Goal: Task Accomplishment & Management: Use online tool/utility

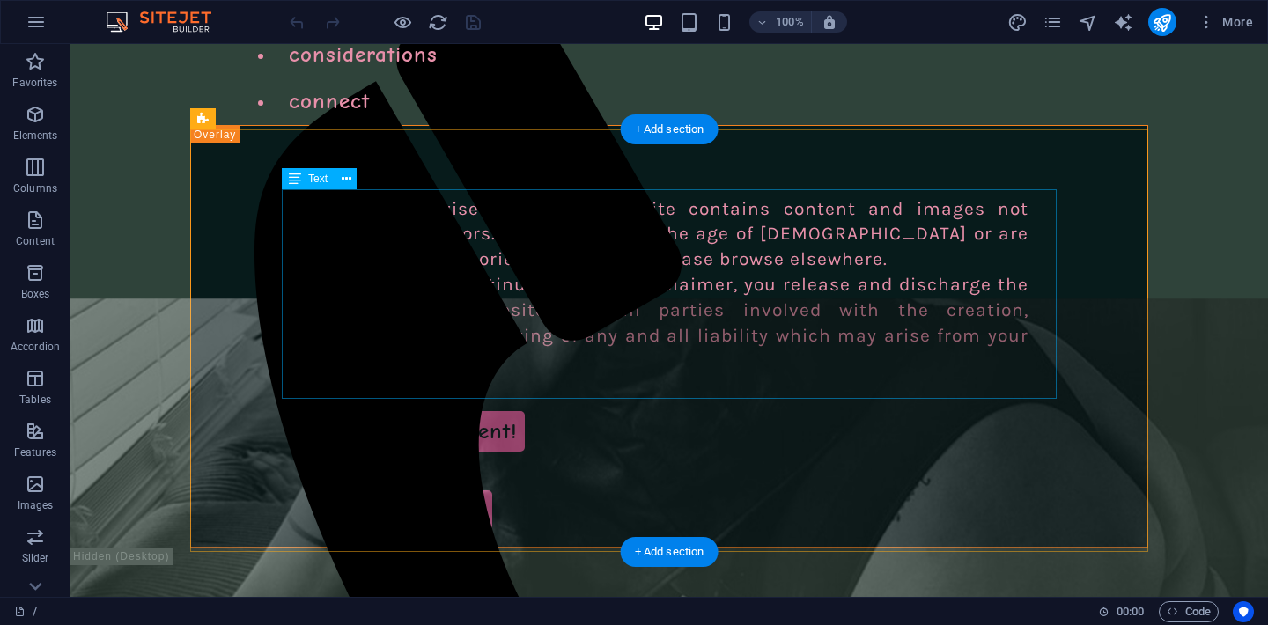
scroll to position [44, 0]
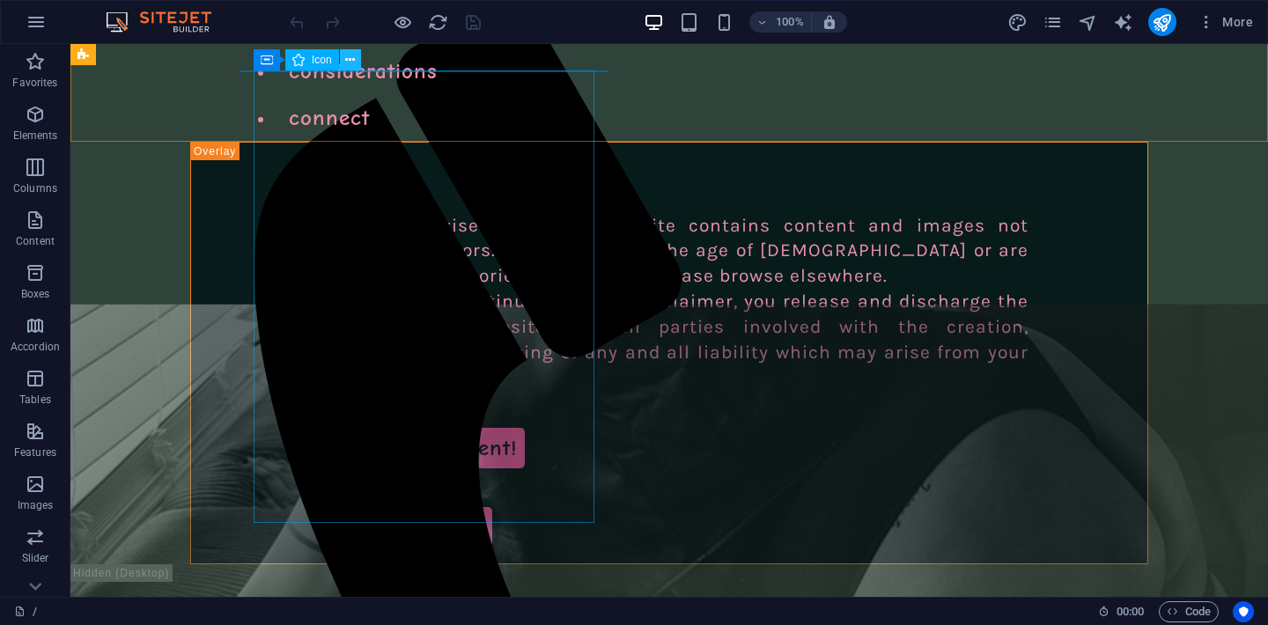
click at [353, 63] on icon at bounding box center [350, 60] width 10 height 18
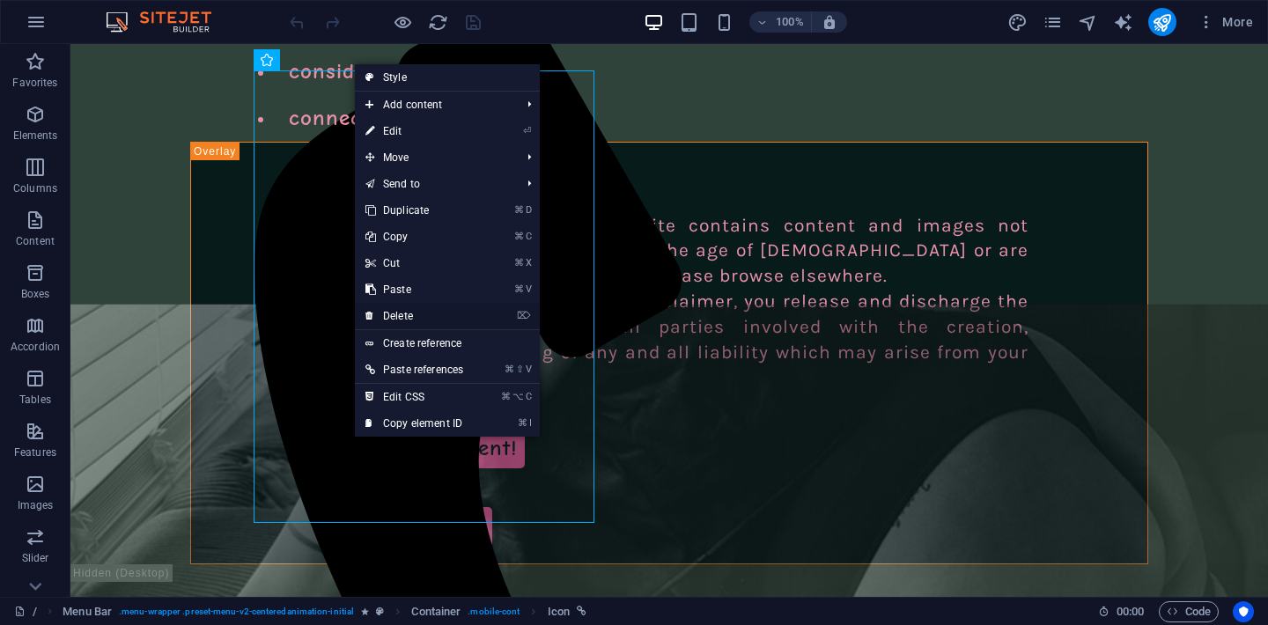
click at [410, 318] on link "⌦ Delete" at bounding box center [414, 316] width 119 height 26
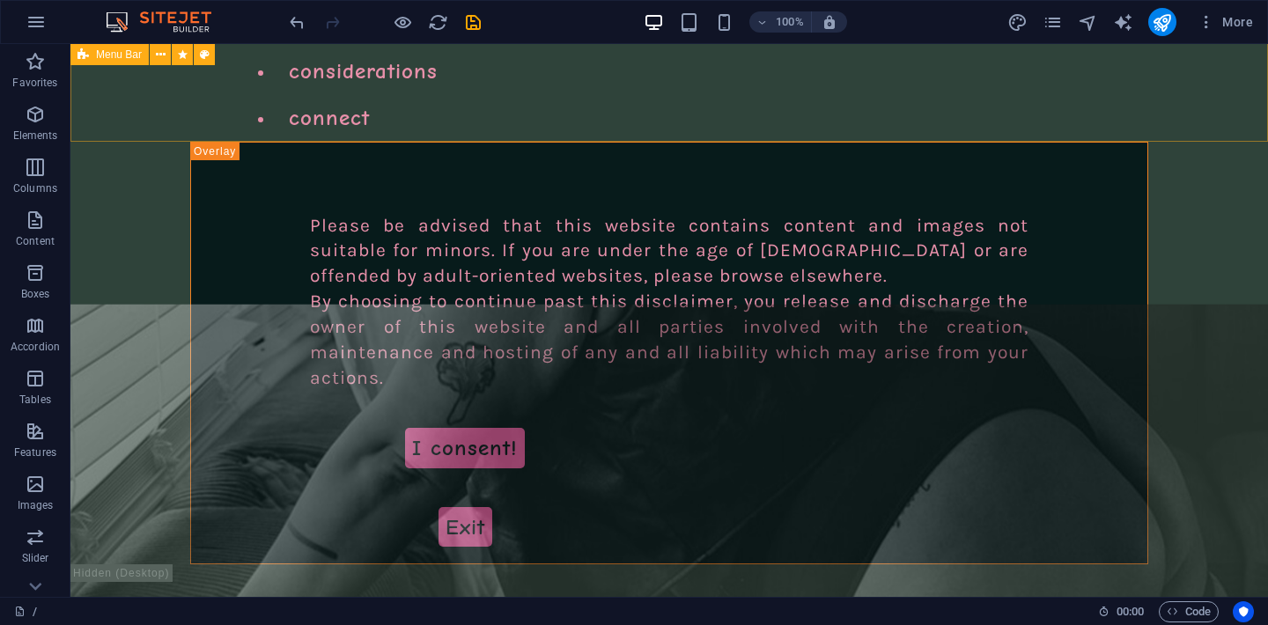
click at [111, 53] on span "Menu Bar" at bounding box center [119, 54] width 46 height 11
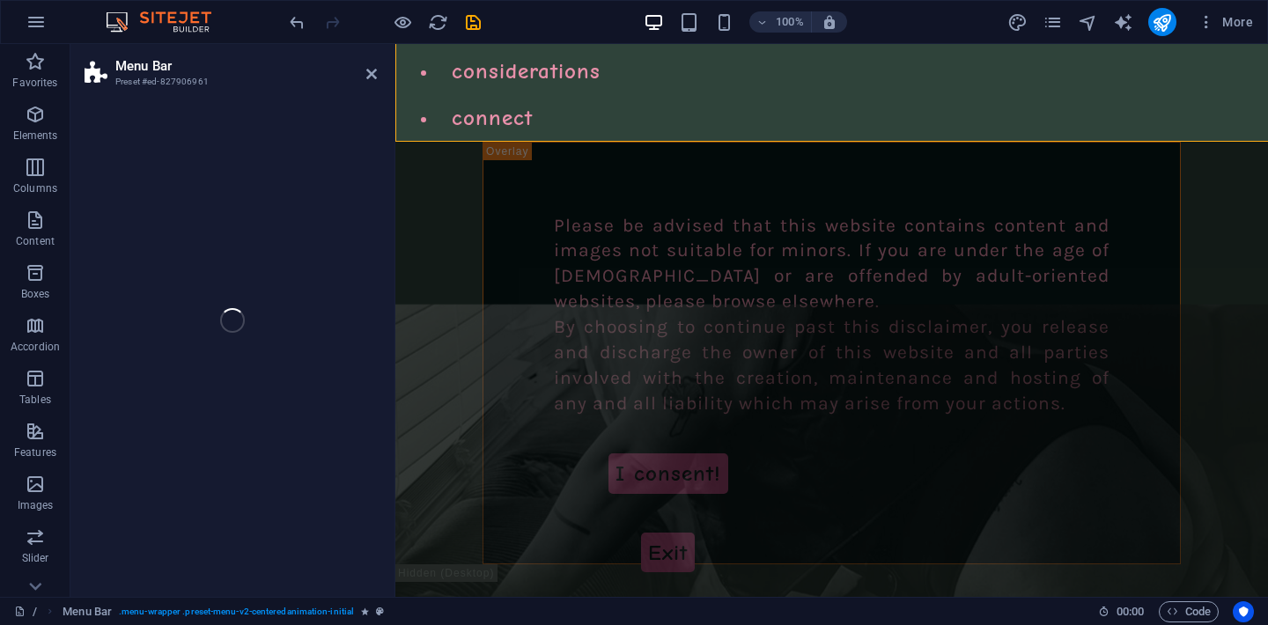
select select "rem"
select select
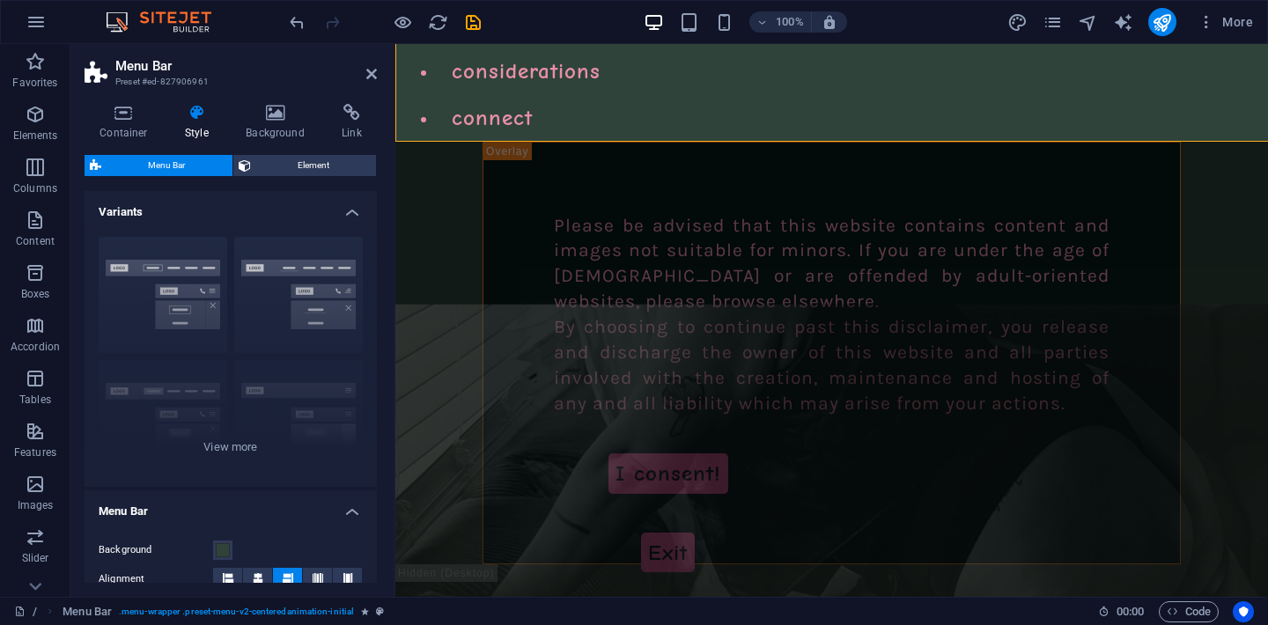
click at [188, 136] on h4 "Style" at bounding box center [200, 122] width 61 height 37
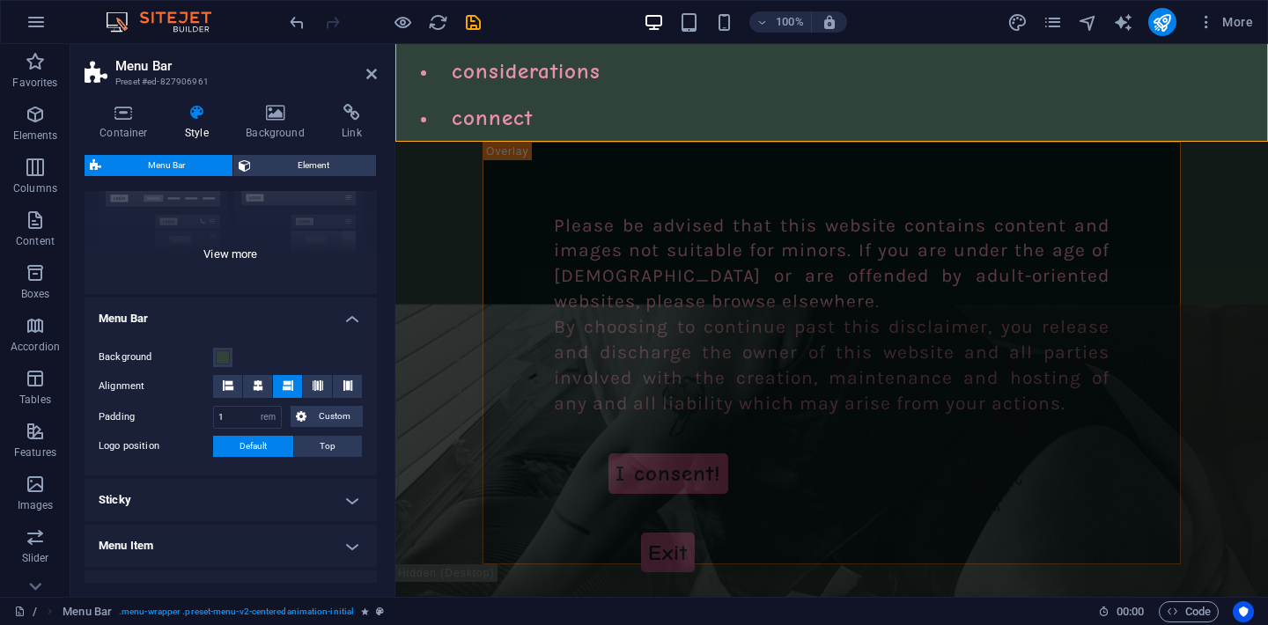
scroll to position [0, 0]
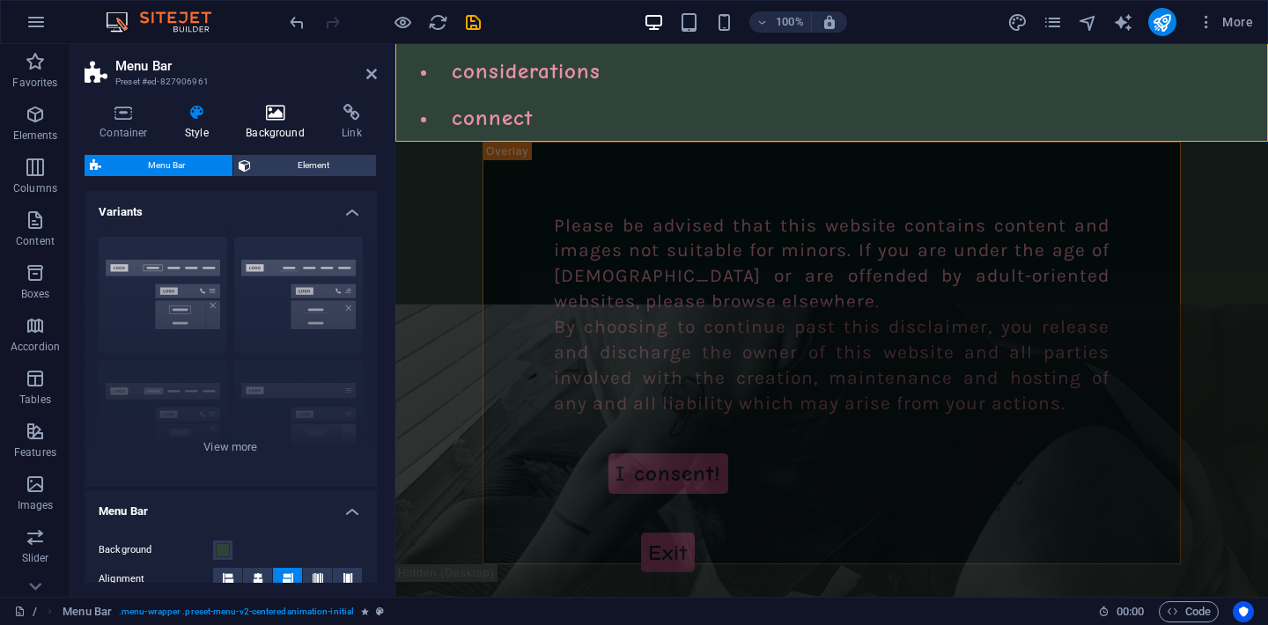
click at [276, 115] on icon at bounding box center [275, 113] width 89 height 18
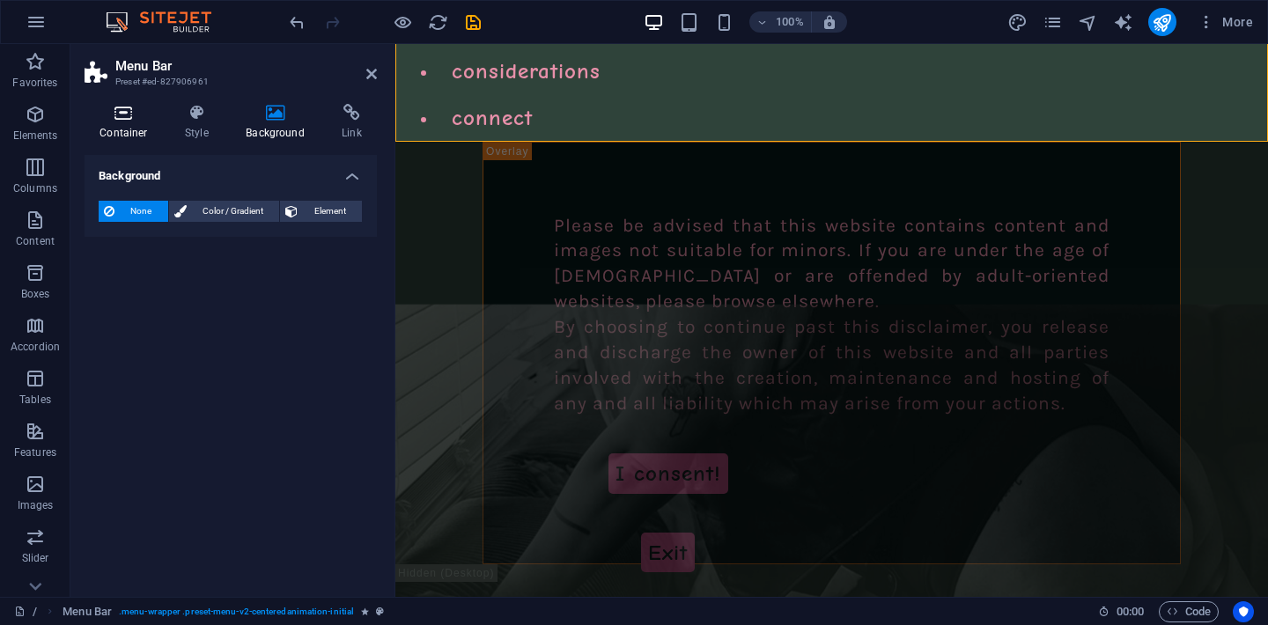
click at [107, 126] on h4 "Container" at bounding box center [127, 122] width 85 height 37
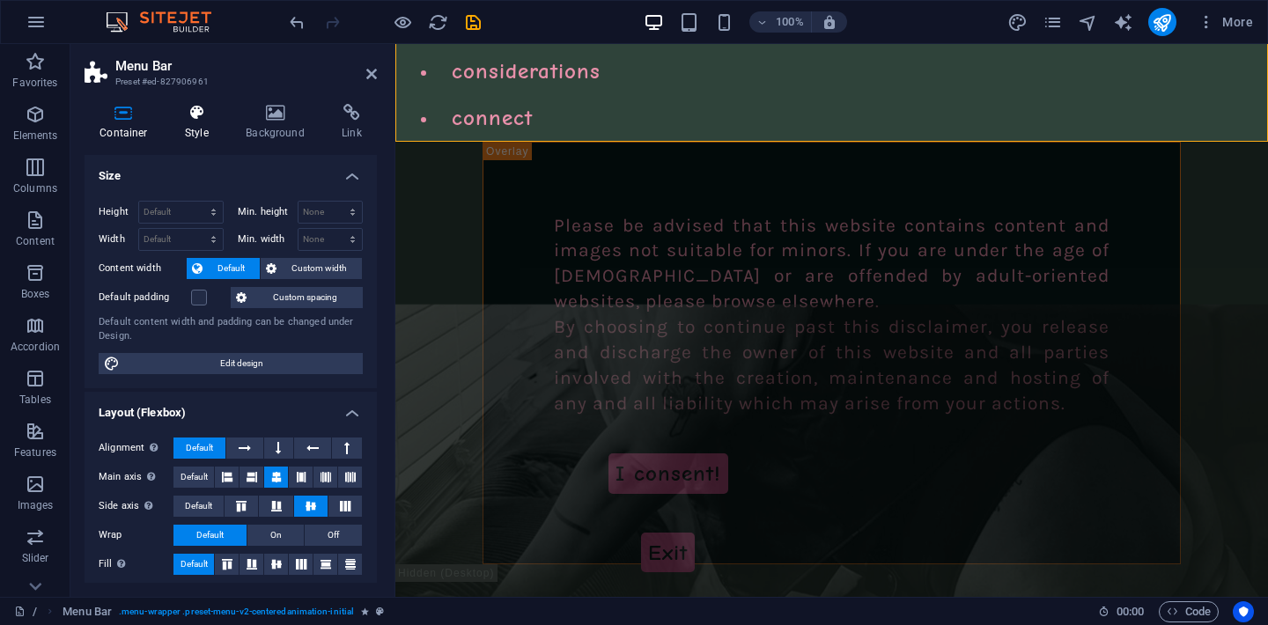
click at [195, 121] on icon at bounding box center [197, 113] width 54 height 18
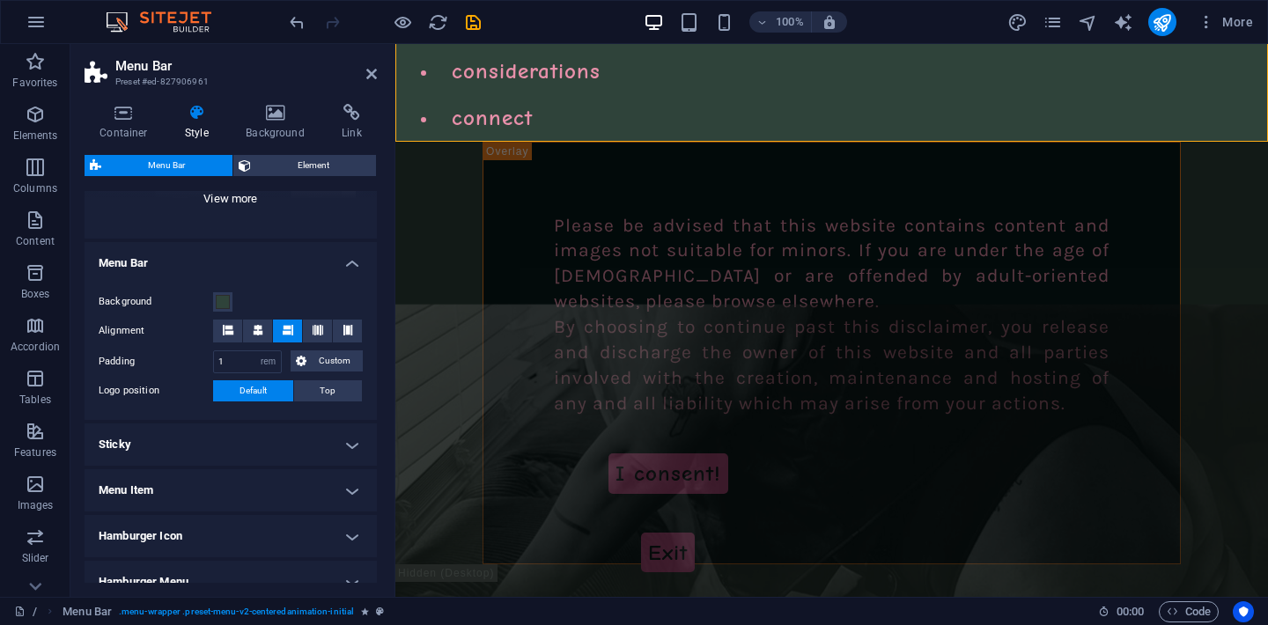
scroll to position [251, 0]
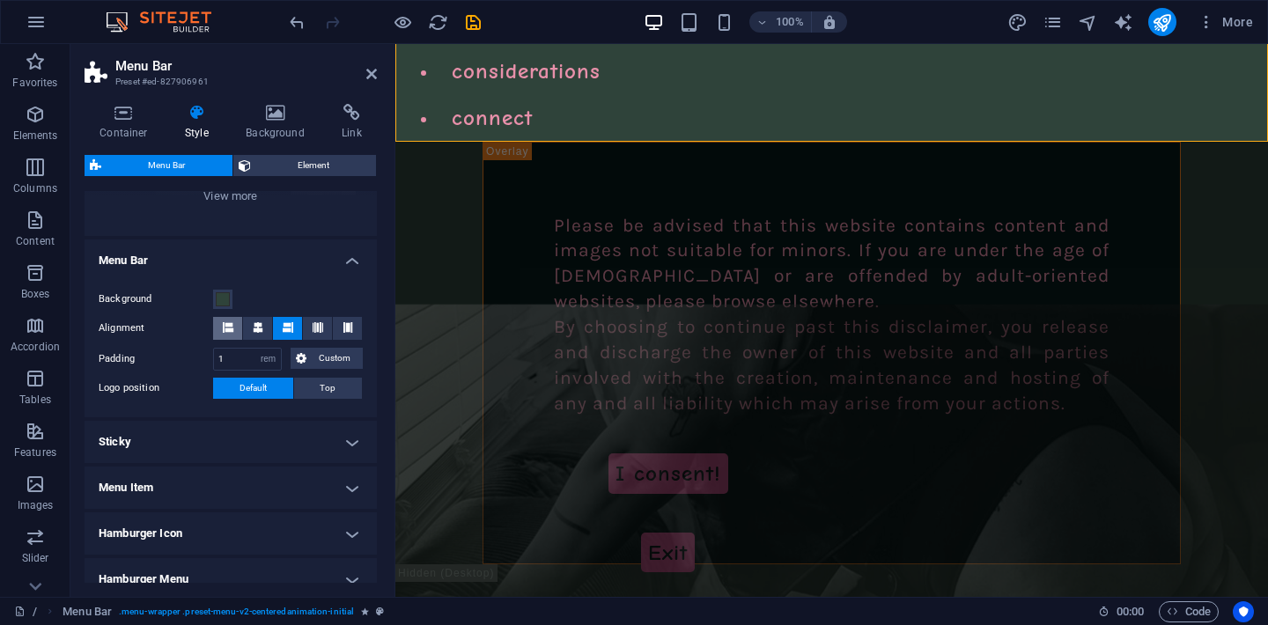
click at [216, 326] on button at bounding box center [227, 328] width 29 height 23
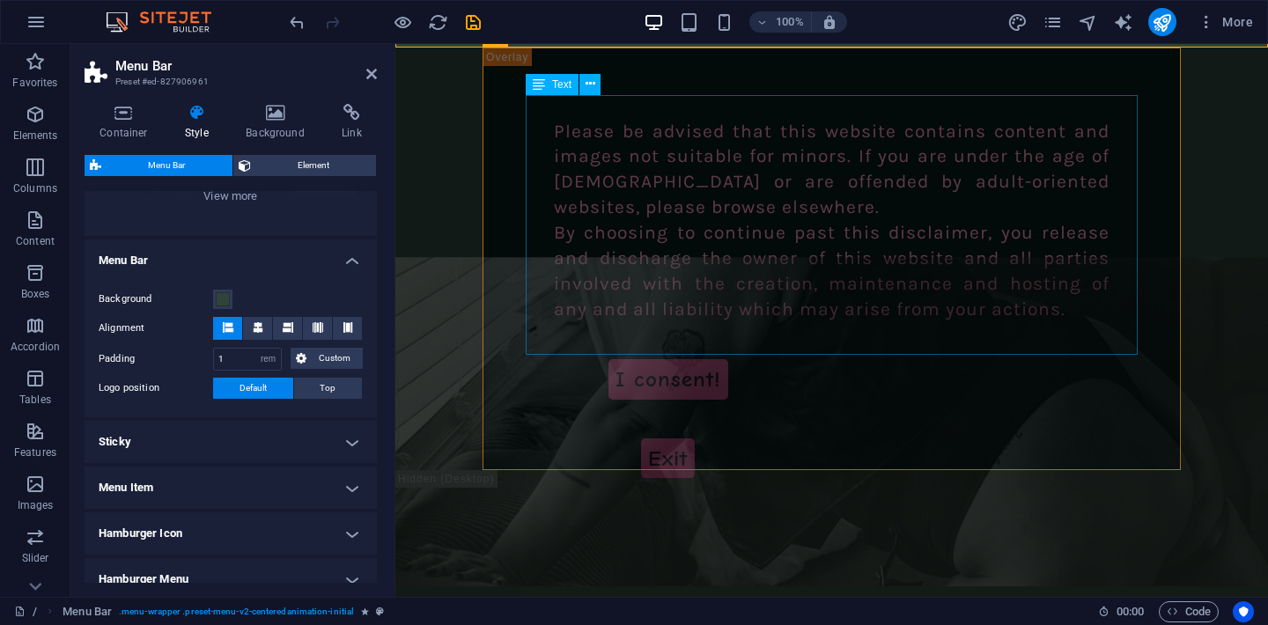
scroll to position [0, 0]
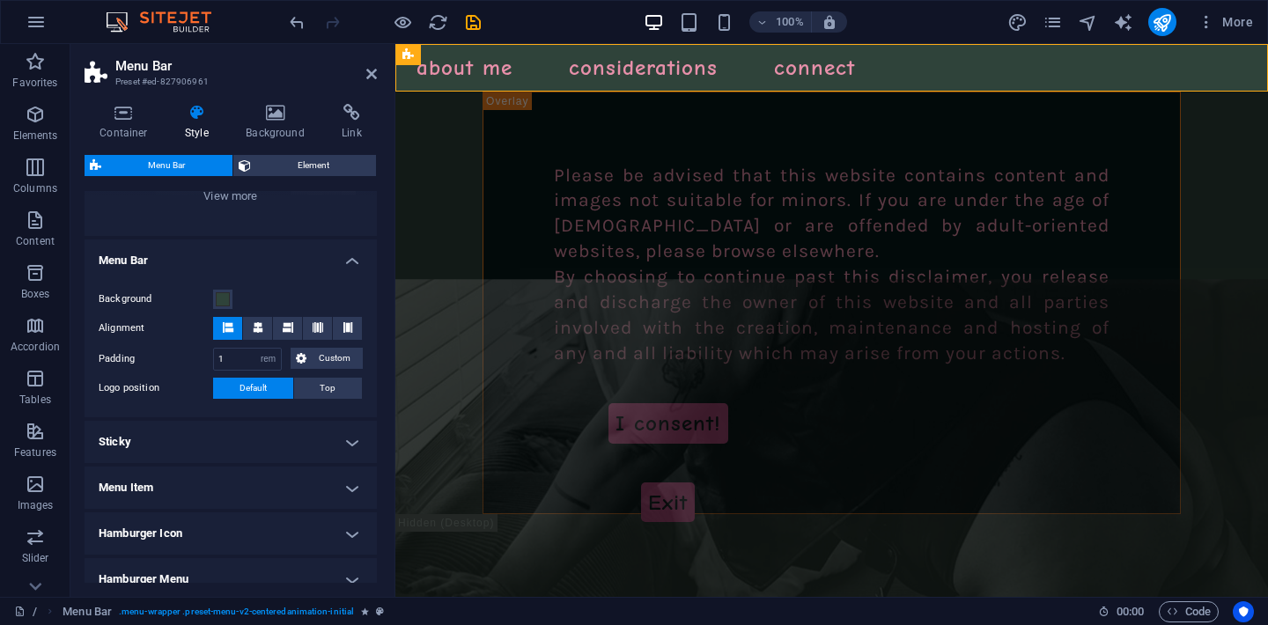
click at [248, 437] on h4 "Sticky" at bounding box center [231, 442] width 292 height 42
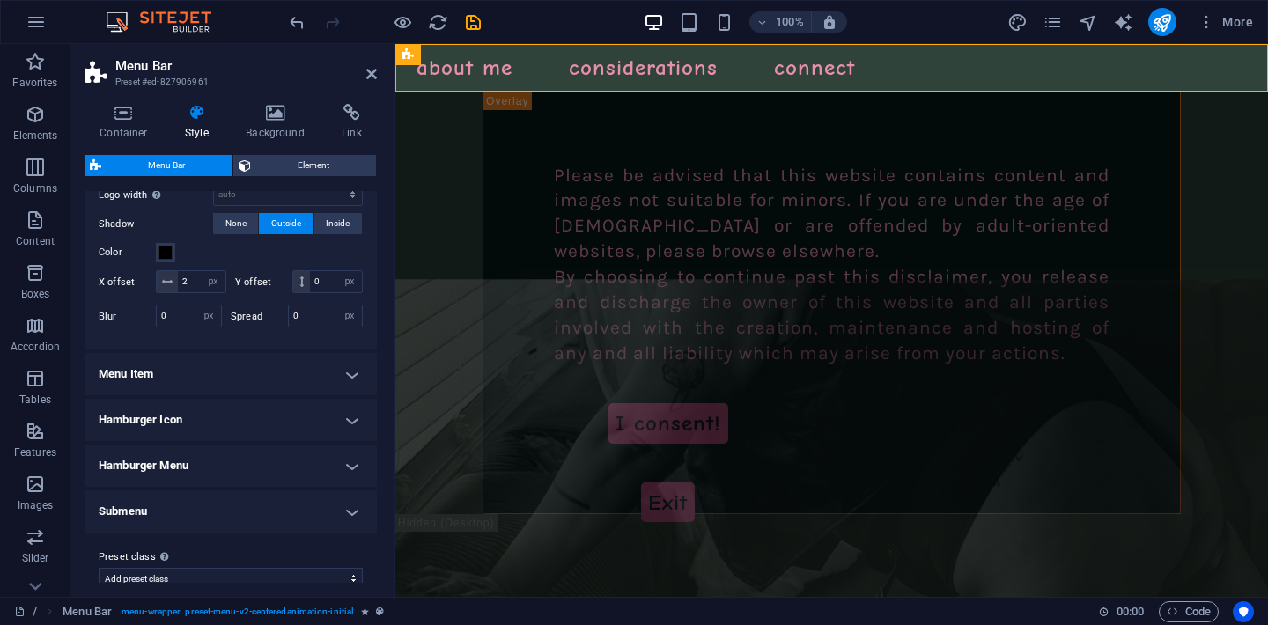
scroll to position [652, 0]
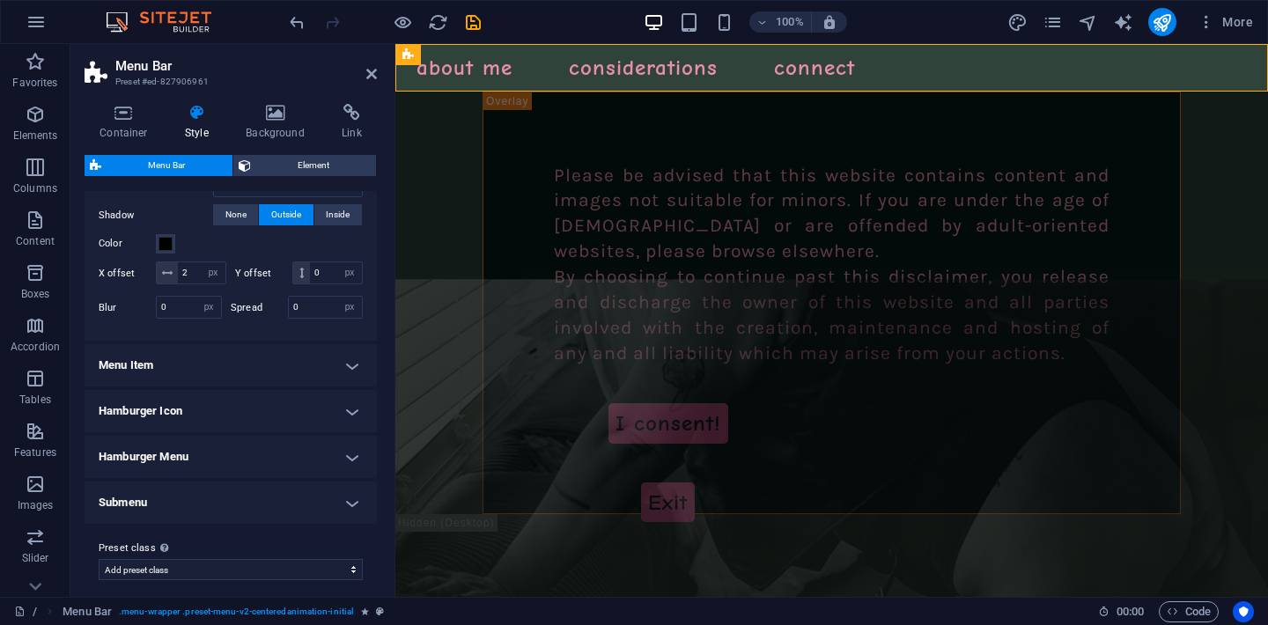
click at [261, 386] on h4 "Menu Item" at bounding box center [231, 365] width 292 height 42
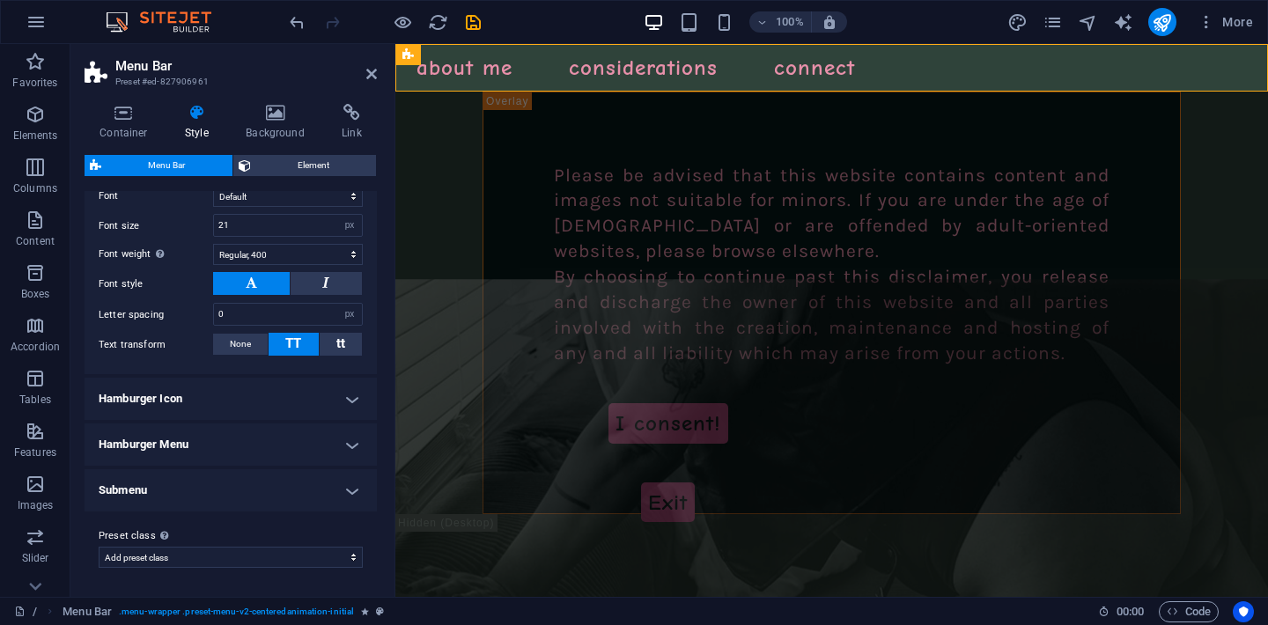
scroll to position [1114, 0]
click at [210, 394] on h4 "Hamburger Icon" at bounding box center [231, 399] width 292 height 42
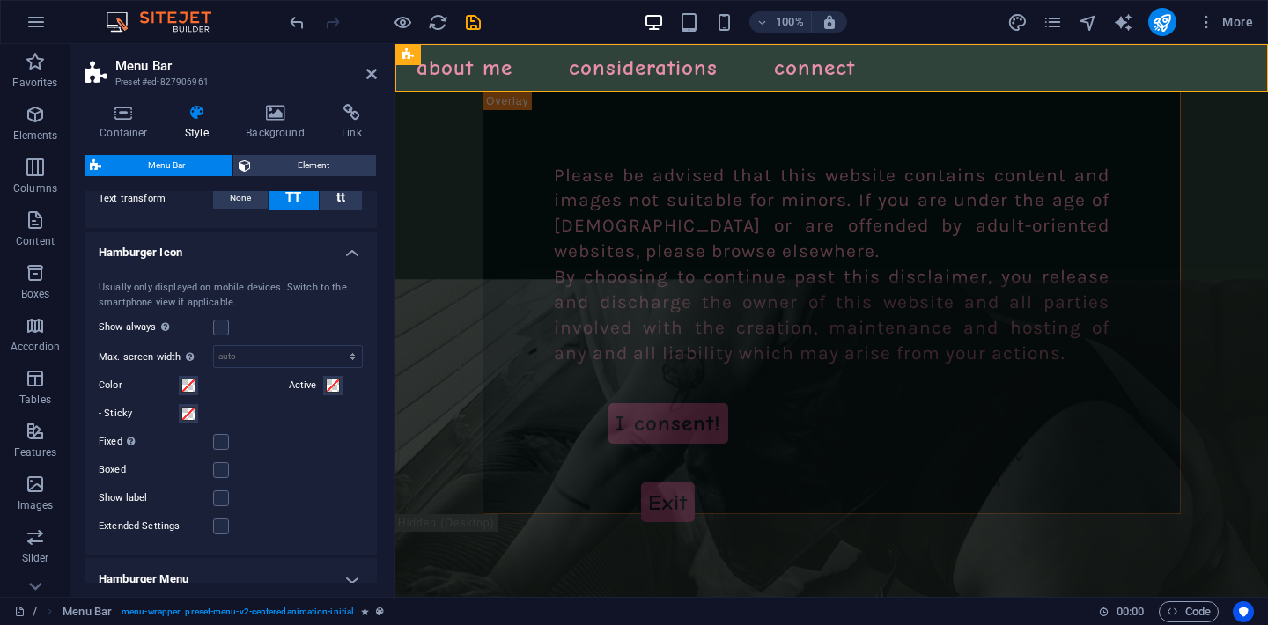
scroll to position [1241, 0]
click at [223, 332] on label at bounding box center [221, 324] width 16 height 16
click at [0, 0] on input "Show always Shows the trigger for all viewports." at bounding box center [0, 0] width 0 height 0
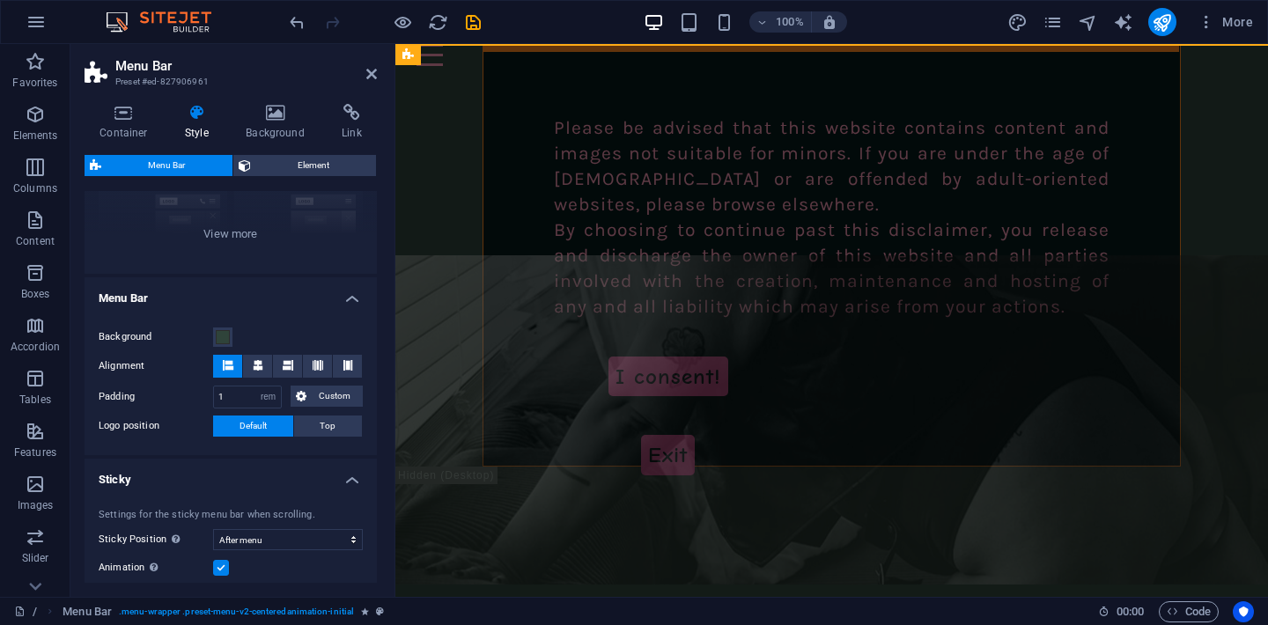
scroll to position [0, 0]
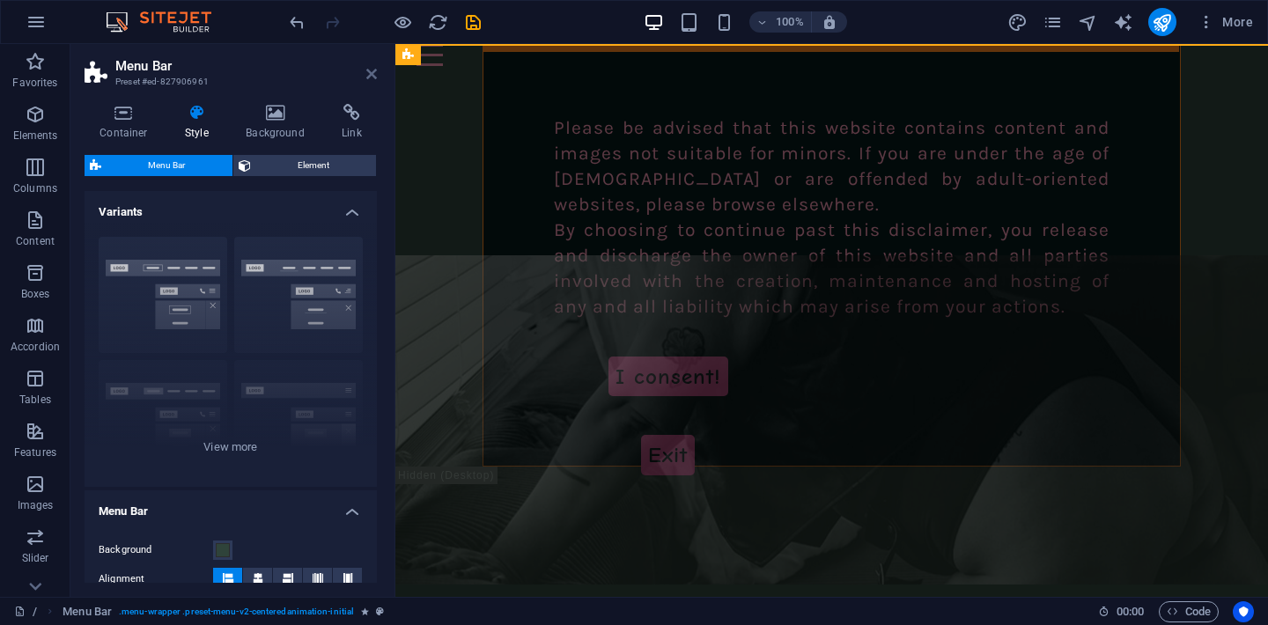
click at [371, 72] on icon at bounding box center [371, 74] width 11 height 14
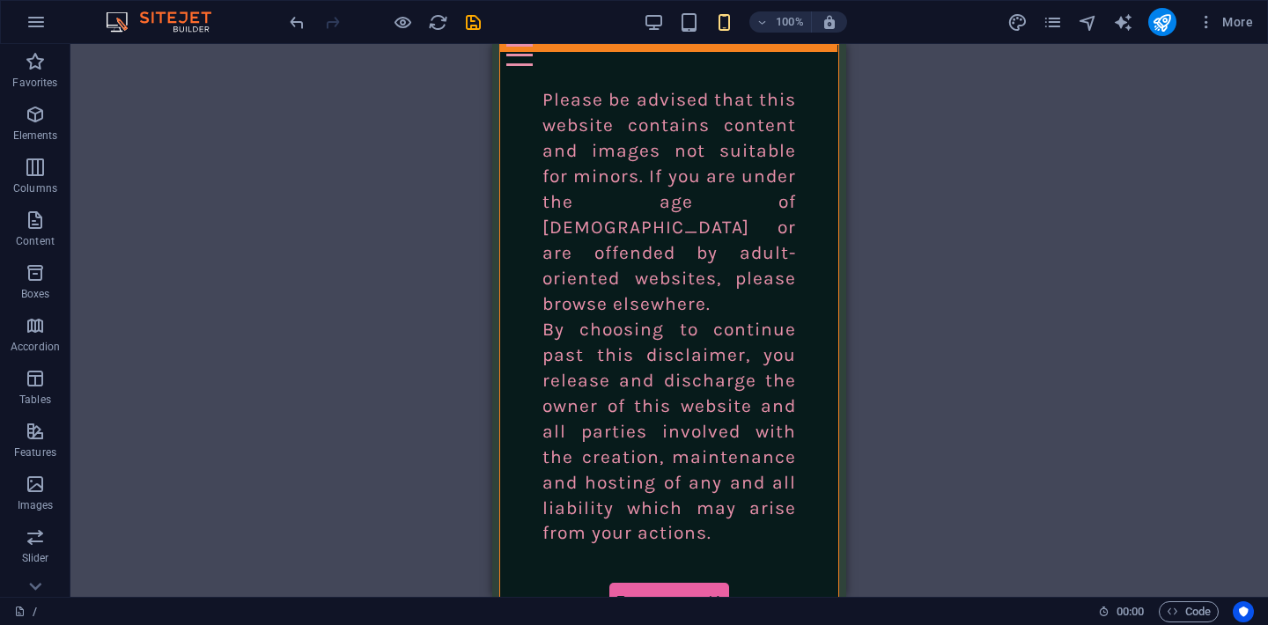
click at [655, 11] on span at bounding box center [653, 21] width 21 height 21
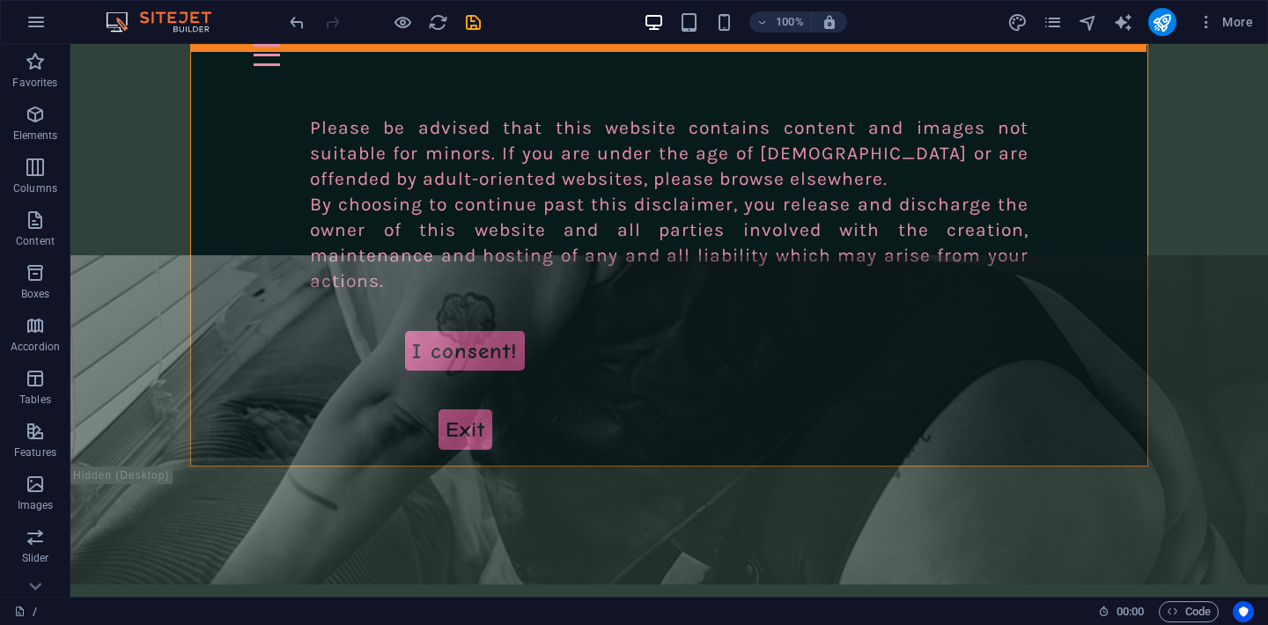
click at [0, 0] on div at bounding box center [0, 0] width 0 height 0
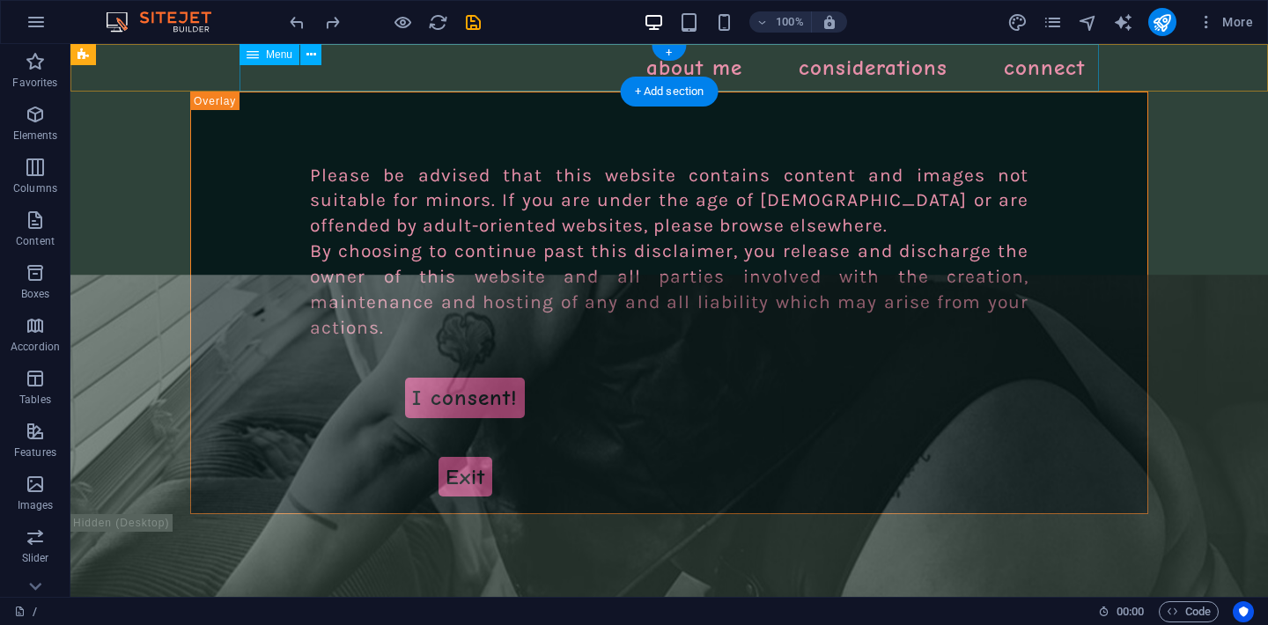
click at [748, 61] on nav "About me Considerations Connect" at bounding box center [668, 68] width 859 height 48
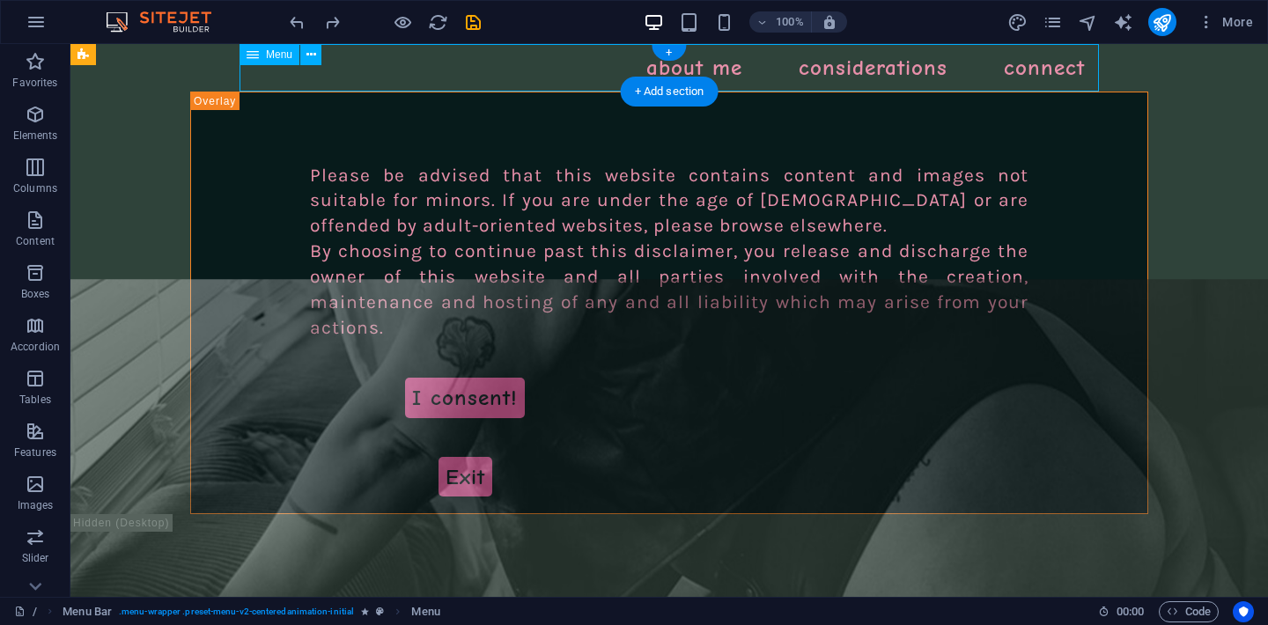
select select "1"
select select
select select "default"
select select "2"
select select
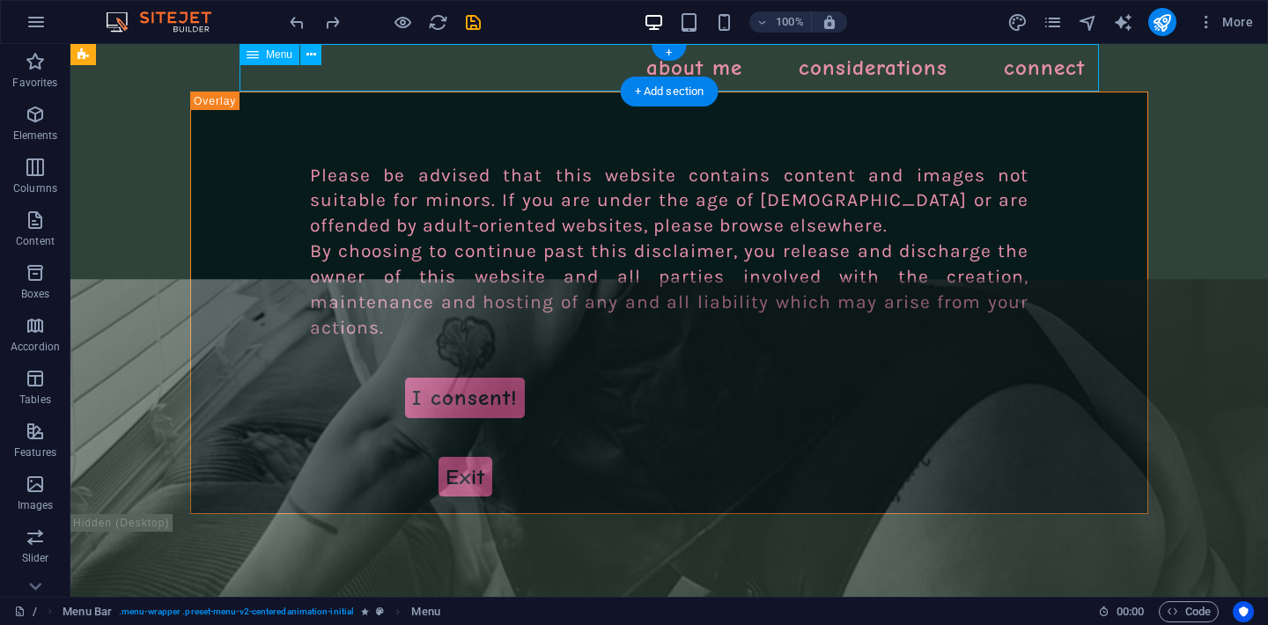
select select "default"
select select "4"
select select
select select "default"
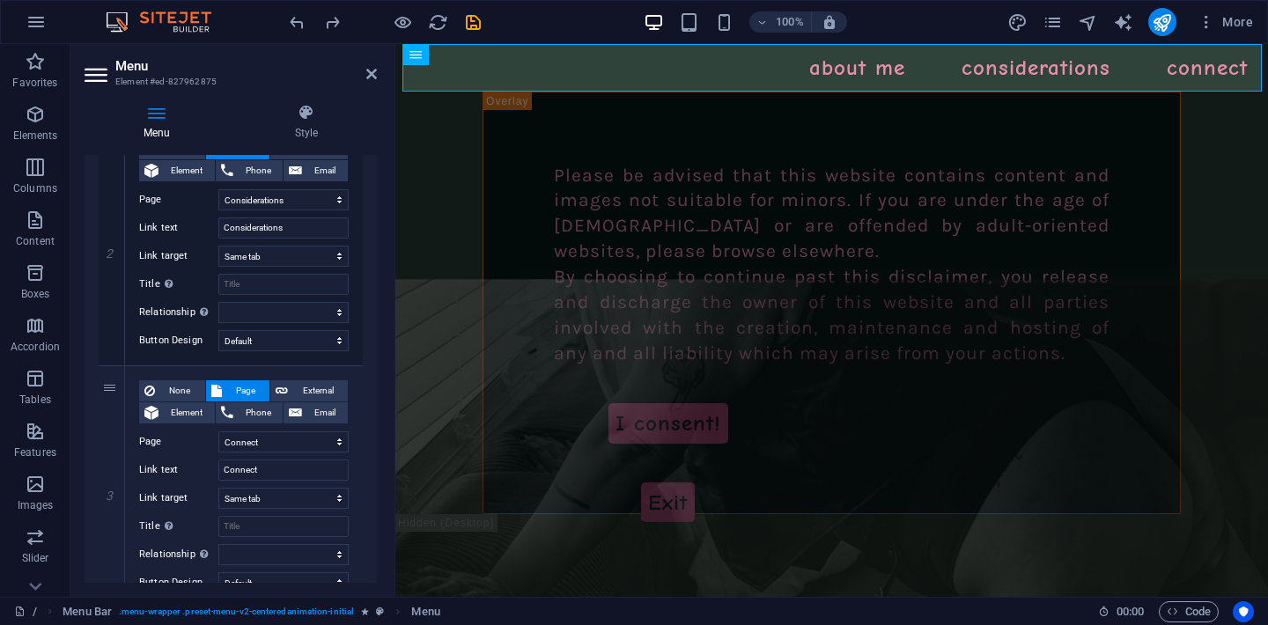
scroll to position [514, 0]
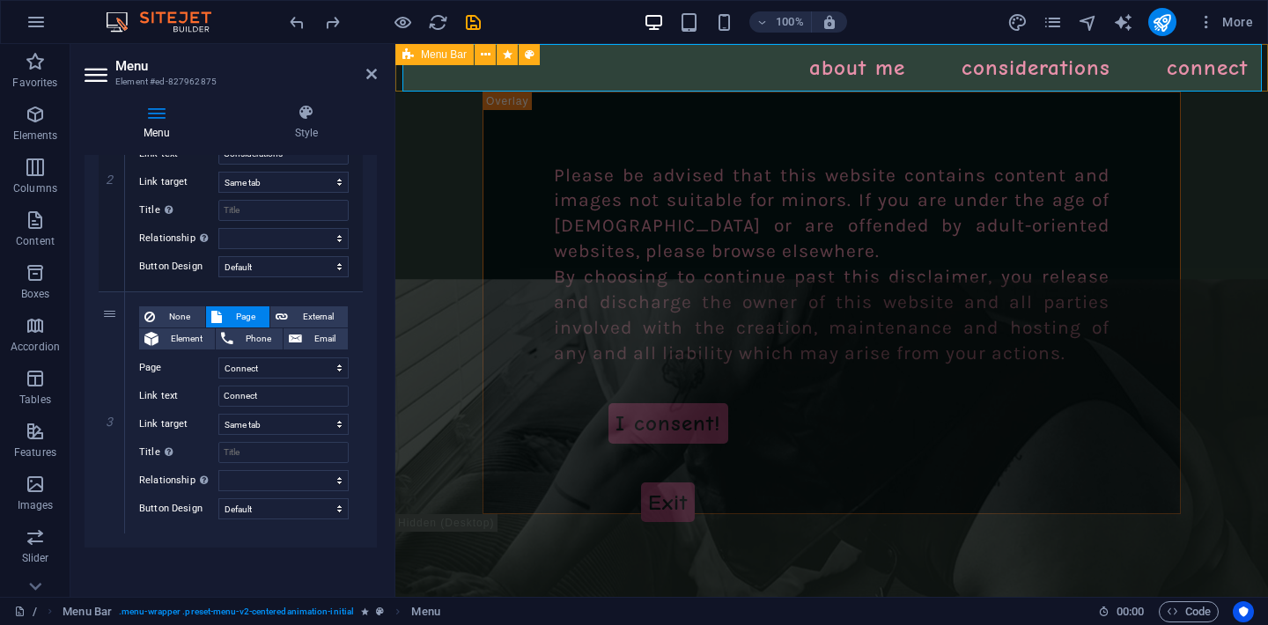
click at [422, 55] on span "Menu Bar" at bounding box center [444, 54] width 46 height 11
select select "rem"
select select "sticky_menu"
select select "px"
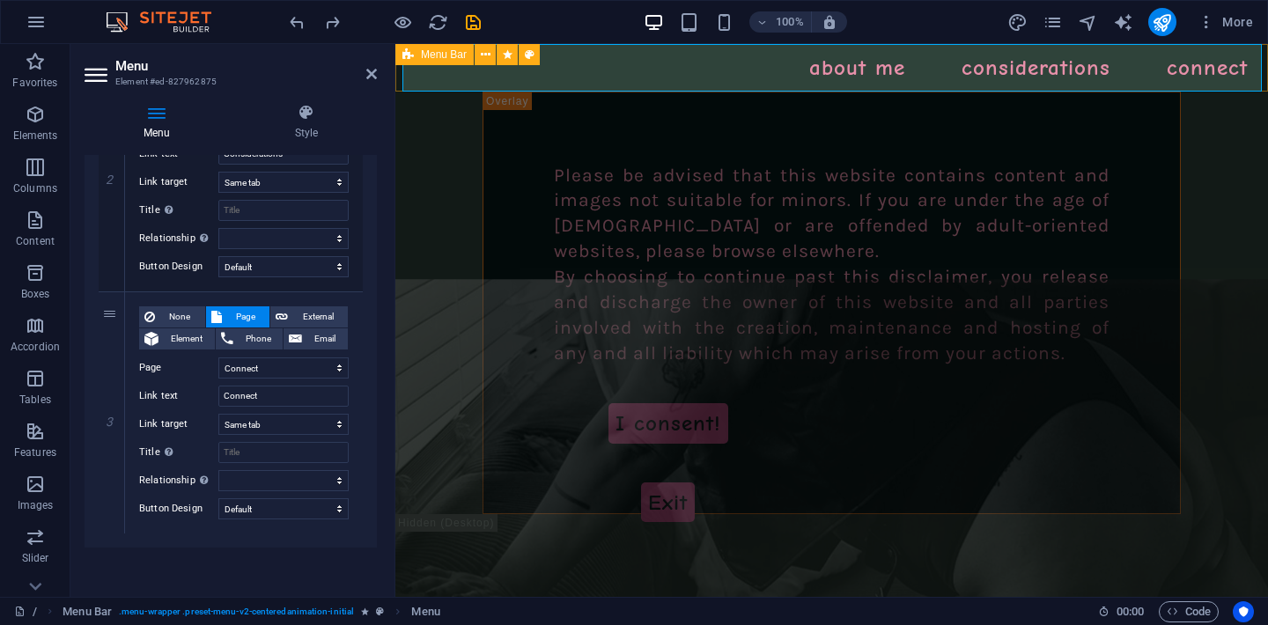
select select "px"
select select "hover_box_bottom"
select select "px"
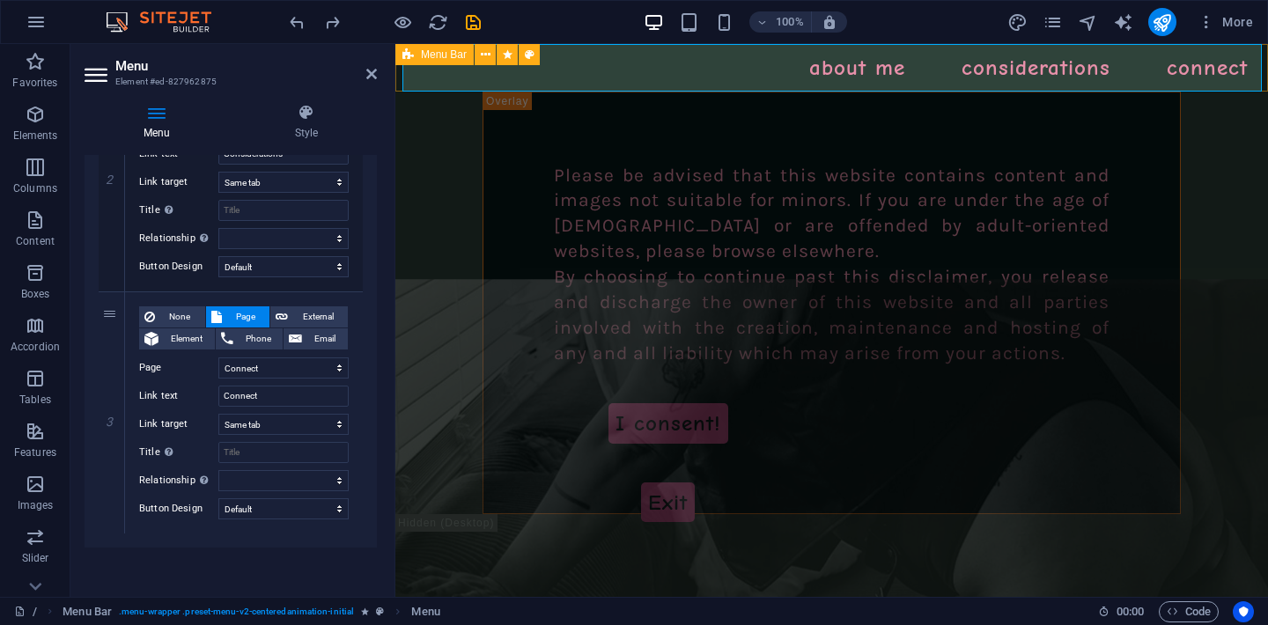
select select "rem"
select select "px"
select select "400"
select select "px"
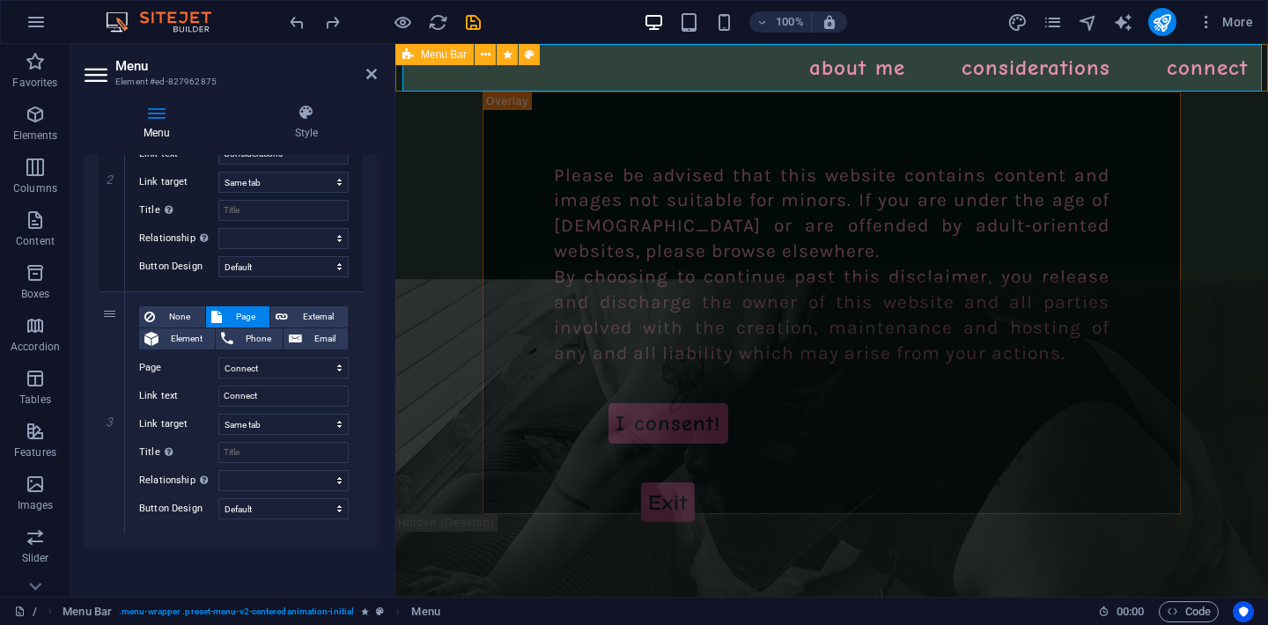
select select
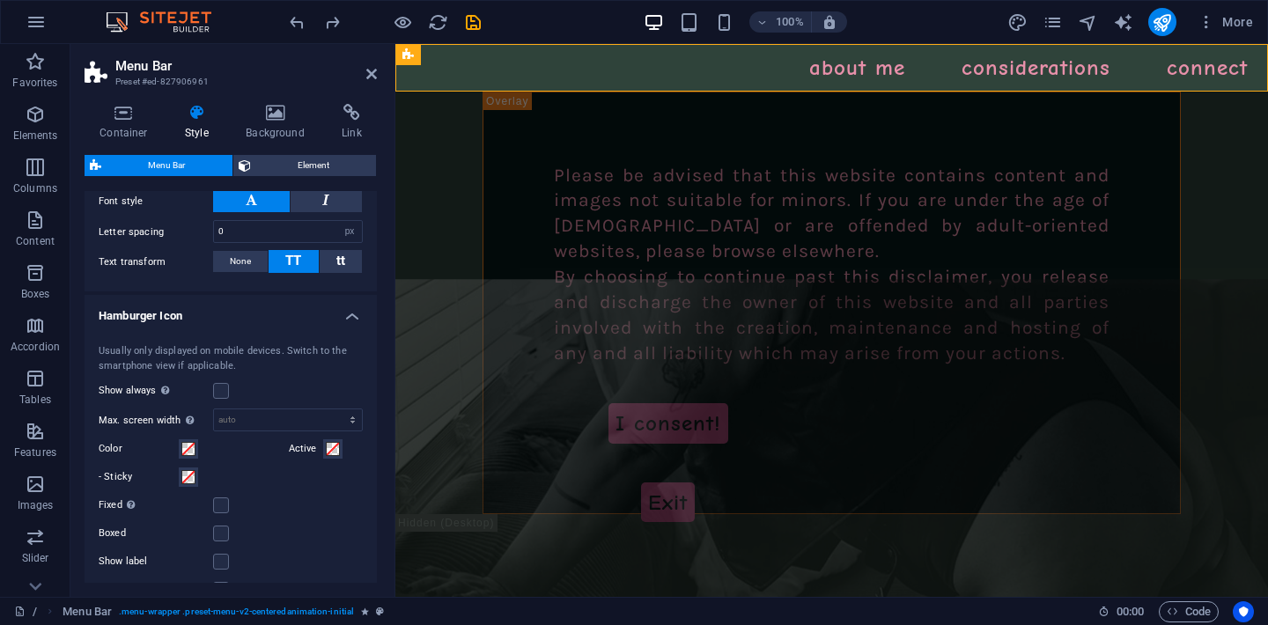
scroll to position [1189, 0]
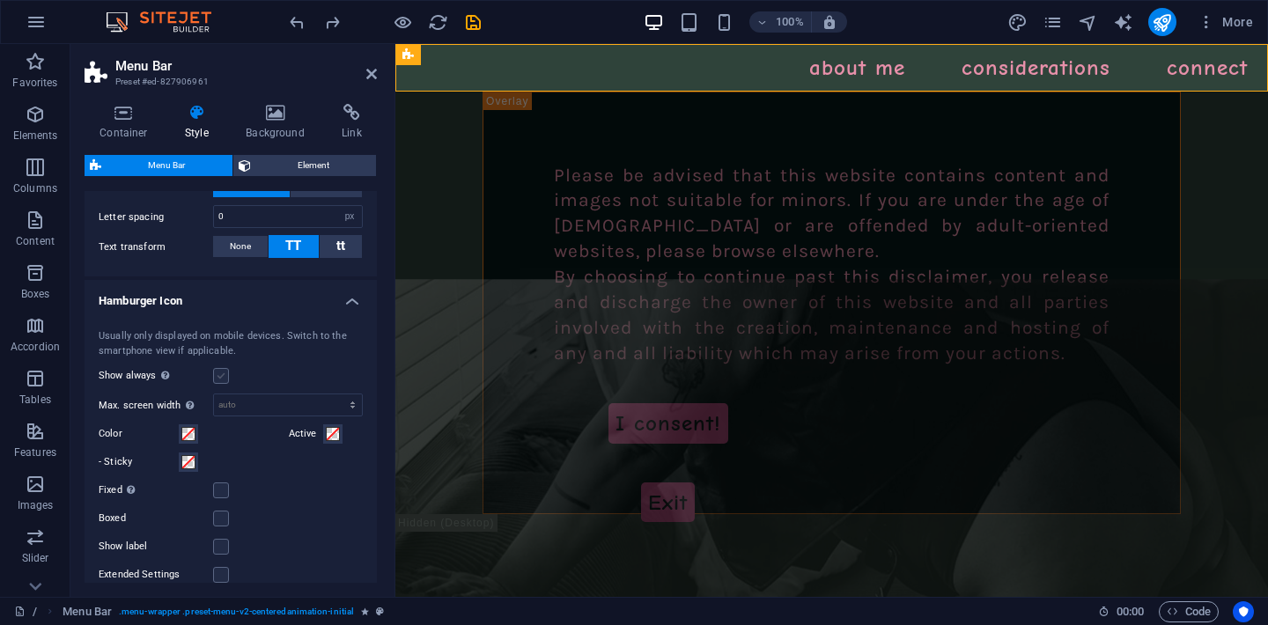
click at [226, 384] on label at bounding box center [221, 376] width 16 height 16
click at [0, 0] on input "Show always Shows the trigger for all viewports." at bounding box center [0, 0] width 0 height 0
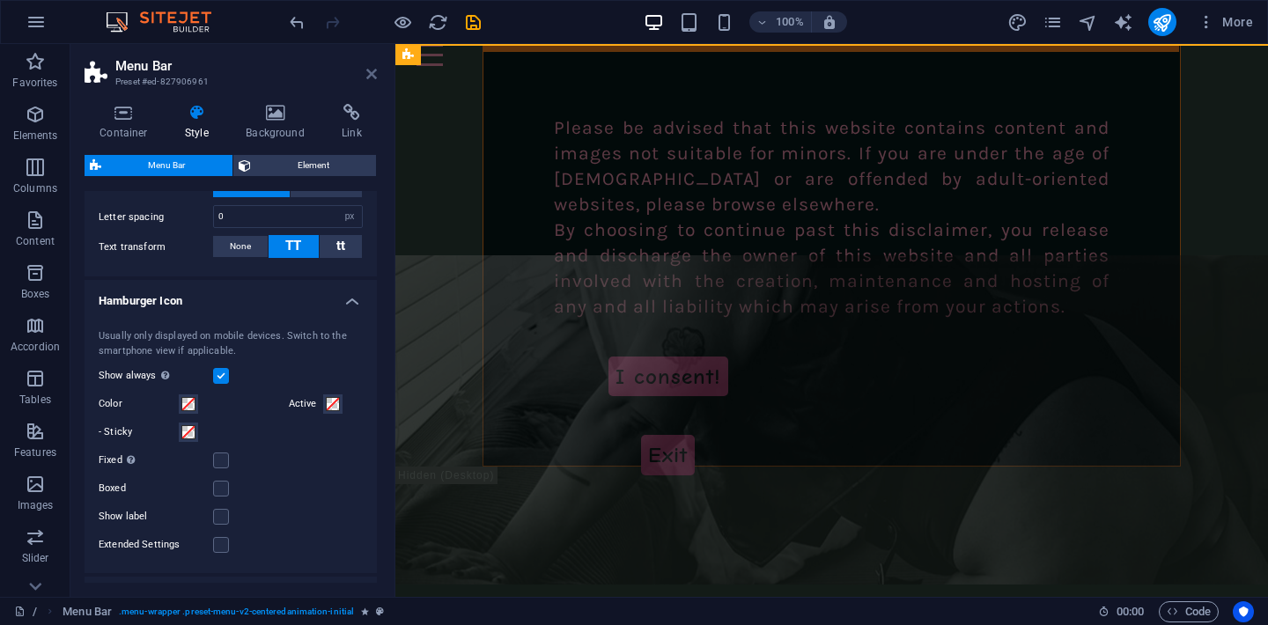
click at [371, 77] on icon at bounding box center [371, 74] width 11 height 14
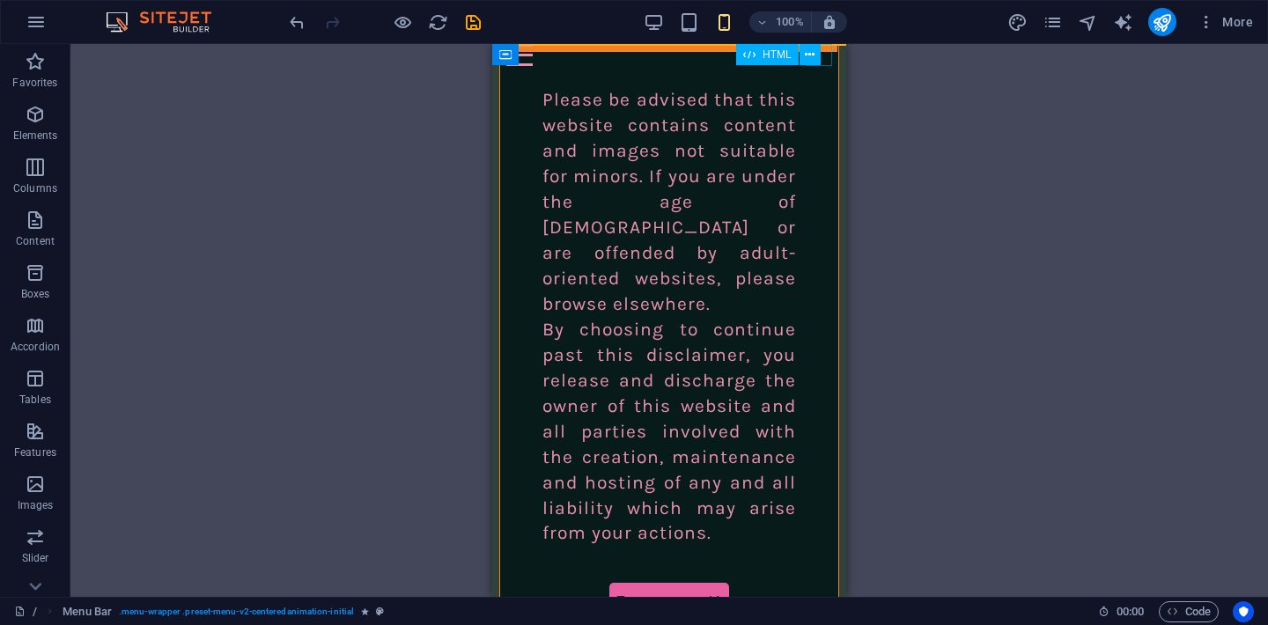
click at [826, 63] on div "HTML" at bounding box center [784, 55] width 96 height 22
click at [771, 59] on span "HTML" at bounding box center [776, 54] width 29 height 11
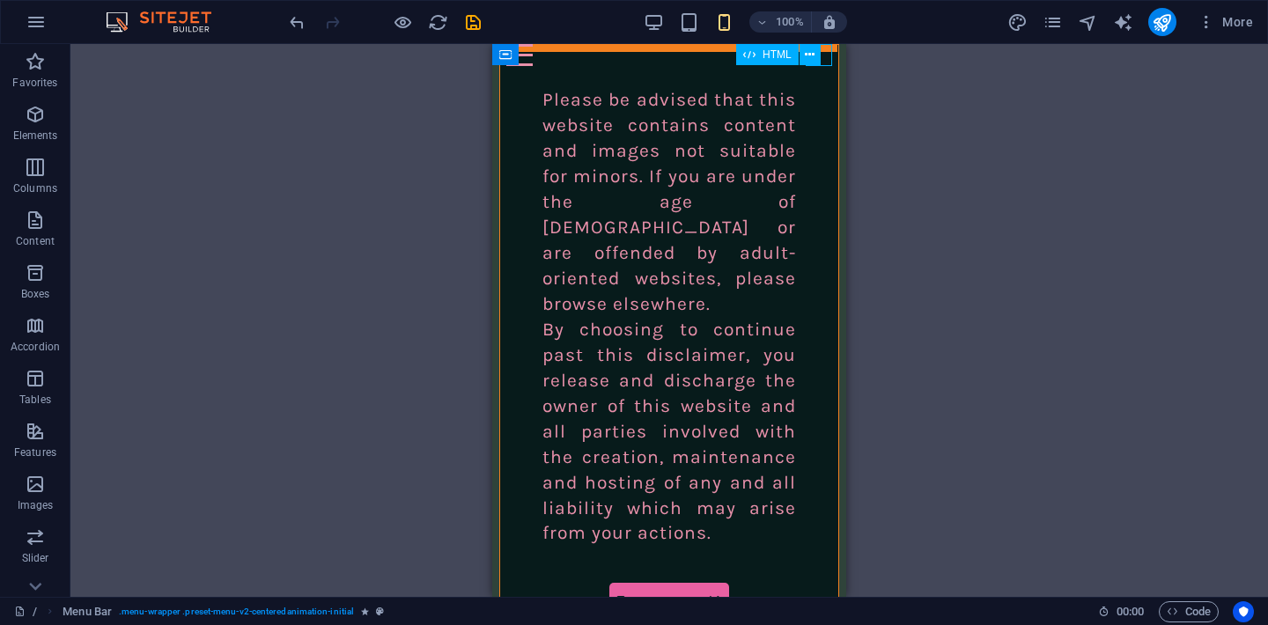
click at [771, 59] on span "HTML" at bounding box center [776, 54] width 29 height 11
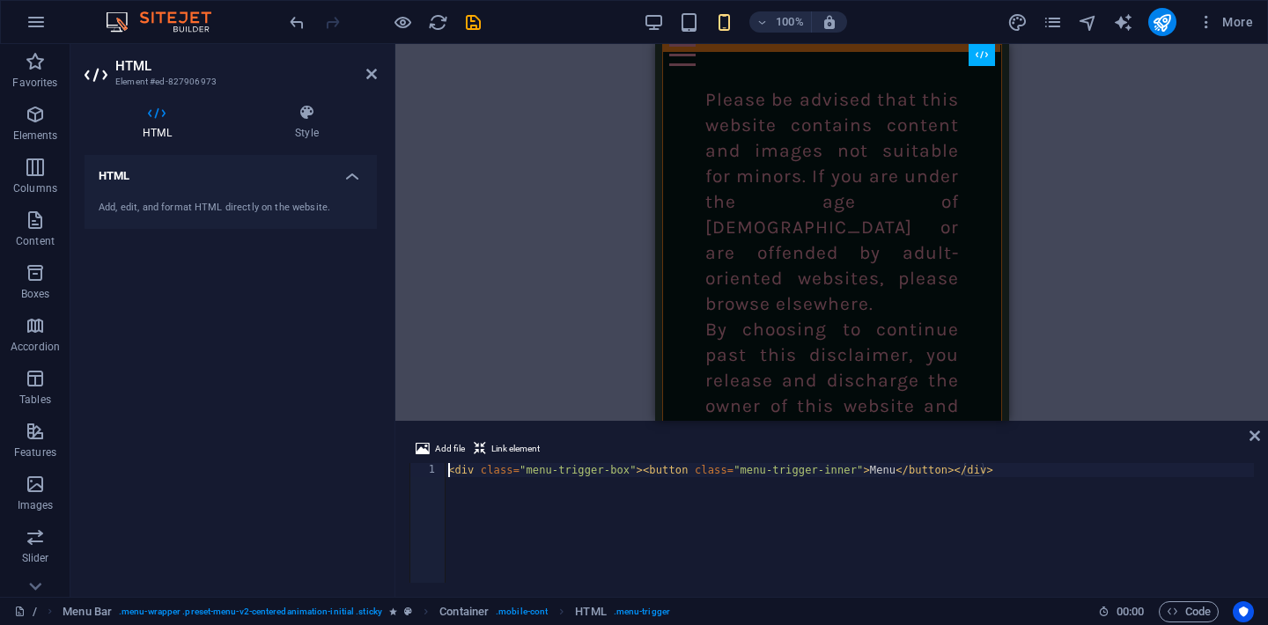
click at [300, 140] on div "HTML Style HTML Add, edit, and format HTML directly on the website. Menu Bar El…" at bounding box center [231, 343] width 292 height 479
click at [304, 121] on h4 "Style" at bounding box center [307, 122] width 140 height 37
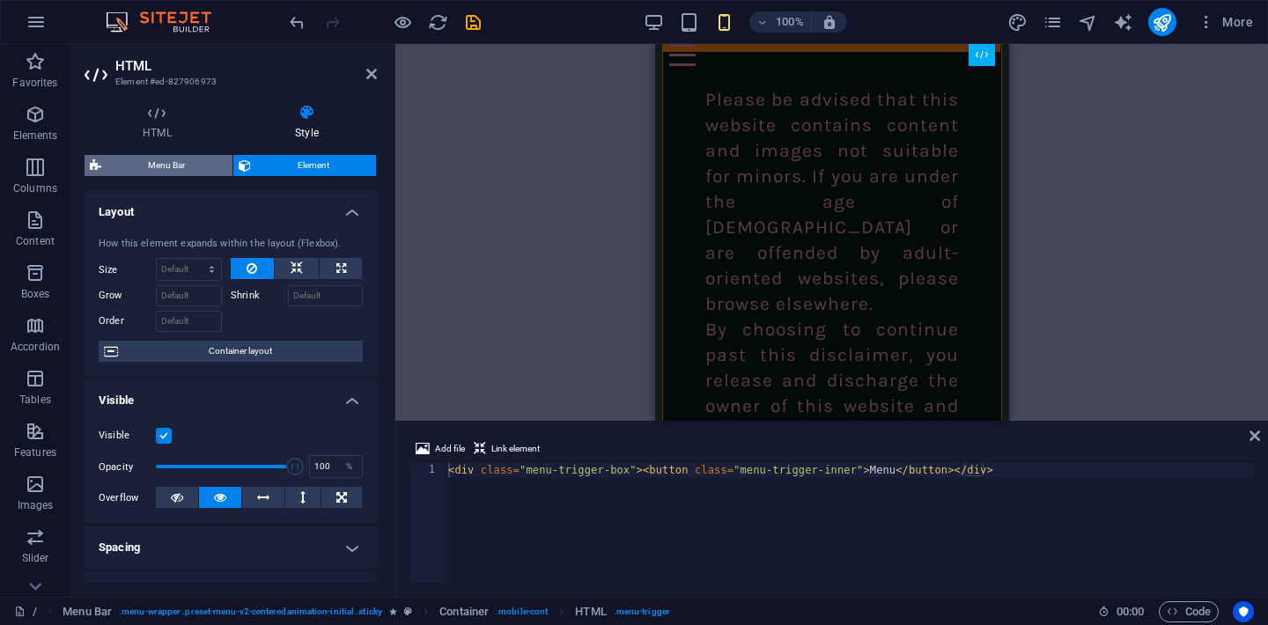
click at [199, 167] on span "Menu Bar" at bounding box center [167, 165] width 121 height 21
select select "rem"
select select "sticky_menu"
select select "px"
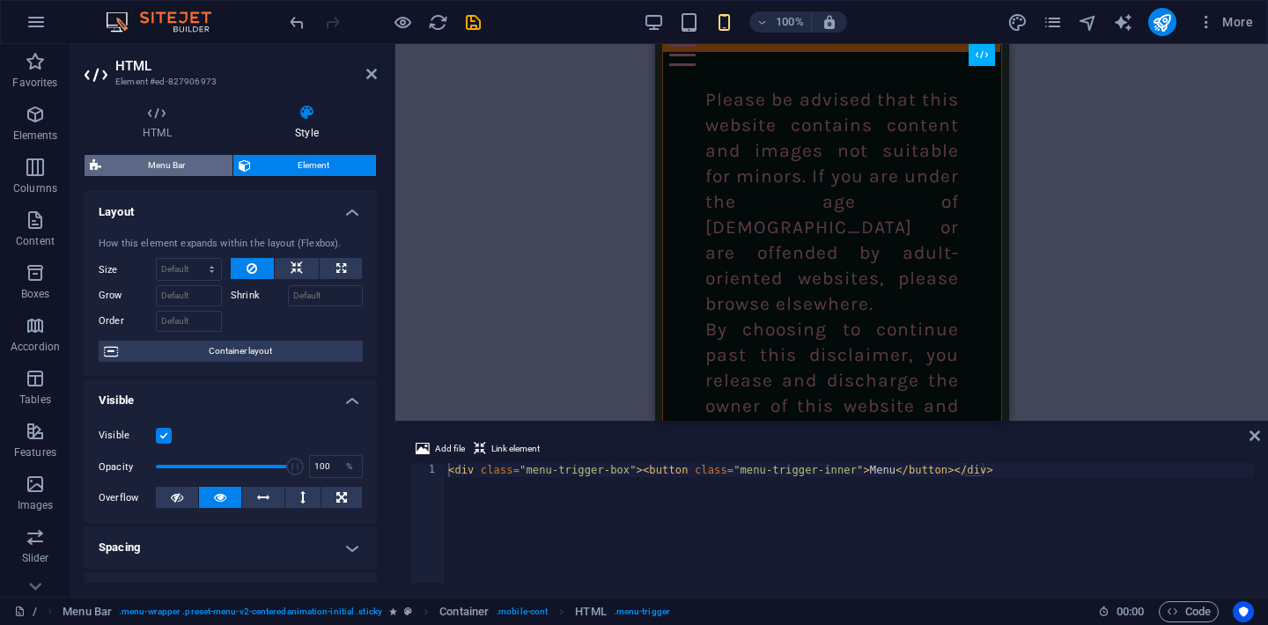
select select "px"
select select "hover_box_bottom"
select select "px"
select select "rem"
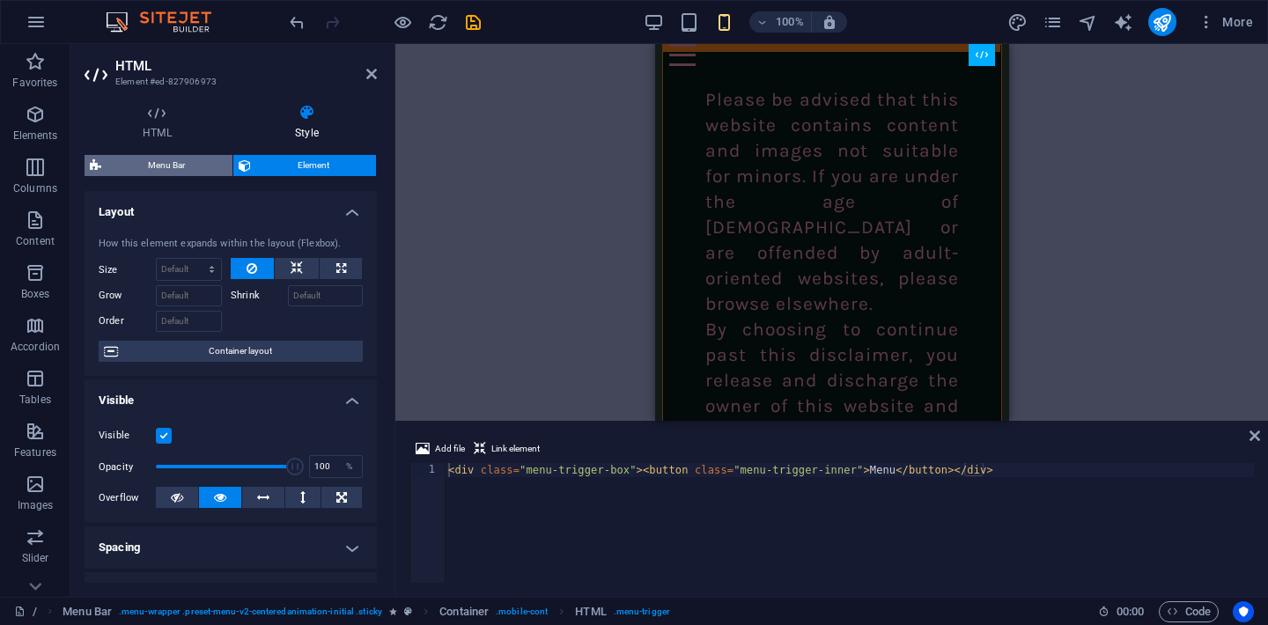
select select "rem"
select select "px"
select select "400"
select select "px"
select select
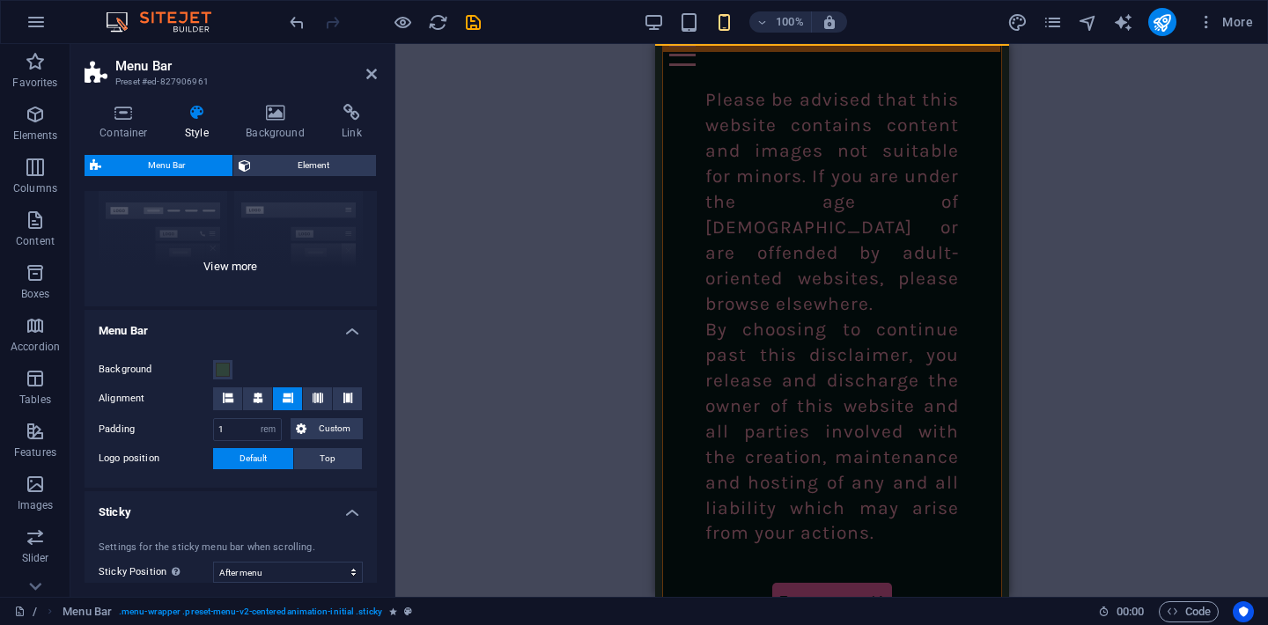
scroll to position [218, 0]
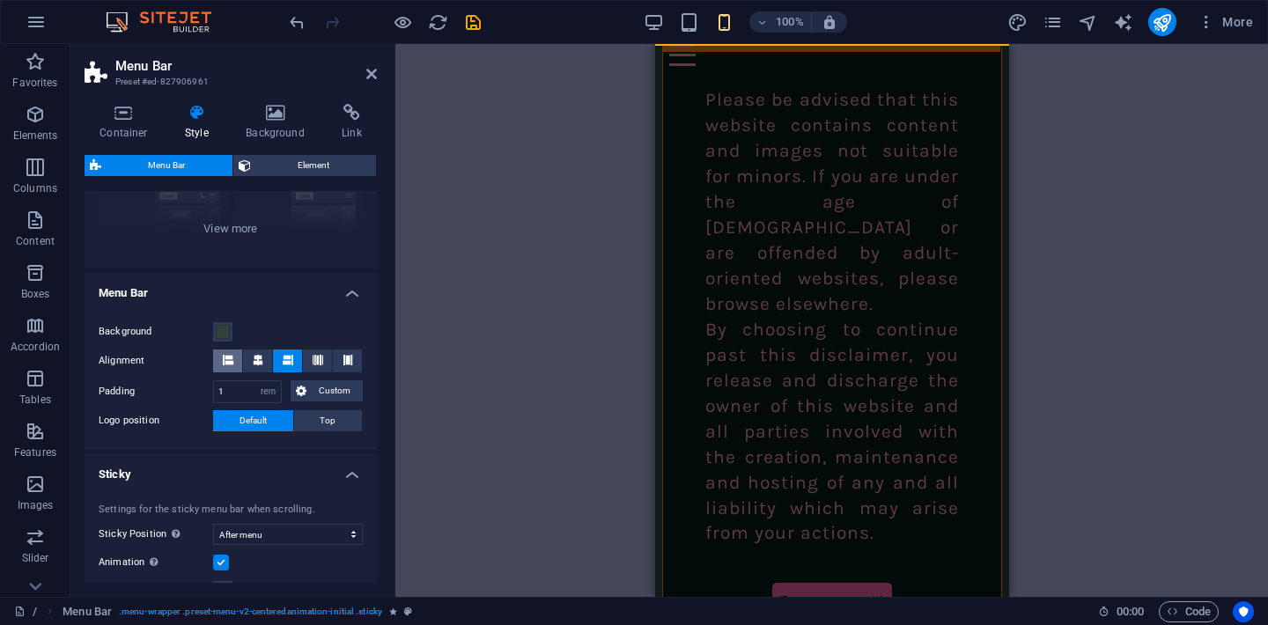
click at [215, 361] on button at bounding box center [227, 360] width 29 height 23
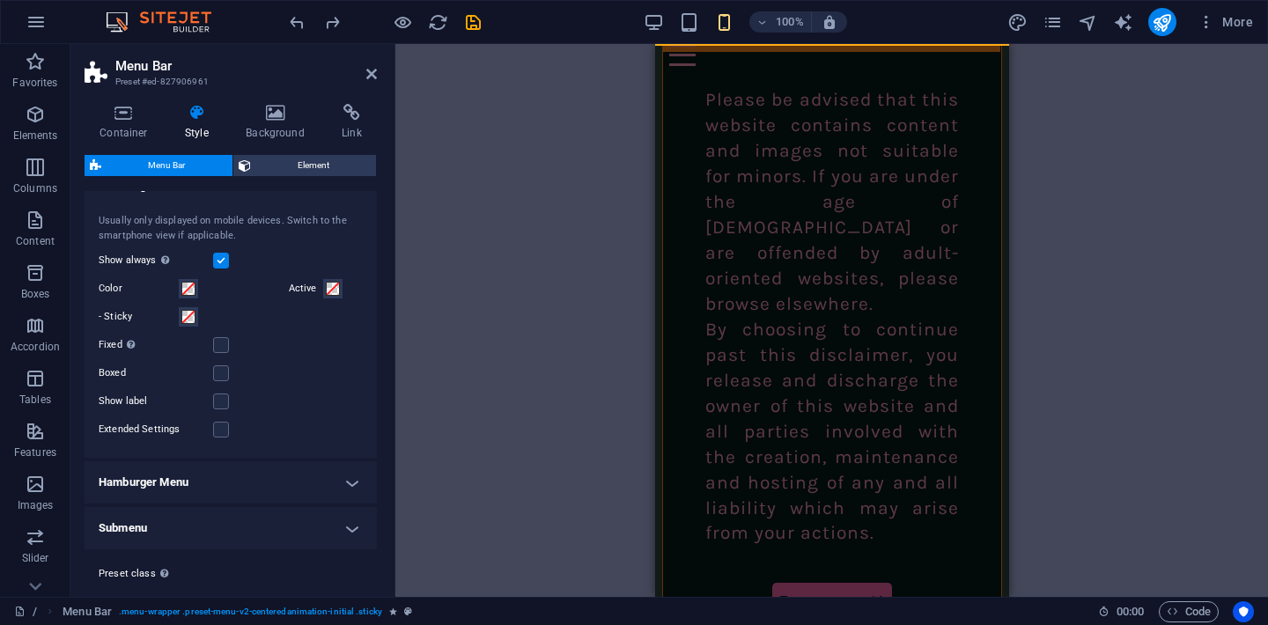
scroll to position [1364, 0]
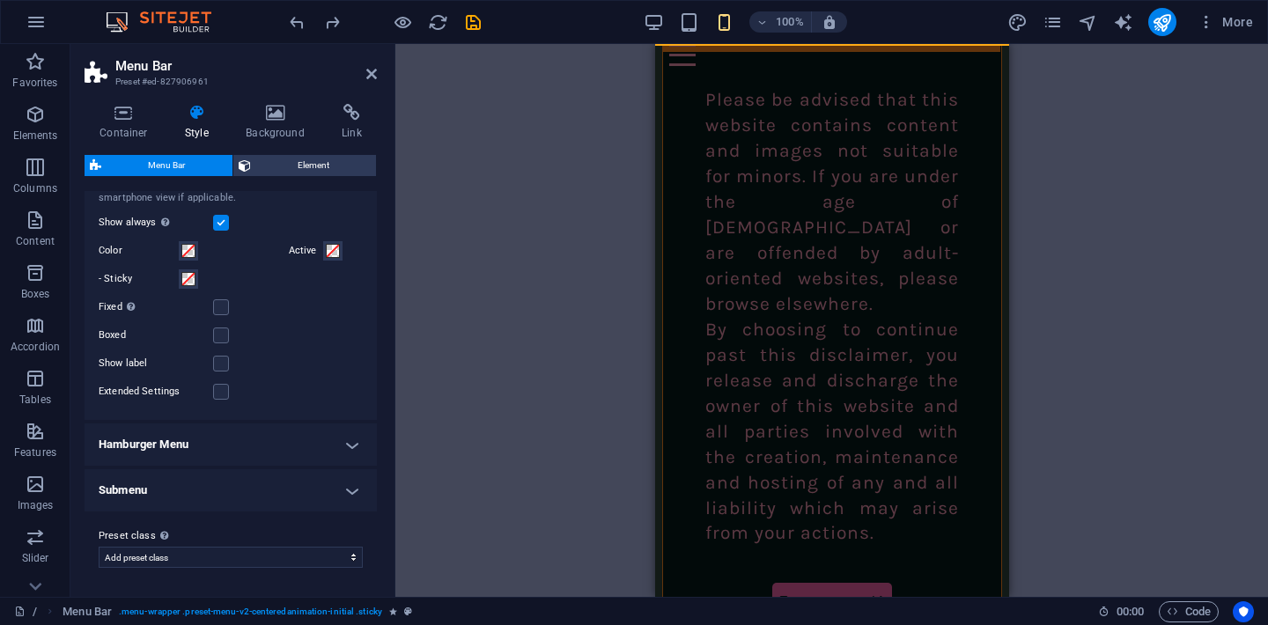
click at [181, 456] on h4 "Hamburger Menu" at bounding box center [231, 444] width 292 height 42
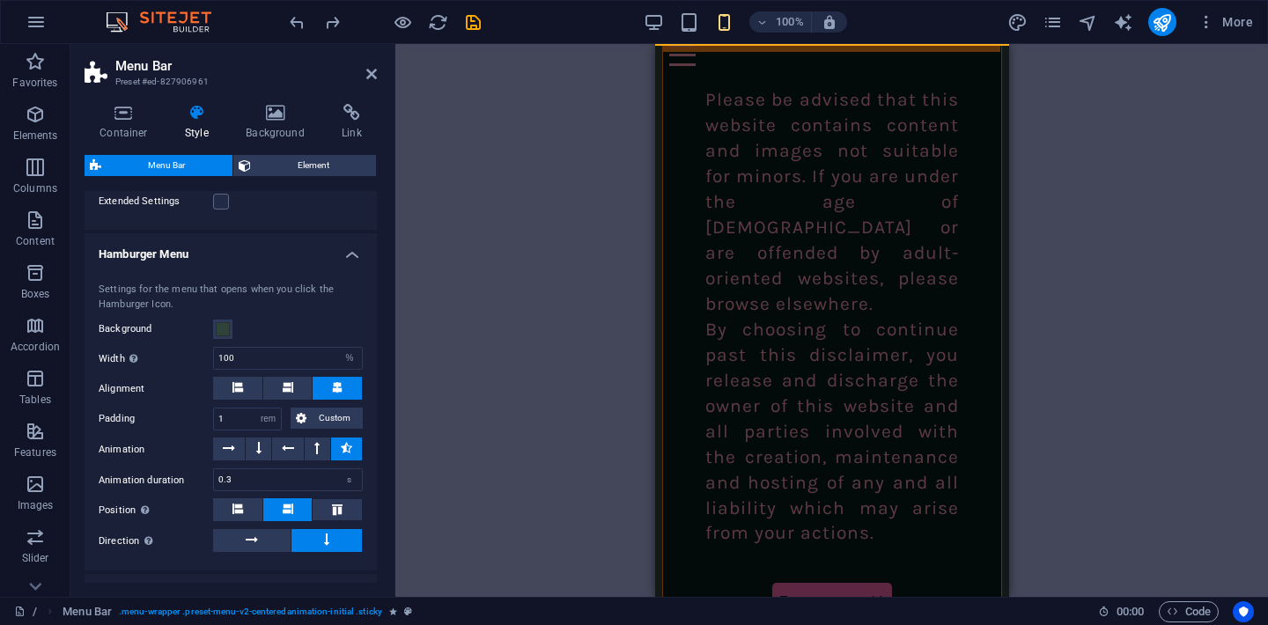
scroll to position [1659, 0]
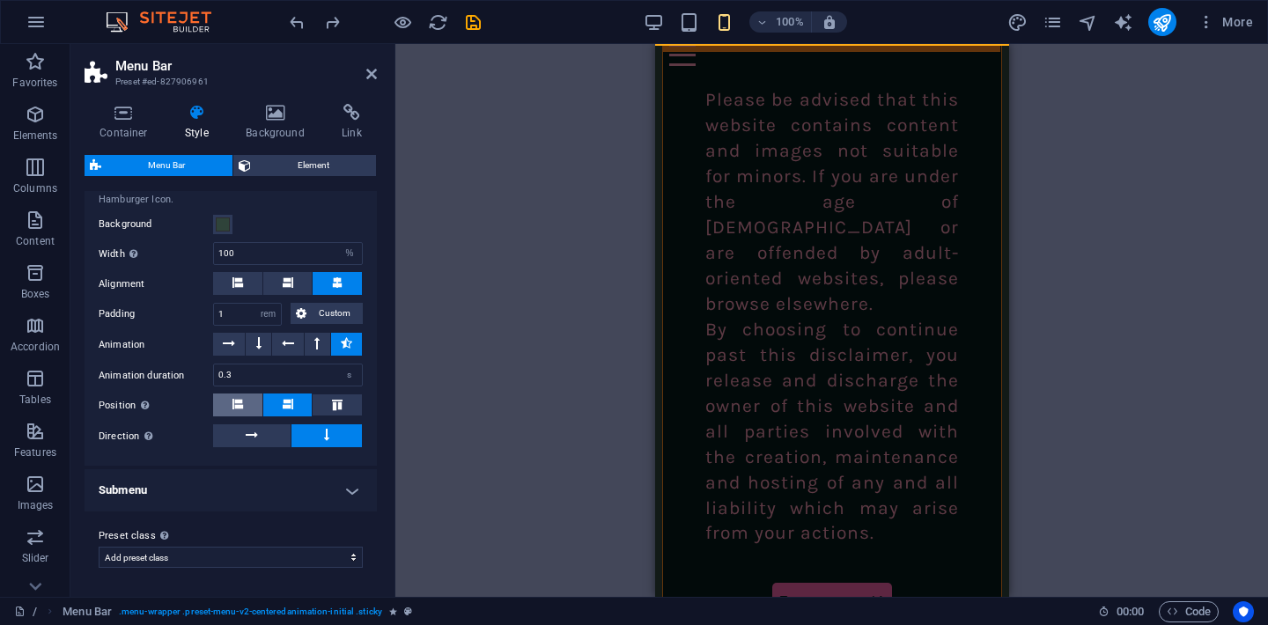
click at [246, 408] on button at bounding box center [237, 404] width 49 height 23
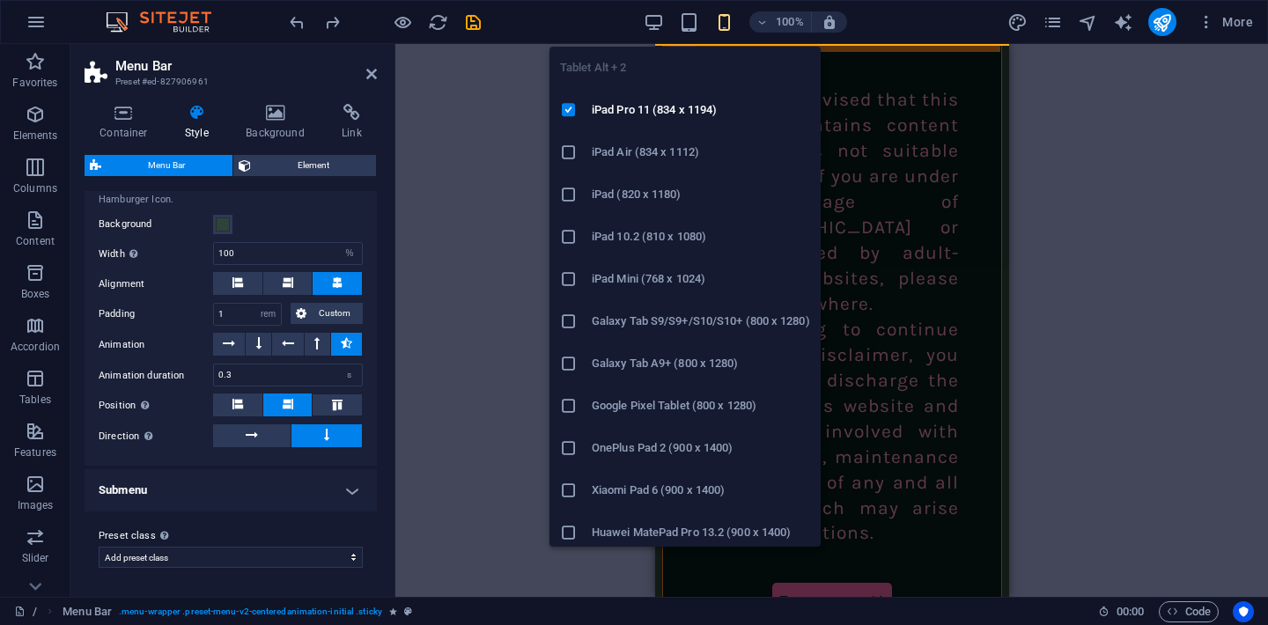
click at [656, 33] on div "Tablet Alt + 2 iPad Pro 11 (834 x 1194) iPad Air (834 x 1112) iPad (820 x 1180)…" at bounding box center [684, 290] width 271 height 514
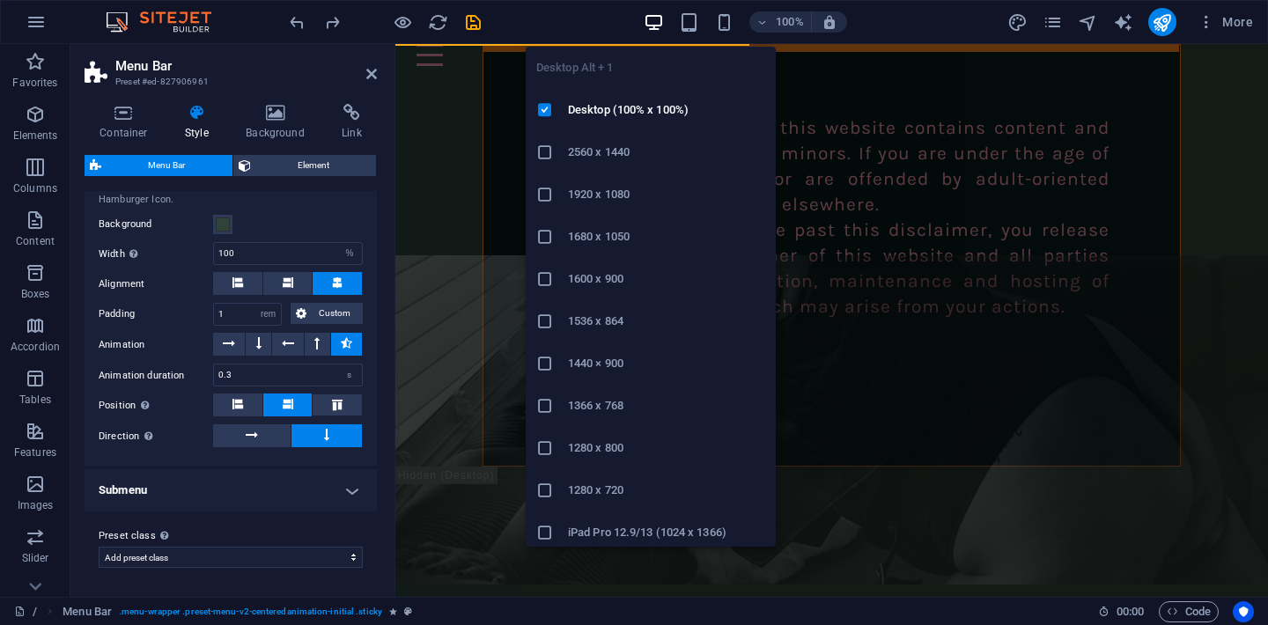
type input "2"
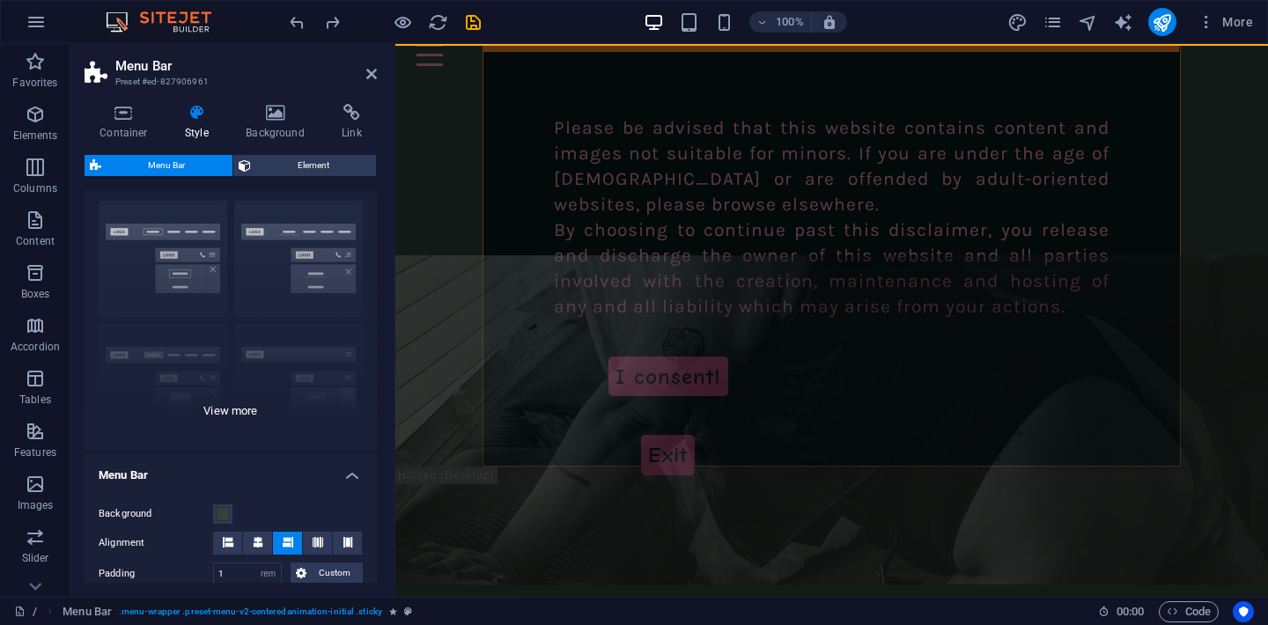
scroll to position [30, 0]
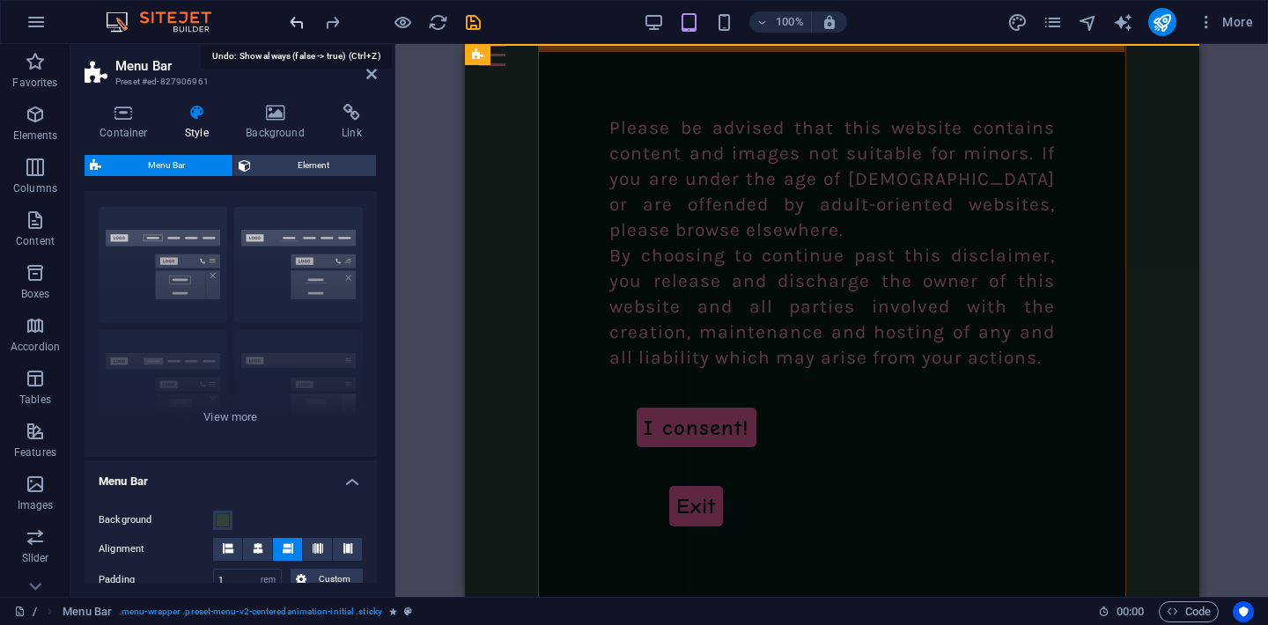
click at [366, 67] on icon at bounding box center [371, 74] width 11 height 14
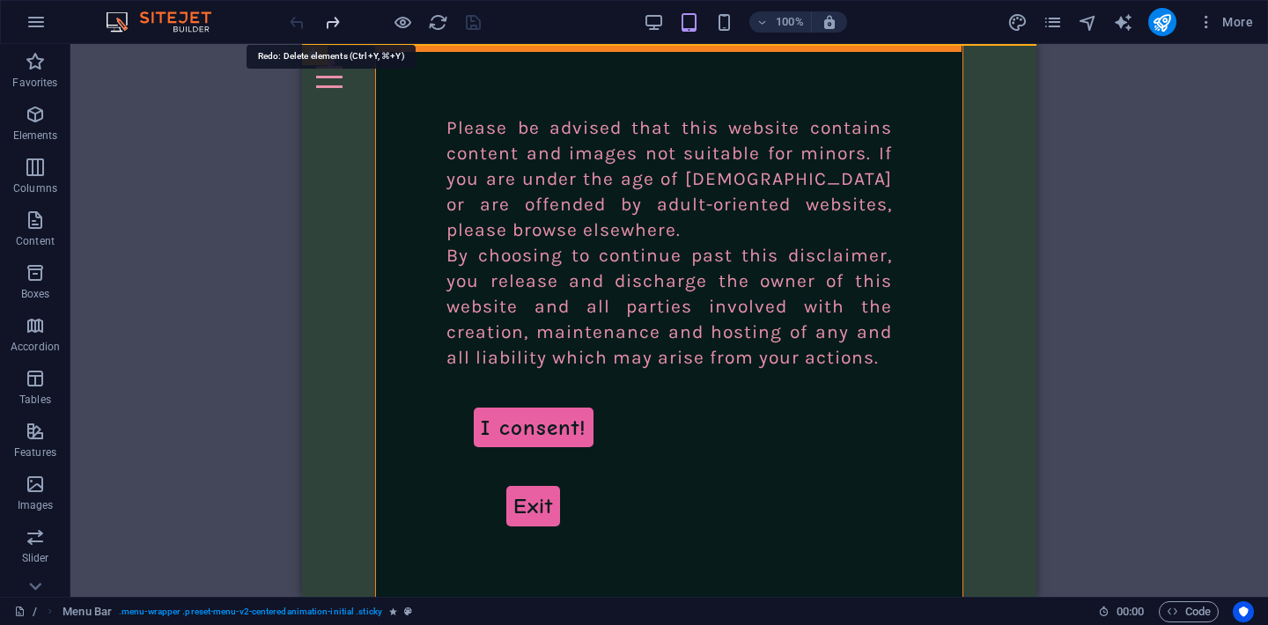
click at [1011, 61] on div "HTML" at bounding box center [974, 55] width 96 height 22
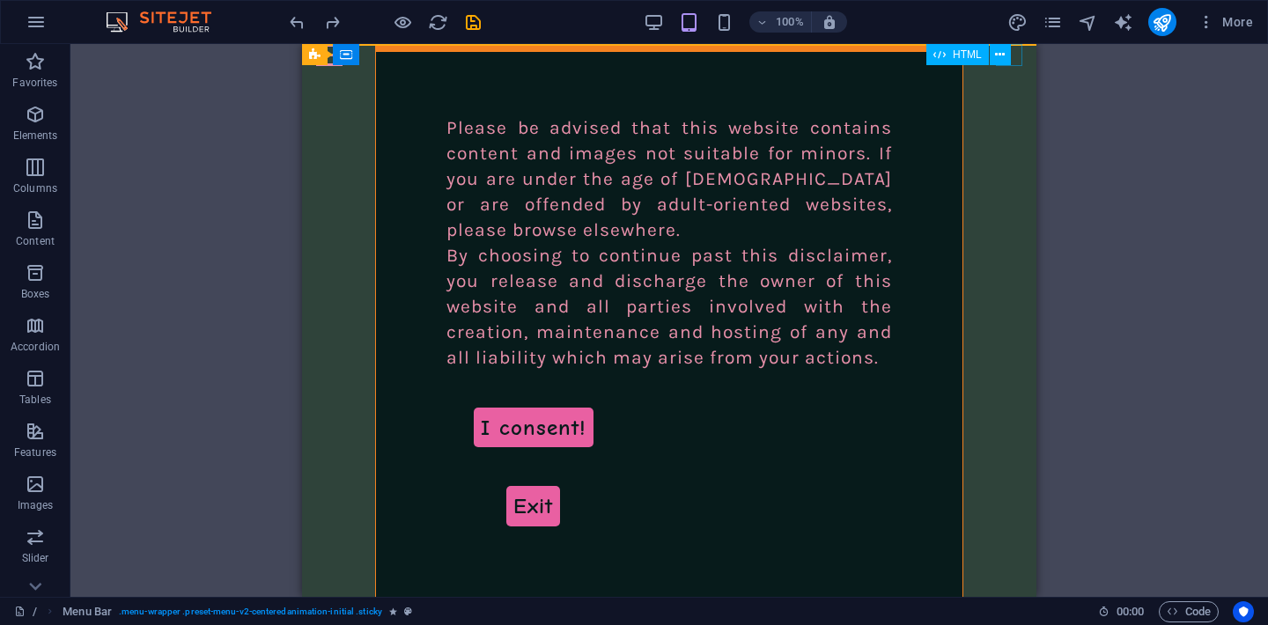
click at [1011, 61] on div "HTML" at bounding box center [974, 55] width 96 height 22
click at [969, 54] on span "HTML" at bounding box center [966, 54] width 29 height 11
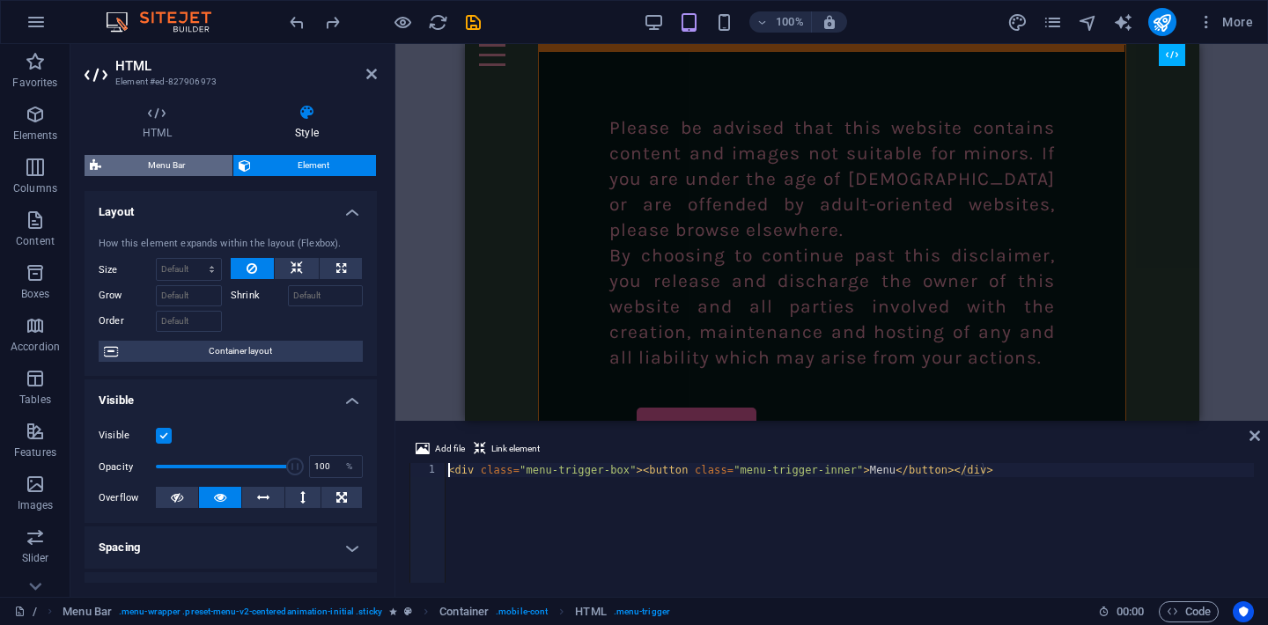
click at [178, 166] on span "Menu Bar" at bounding box center [167, 165] width 121 height 21
select select "rem"
select select "sticky_menu"
select select "px"
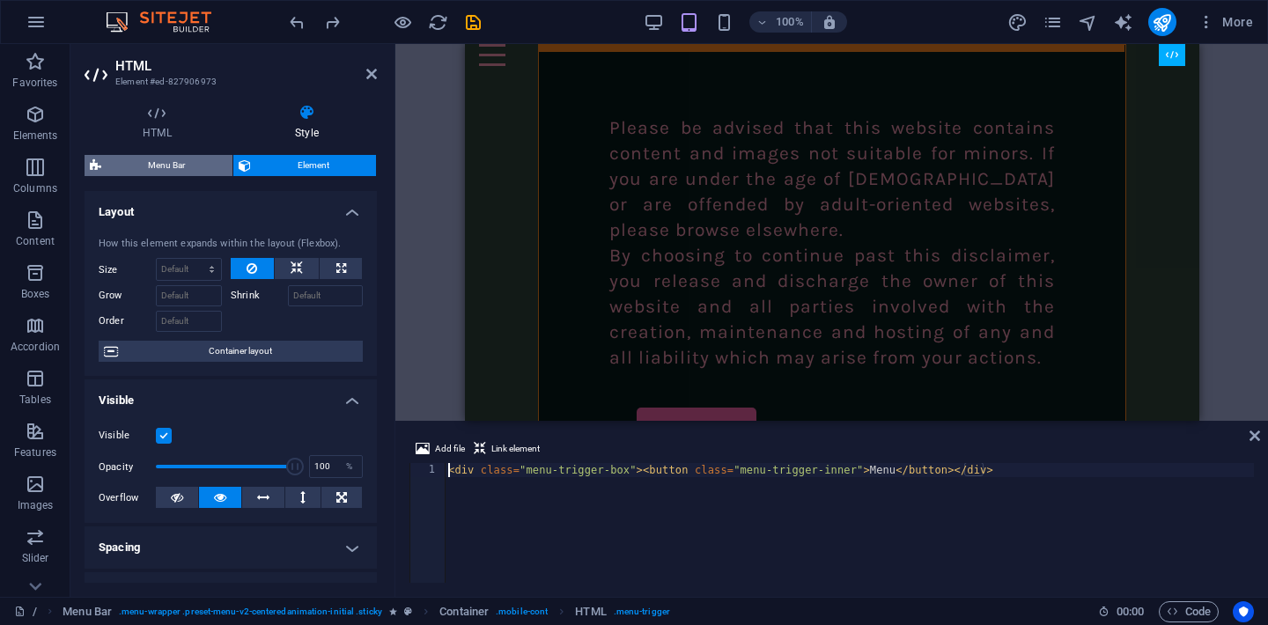
select select "px"
select select "hover_box_bottom"
select select "px"
select select "rem"
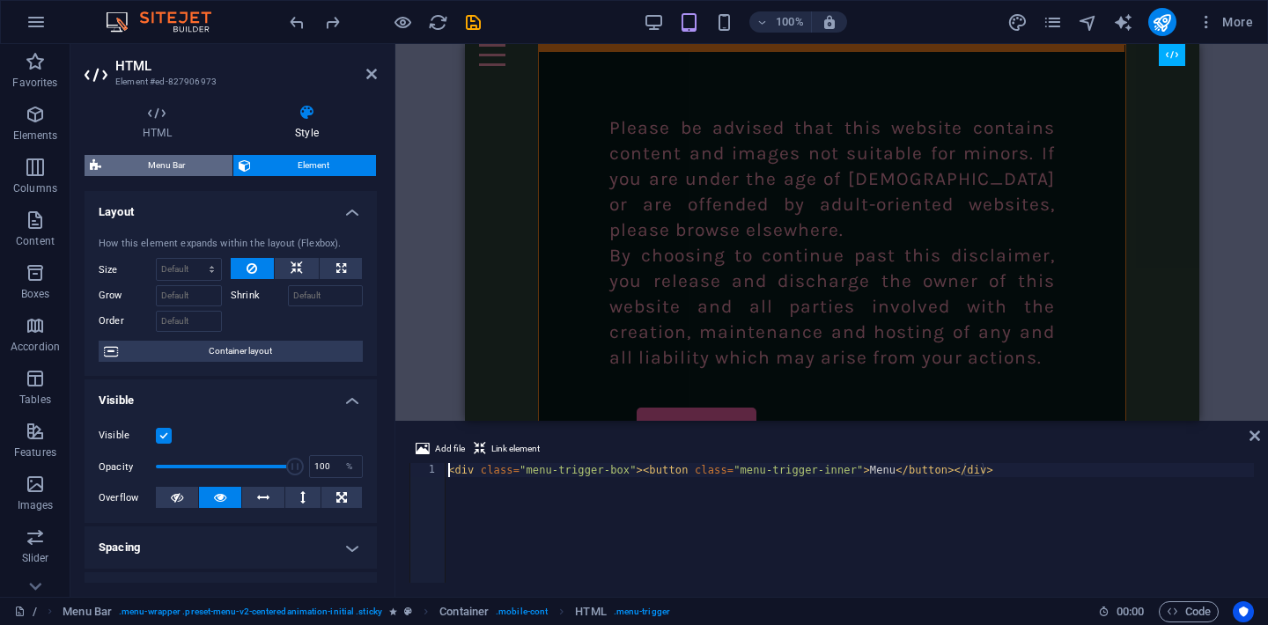
select select "rem"
select select "px"
select select "400"
select select "px"
select select "%"
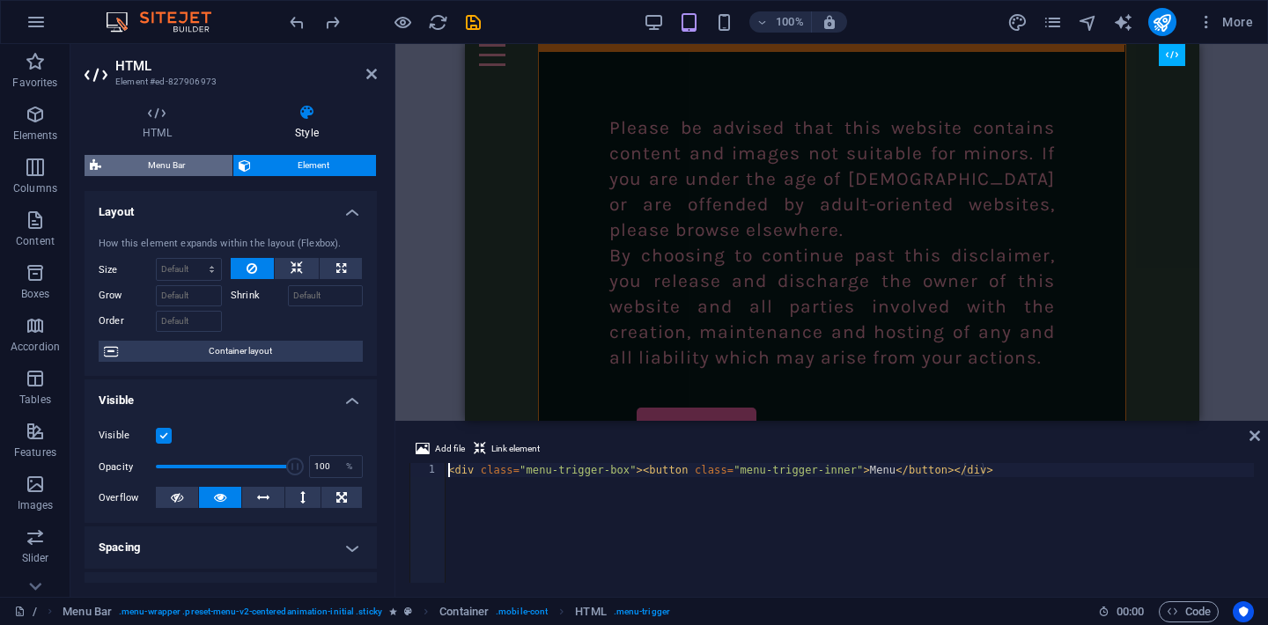
select select "rem"
select select
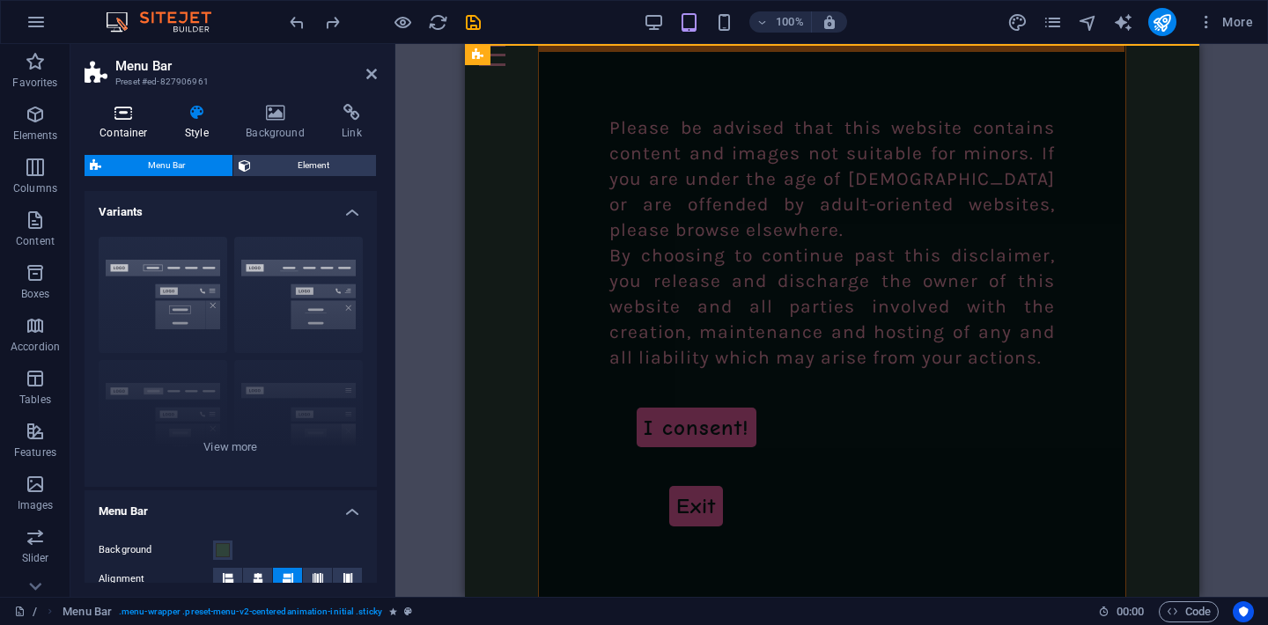
click at [125, 131] on h4 "Container" at bounding box center [127, 122] width 85 height 37
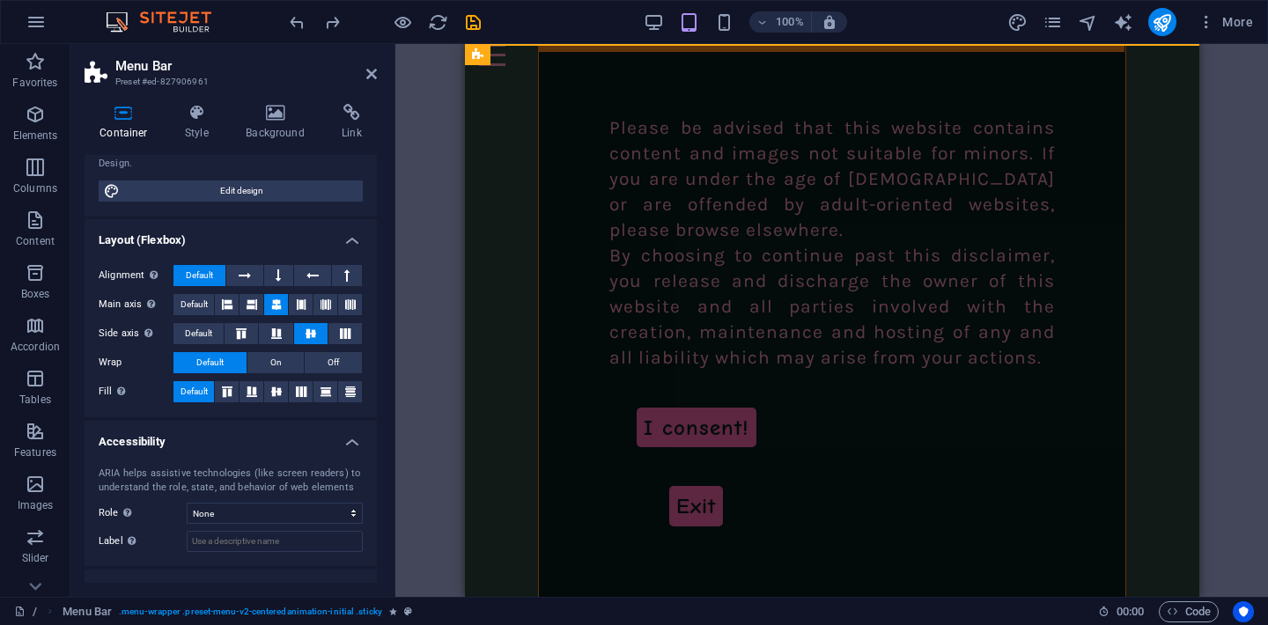
scroll to position [187, 0]
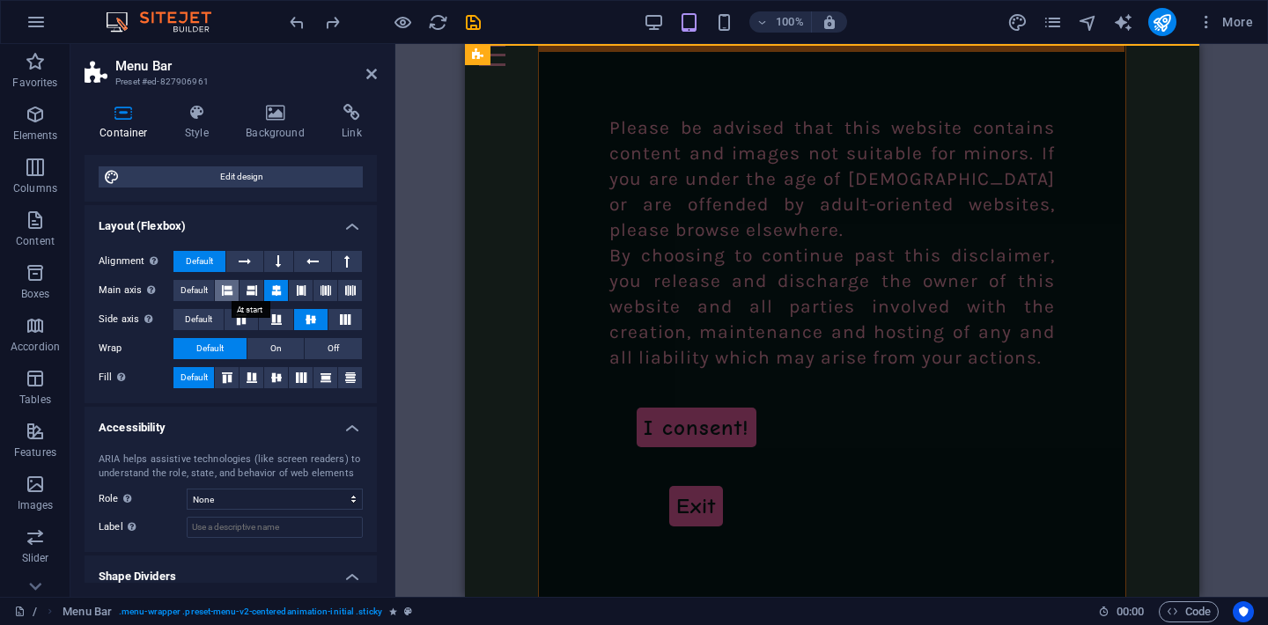
click at [230, 295] on icon at bounding box center [227, 290] width 11 height 21
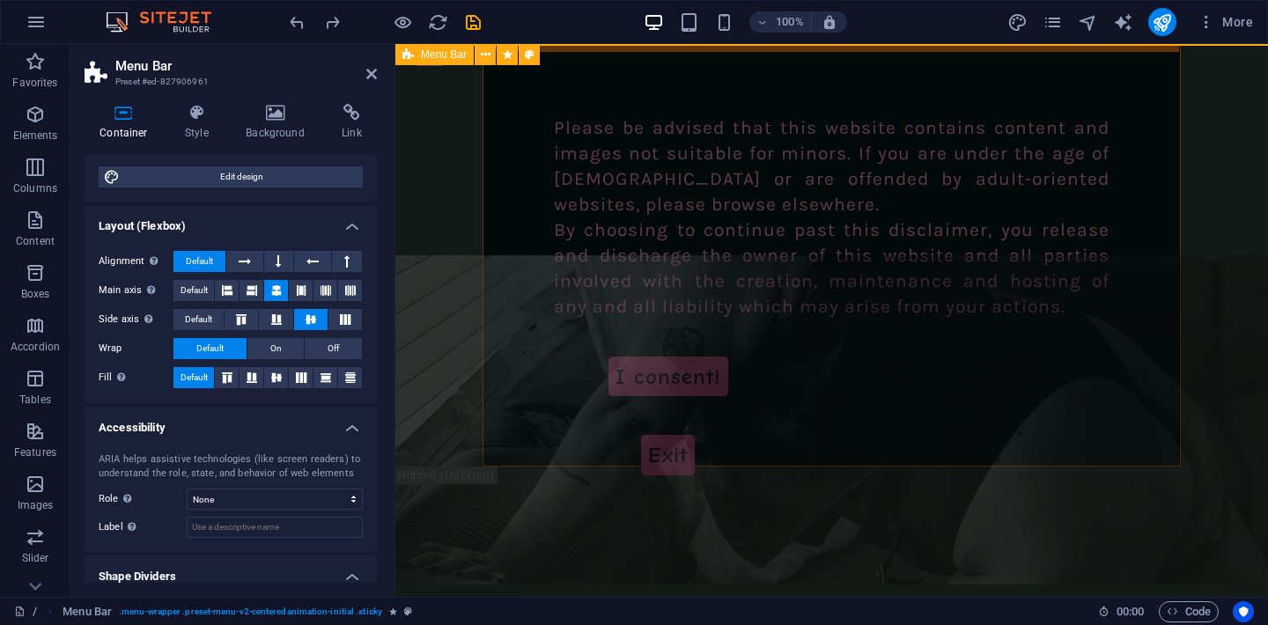
click at [426, 56] on span "Menu Bar" at bounding box center [444, 54] width 46 height 11
click at [202, 257] on span "Default" at bounding box center [199, 261] width 27 height 21
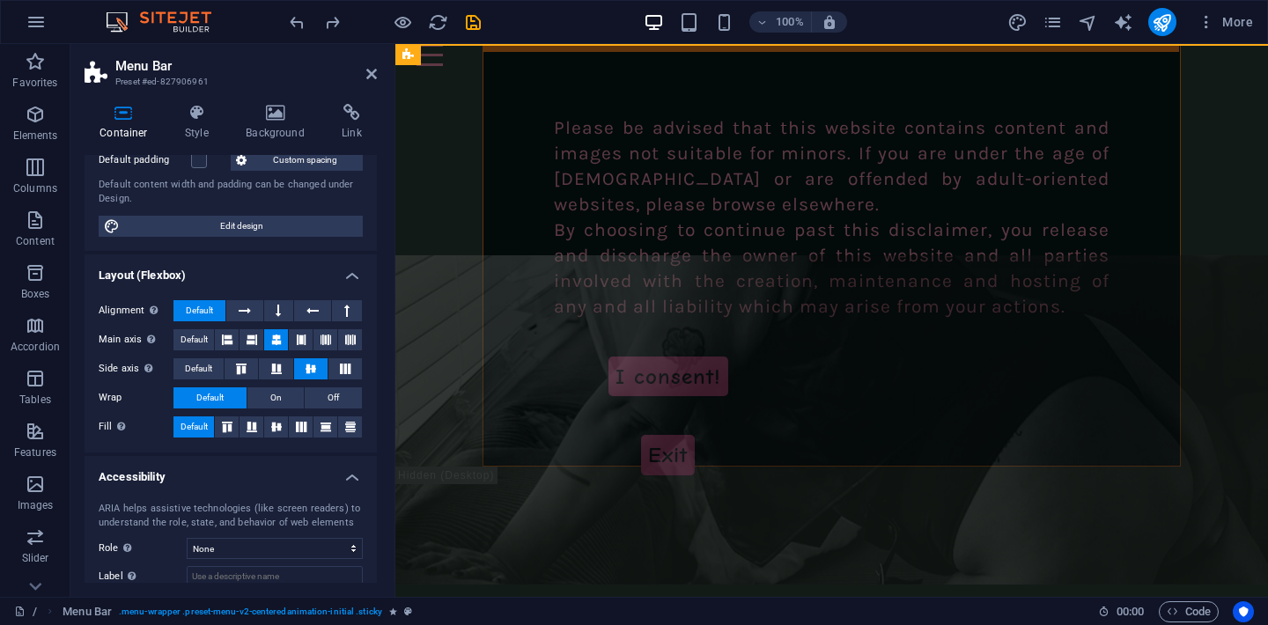
scroll to position [240, 0]
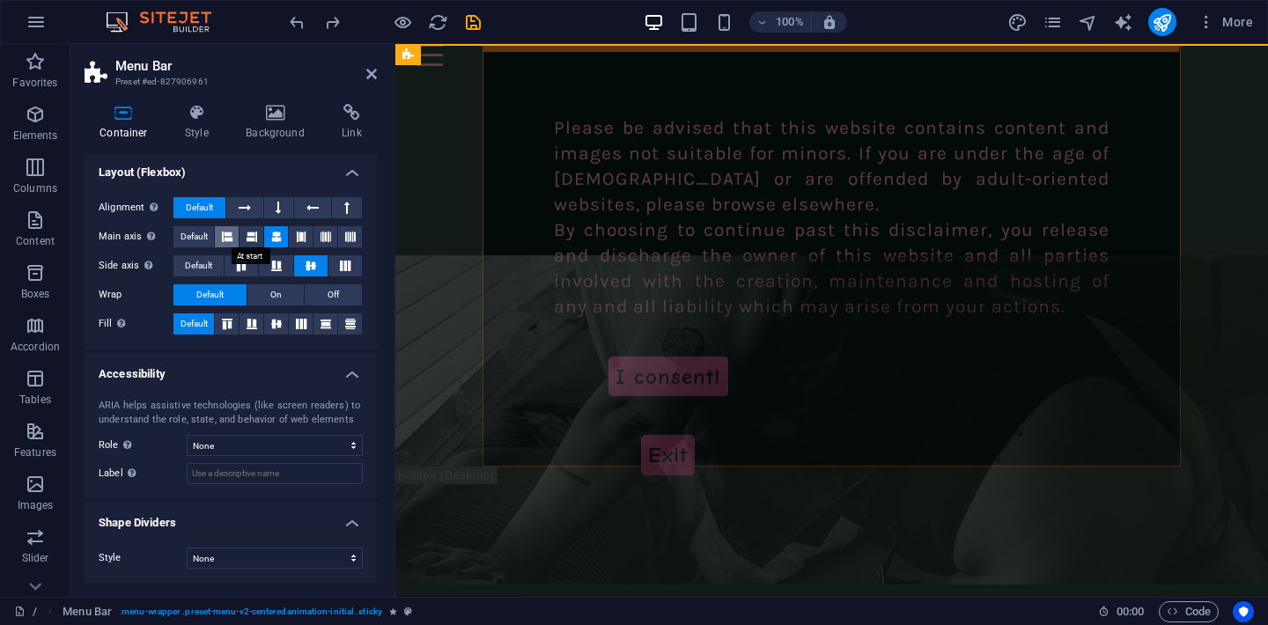
click at [226, 242] on icon at bounding box center [227, 236] width 11 height 21
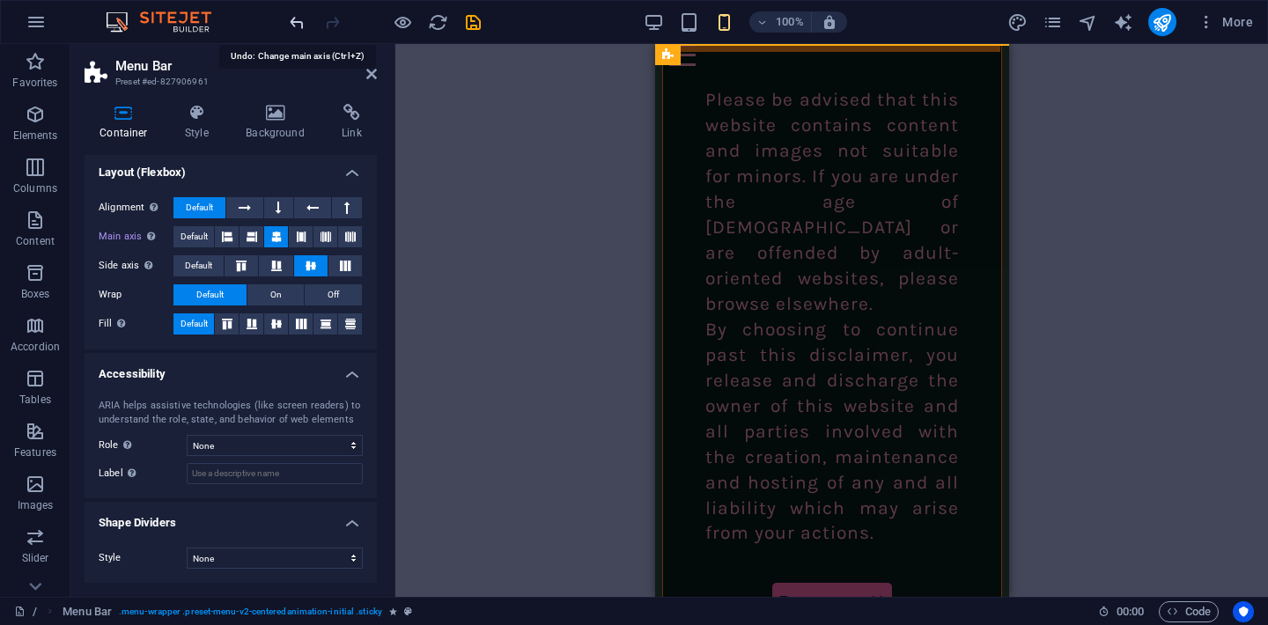
click at [0, 0] on div "100%" at bounding box center [0, 0] width 0 height 0
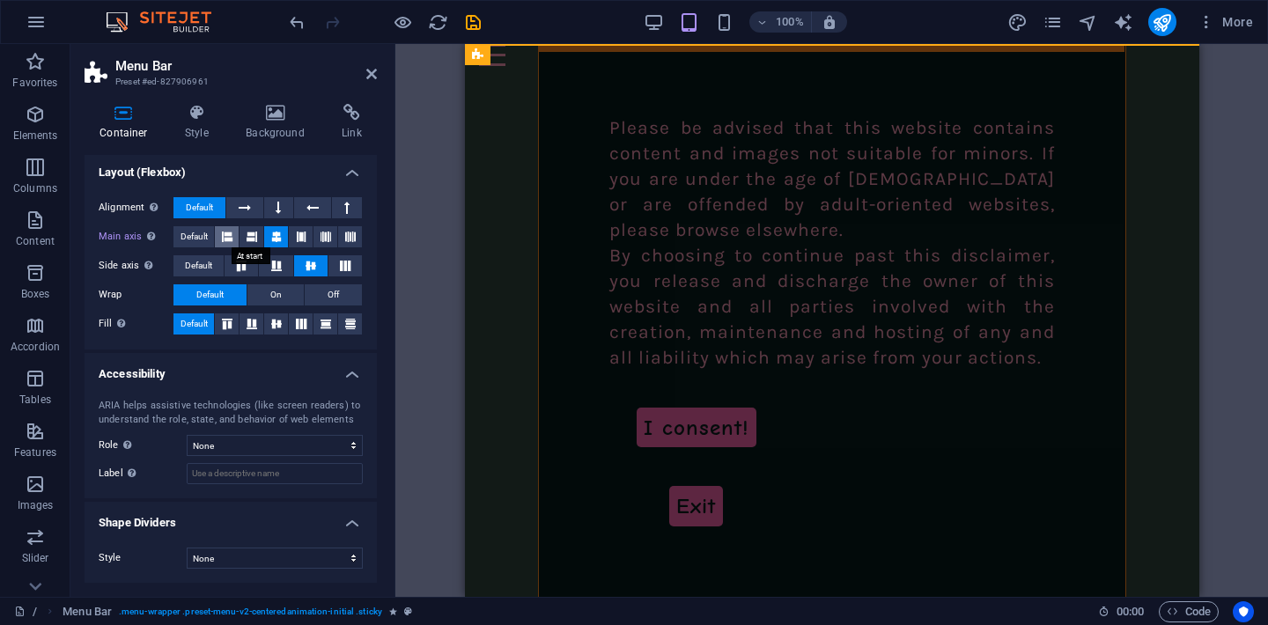
click at [219, 232] on button at bounding box center [227, 236] width 24 height 21
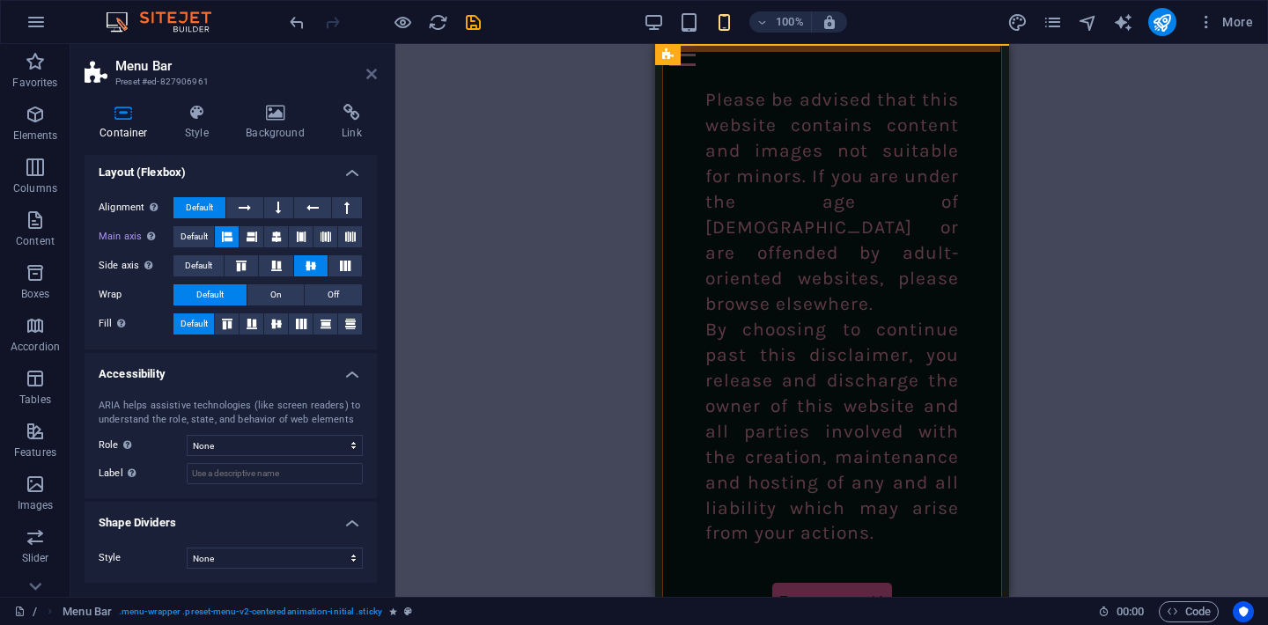
click at [372, 74] on icon at bounding box center [371, 74] width 11 height 14
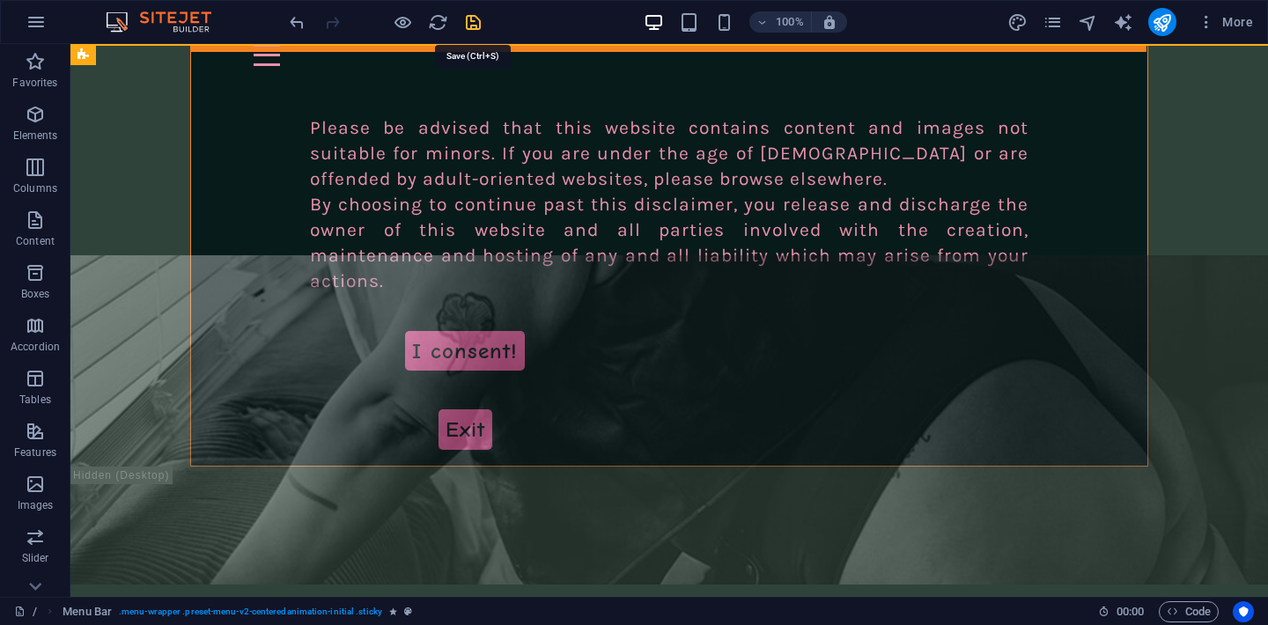
click at [471, 21] on icon "save" at bounding box center [473, 22] width 20 height 20
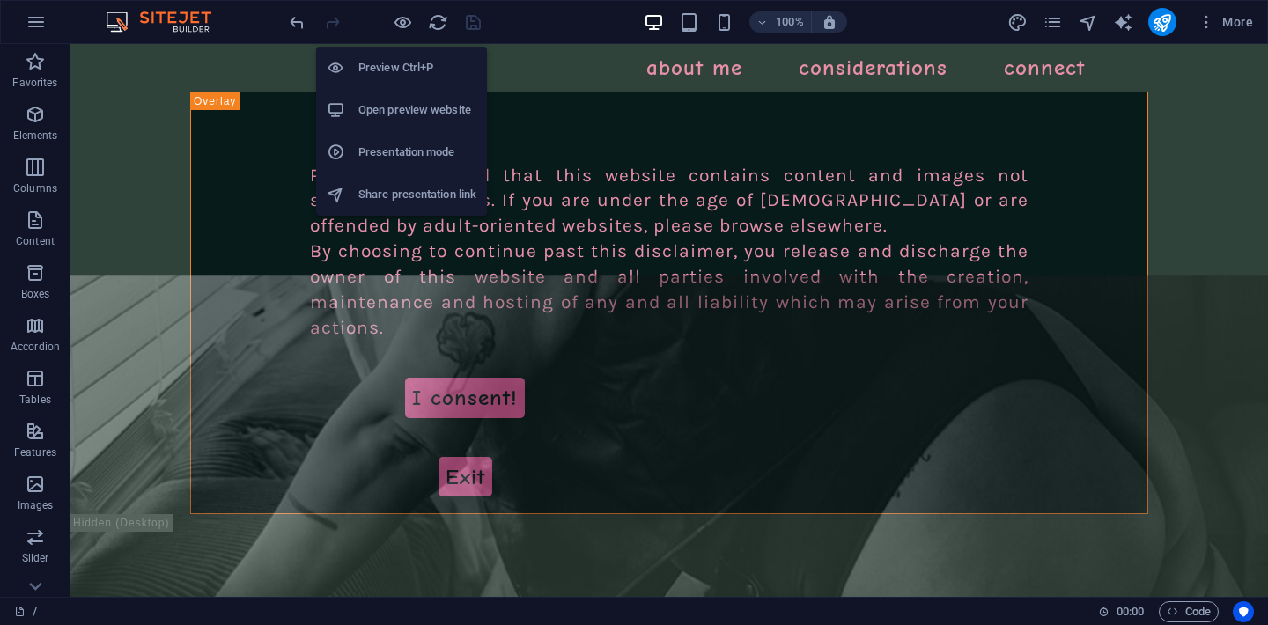
click at [394, 143] on h6 "Presentation mode" at bounding box center [417, 152] width 118 height 21
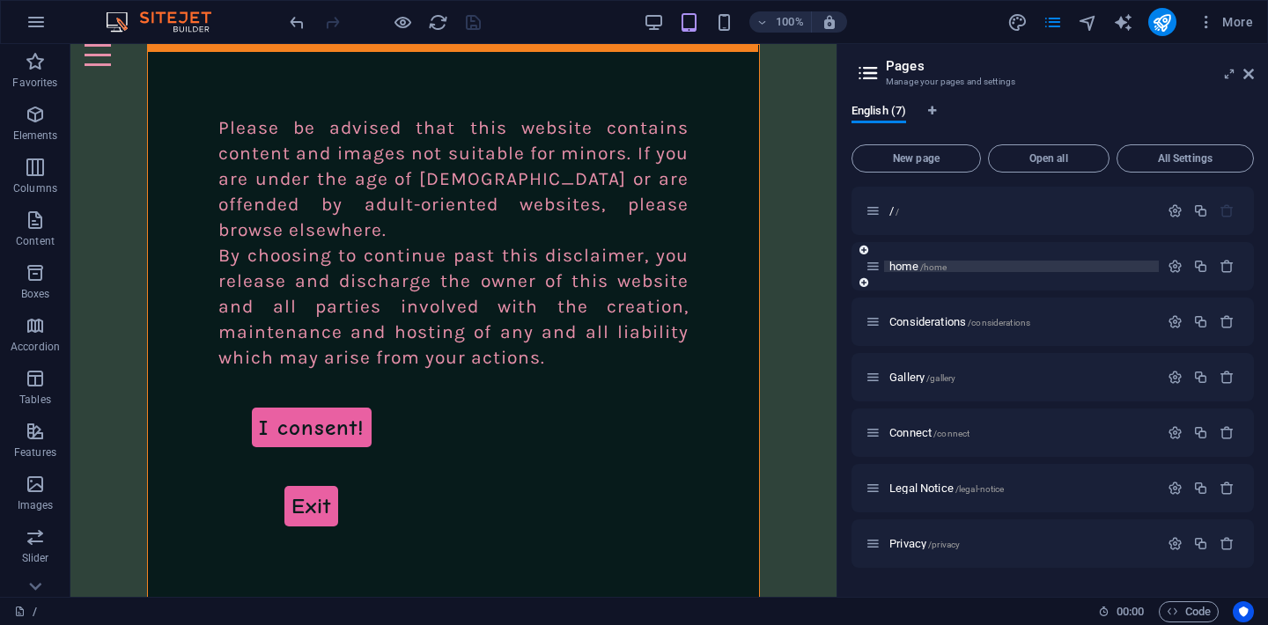
click at [959, 268] on p "home /home" at bounding box center [1021, 266] width 264 height 11
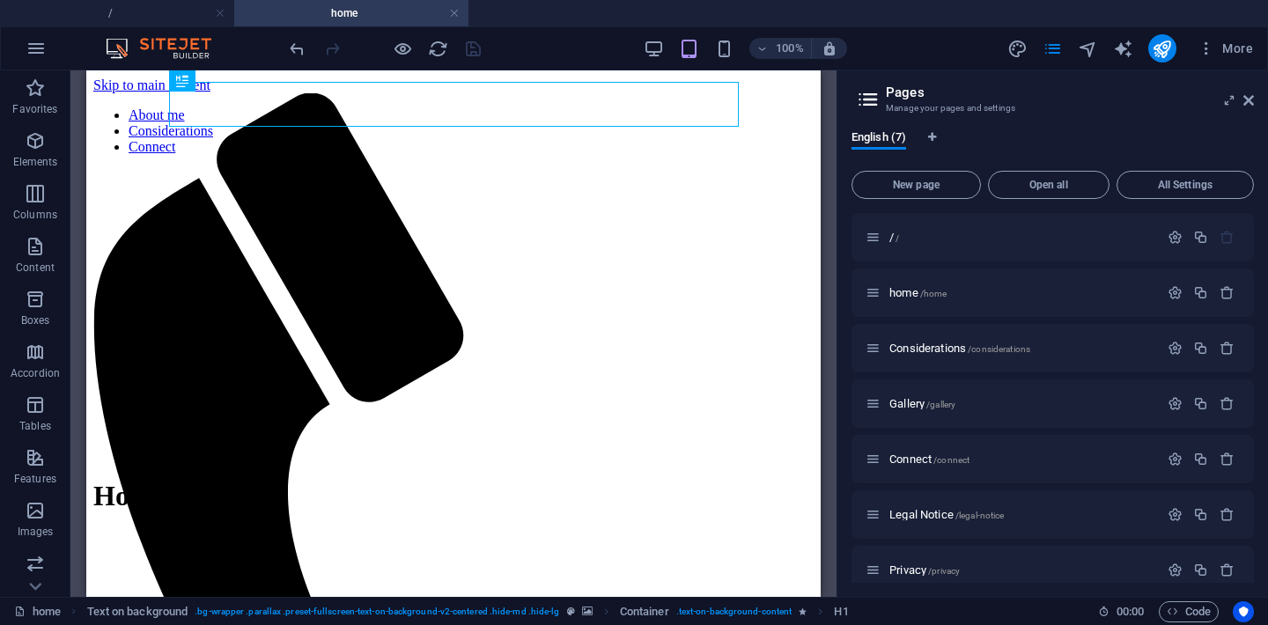
scroll to position [0, 0]
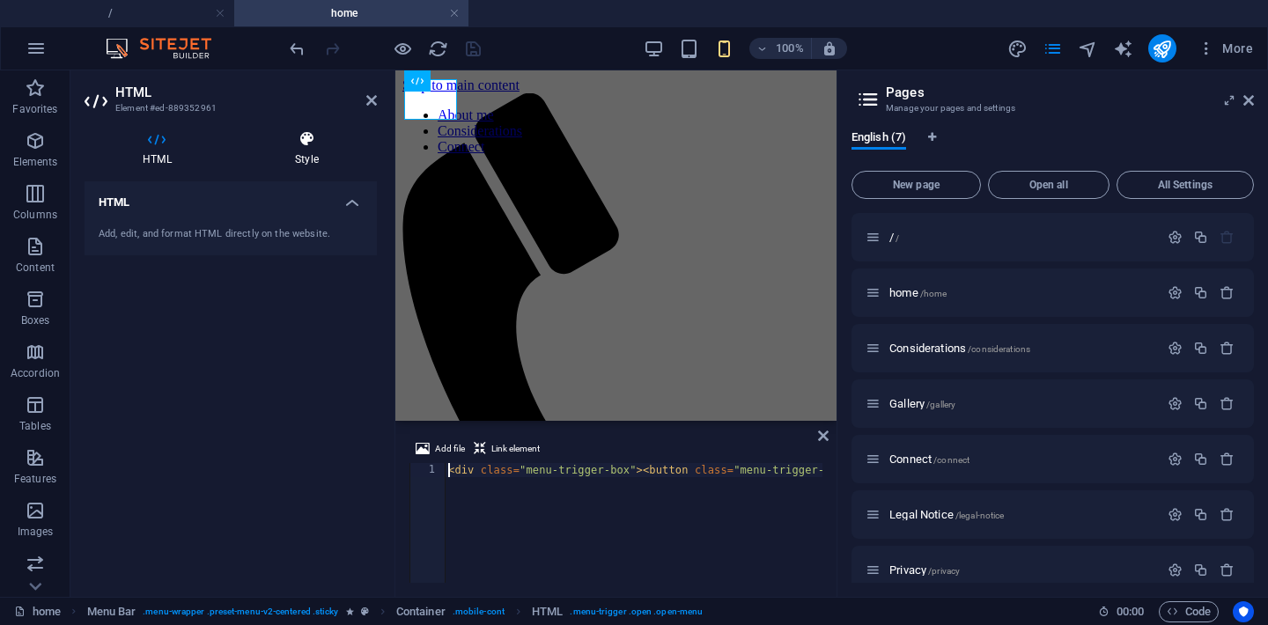
click at [305, 136] on icon at bounding box center [307, 139] width 140 height 18
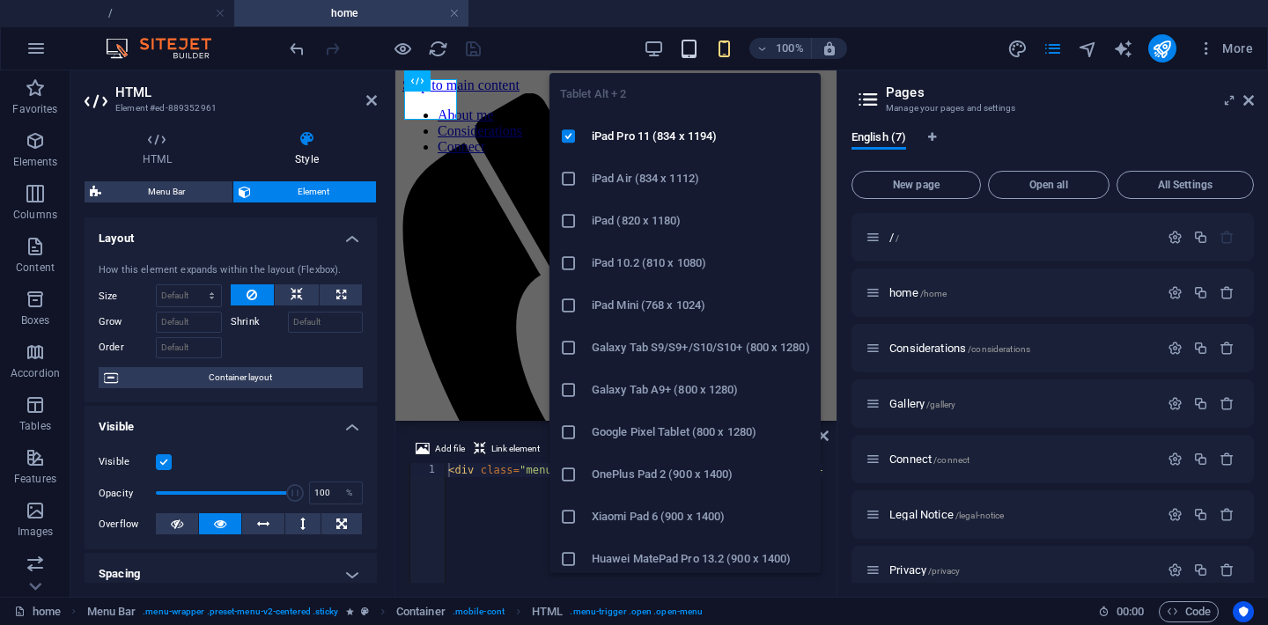
click at [686, 48] on icon "button" at bounding box center [689, 49] width 20 height 20
click at [692, 48] on icon "button" at bounding box center [689, 49] width 20 height 20
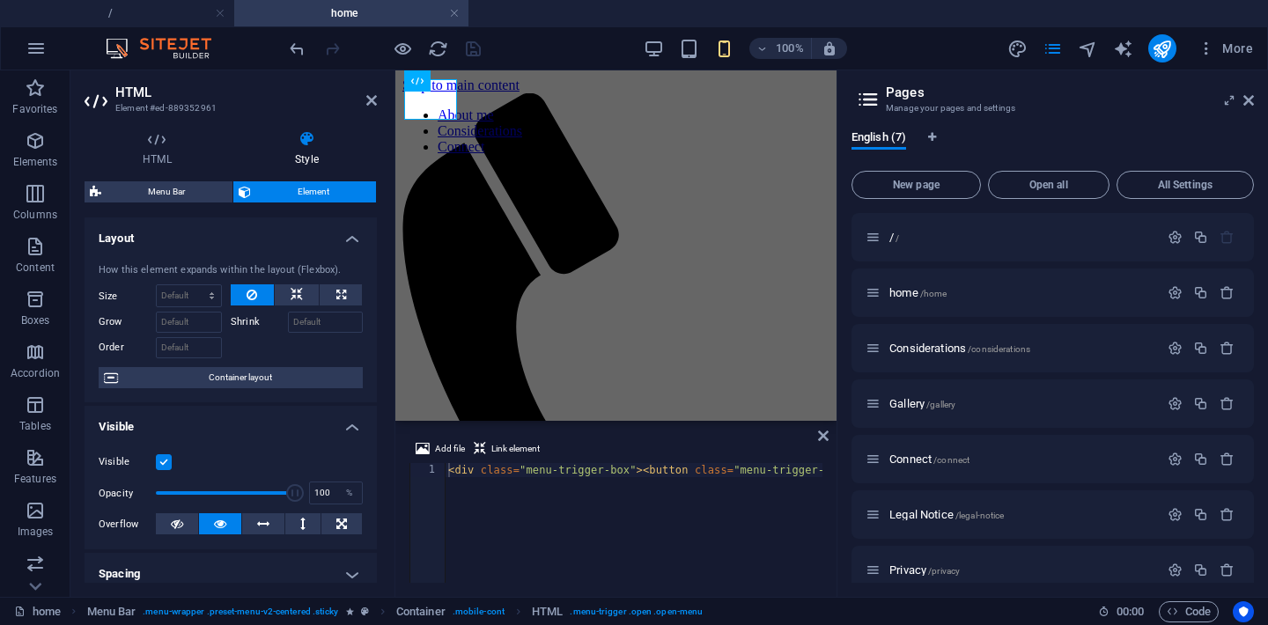
click at [1259, 104] on aside "Pages Manage your pages and settings English (7) New page Open all All Settings…" at bounding box center [1051, 333] width 431 height 526
click at [1255, 103] on aside "Pages Manage your pages and settings English (7) New page Open all All Settings…" at bounding box center [1051, 333] width 431 height 526
click at [1250, 103] on icon at bounding box center [1248, 100] width 11 height 14
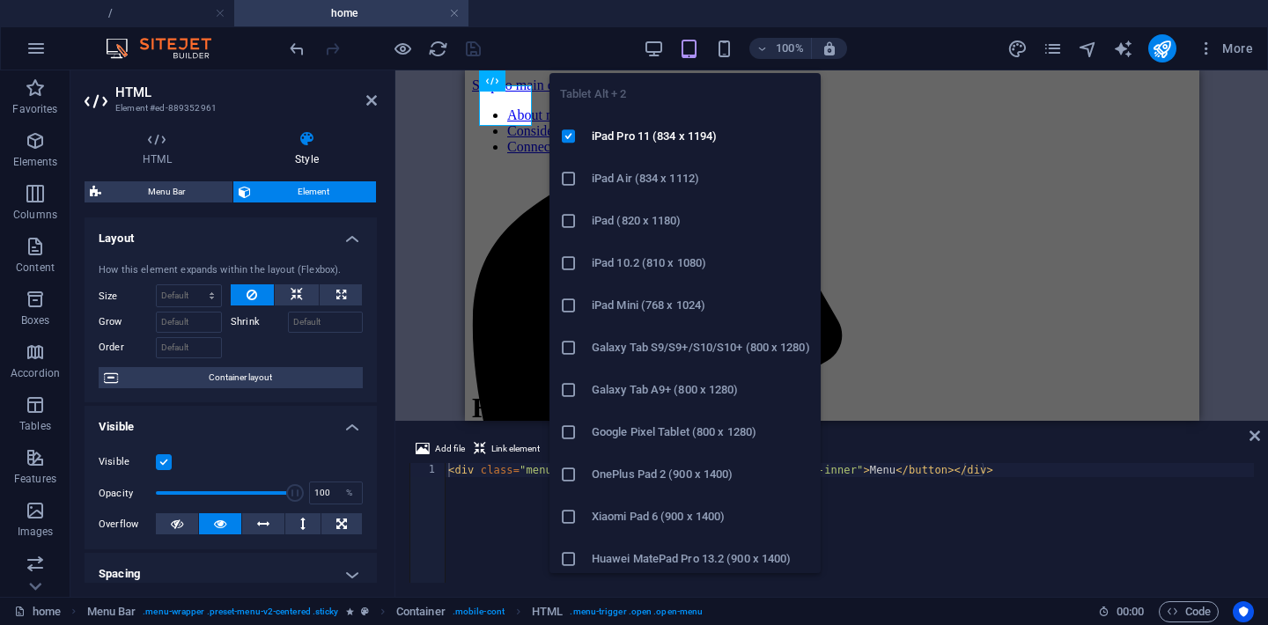
click at [682, 52] on icon "button" at bounding box center [689, 49] width 20 height 20
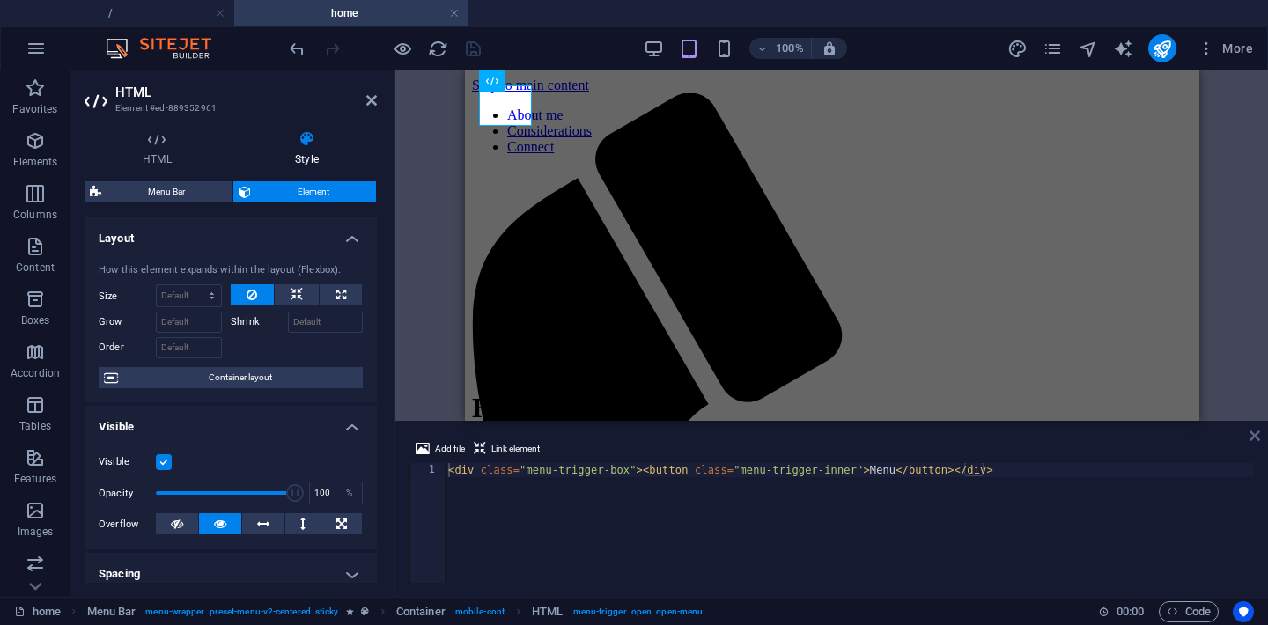
click at [1255, 432] on icon at bounding box center [1254, 436] width 11 height 14
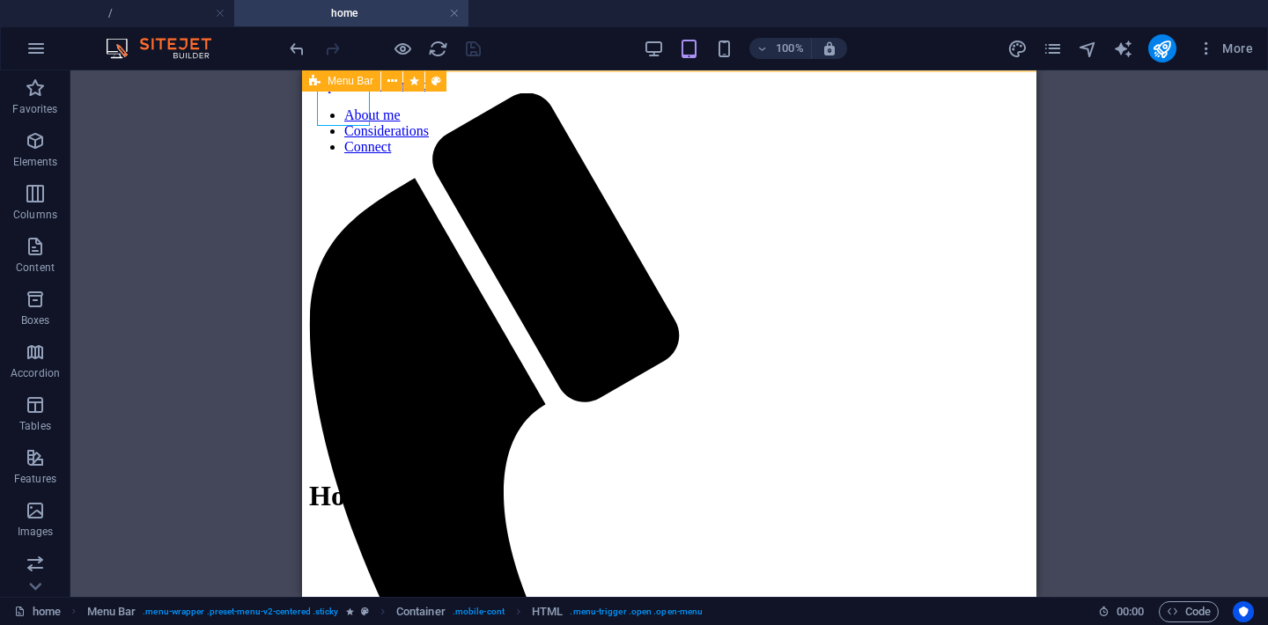
click at [319, 83] on icon at bounding box center [314, 80] width 11 height 21
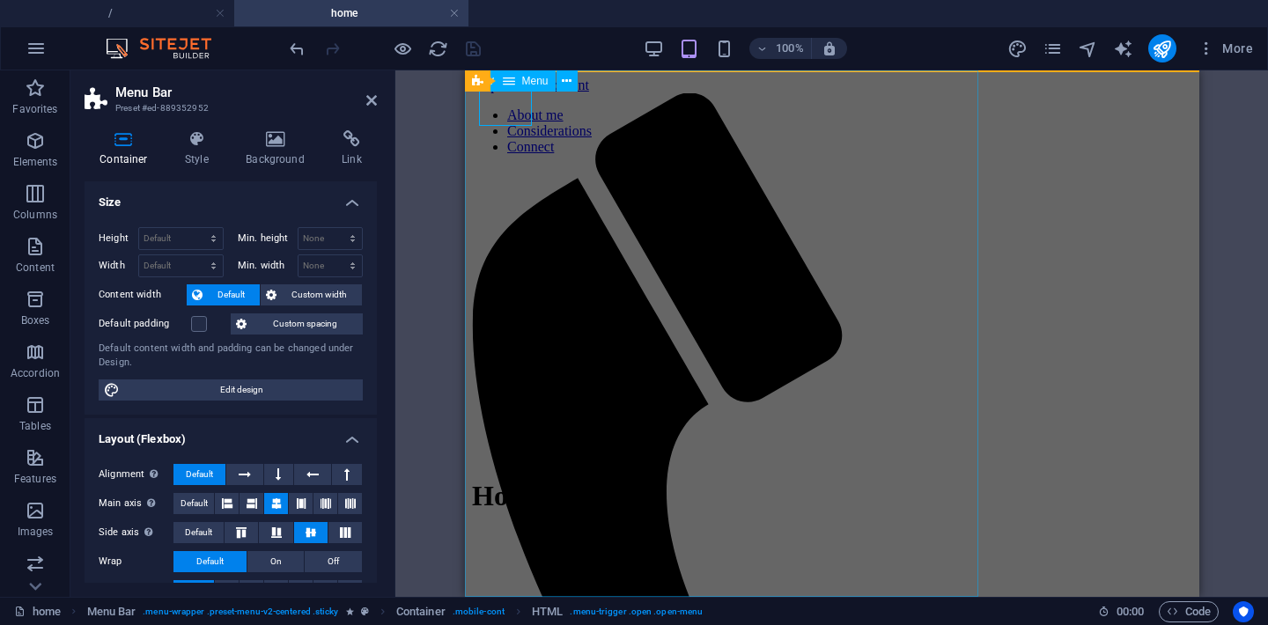
click at [687, 155] on nav "About me Considerations Connect" at bounding box center [831, 131] width 720 height 48
select select "1"
select select
select select "default"
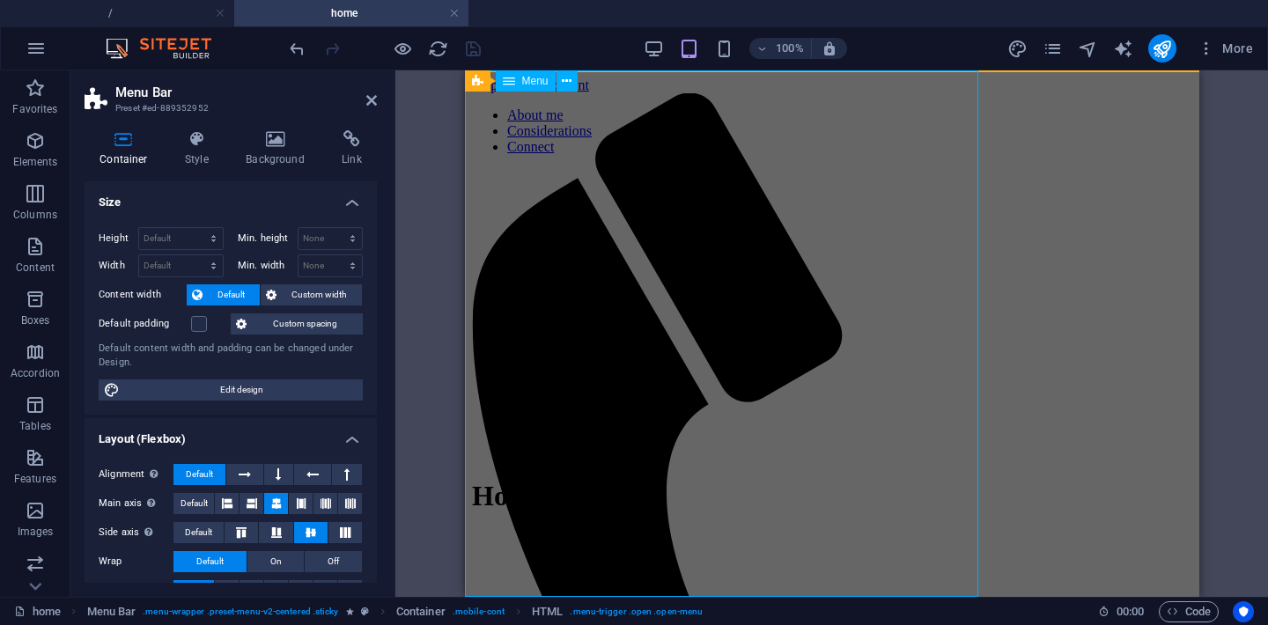
select select "2"
select select
select select "default"
select select "4"
select select
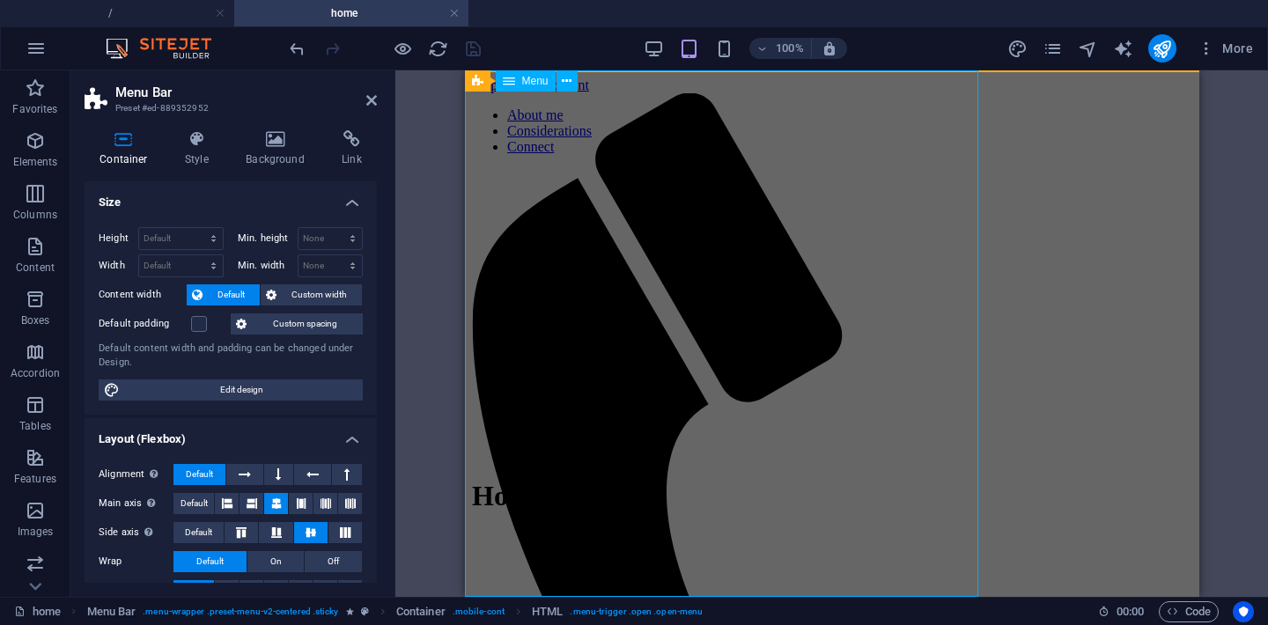
select select "default"
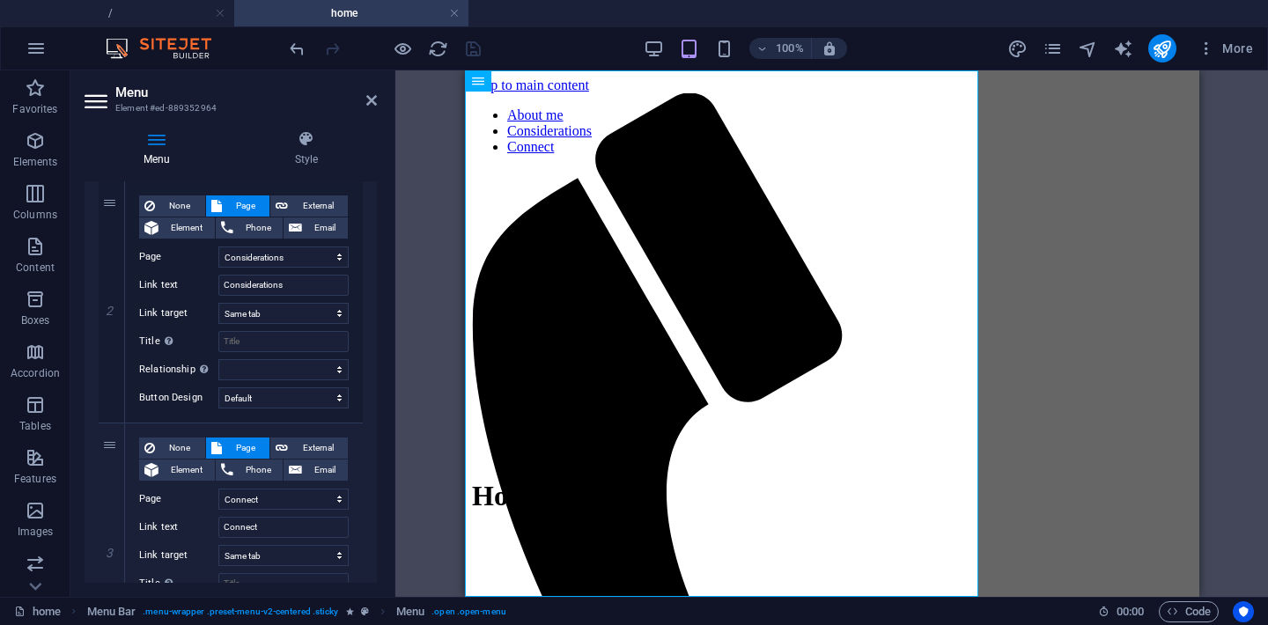
scroll to position [540, 0]
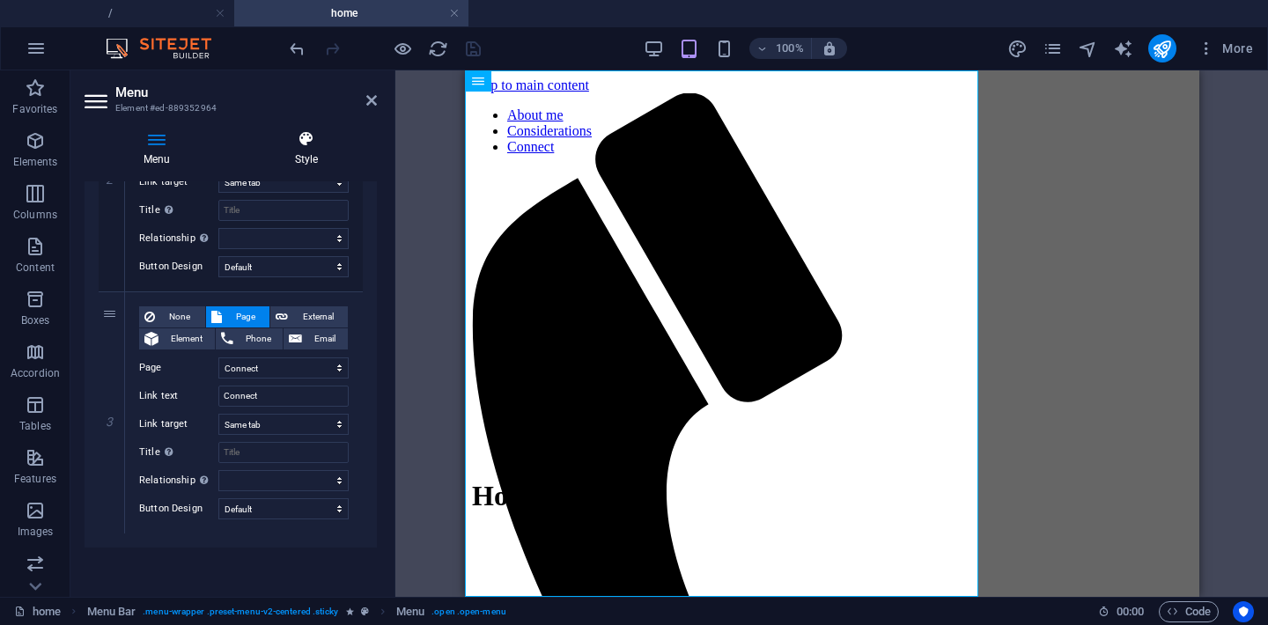
click at [315, 135] on icon at bounding box center [306, 139] width 141 height 18
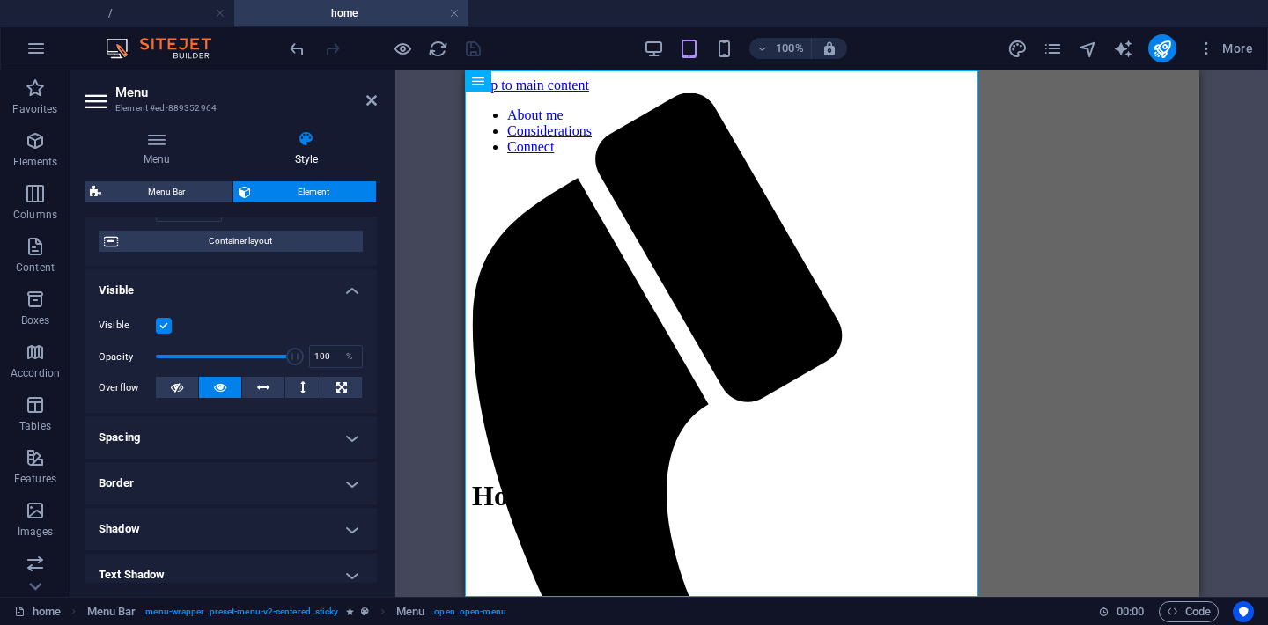
scroll to position [0, 0]
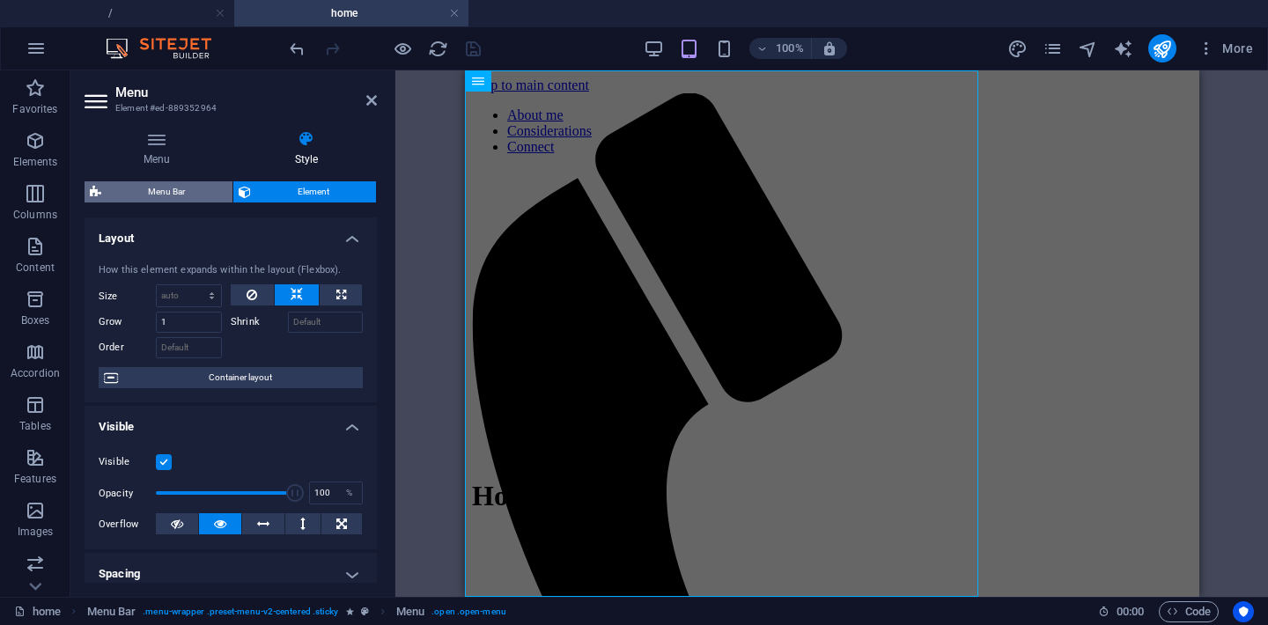
click at [192, 196] on span "Menu Bar" at bounding box center [167, 191] width 121 height 21
select select "rem"
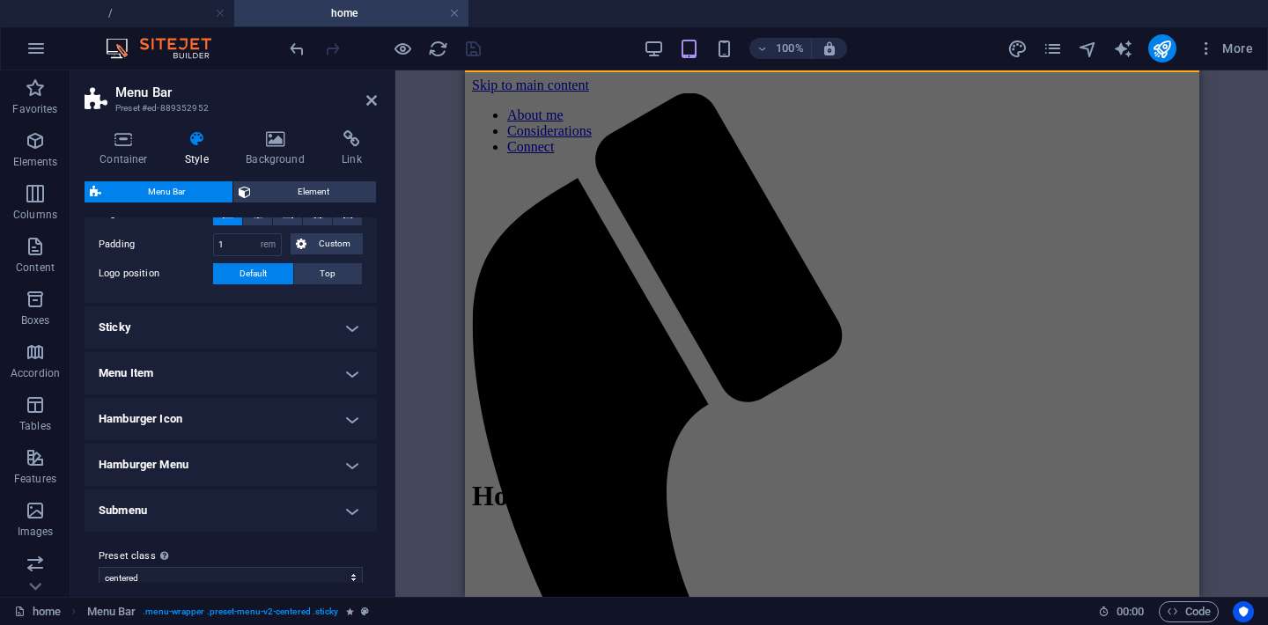
scroll to position [411, 0]
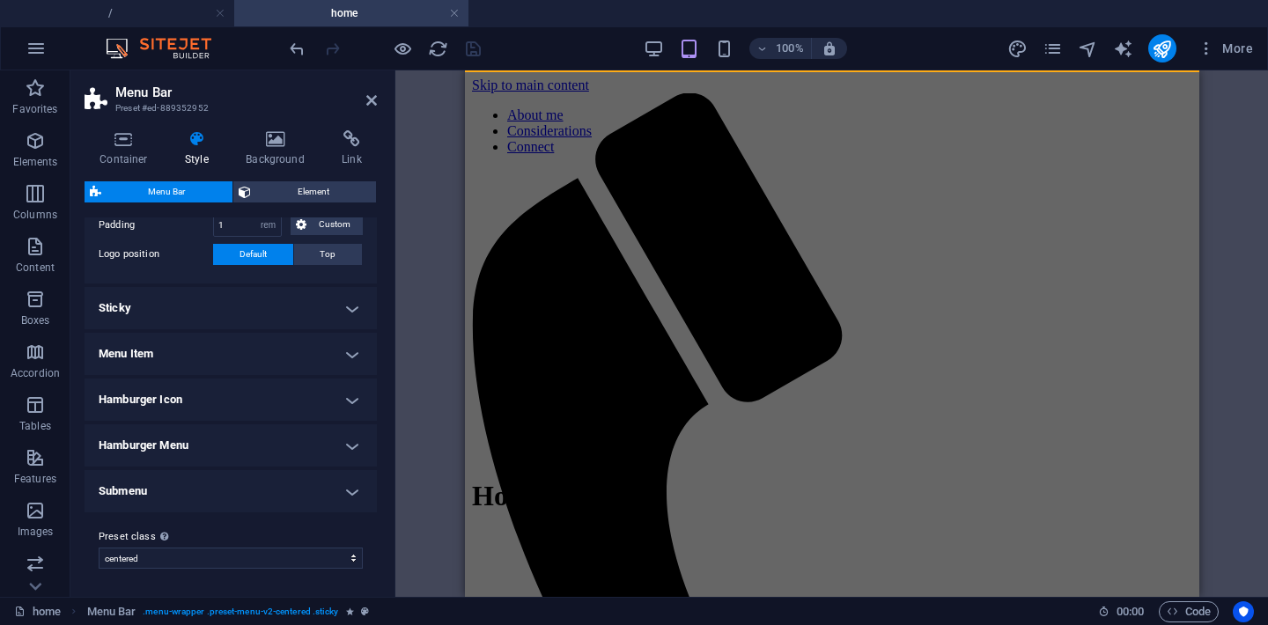
click at [295, 440] on h4 "Hamburger Menu" at bounding box center [231, 445] width 292 height 42
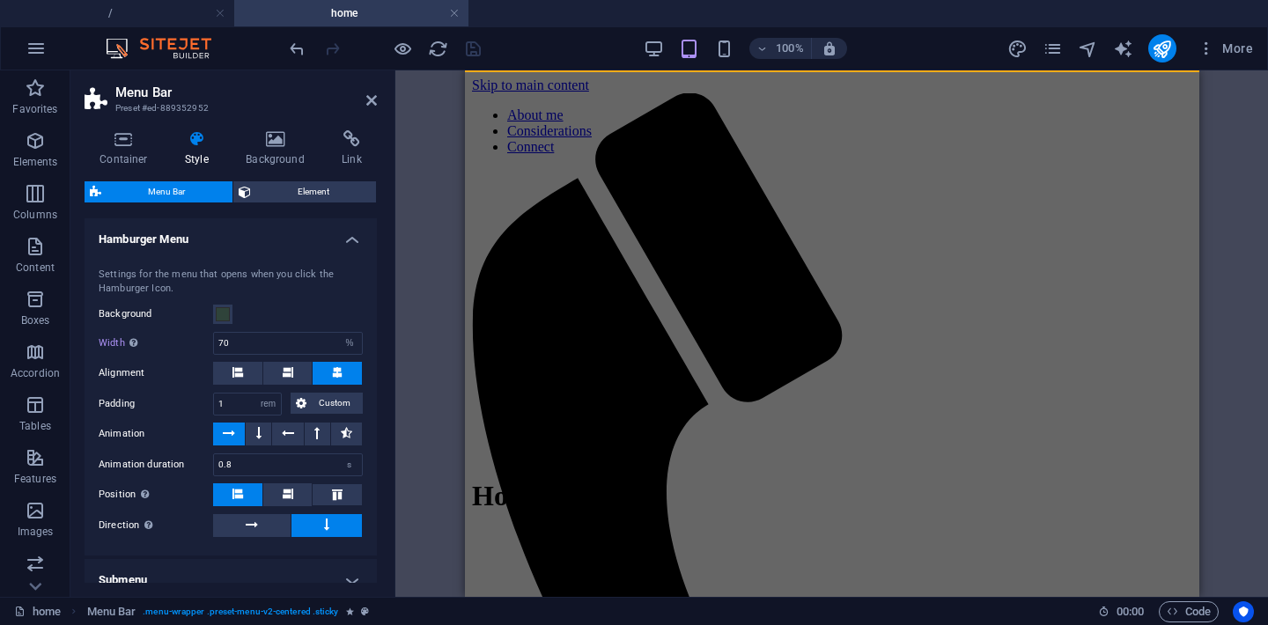
scroll to position [621, 0]
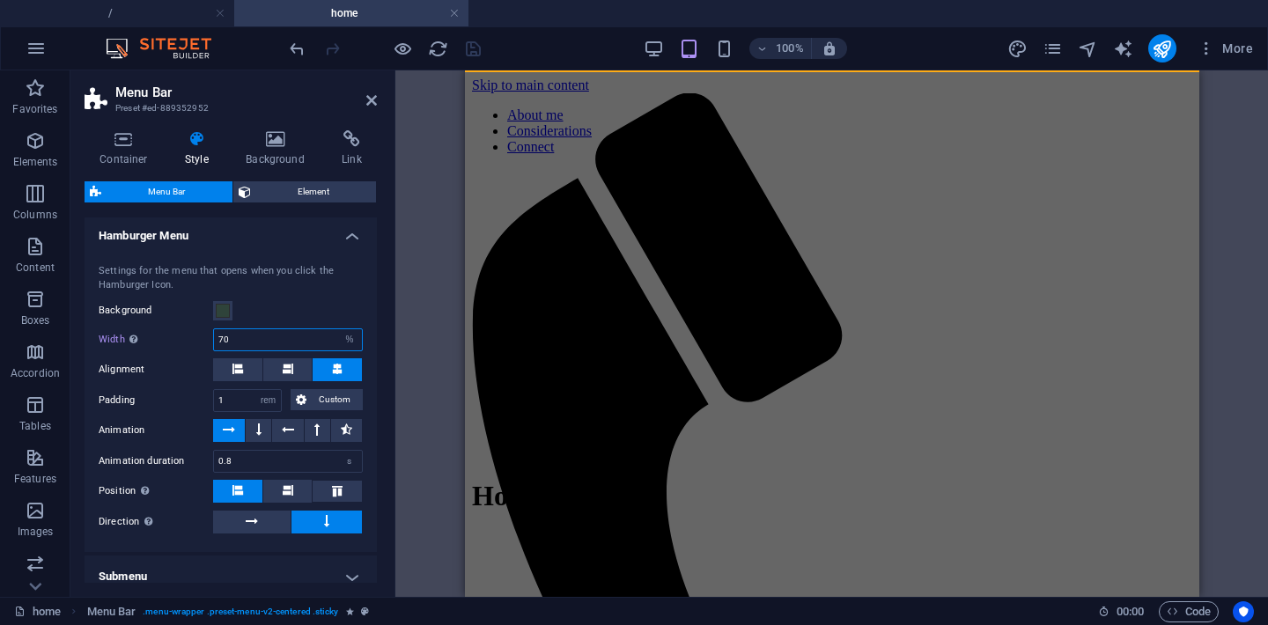
click at [263, 335] on input "70" at bounding box center [288, 339] width 148 height 21
click at [118, 338] on label "Width Only when Trigger menu fullscreen is activated" at bounding box center [156, 340] width 114 height 10
select select "DISABLED_OPTION_VALUE"
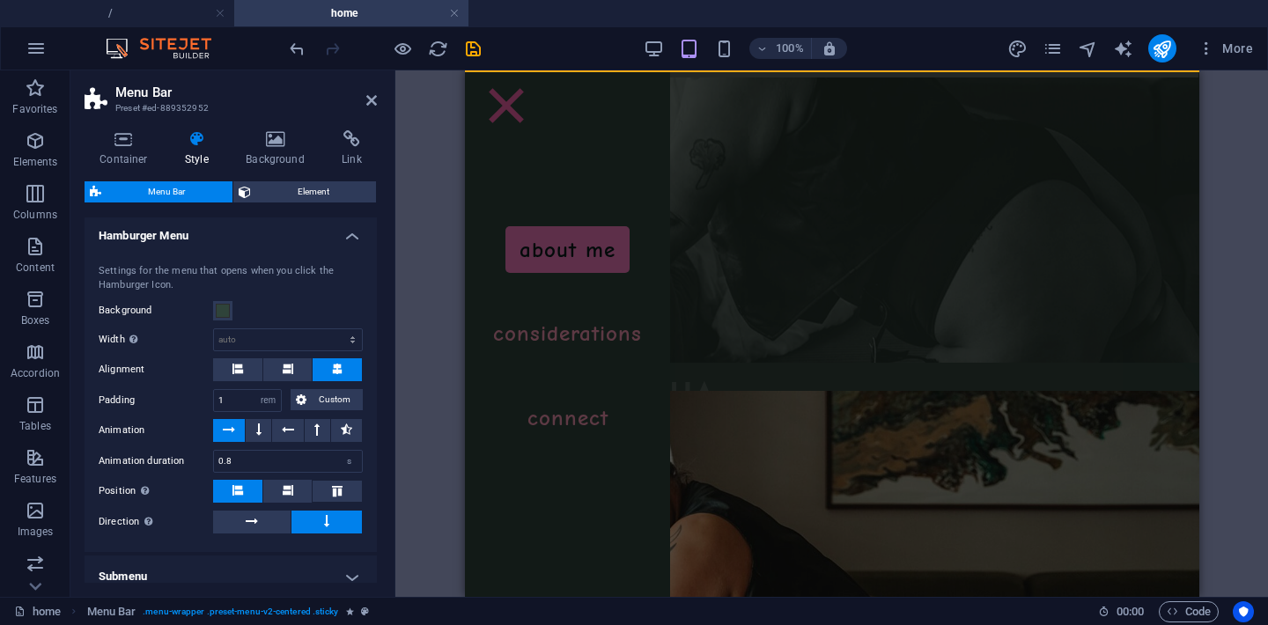
click at [313, 300] on div "Background" at bounding box center [231, 310] width 264 height 21
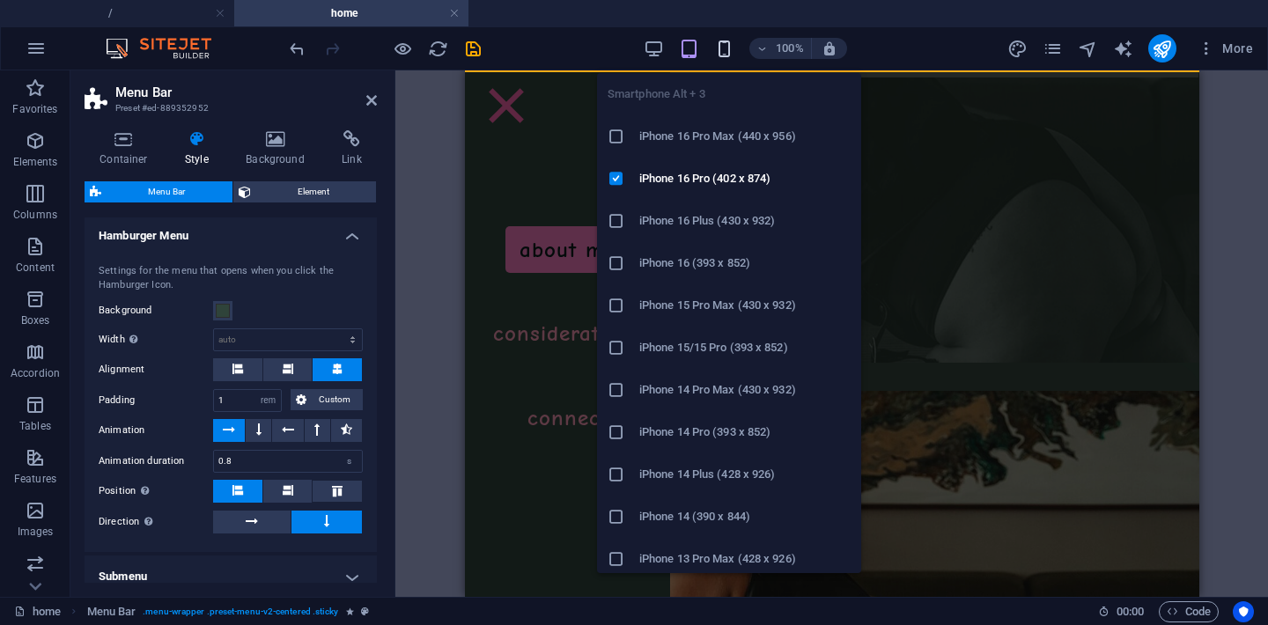
click at [724, 53] on icon "button" at bounding box center [724, 49] width 20 height 20
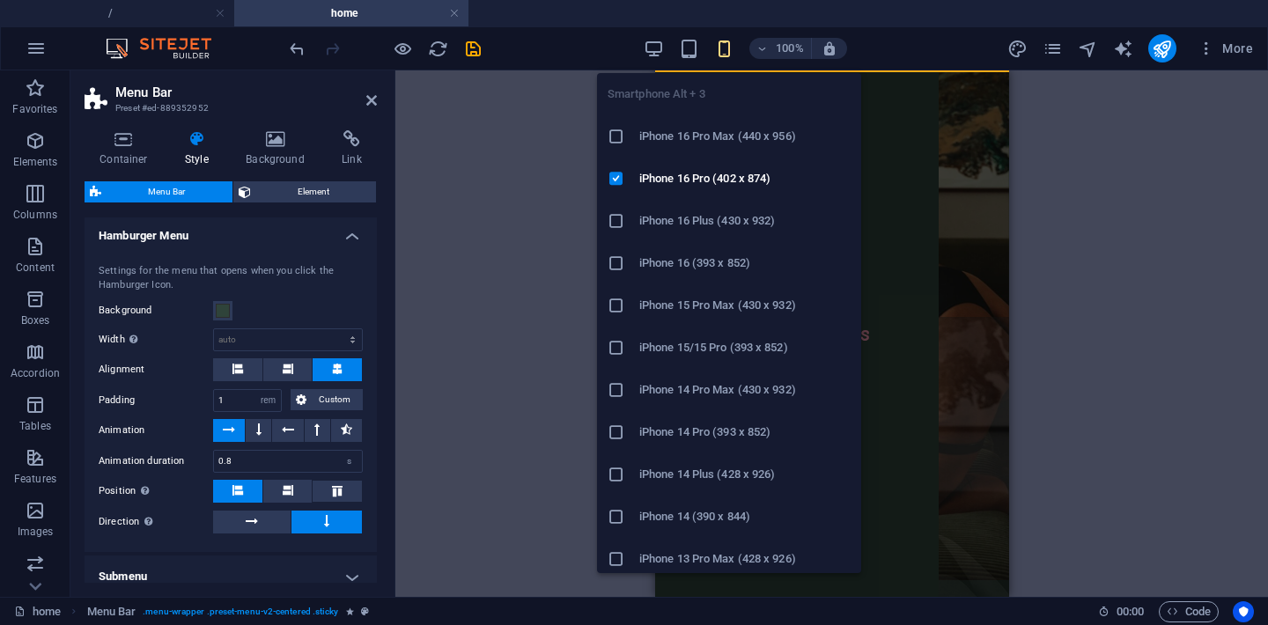
type input "80"
select select "%"
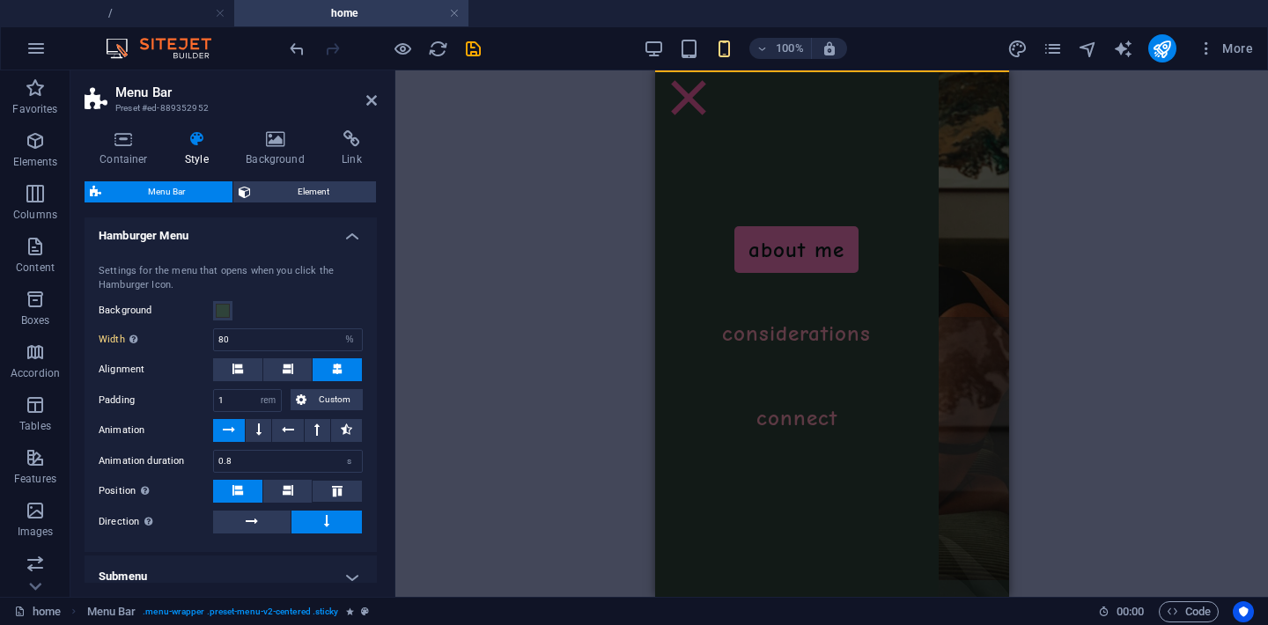
click at [118, 343] on label "Width Only when Trigger menu fullscreen is activated" at bounding box center [156, 340] width 114 height 10
select select "DISABLED_OPTION_VALUE"
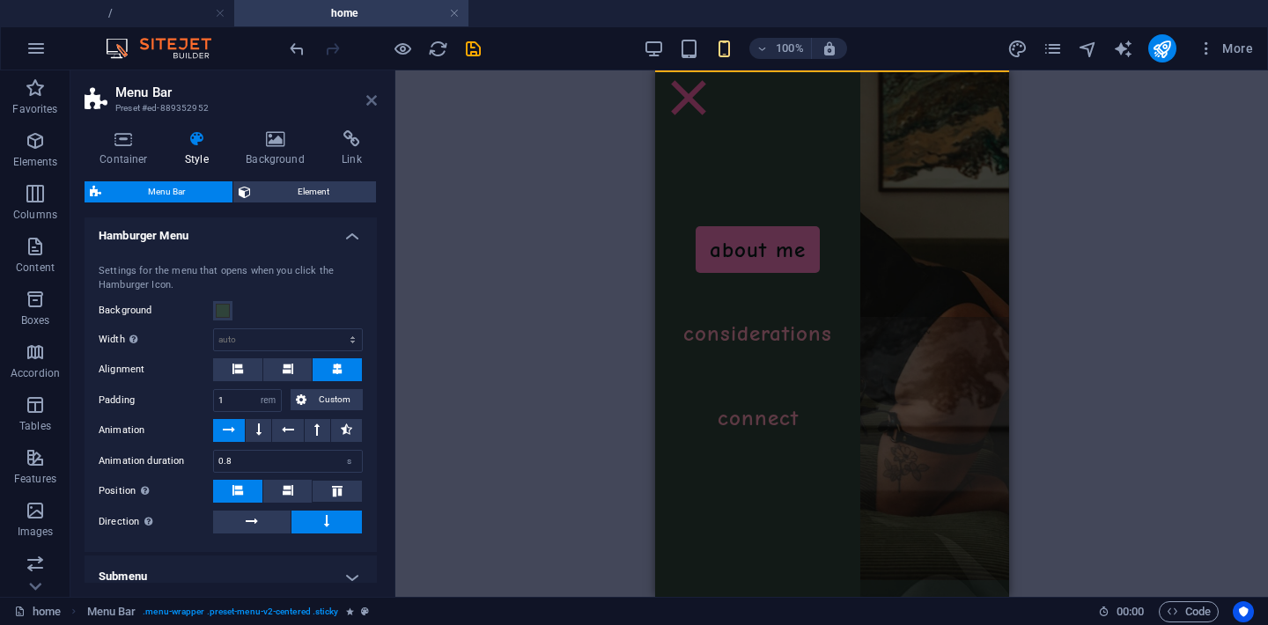
click at [371, 100] on icon at bounding box center [371, 100] width 11 height 14
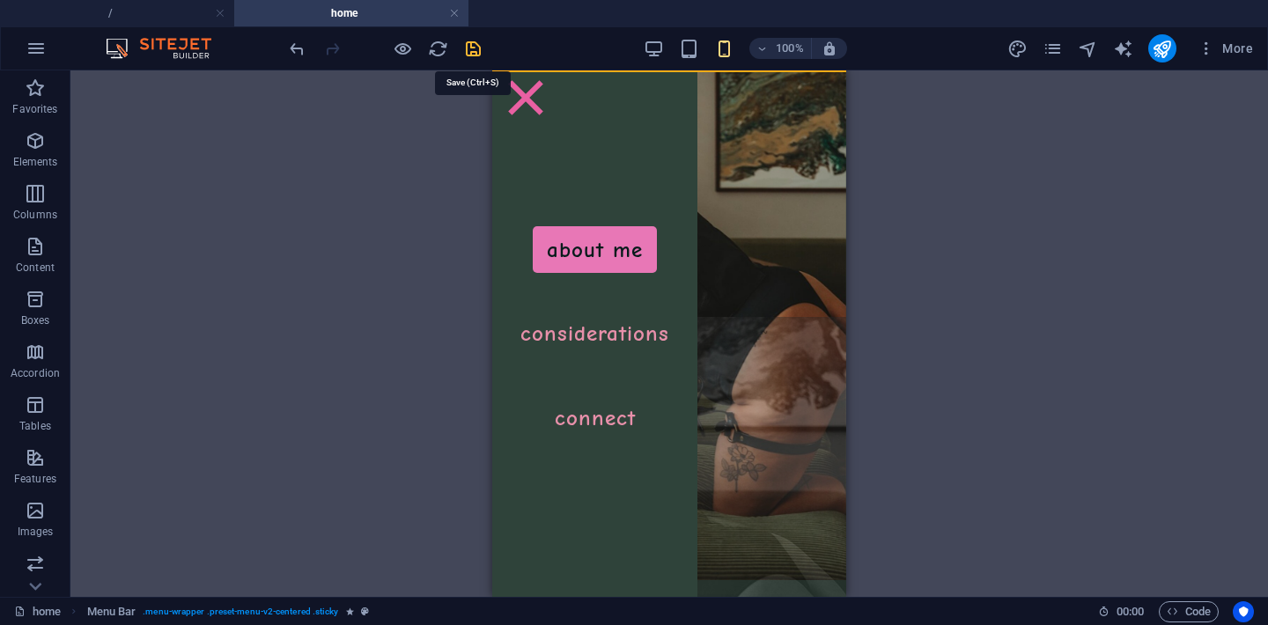
click at [473, 48] on icon "save" at bounding box center [473, 49] width 20 height 20
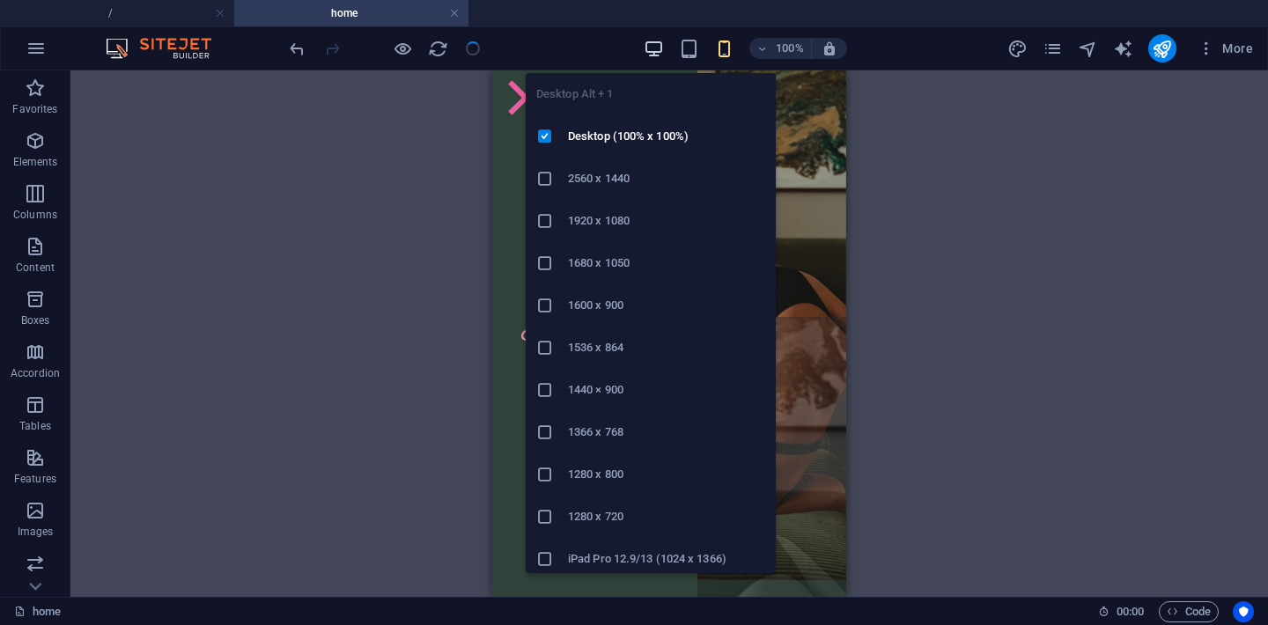
click at [656, 48] on icon "button" at bounding box center [653, 49] width 20 height 20
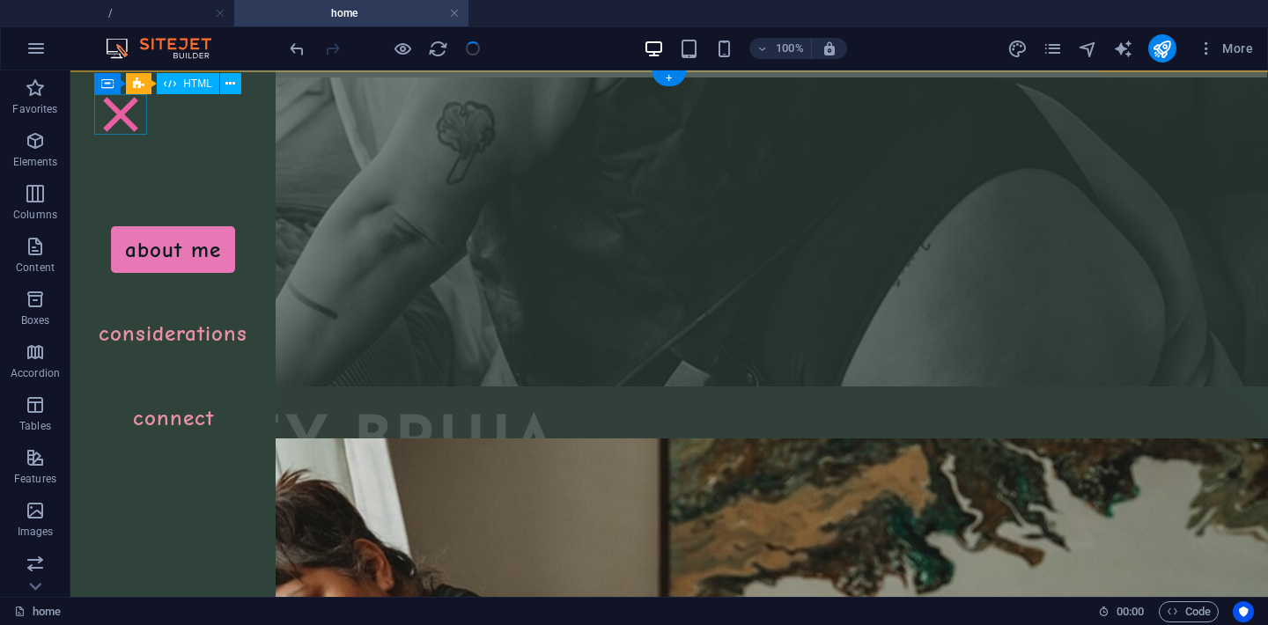
click at [123, 118] on div "Menu" at bounding box center [120, 114] width 53 height 40
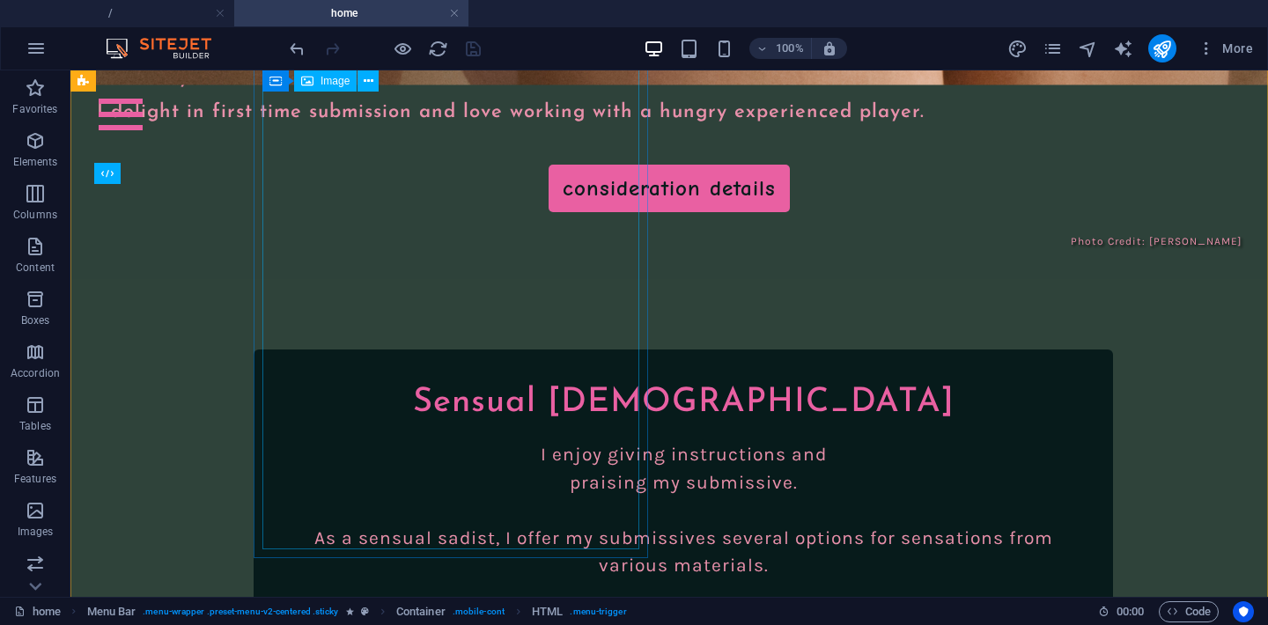
scroll to position [3621, 0]
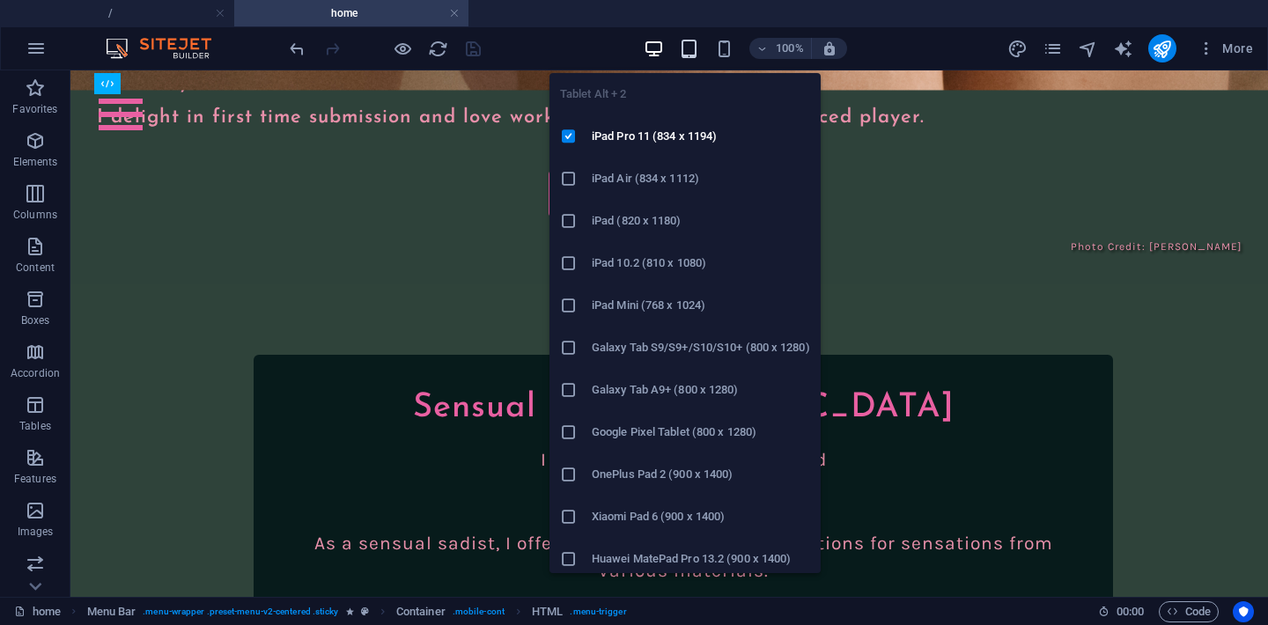
click at [689, 47] on icon "button" at bounding box center [689, 49] width 20 height 20
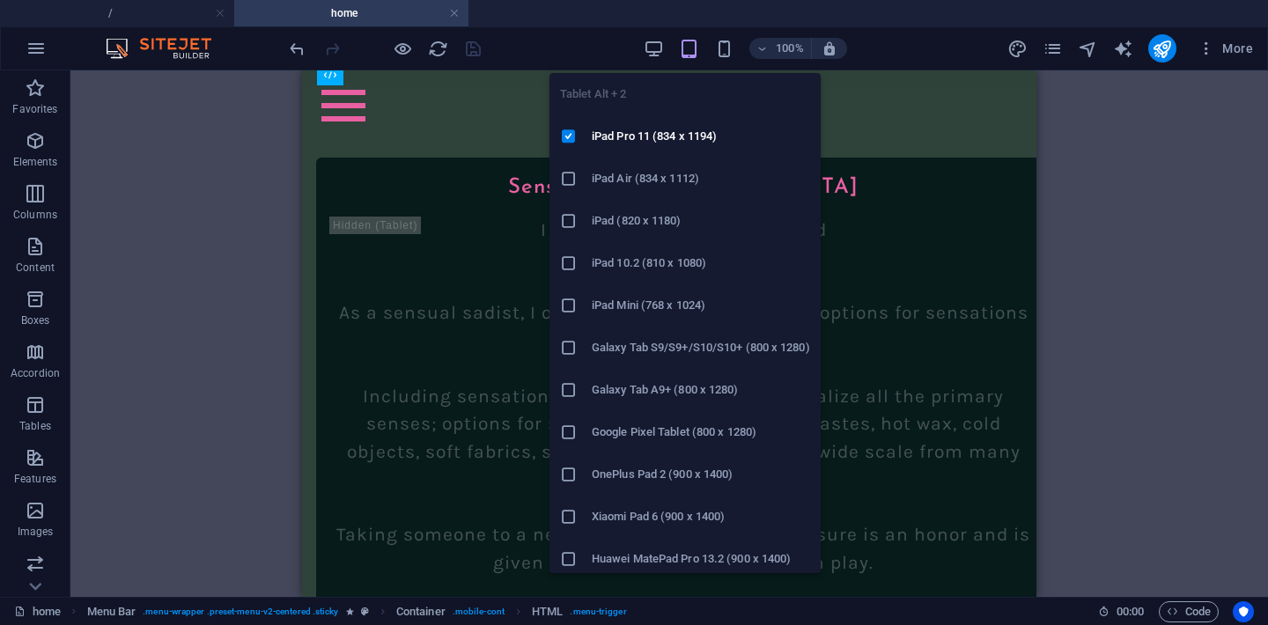
scroll to position [3653, 0]
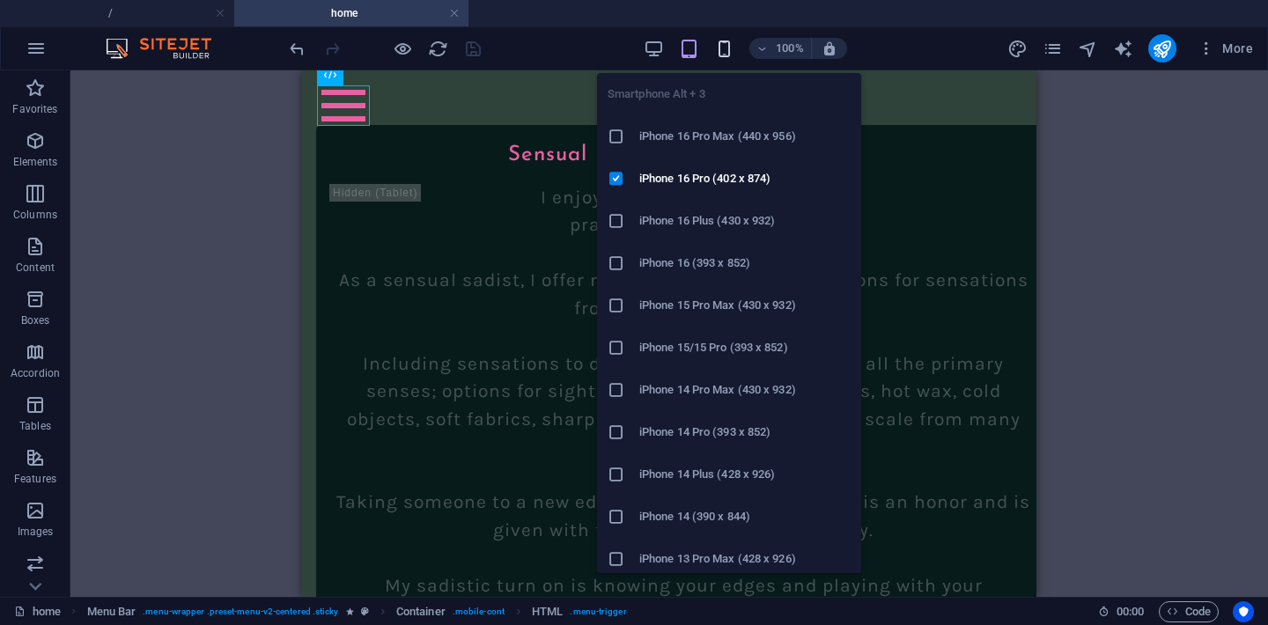
click at [730, 46] on icon "button" at bounding box center [724, 49] width 20 height 20
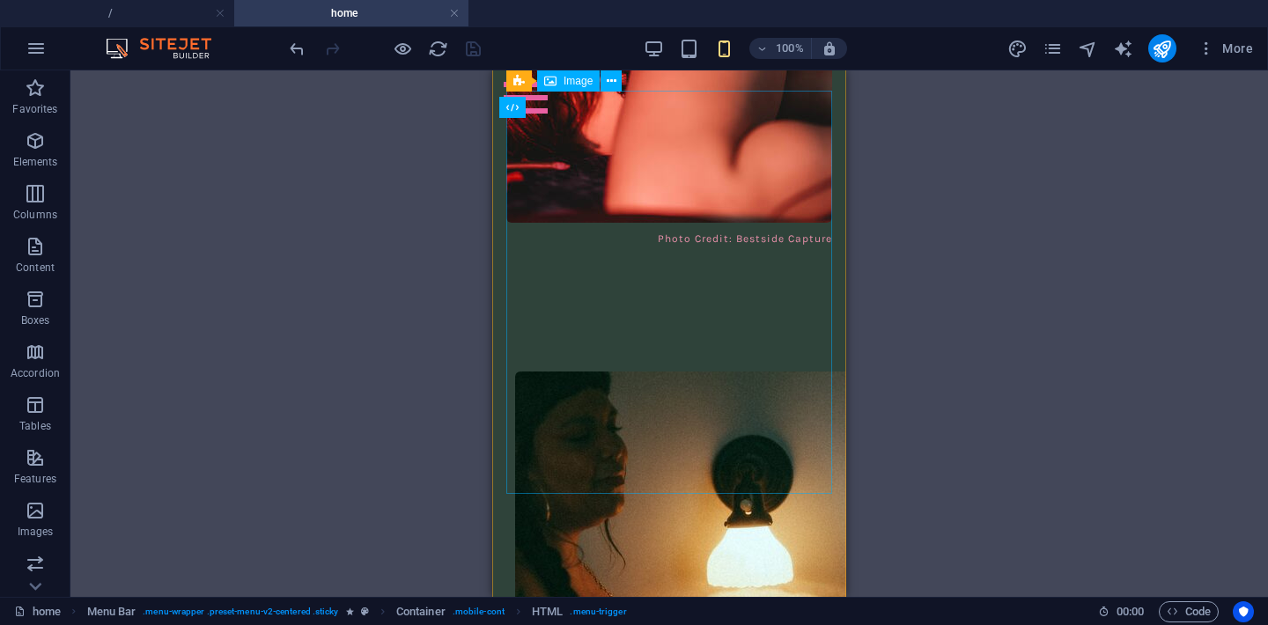
scroll to position [6018, 0]
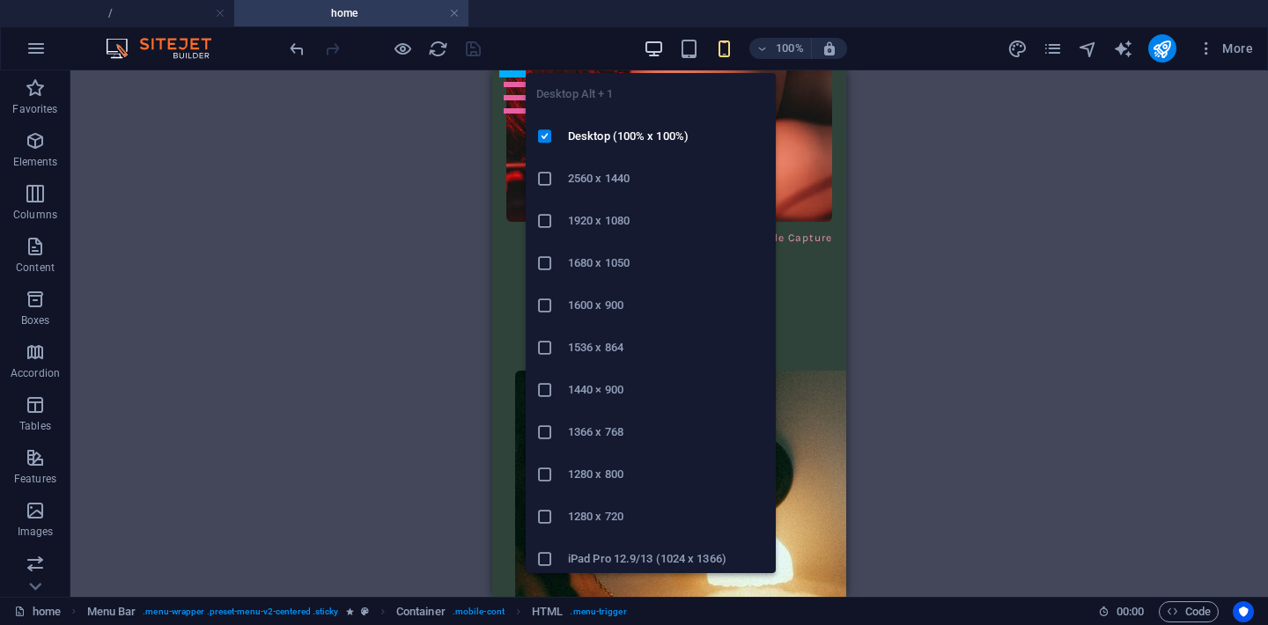
click at [660, 48] on icon "button" at bounding box center [653, 49] width 20 height 20
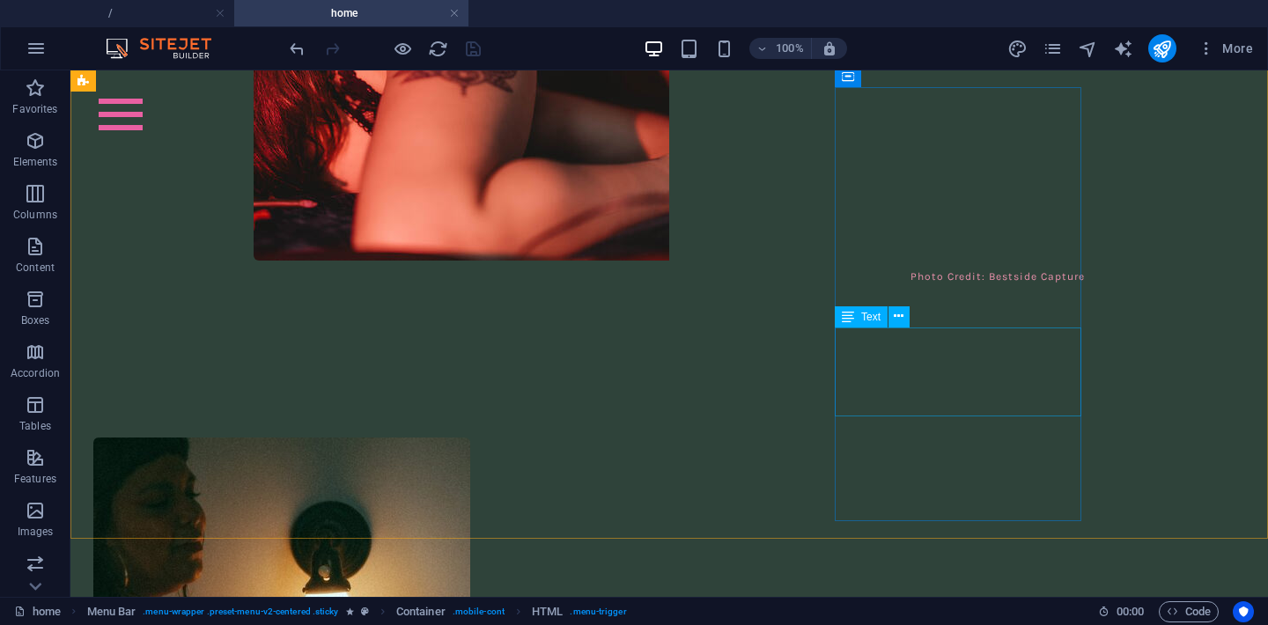
scroll to position [5305, 0]
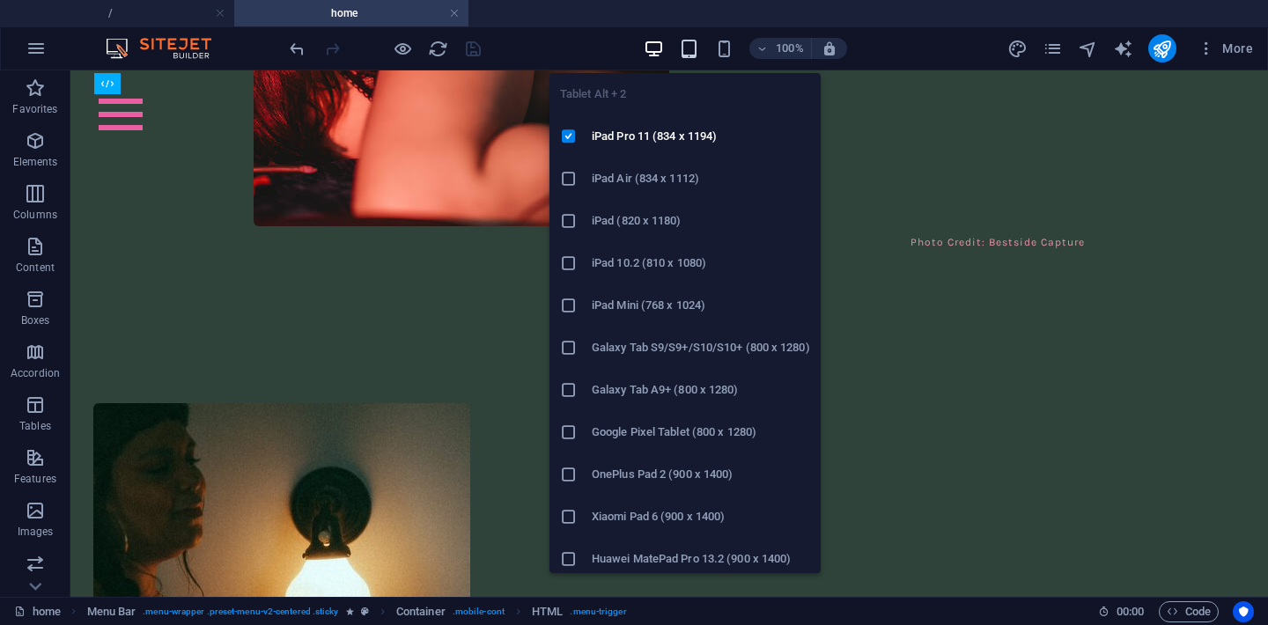
click at [690, 52] on icon "button" at bounding box center [689, 49] width 20 height 20
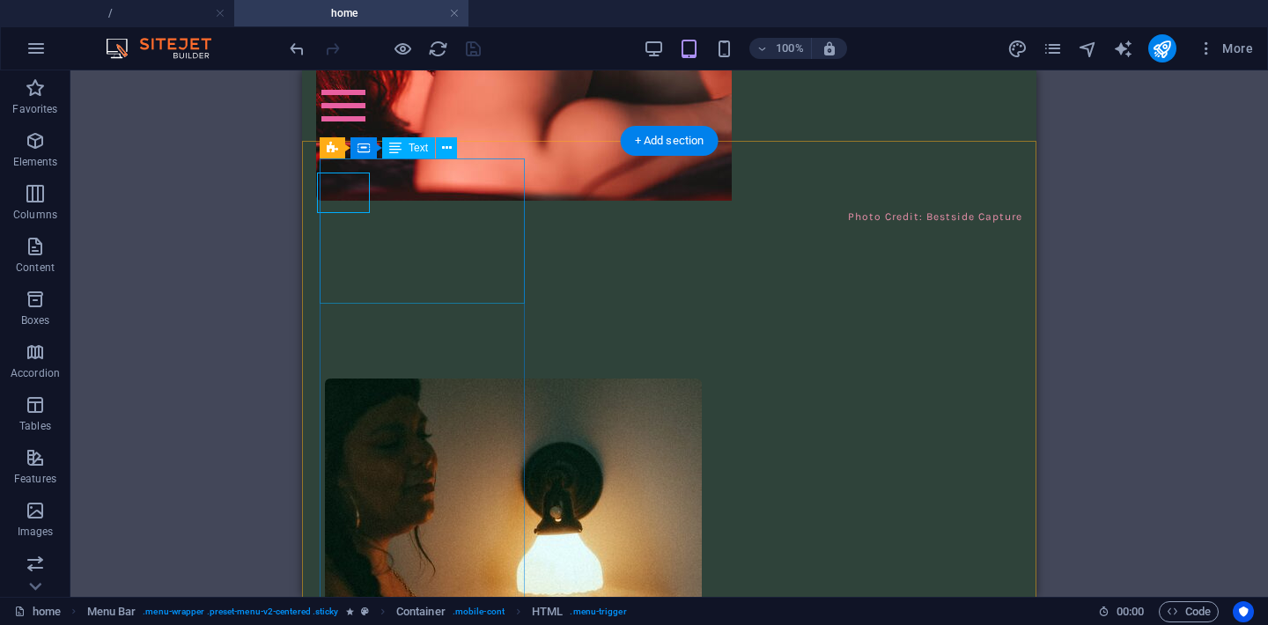
scroll to position [5147, 0]
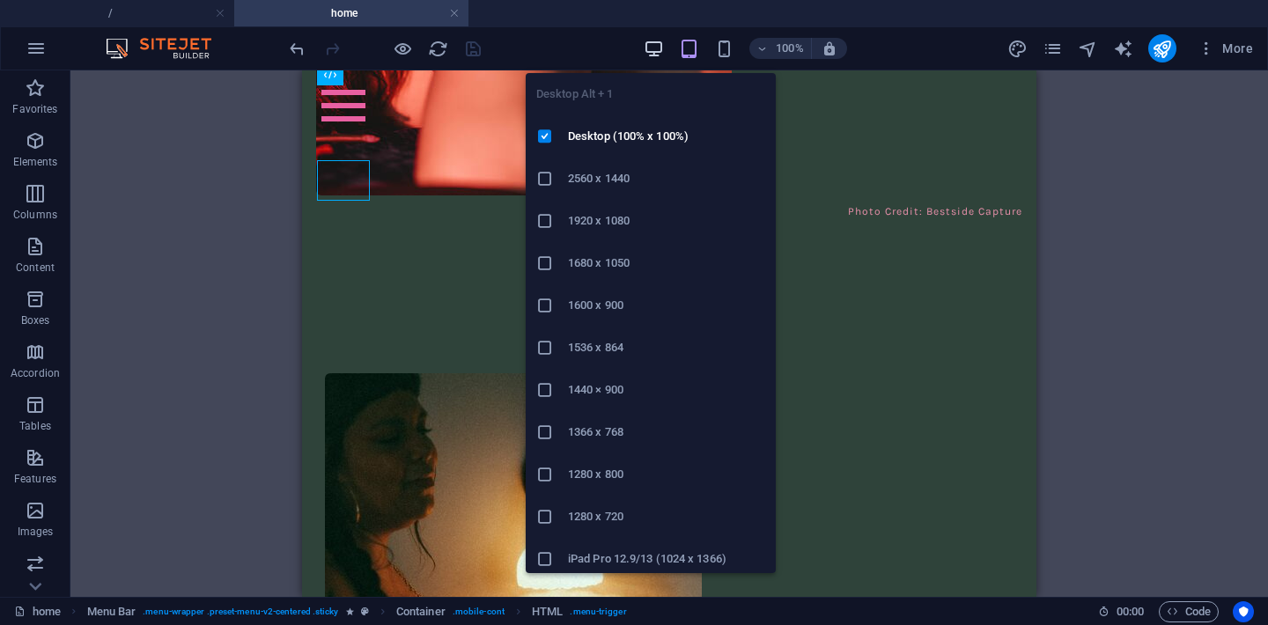
click at [648, 55] on icon "button" at bounding box center [653, 49] width 20 height 20
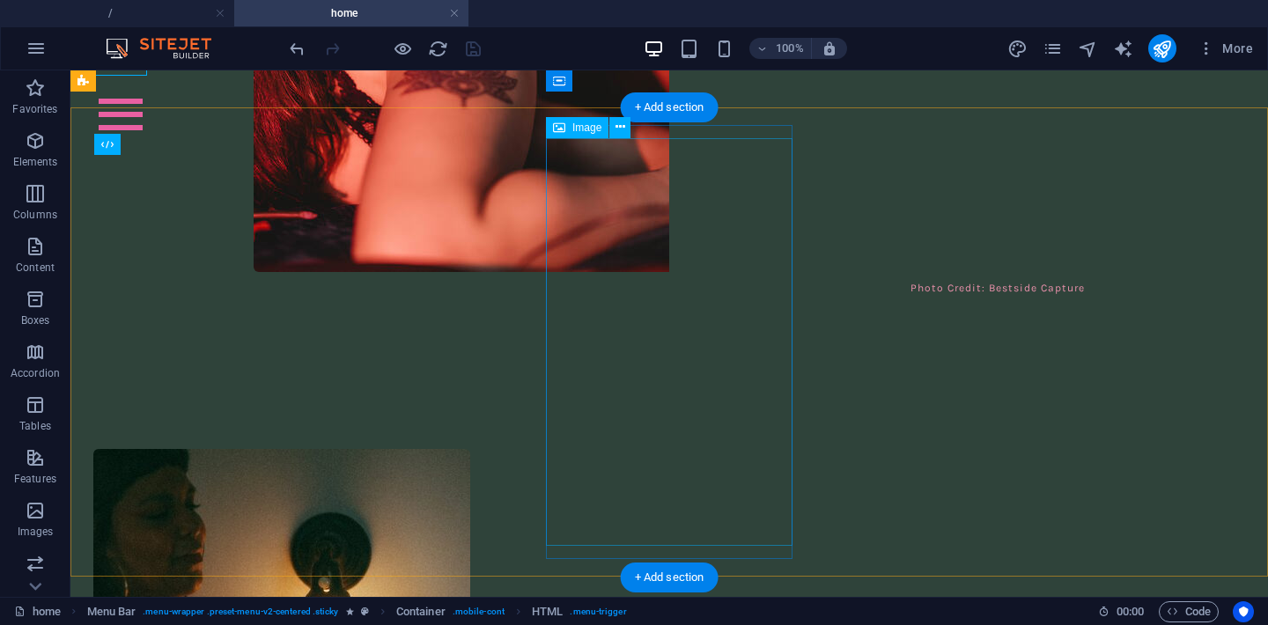
scroll to position [5247, 0]
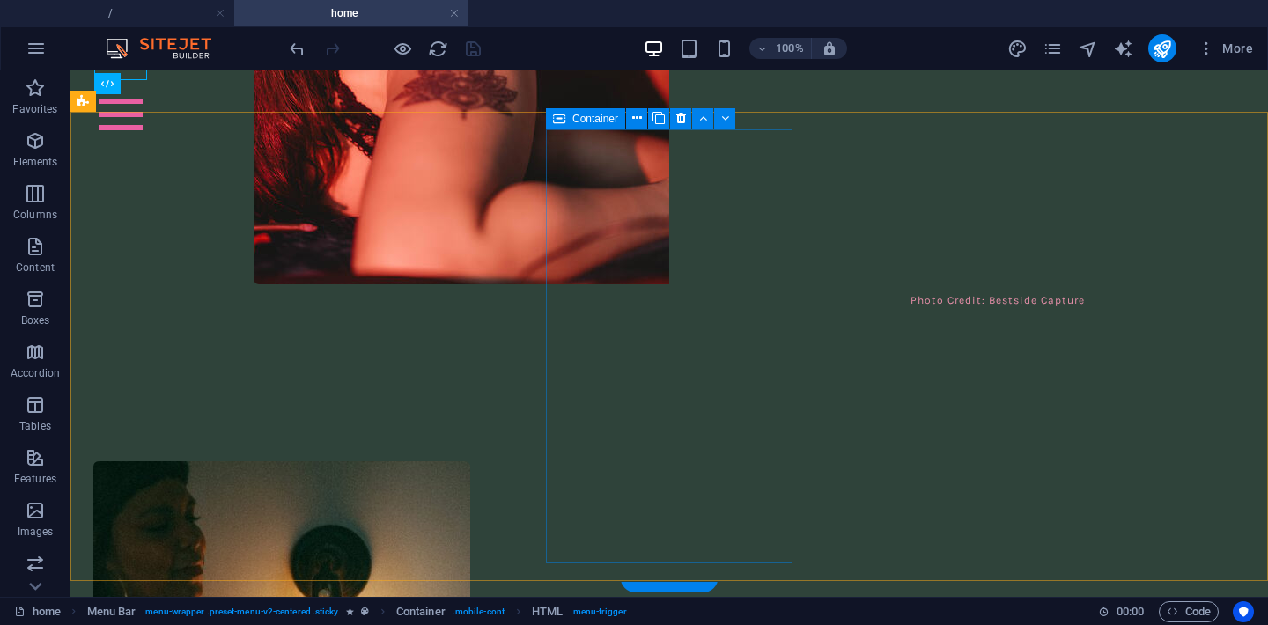
click at [562, 120] on icon at bounding box center [559, 118] width 12 height 21
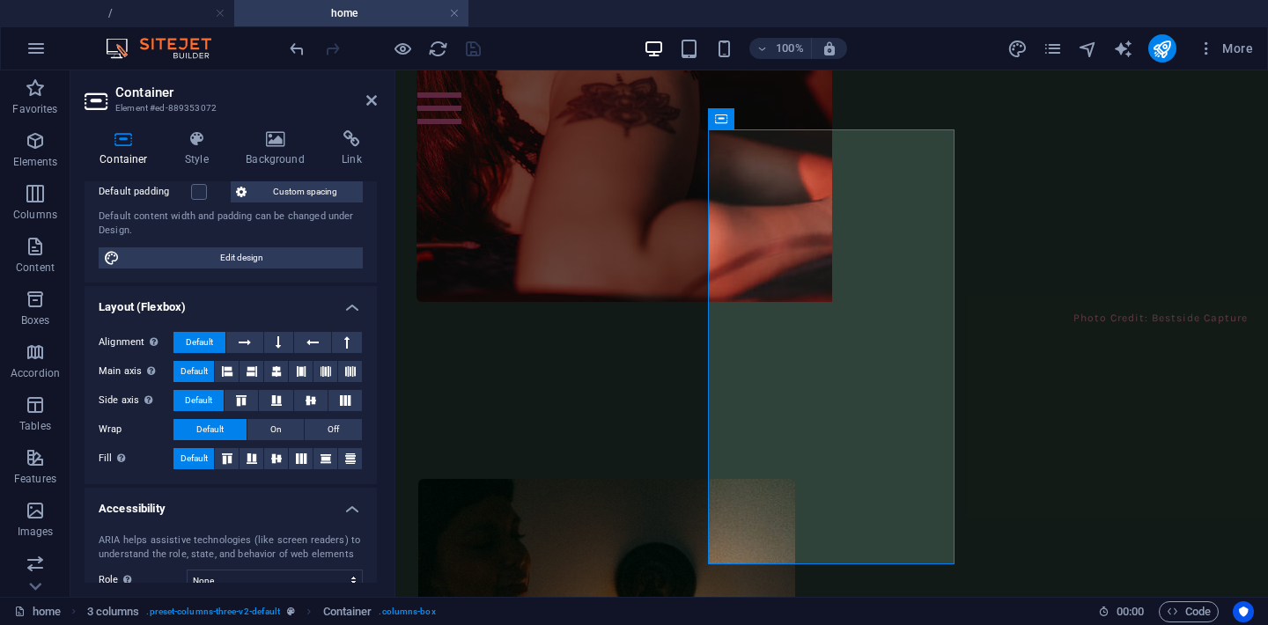
scroll to position [171, 0]
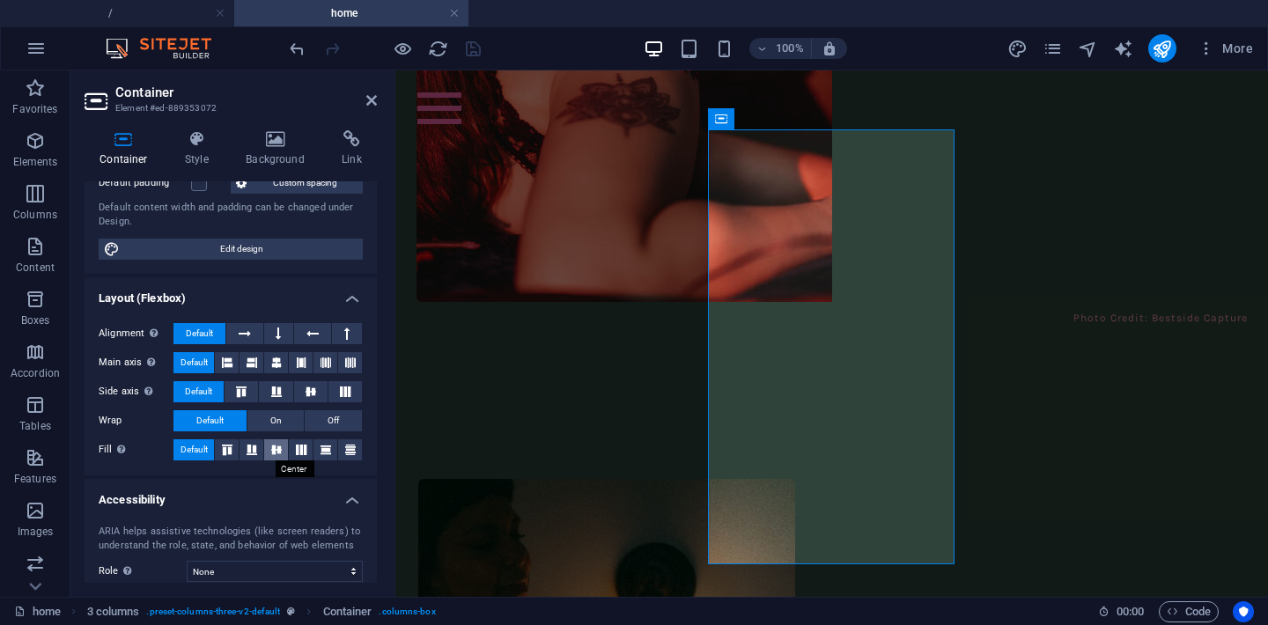
click at [277, 456] on button at bounding box center [276, 449] width 24 height 21
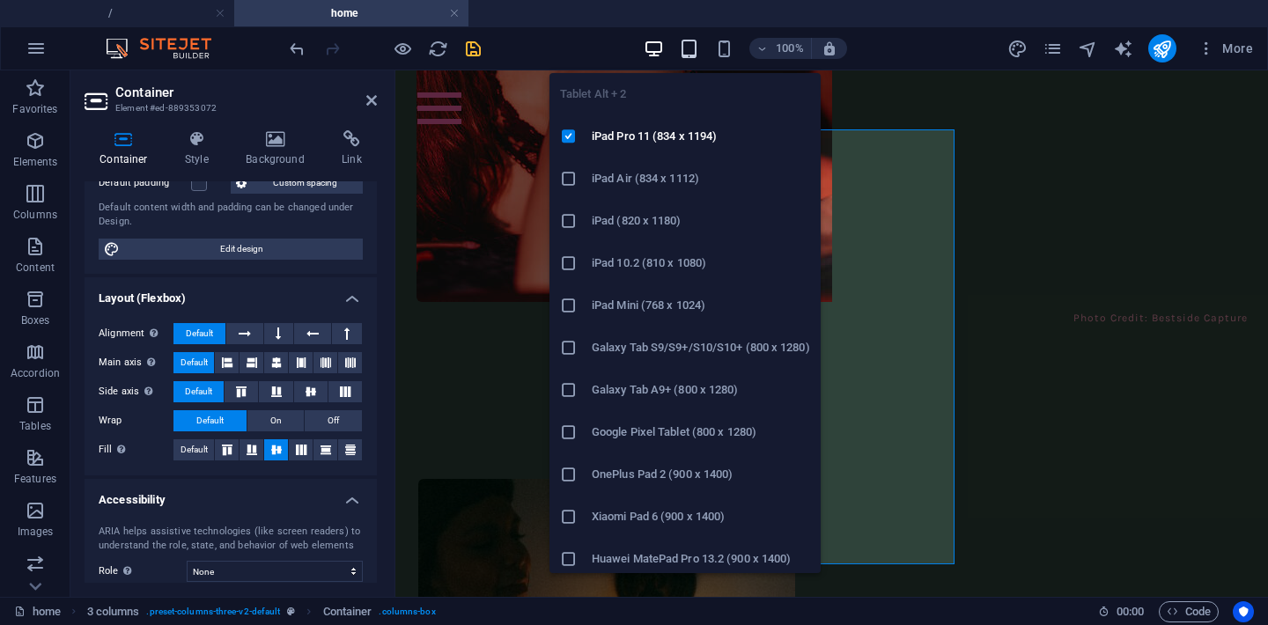
click at [685, 53] on icon "button" at bounding box center [689, 49] width 20 height 20
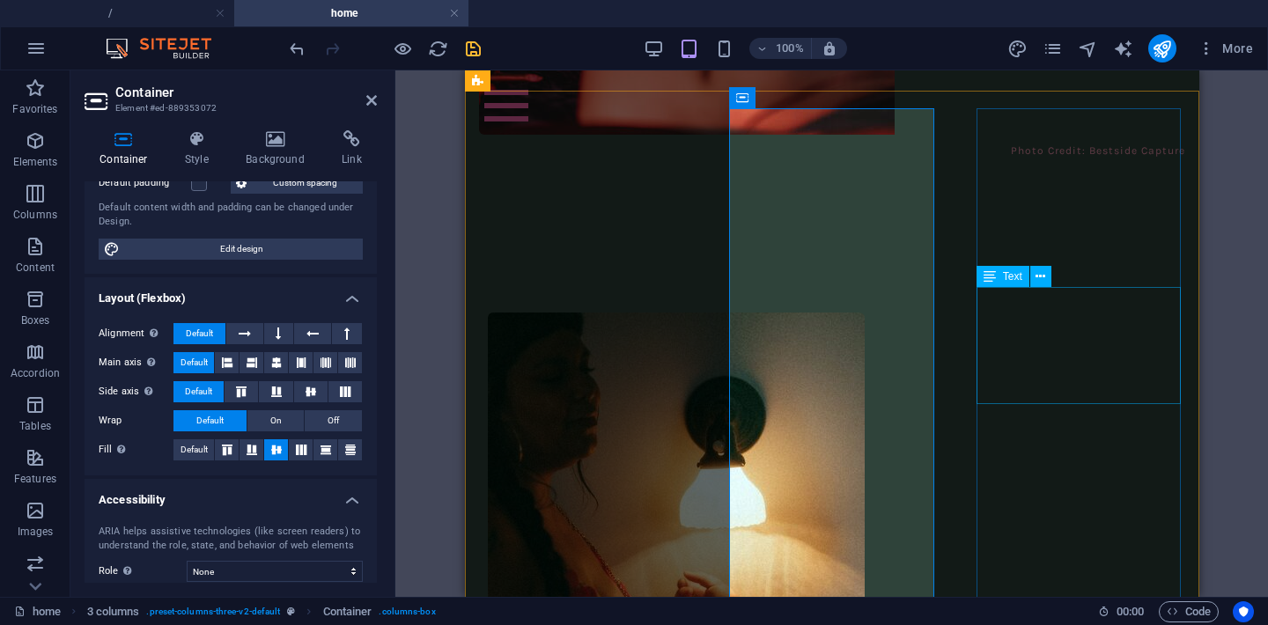
scroll to position [5185, 0]
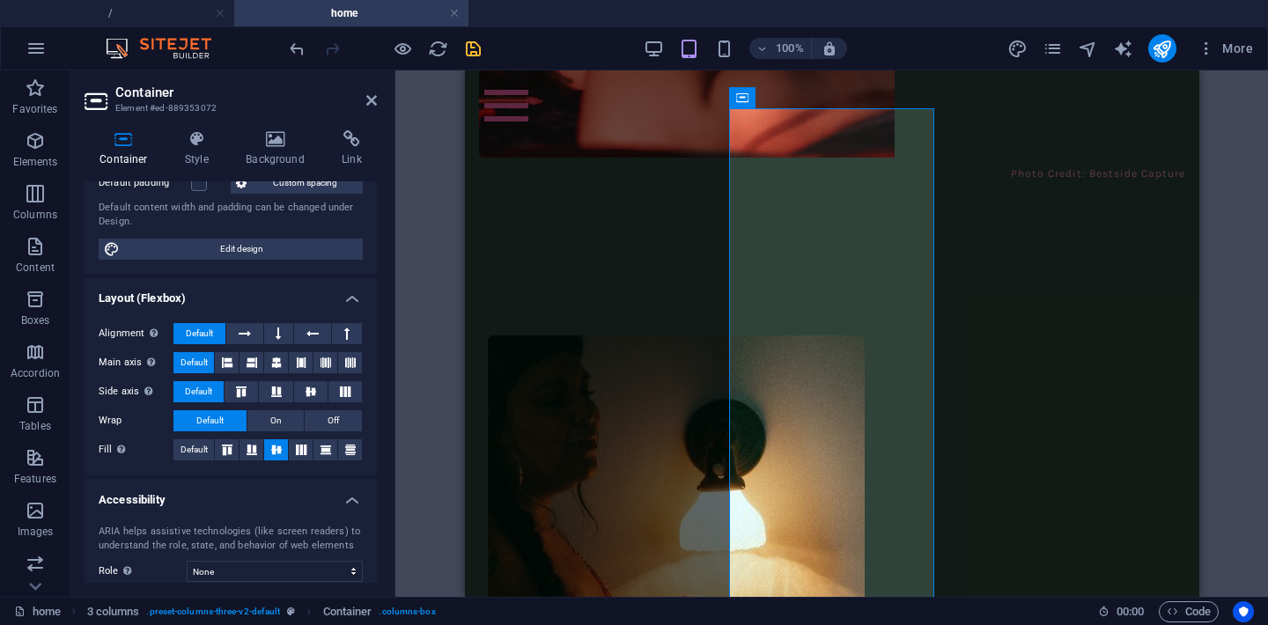
click at [724, 60] on div "100%" at bounding box center [744, 48] width 203 height 28
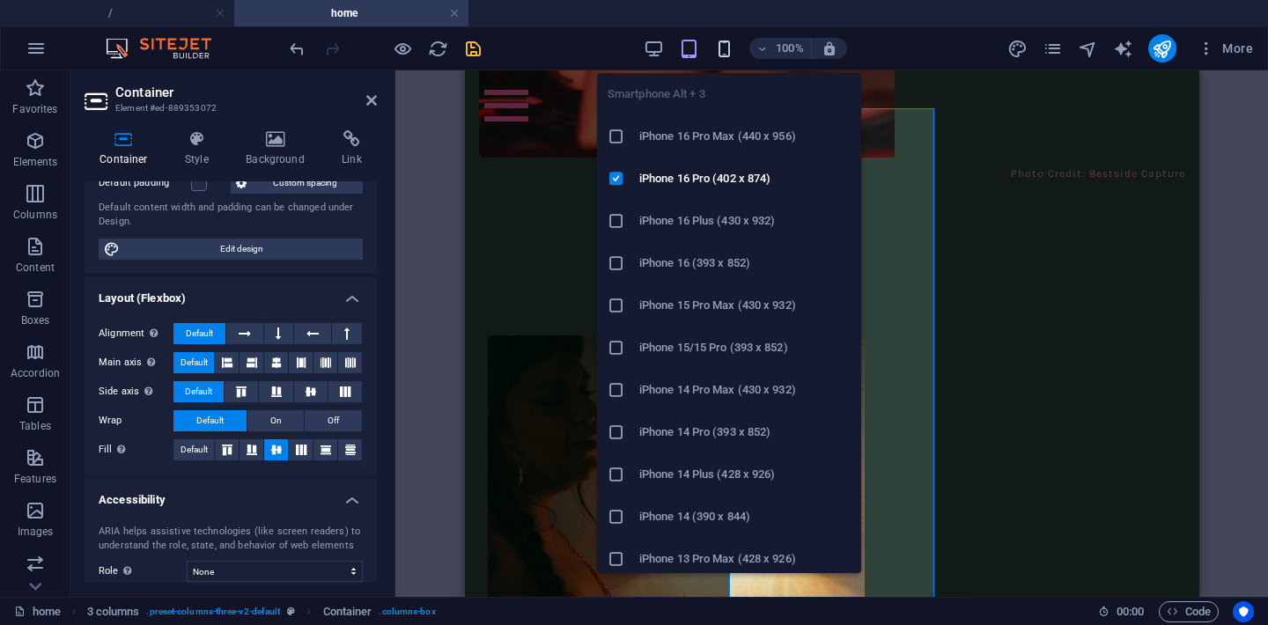
click at [724, 52] on icon "button" at bounding box center [724, 49] width 20 height 20
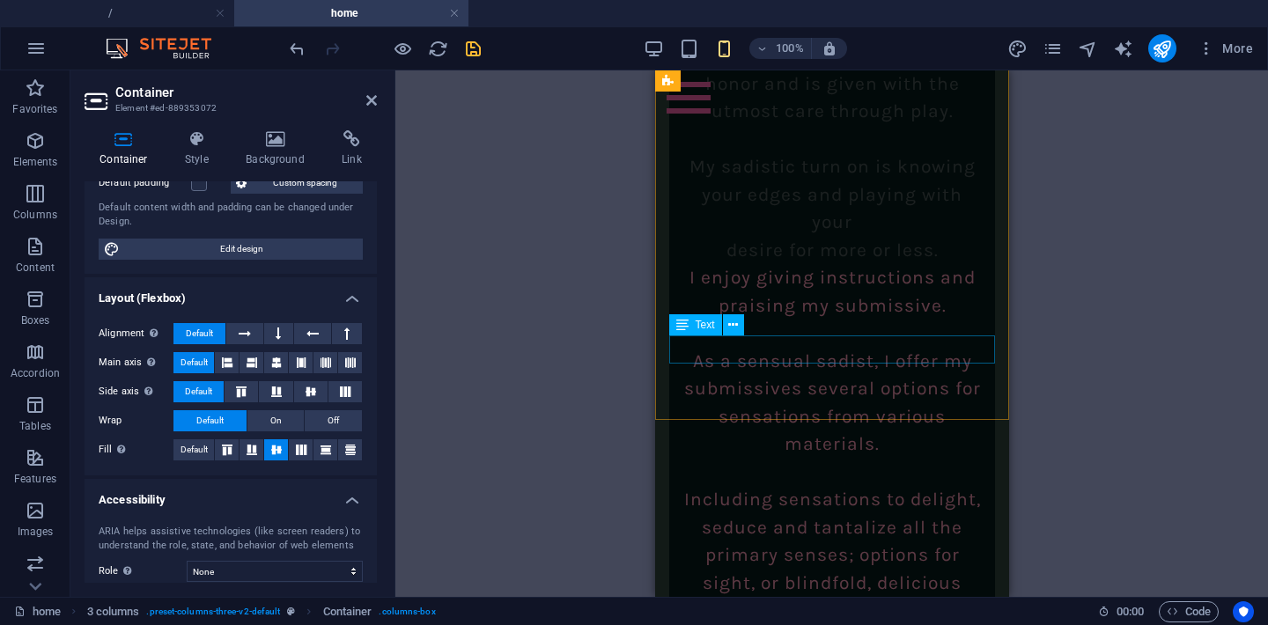
scroll to position [4623, 0]
click at [374, 101] on icon at bounding box center [371, 100] width 11 height 14
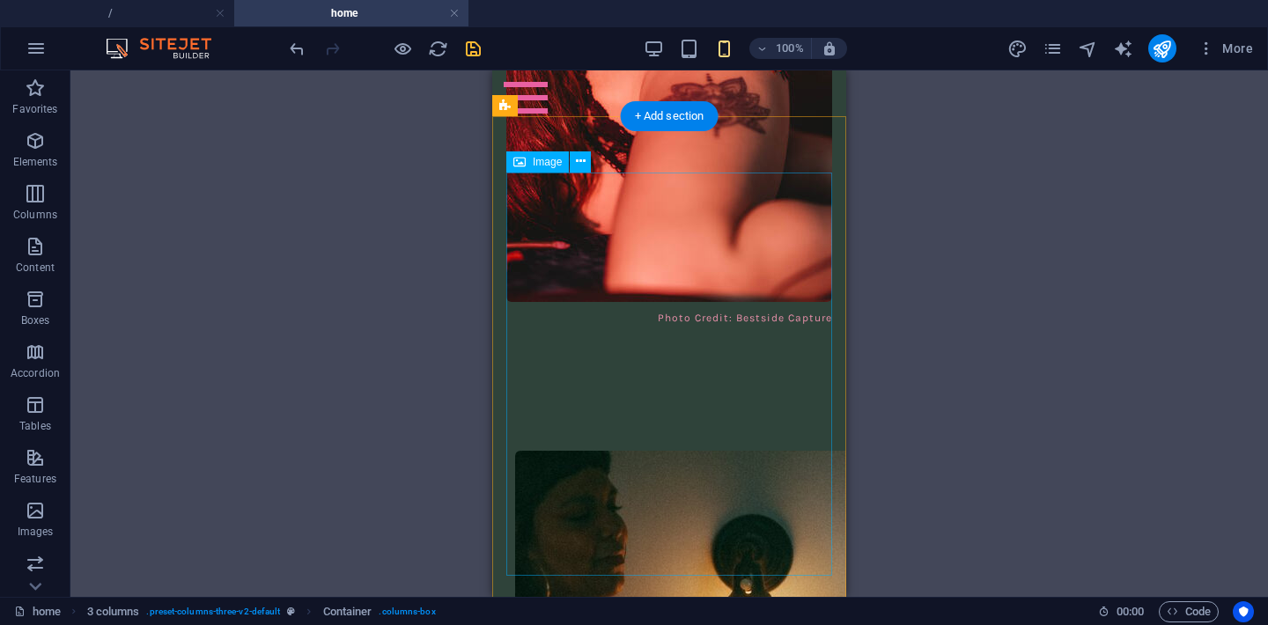
scroll to position [5935, 0]
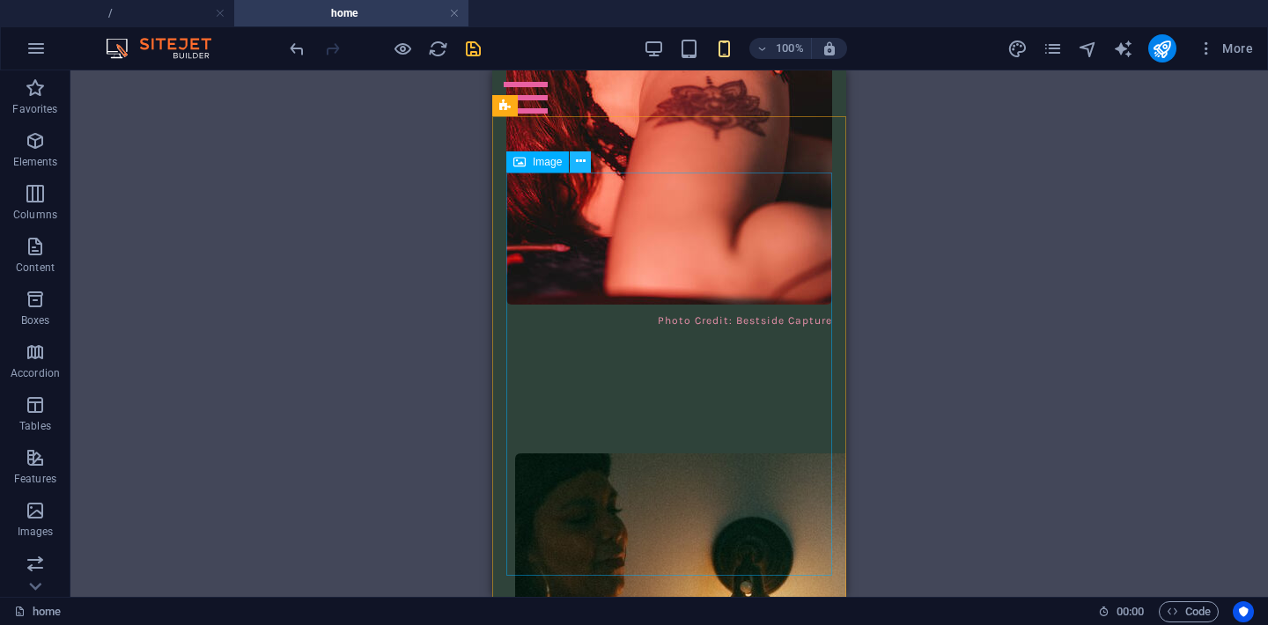
click at [582, 164] on icon at bounding box center [581, 161] width 10 height 18
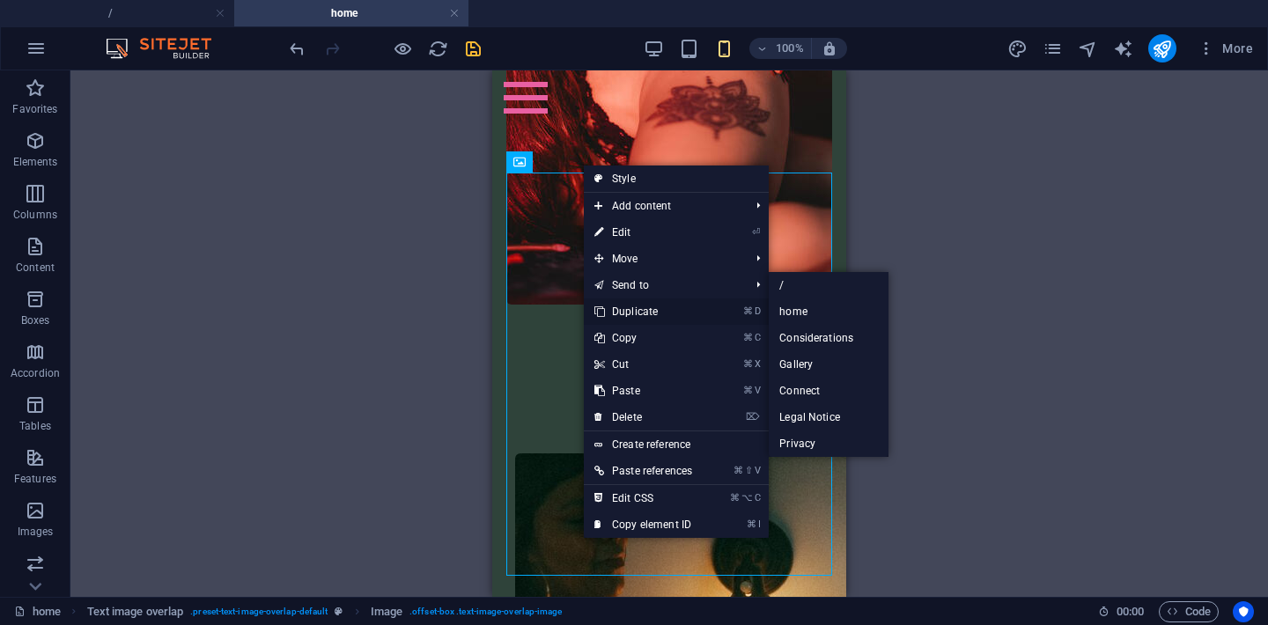
click at [636, 305] on link "⌘ D Duplicate" at bounding box center [643, 311] width 119 height 26
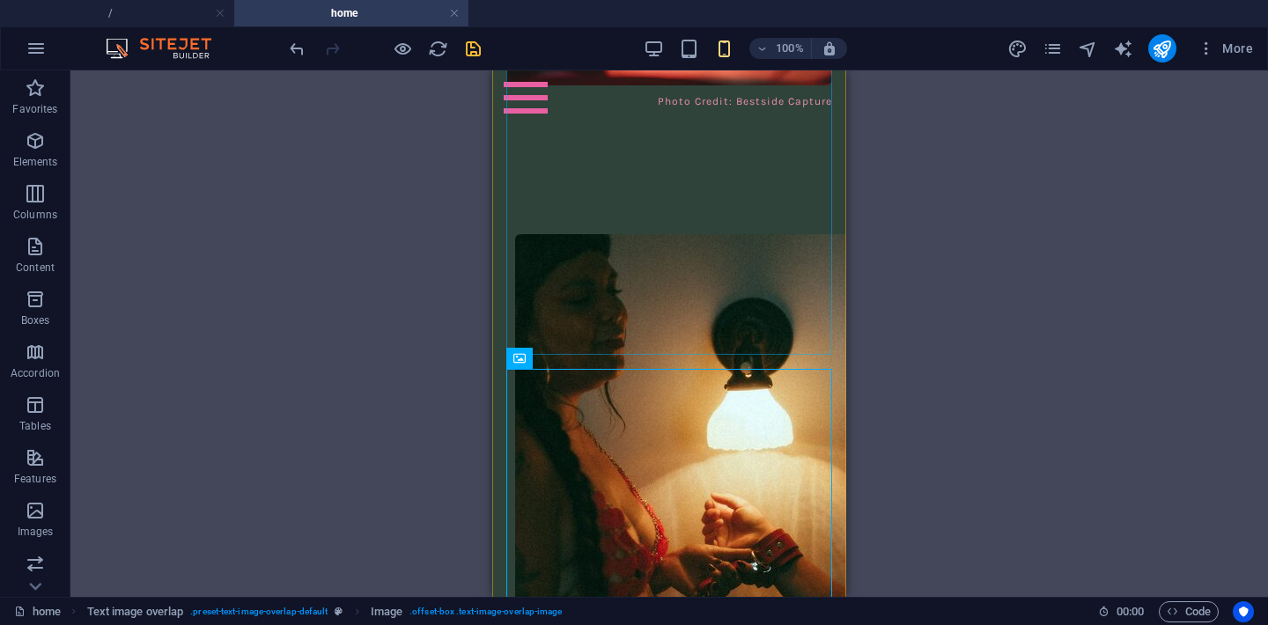
scroll to position [6156, 0]
drag, startPoint x: 1033, startPoint y: 429, endPoint x: 553, endPoint y: 503, distance: 485.4
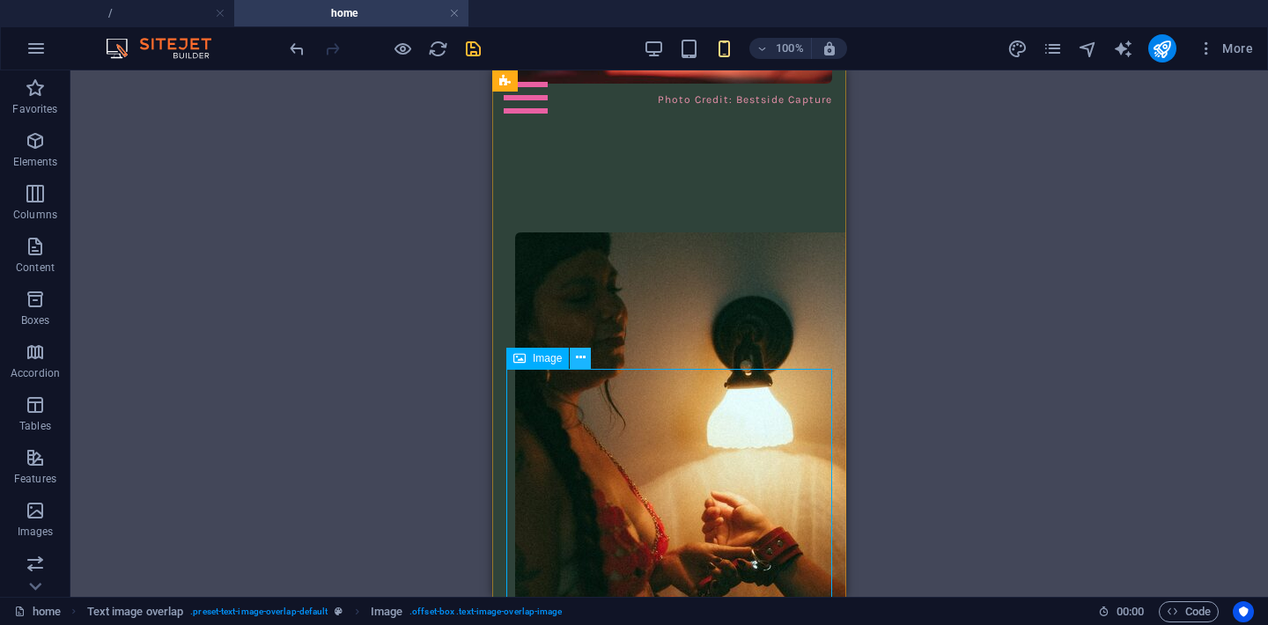
click at [577, 360] on icon at bounding box center [581, 358] width 10 height 18
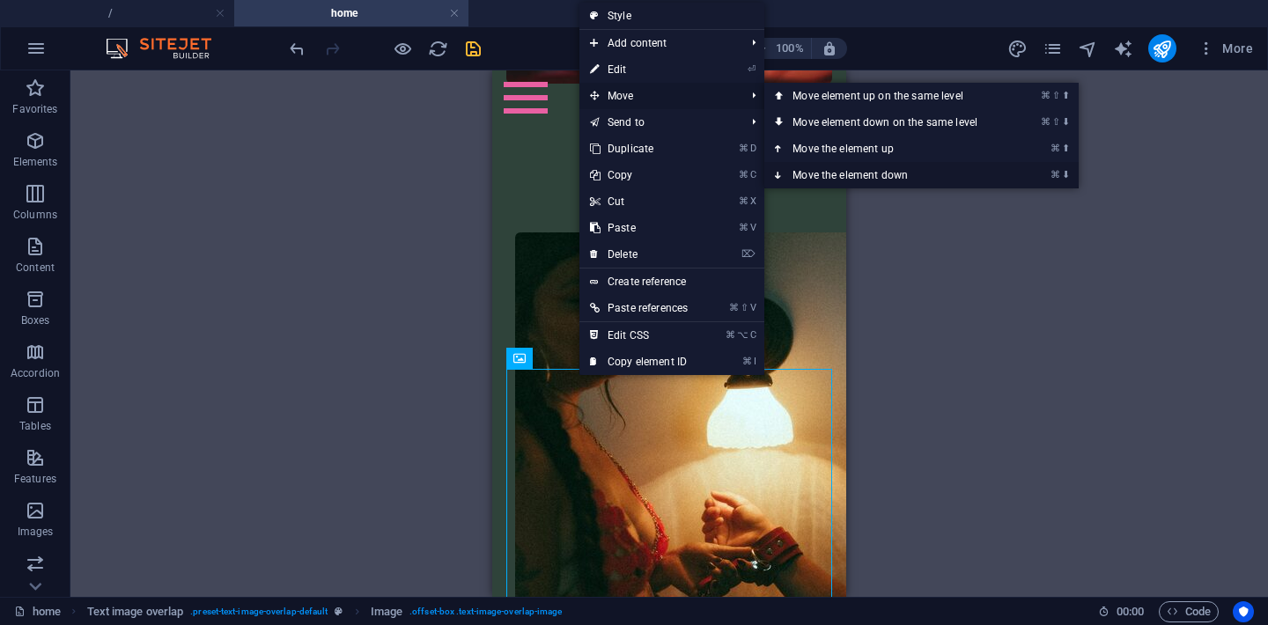
click at [812, 169] on link "⌘ ⬇ Move the element down" at bounding box center [888, 175] width 248 height 26
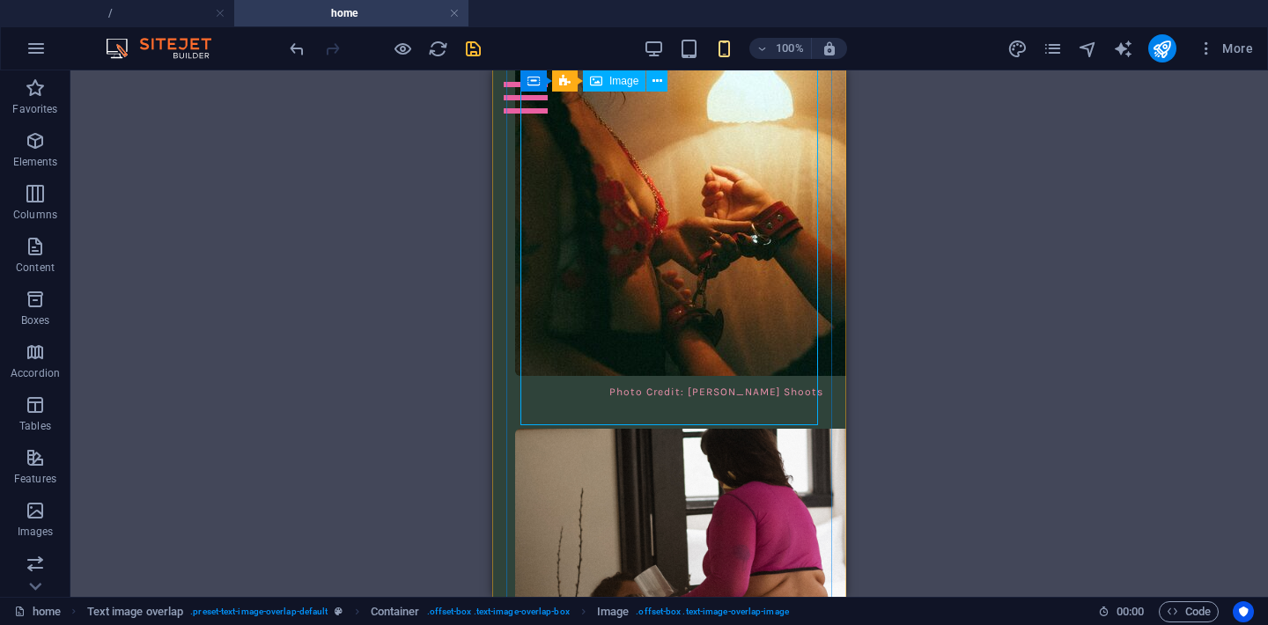
scroll to position [6341, 0]
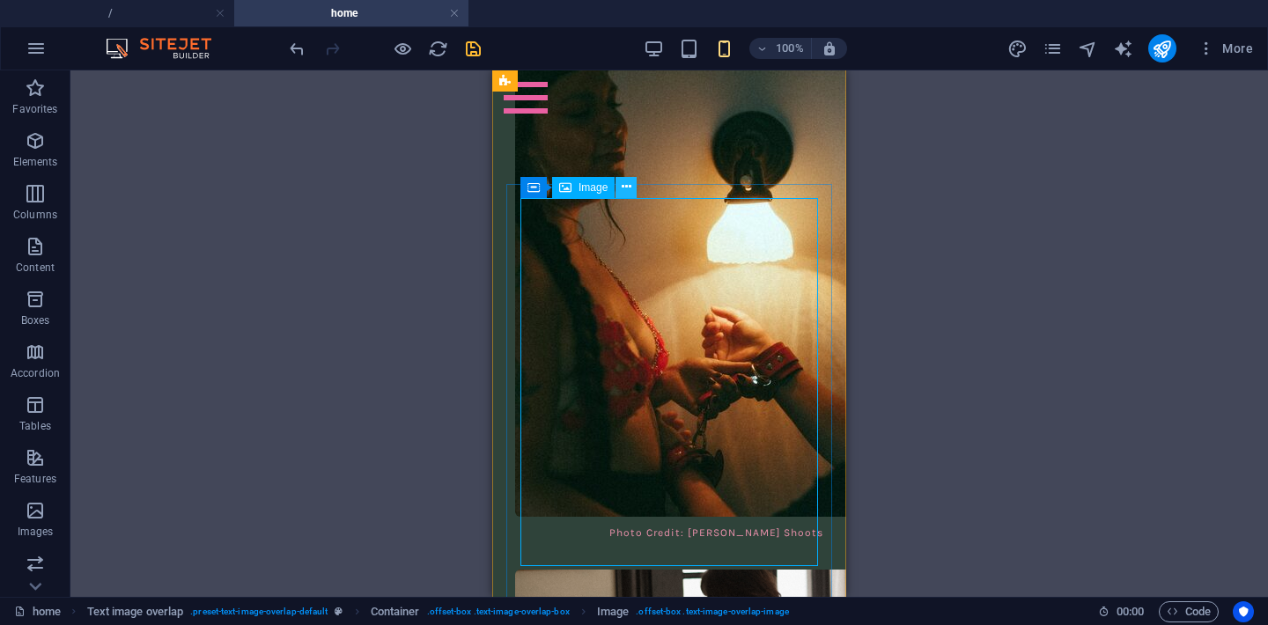
click at [629, 193] on icon at bounding box center [626, 187] width 10 height 18
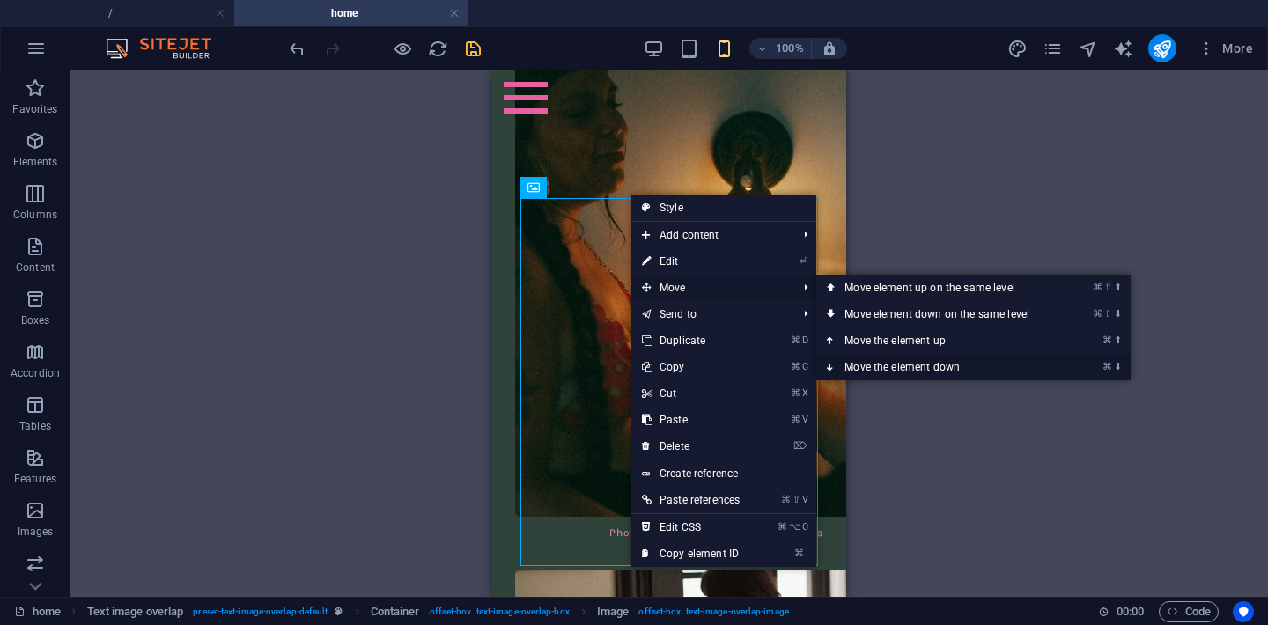
click at [895, 364] on link "⌘ ⬇ Move the element down" at bounding box center [940, 367] width 248 height 26
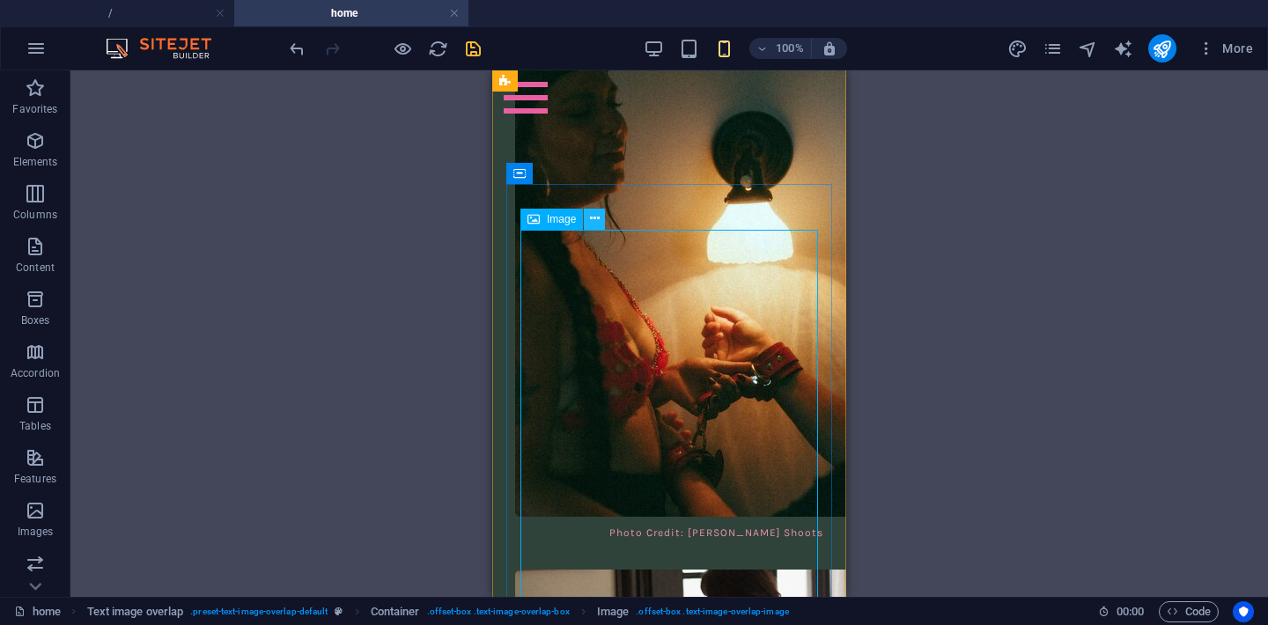
click at [595, 217] on icon at bounding box center [595, 219] width 10 height 18
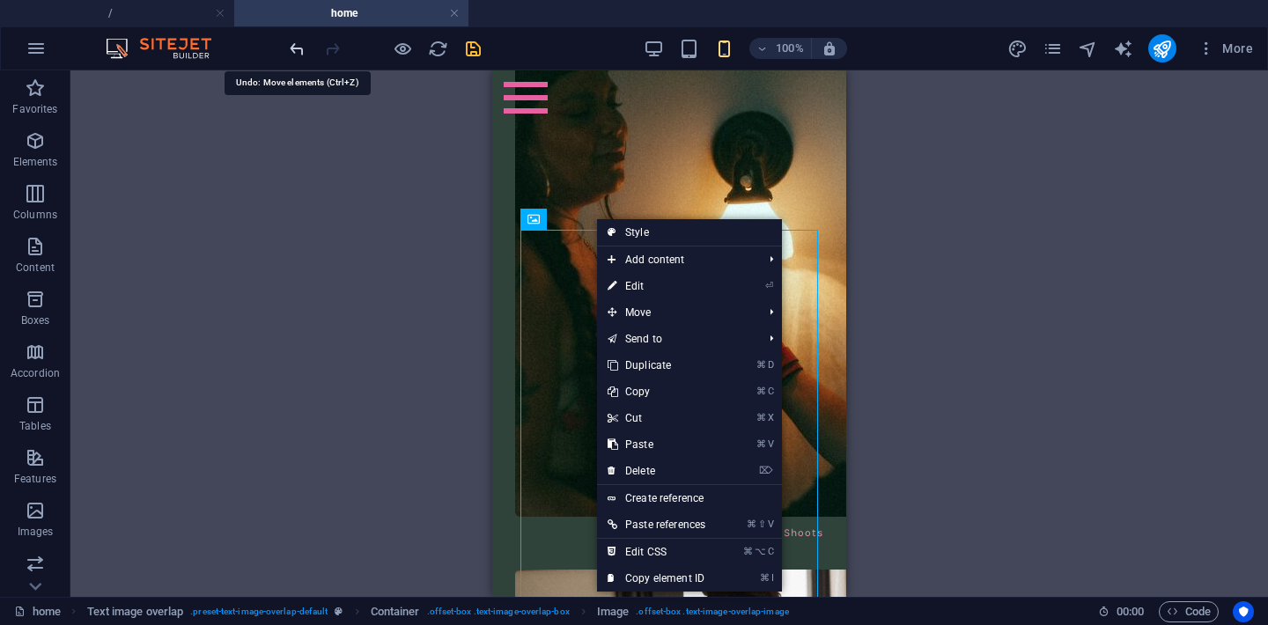
click at [298, 48] on icon "undo" at bounding box center [297, 49] width 20 height 20
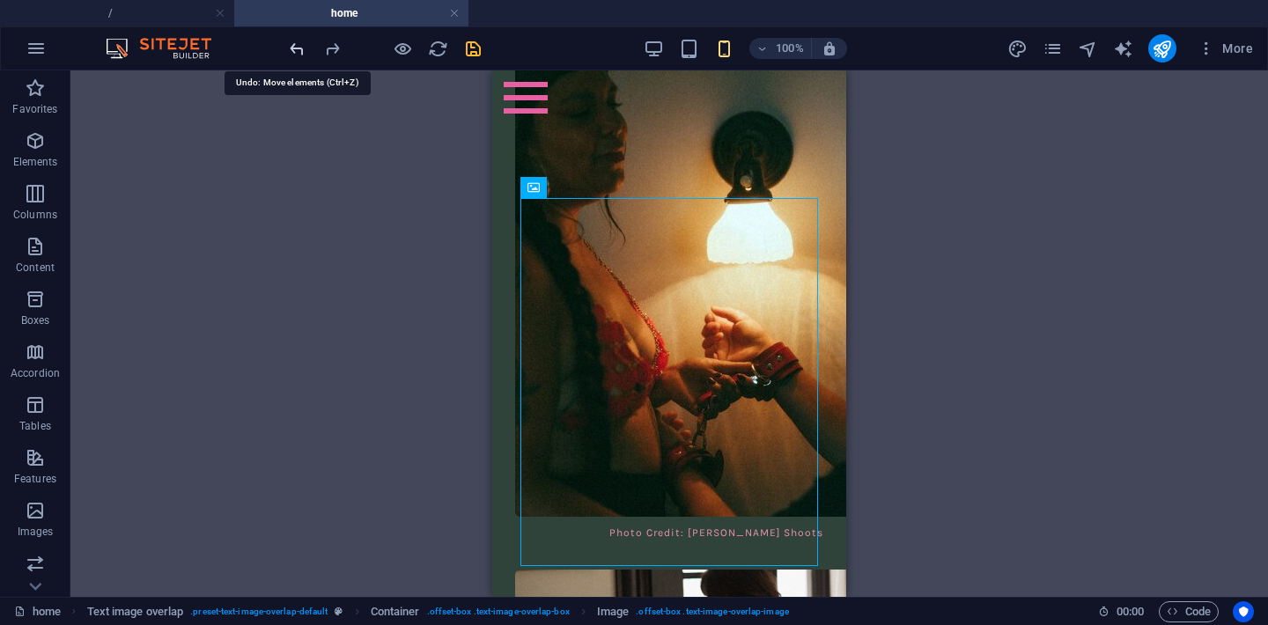
click at [298, 48] on icon "undo" at bounding box center [297, 49] width 20 height 20
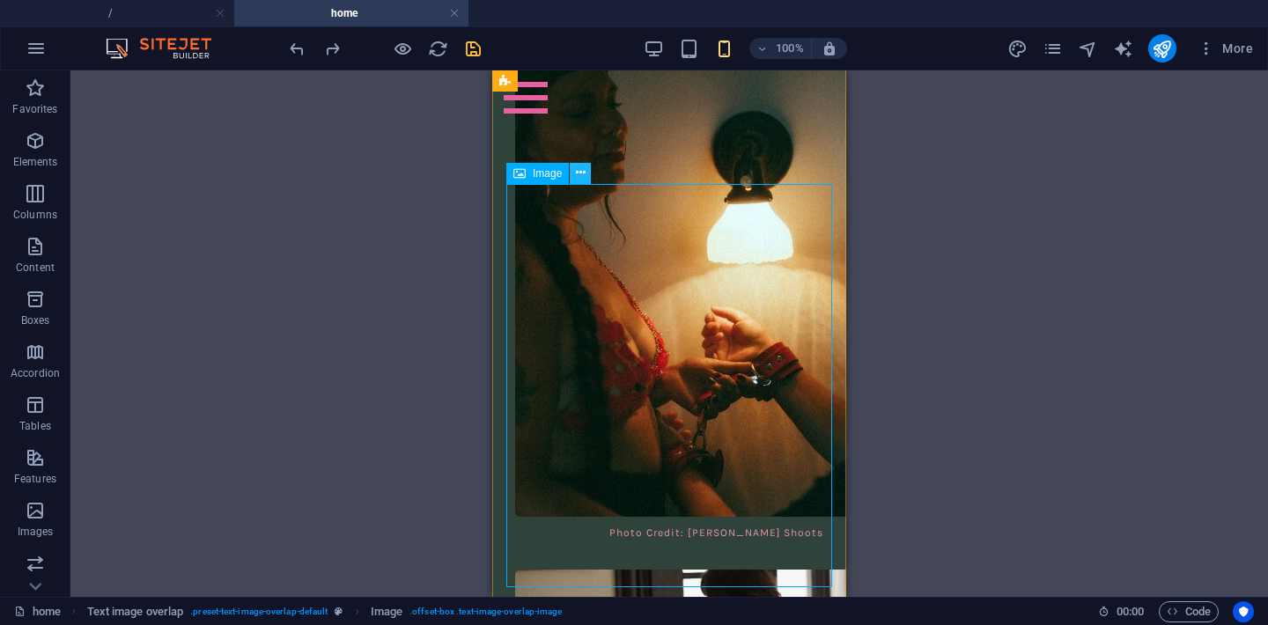
click at [574, 174] on button at bounding box center [580, 173] width 21 height 21
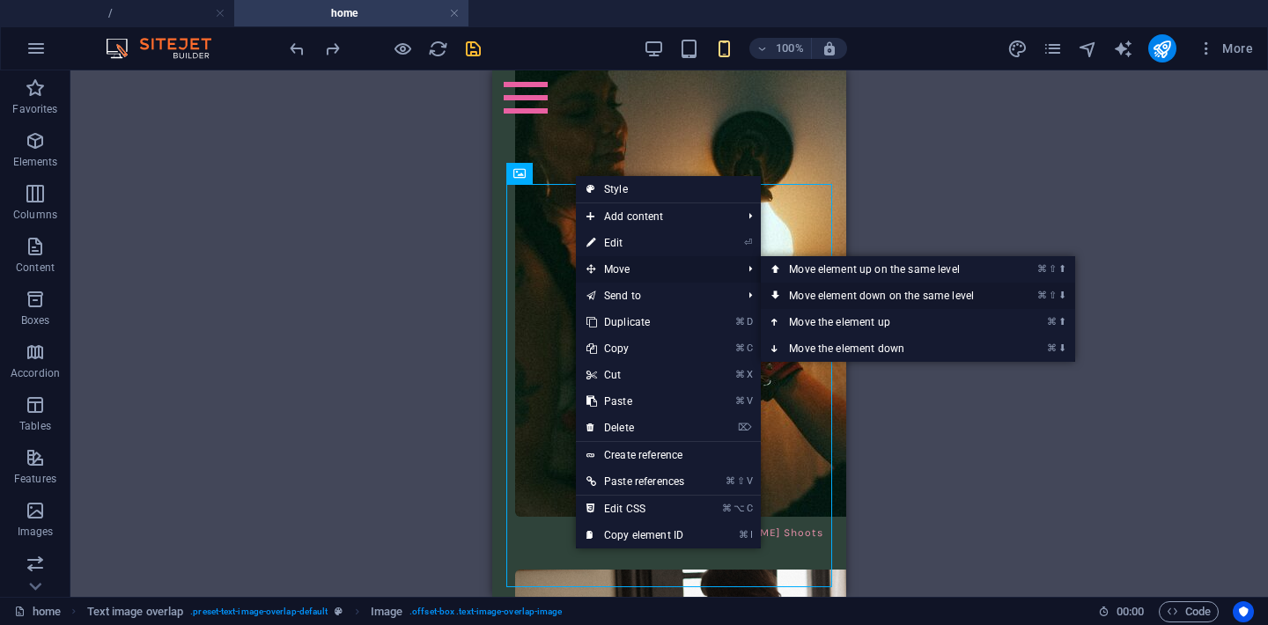
click at [840, 292] on link "⌘ ⇧ ⬇ Move element down on the same level" at bounding box center [885, 296] width 248 height 26
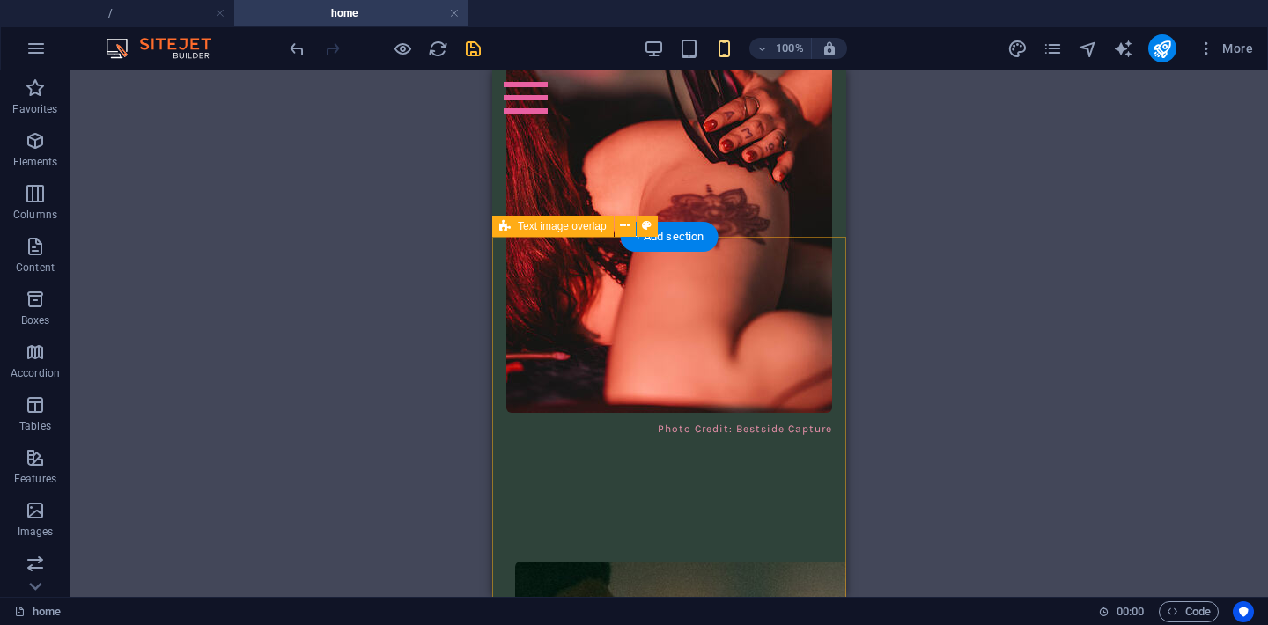
scroll to position [5813, 0]
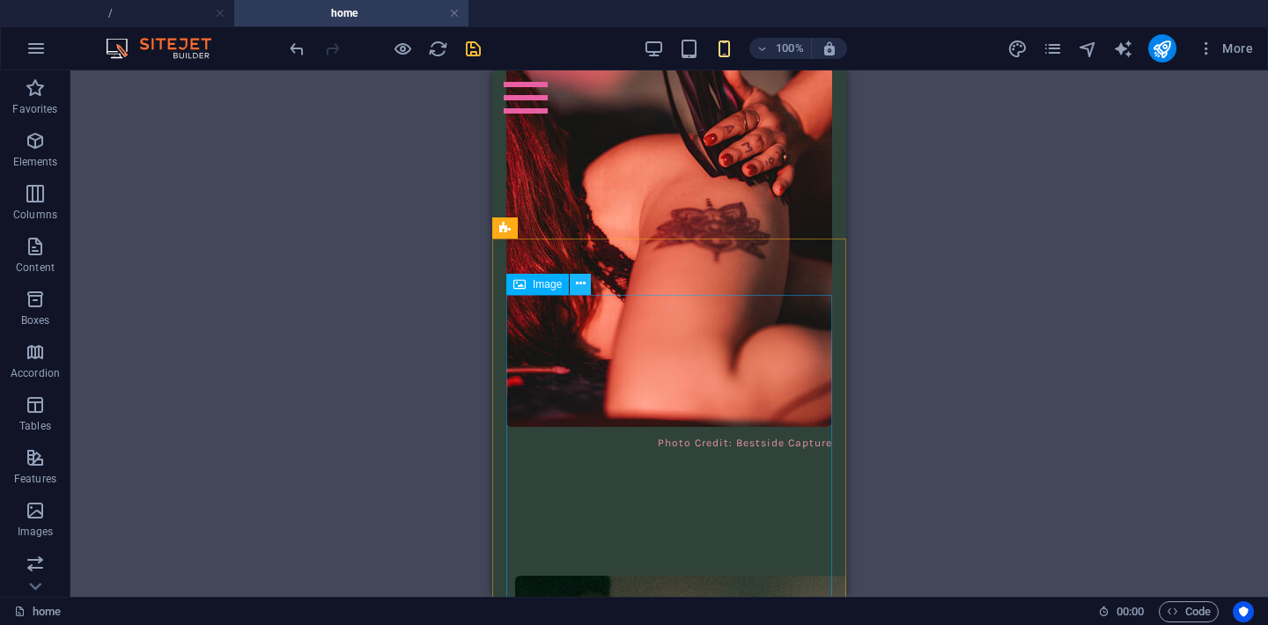
click at [583, 284] on icon at bounding box center [581, 284] width 10 height 18
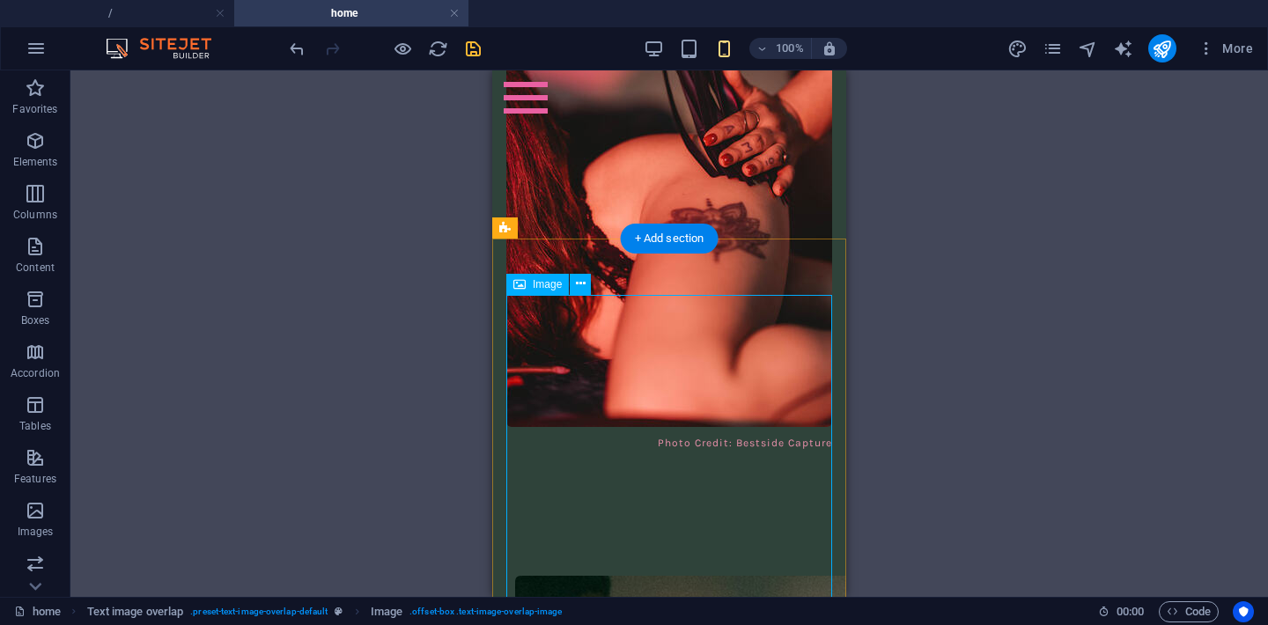
select select "%"
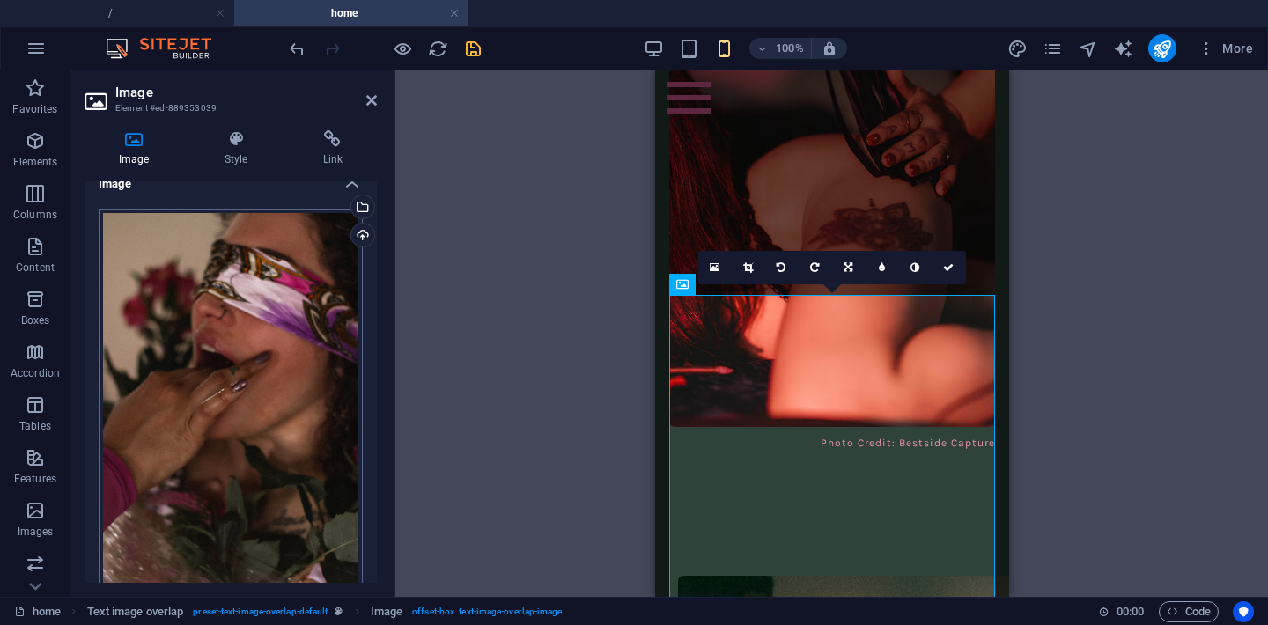
scroll to position [0, 0]
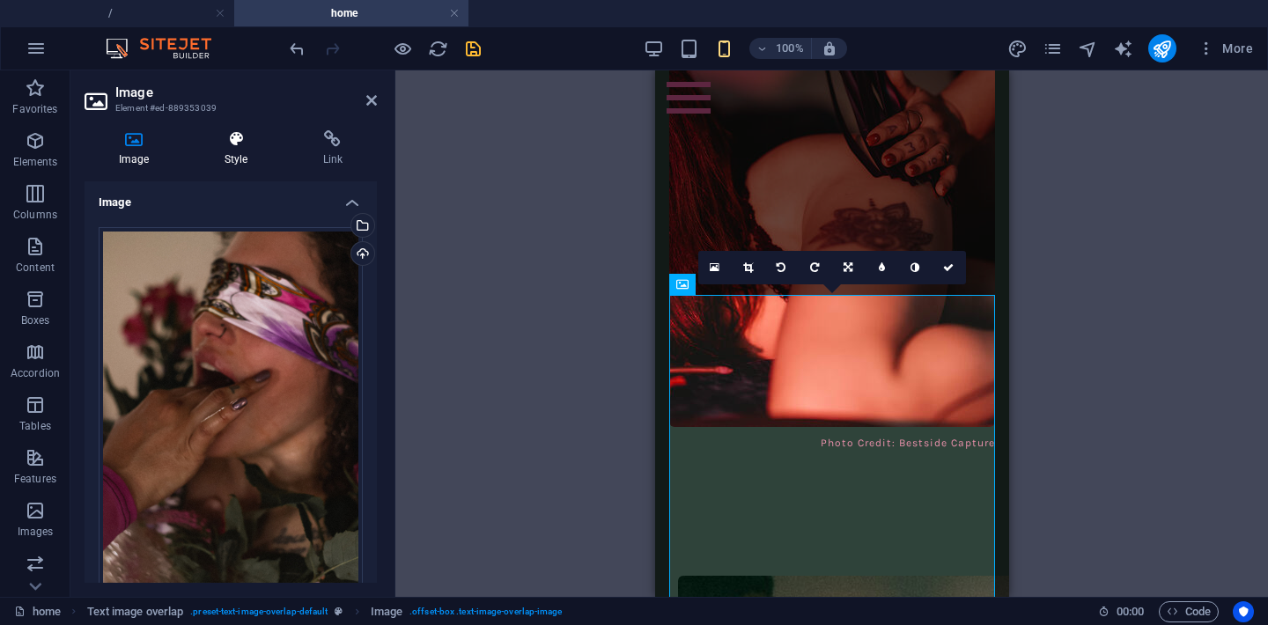
click at [237, 149] on h4 "Style" at bounding box center [239, 148] width 99 height 37
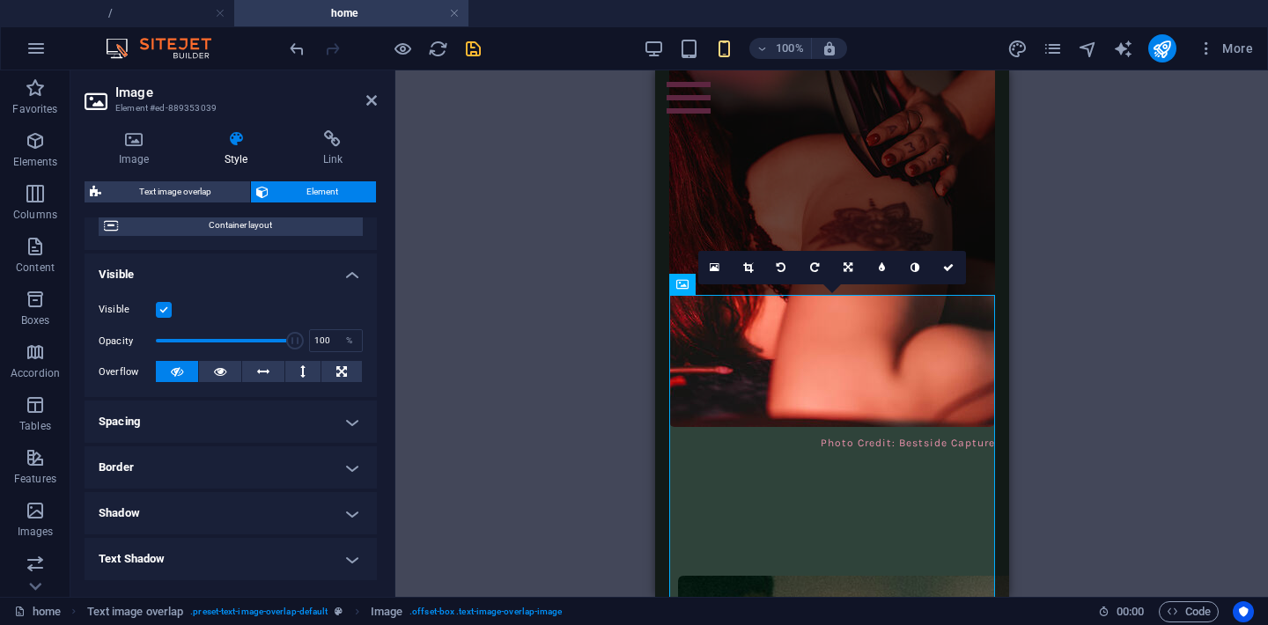
scroll to position [151, 0]
click at [164, 313] on label at bounding box center [164, 312] width 16 height 16
click at [0, 0] on input "Visible" at bounding box center [0, 0] width 0 height 0
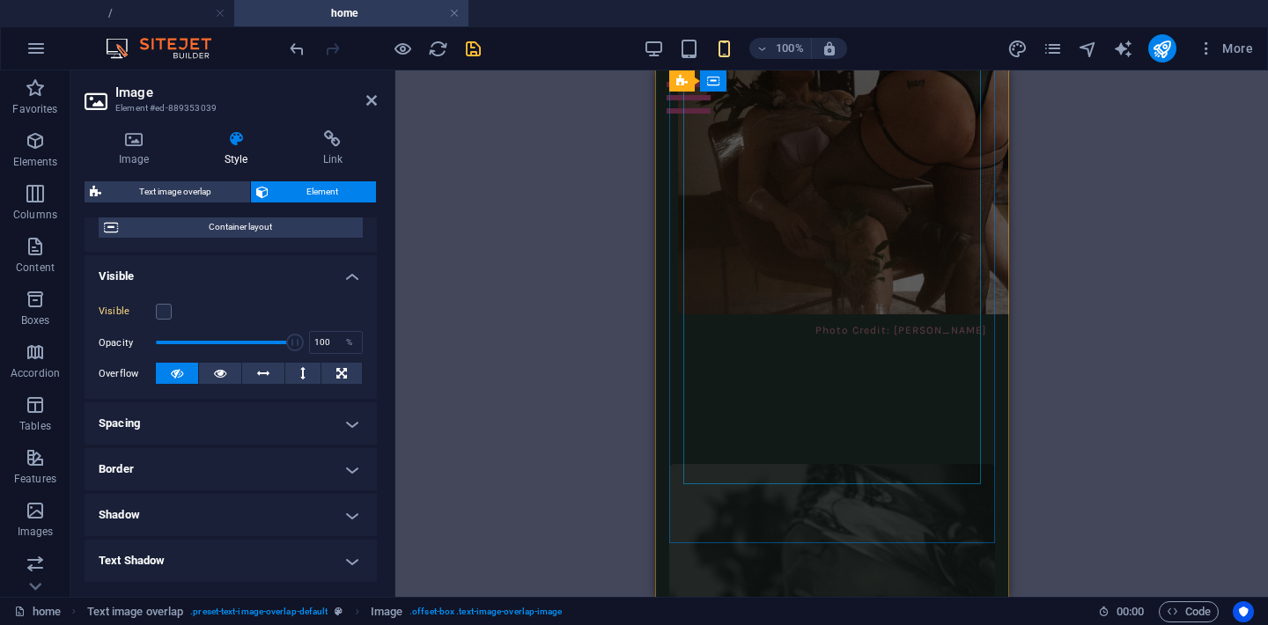
scroll to position [7197, 0]
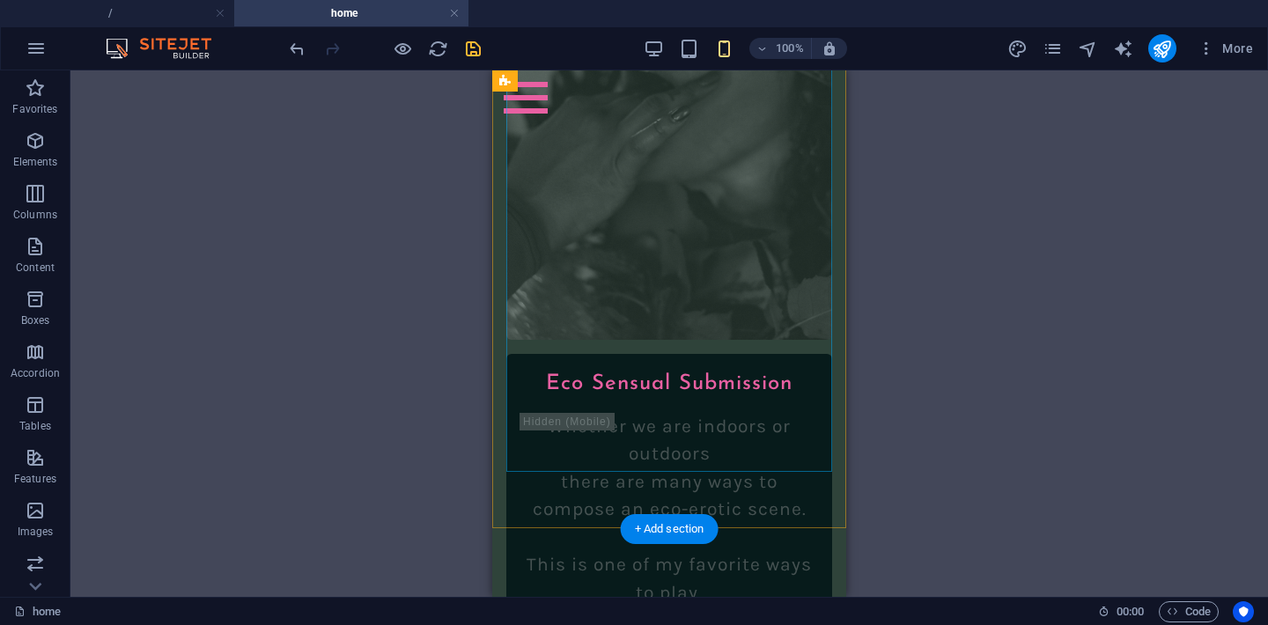
scroll to position [7572, 0]
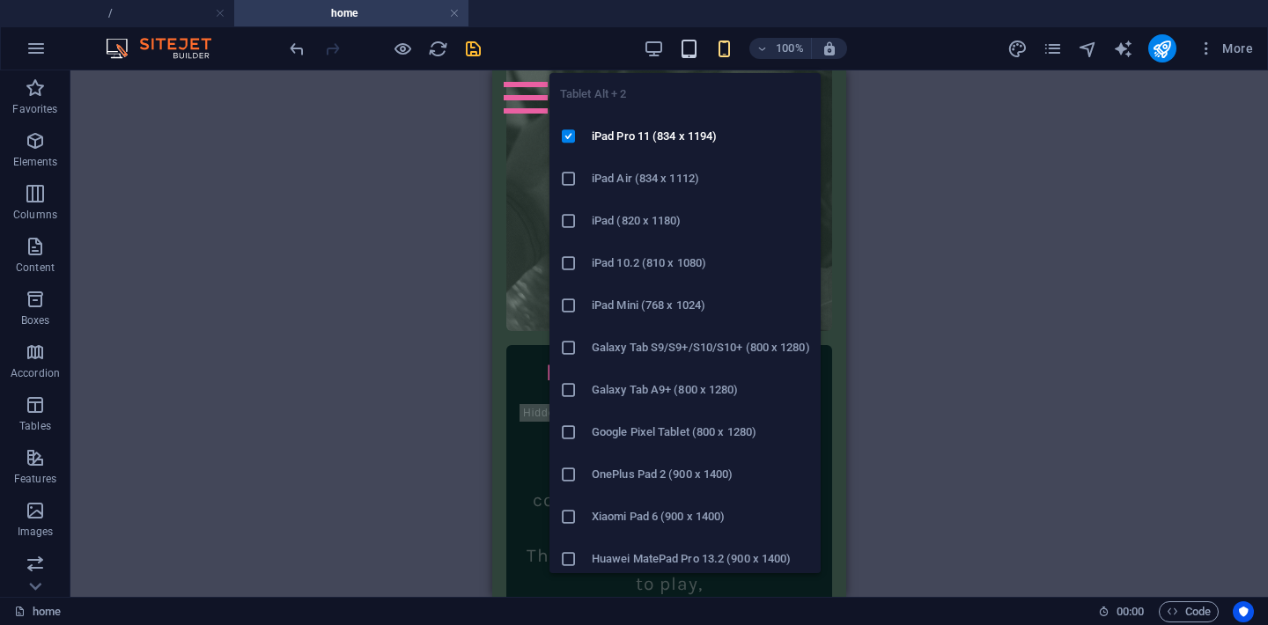
click at [688, 49] on icon "button" at bounding box center [689, 49] width 20 height 20
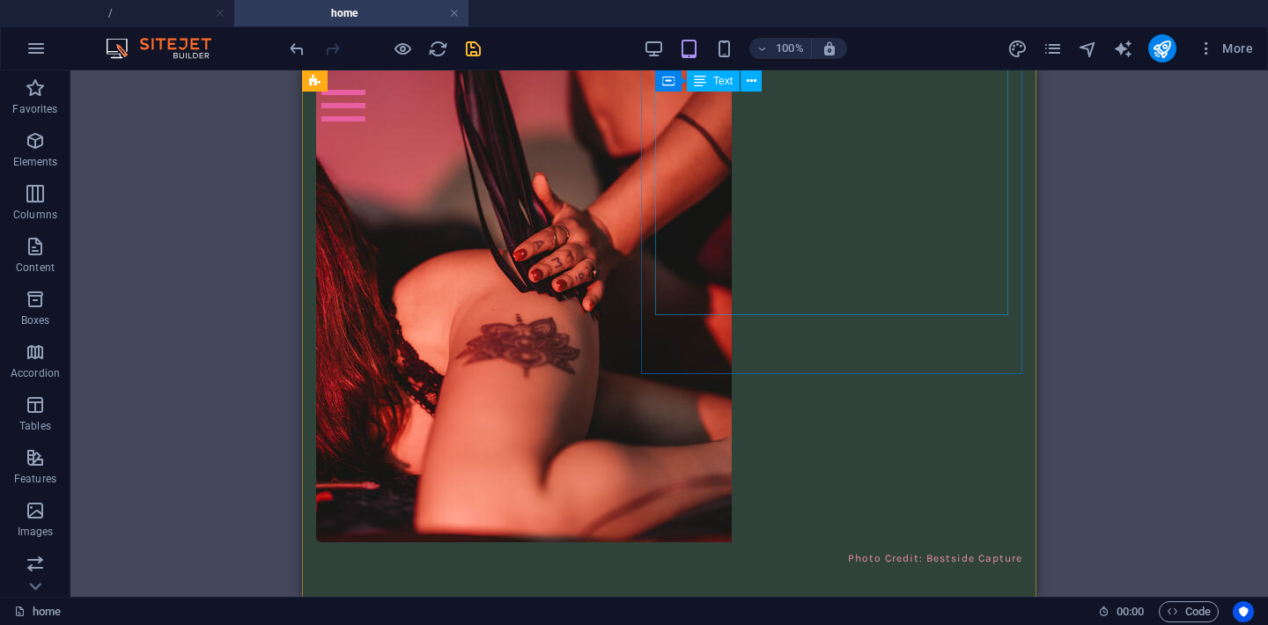
scroll to position [4799, 0]
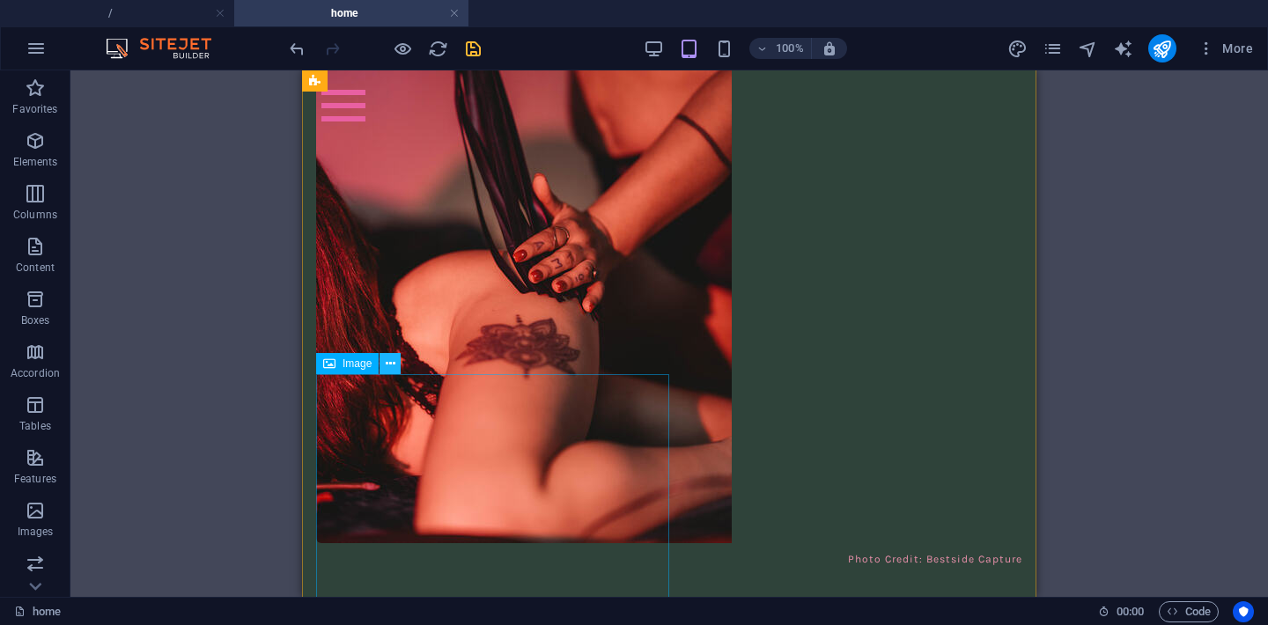
click at [393, 369] on icon at bounding box center [391, 364] width 10 height 18
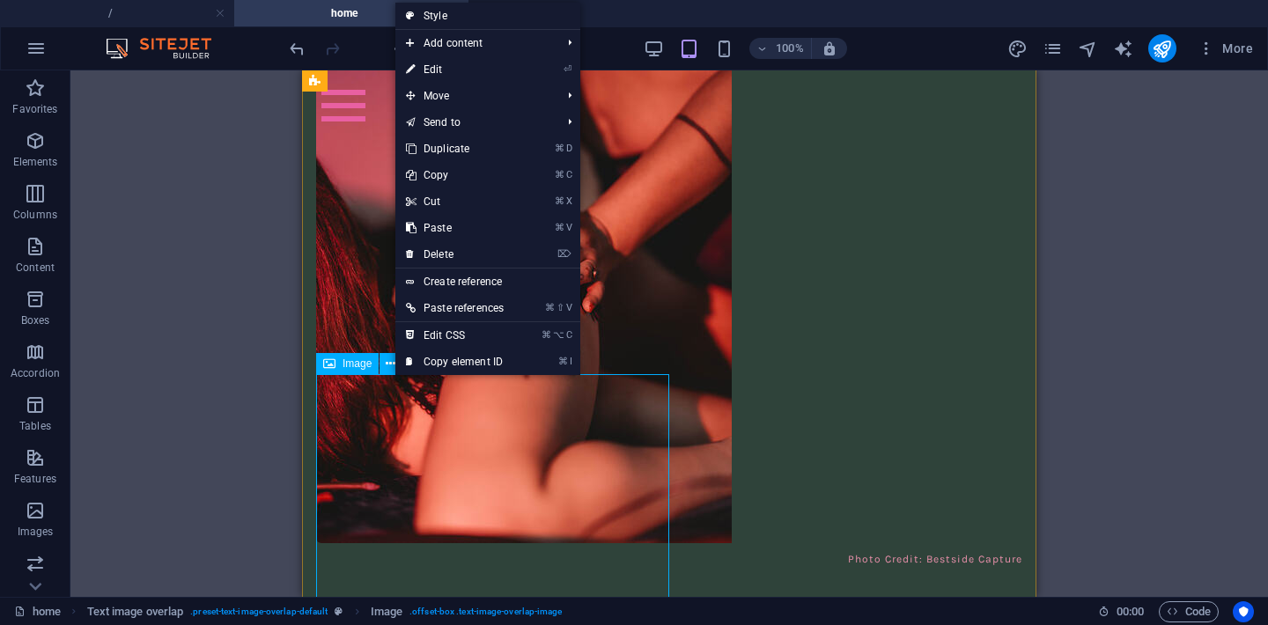
select select "%"
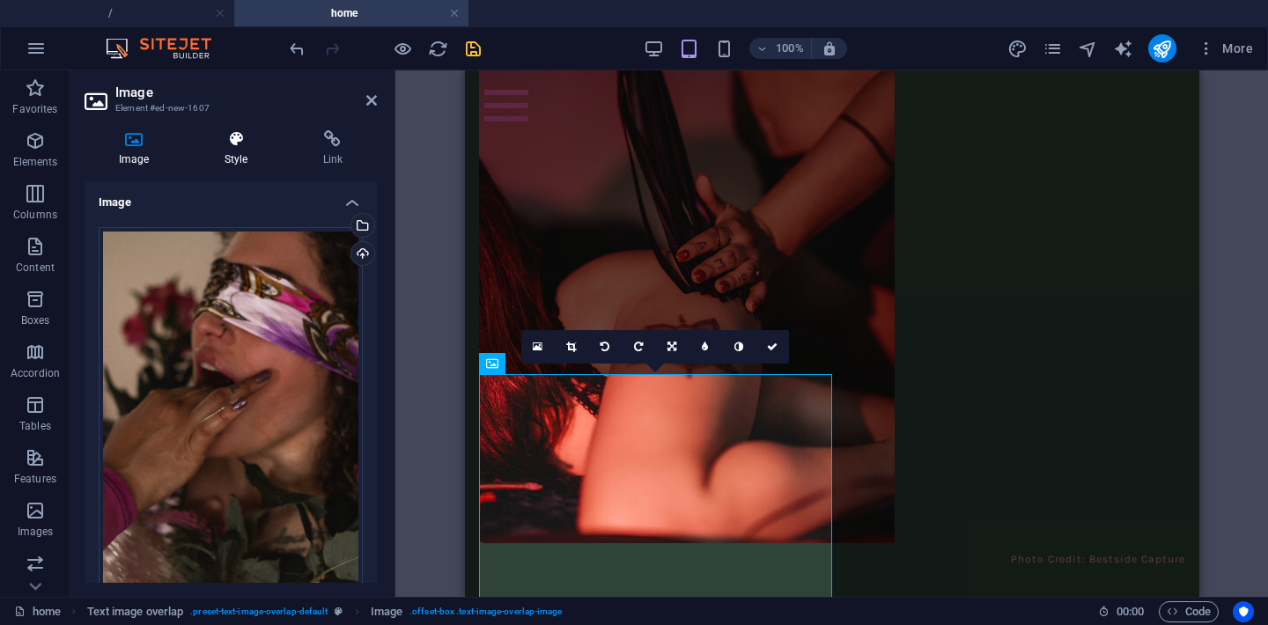
click at [232, 158] on h4 "Style" at bounding box center [239, 148] width 99 height 37
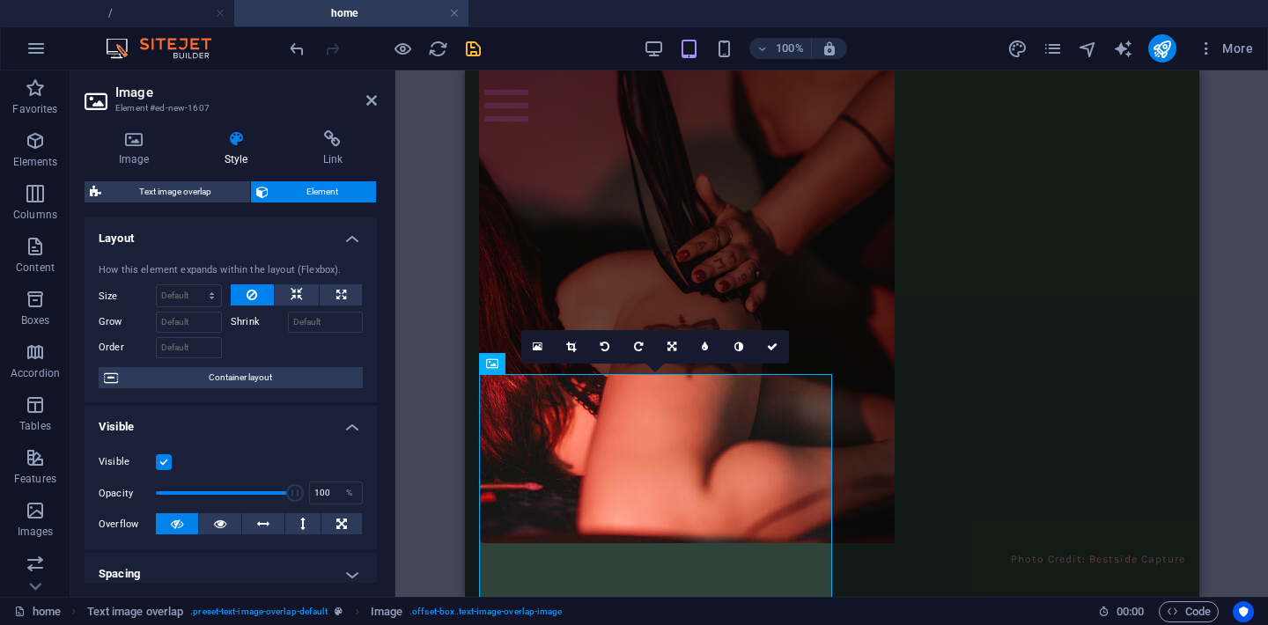
click at [165, 459] on label at bounding box center [164, 462] width 16 height 16
click at [0, 0] on input "Visible" at bounding box center [0, 0] width 0 height 0
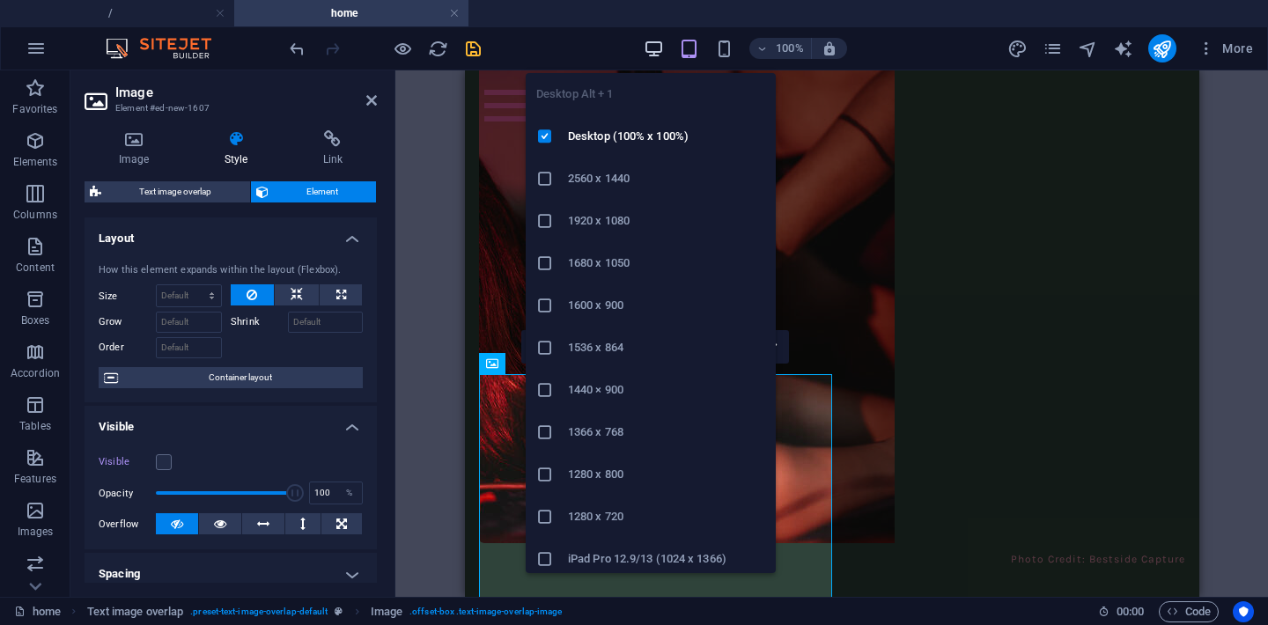
click at [650, 41] on icon "button" at bounding box center [653, 49] width 20 height 20
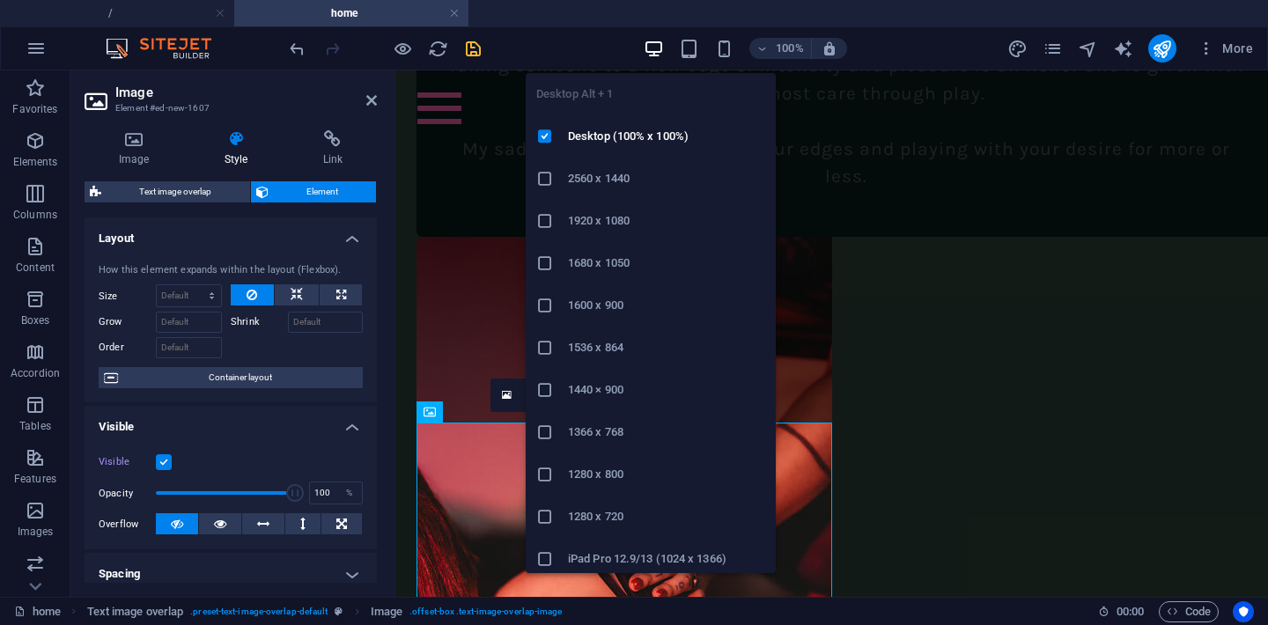
scroll to position [4917, 0]
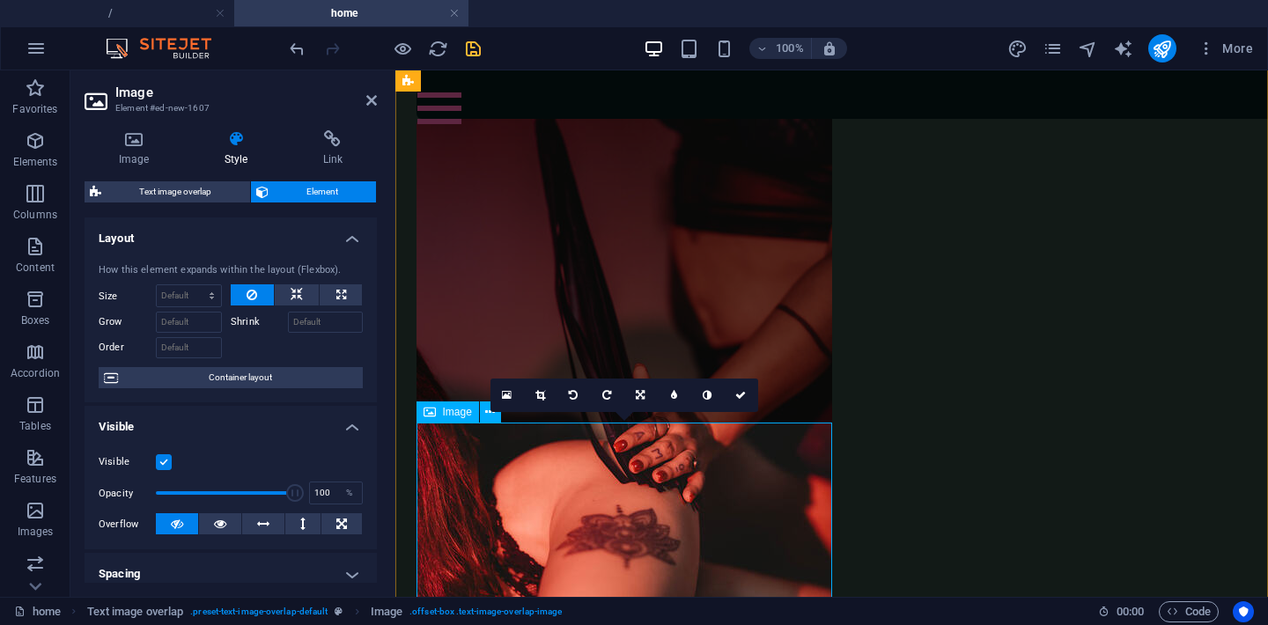
click at [161, 468] on label at bounding box center [164, 462] width 16 height 16
click at [0, 0] on input "Visible" at bounding box center [0, 0] width 0 height 0
click at [367, 99] on icon at bounding box center [371, 100] width 11 height 14
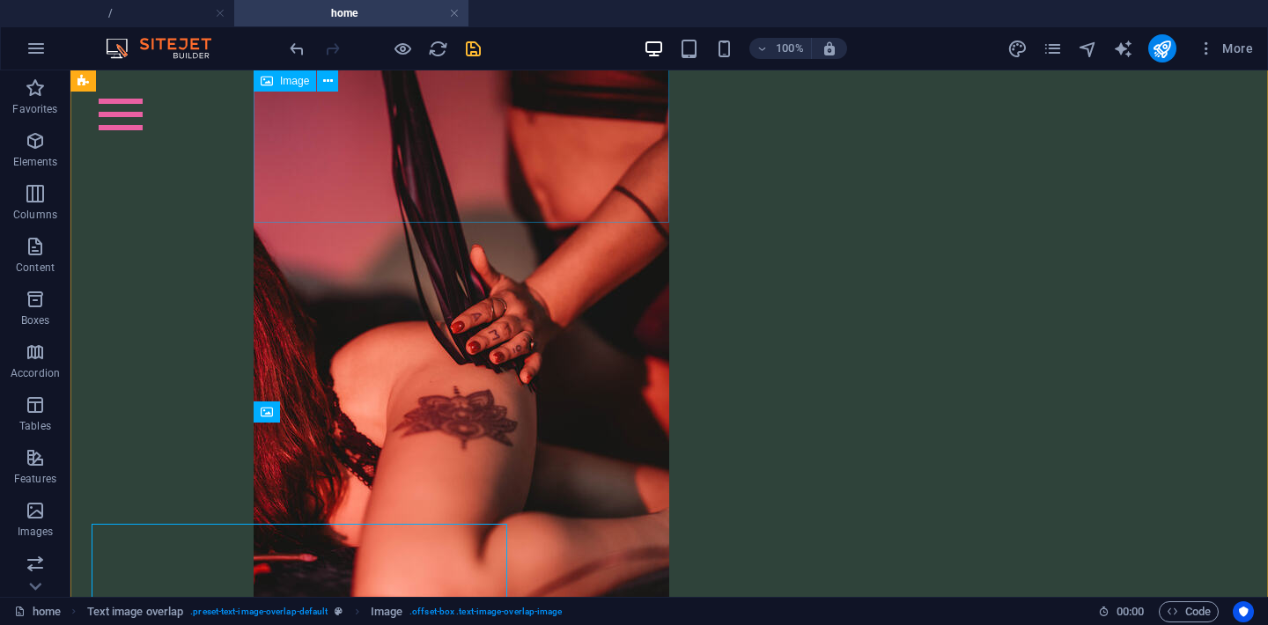
scroll to position [4816, 0]
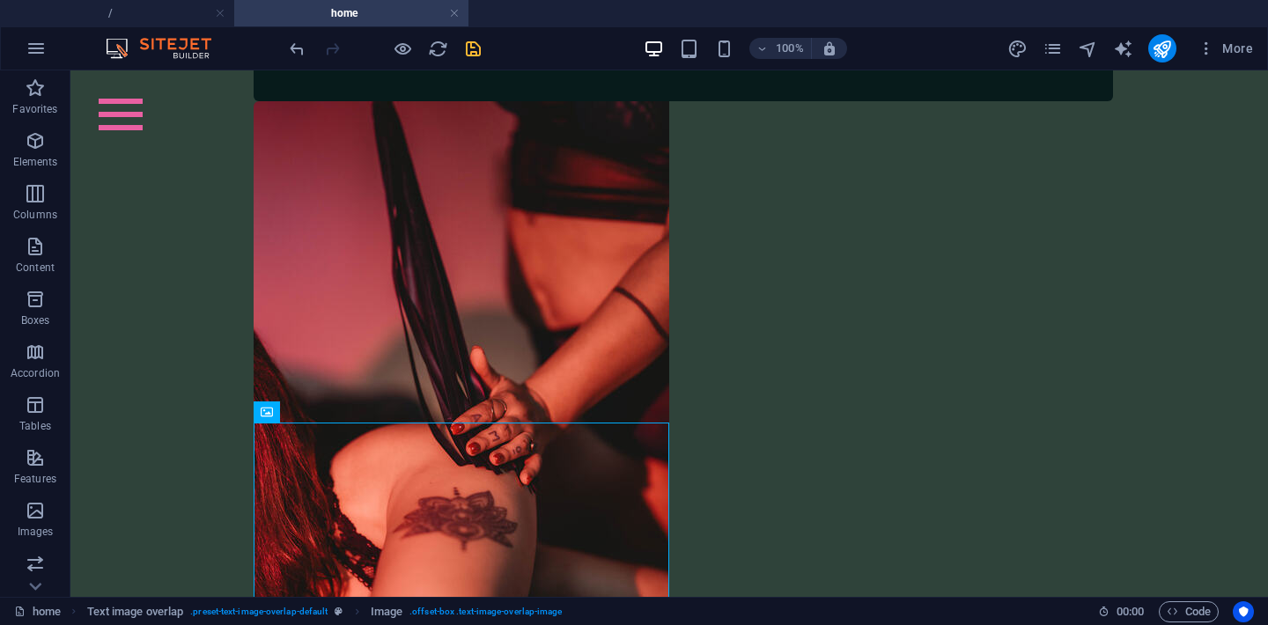
click at [474, 51] on icon "save" at bounding box center [473, 49] width 20 height 20
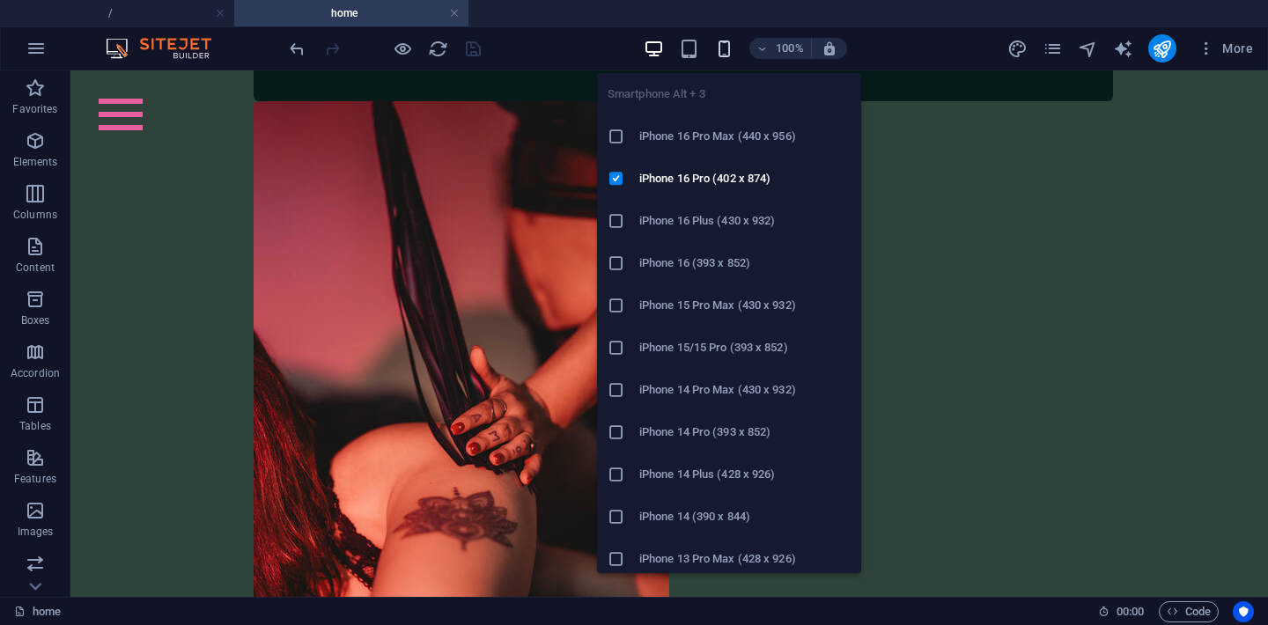
click at [724, 44] on icon "button" at bounding box center [724, 49] width 20 height 20
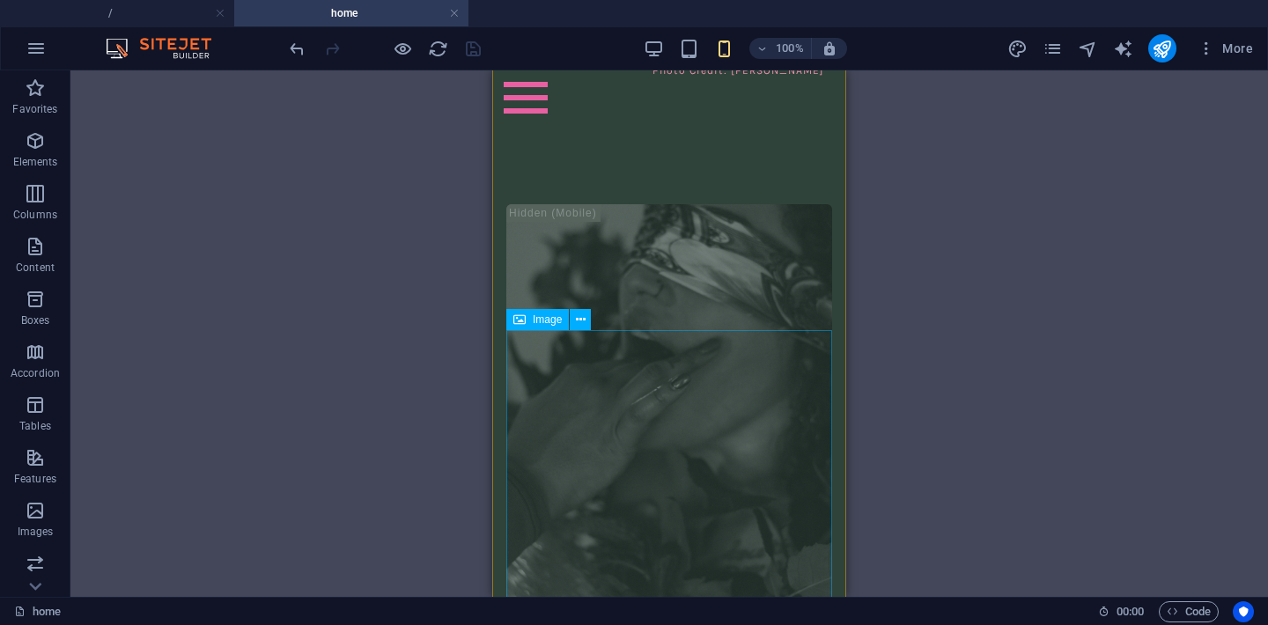
scroll to position [7391, 0]
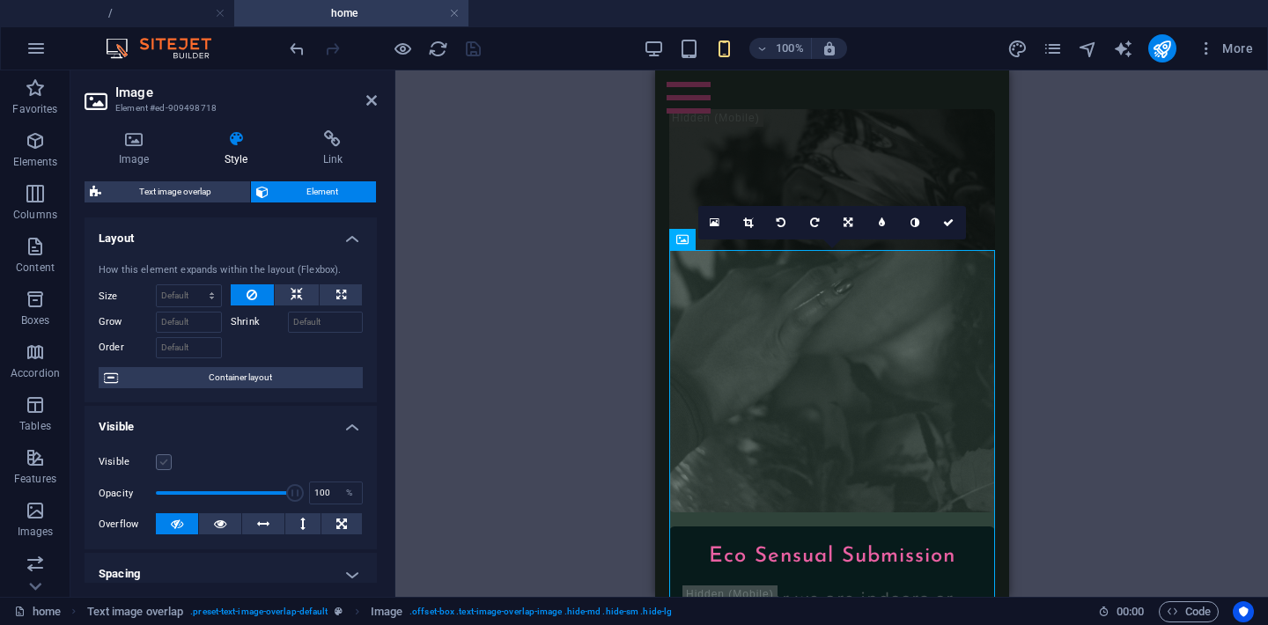
click at [165, 463] on label at bounding box center [164, 462] width 16 height 16
click at [0, 0] on input "Visible" at bounding box center [0, 0] width 0 height 0
click at [376, 107] on icon at bounding box center [371, 100] width 11 height 14
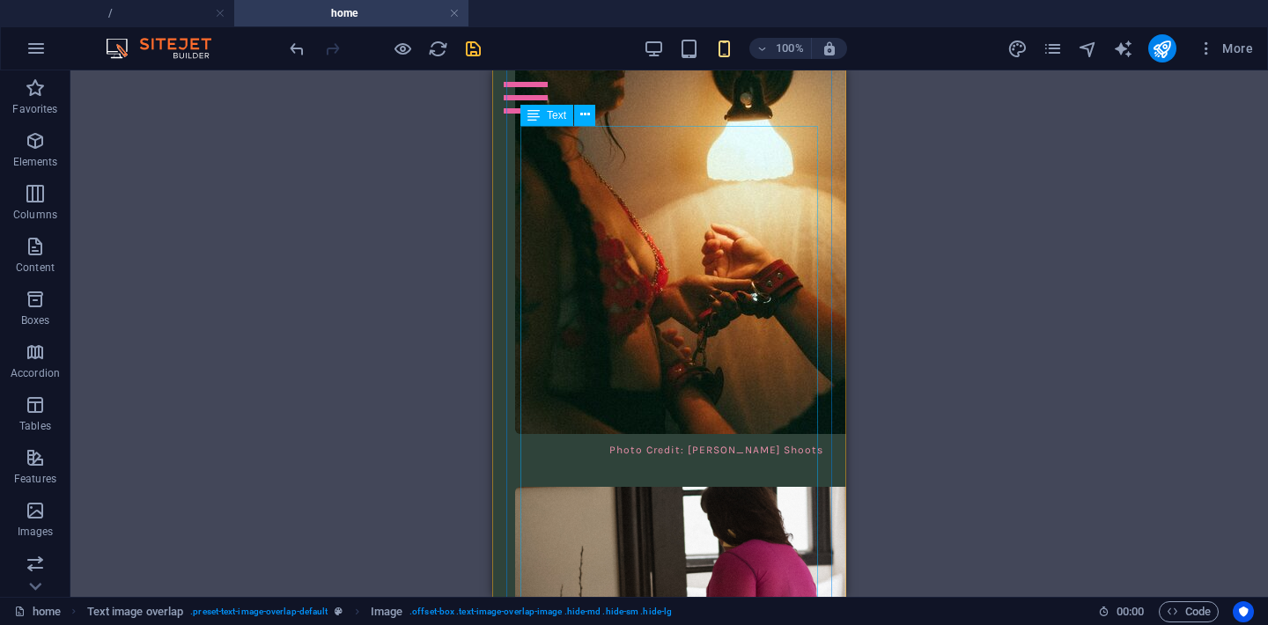
scroll to position [6598, 0]
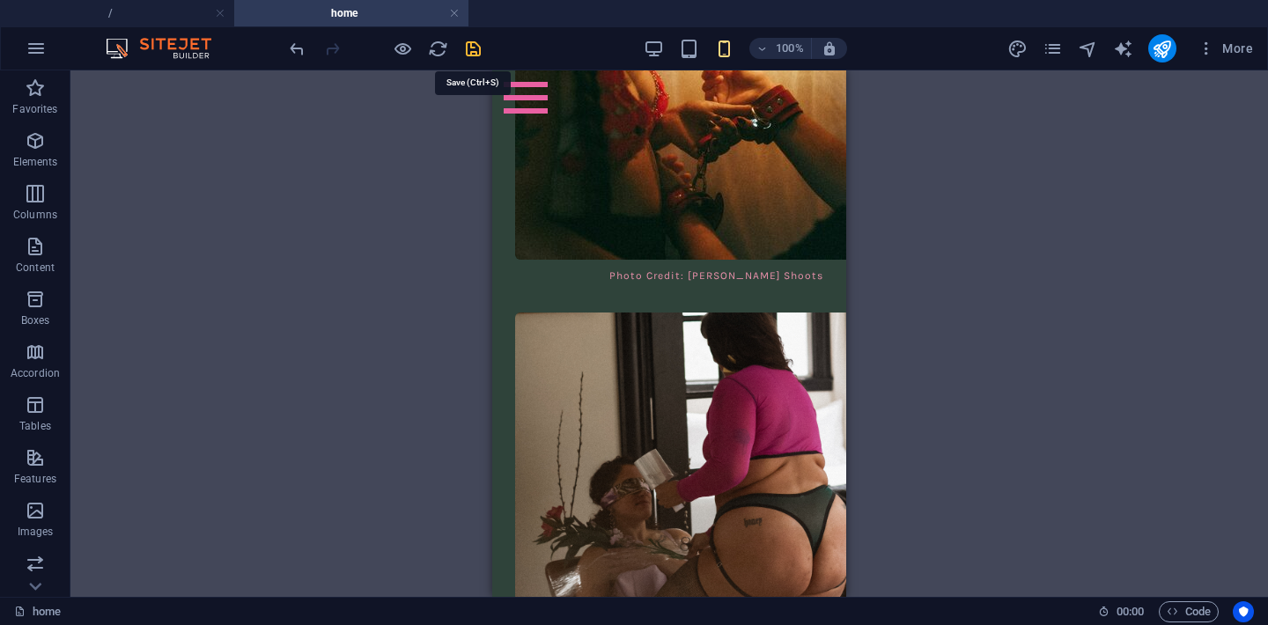
click at [476, 47] on icon "save" at bounding box center [473, 49] width 20 height 20
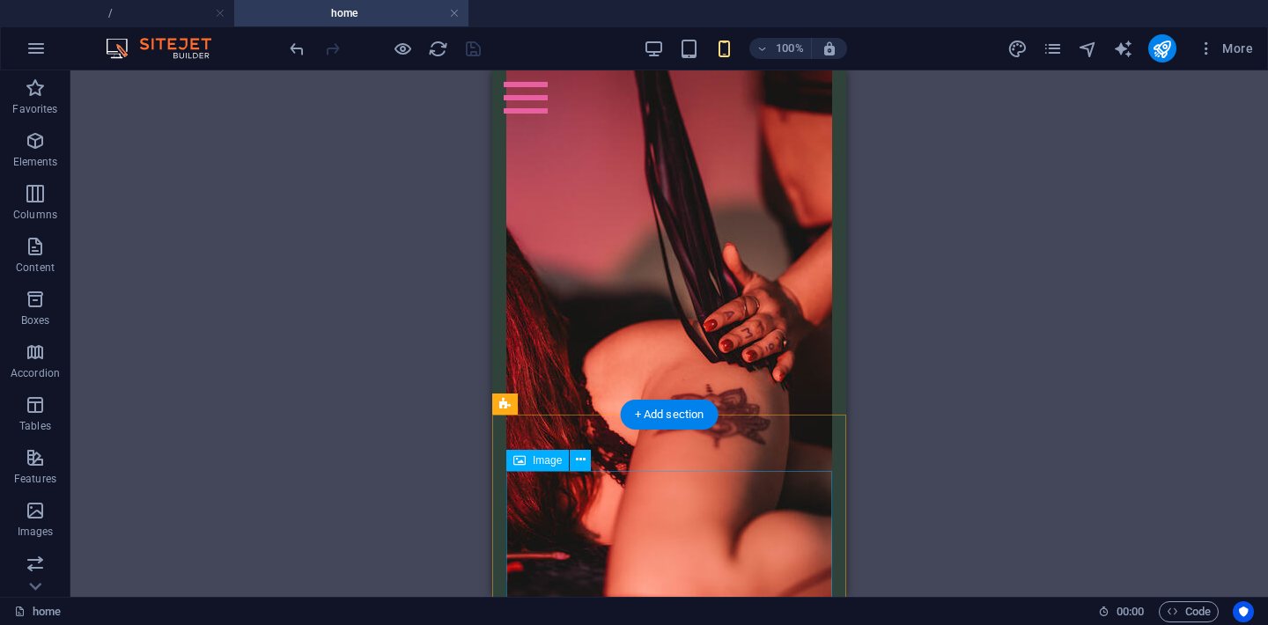
scroll to position [5639, 0]
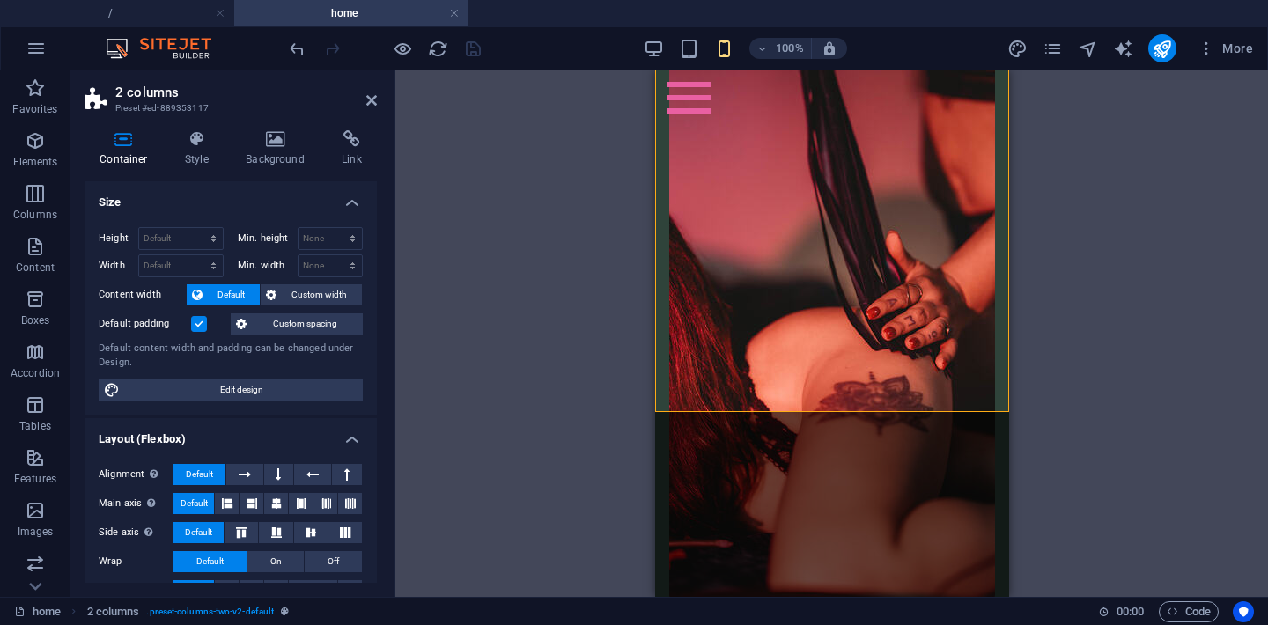
click at [199, 324] on label at bounding box center [199, 324] width 16 height 16
click at [0, 0] on input "Default padding" at bounding box center [0, 0] width 0 height 0
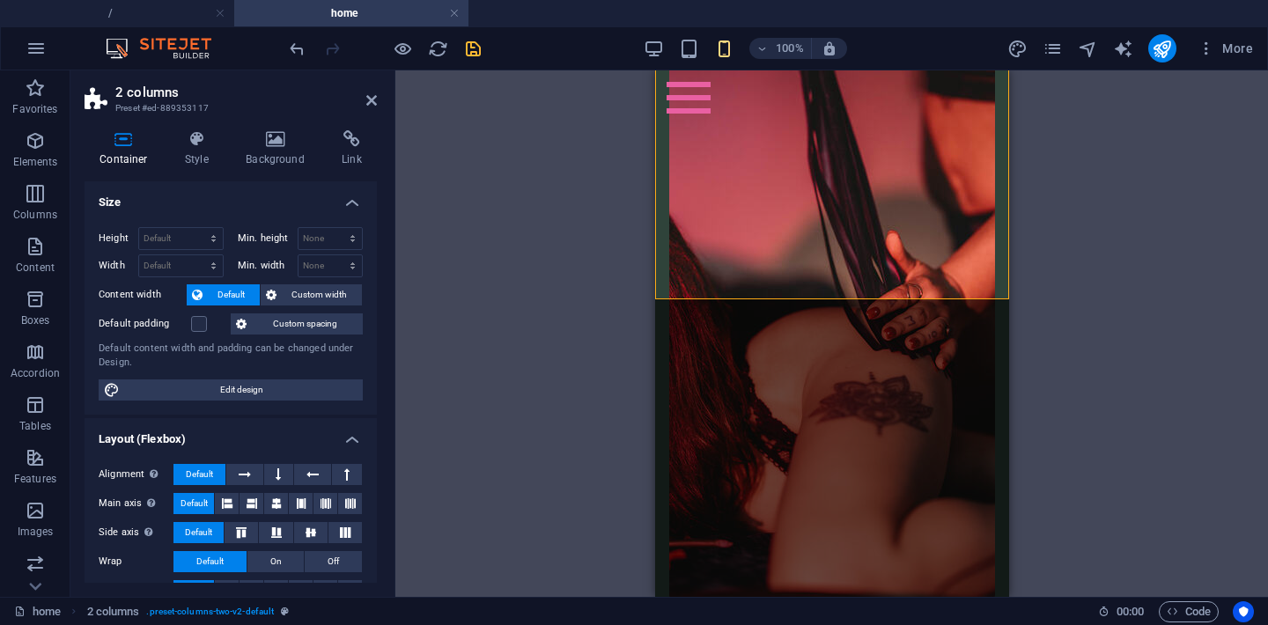
click at [561, 329] on div "Drag here to replace the existing content. Press “Ctrl” if you want to create a…" at bounding box center [831, 333] width 872 height 526
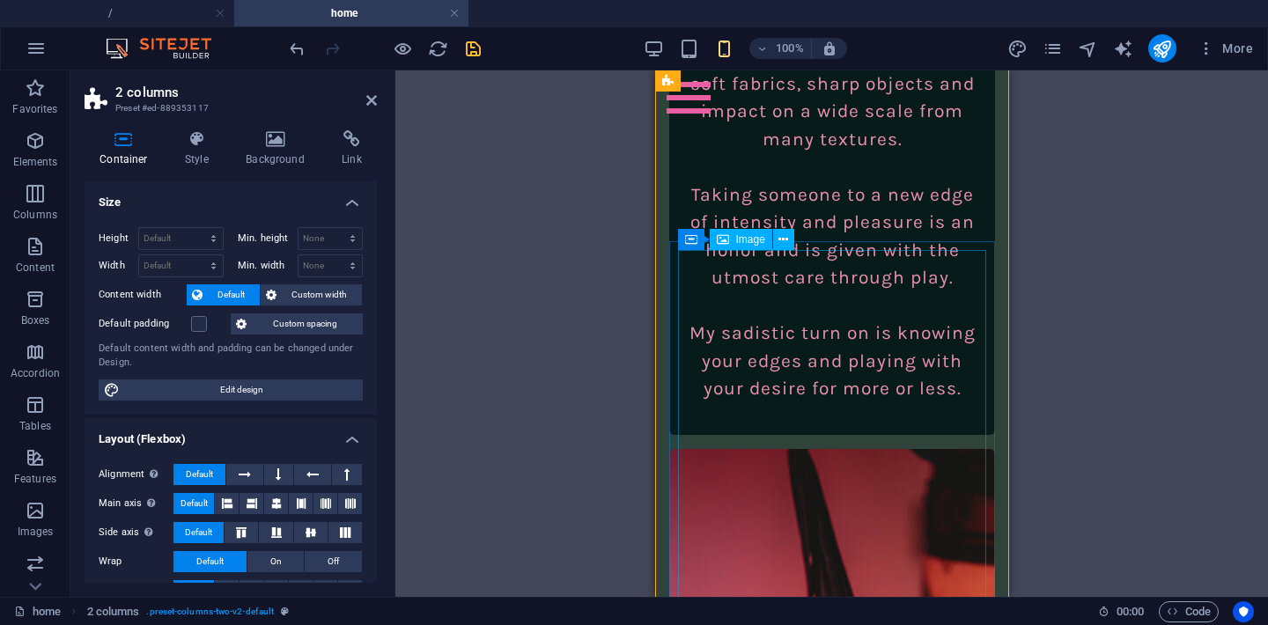
scroll to position [5427, 0]
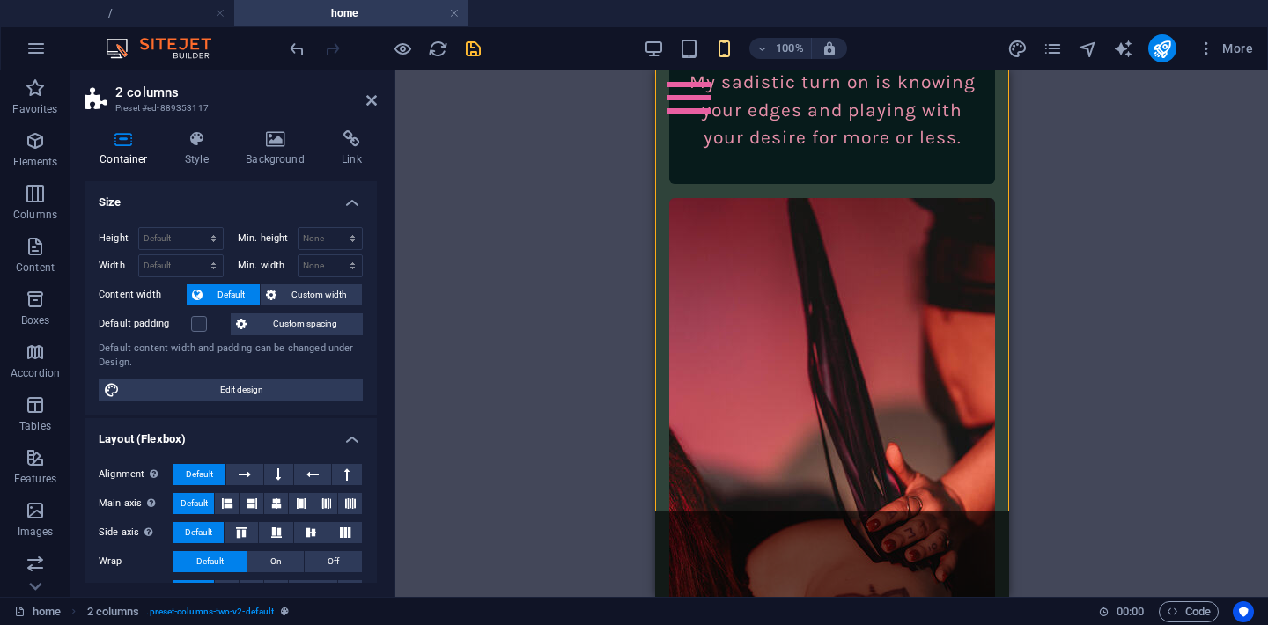
click at [375, 108] on header "2 columns Preset #ed-889353117" at bounding box center [231, 93] width 292 height 46
click at [371, 107] on icon at bounding box center [371, 100] width 11 height 14
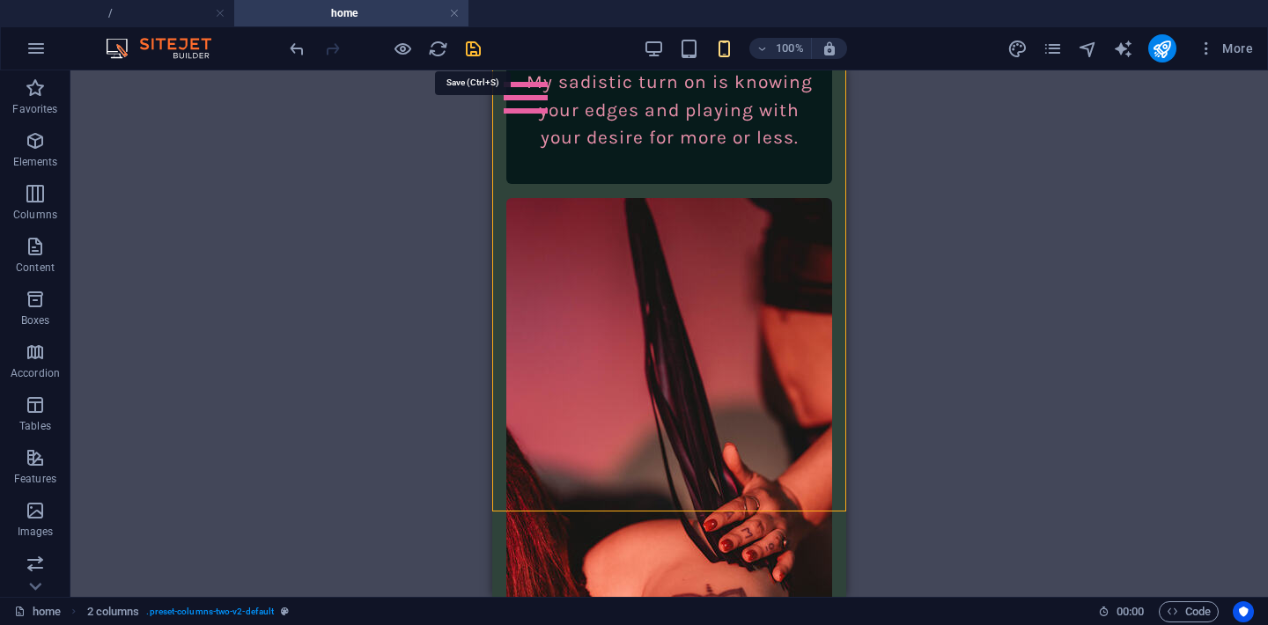
click at [474, 42] on icon "save" at bounding box center [473, 49] width 20 height 20
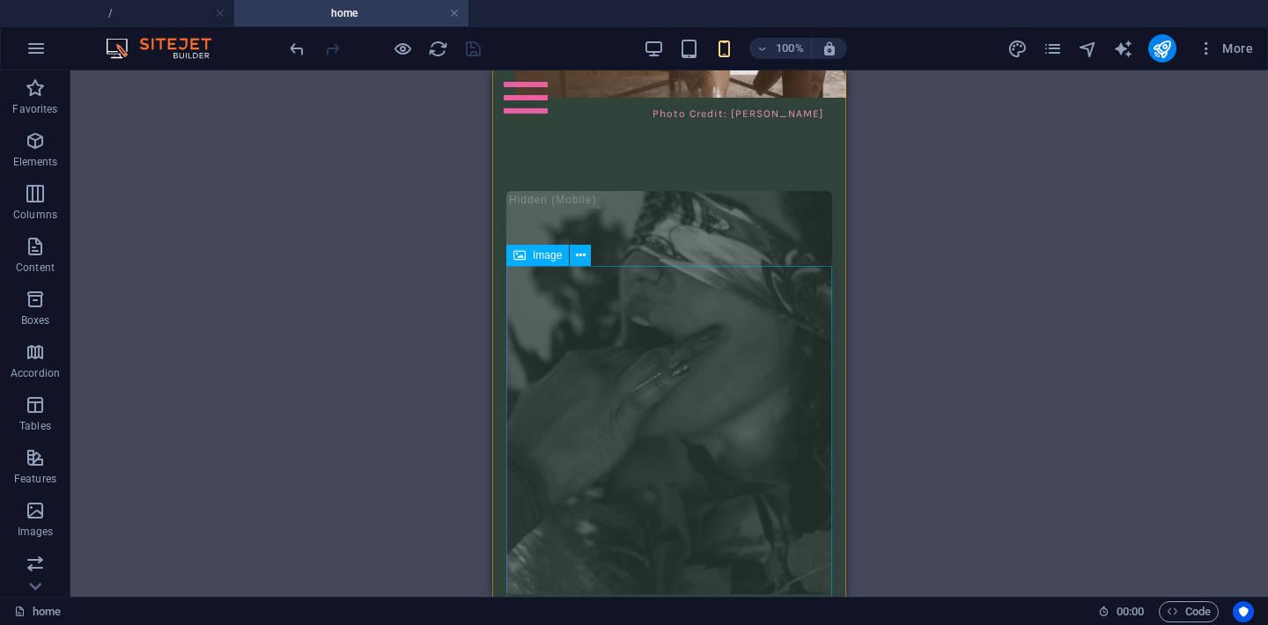
scroll to position [7740, 0]
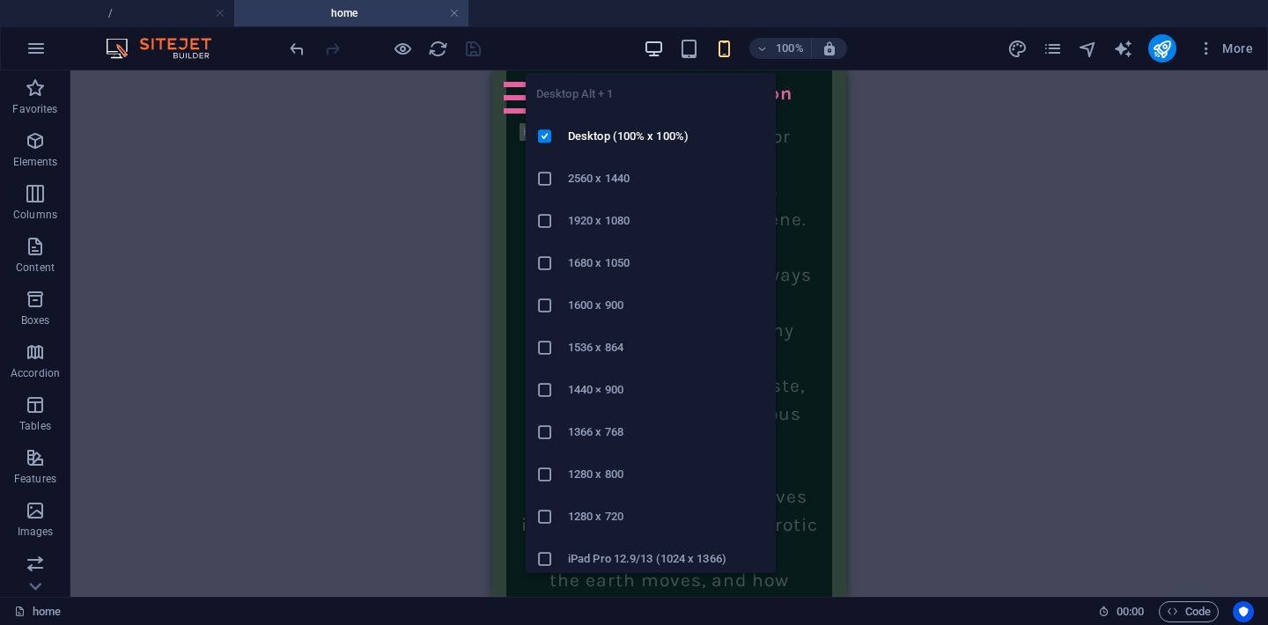
click at [652, 46] on icon "button" at bounding box center [653, 49] width 20 height 20
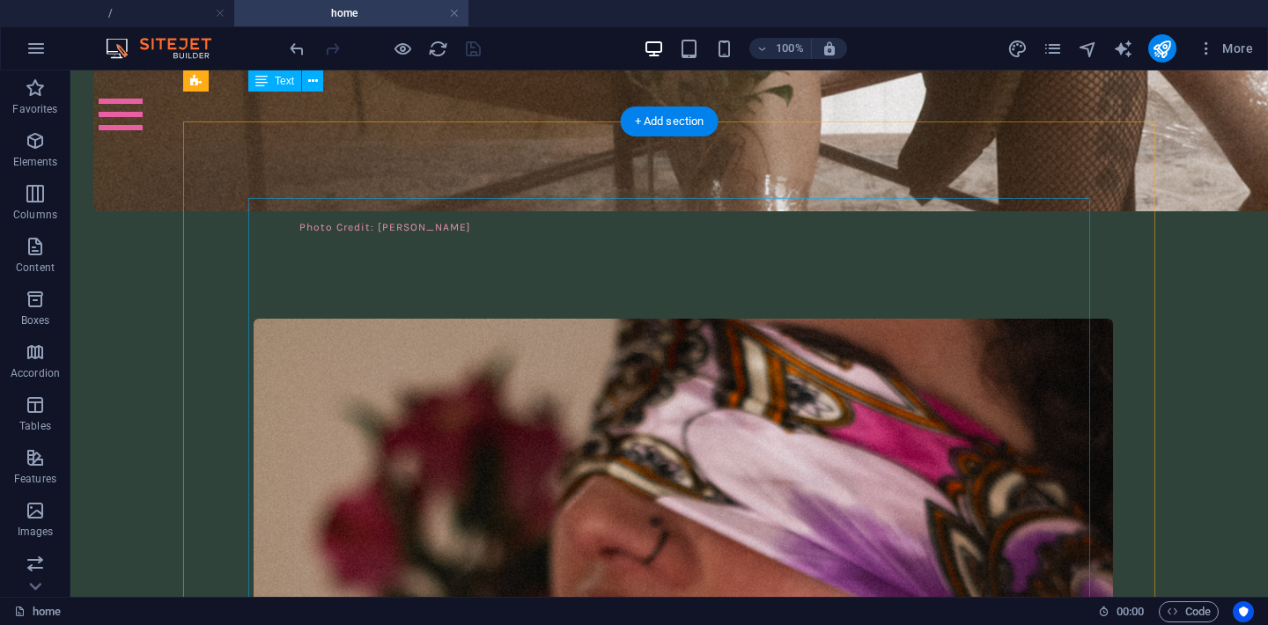
scroll to position [7434, 0]
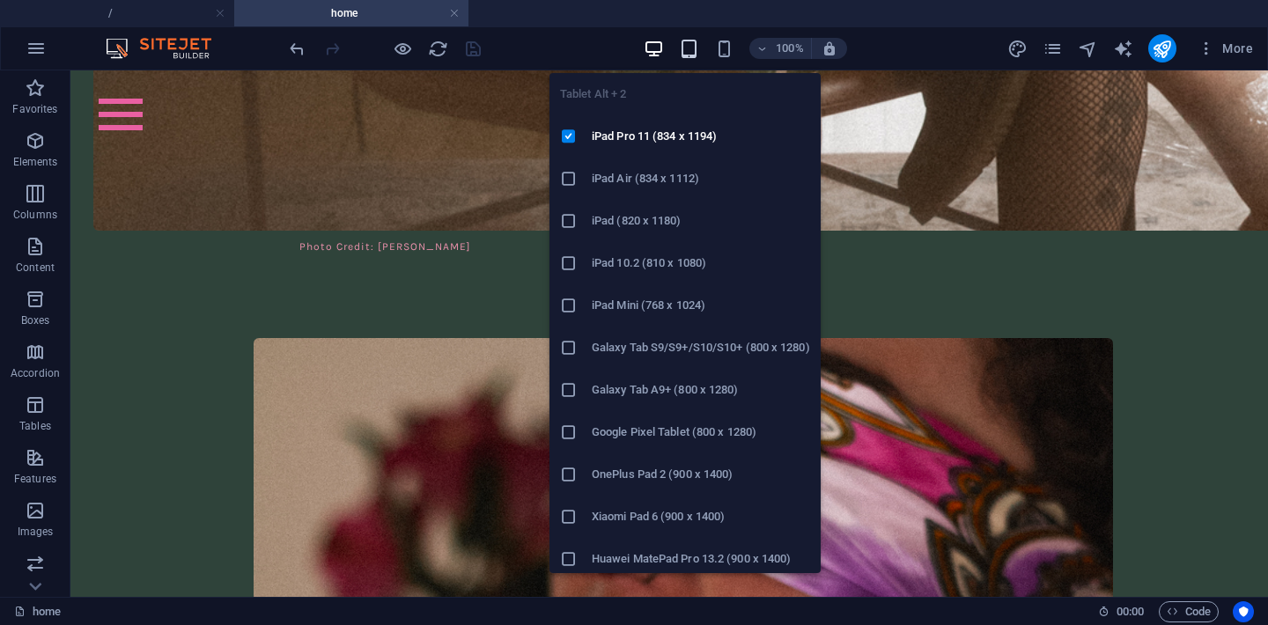
click at [694, 43] on icon "button" at bounding box center [689, 49] width 20 height 20
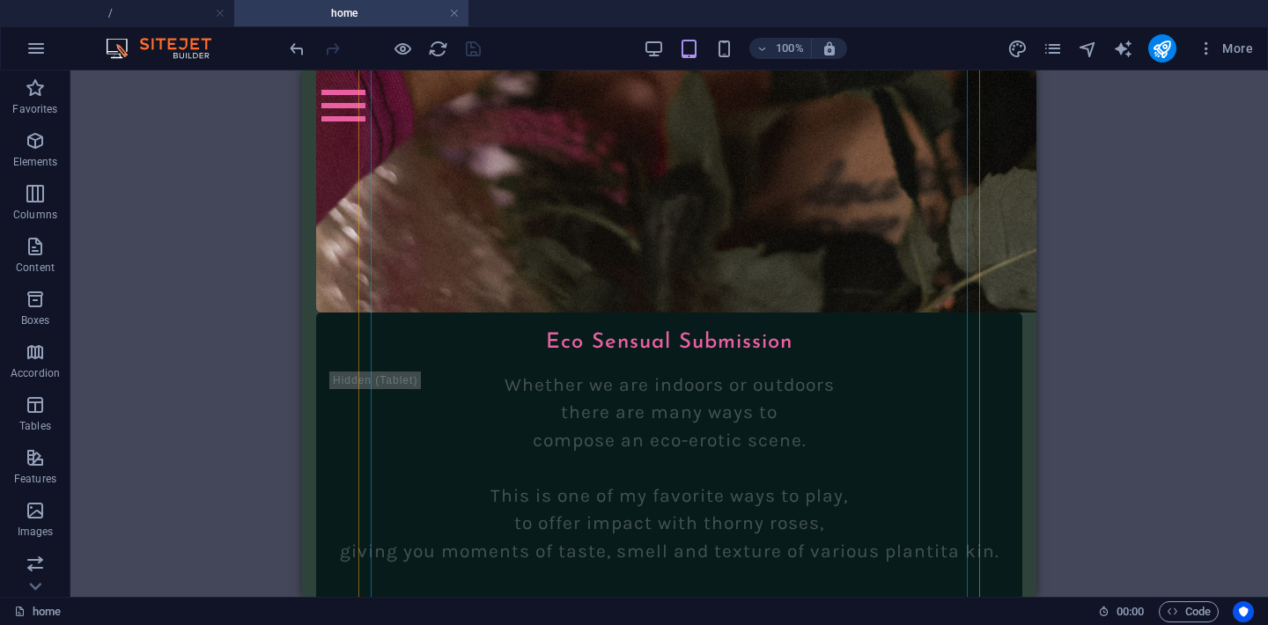
scroll to position [7644, 0]
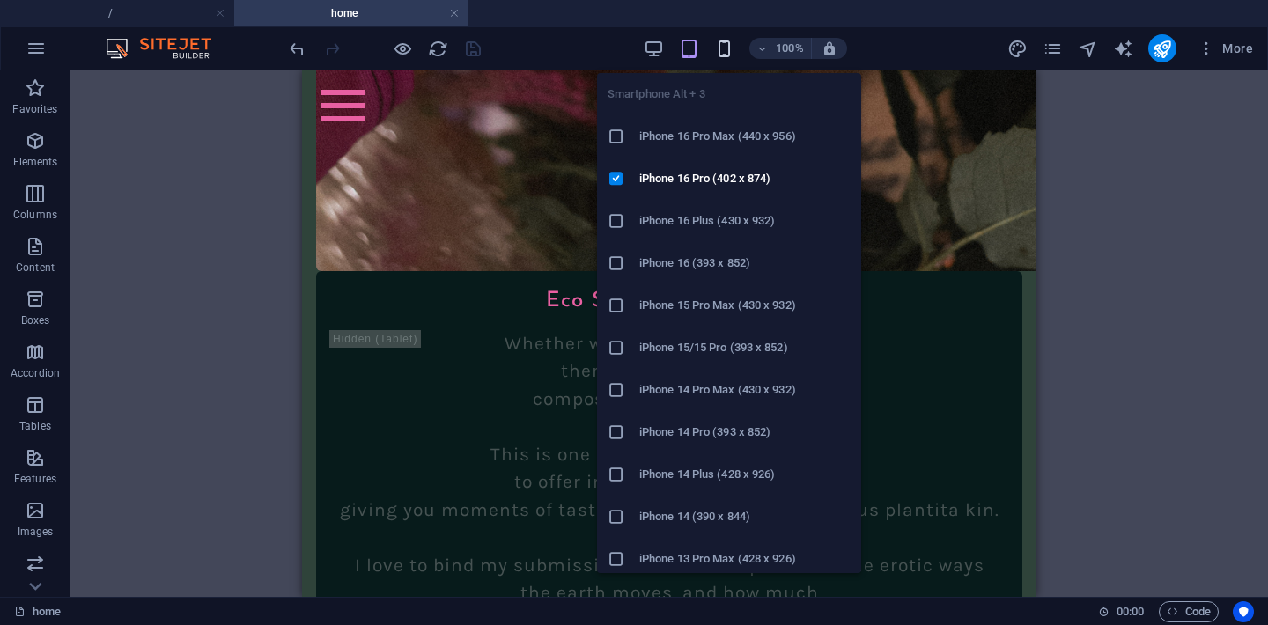
click at [723, 55] on icon "button" at bounding box center [724, 49] width 20 height 20
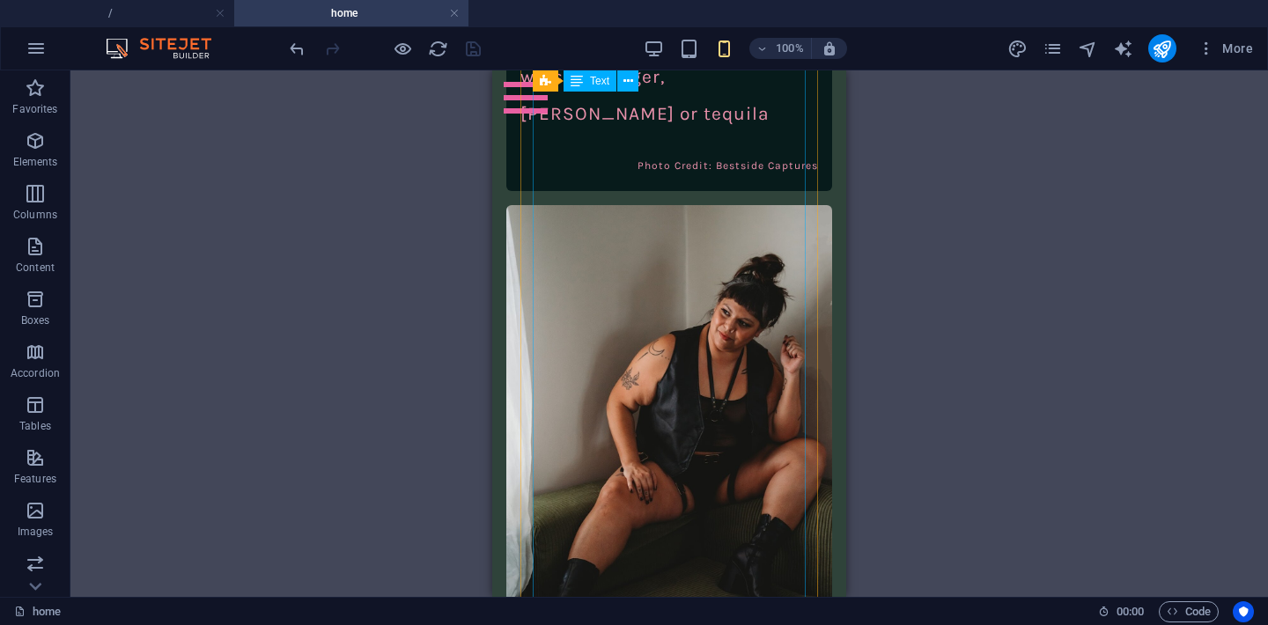
scroll to position [11630, 0]
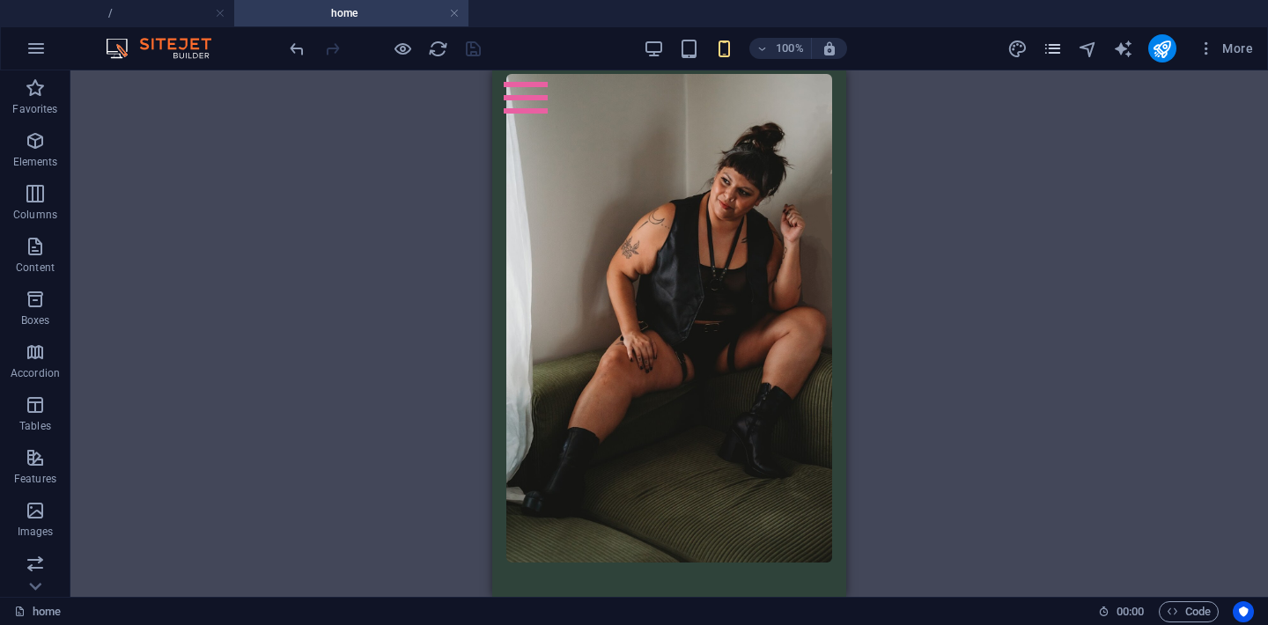
click at [1052, 47] on icon "pages" at bounding box center [1052, 49] width 20 height 20
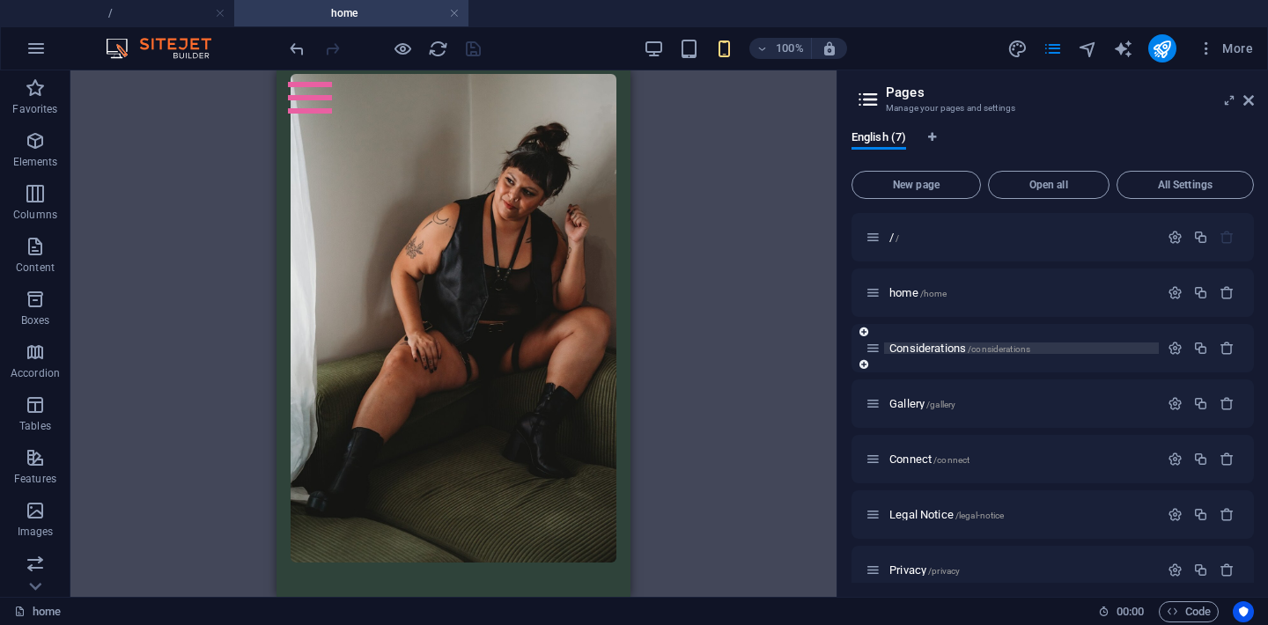
click at [1006, 351] on span "/considerations" at bounding box center [998, 349] width 63 height 10
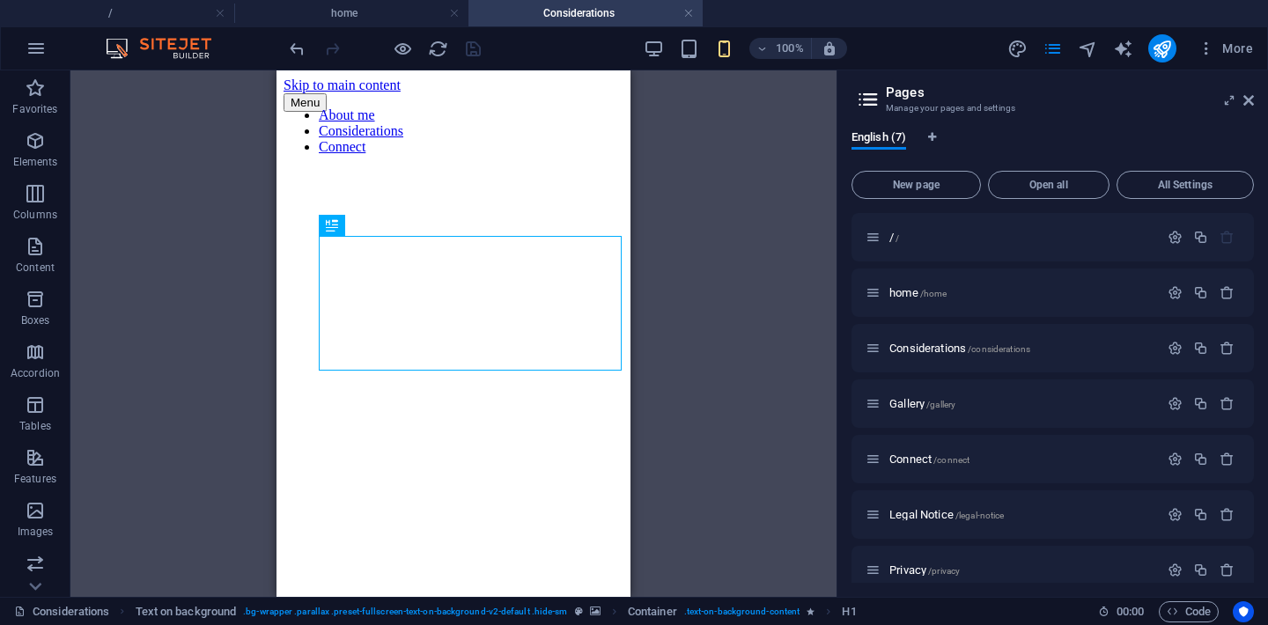
scroll to position [0, 0]
click at [1253, 103] on icon at bounding box center [1248, 100] width 11 height 14
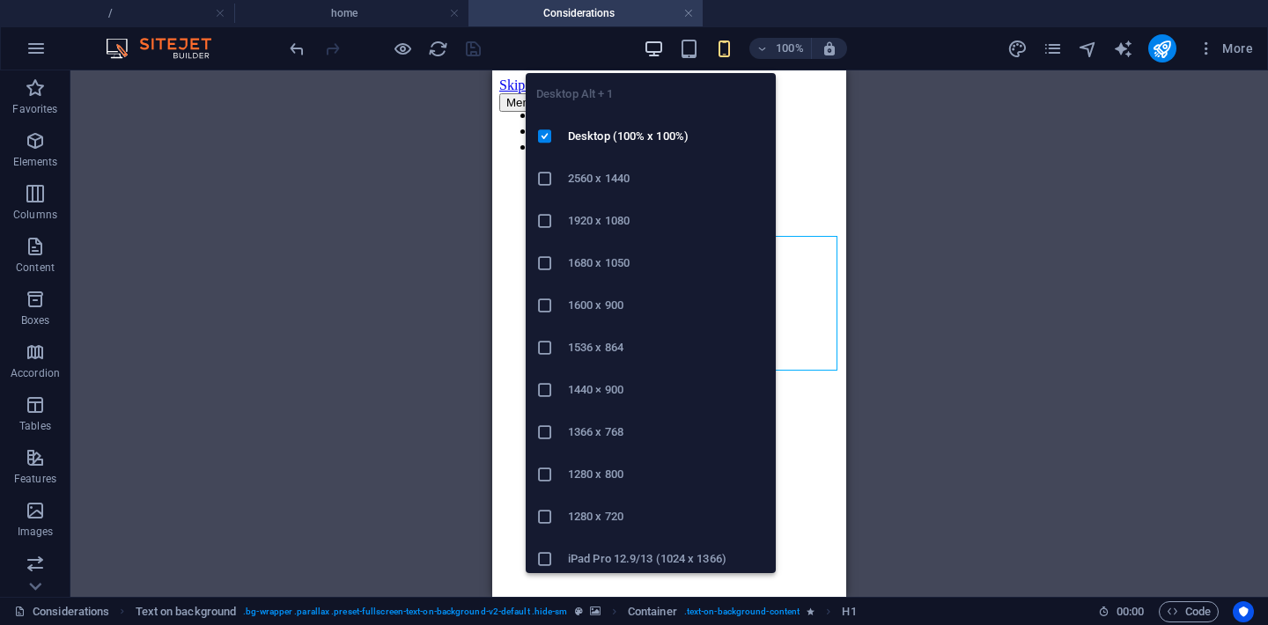
click at [649, 50] on icon "button" at bounding box center [653, 49] width 20 height 20
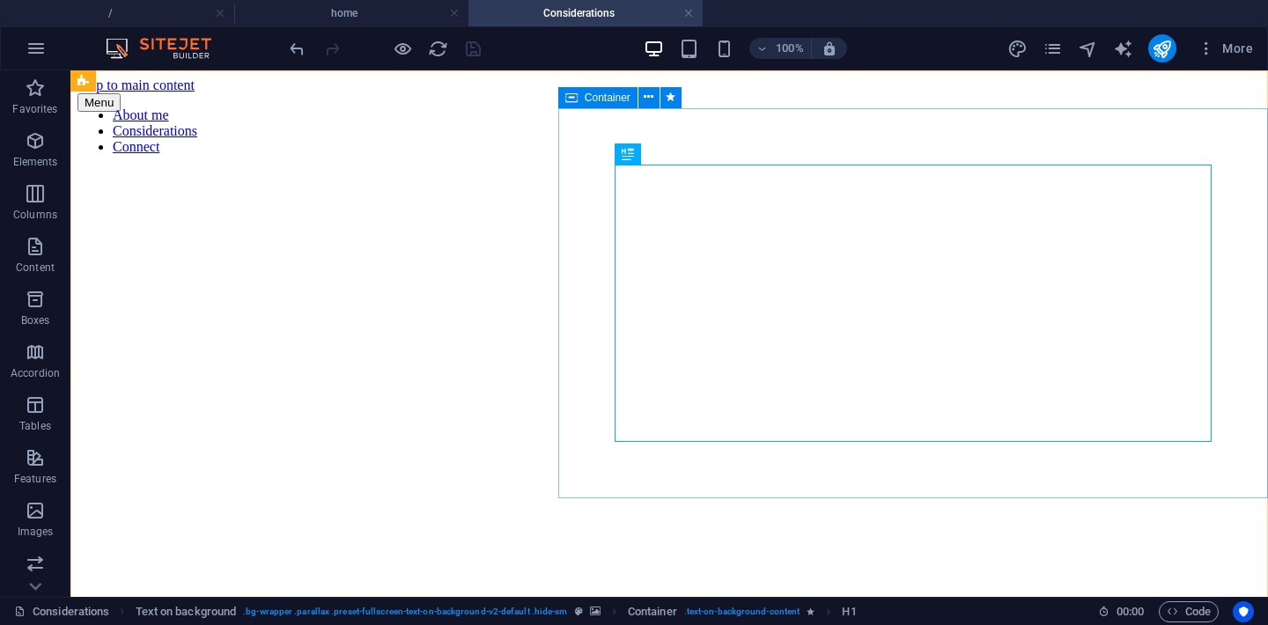
click at [605, 101] on span "Container" at bounding box center [608, 97] width 46 height 11
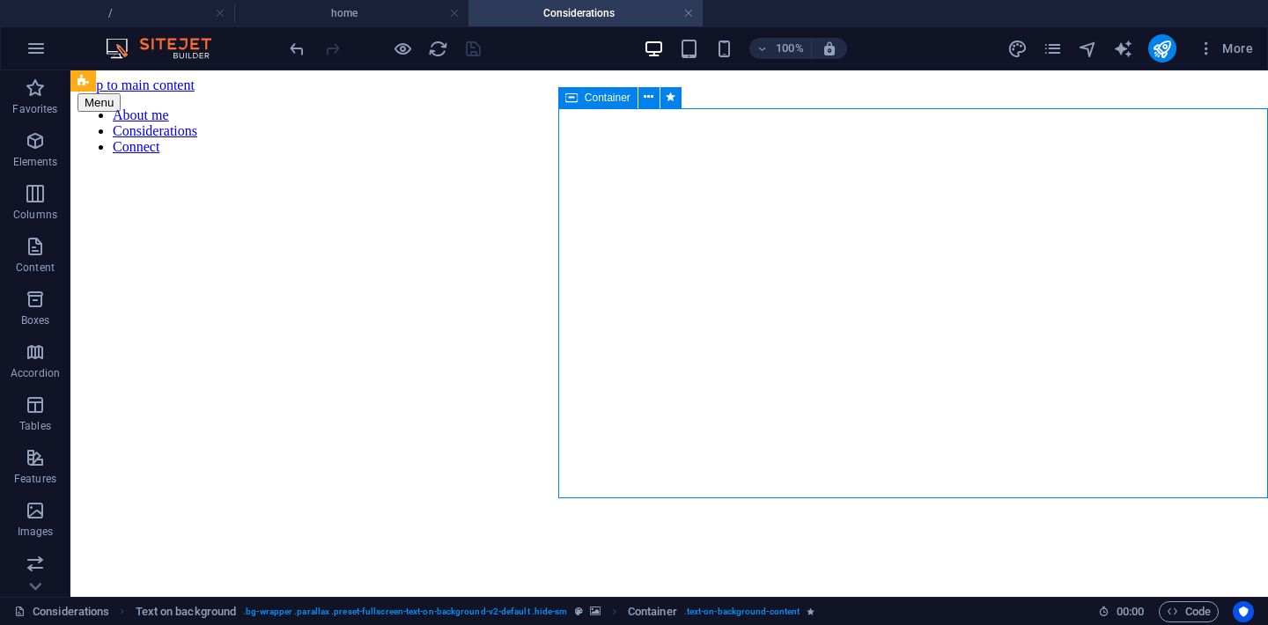
click at [605, 101] on span "Container" at bounding box center [608, 97] width 46 height 11
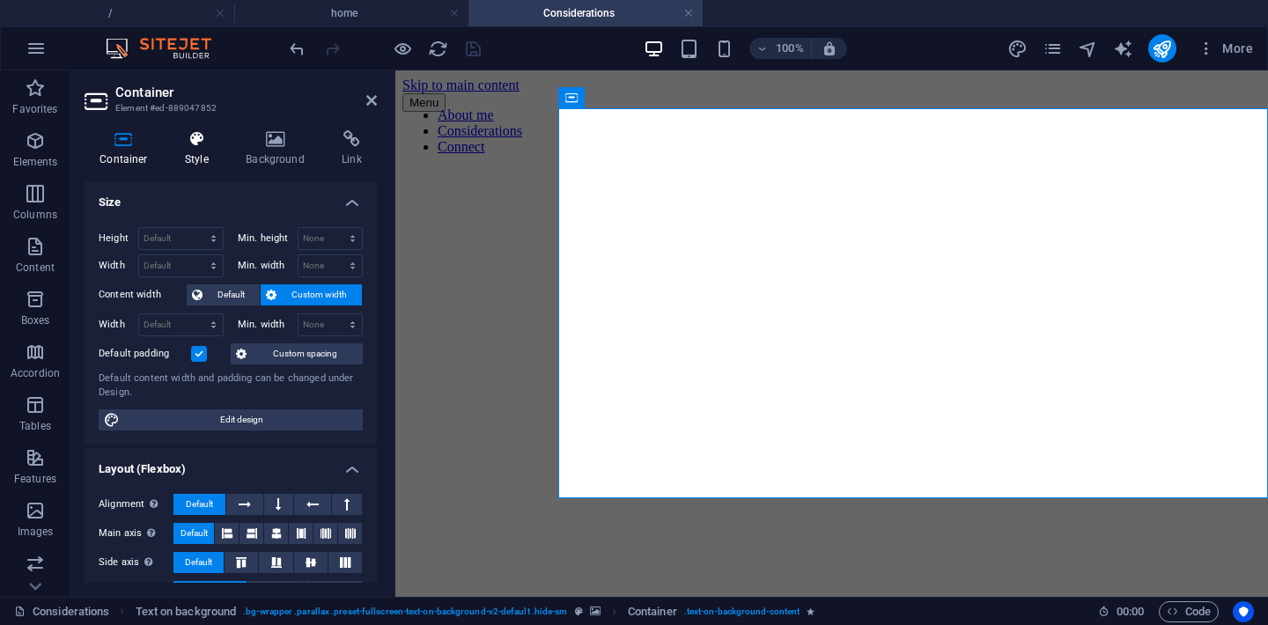
click at [185, 156] on h4 "Style" at bounding box center [200, 148] width 61 height 37
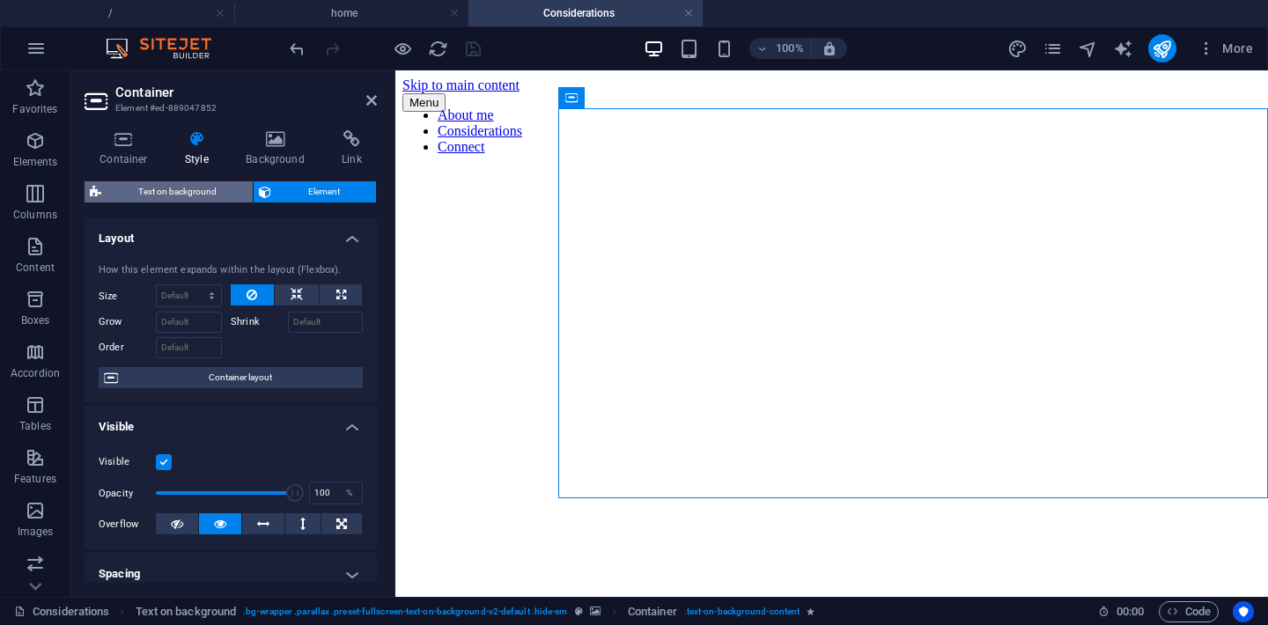
click at [171, 188] on span "Text on background" at bounding box center [177, 191] width 141 height 21
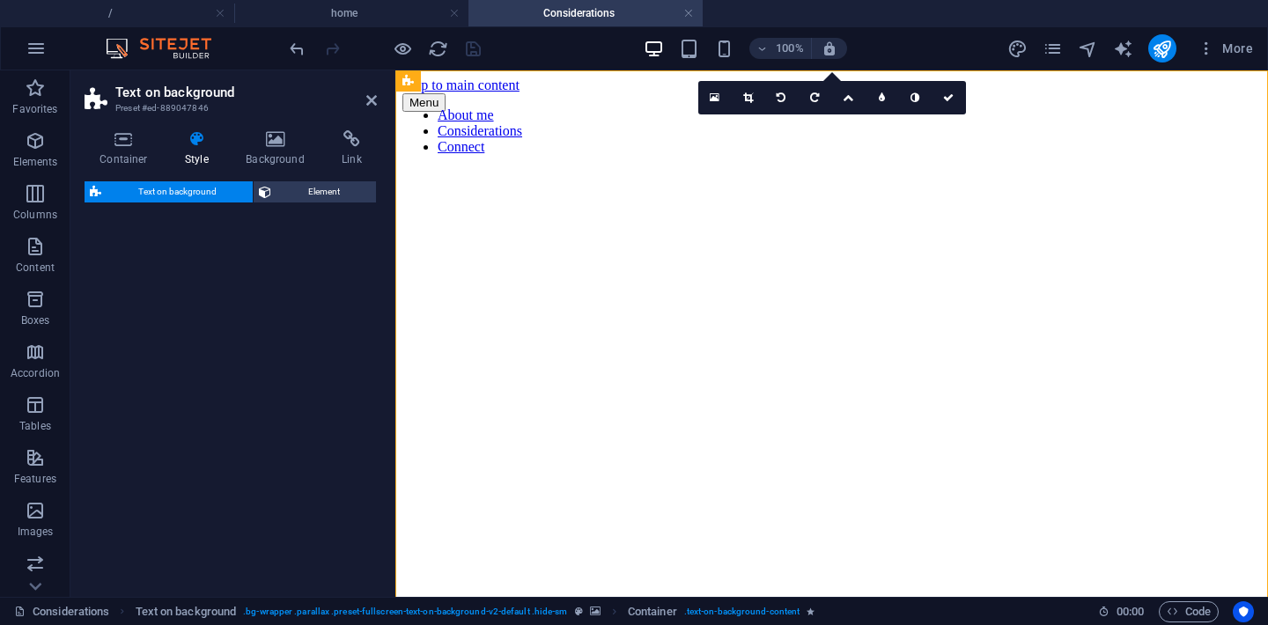
select select "%"
select select "rem"
select select "px"
select select "preset-fullscreen-text-on-background-v2-default"
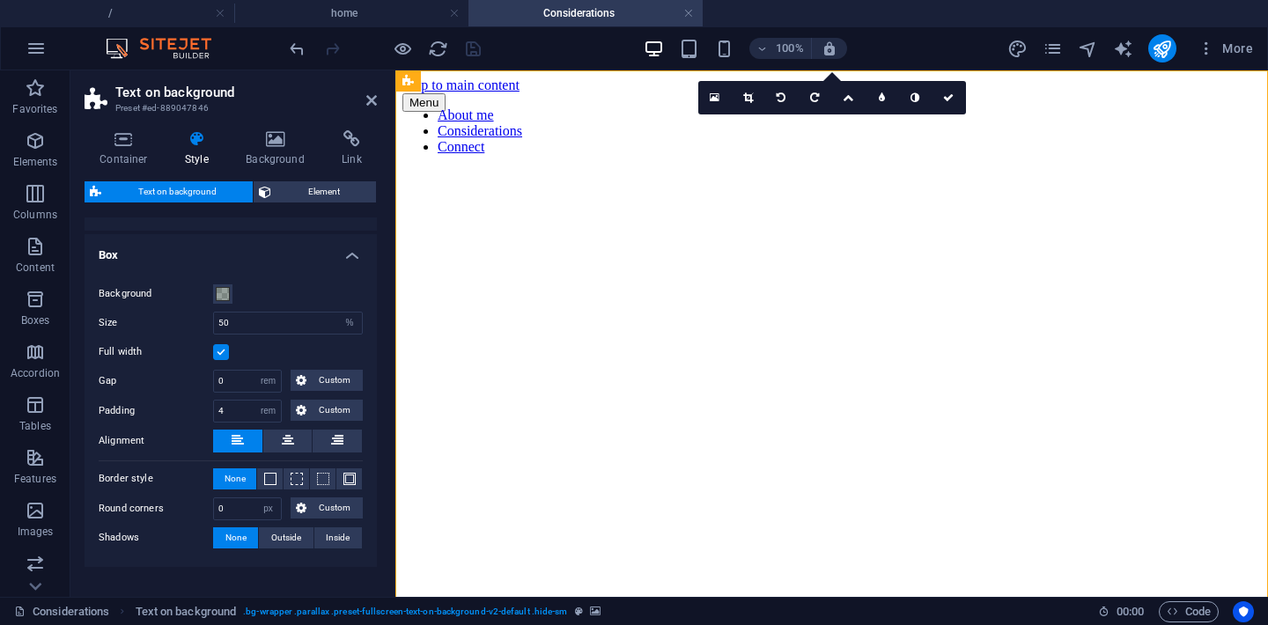
scroll to position [166, 0]
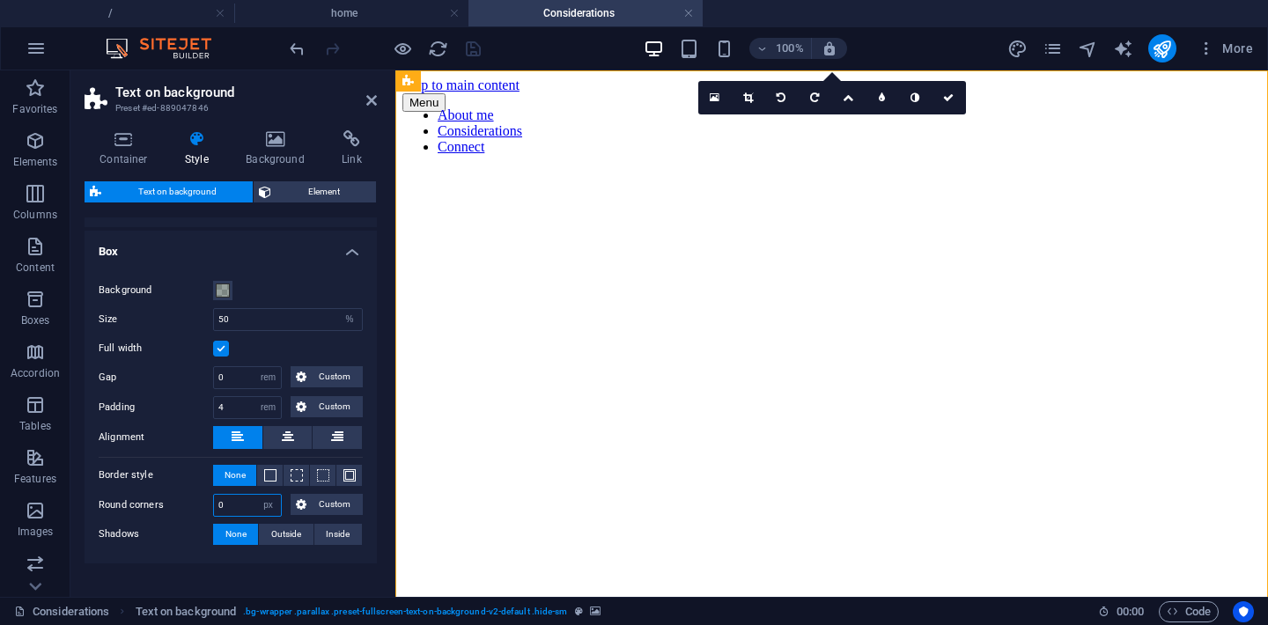
click at [246, 511] on input "0" at bounding box center [247, 505] width 67 height 21
type input "60"
click at [168, 508] on label "Round corners" at bounding box center [156, 505] width 114 height 21
click at [245, 504] on input "60" at bounding box center [247, 505] width 67 height 21
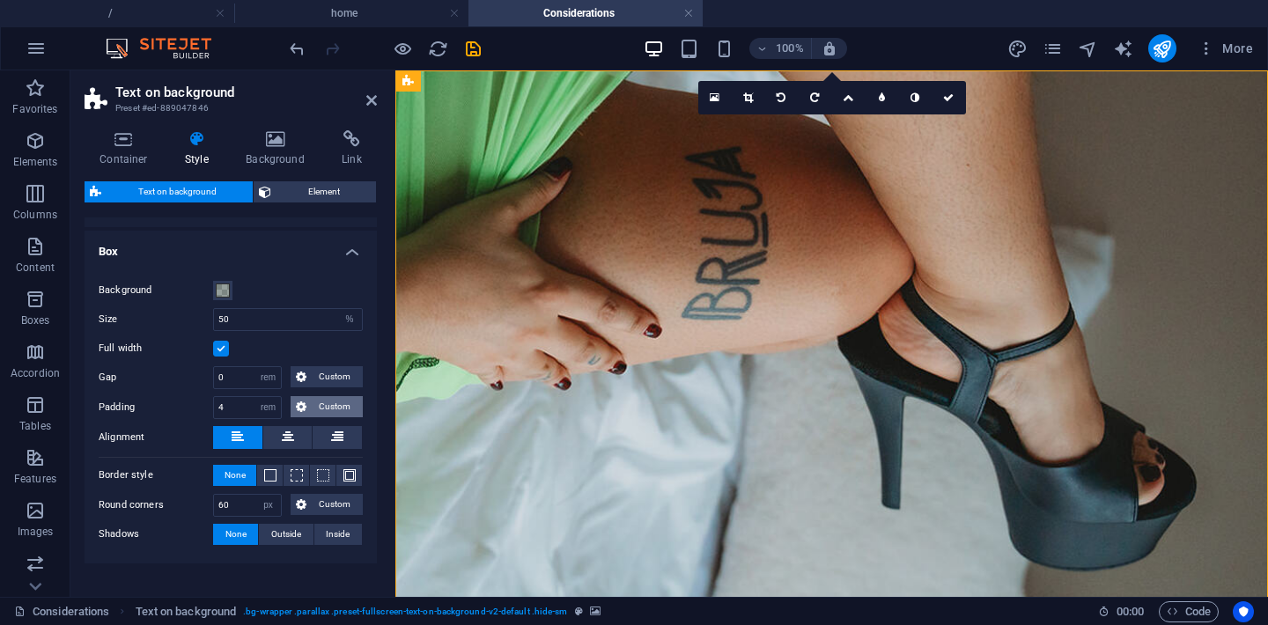
click at [329, 408] on span "Custom" at bounding box center [335, 406] width 47 height 21
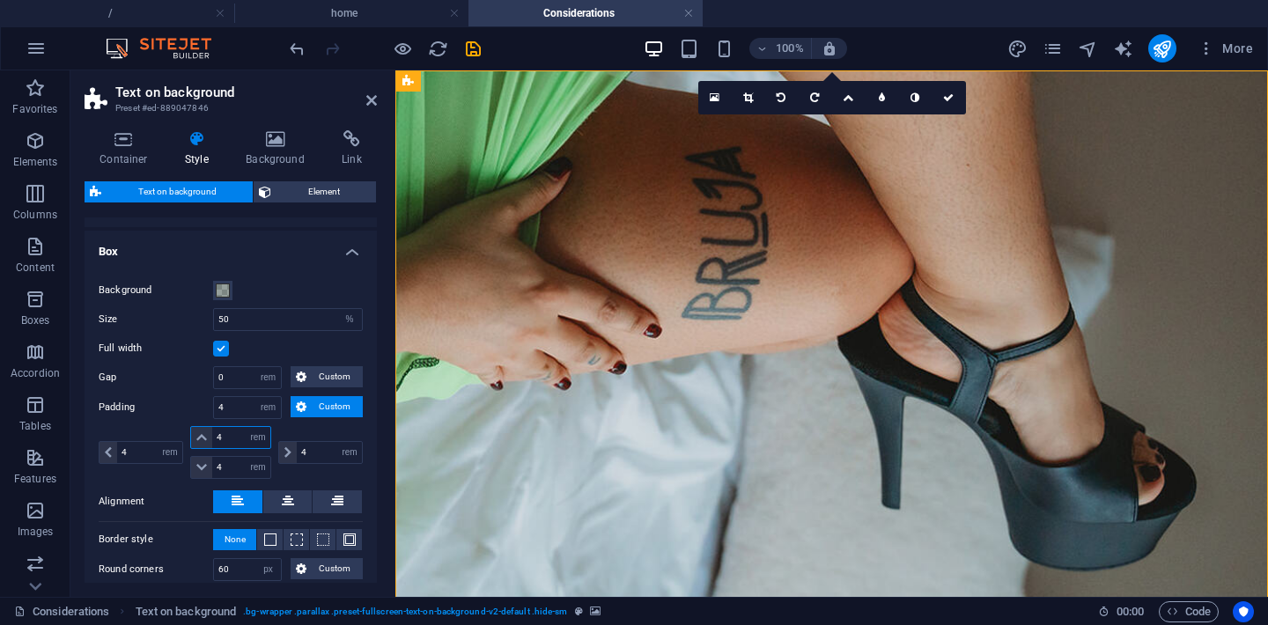
click at [232, 441] on input "4" at bounding box center [241, 437] width 58 height 21
type input "1"
select select "DISABLED_OPTION_VALUE"
type input "1"
click at [310, 449] on input "4" at bounding box center [329, 452] width 65 height 21
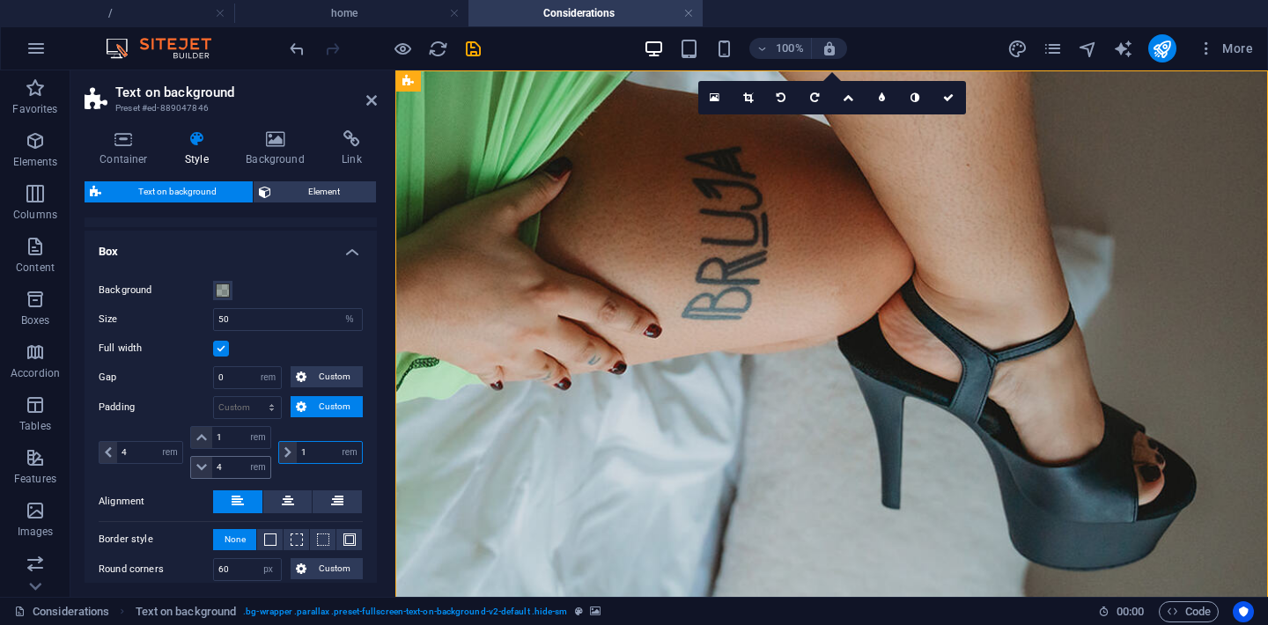
type input "1"
click at [232, 464] on input "4" at bounding box center [241, 467] width 58 height 21
type input "1"
click at [136, 455] on input "4" at bounding box center [149, 452] width 65 height 21
type input "1"
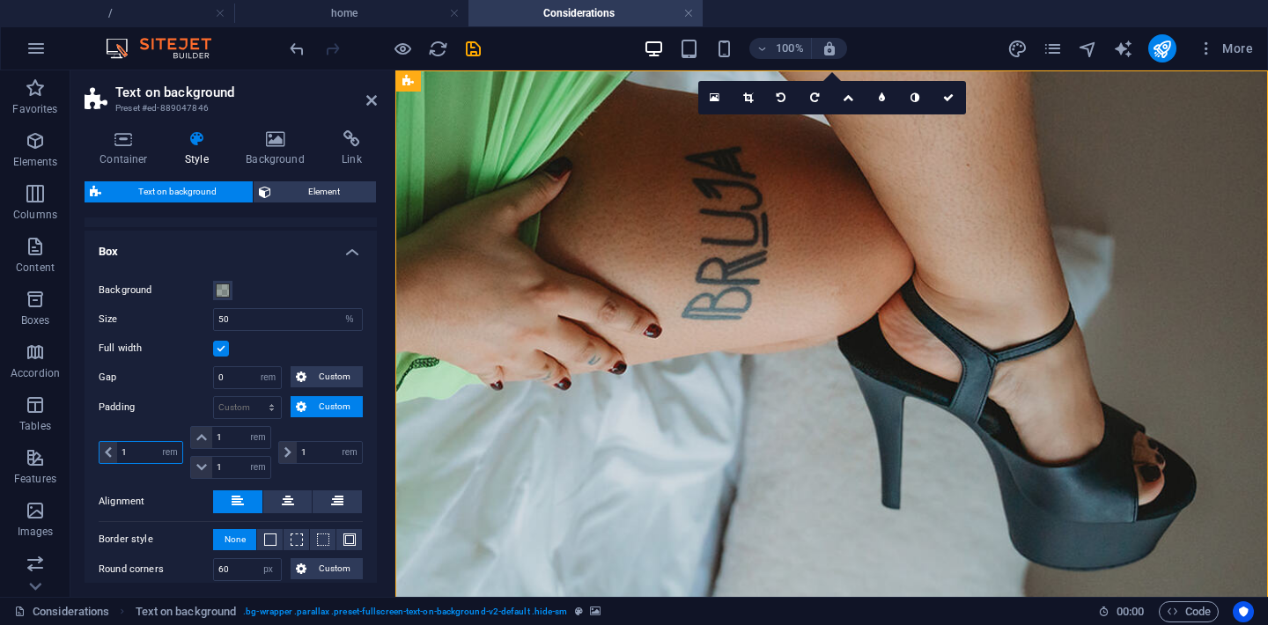
type input "1"
select select "rem"
type input "1"
click at [171, 415] on label "Padding" at bounding box center [156, 407] width 114 height 21
click at [304, 456] on input "1" at bounding box center [329, 452] width 65 height 21
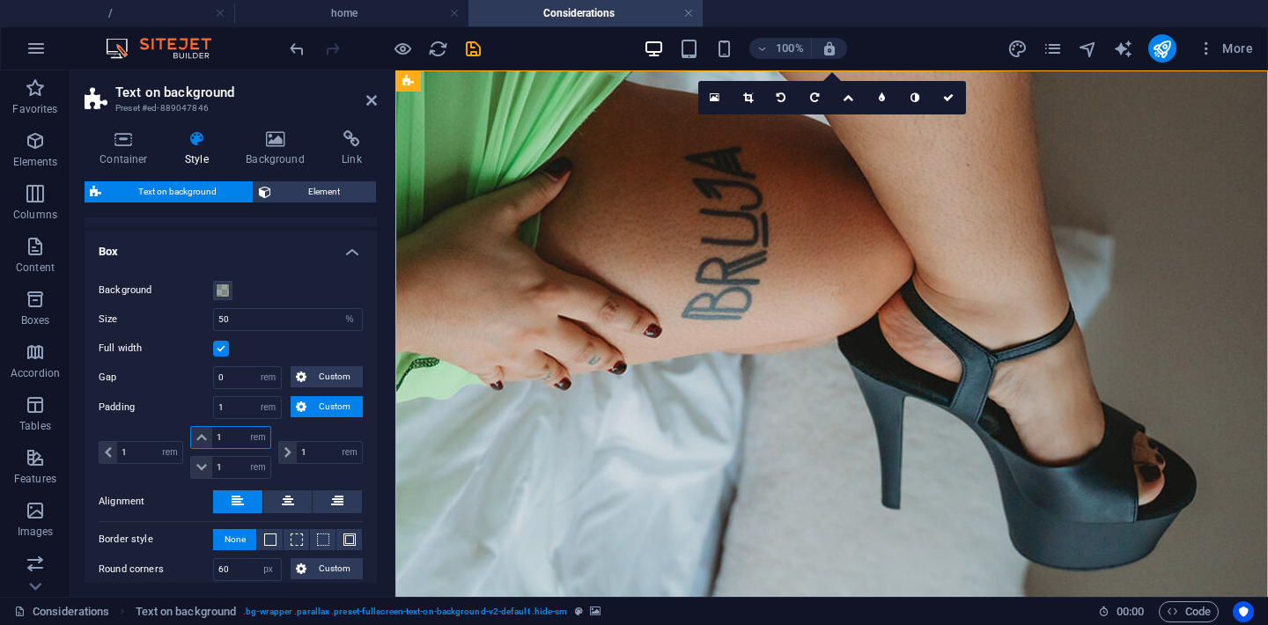
click at [231, 442] on input "1" at bounding box center [241, 437] width 58 height 21
type input "2"
select select "DISABLED_OPTION_VALUE"
type input "2"
click at [311, 457] on input "1" at bounding box center [329, 452] width 65 height 21
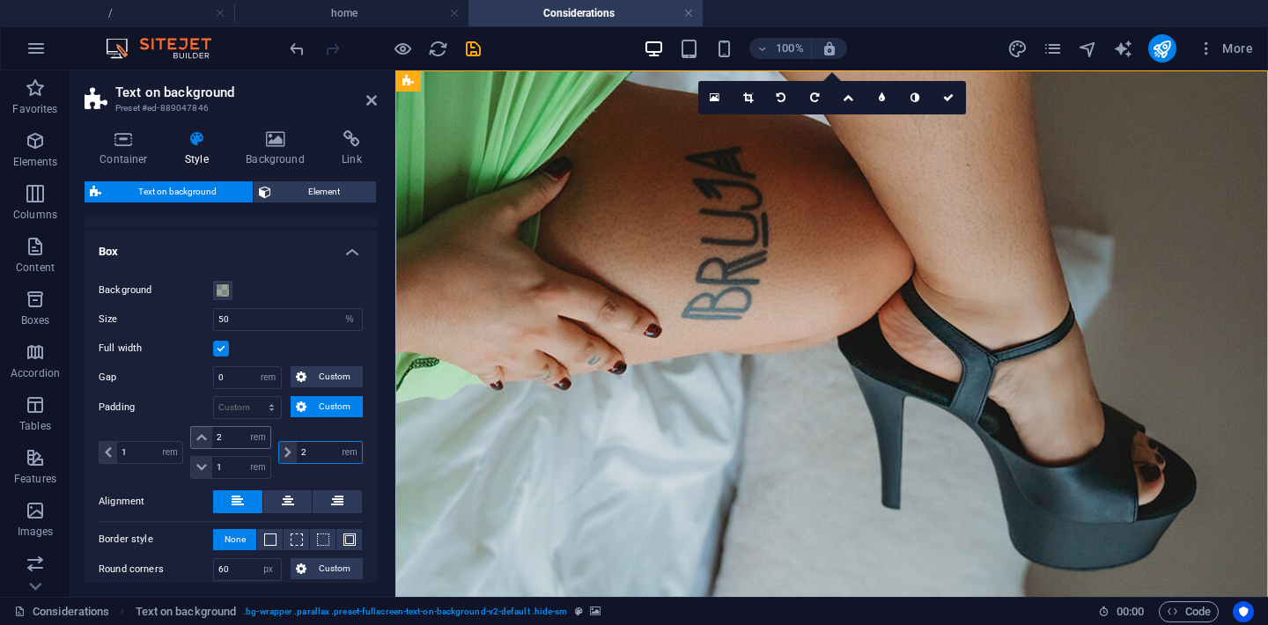
type input "2"
click at [224, 439] on input "2" at bounding box center [241, 437] width 58 height 21
type input "2"
click at [191, 399] on label "Padding" at bounding box center [156, 407] width 114 height 21
click at [369, 95] on icon at bounding box center [371, 100] width 11 height 14
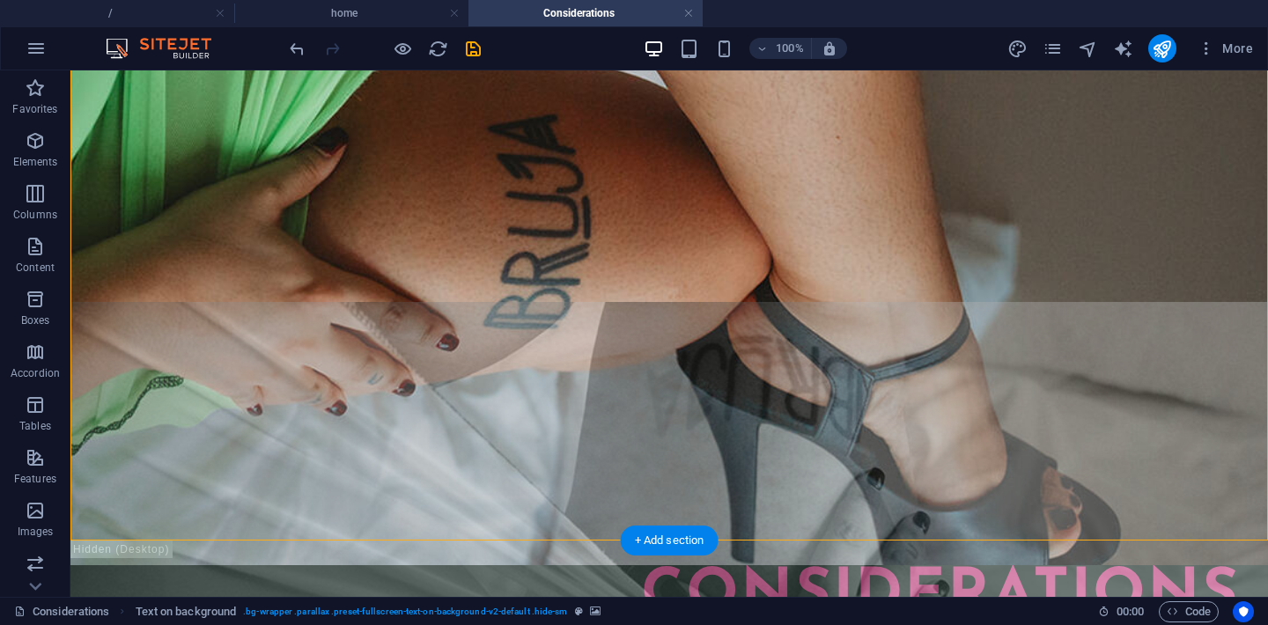
scroll to position [0, 0]
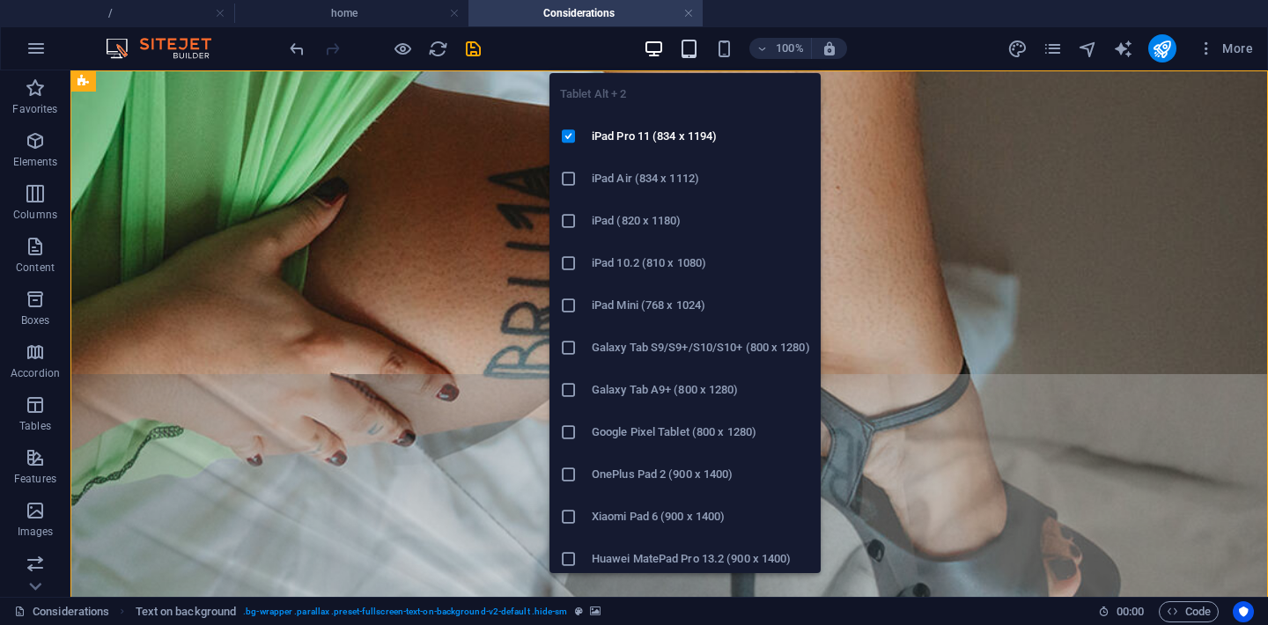
click at [693, 49] on icon "button" at bounding box center [689, 49] width 20 height 20
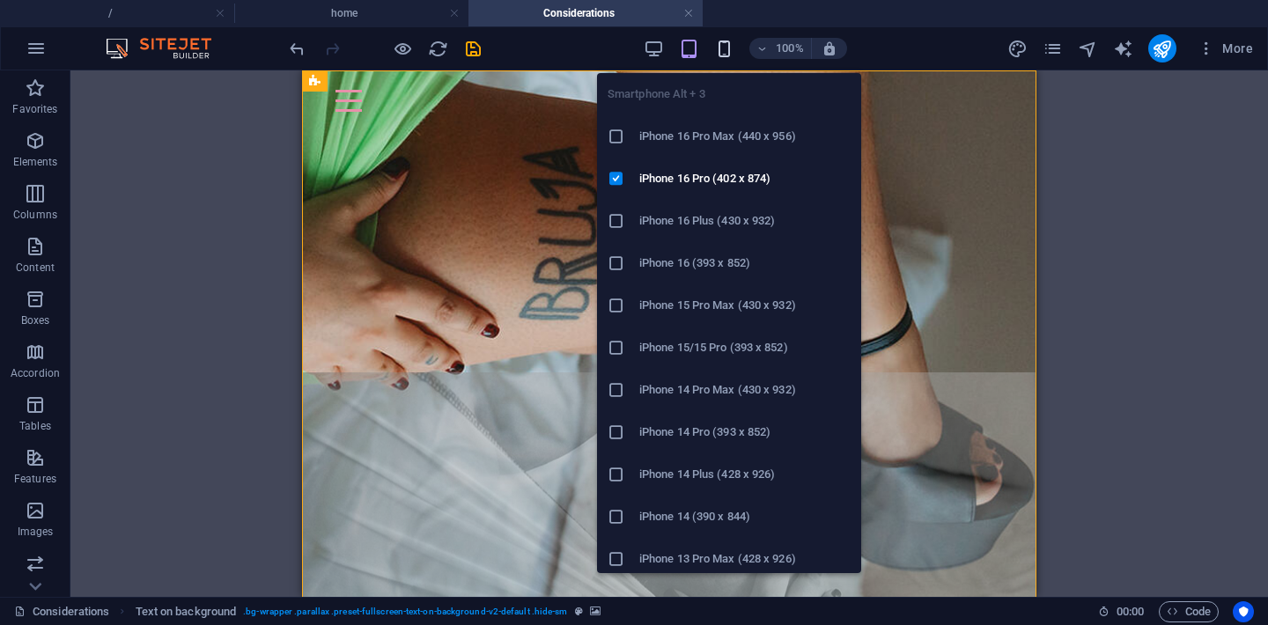
click at [729, 57] on icon "button" at bounding box center [724, 49] width 20 height 20
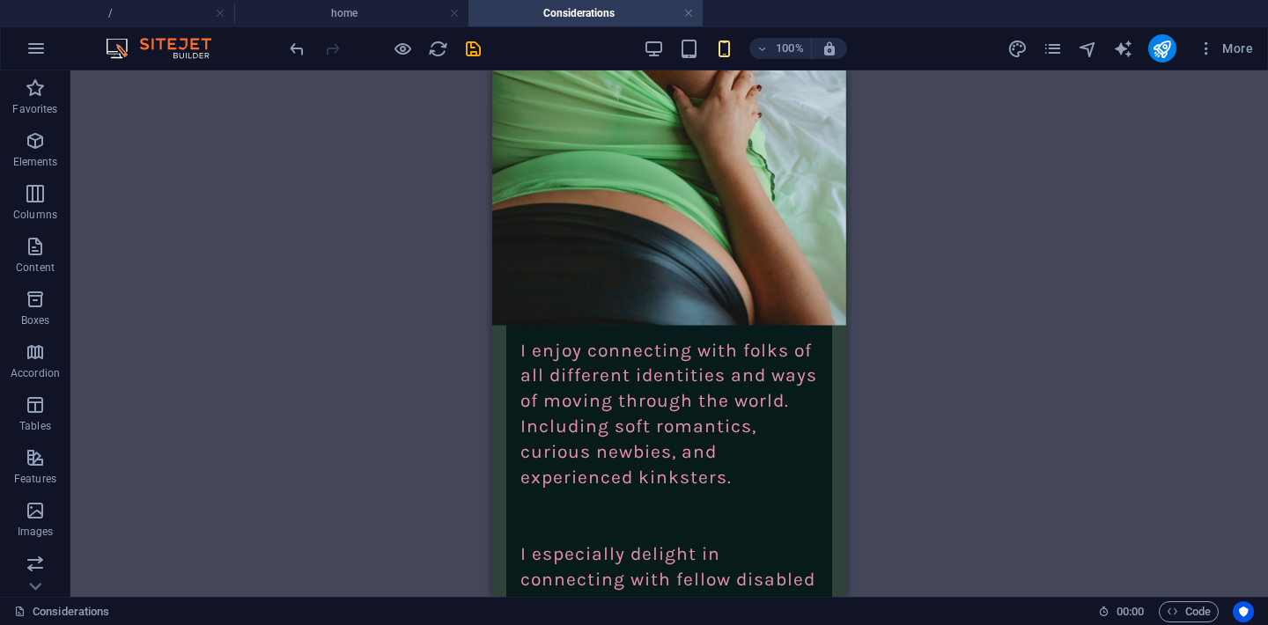
scroll to position [920, 0]
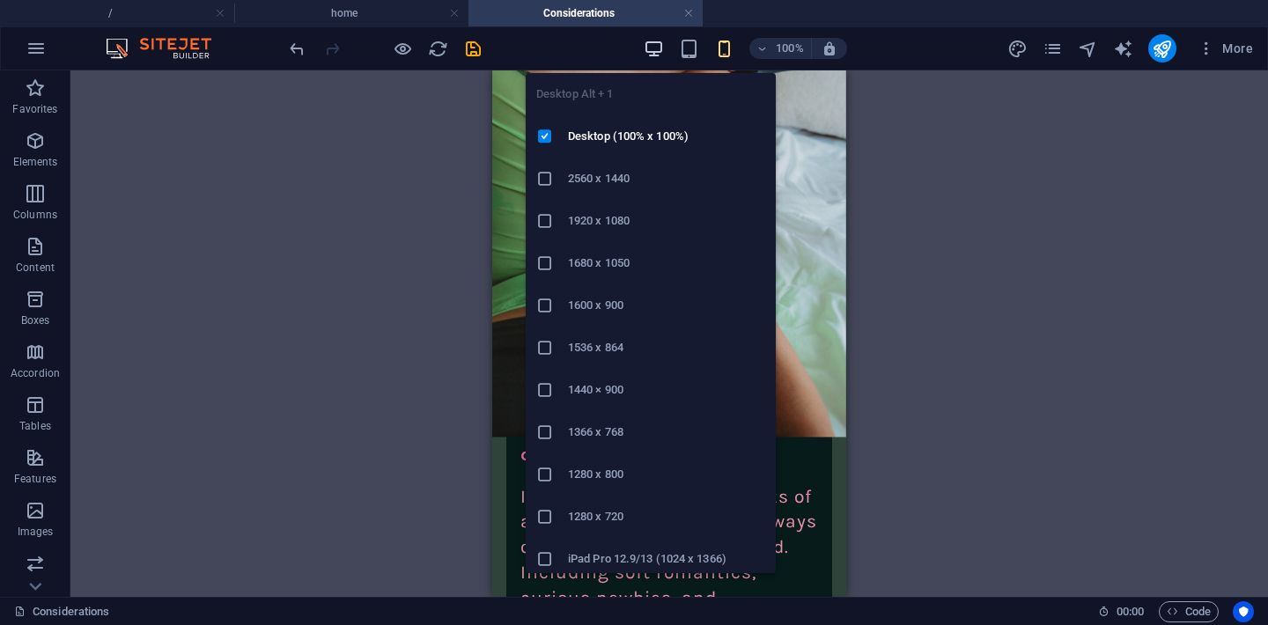
click at [654, 43] on icon "button" at bounding box center [653, 49] width 20 height 20
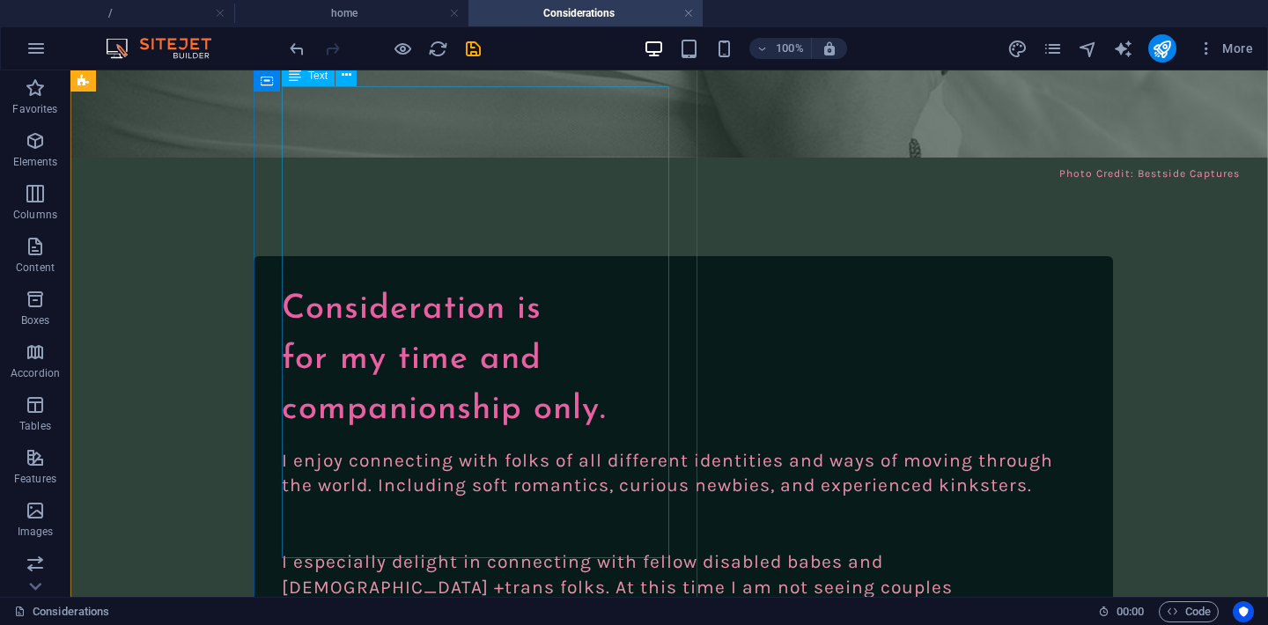
scroll to position [1092, 0]
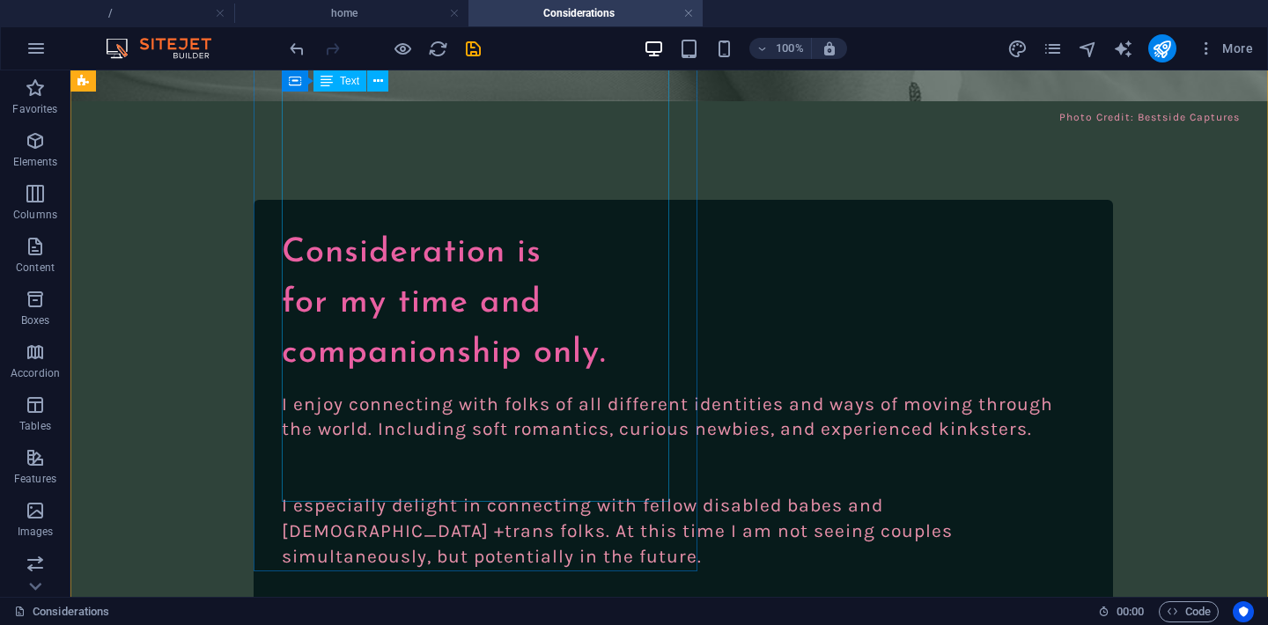
click at [435, 392] on div "I enjoy connecting with folks of all different identities and ways of moving th…" at bounding box center [683, 522] width 803 height 261
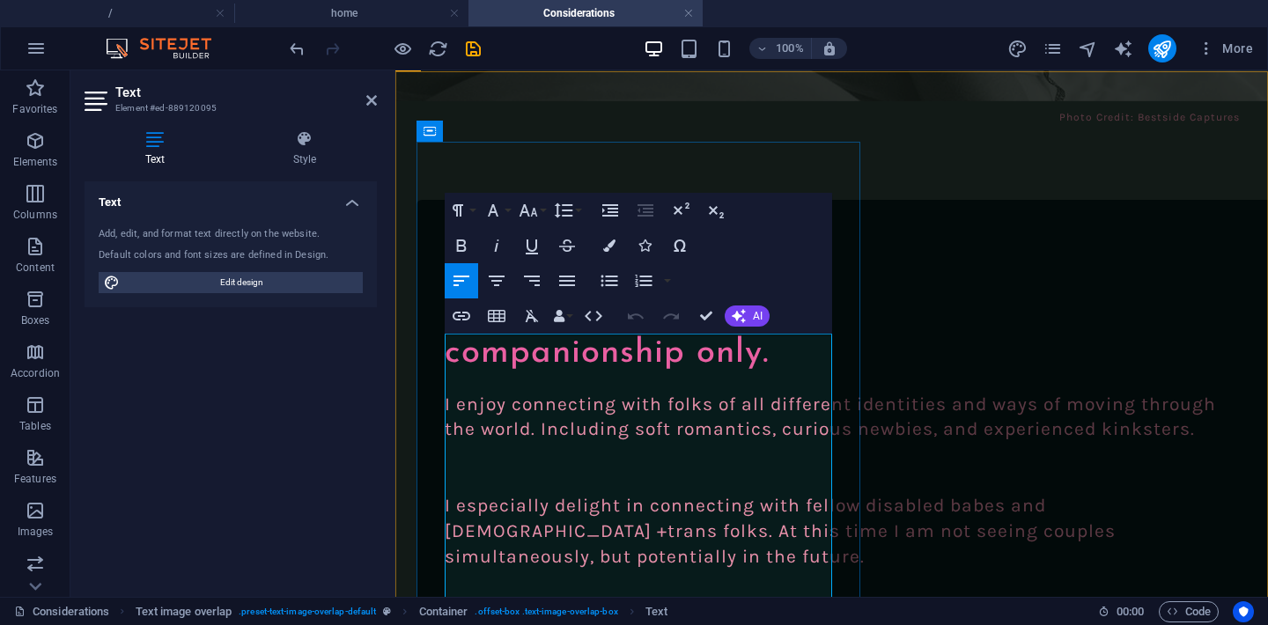
click at [548, 467] on p at bounding box center [846, 455] width 803 height 26
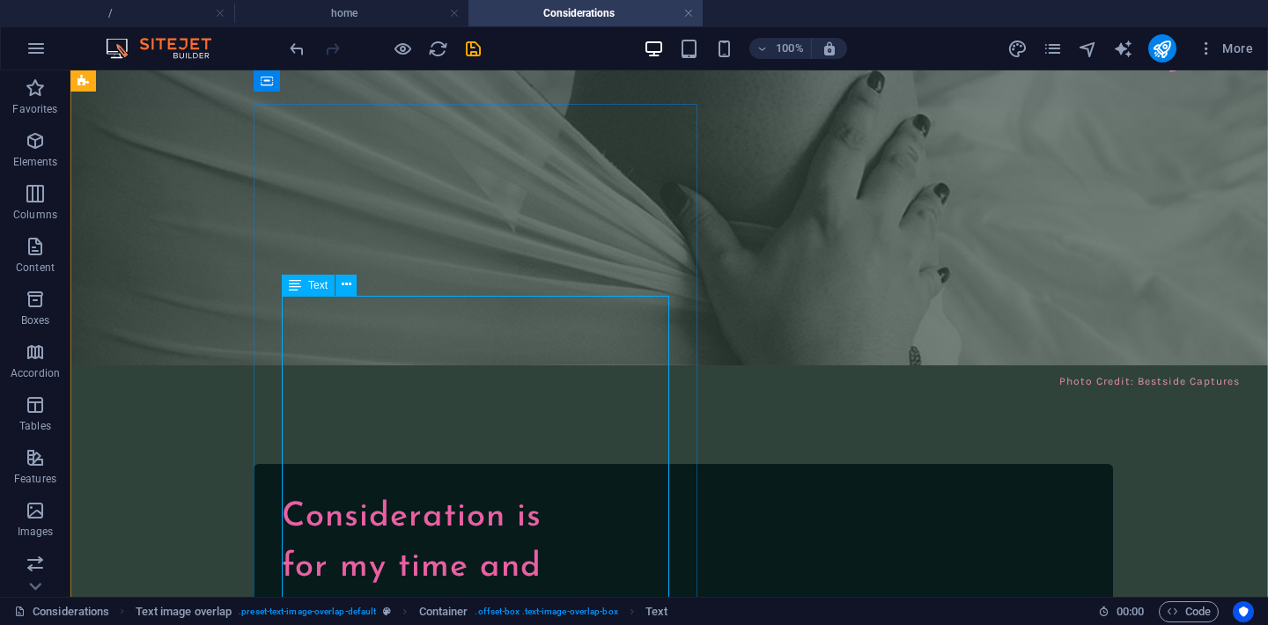
scroll to position [825, 0]
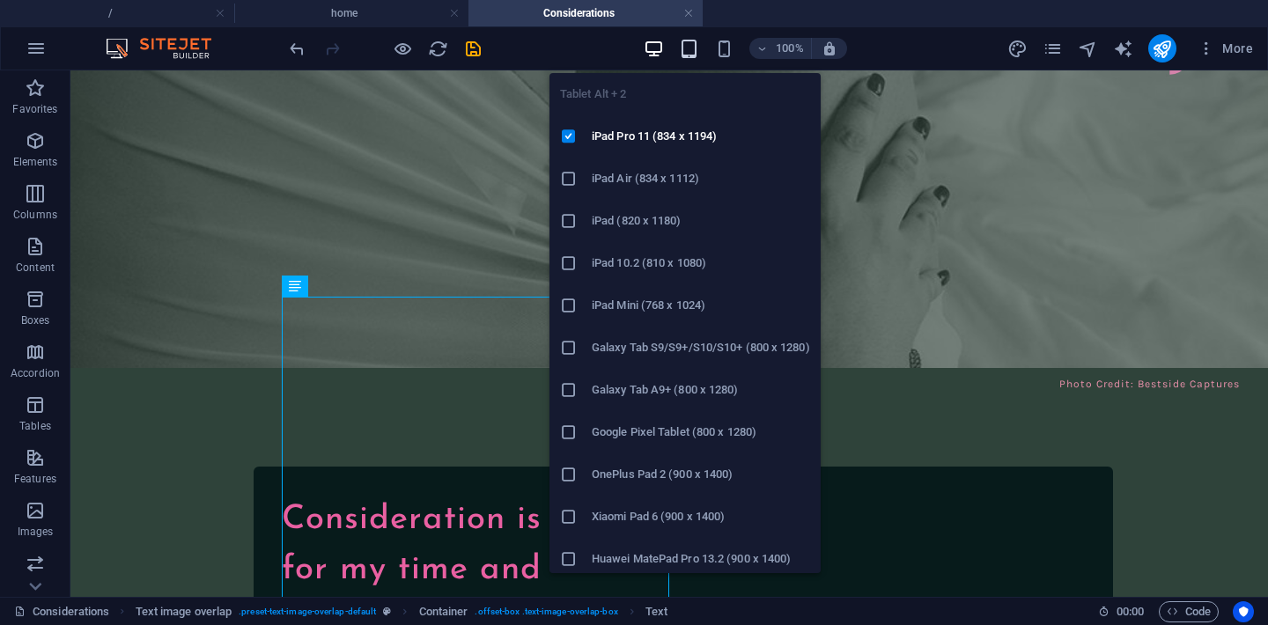
click at [685, 54] on icon "button" at bounding box center [689, 49] width 20 height 20
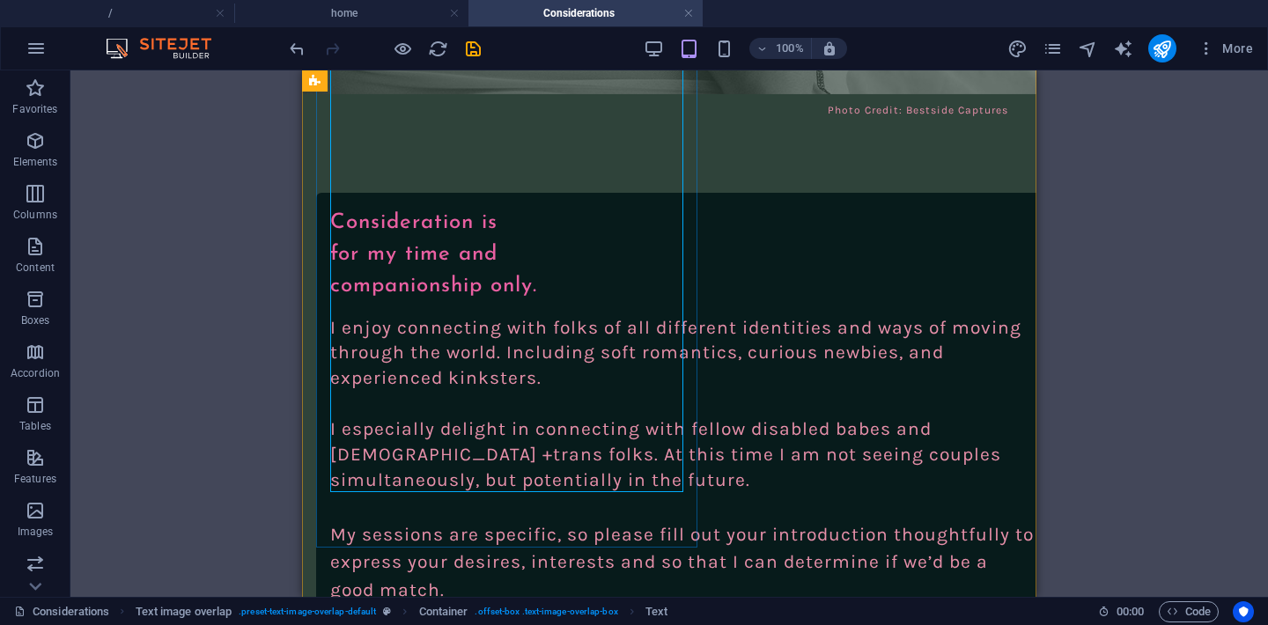
scroll to position [919, 0]
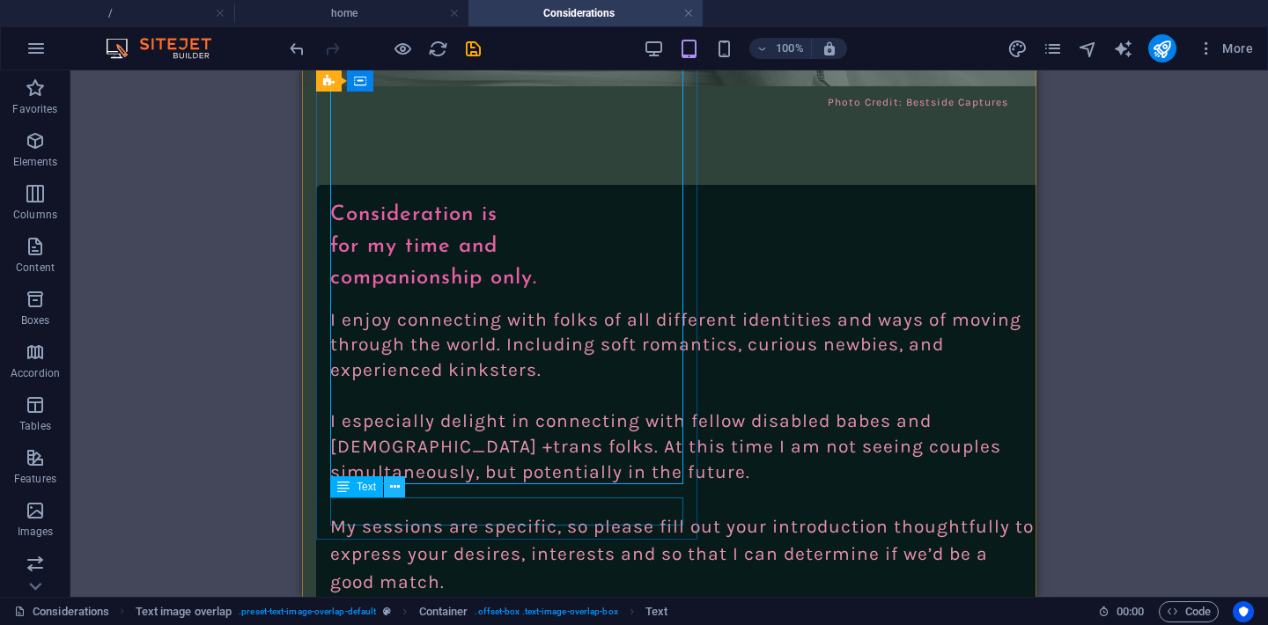
click at [394, 489] on icon at bounding box center [395, 487] width 10 height 18
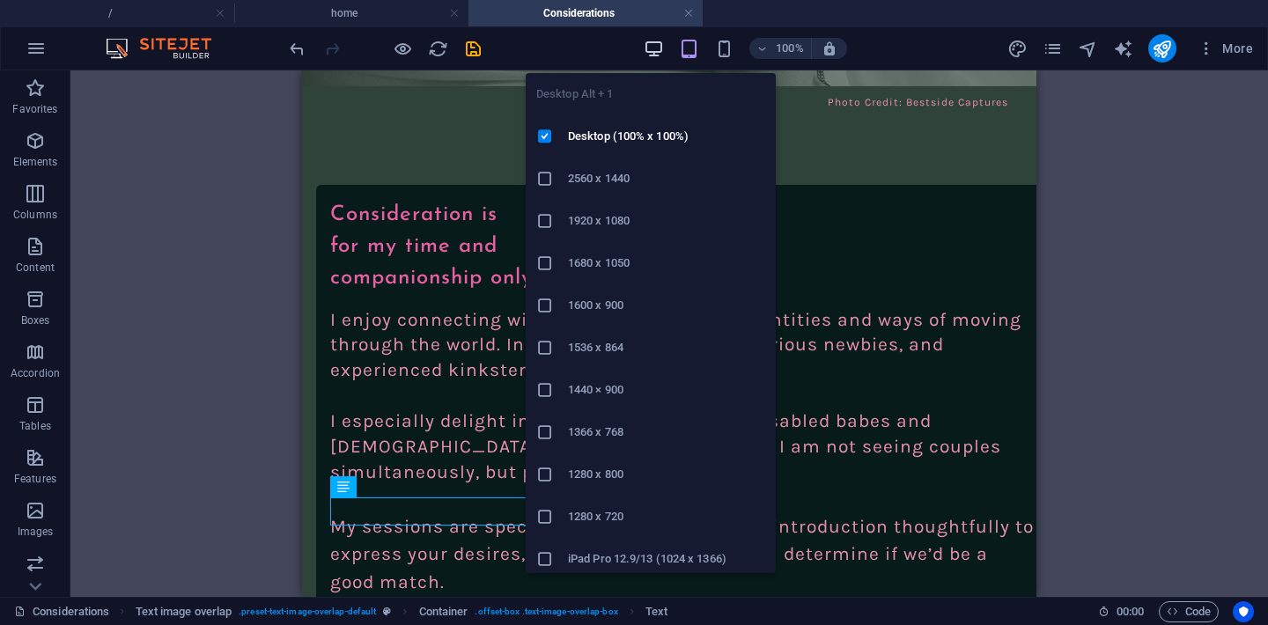
click at [651, 41] on icon "button" at bounding box center [653, 49] width 20 height 20
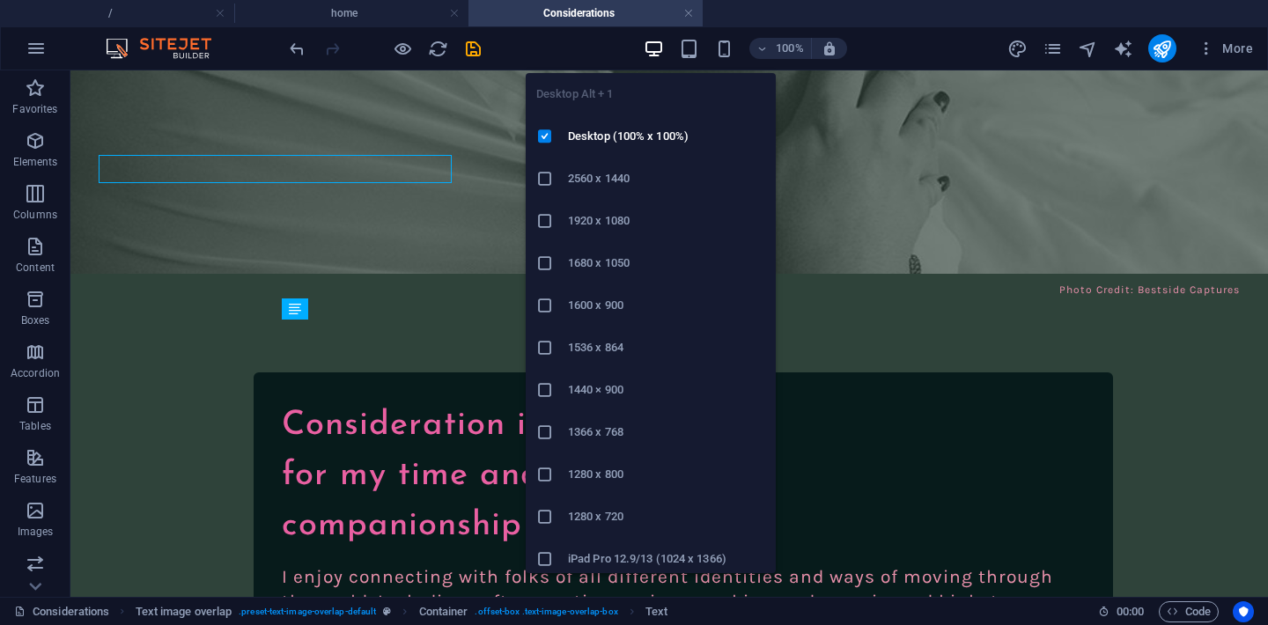
scroll to position [1261, 0]
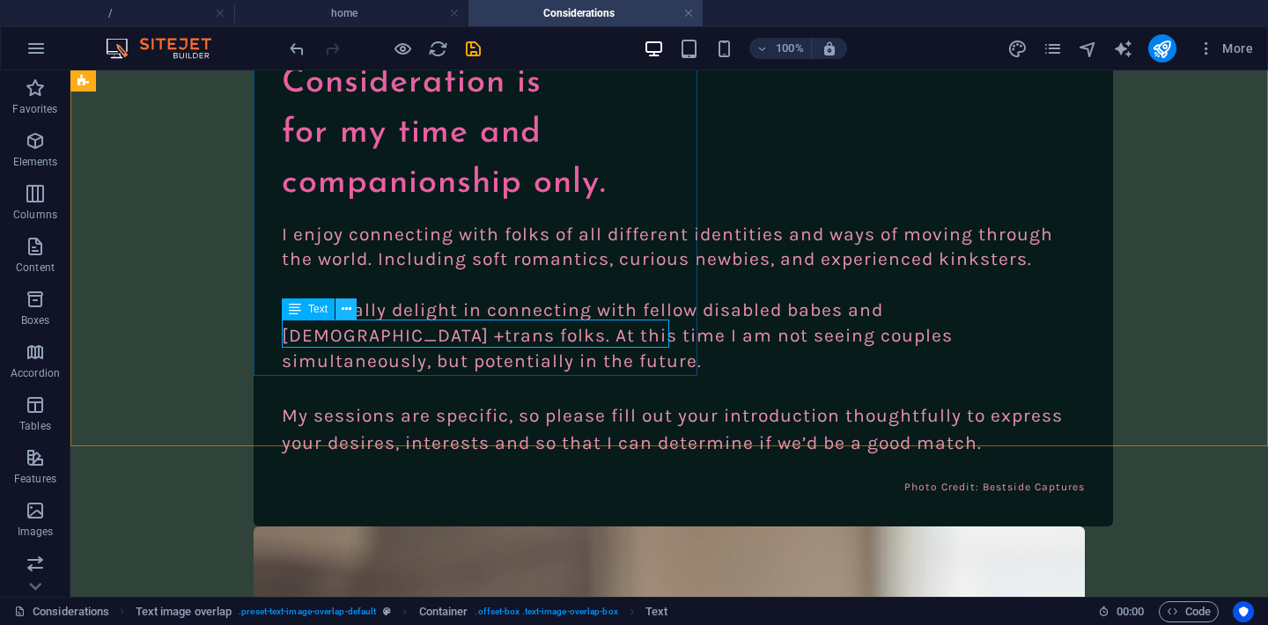
click at [345, 308] on icon at bounding box center [347, 309] width 10 height 18
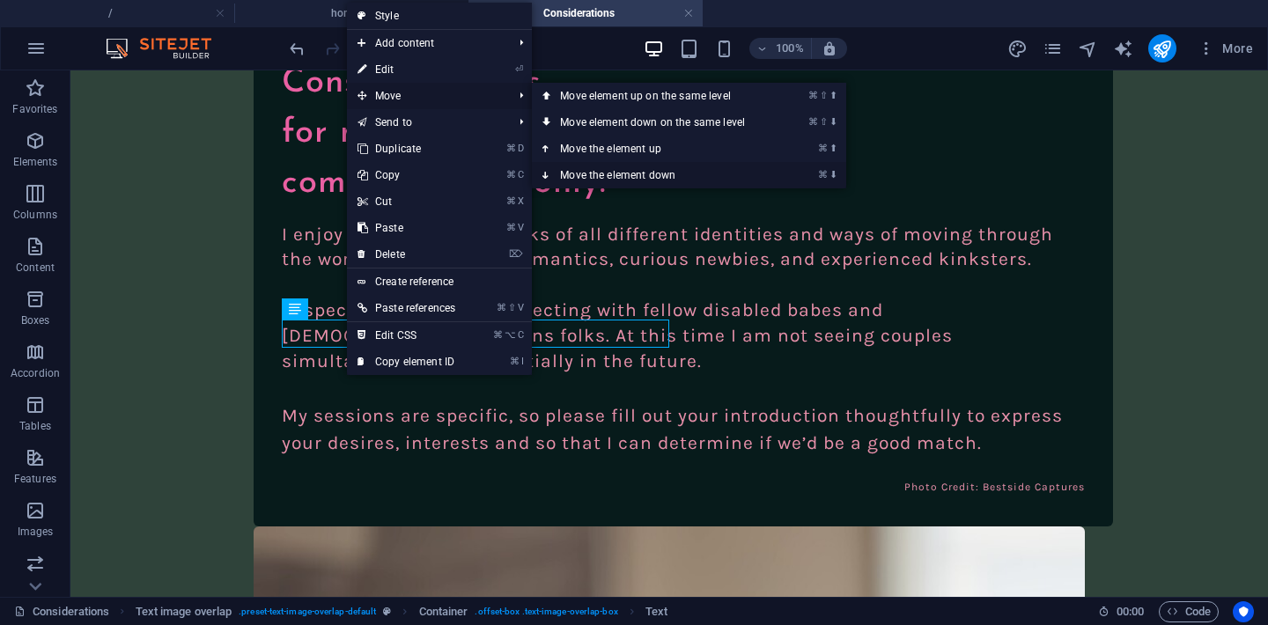
click at [616, 174] on link "⌘ ⬇ Move the element down" at bounding box center [656, 175] width 248 height 26
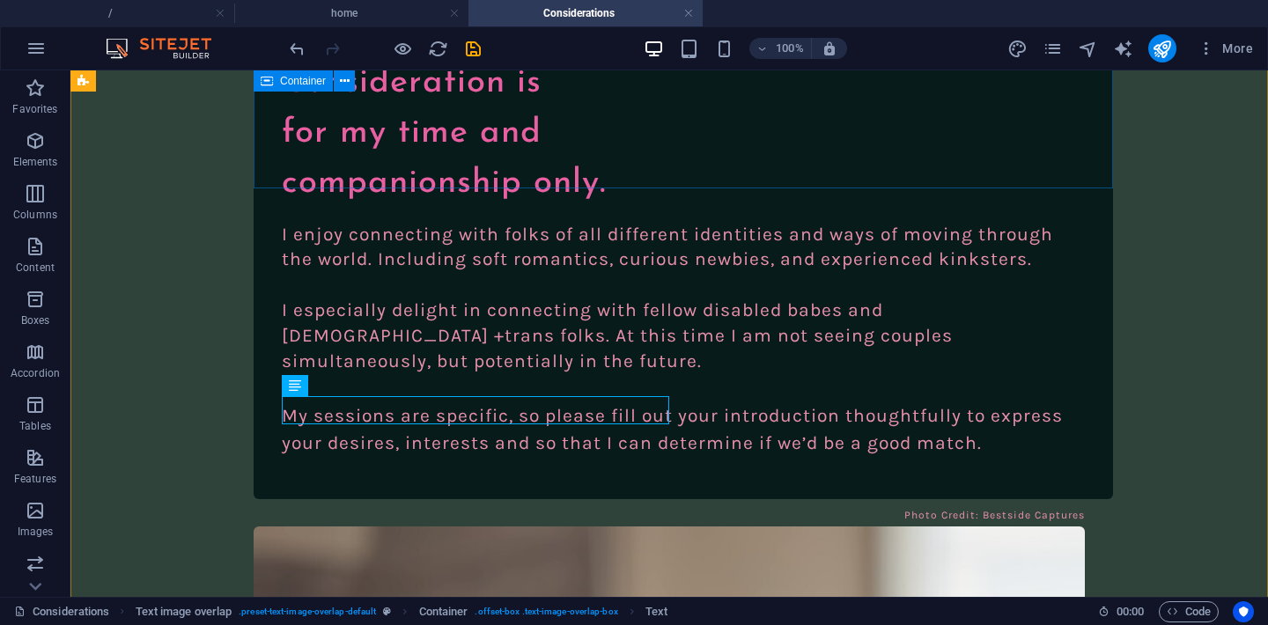
scroll to position [1185, 0]
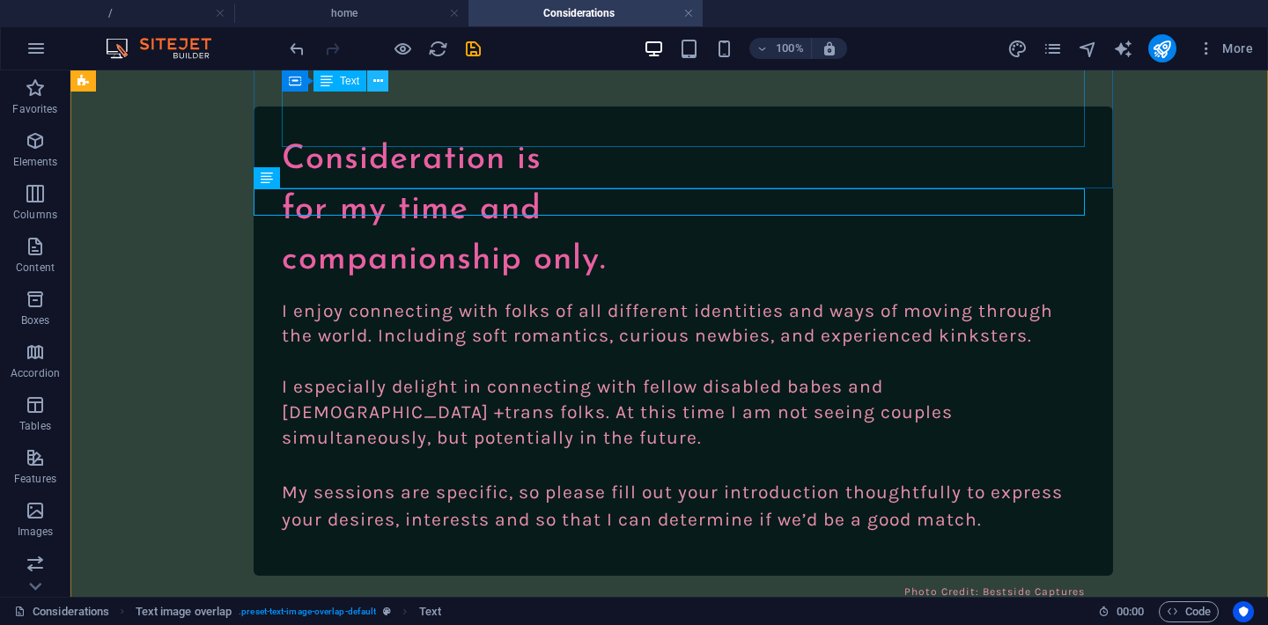
click at [374, 85] on icon at bounding box center [378, 81] width 10 height 18
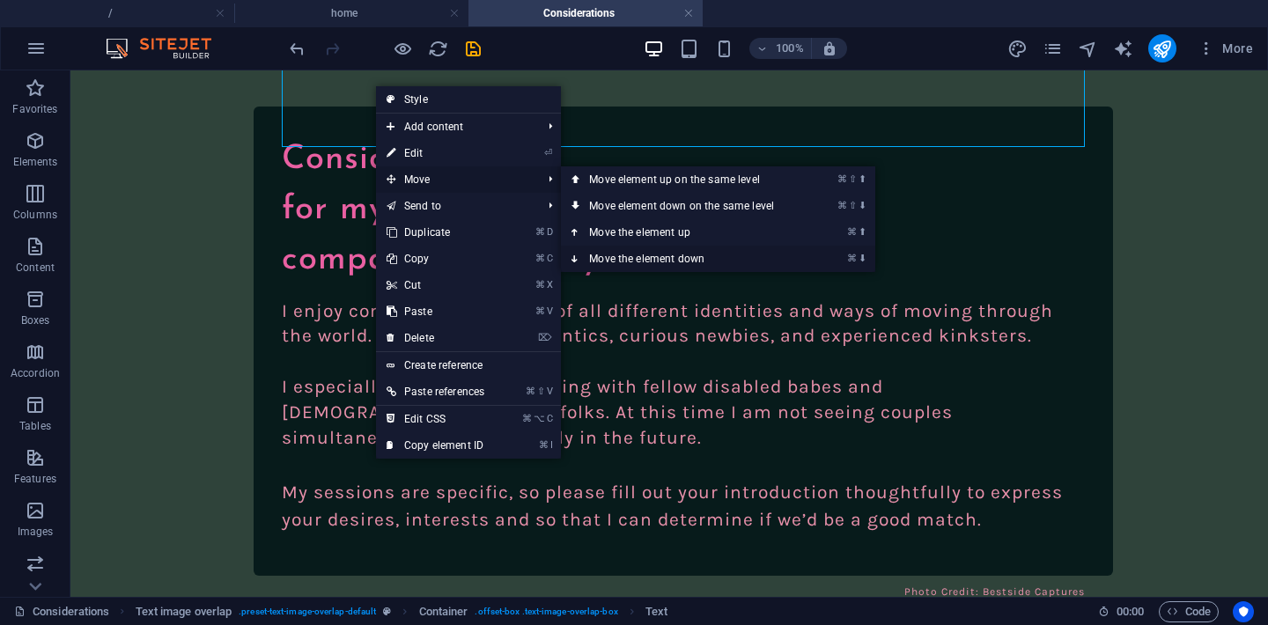
click at [666, 257] on link "⌘ ⬇ Move the element down" at bounding box center [685, 259] width 248 height 26
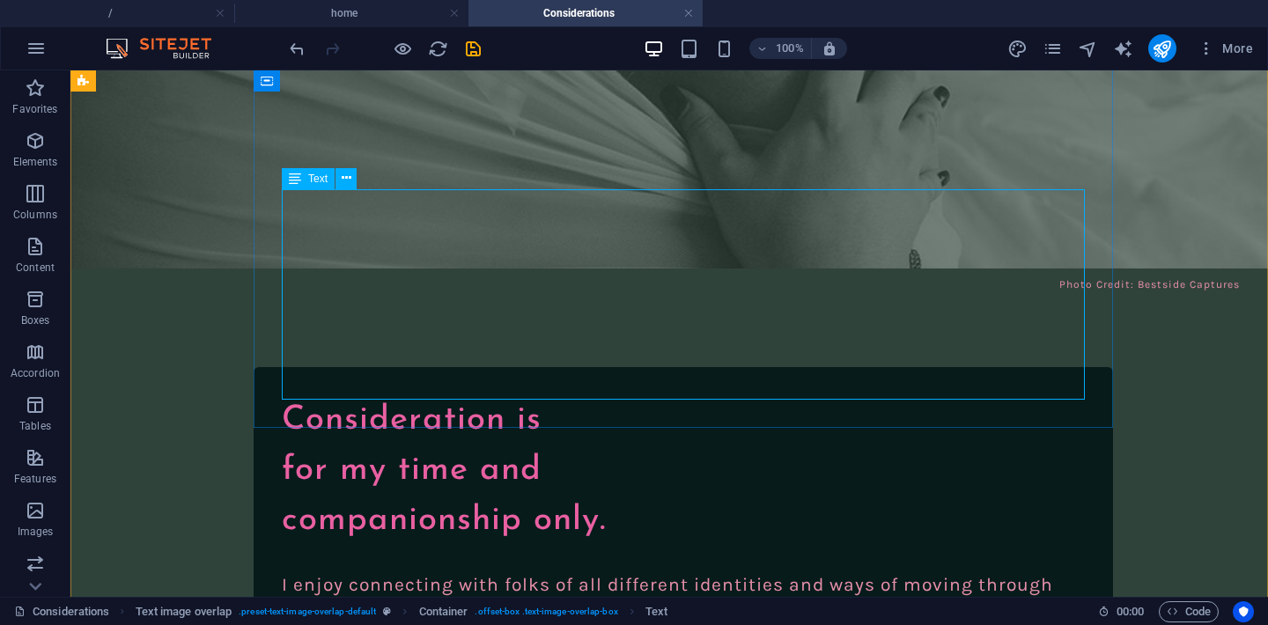
scroll to position [920, 0]
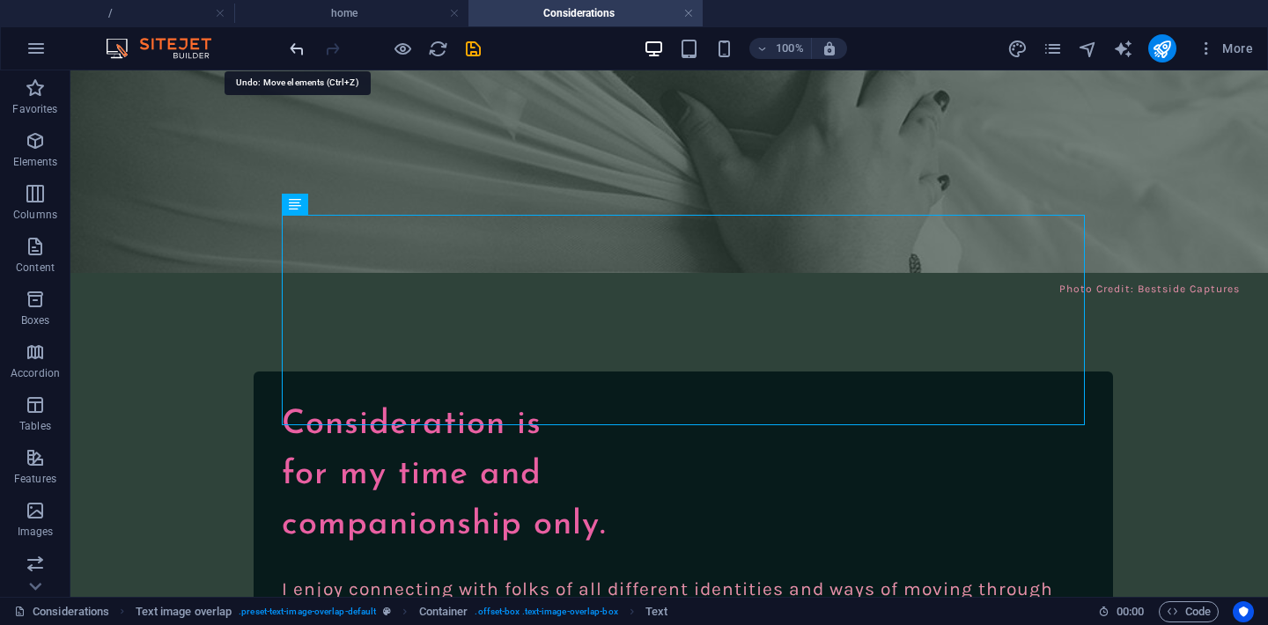
click at [305, 56] on icon "undo" at bounding box center [297, 49] width 20 height 20
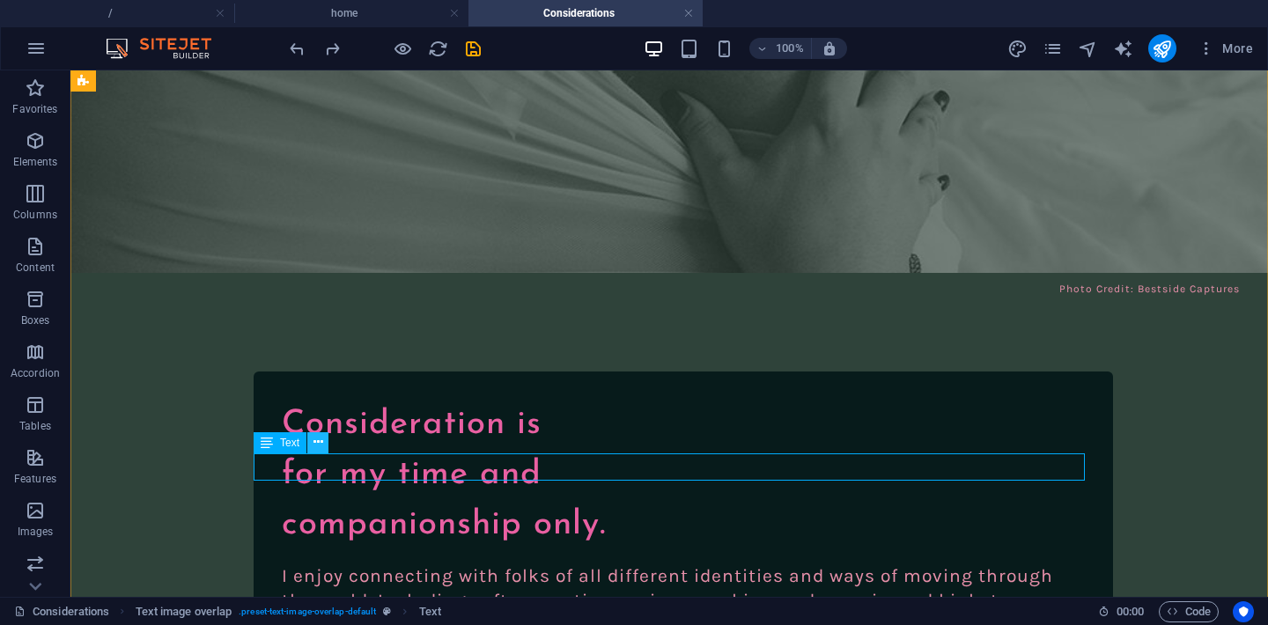
click at [320, 441] on icon at bounding box center [318, 442] width 10 height 18
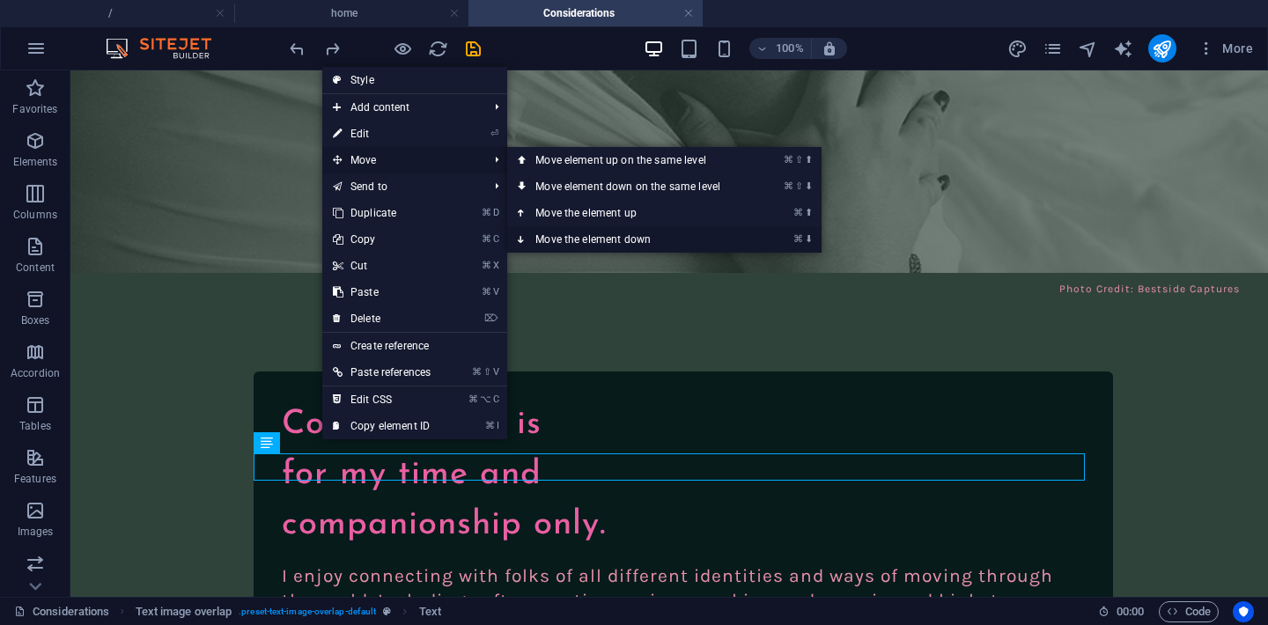
click at [570, 244] on link "⌘ ⬇ Move the element down" at bounding box center [631, 239] width 248 height 26
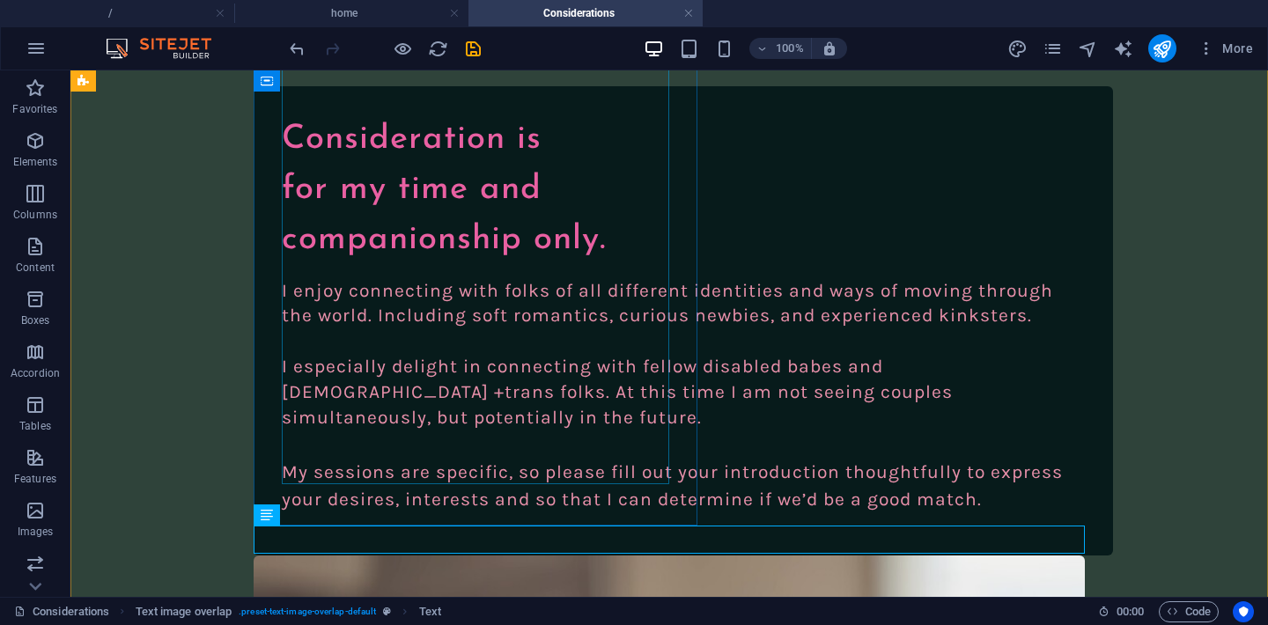
scroll to position [1290, 0]
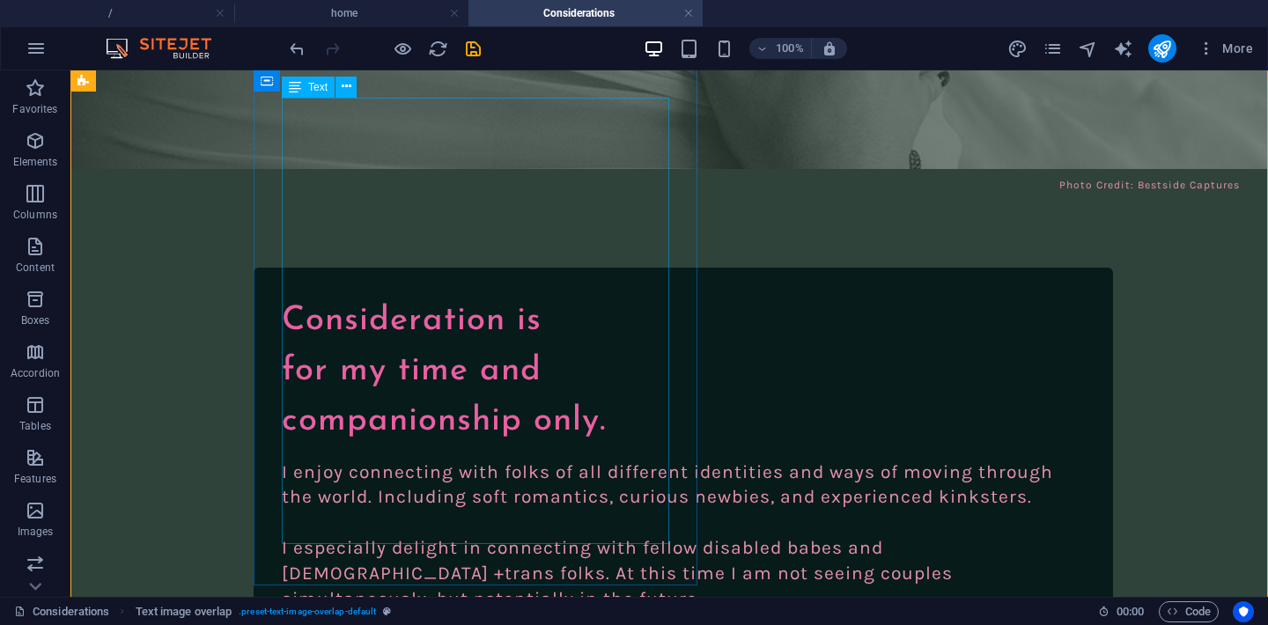
scroll to position [1033, 0]
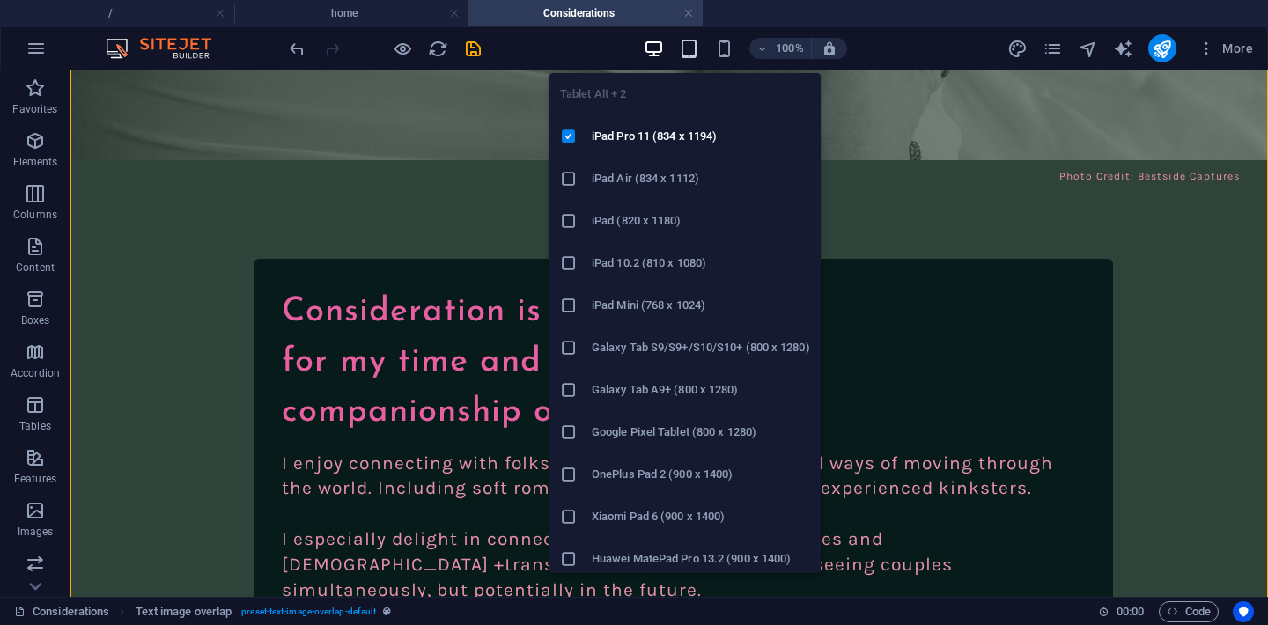
click at [688, 53] on icon "button" at bounding box center [689, 49] width 20 height 20
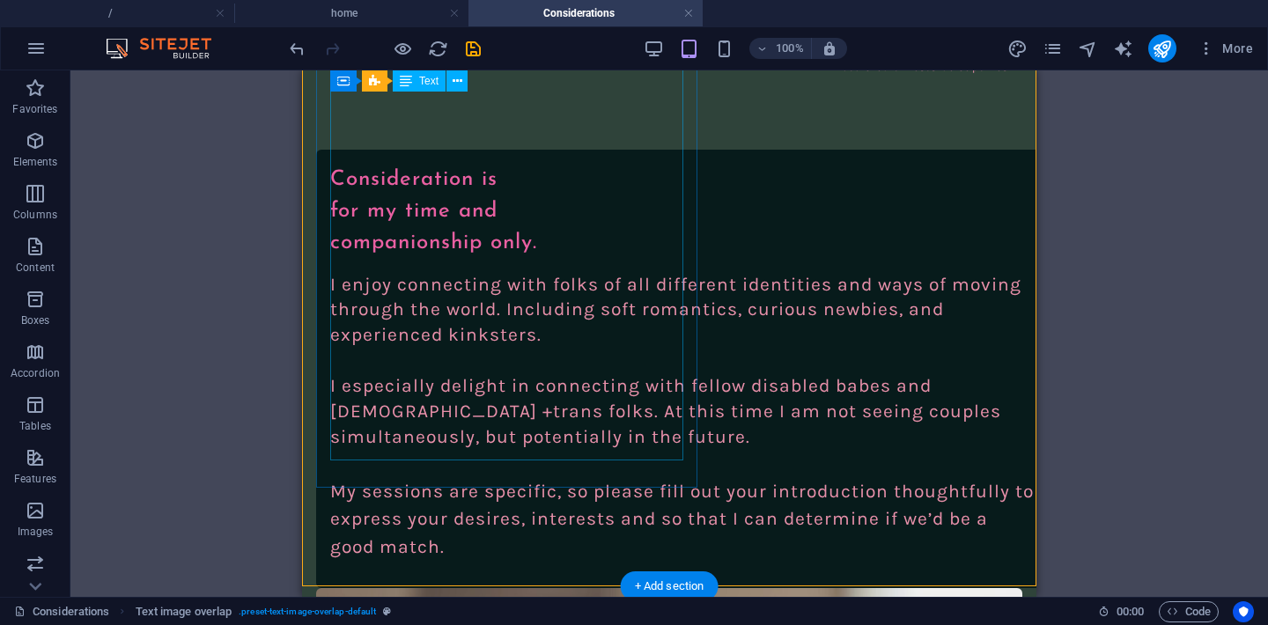
scroll to position [934, 0]
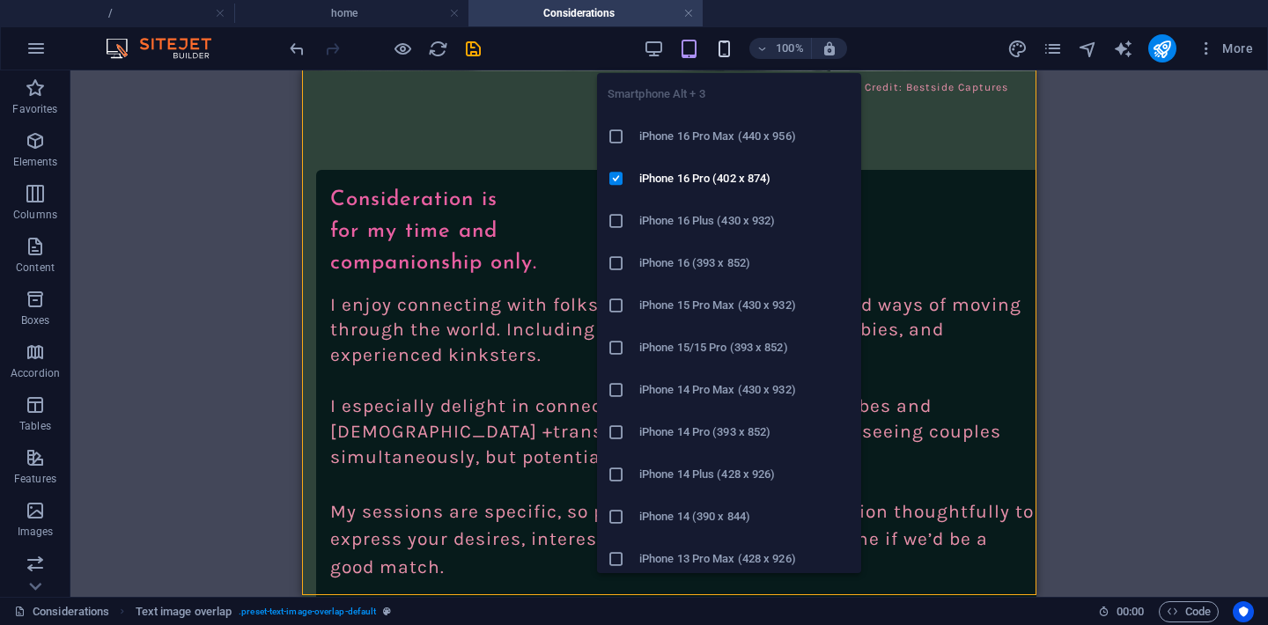
click at [727, 50] on icon "button" at bounding box center [724, 49] width 20 height 20
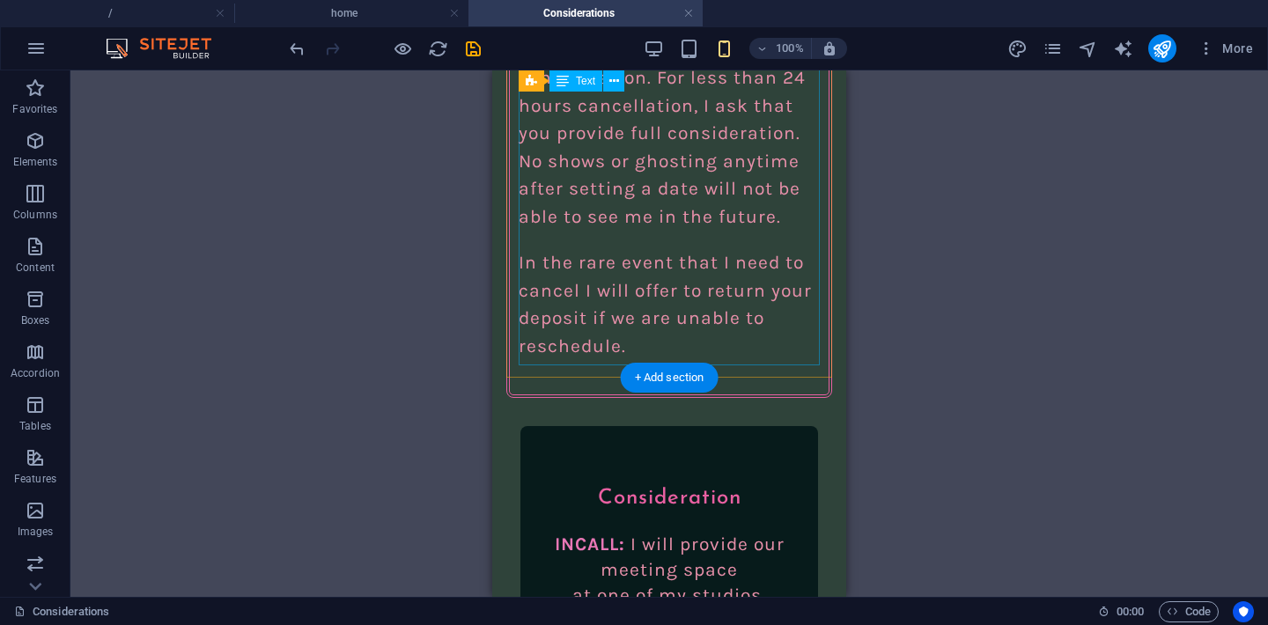
scroll to position [3519, 0]
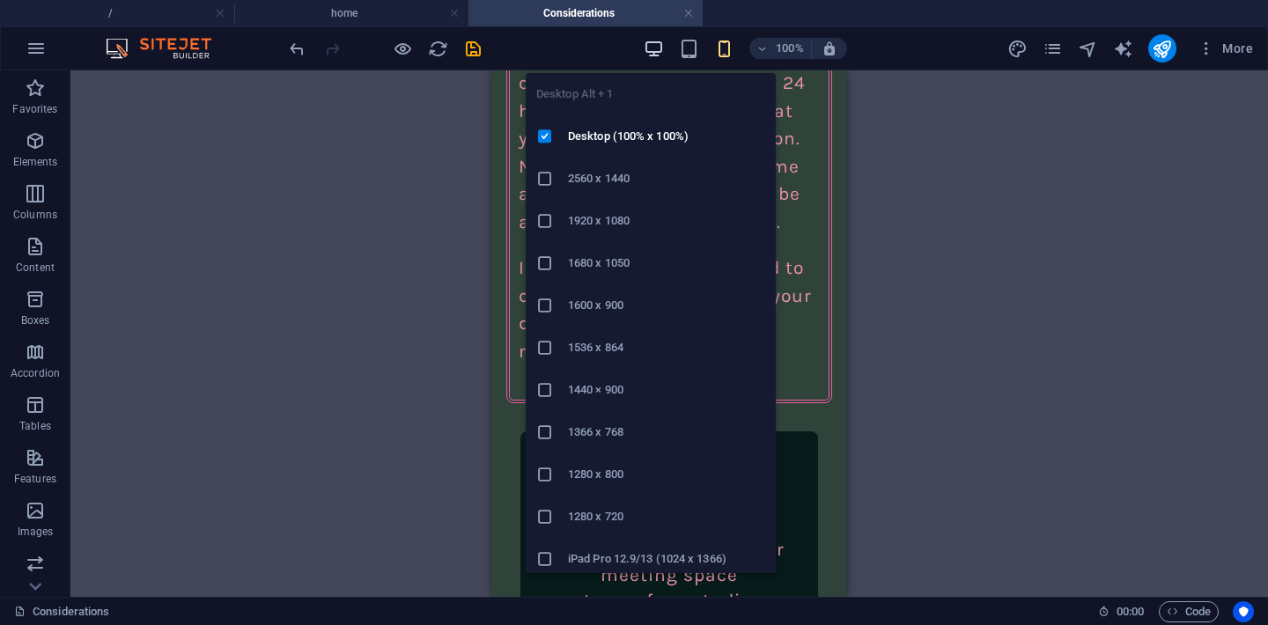
click at [658, 39] on icon "button" at bounding box center [653, 49] width 20 height 20
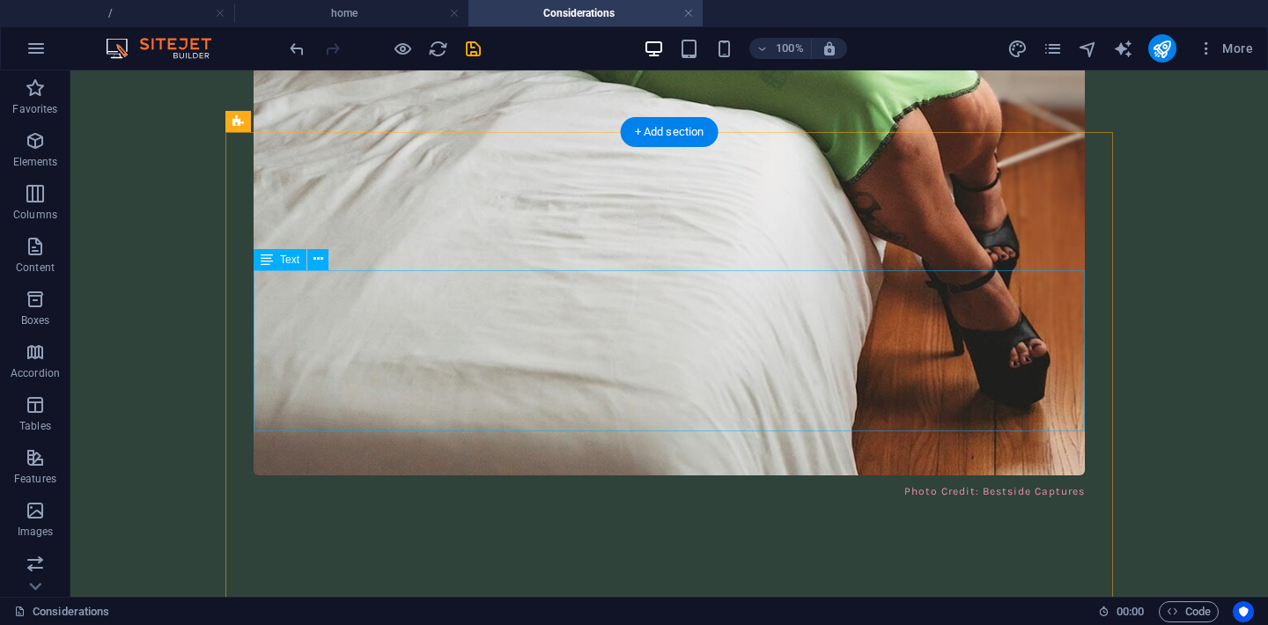
scroll to position [2539, 0]
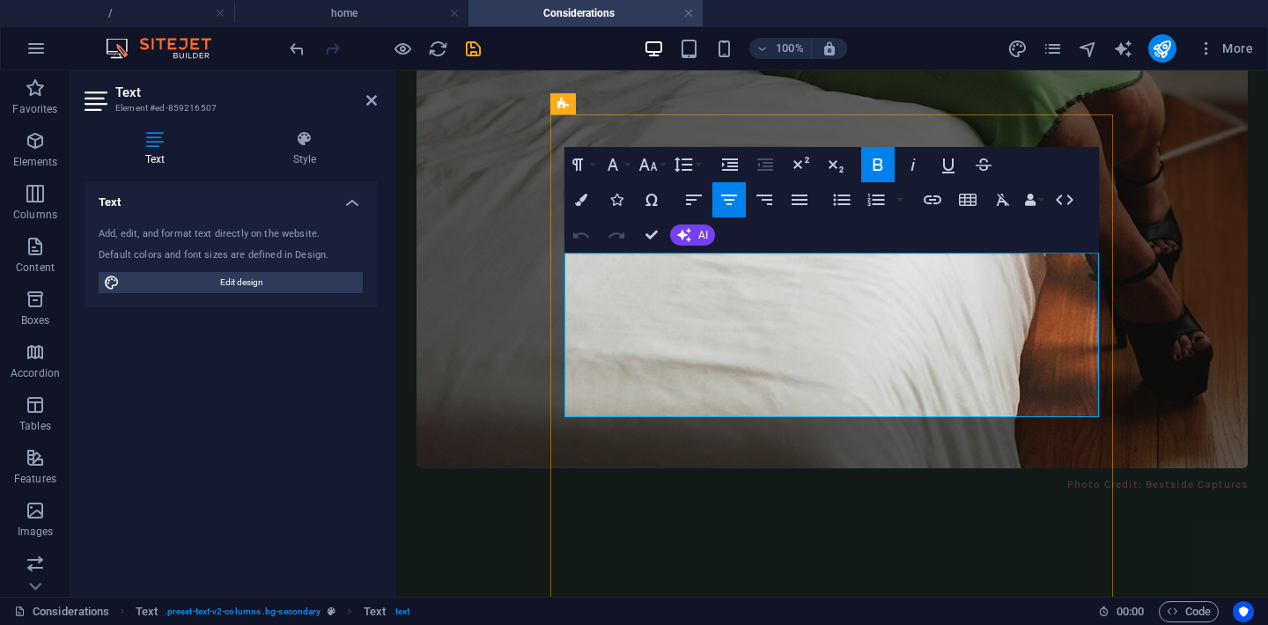
scroll to position [2644, 0]
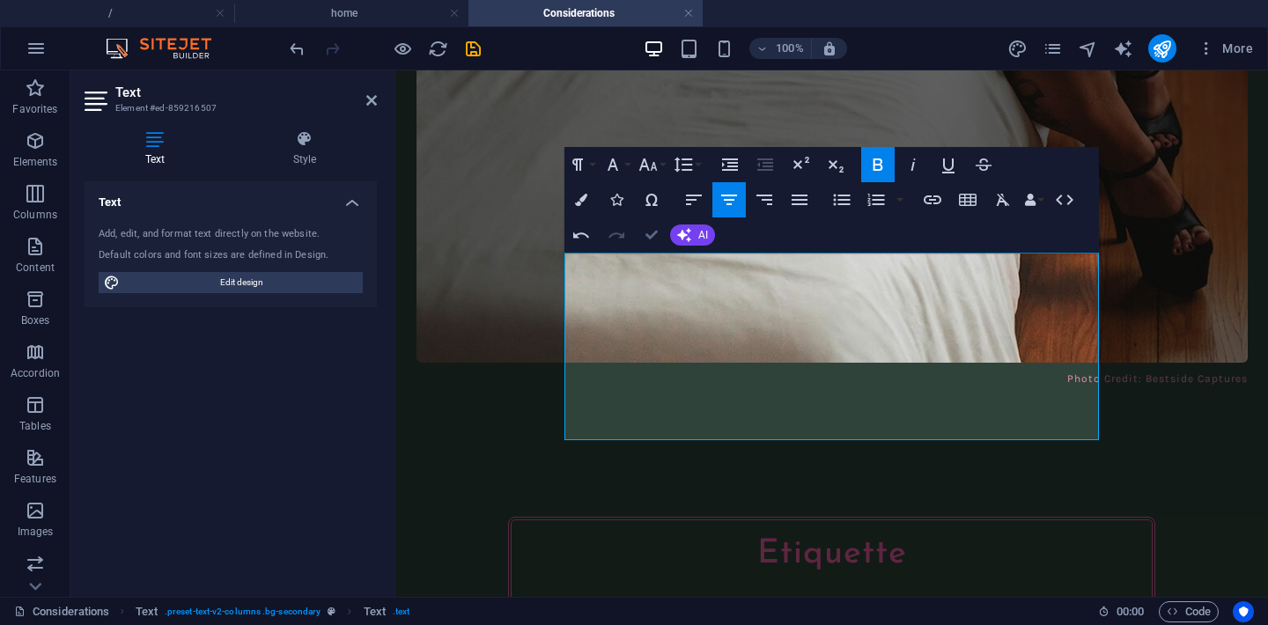
scroll to position [2539, 0]
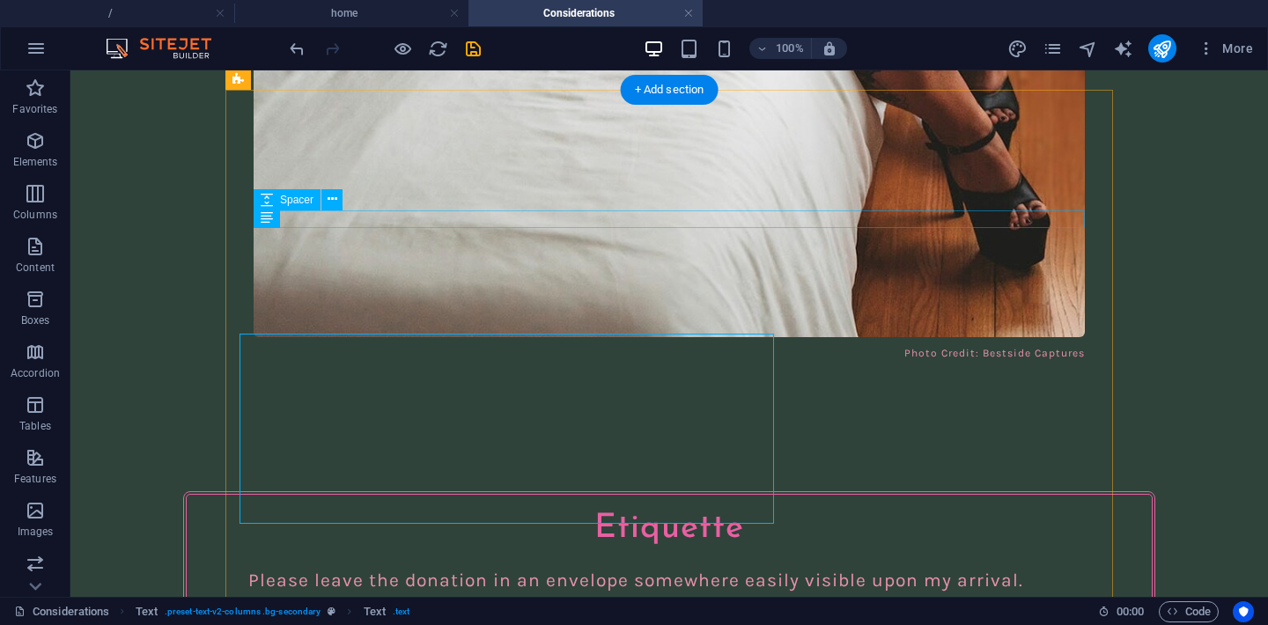
scroll to position [2563, 0]
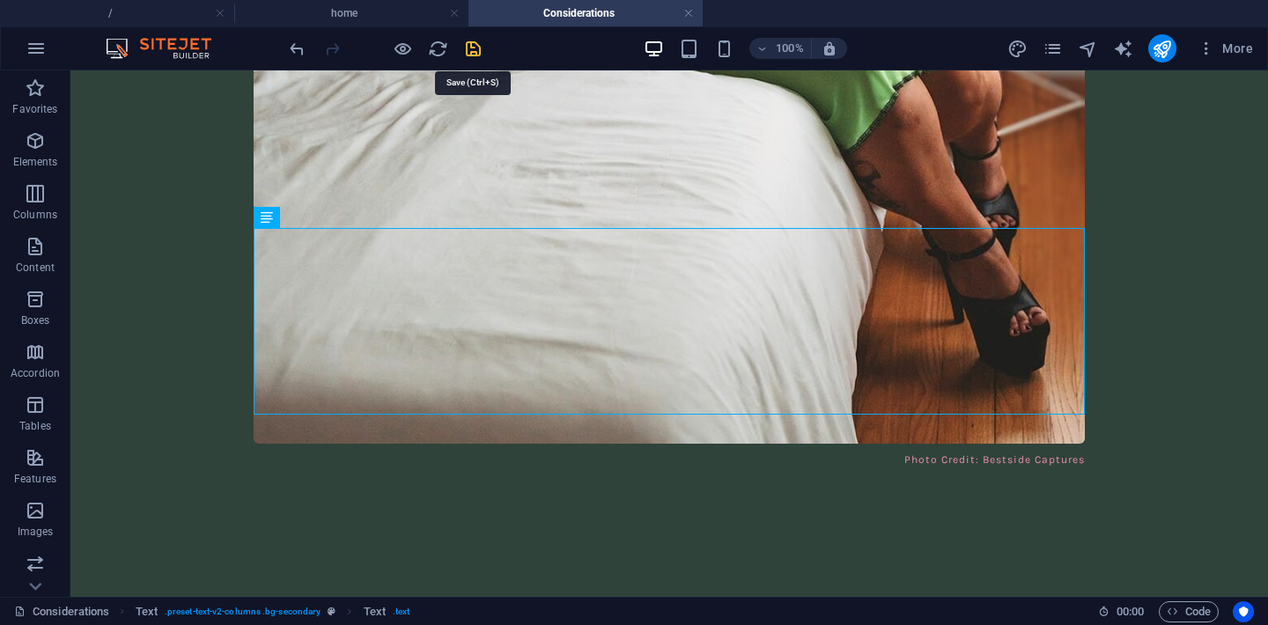
click at [474, 50] on icon "save" at bounding box center [473, 49] width 20 height 20
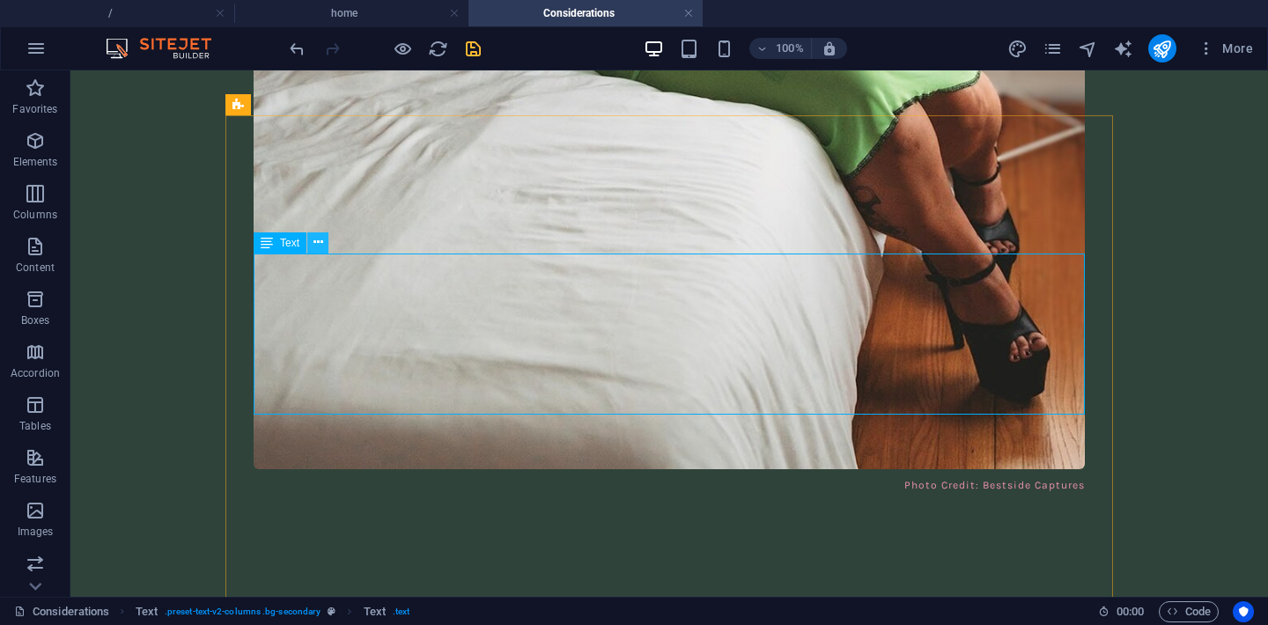
click at [322, 246] on button at bounding box center [317, 242] width 21 height 21
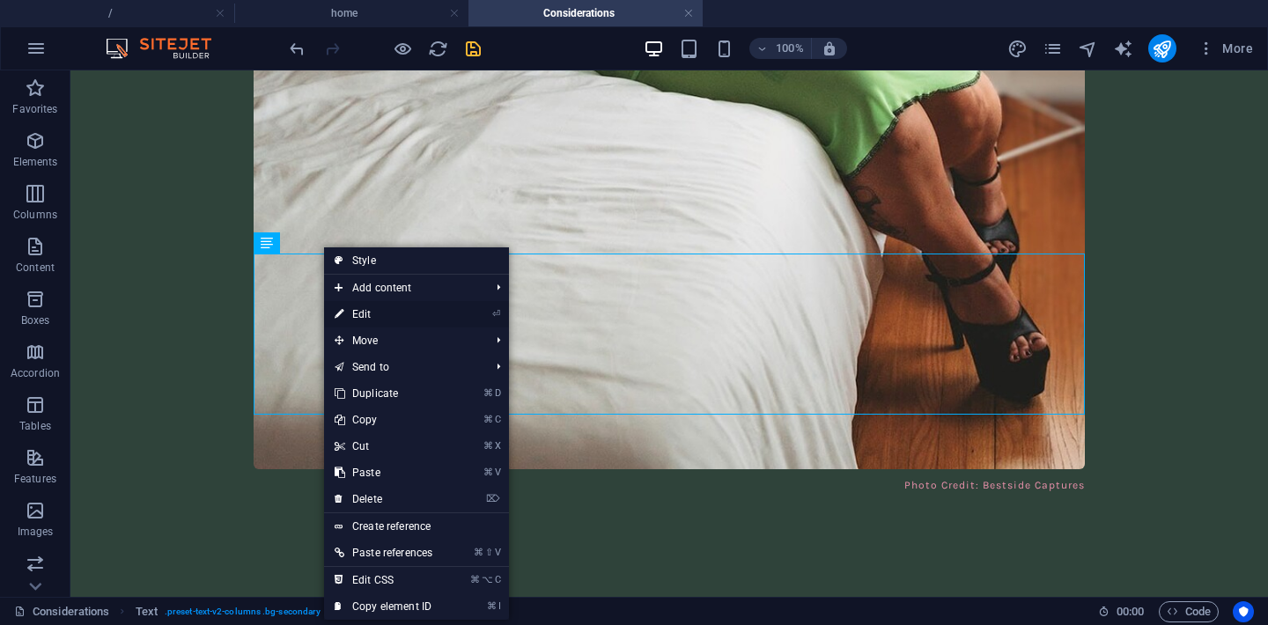
click at [424, 317] on link "⏎ Edit" at bounding box center [383, 314] width 119 height 26
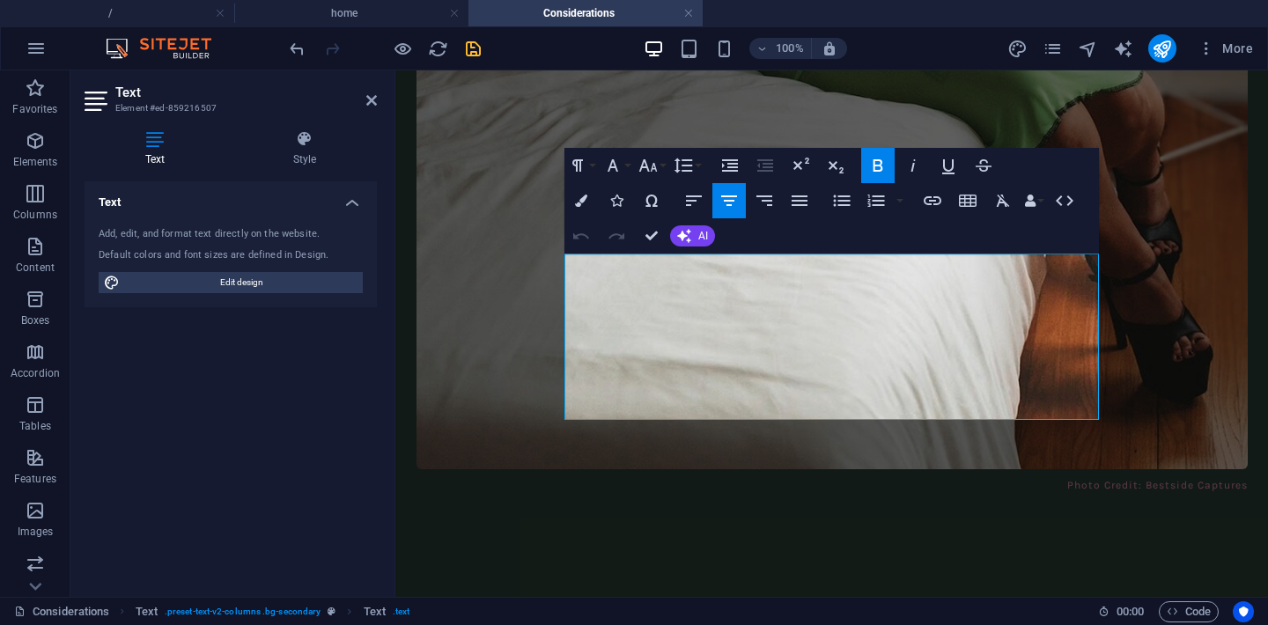
scroll to position [2643, 0]
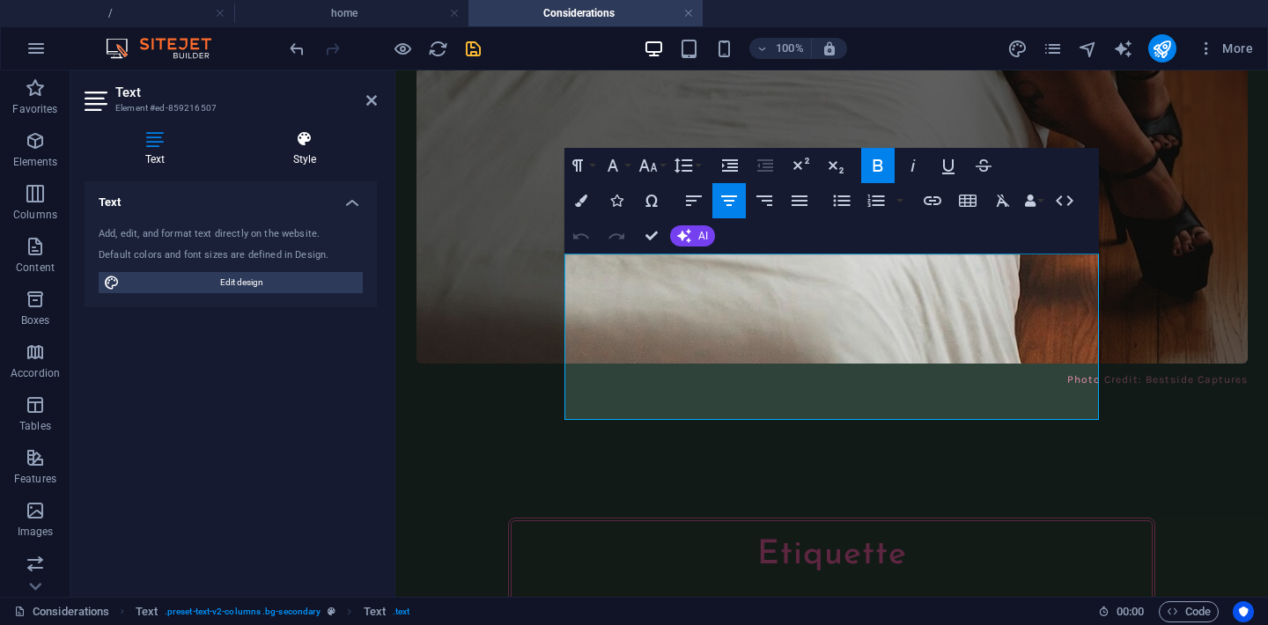
click at [305, 152] on h4 "Style" at bounding box center [304, 148] width 144 height 37
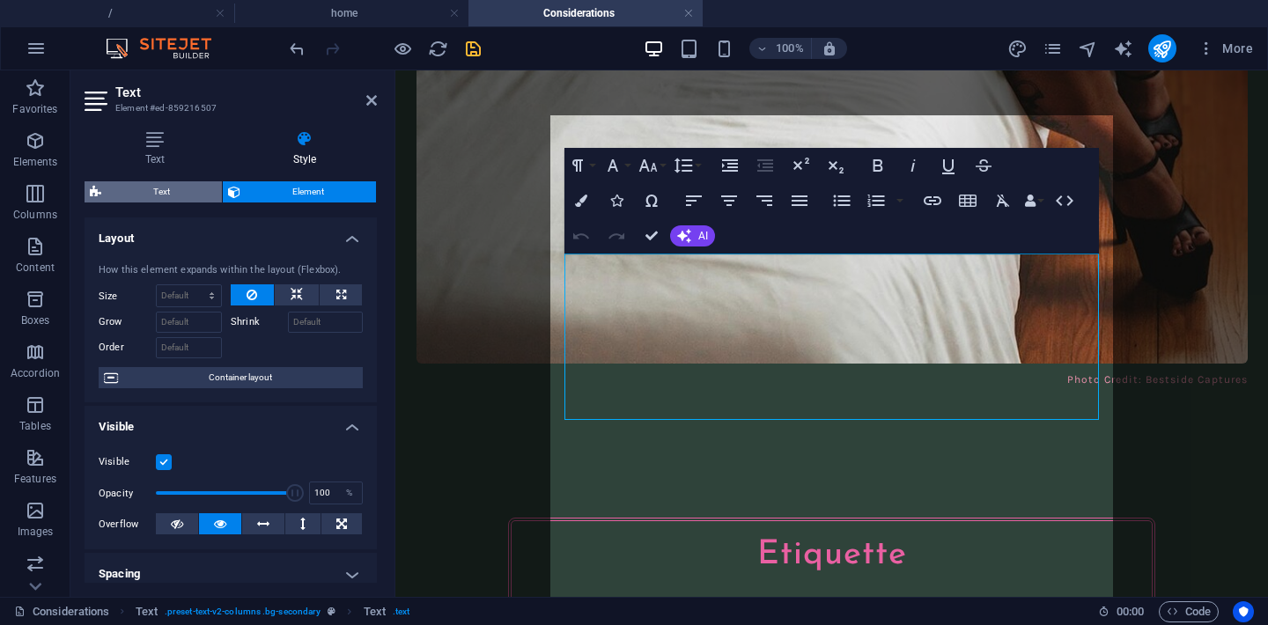
click at [190, 199] on span "Text" at bounding box center [162, 191] width 110 height 21
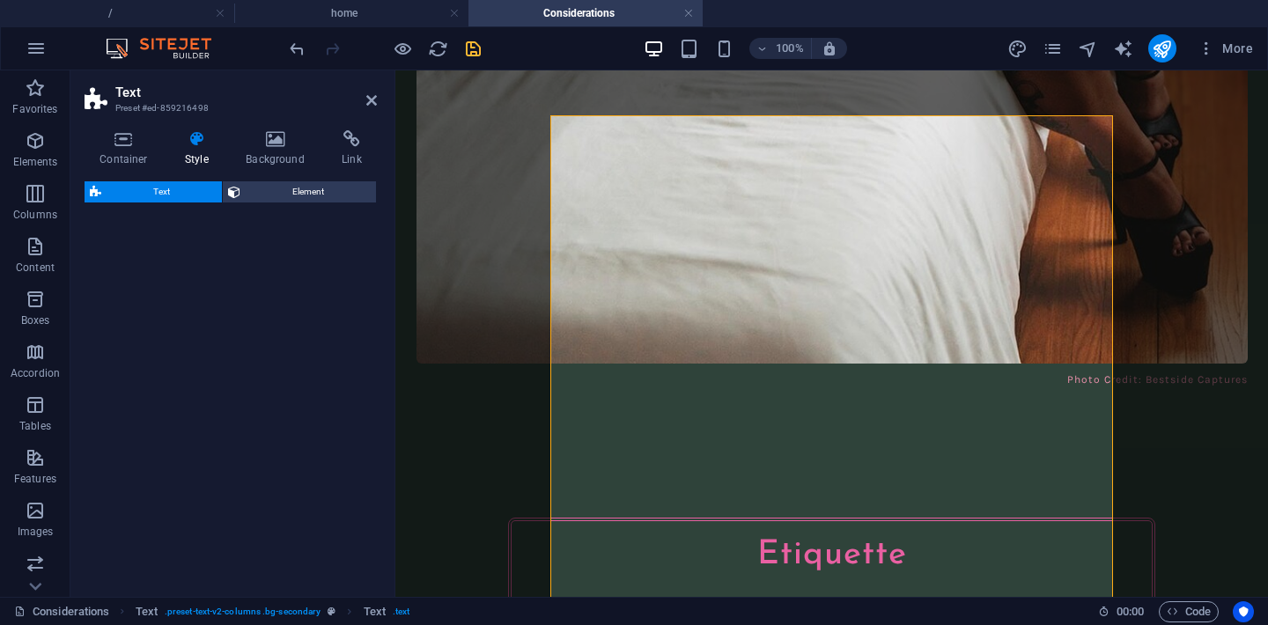
select select "rem"
select select "px"
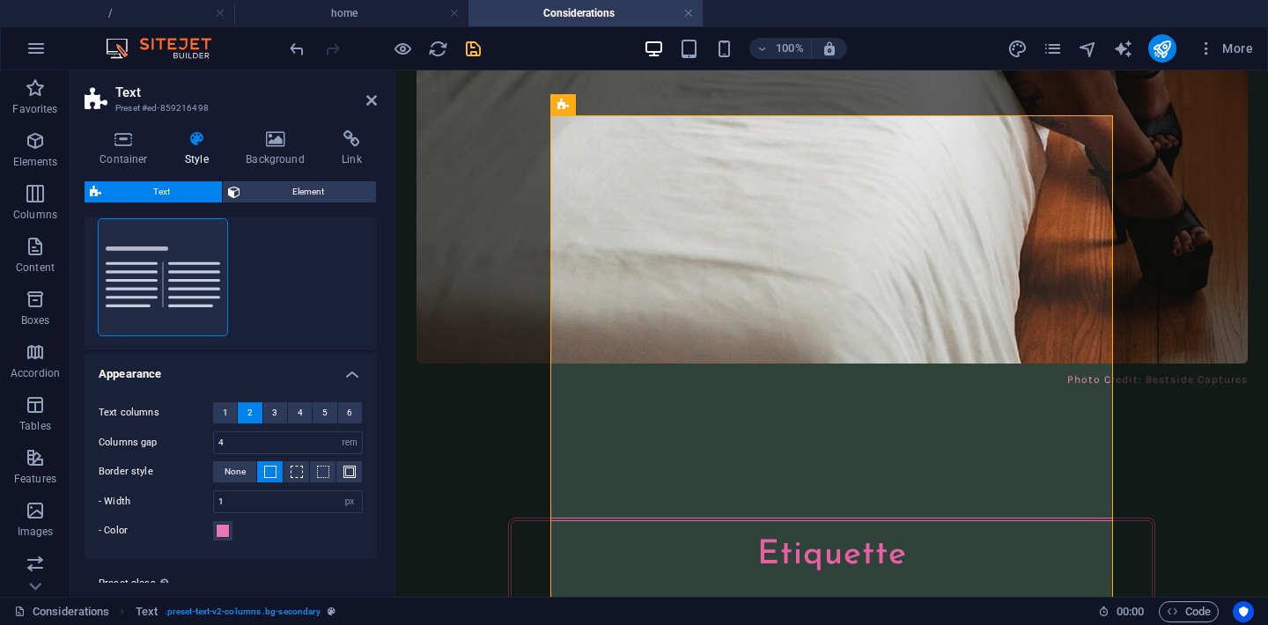
scroll to position [214, 0]
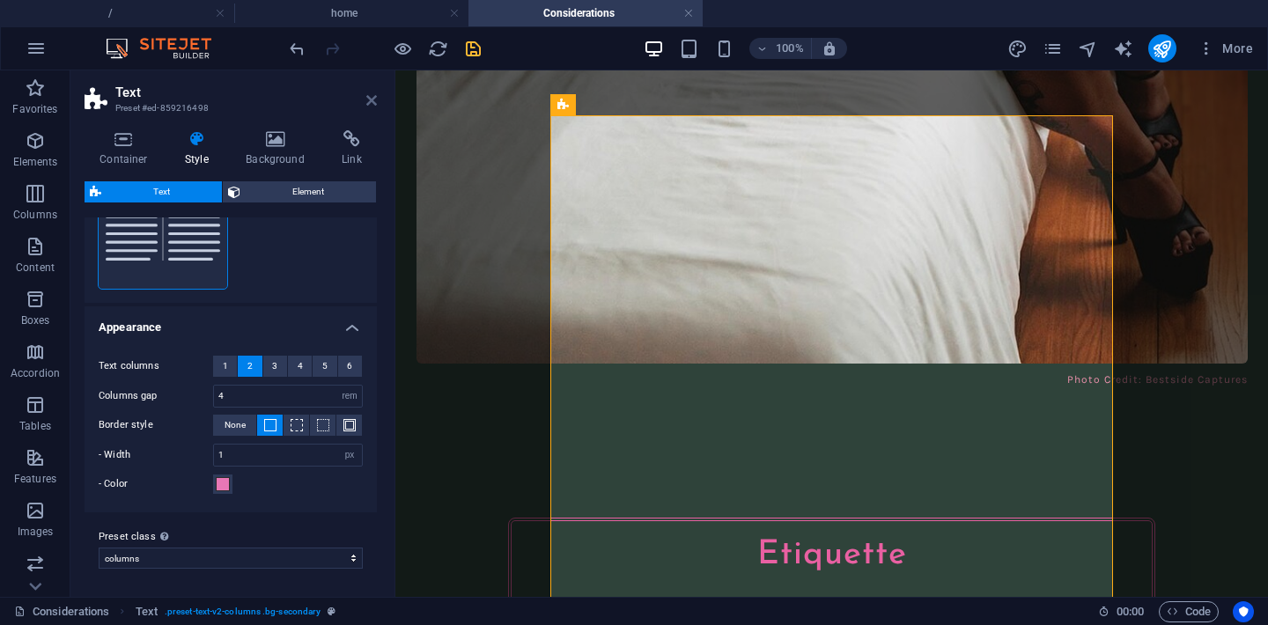
click at [370, 101] on icon at bounding box center [371, 100] width 11 height 14
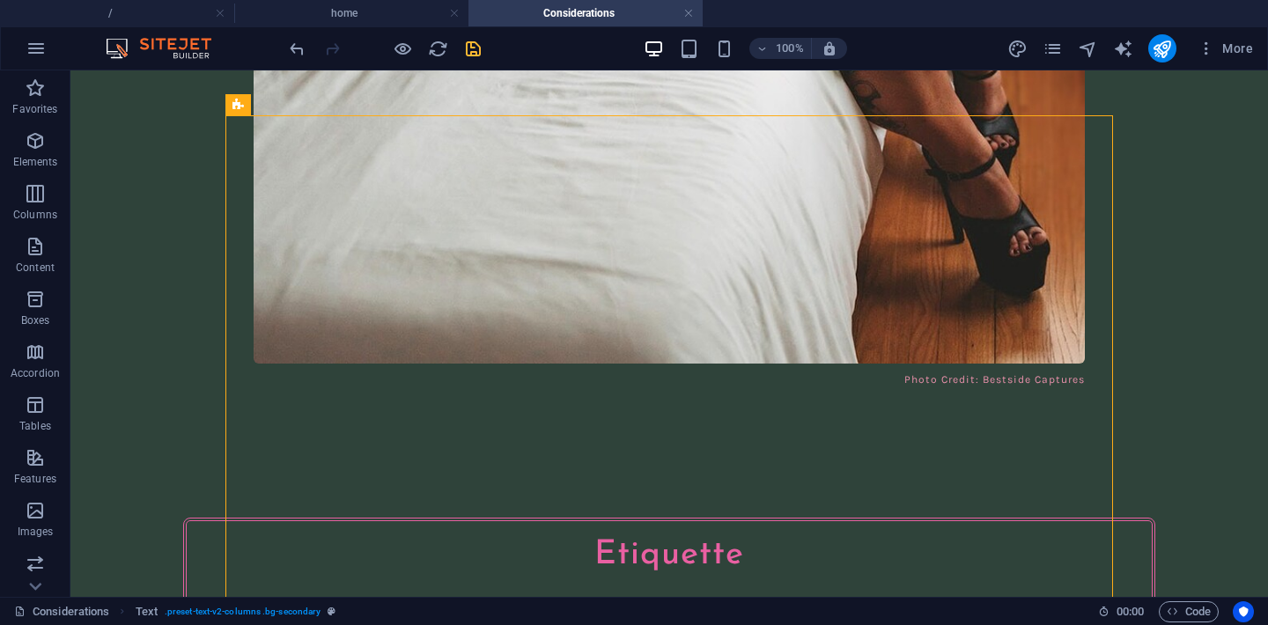
scroll to position [2538, 0]
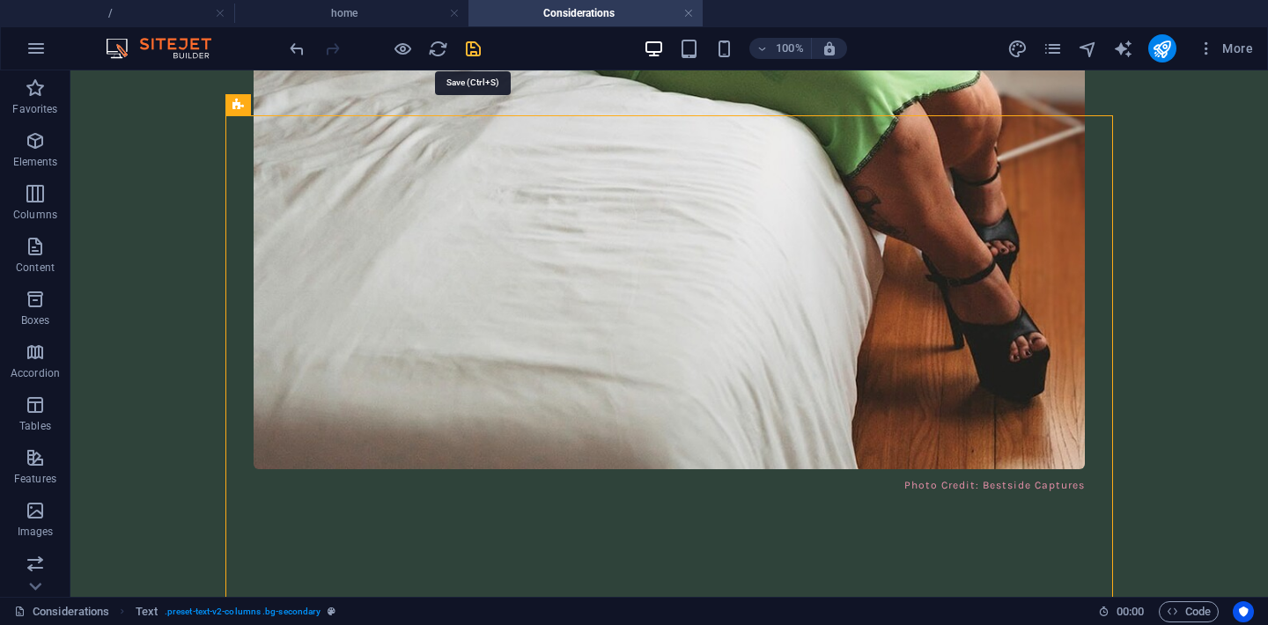
click at [472, 54] on icon "save" at bounding box center [473, 49] width 20 height 20
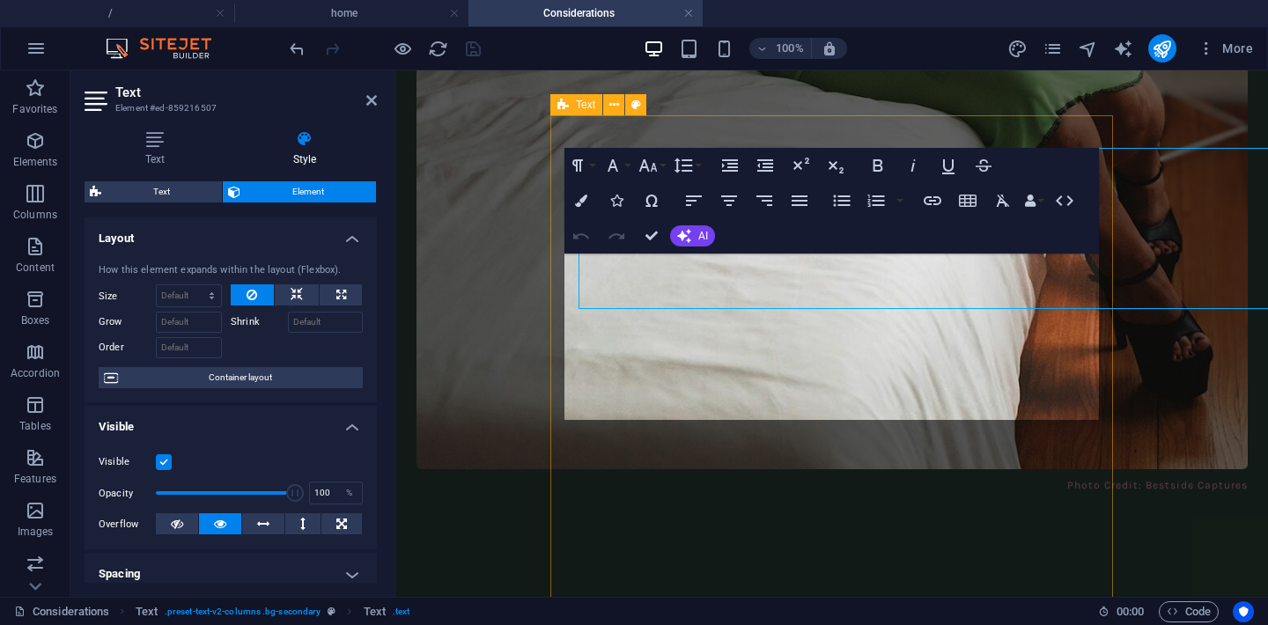
scroll to position [2643, 0]
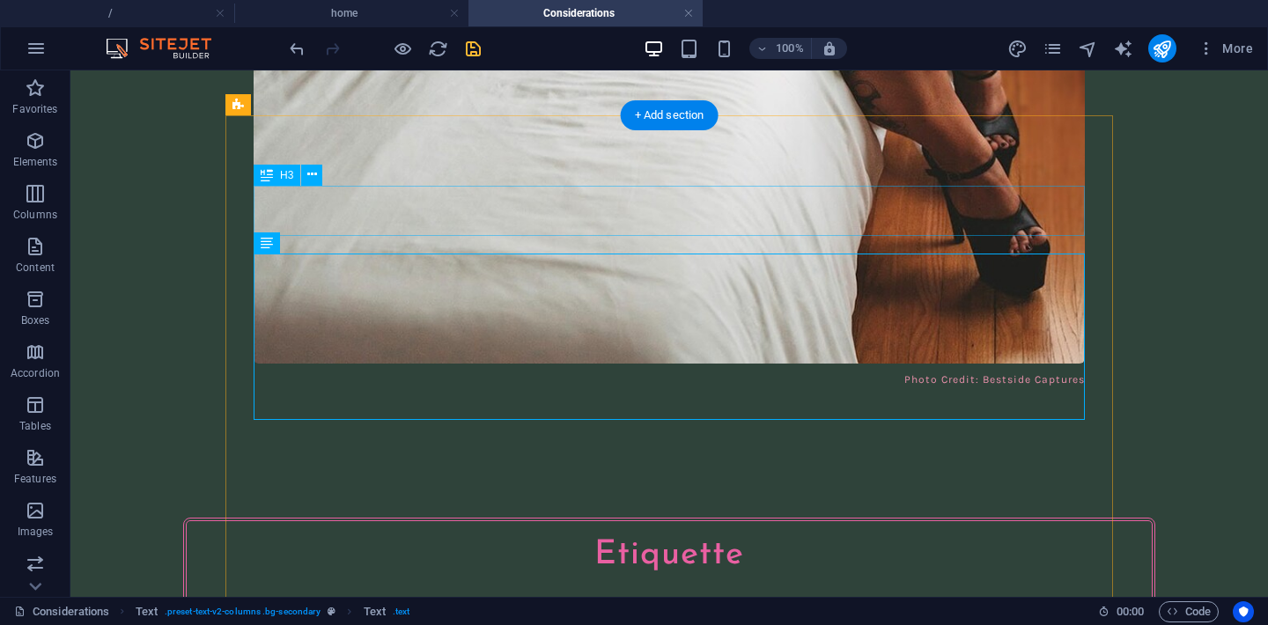
scroll to position [2538, 0]
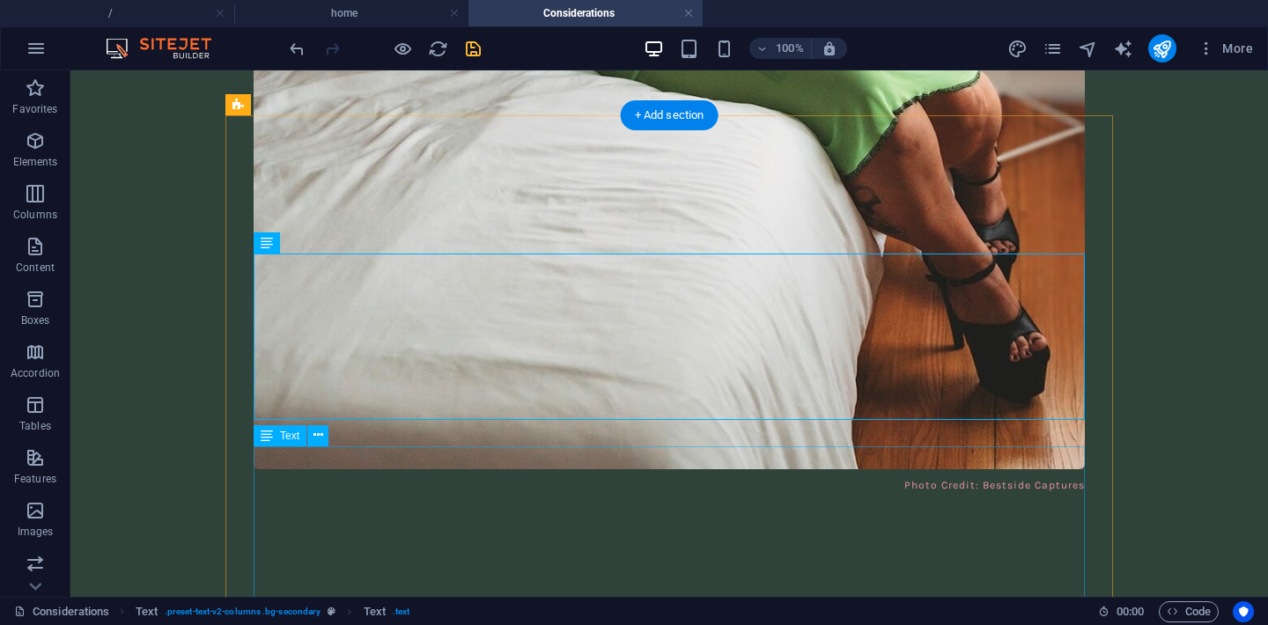
click at [326, 248] on button at bounding box center [317, 242] width 21 height 21
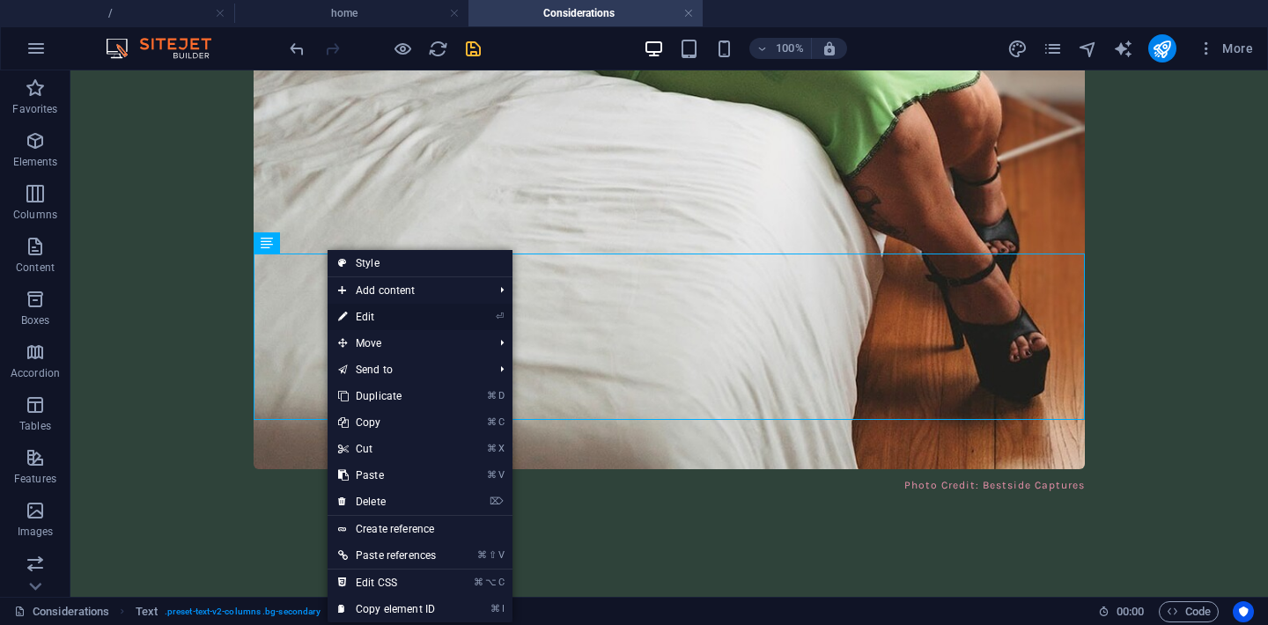
click at [364, 313] on link "⏎ Edit" at bounding box center [386, 317] width 119 height 26
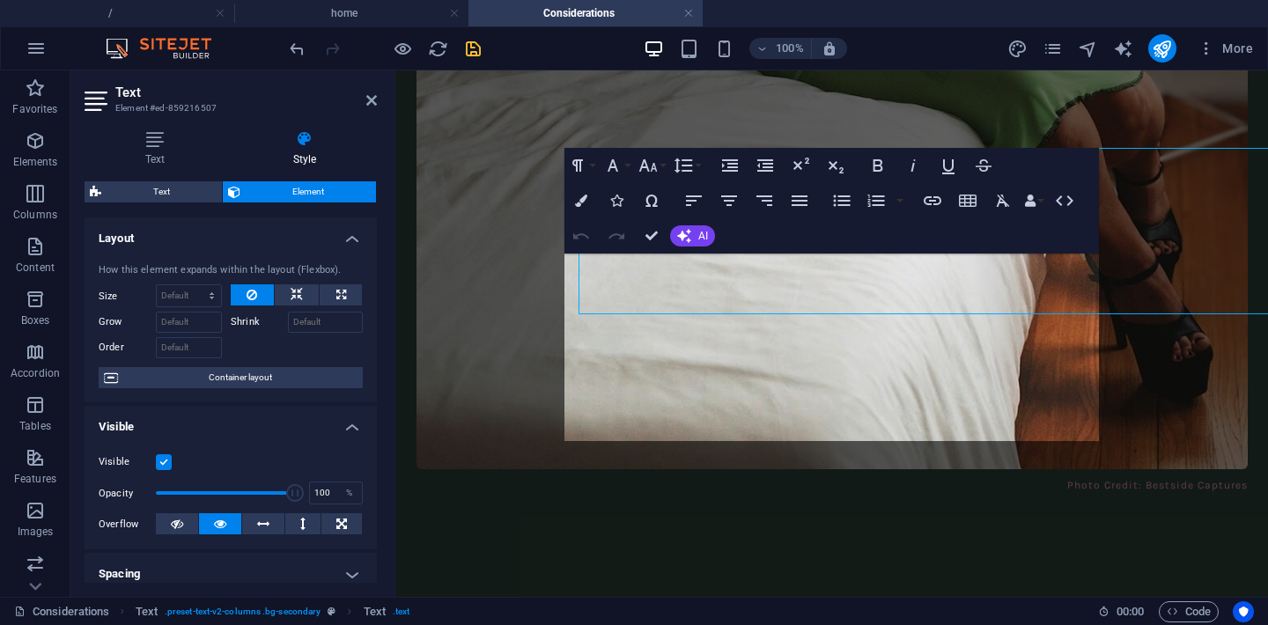
scroll to position [2643, 0]
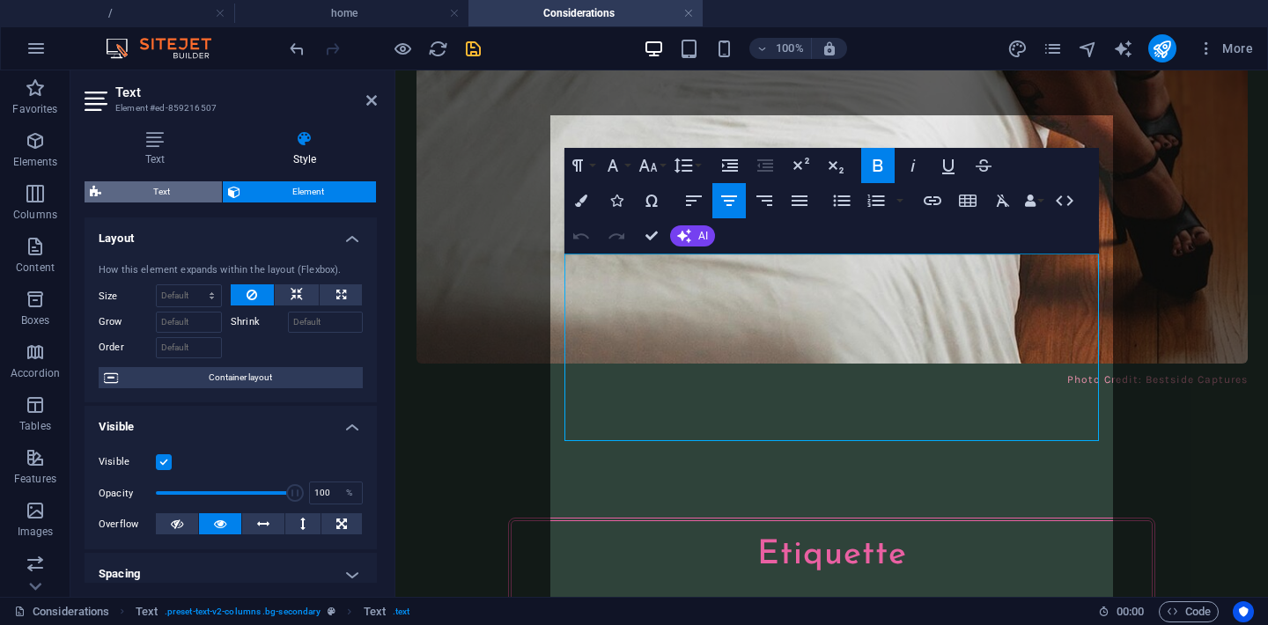
click at [202, 195] on span "Text" at bounding box center [162, 191] width 110 height 21
select select "rem"
select select "px"
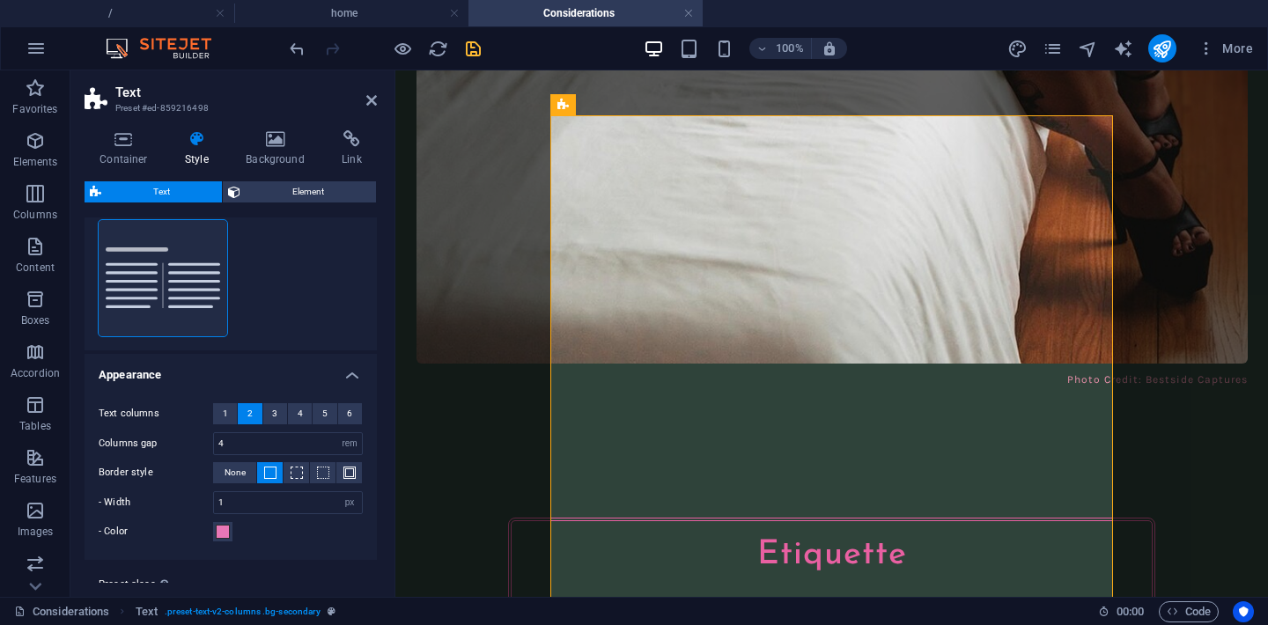
scroll to position [170, 0]
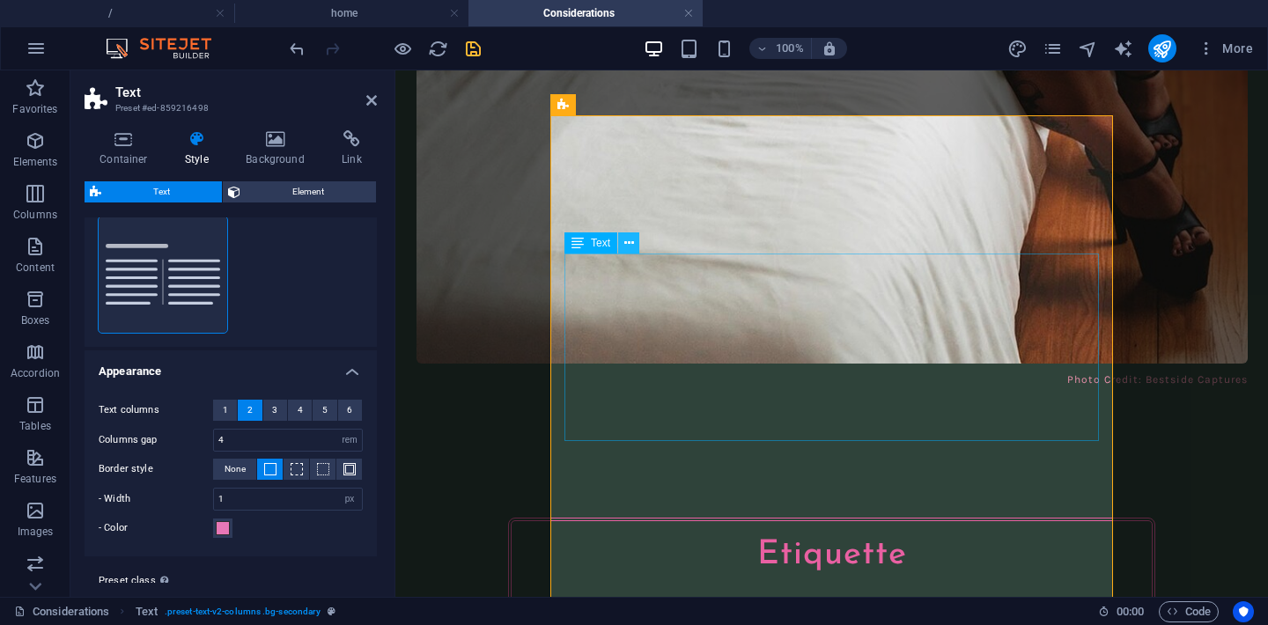
click at [634, 233] on button at bounding box center [628, 242] width 21 height 21
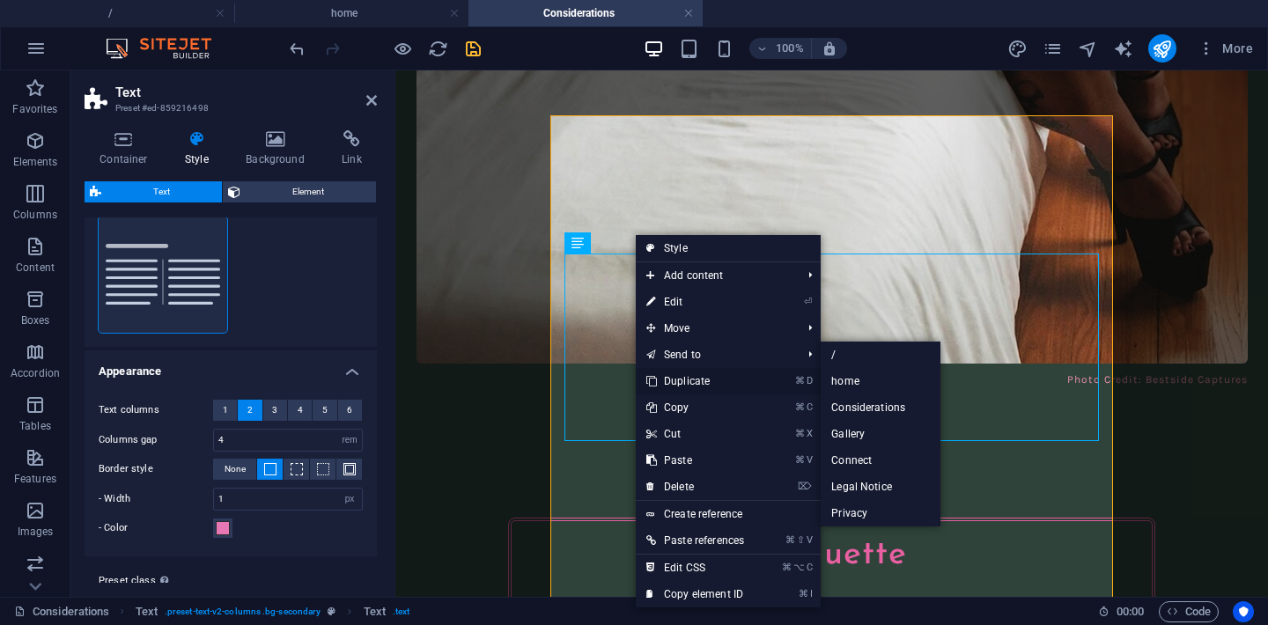
click at [687, 379] on link "⌘ D Duplicate" at bounding box center [695, 381] width 119 height 26
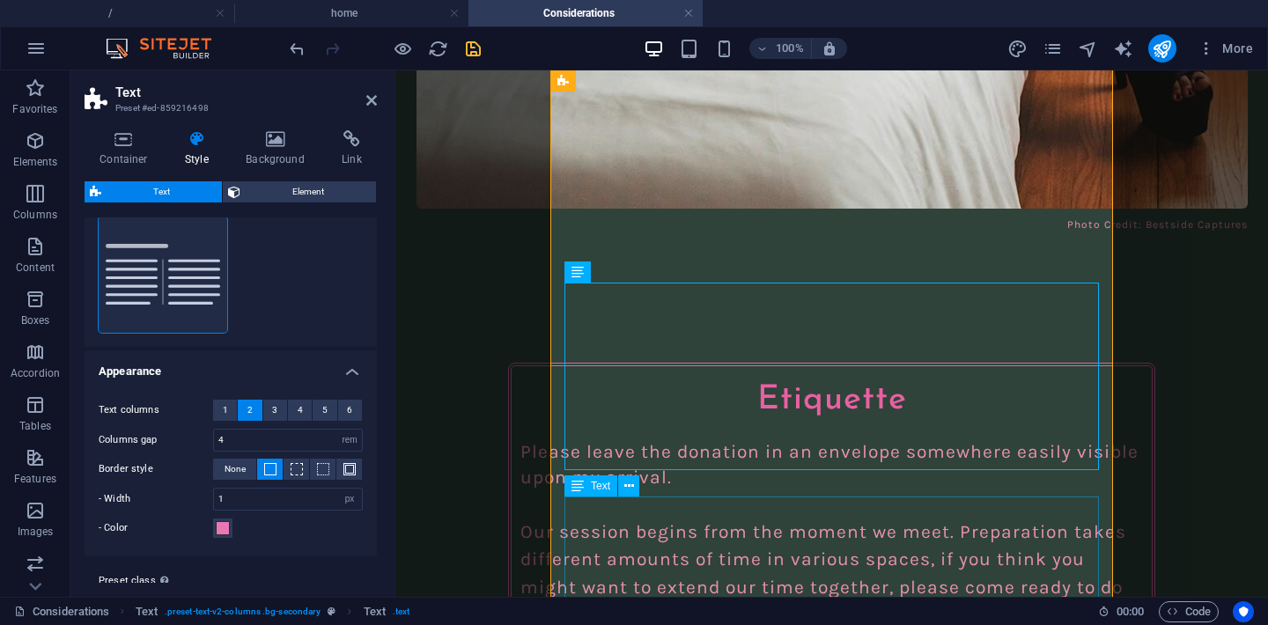
scroll to position [2805, 0]
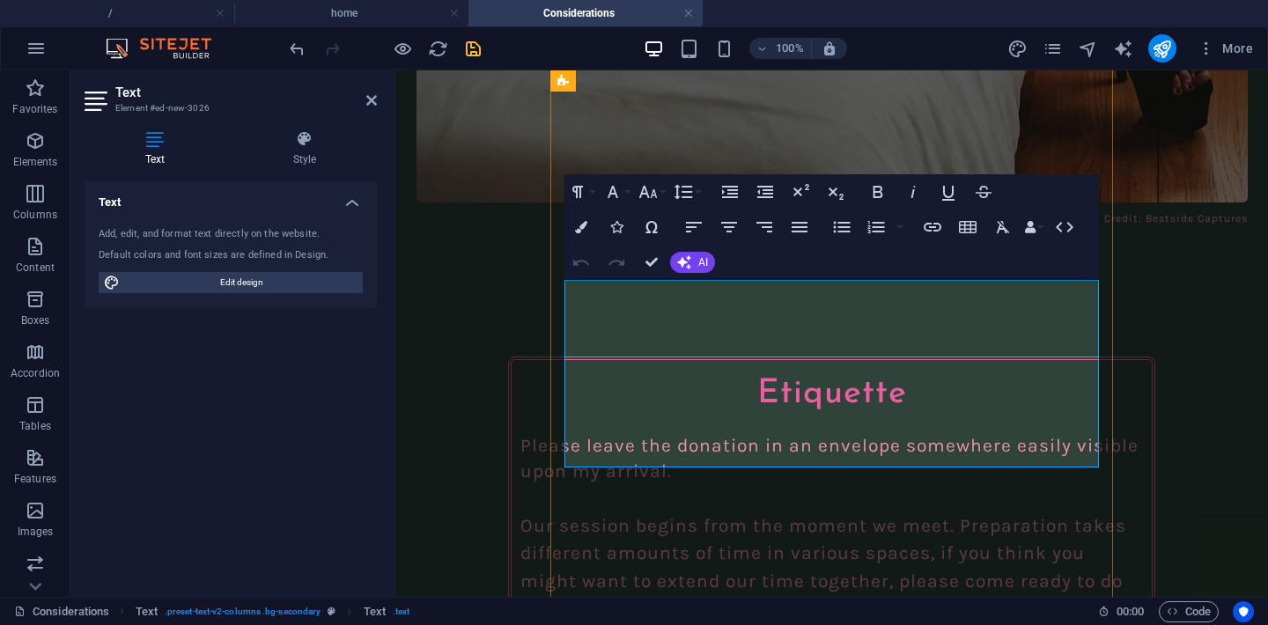
drag, startPoint x: 779, startPoint y: 450, endPoint x: 570, endPoint y: 294, distance: 261.1
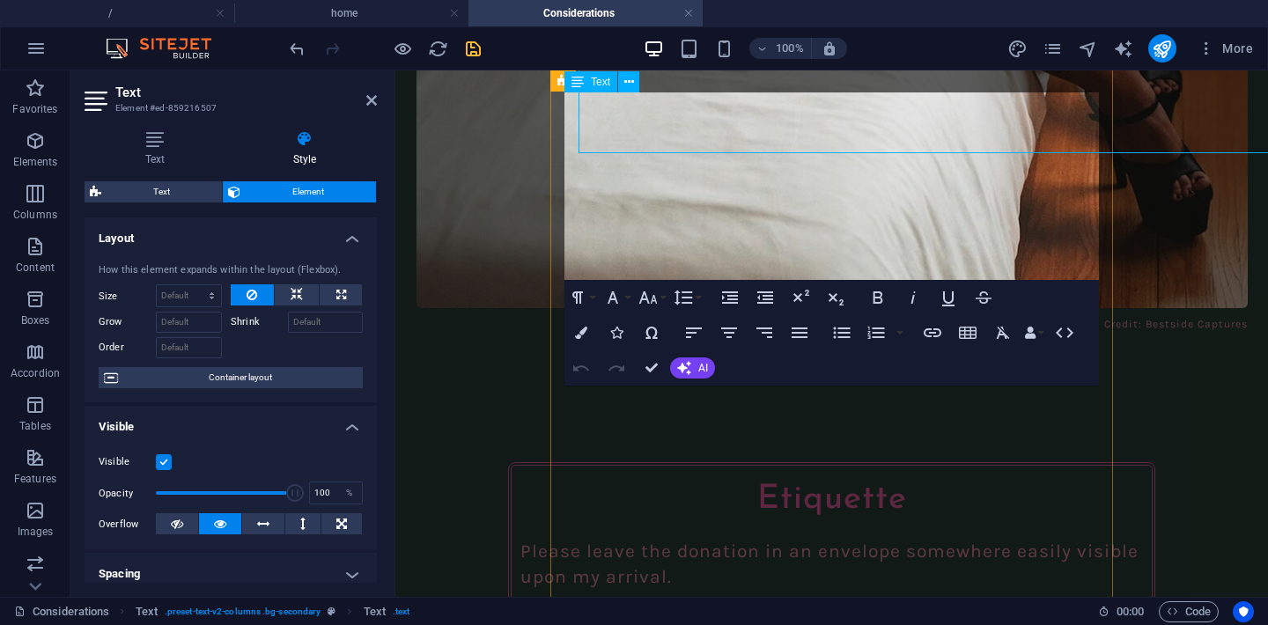
scroll to position [2805, 0]
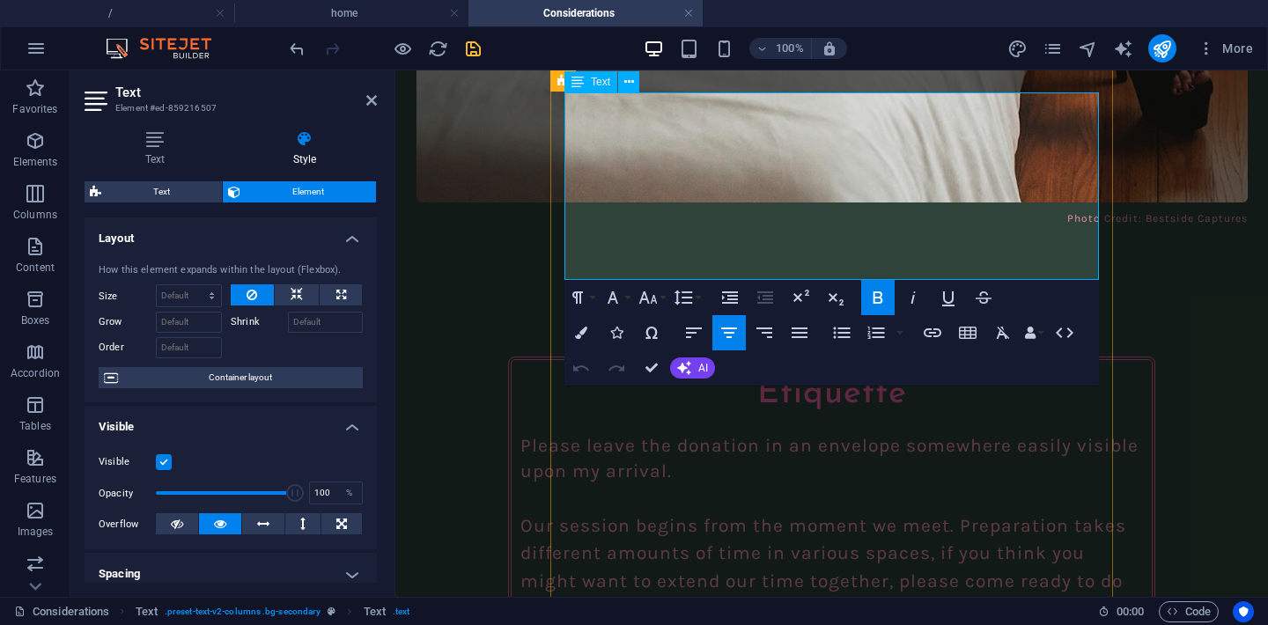
drag, startPoint x: 1065, startPoint y: 245, endPoint x: 864, endPoint y: 124, distance: 234.2
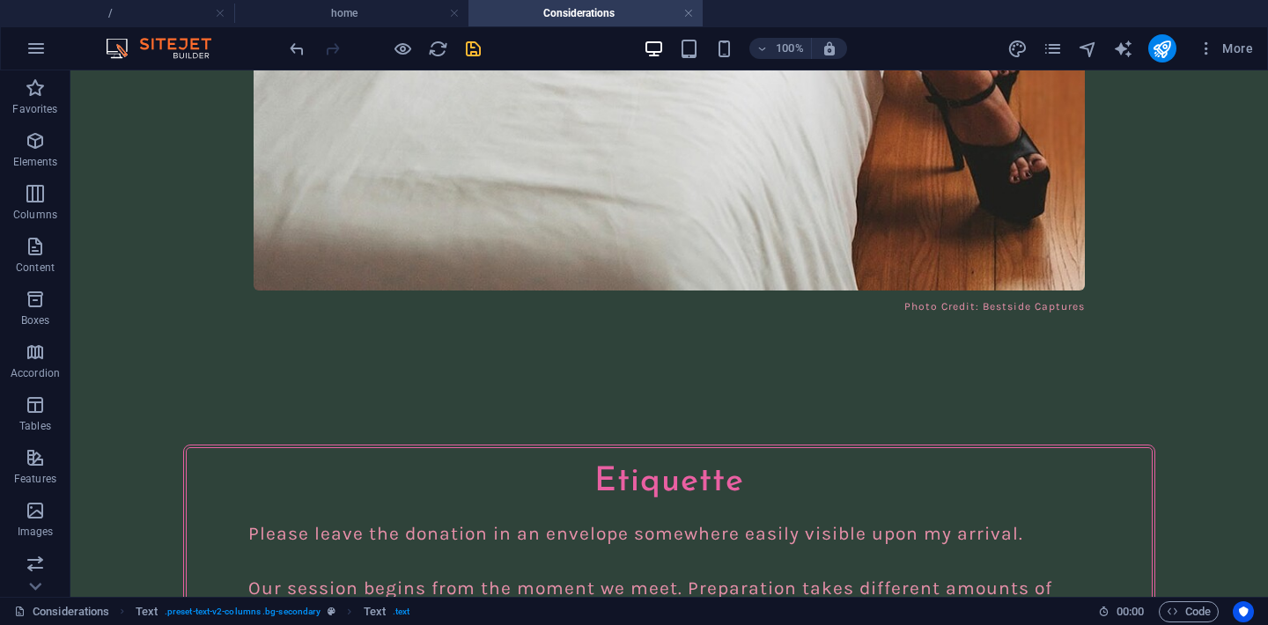
scroll to position [2627, 0]
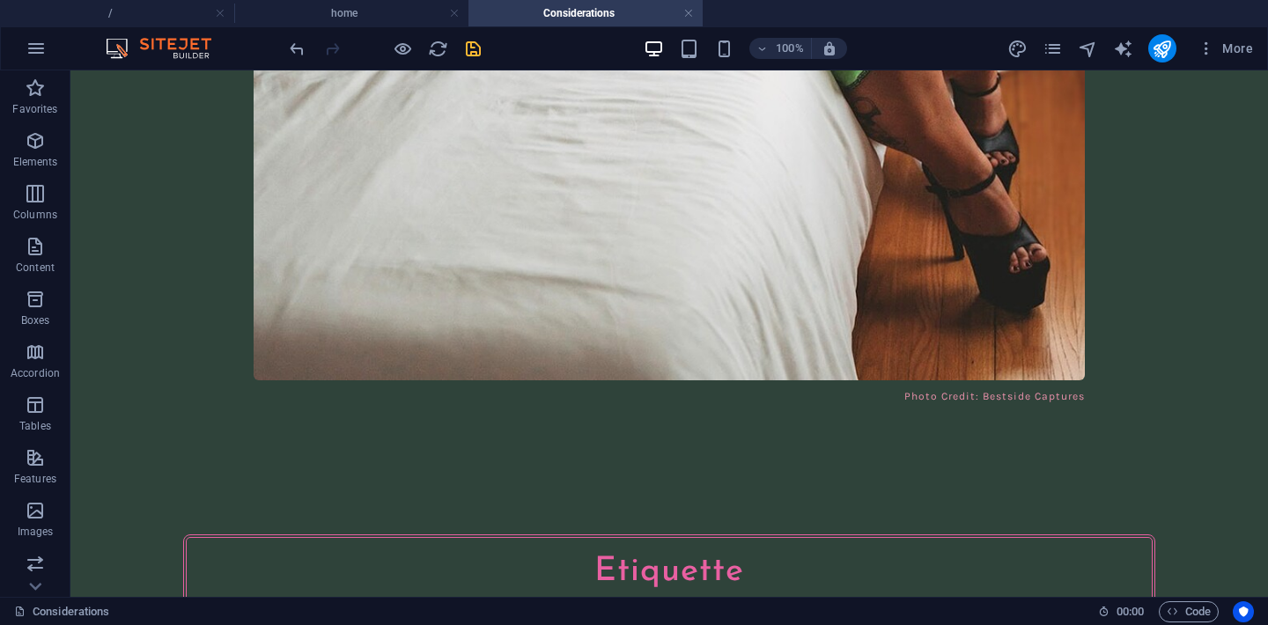
drag, startPoint x: 345, startPoint y: 265, endPoint x: 668, endPoint y: 313, distance: 326.7
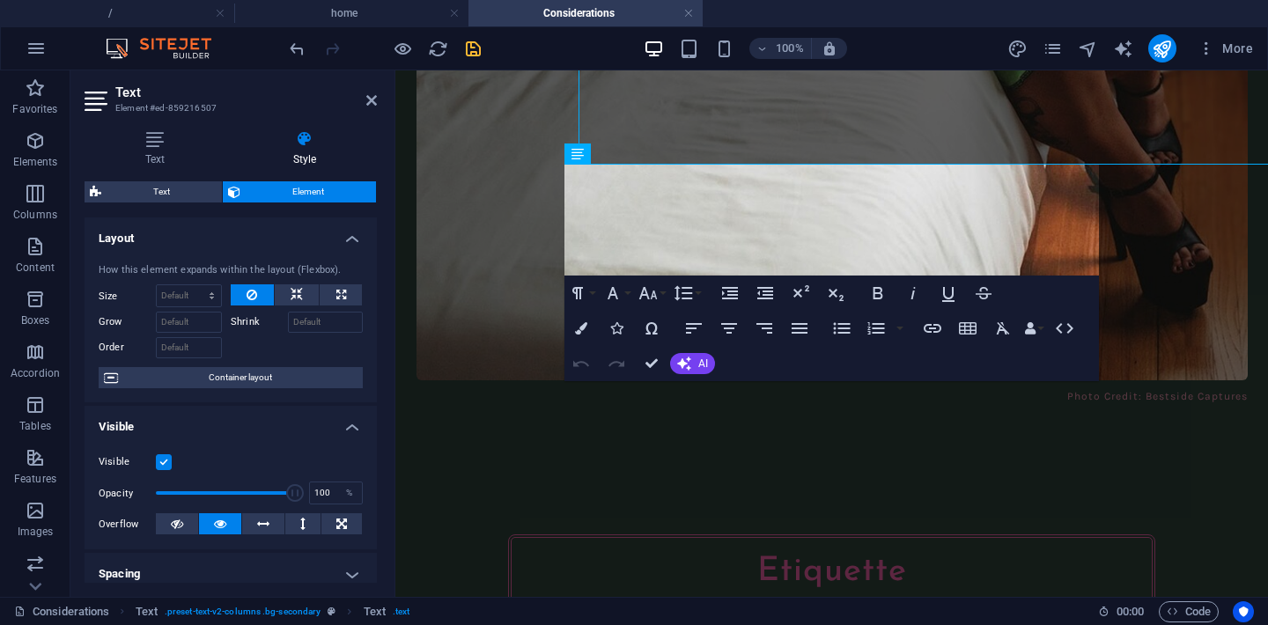
scroll to position [2732, 0]
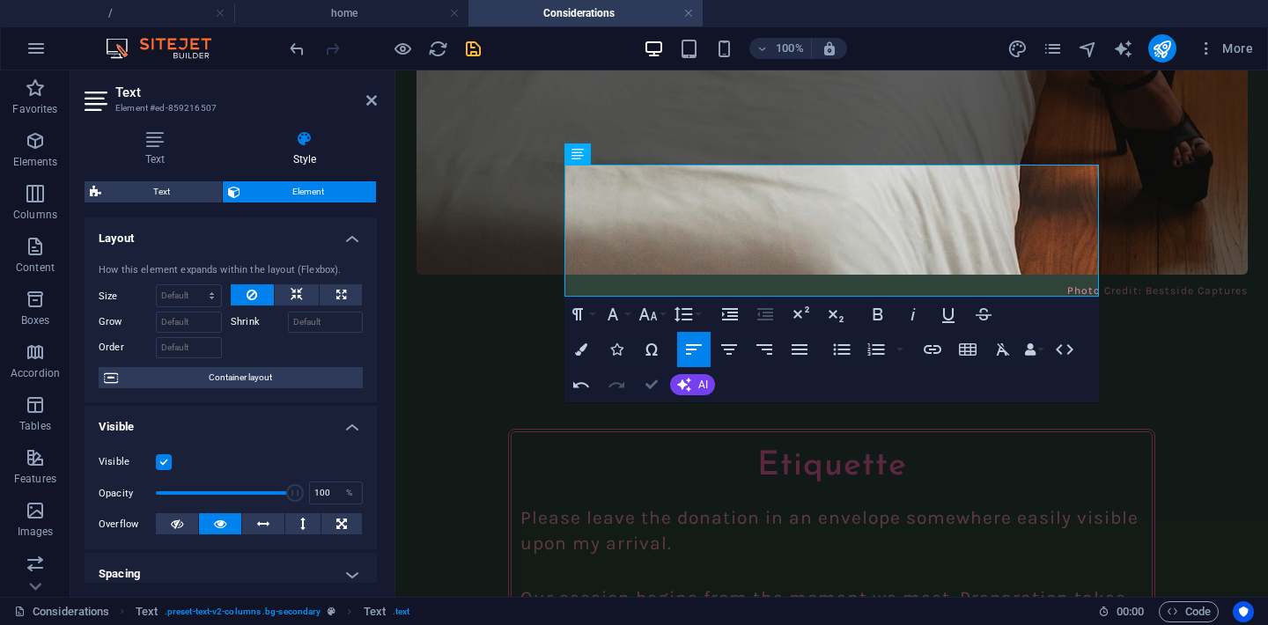
scroll to position [2627, 0]
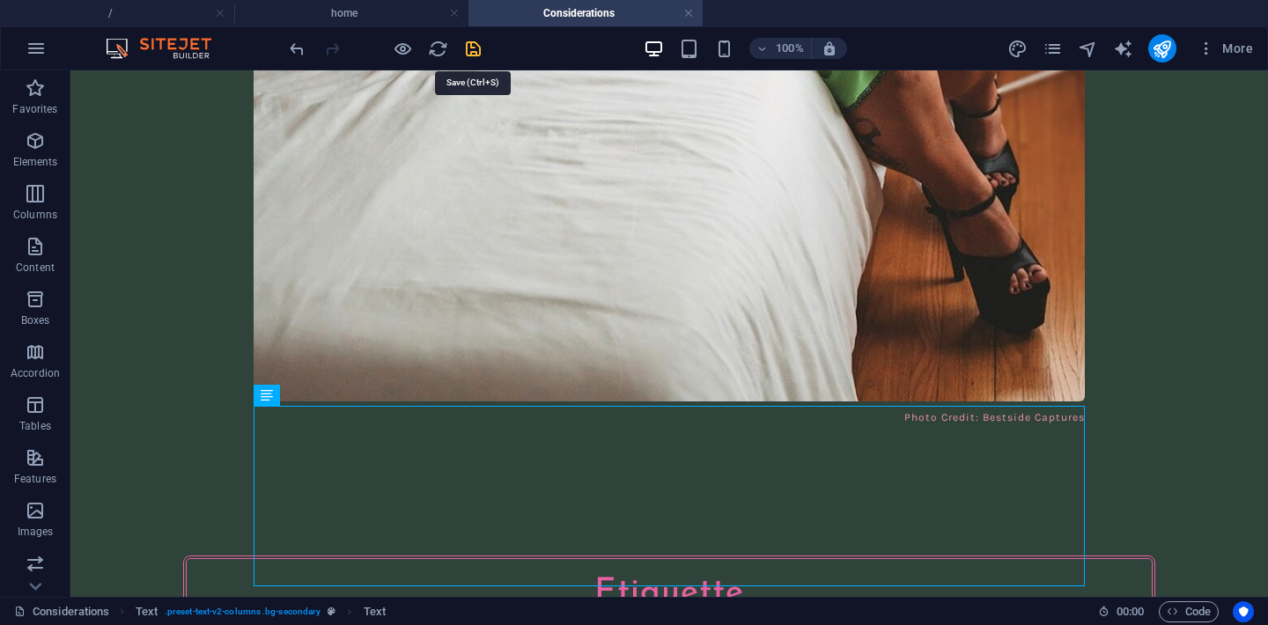
click at [467, 48] on icon "save" at bounding box center [473, 49] width 20 height 20
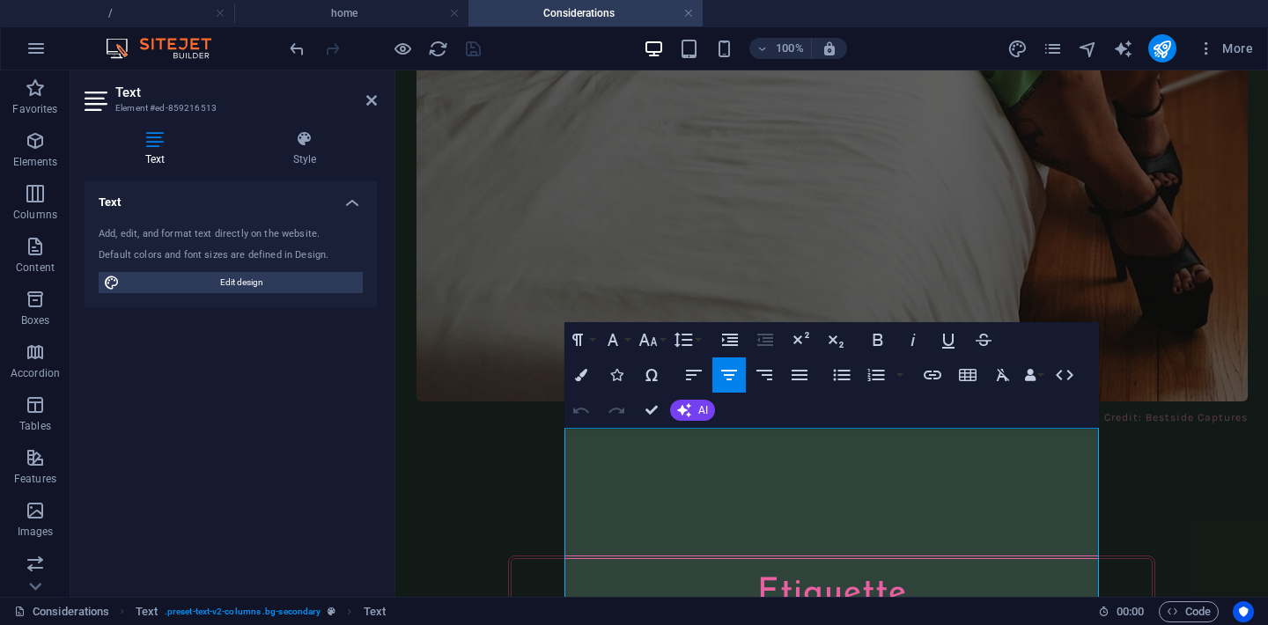
scroll to position [2711, 0]
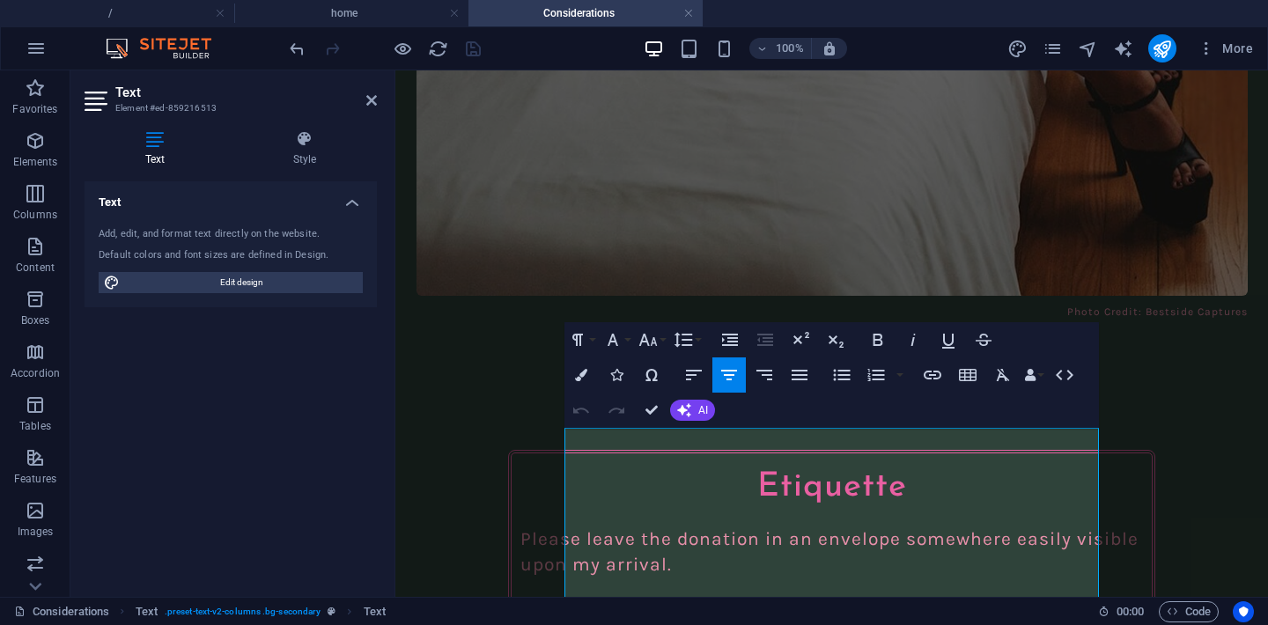
click at [510, 380] on div "Menu About me Considerations Connect Considerations with Honey Bruja Considerat…" at bounding box center [831, 354] width 872 height 5990
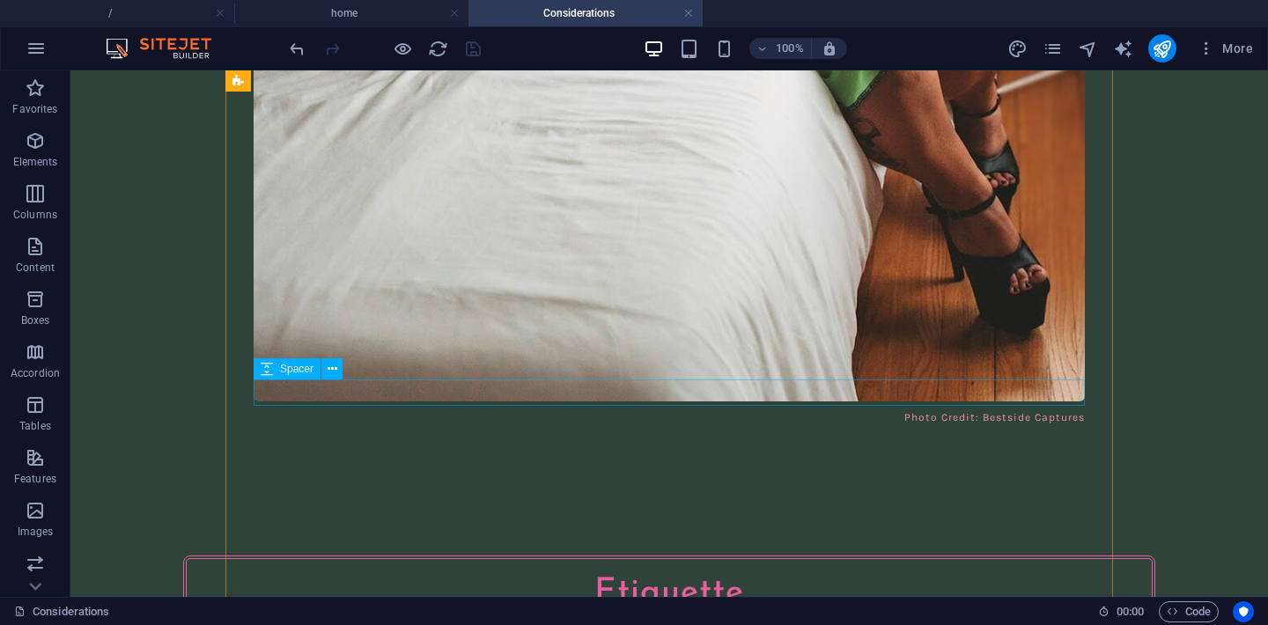
click at [278, 372] on div "Spacer" at bounding box center [287, 368] width 67 height 21
select select "px"
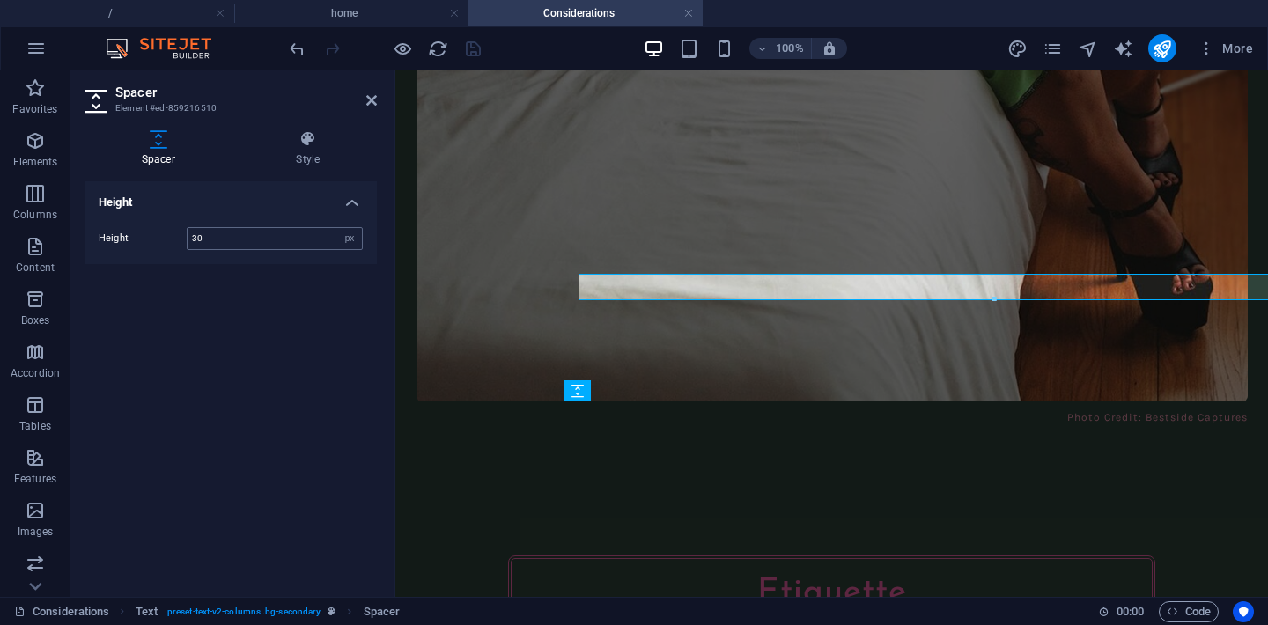
scroll to position [2711, 0]
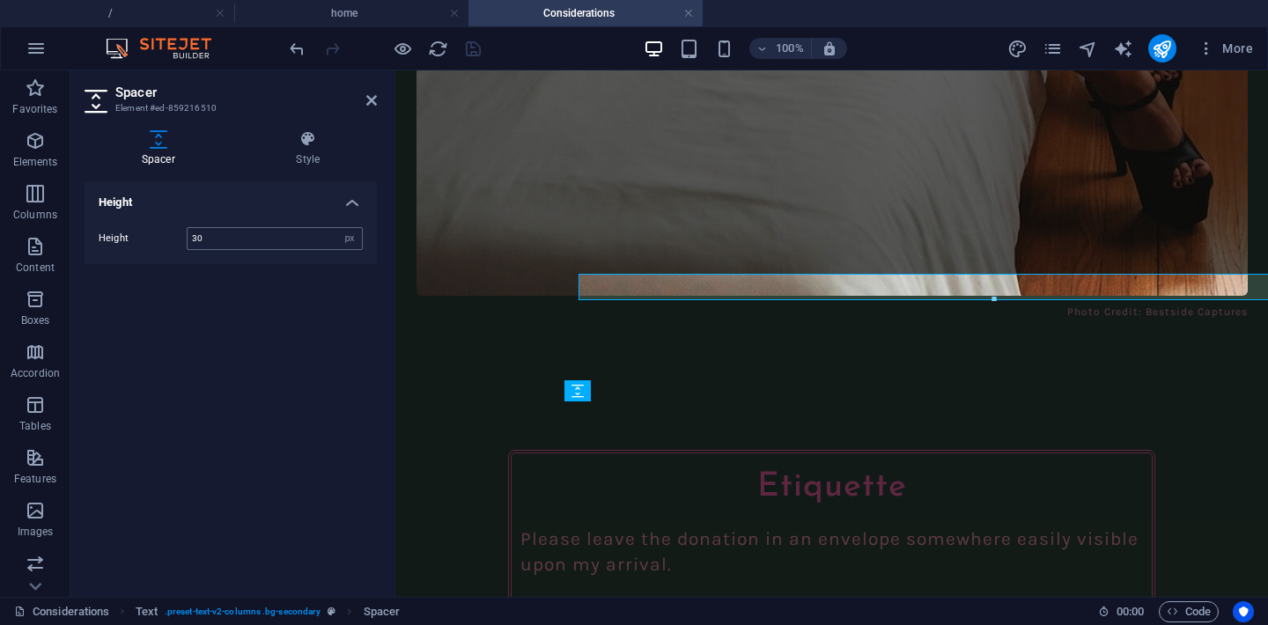
click at [247, 231] on input "30" at bounding box center [275, 238] width 174 height 21
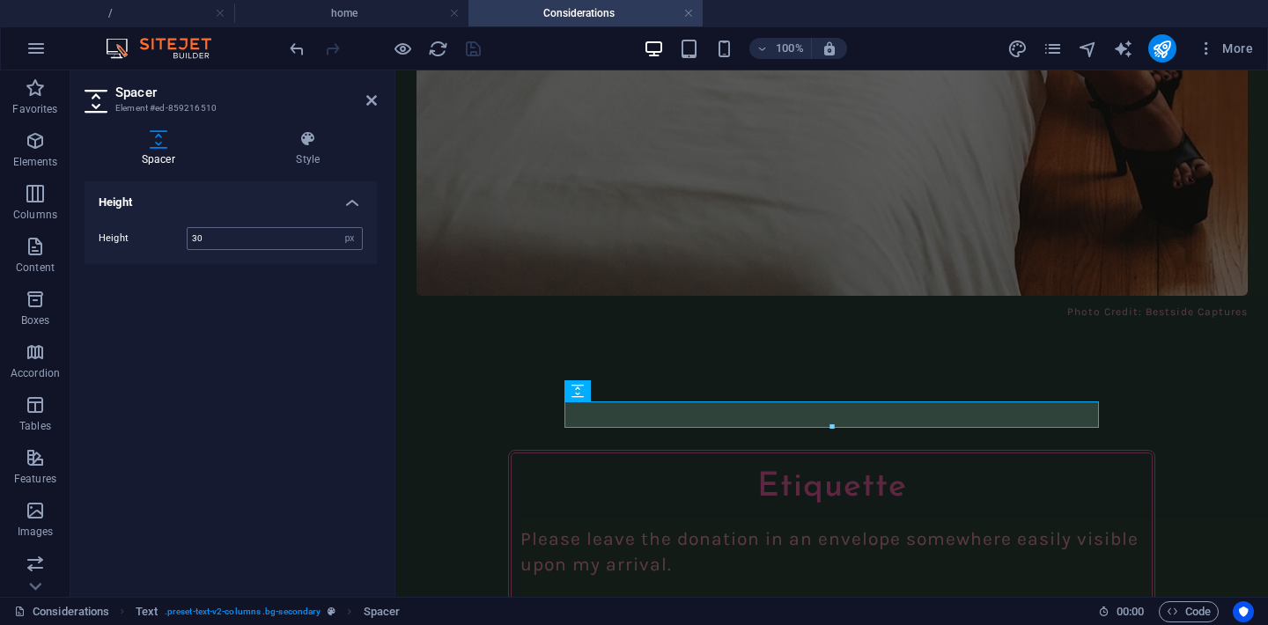
type input "3"
type input "40"
click at [369, 98] on icon at bounding box center [371, 100] width 11 height 14
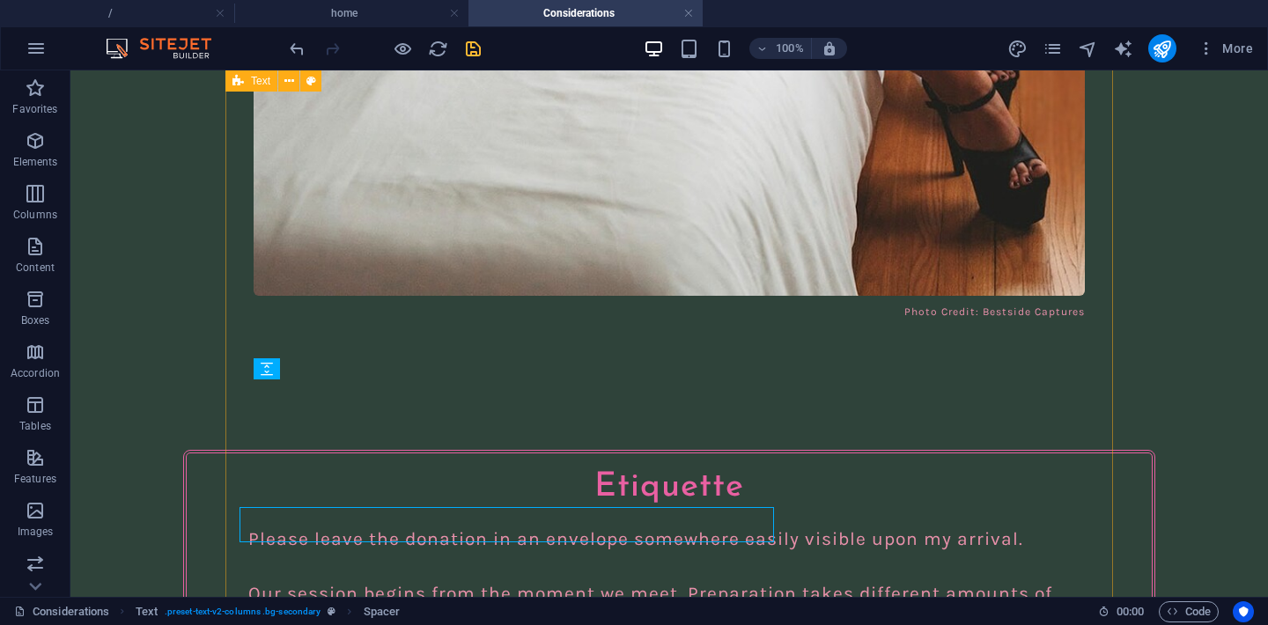
scroll to position [2606, 0]
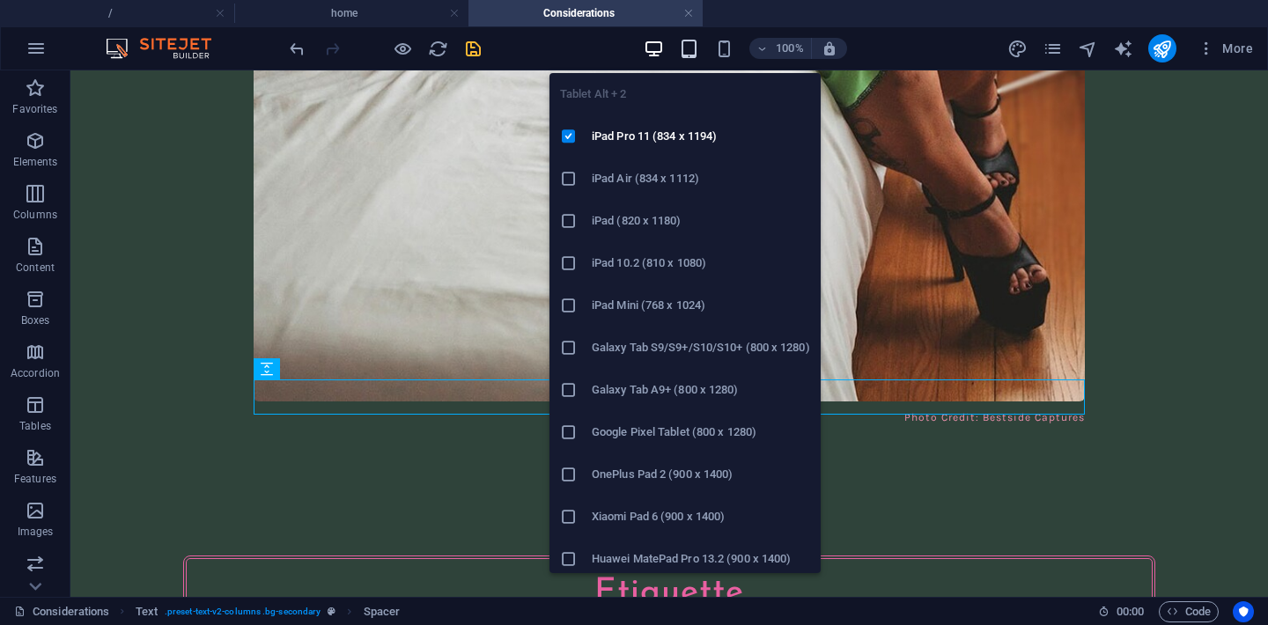
click at [688, 50] on icon "button" at bounding box center [689, 49] width 20 height 20
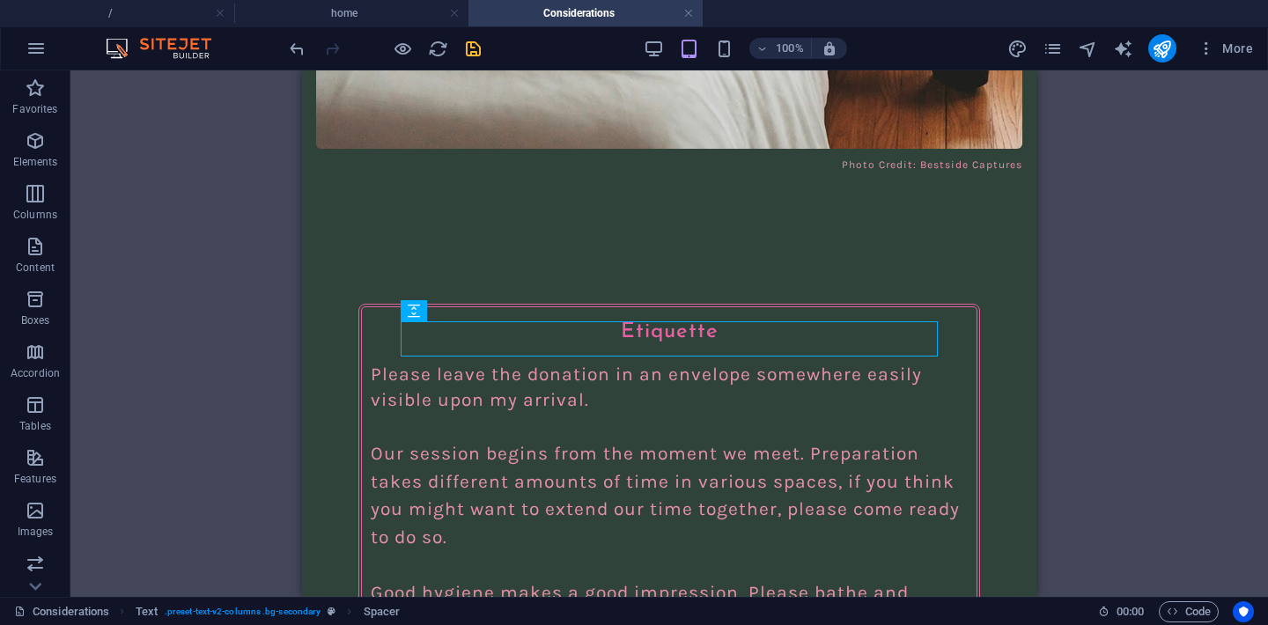
scroll to position [2452, 0]
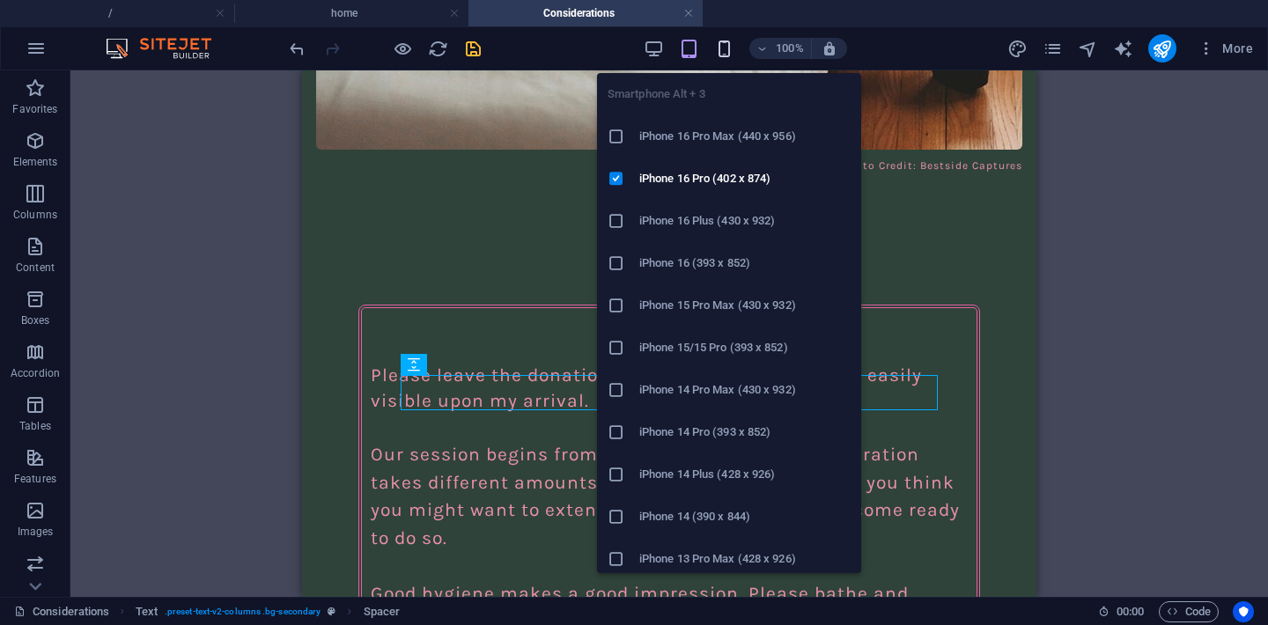
click at [720, 55] on icon "button" at bounding box center [724, 49] width 20 height 20
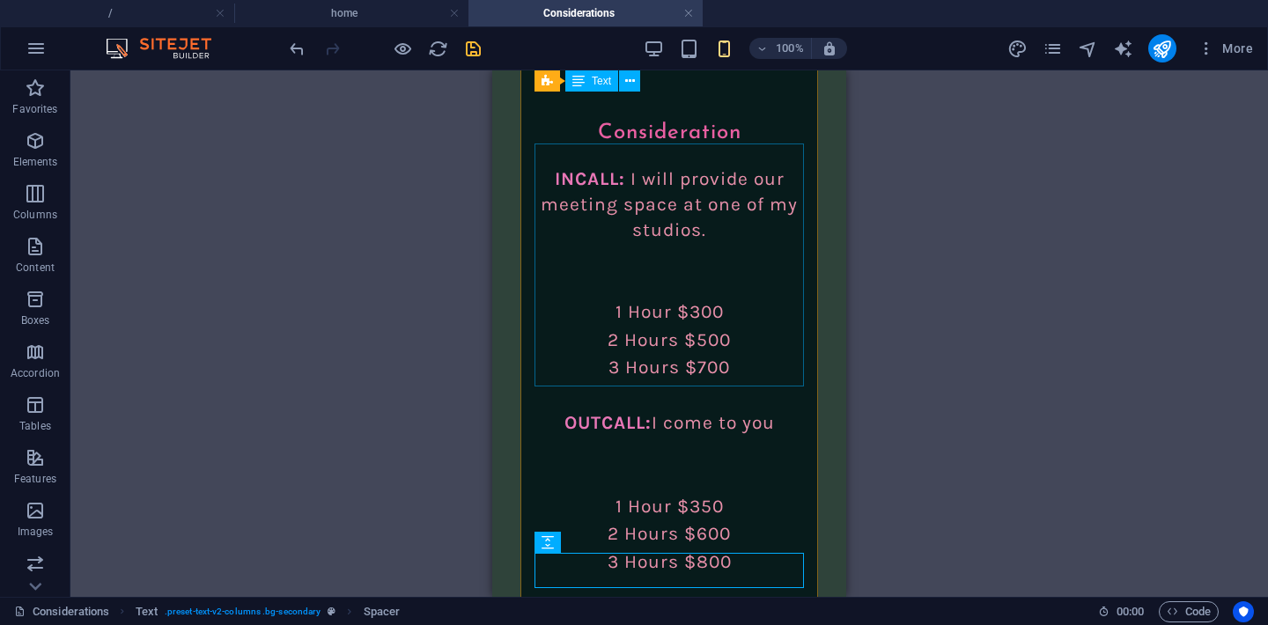
scroll to position [3887, 0]
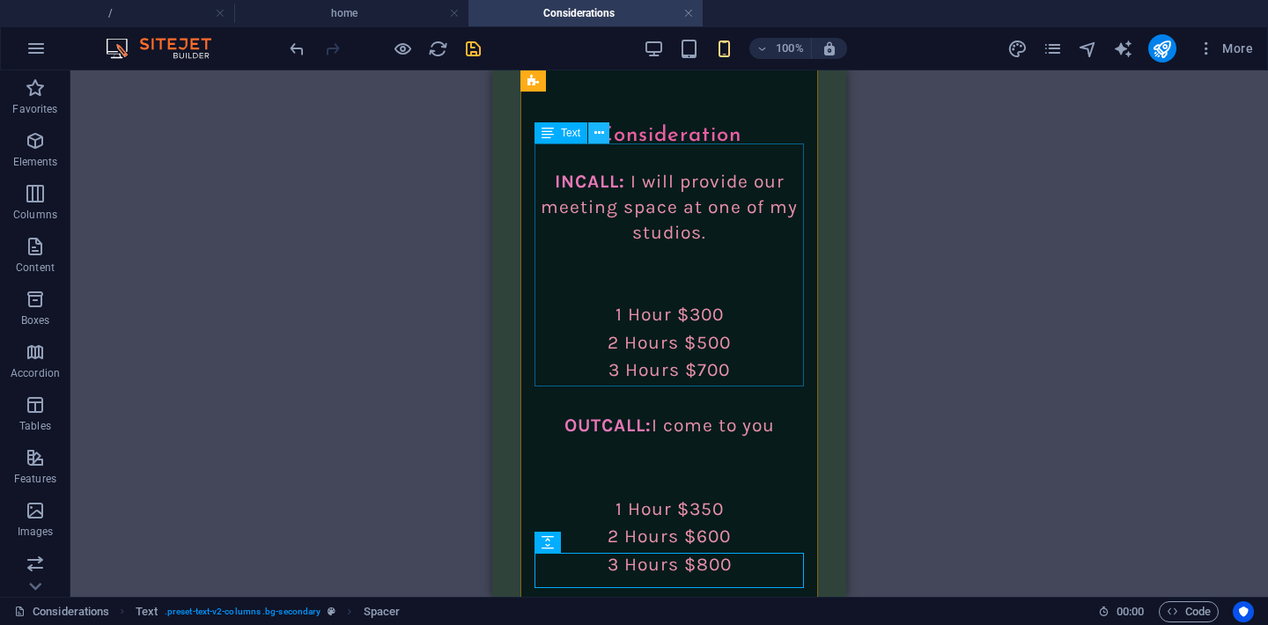
click at [600, 135] on icon at bounding box center [599, 133] width 10 height 18
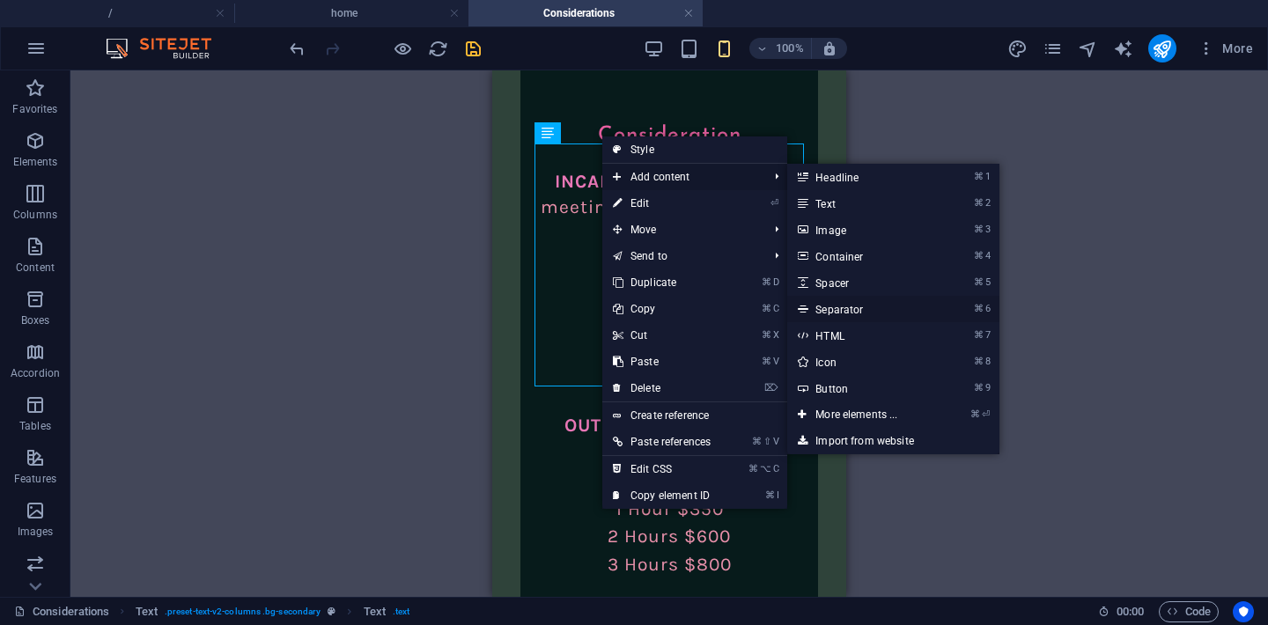
click at [866, 313] on link "⌘ 6 Separator" at bounding box center [859, 309] width 145 height 26
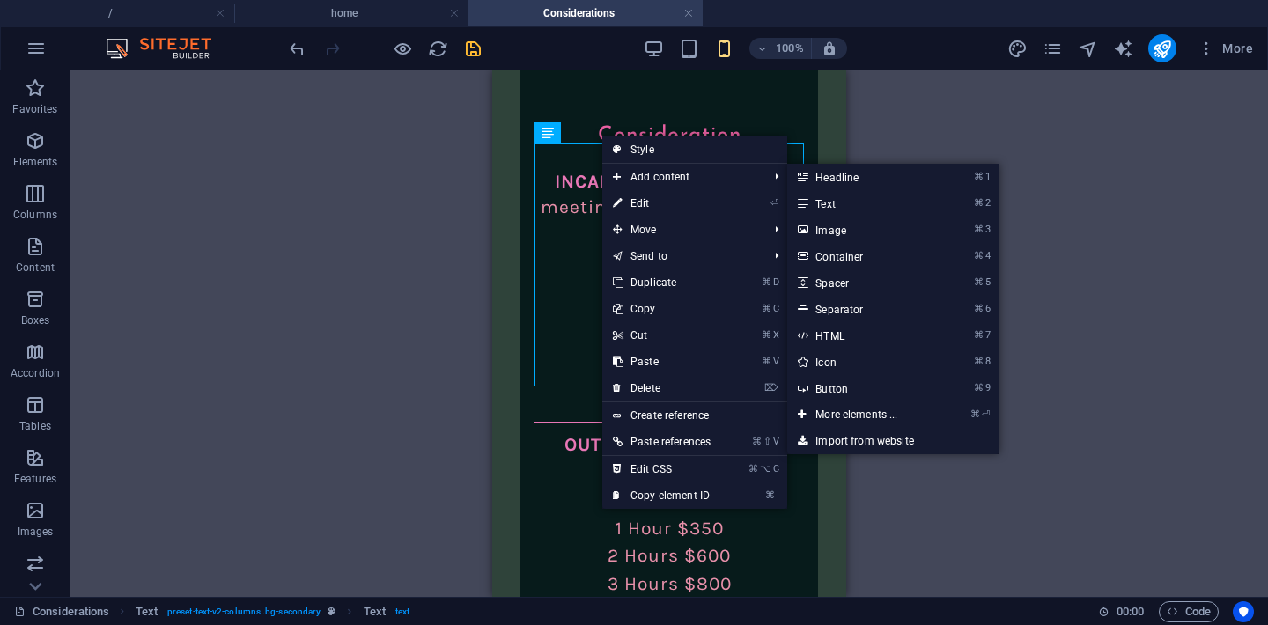
select select "%"
select select "px"
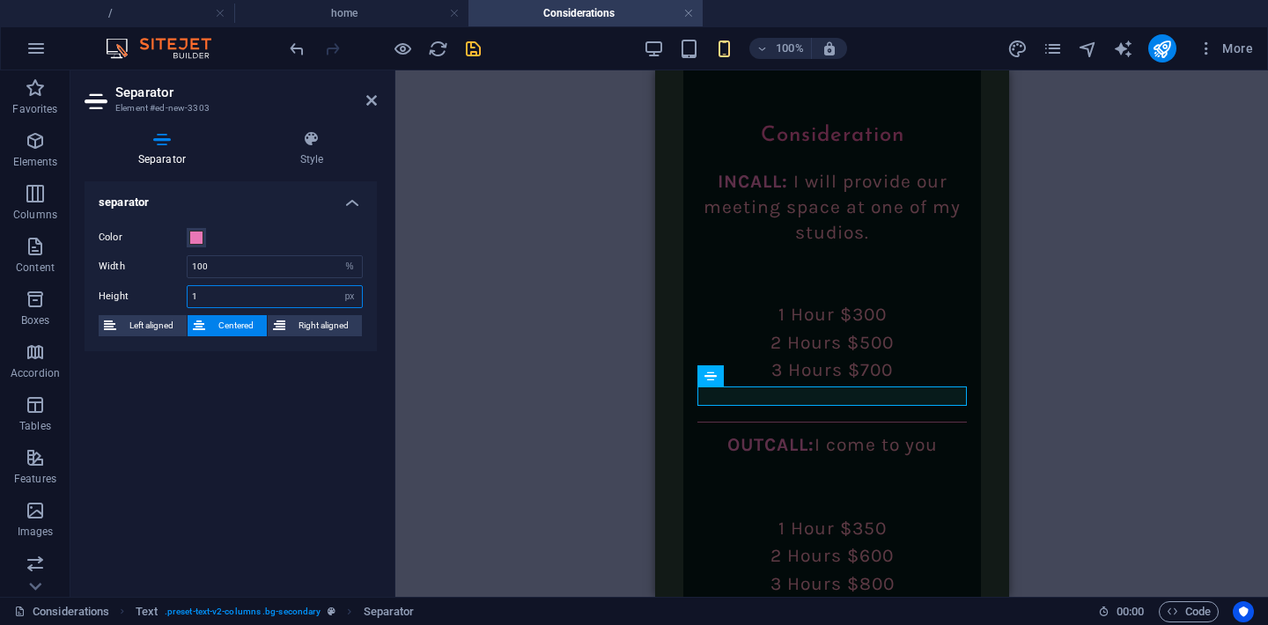
click at [215, 298] on input "1" at bounding box center [275, 296] width 174 height 21
type input "2"
click at [374, 98] on icon at bounding box center [371, 100] width 11 height 14
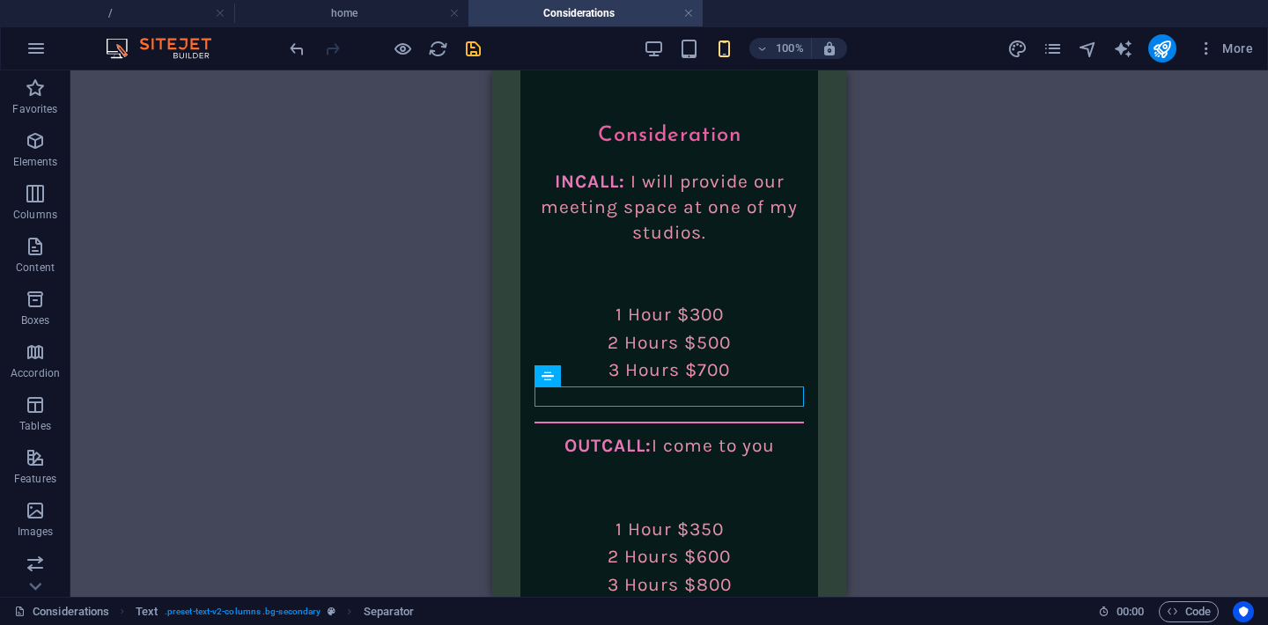
click at [980, 283] on div "H1 Text on background Container Container Text on background Container H1 Conta…" at bounding box center [668, 333] width 1197 height 526
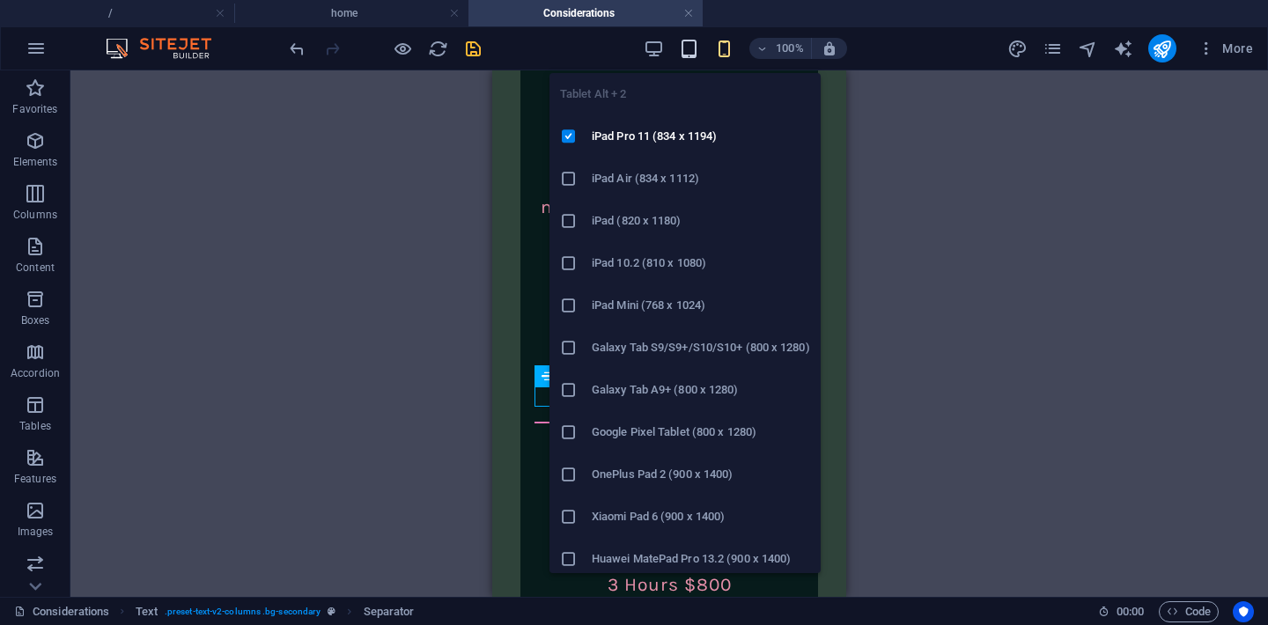
click at [690, 57] on icon "button" at bounding box center [689, 49] width 20 height 20
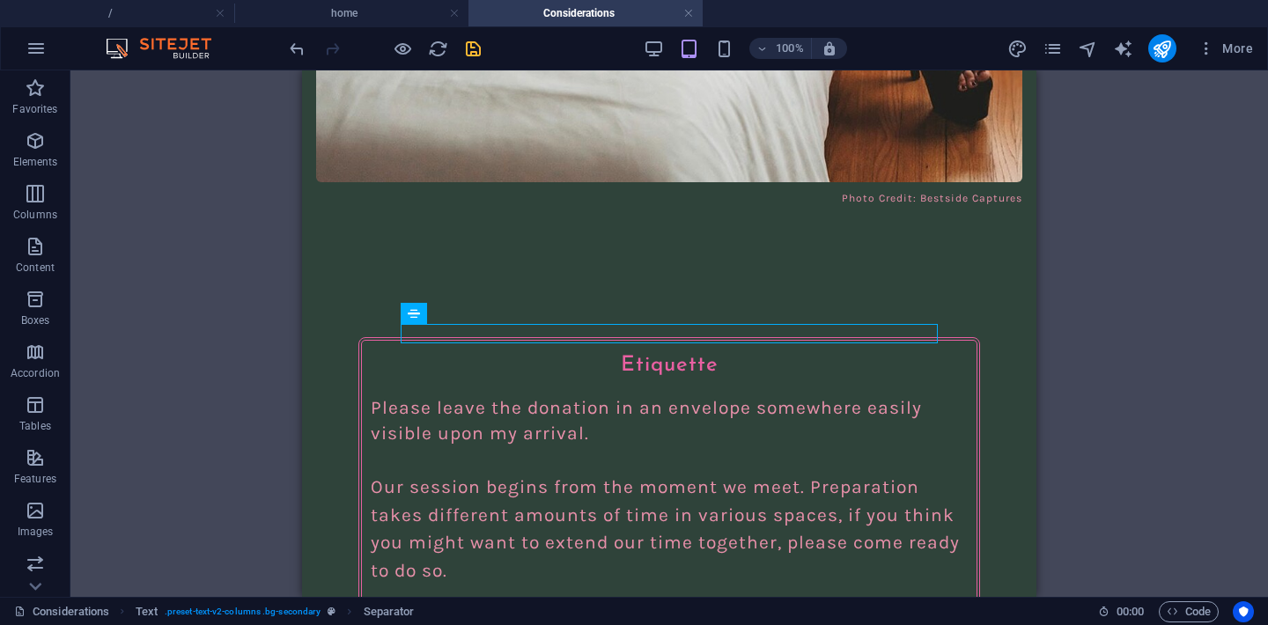
click at [1116, 210] on div "H1 Text on background Container Container Text on background Container H1 Conta…" at bounding box center [668, 333] width 1197 height 526
click at [261, 362] on div "H1 Text on background Container Container Text on background Container H1 Conta…" at bounding box center [668, 333] width 1197 height 526
click at [332, 364] on div "Menu About me Considerations Connect Considerations with Honey Bruja Considerat…" at bounding box center [669, 373] width 734 height 5445
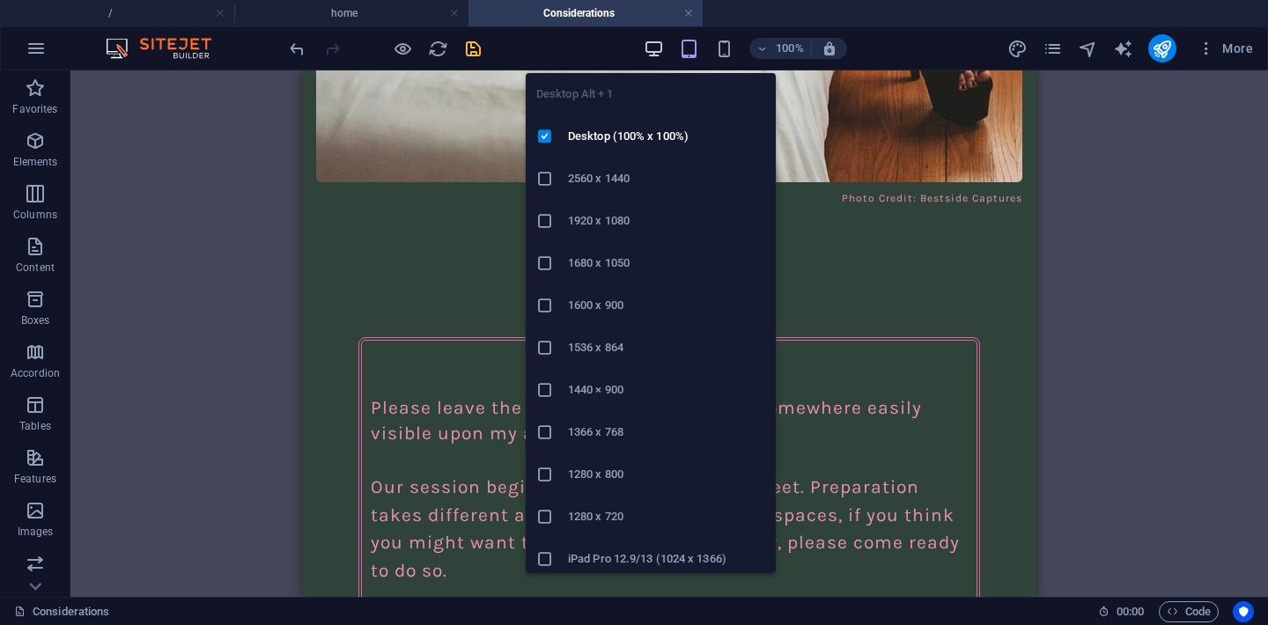
click at [653, 45] on icon "button" at bounding box center [653, 49] width 20 height 20
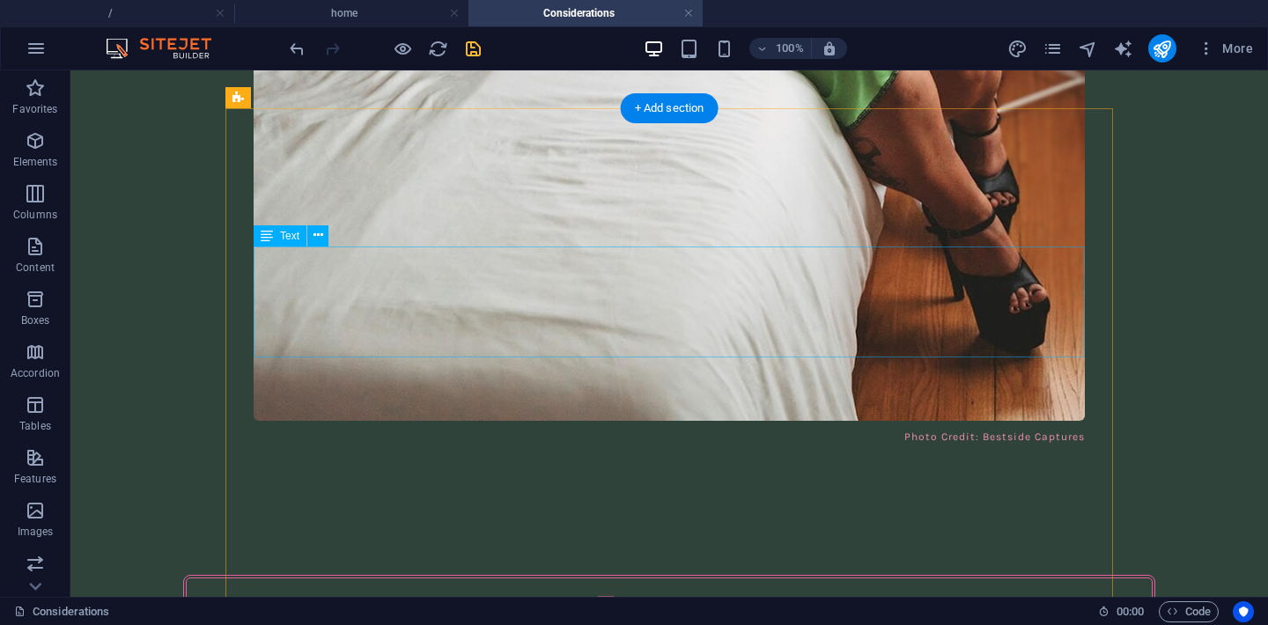
scroll to position [2614, 0]
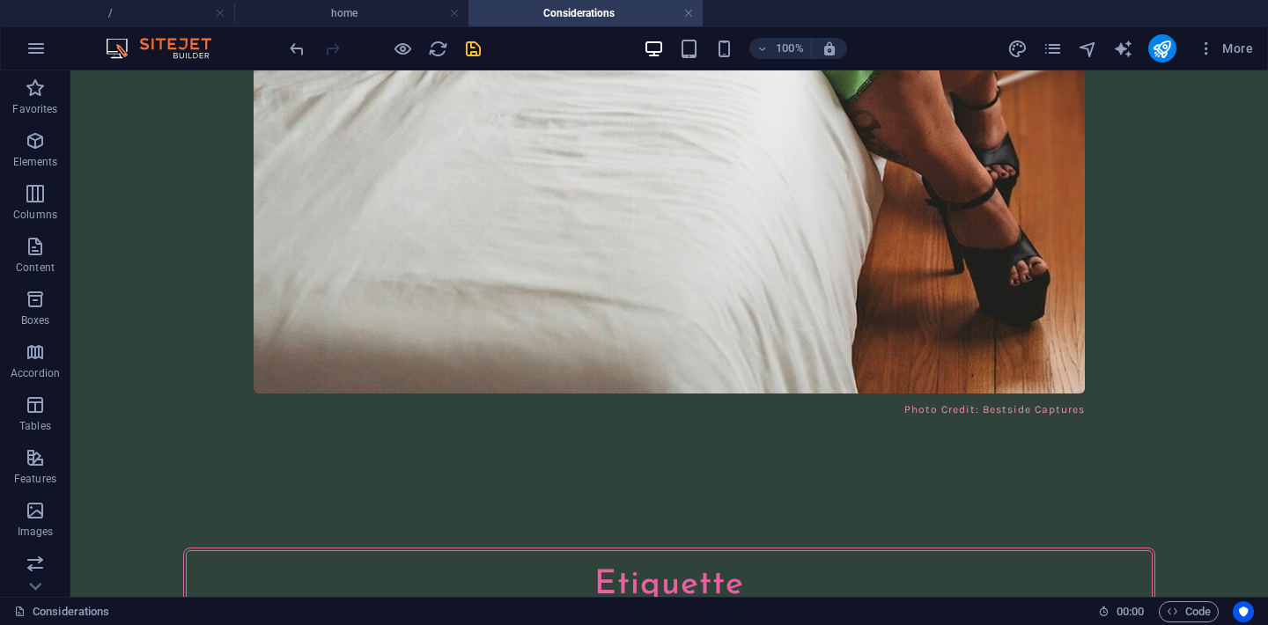
click at [1241, 267] on div "Menu About me Considerations Connect Considerations with Honey Bruja Considerat…" at bounding box center [668, 257] width 1197 height 5601
click at [288, 165] on span "Text" at bounding box center [289, 167] width 19 height 11
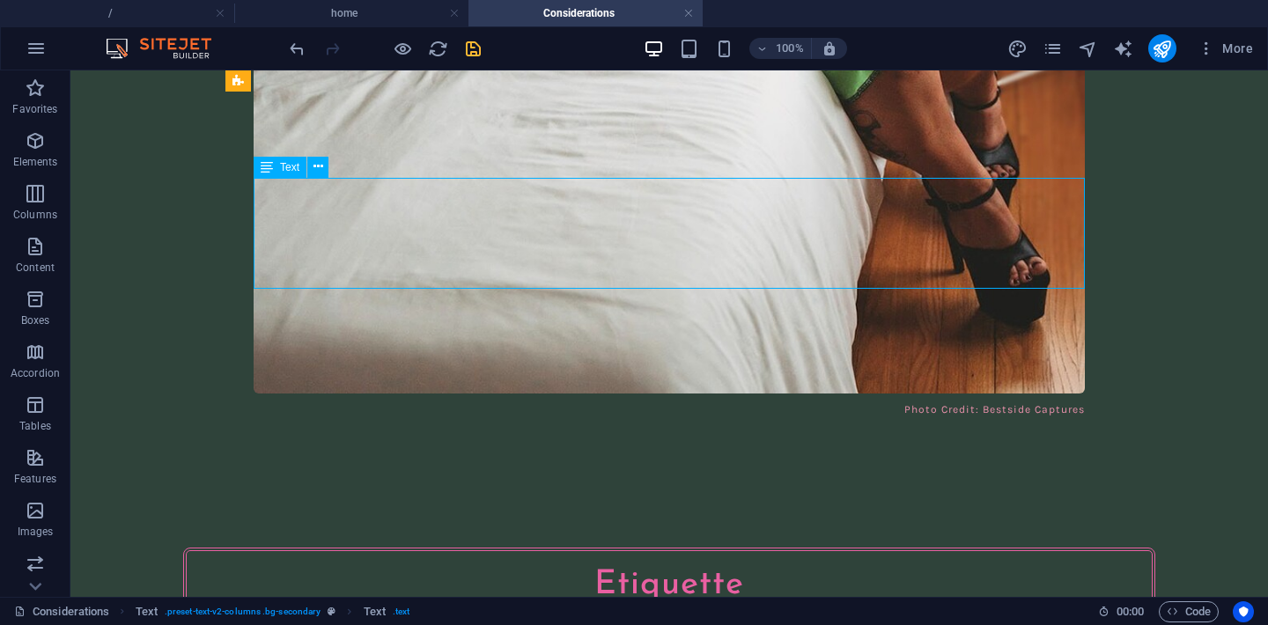
click at [288, 165] on span "Text" at bounding box center [289, 167] width 19 height 11
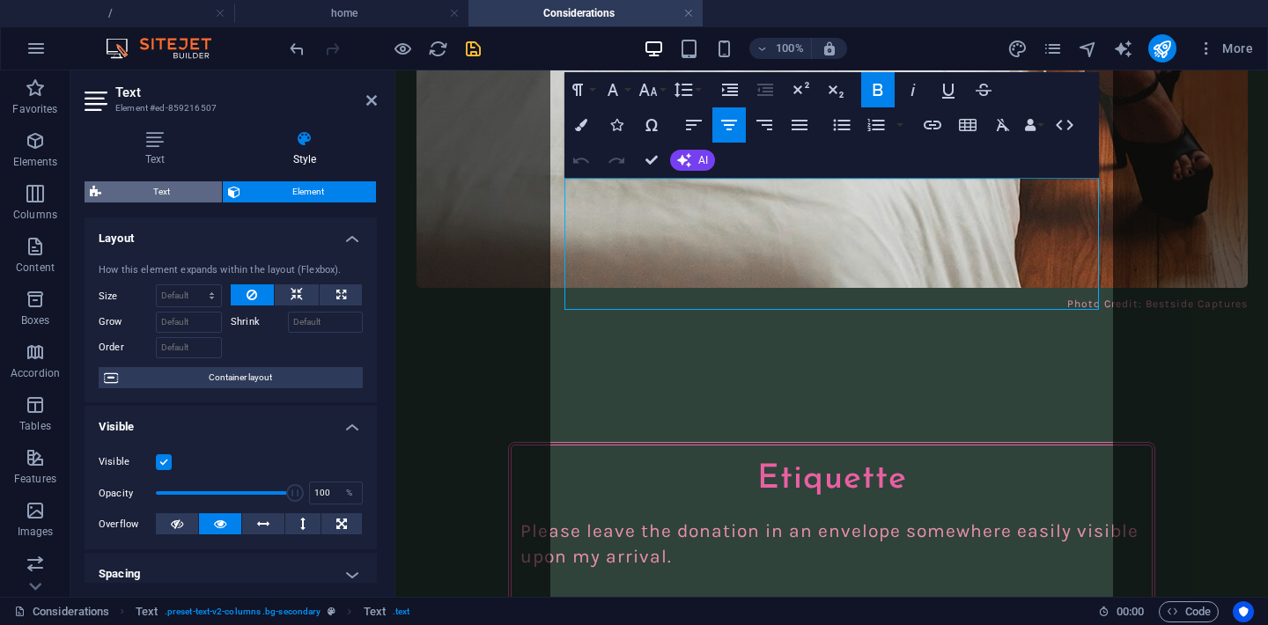
click at [195, 197] on span "Text" at bounding box center [162, 191] width 110 height 21
select select "rem"
select select "px"
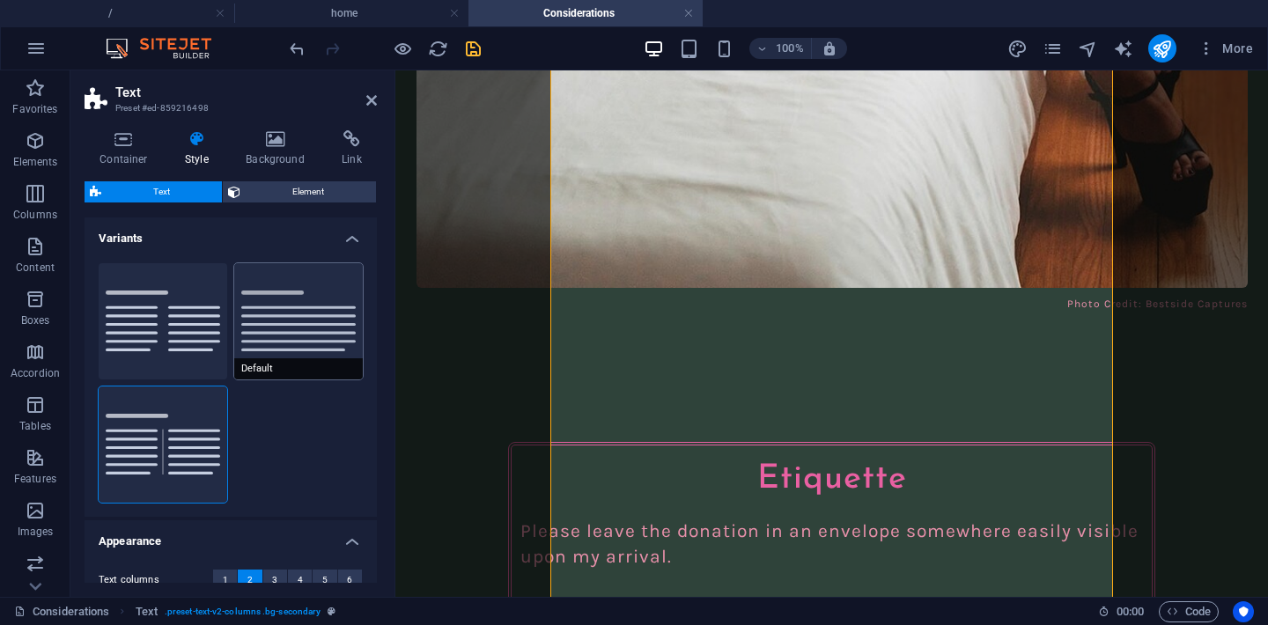
scroll to position [214, 0]
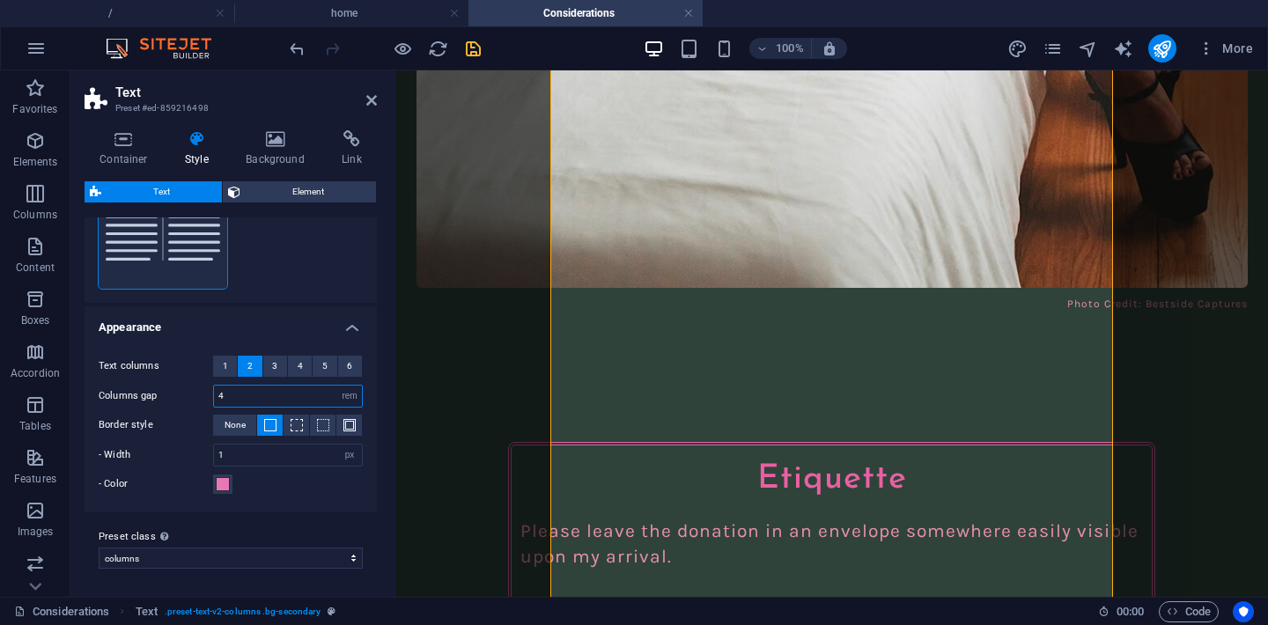
click at [258, 395] on input "4" at bounding box center [288, 396] width 148 height 21
type input "3"
type input "2"
click at [377, 106] on aside "Text Preset #ed-859216498 Container Style Background Link Size Height Default p…" at bounding box center [232, 333] width 325 height 526
click at [368, 101] on icon at bounding box center [371, 100] width 11 height 14
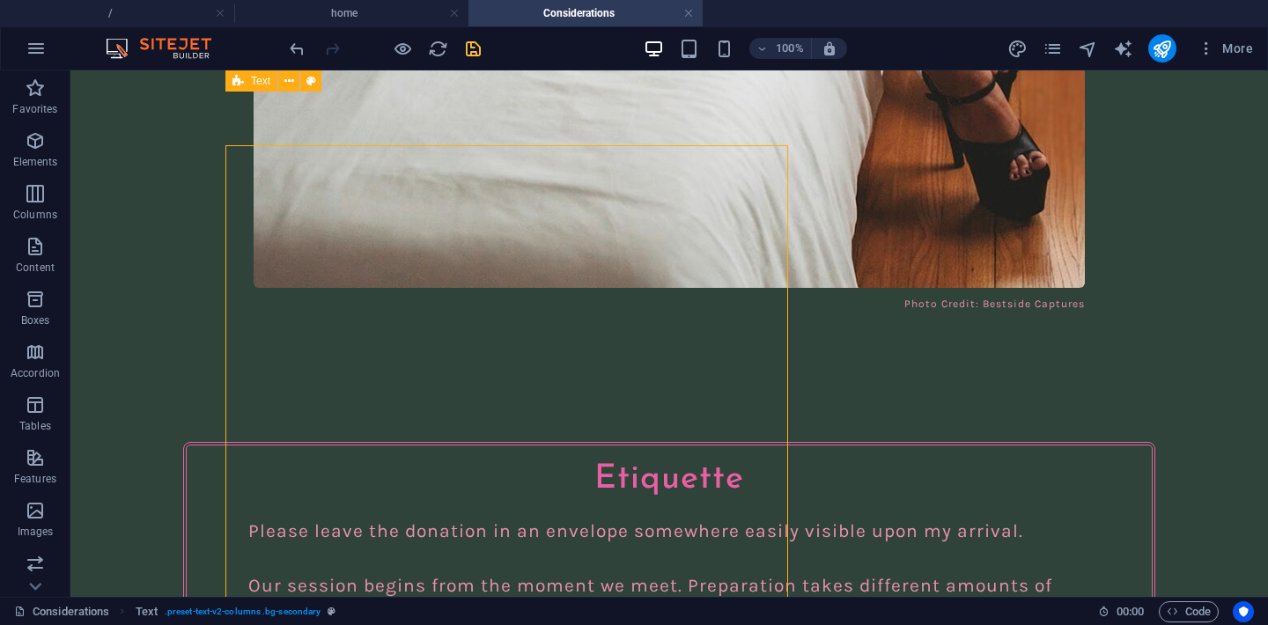
scroll to position [2614, 0]
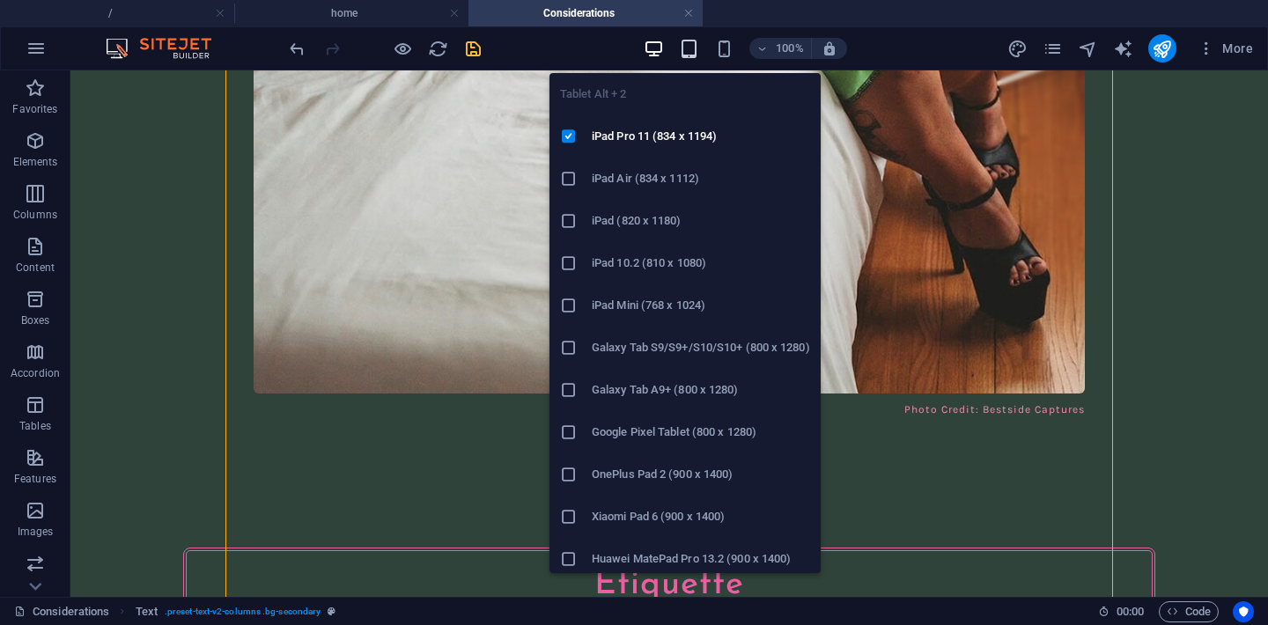
click at [691, 48] on icon "button" at bounding box center [689, 49] width 20 height 20
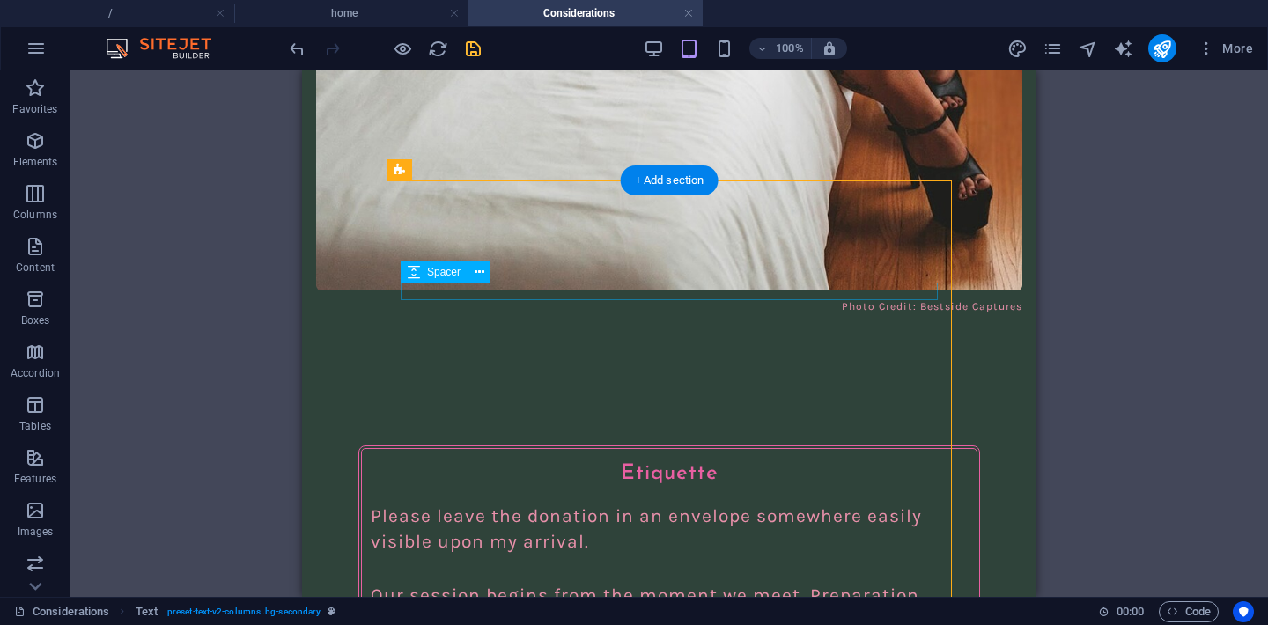
scroll to position [2313, 0]
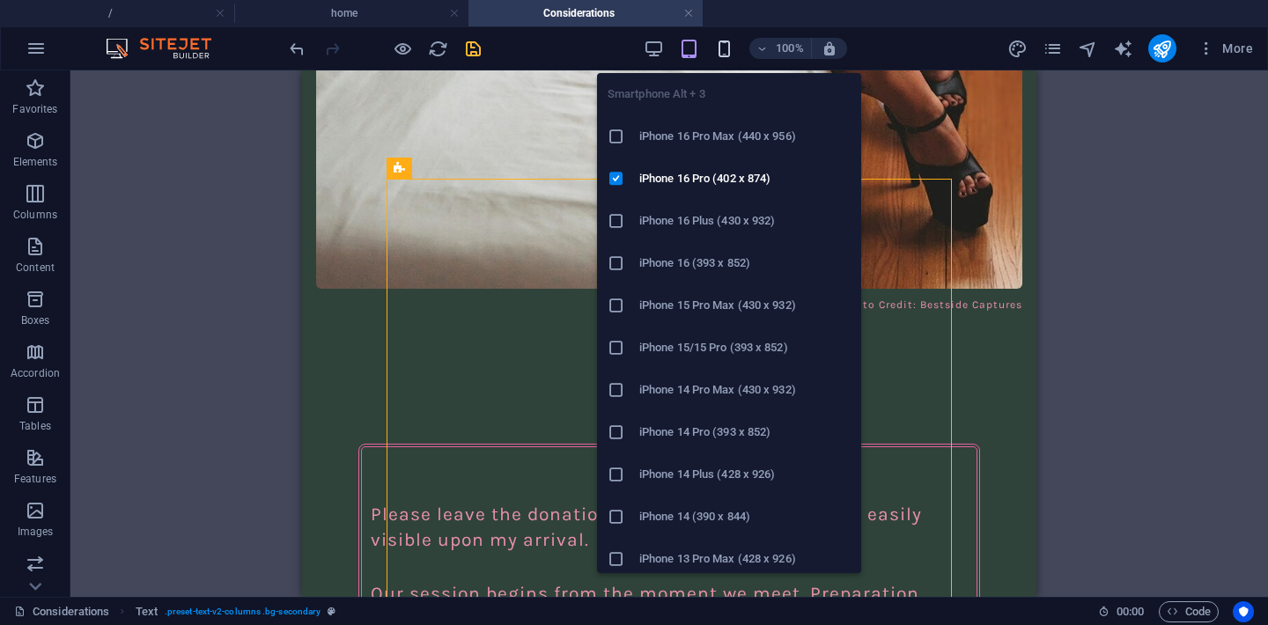
click at [720, 49] on icon "button" at bounding box center [724, 49] width 20 height 20
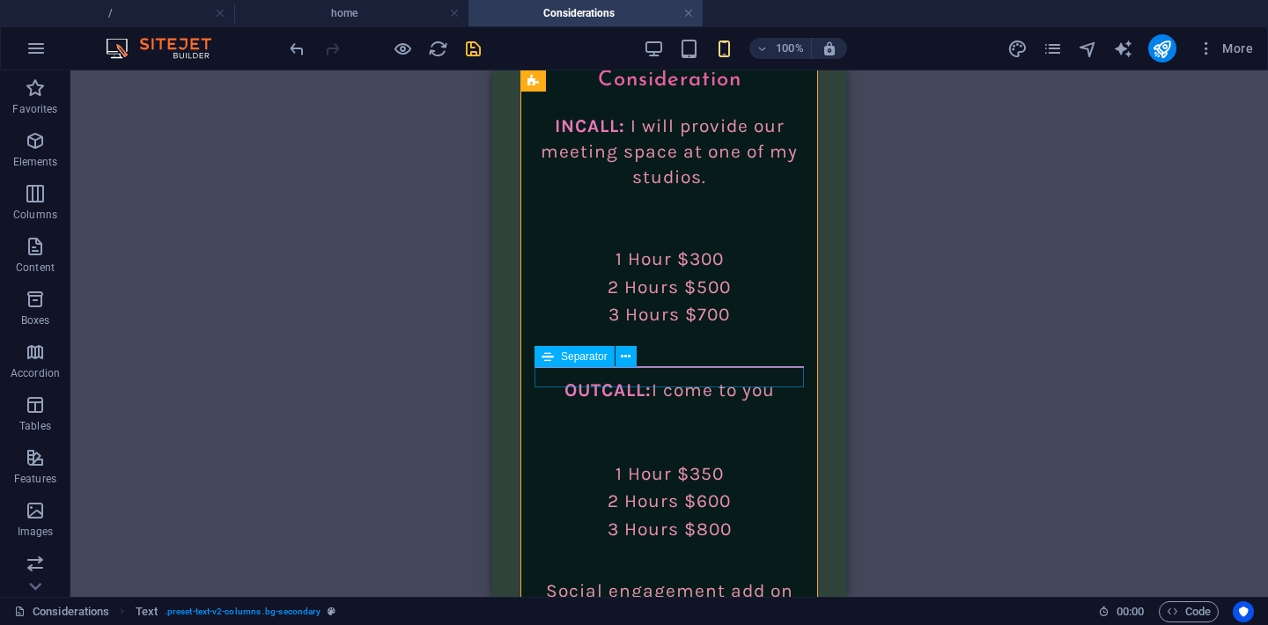
scroll to position [3949, 0]
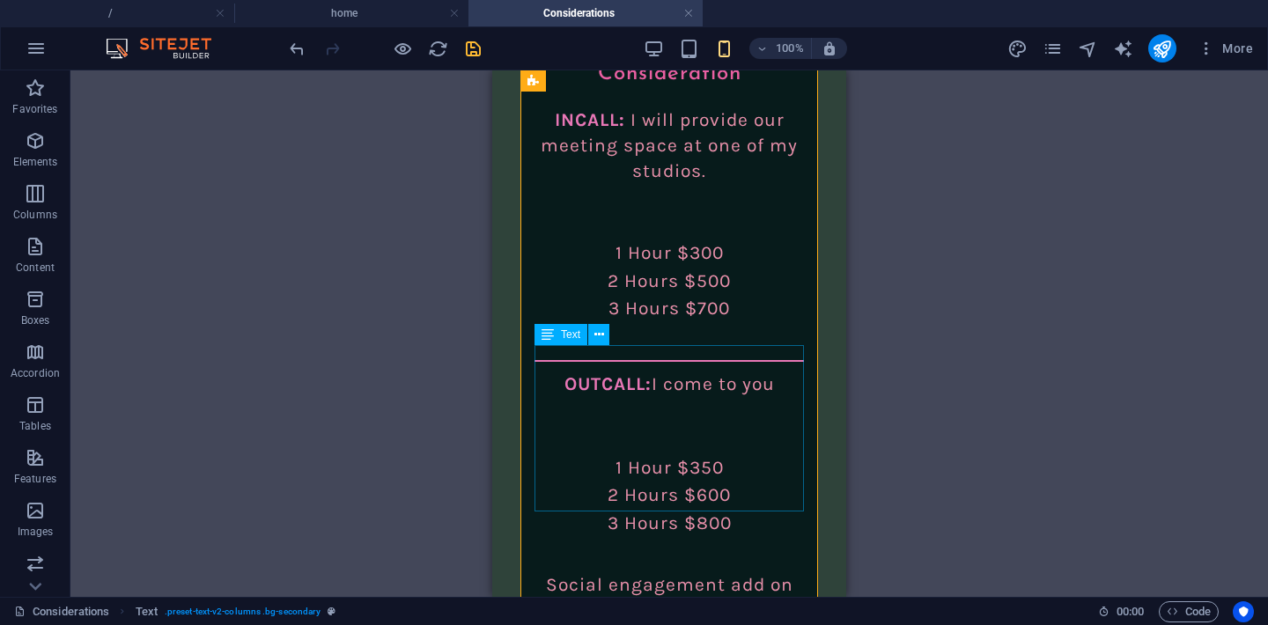
click at [685, 401] on div "OUTCALL: I come to you 1 Hour $350 2 Hours $600 3 Hours $800" at bounding box center [668, 454] width 269 height 166
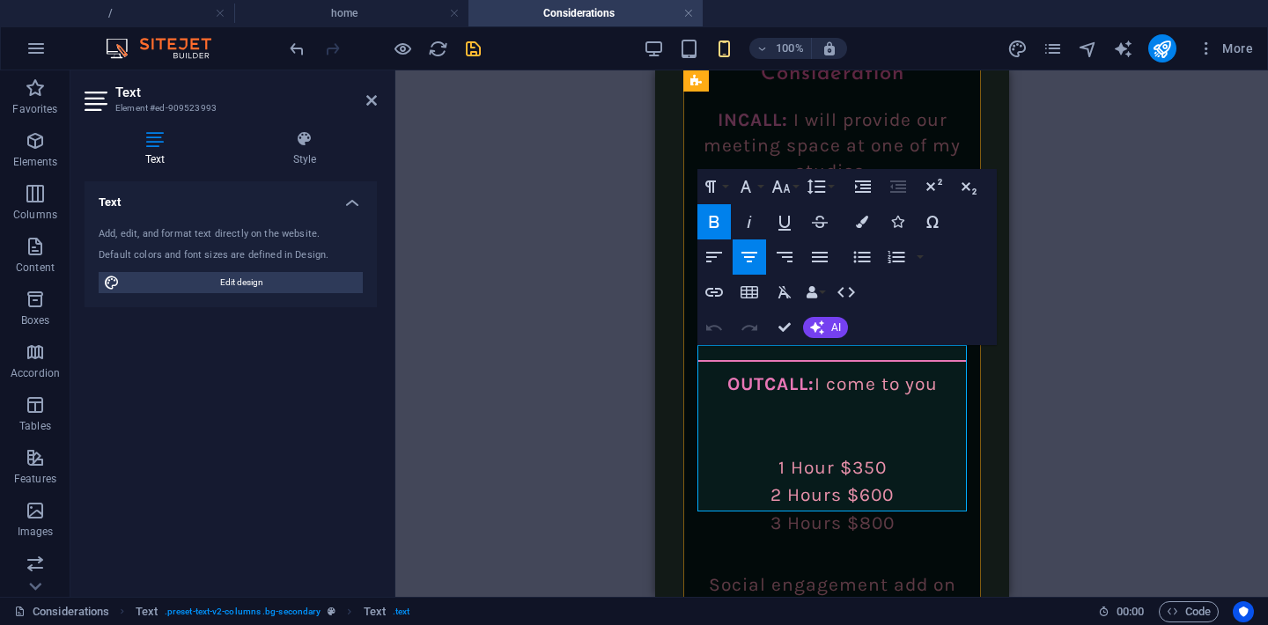
click at [835, 426] on p at bounding box center [830, 440] width 269 height 28
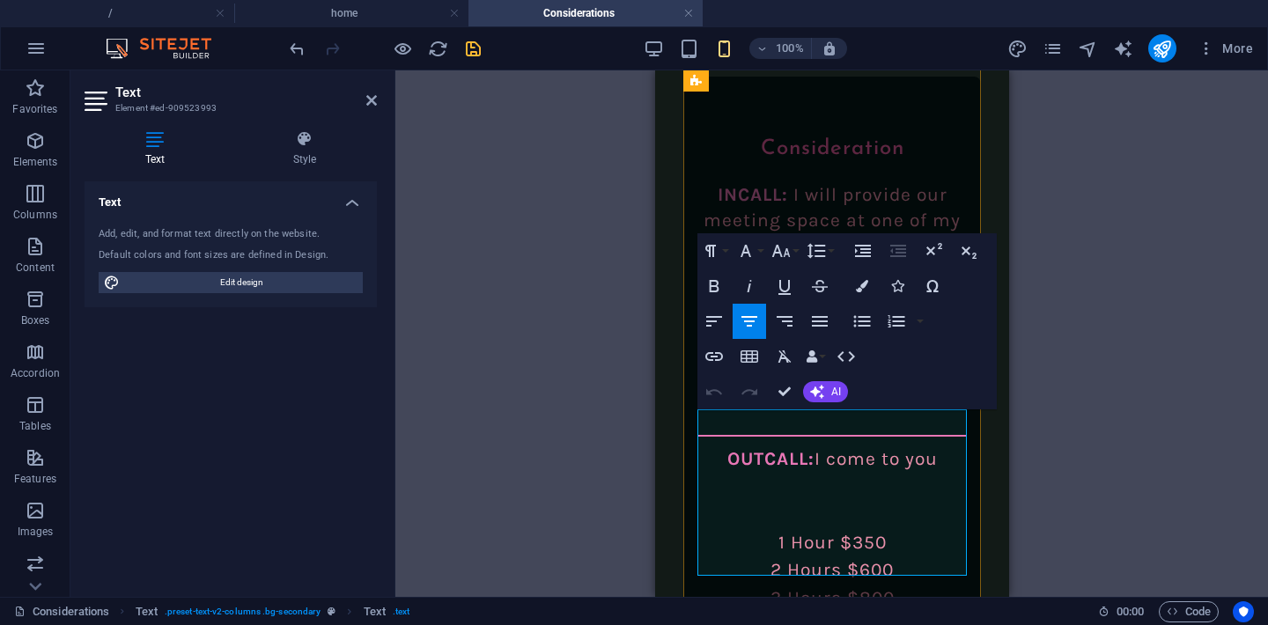
scroll to position [3872, 0]
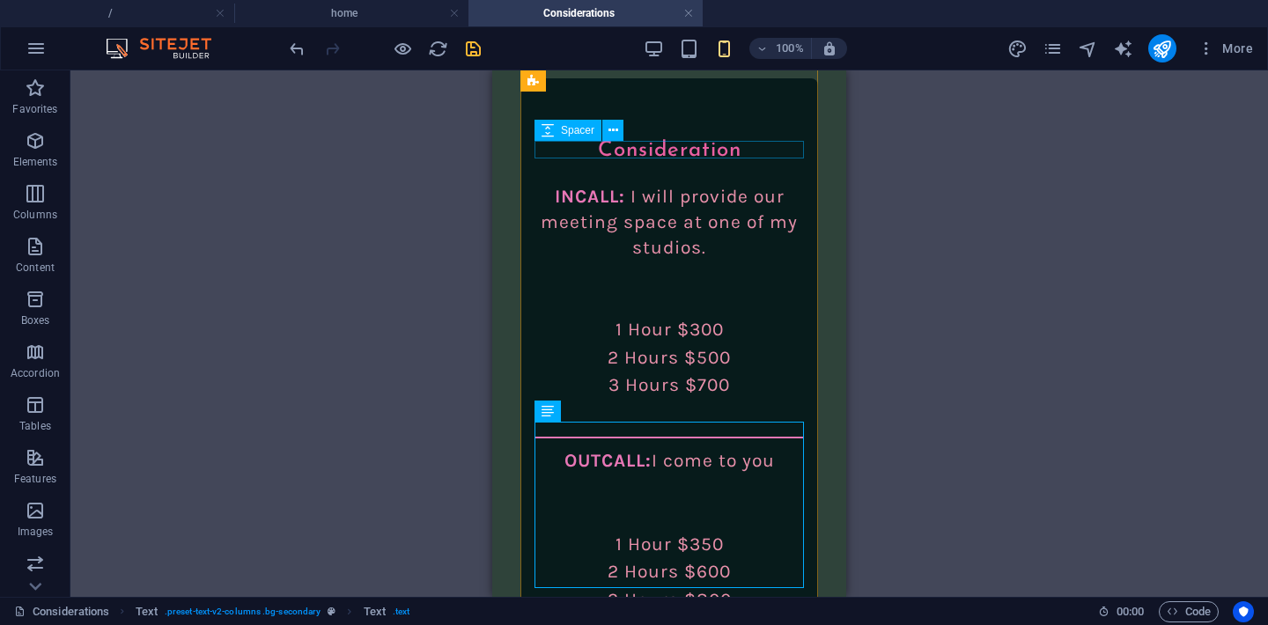
click at [701, 166] on div at bounding box center [668, 175] width 269 height 18
select select "px"
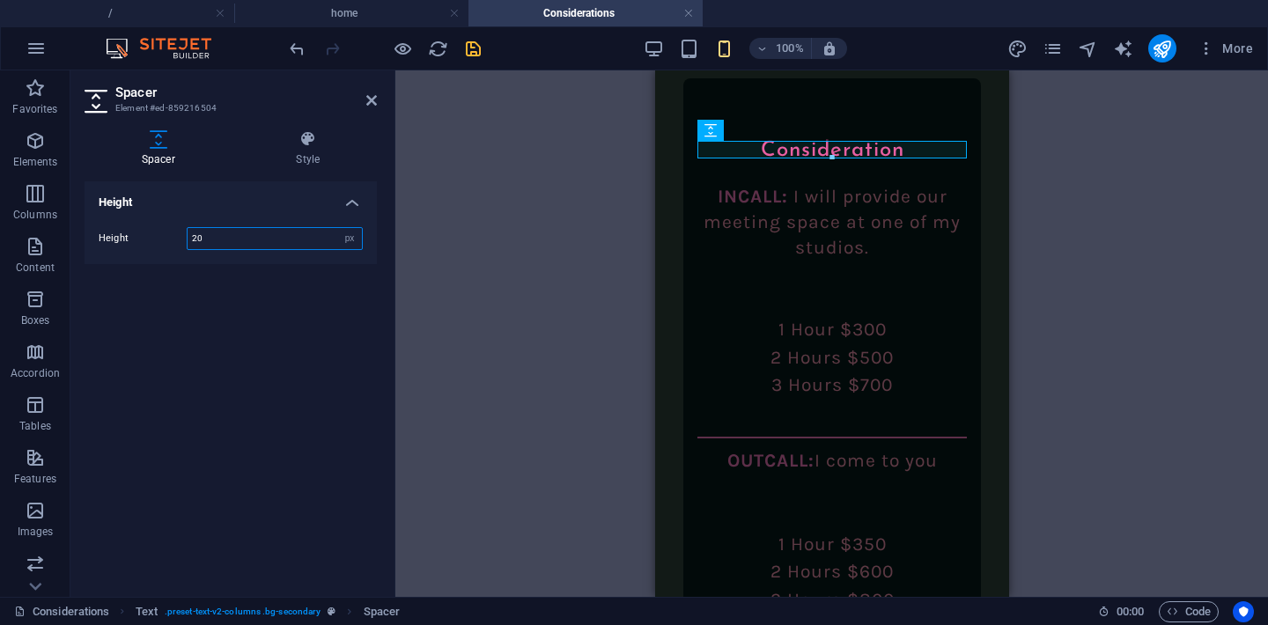
click at [214, 244] on input "20" at bounding box center [275, 238] width 174 height 21
type input "2"
type input "30"
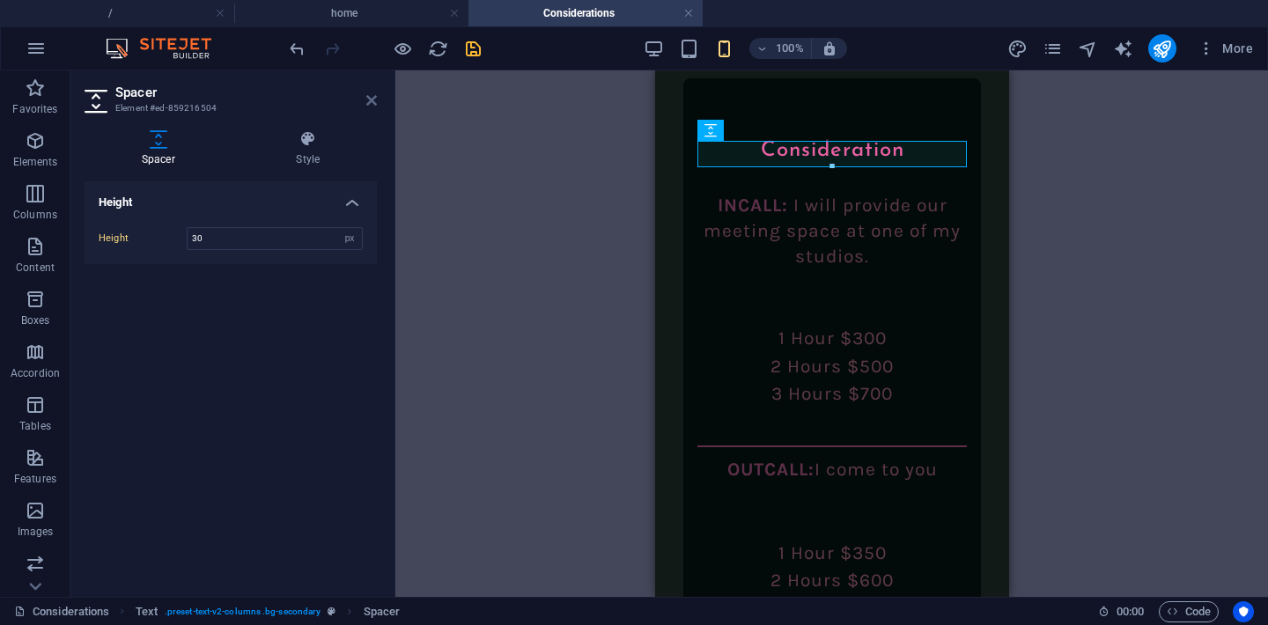
click at [371, 102] on icon at bounding box center [371, 100] width 11 height 14
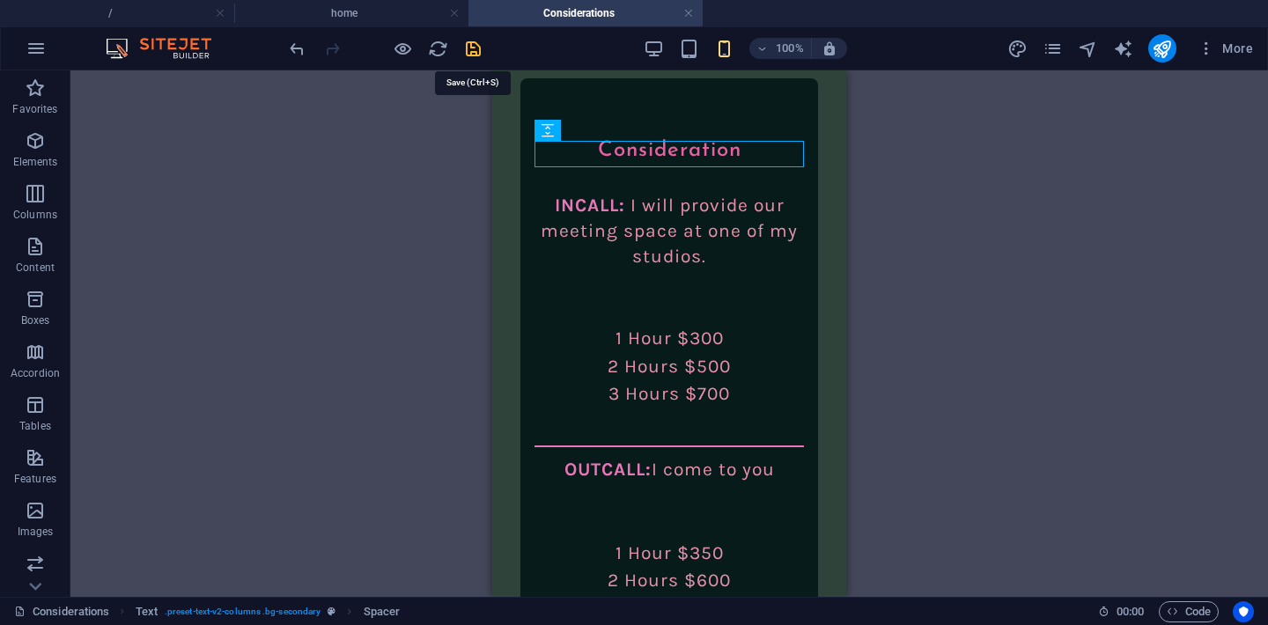
click at [464, 51] on icon "save" at bounding box center [473, 49] width 20 height 20
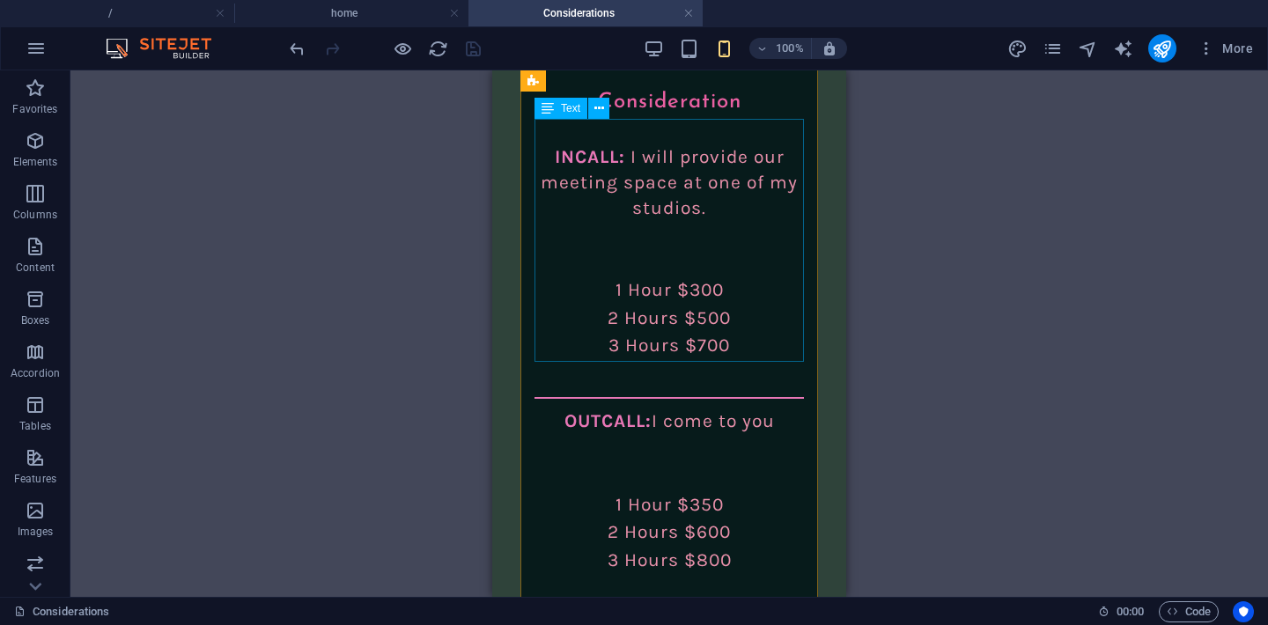
scroll to position [3952, 0]
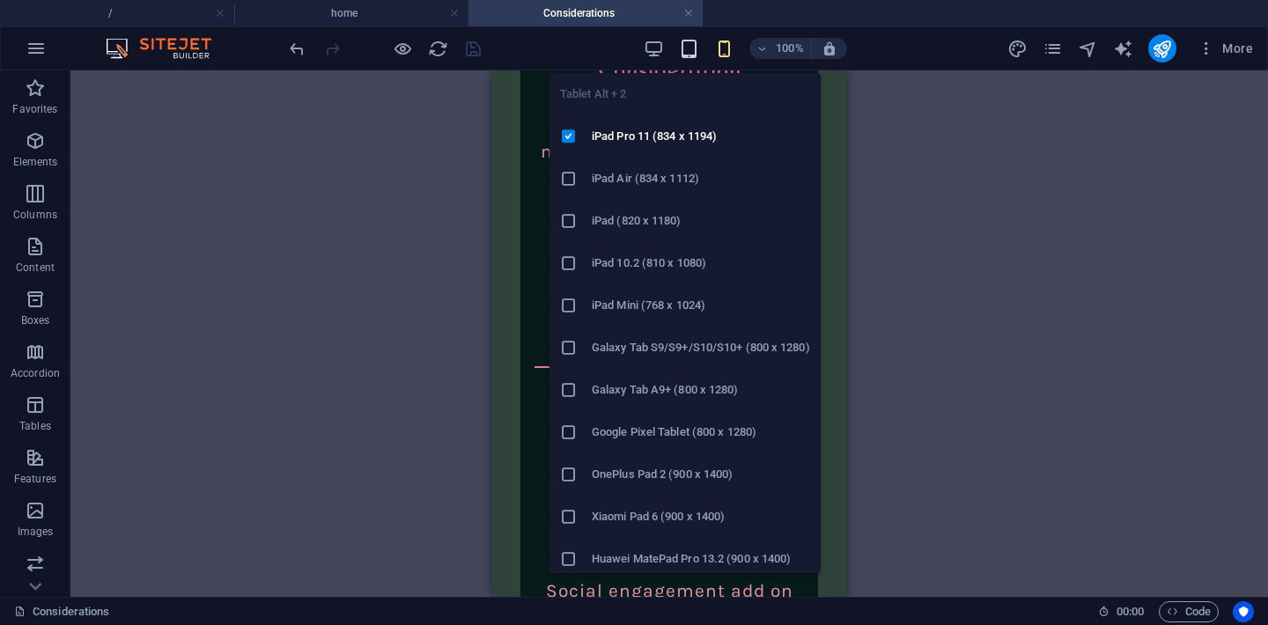
click at [682, 48] on icon "button" at bounding box center [689, 49] width 20 height 20
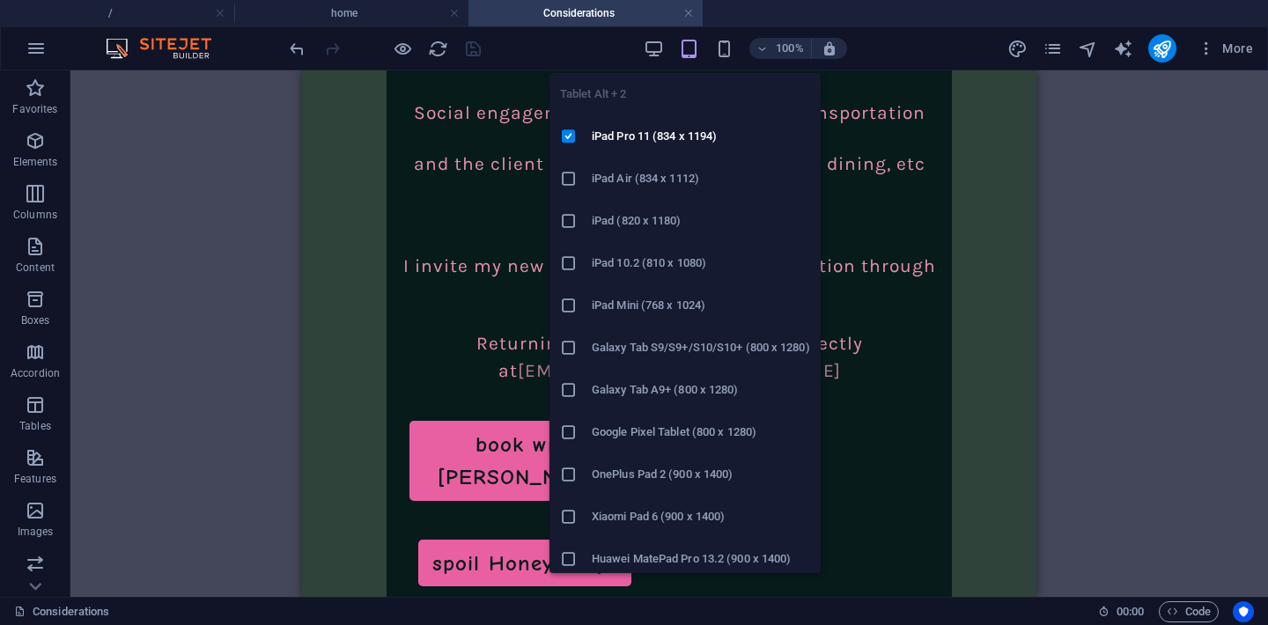
scroll to position [3719, 0]
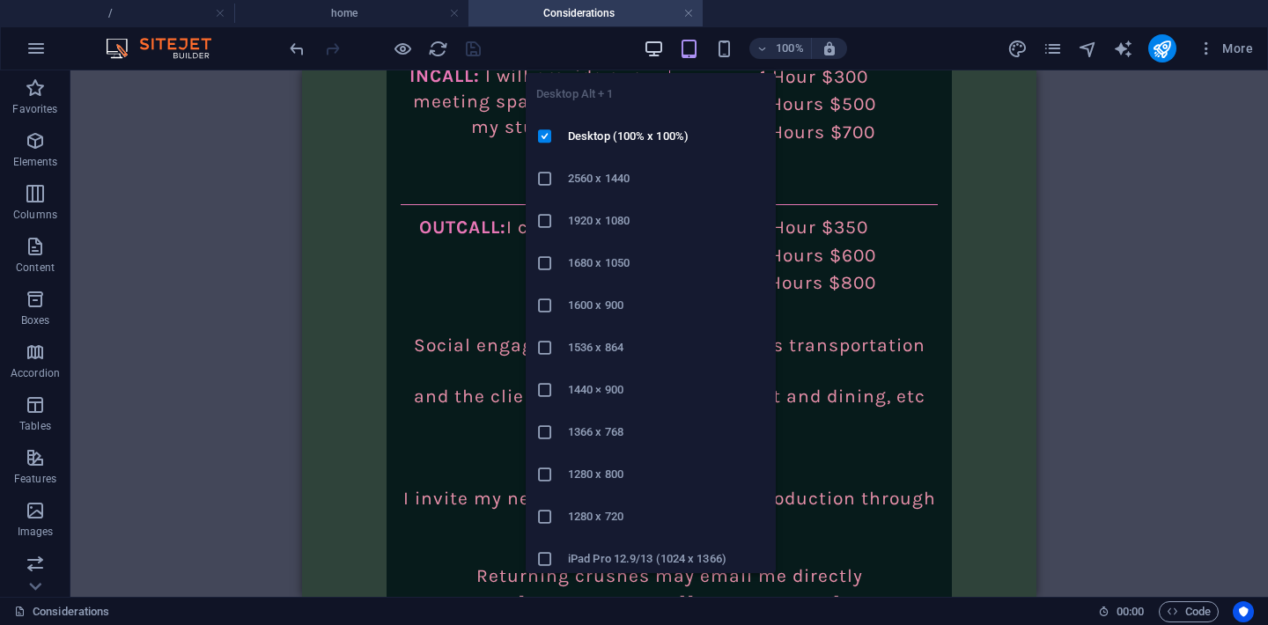
click at [653, 50] on icon "button" at bounding box center [653, 49] width 20 height 20
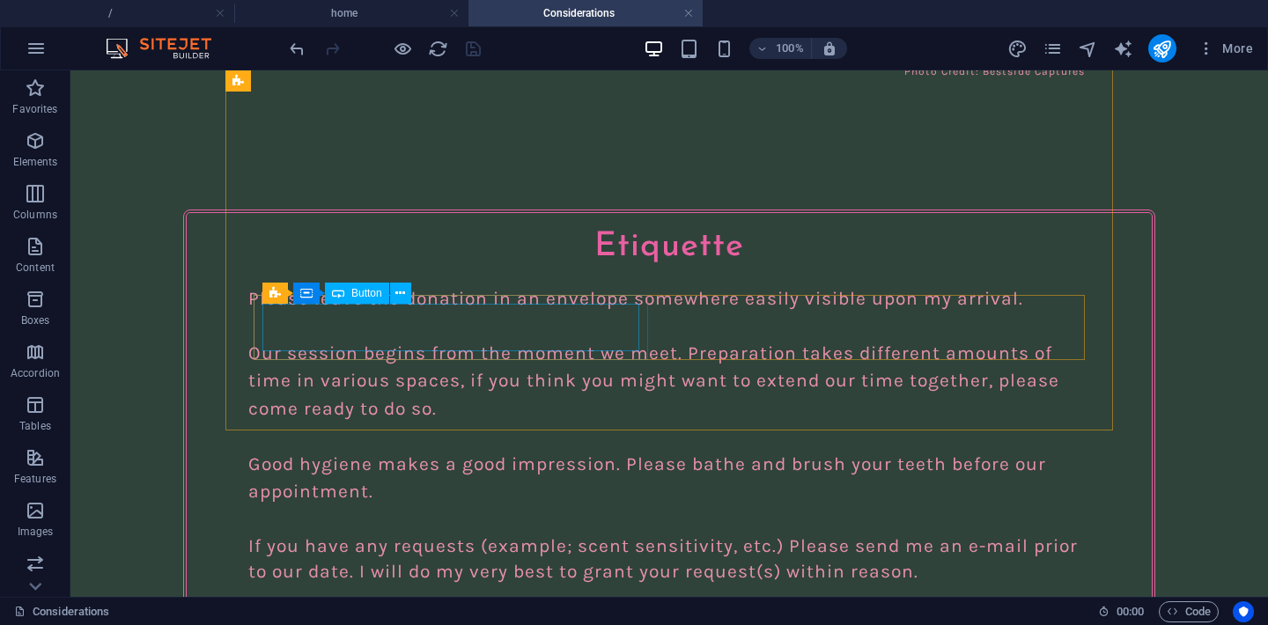
scroll to position [2945, 0]
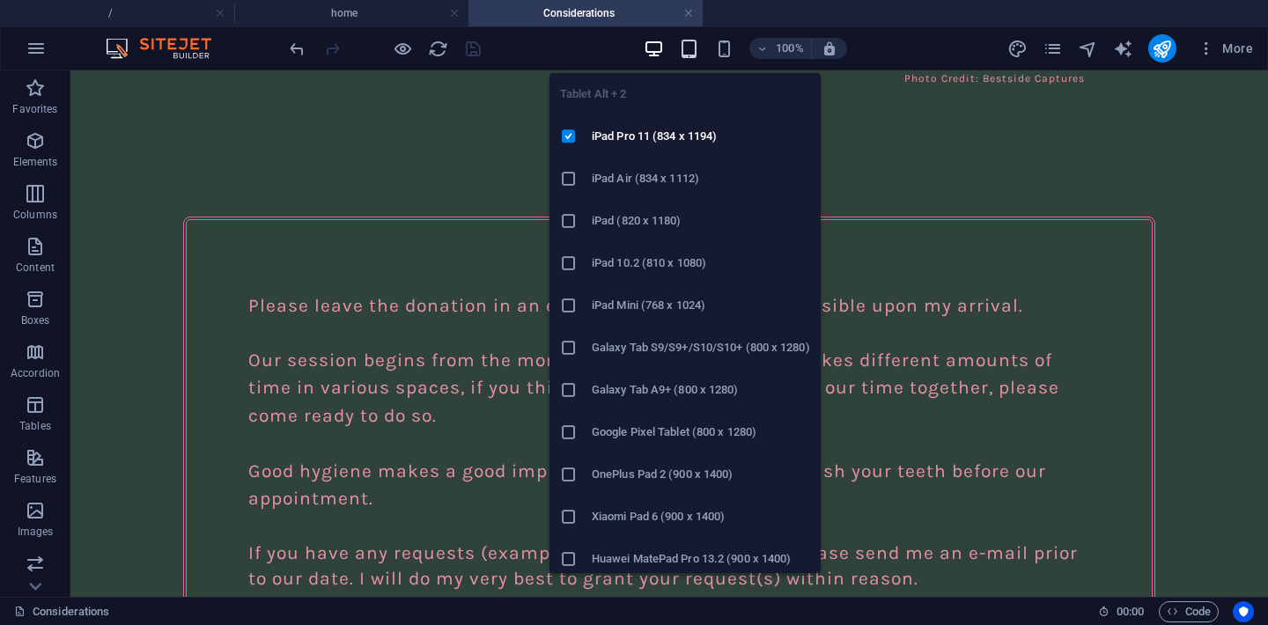
click at [684, 49] on icon "button" at bounding box center [689, 49] width 20 height 20
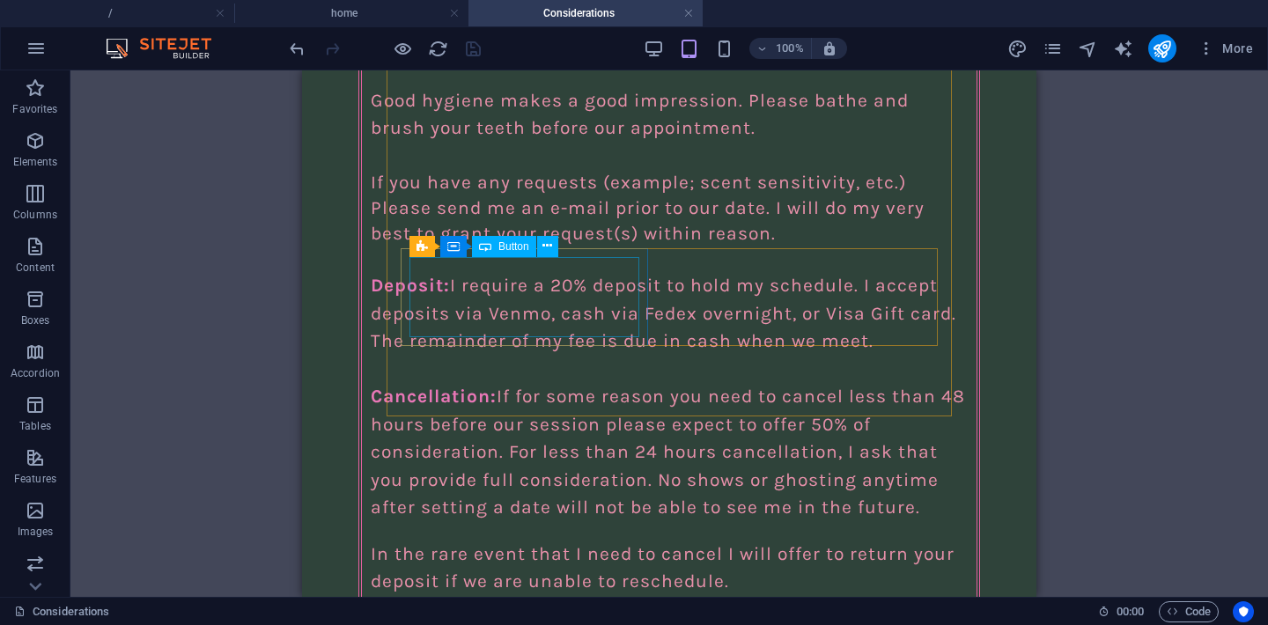
click at [510, 246] on span "Button" at bounding box center [513, 246] width 31 height 11
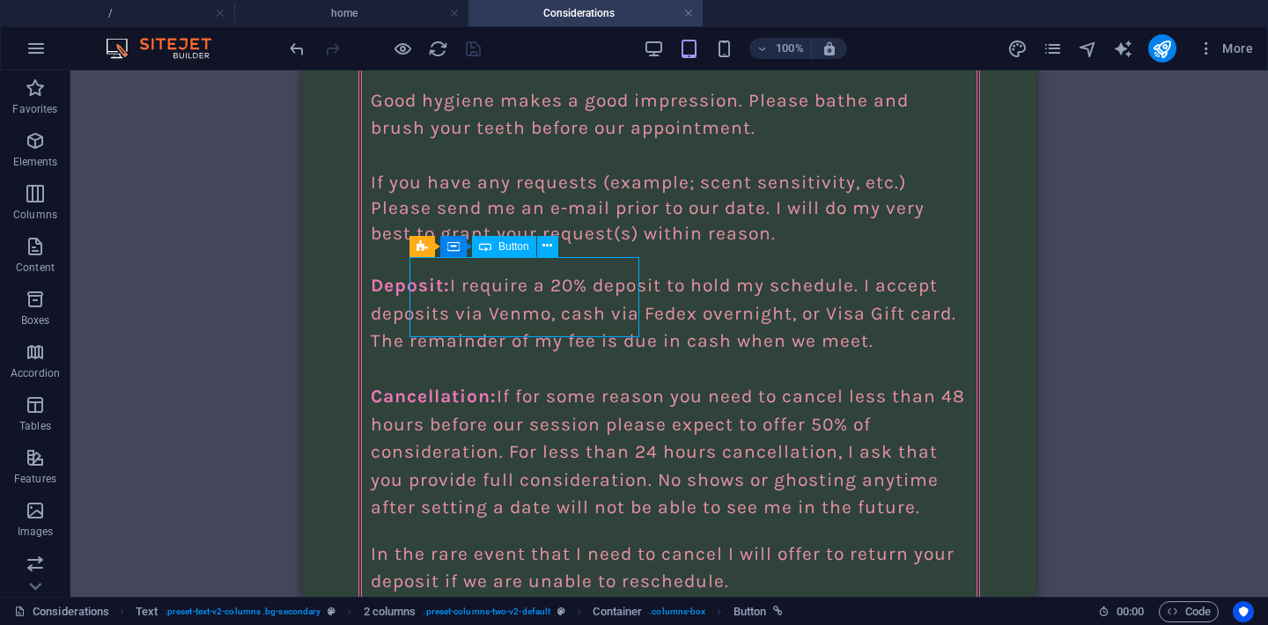
click at [510, 246] on span "Button" at bounding box center [513, 246] width 31 height 11
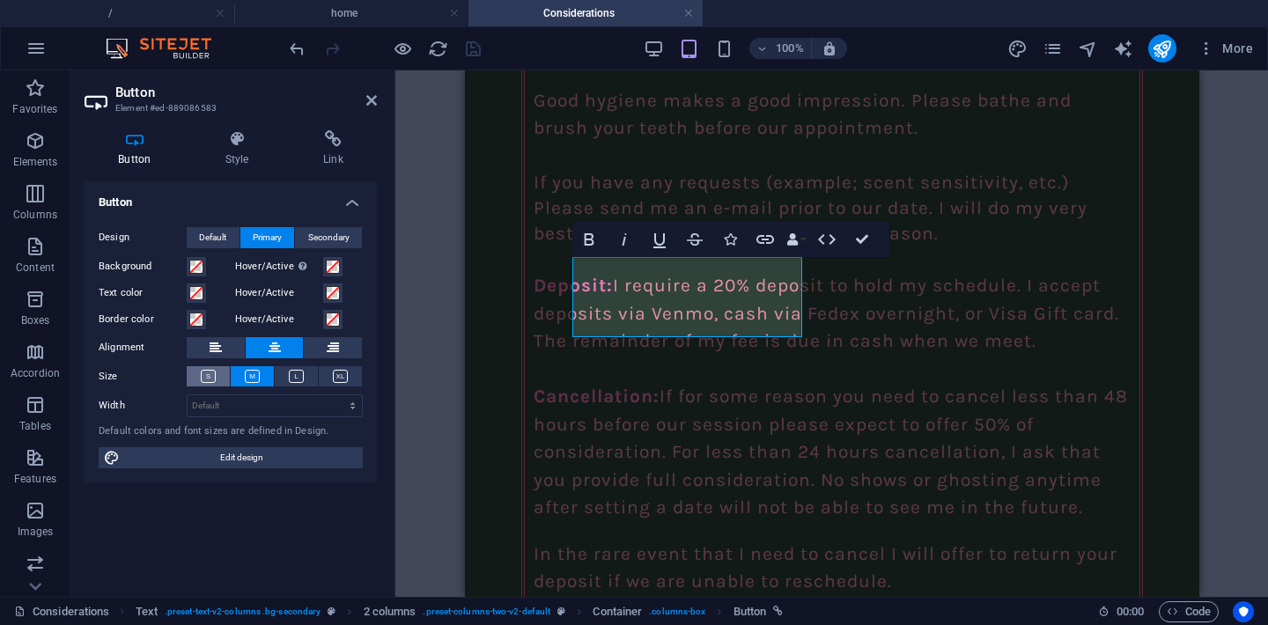
click at [215, 375] on icon at bounding box center [208, 376] width 15 height 13
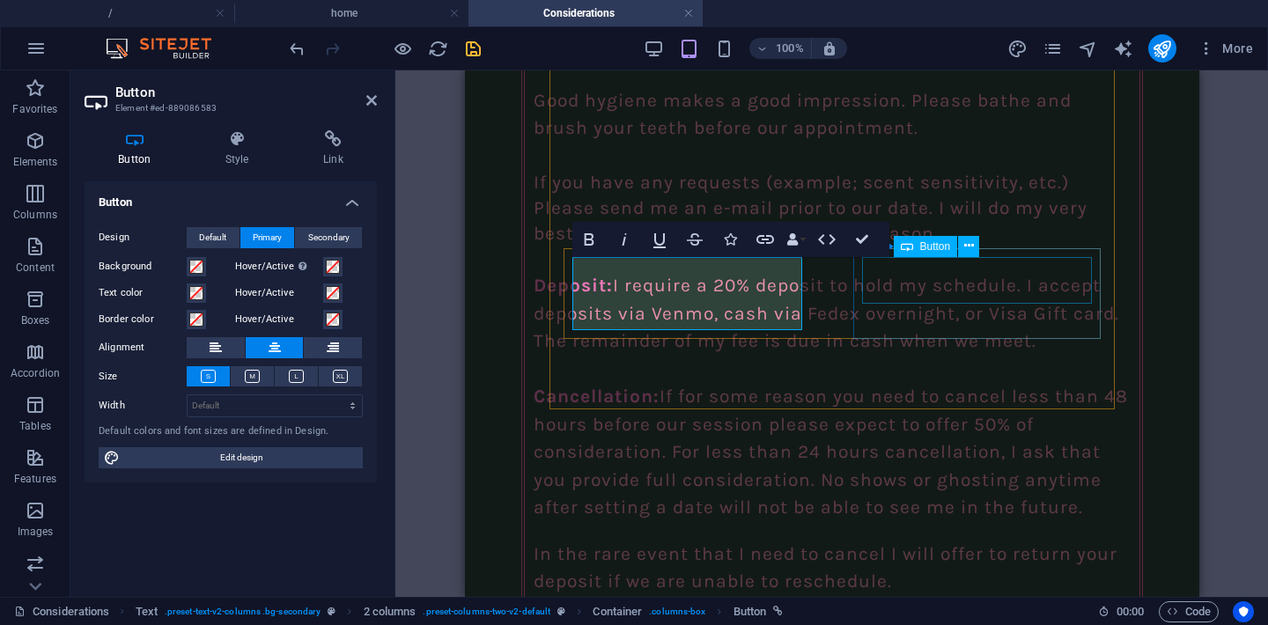
click at [960, 256] on button at bounding box center [968, 246] width 21 height 21
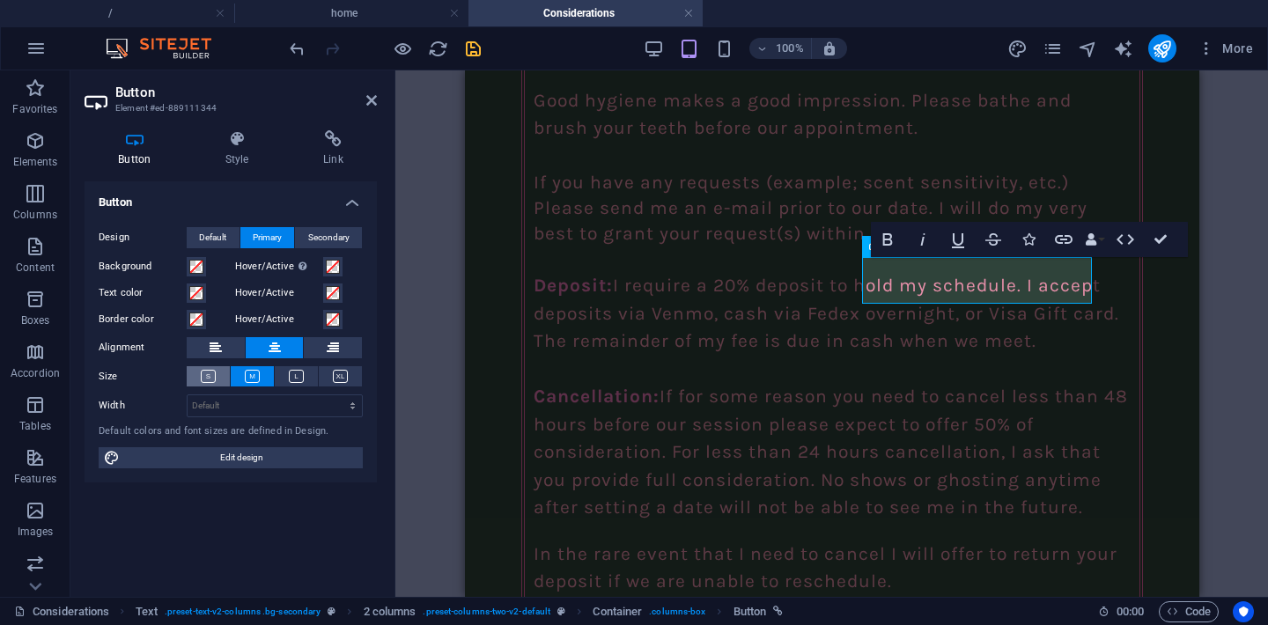
click at [210, 379] on icon at bounding box center [208, 376] width 15 height 13
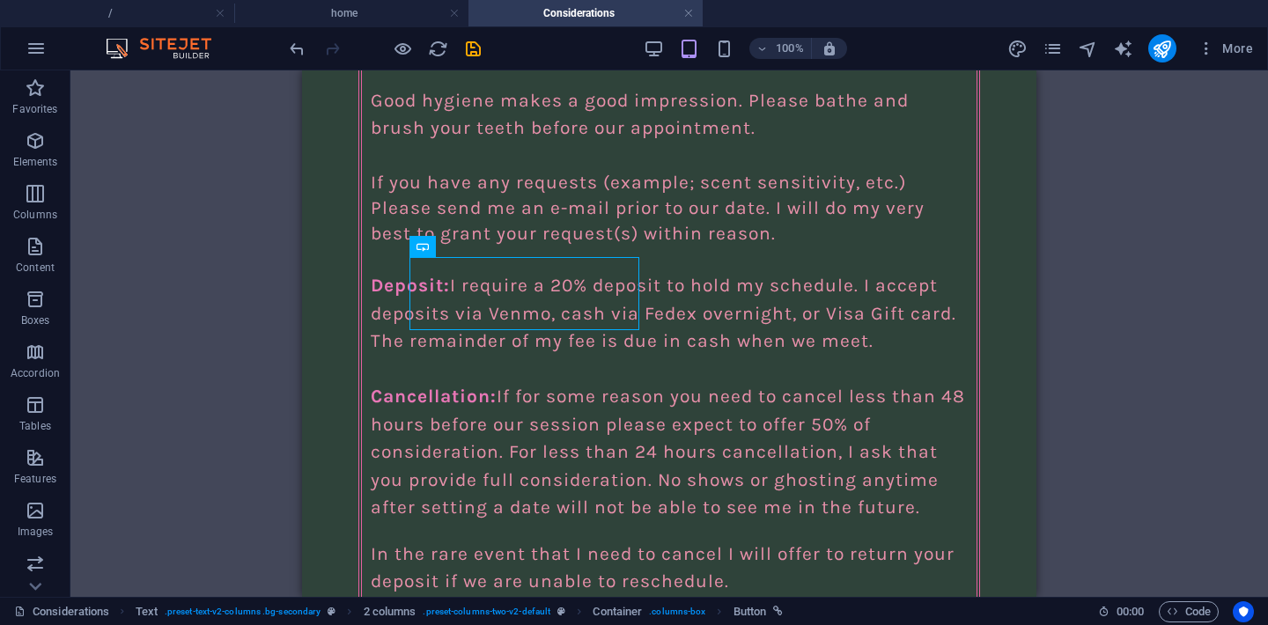
click at [725, 62] on div "100%" at bounding box center [744, 48] width 203 height 28
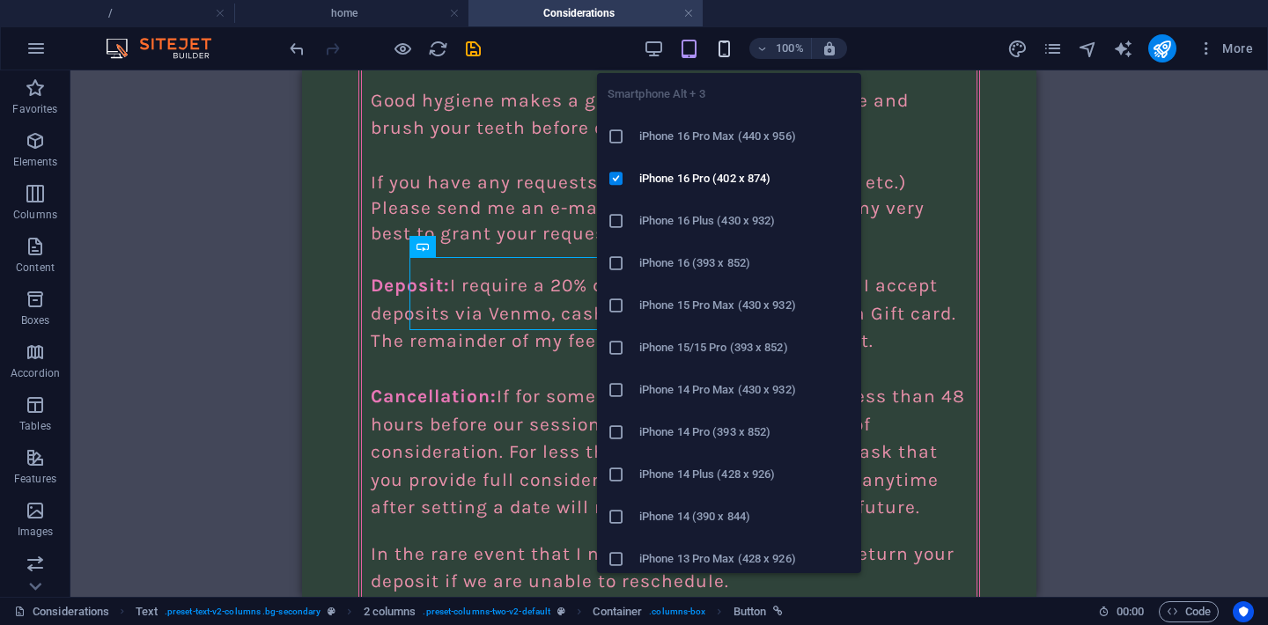
click at [723, 52] on icon "button" at bounding box center [724, 49] width 20 height 20
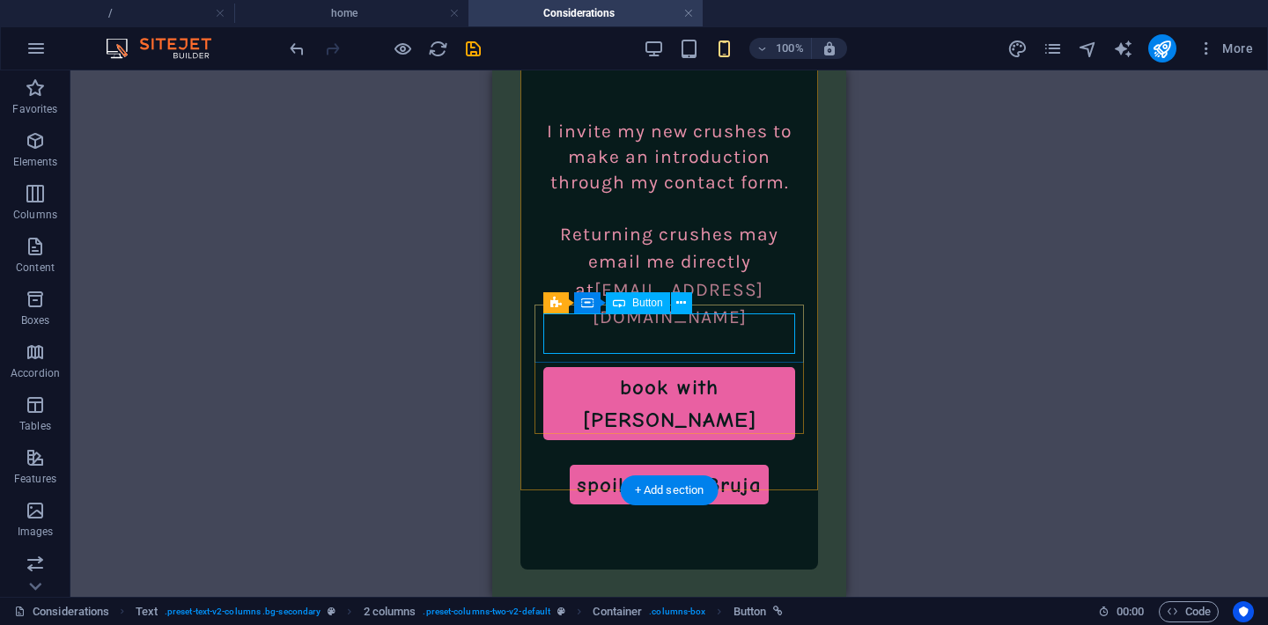
click at [636, 367] on div "book with [PERSON_NAME]" at bounding box center [669, 403] width 252 height 73
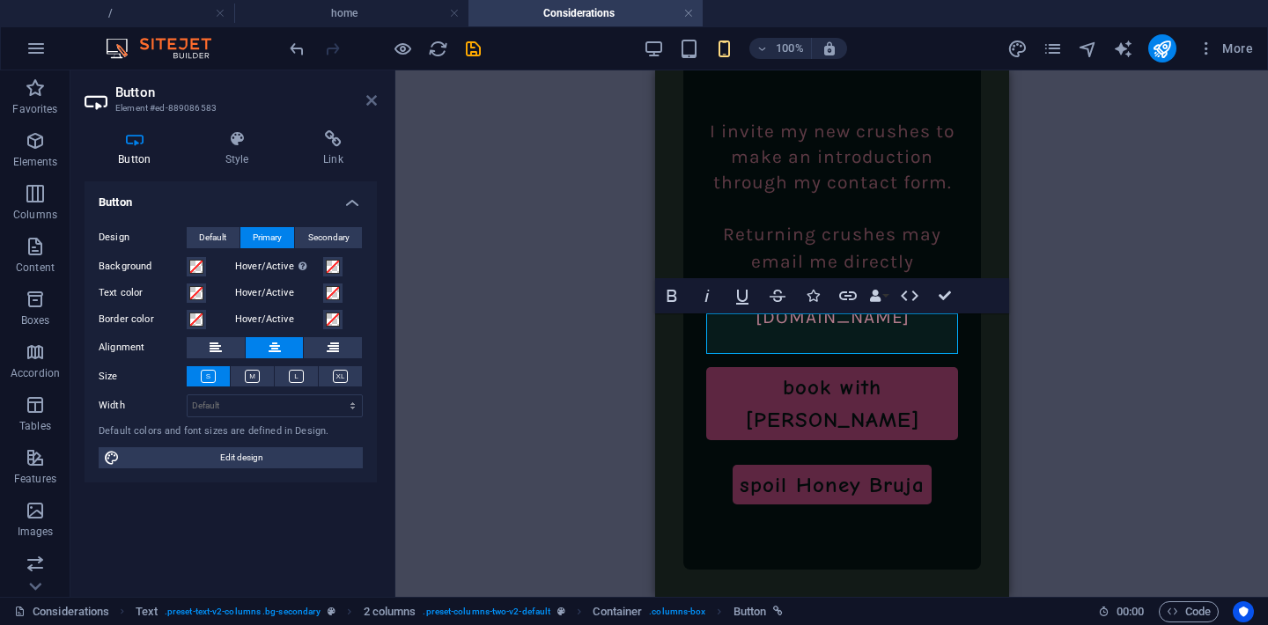
click at [371, 97] on icon at bounding box center [371, 100] width 11 height 14
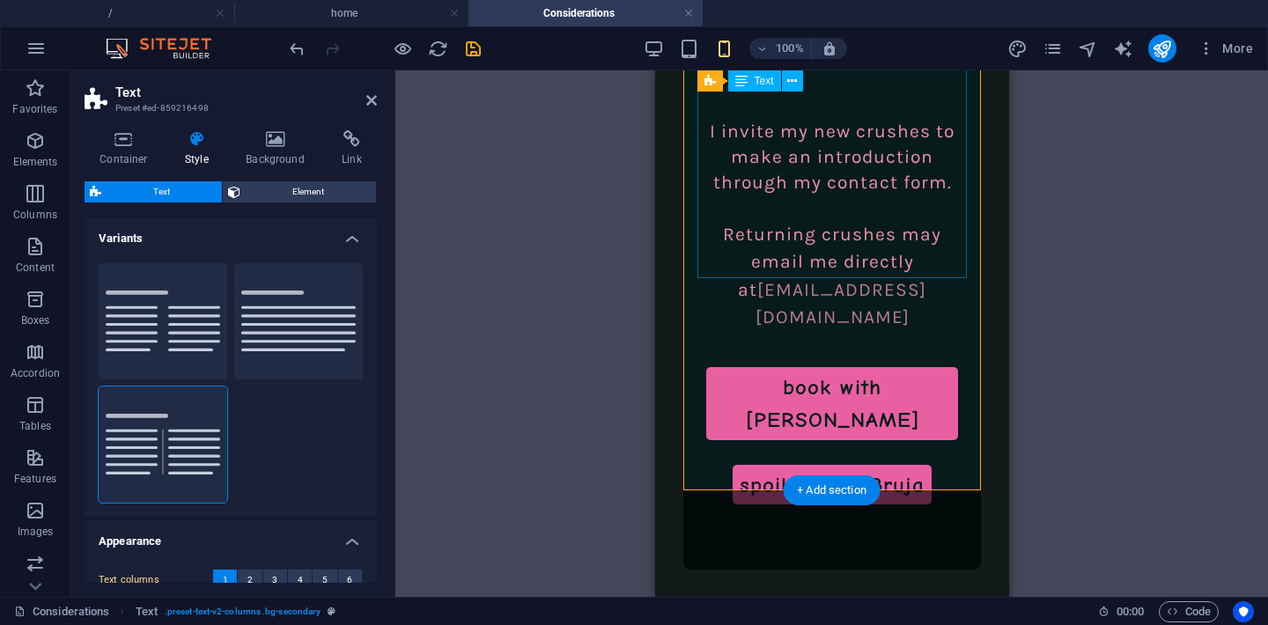
click at [928, 258] on div "Social engagement add on $150/hr plus transportation allowance, and the client …" at bounding box center [830, 123] width 269 height 417
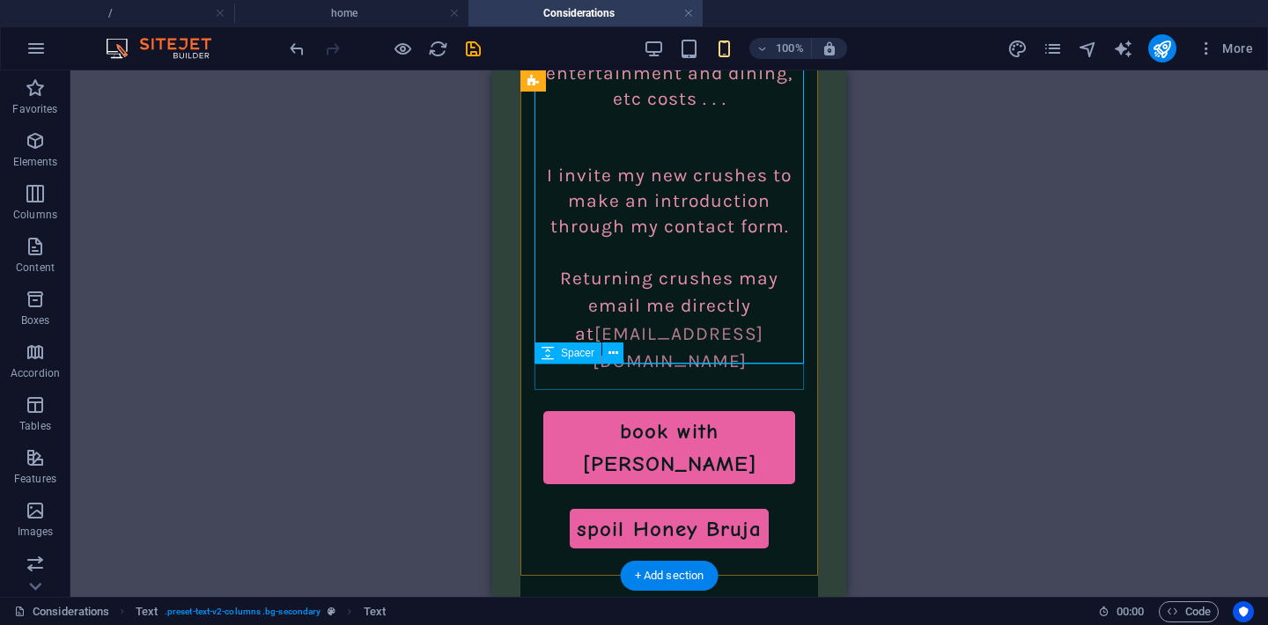
scroll to position [4593, 0]
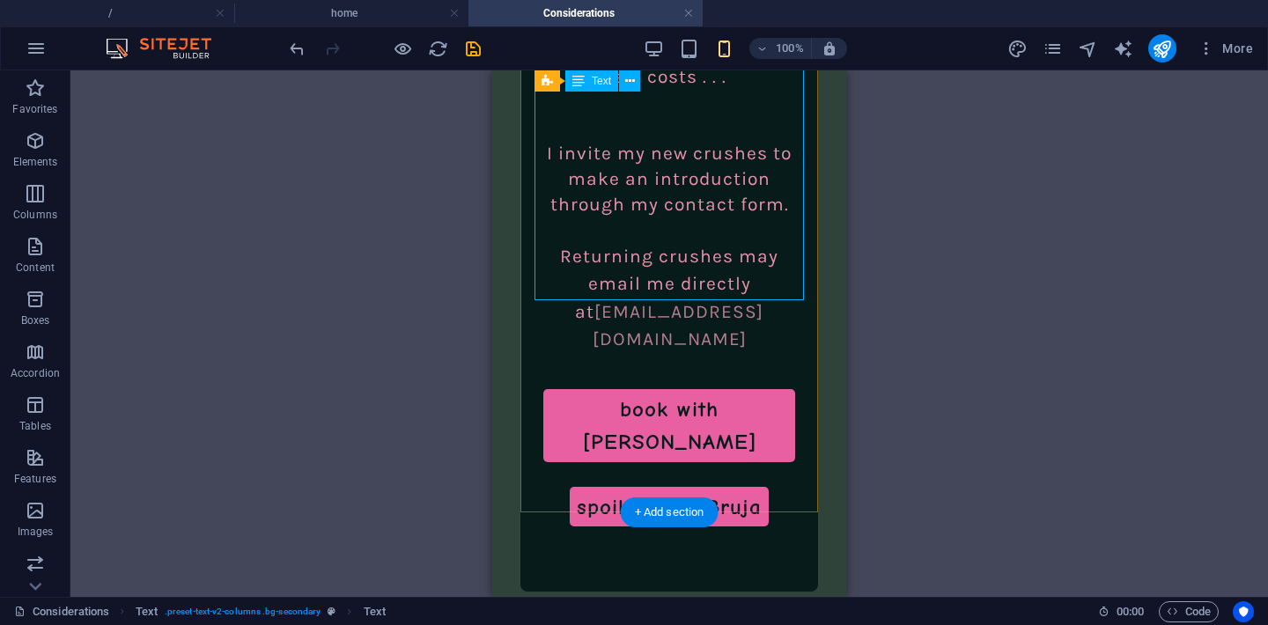
click at [559, 291] on div "Social engagement add on $150/hr plus transportation allowance, and the client …" at bounding box center [668, 145] width 269 height 417
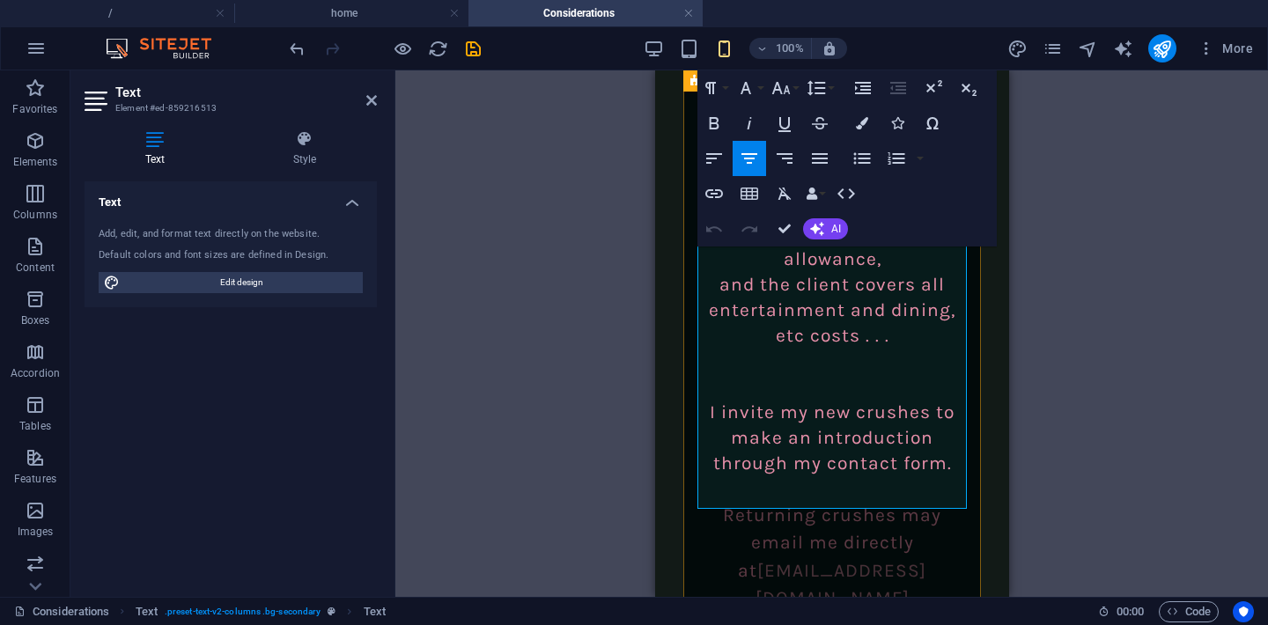
scroll to position [4636, 0]
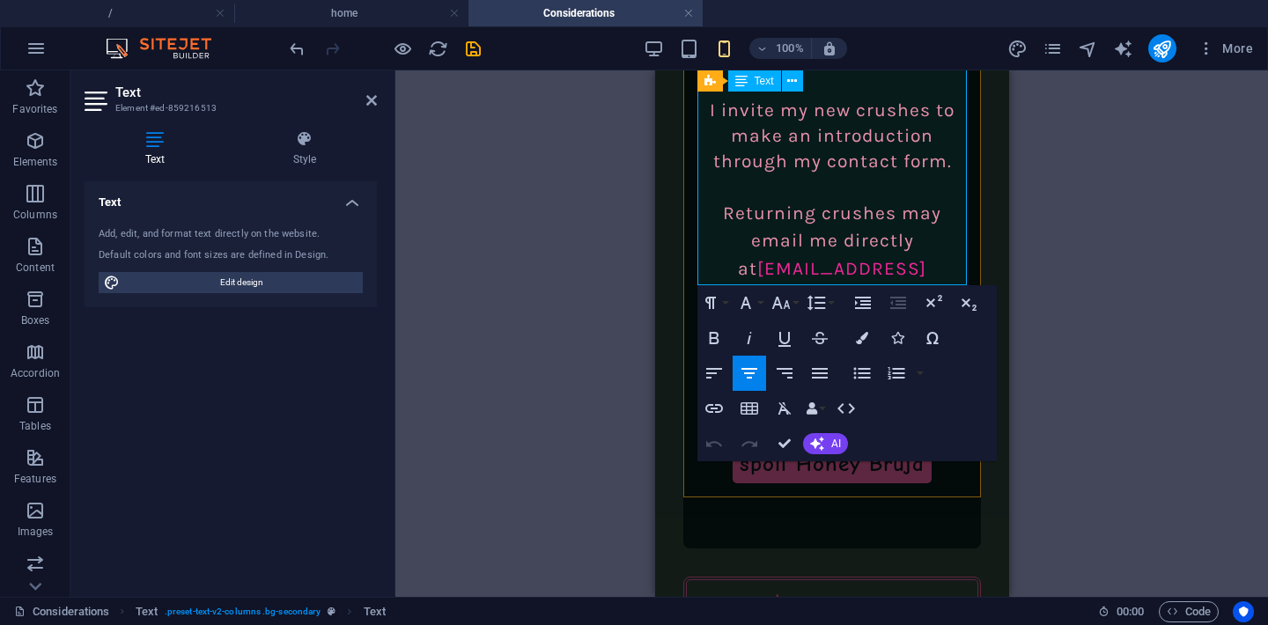
click at [754, 258] on link "[EMAIL_ADDRESS][DOMAIN_NAME]" at bounding box center [840, 282] width 172 height 49
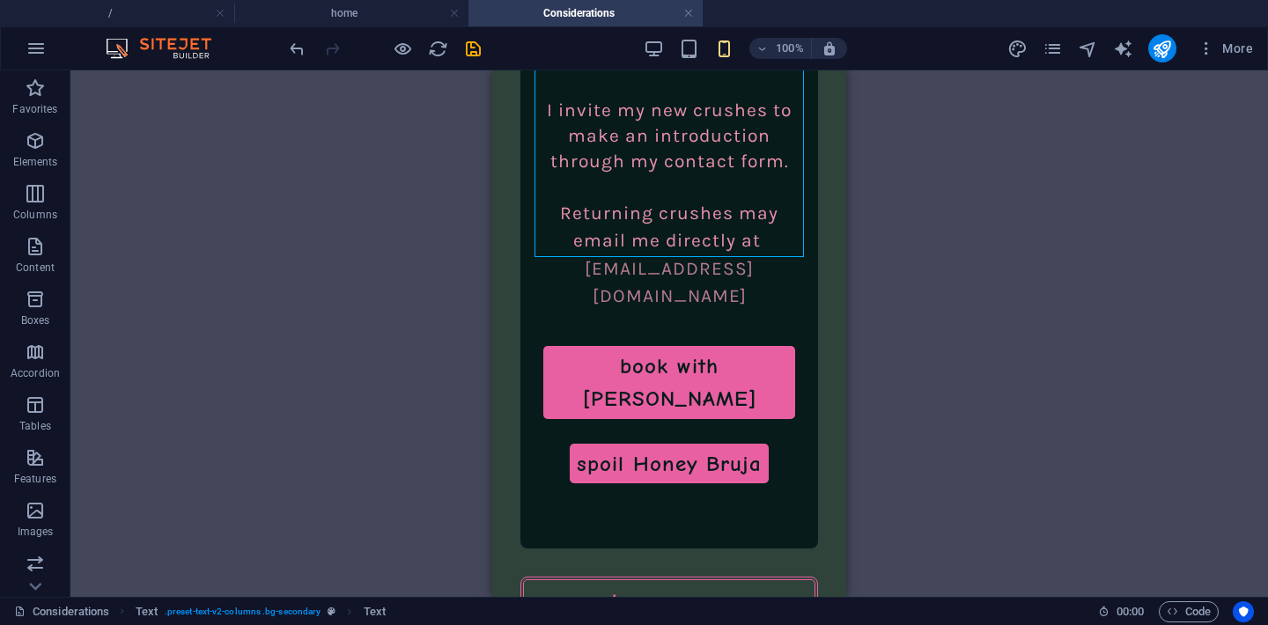
click at [943, 268] on div "Drag here to replace the existing content. Press “Ctrl” if you want to create a…" at bounding box center [668, 333] width 1197 height 526
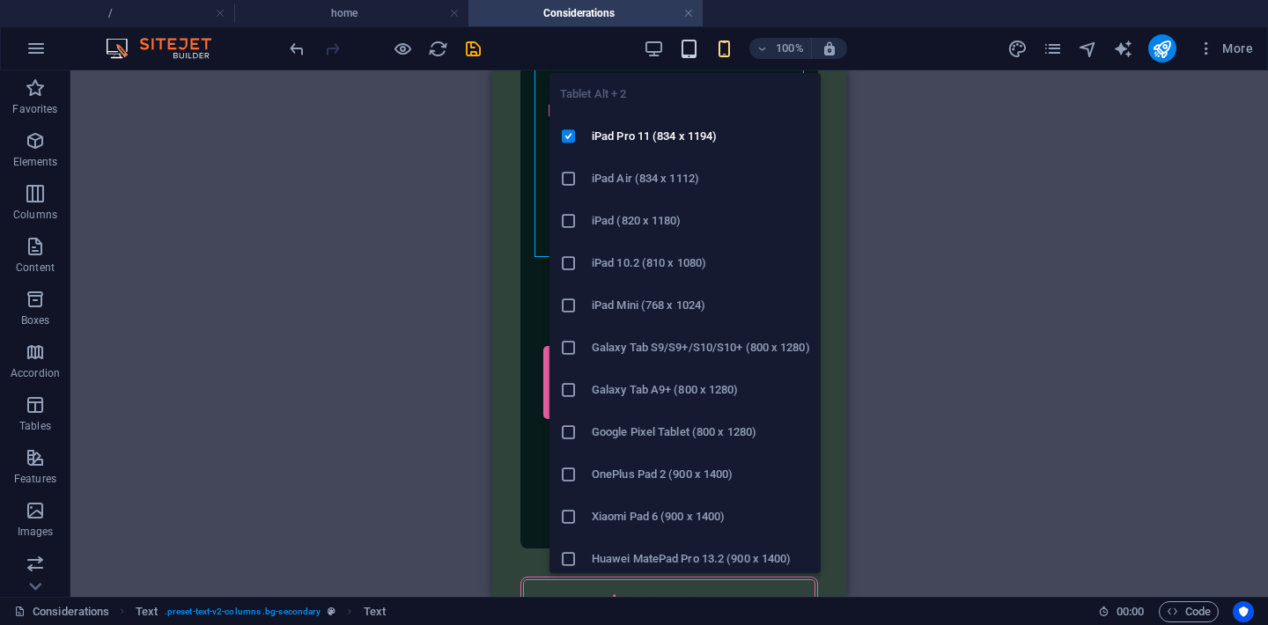
click at [681, 47] on icon "button" at bounding box center [689, 49] width 20 height 20
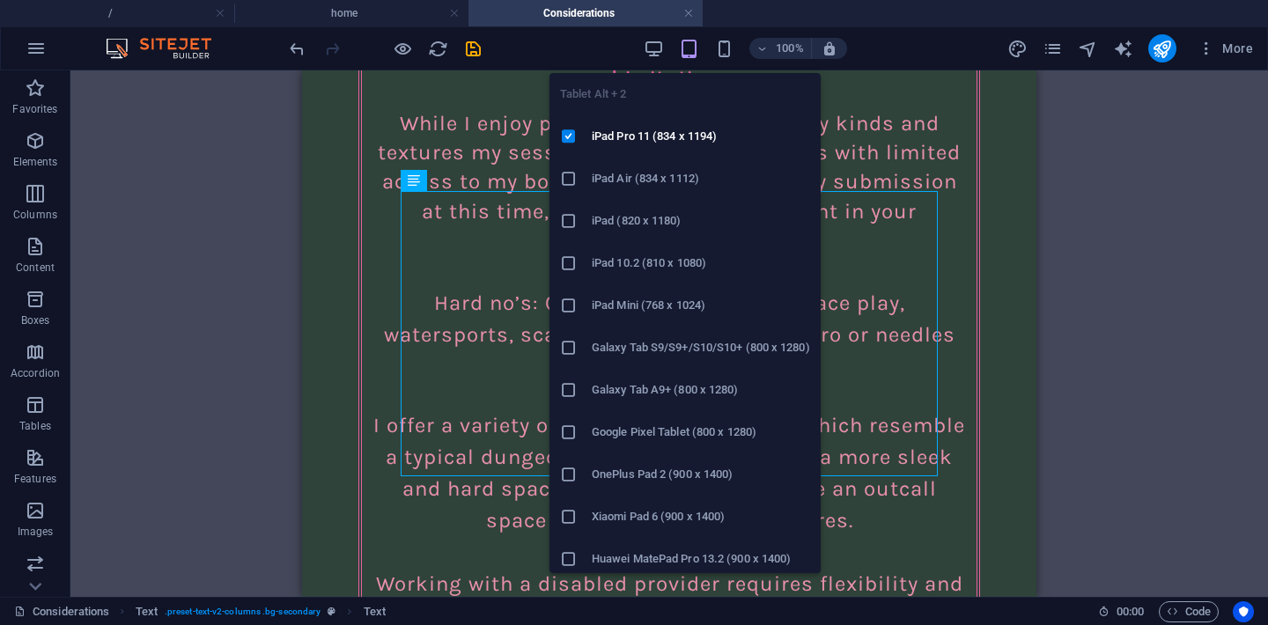
scroll to position [2690, 0]
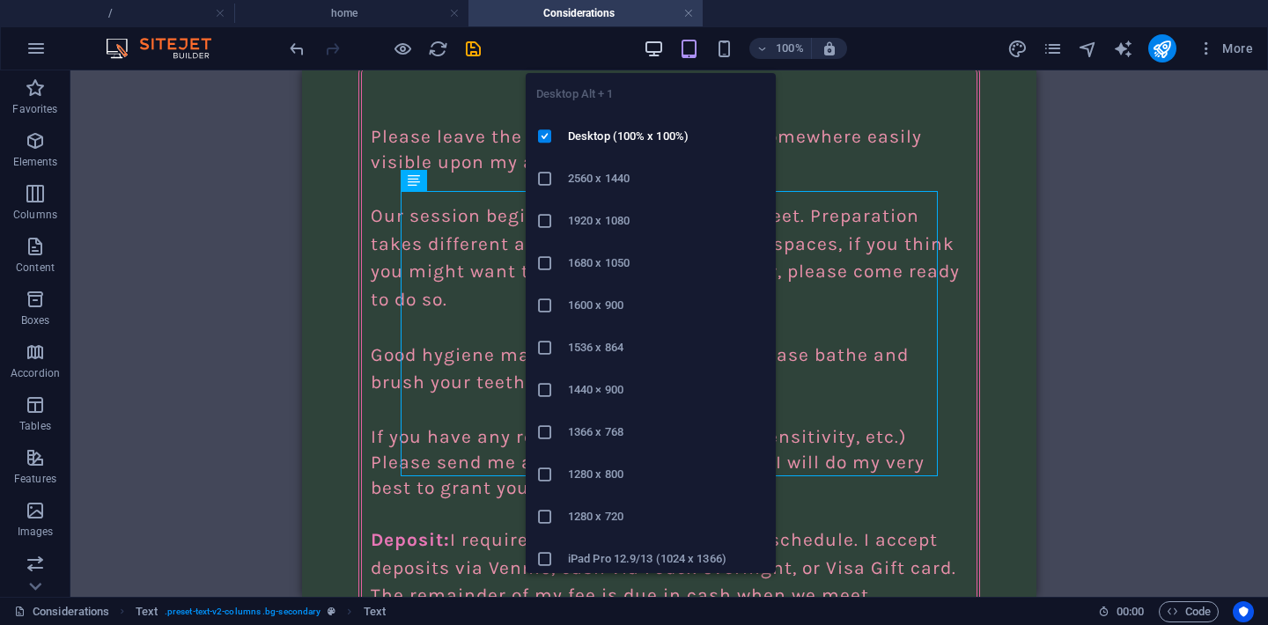
click at [656, 41] on icon "button" at bounding box center [653, 49] width 20 height 20
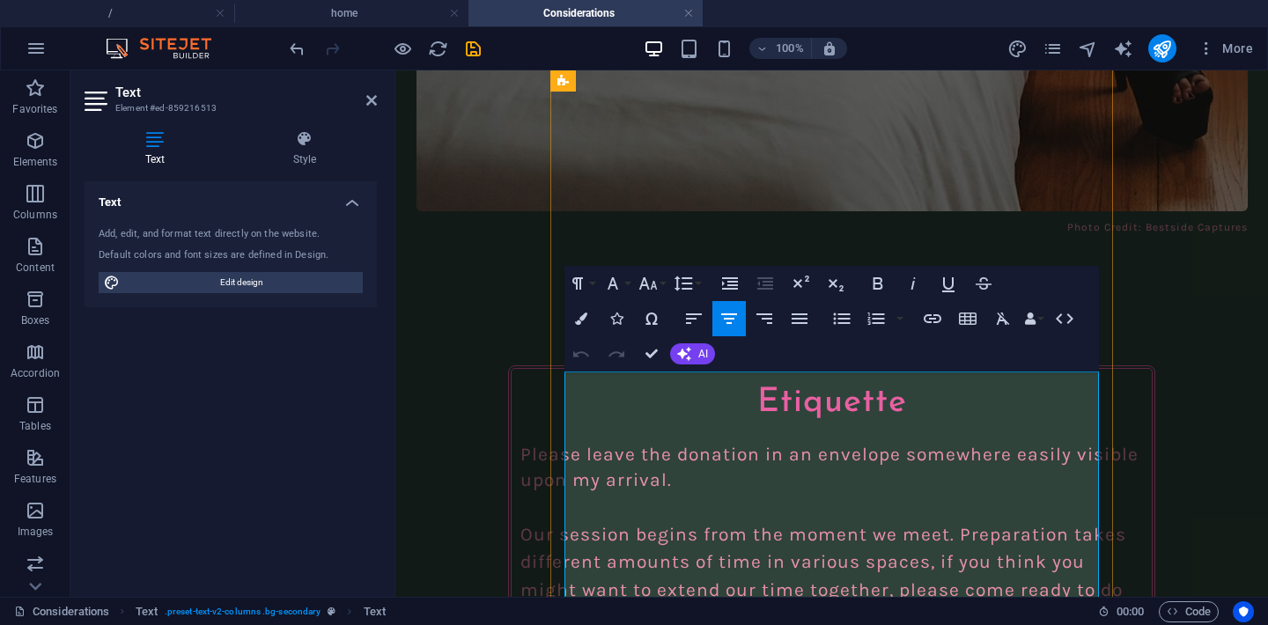
click at [370, 110] on header "Text Element #ed-859216513" at bounding box center [231, 93] width 292 height 46
click at [370, 107] on icon at bounding box center [371, 100] width 11 height 14
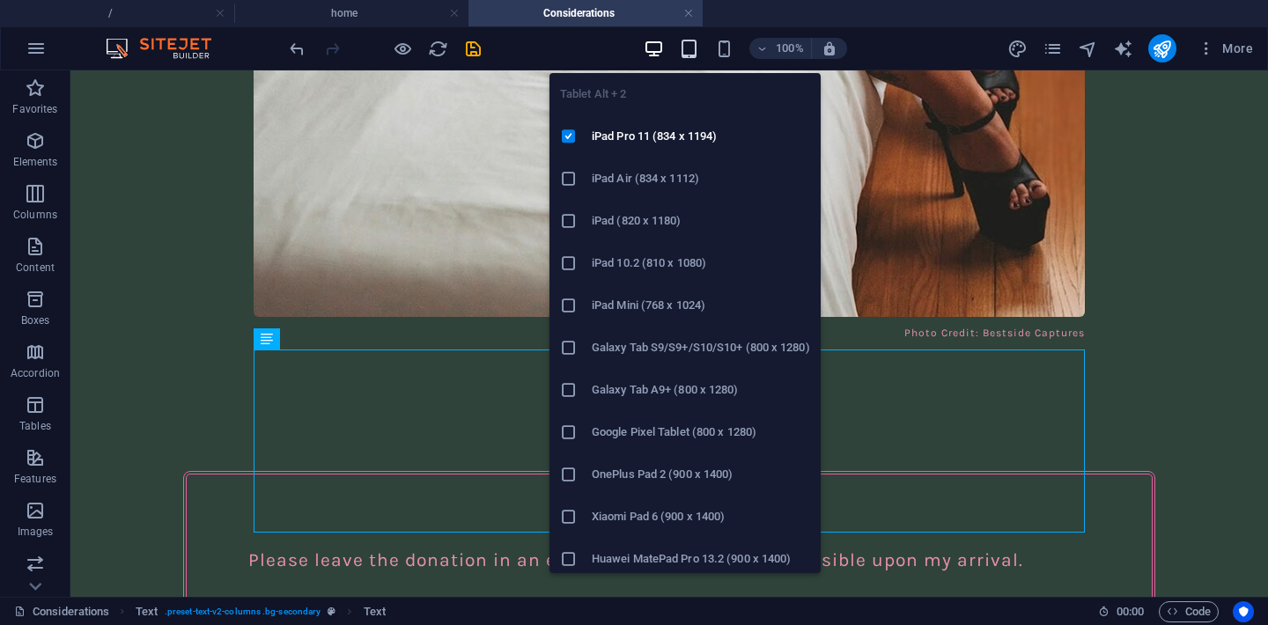
click at [686, 47] on icon "button" at bounding box center [689, 49] width 20 height 20
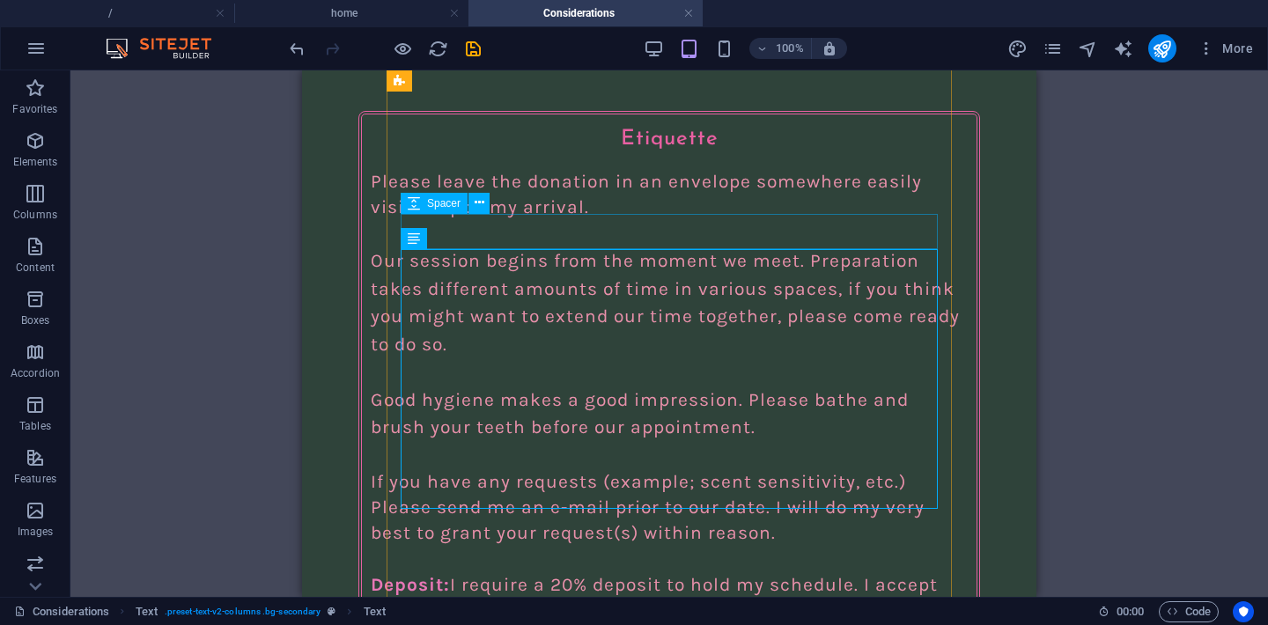
scroll to position [2630, 0]
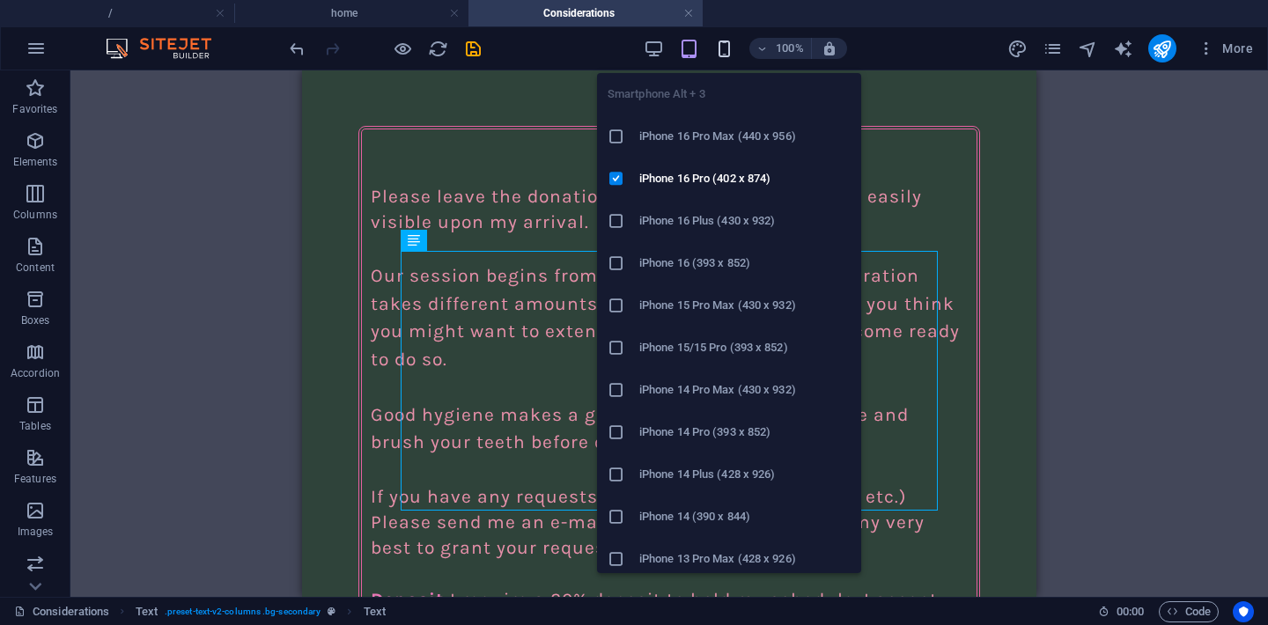
click at [719, 45] on icon "button" at bounding box center [724, 49] width 20 height 20
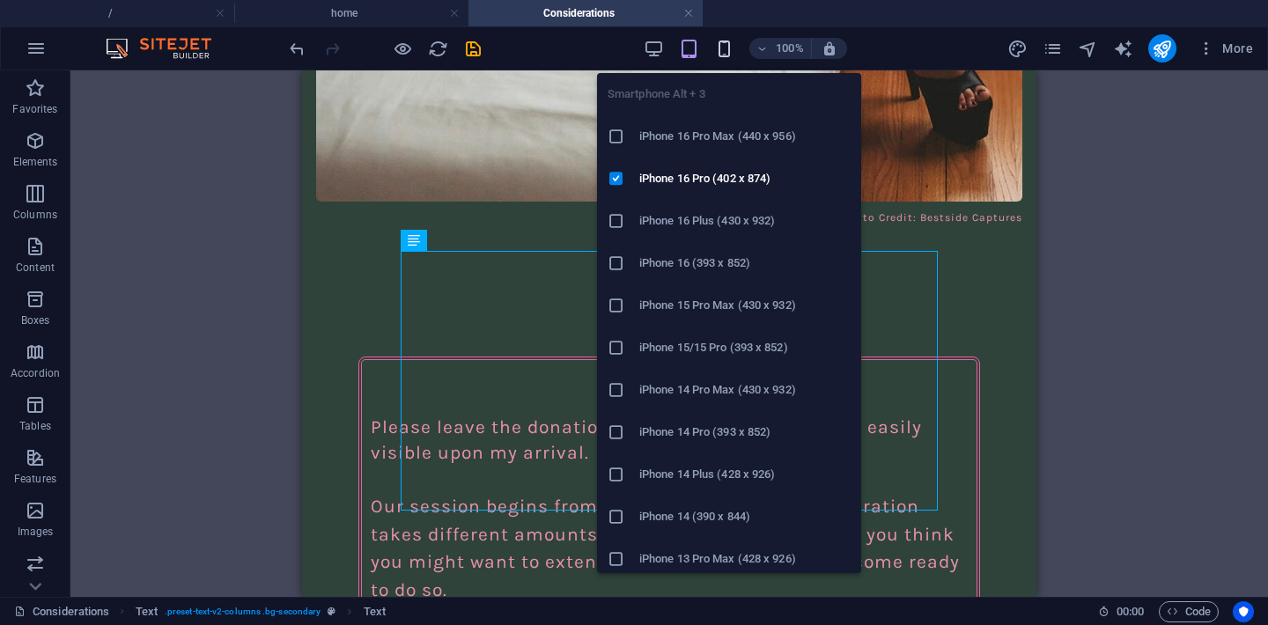
scroll to position [4353, 0]
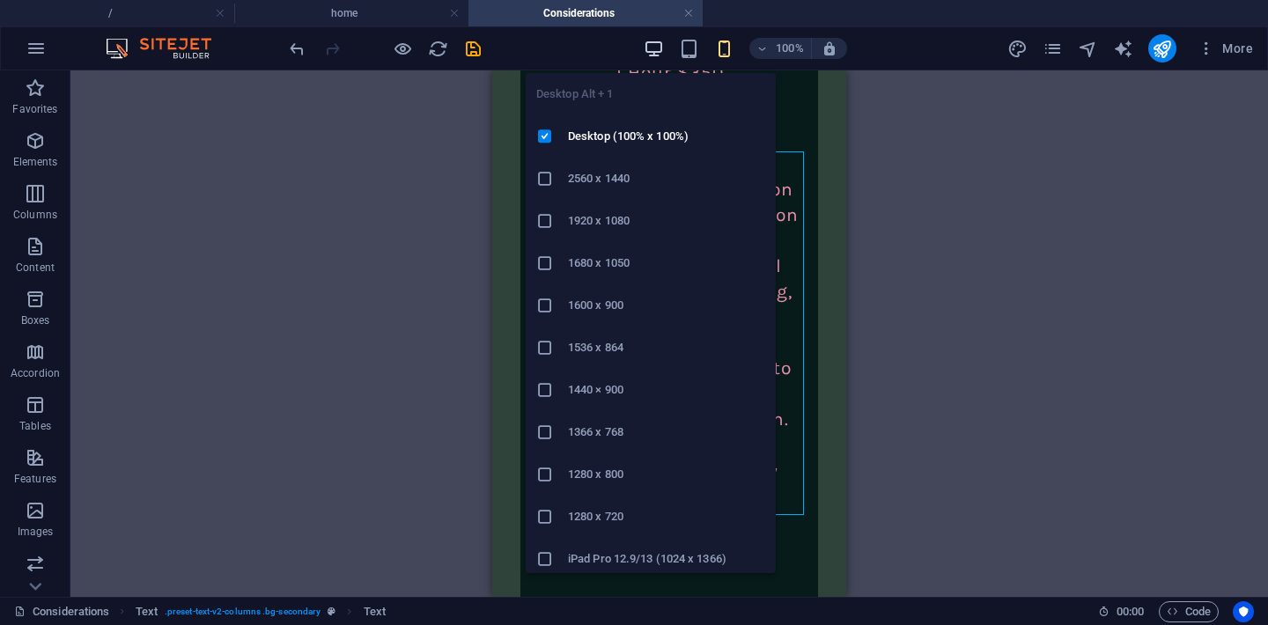
click at [656, 46] on icon "button" at bounding box center [653, 49] width 20 height 20
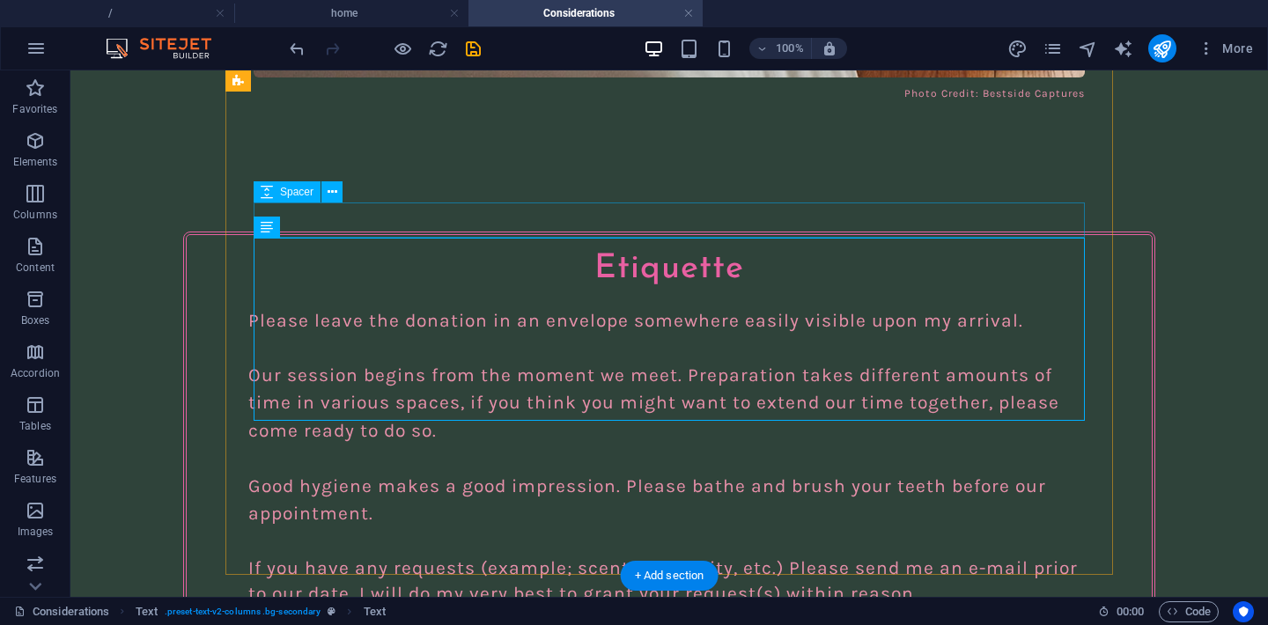
scroll to position [2802, 0]
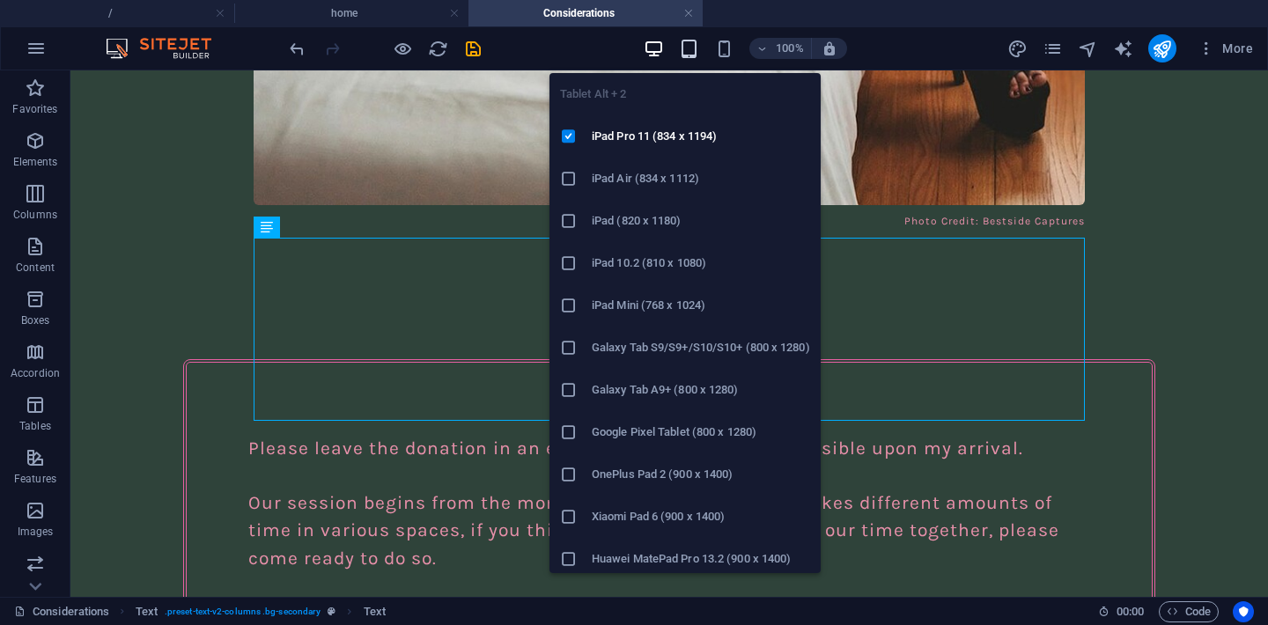
click at [695, 43] on icon "button" at bounding box center [689, 49] width 20 height 20
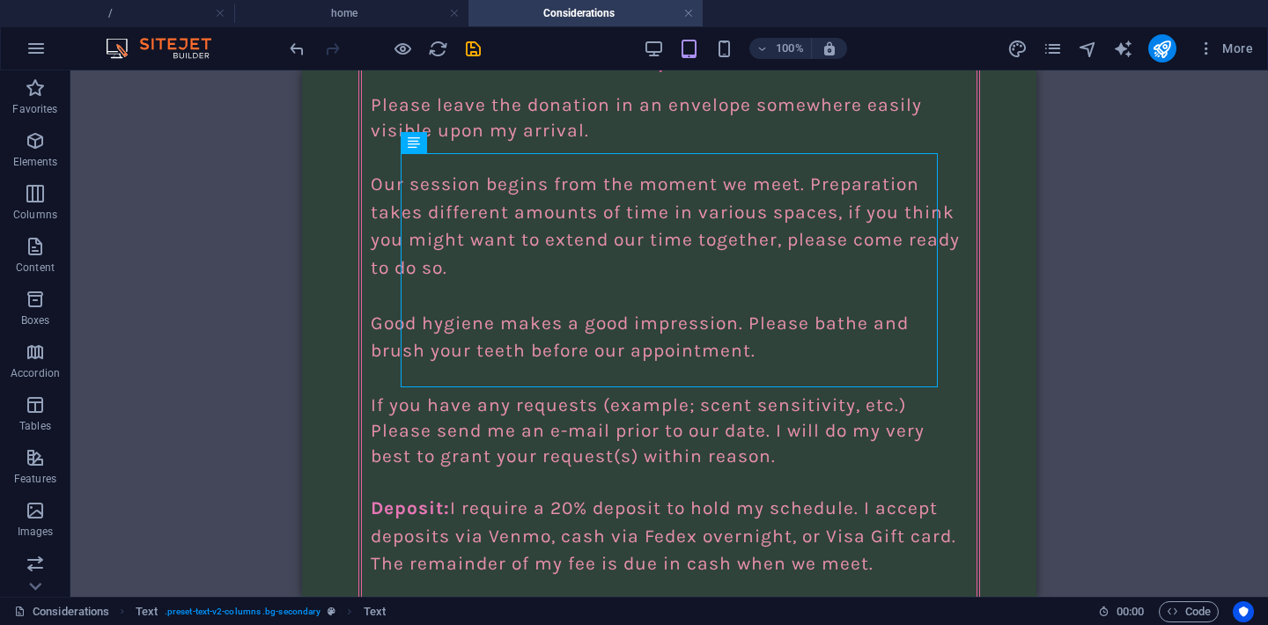
scroll to position [2710, 0]
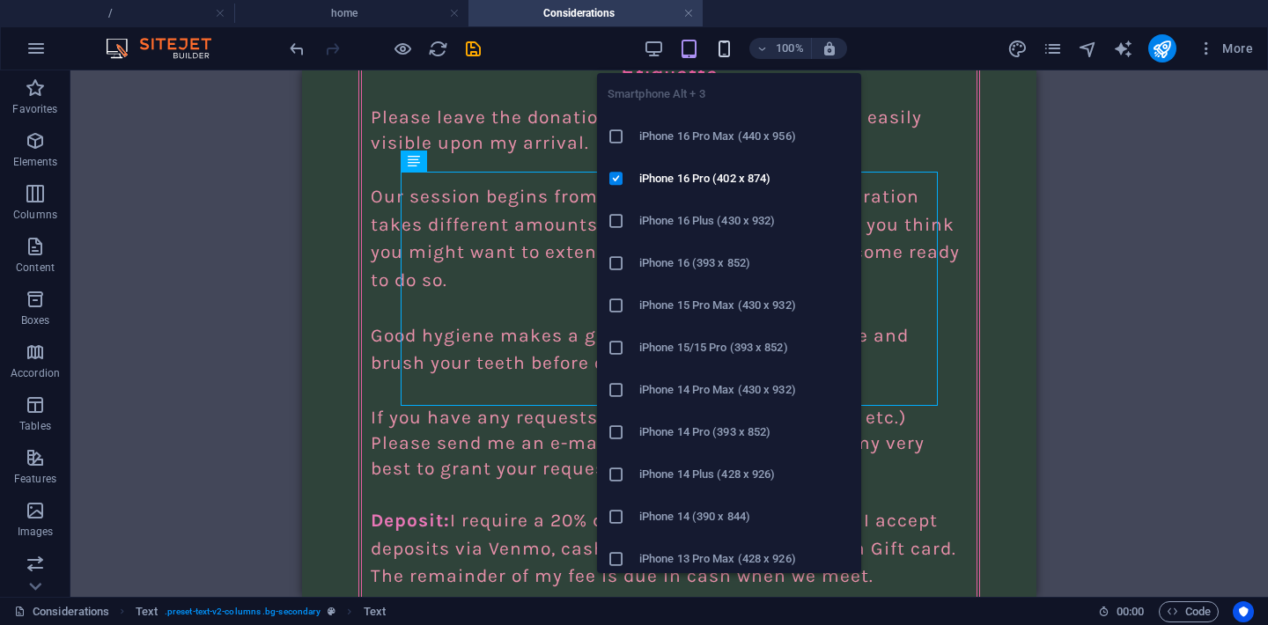
click at [729, 50] on icon "button" at bounding box center [724, 49] width 20 height 20
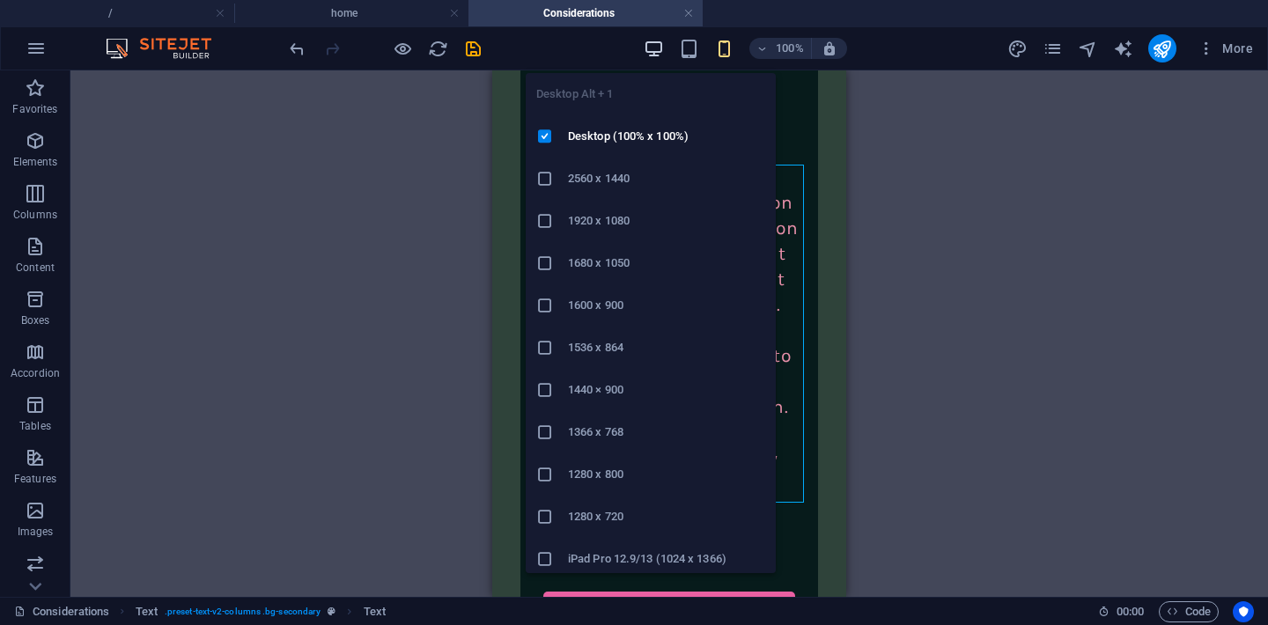
click at [658, 46] on icon "button" at bounding box center [653, 49] width 20 height 20
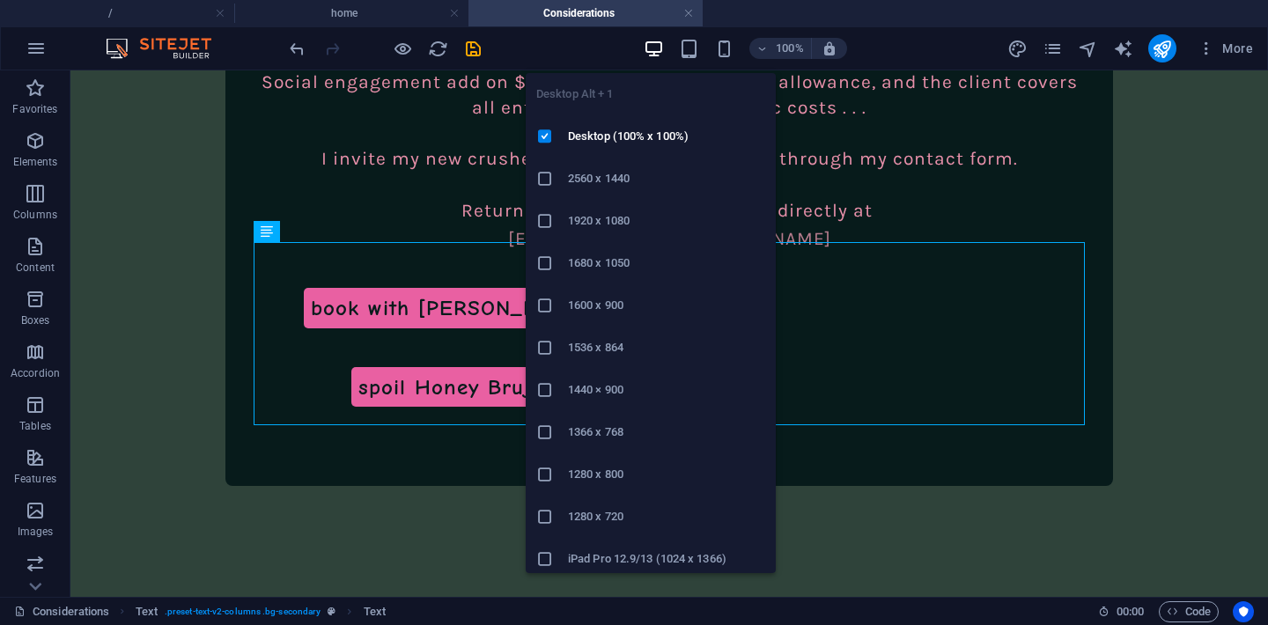
scroll to position [2798, 0]
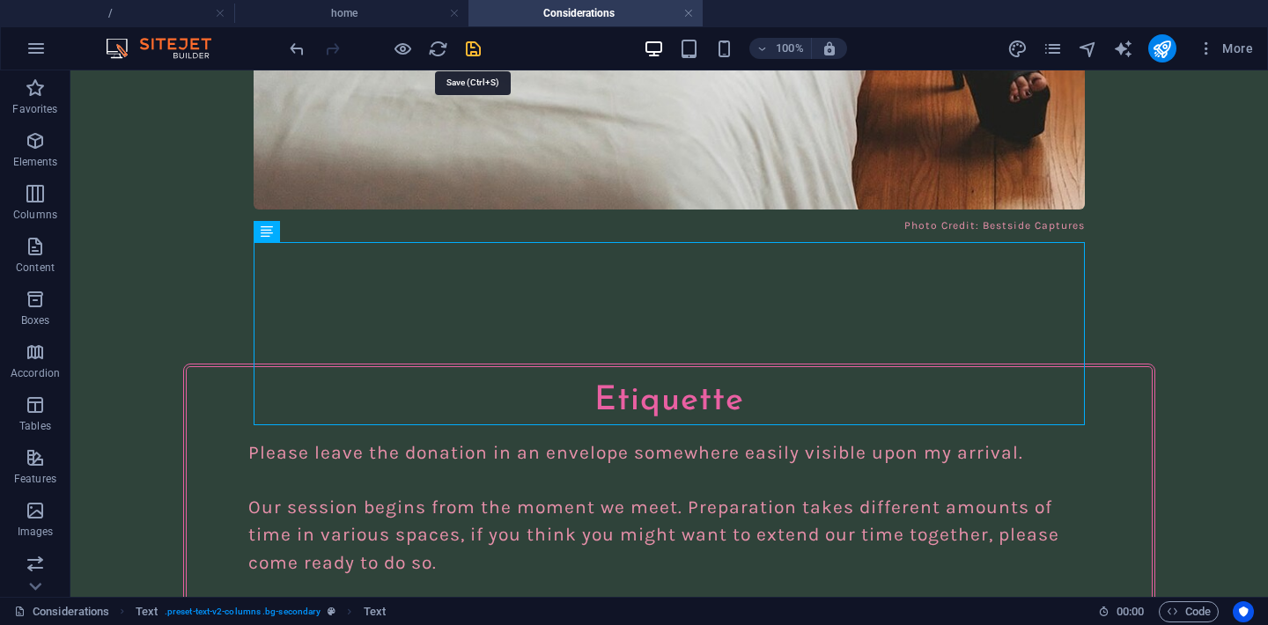
click at [470, 42] on icon "save" at bounding box center [473, 49] width 20 height 20
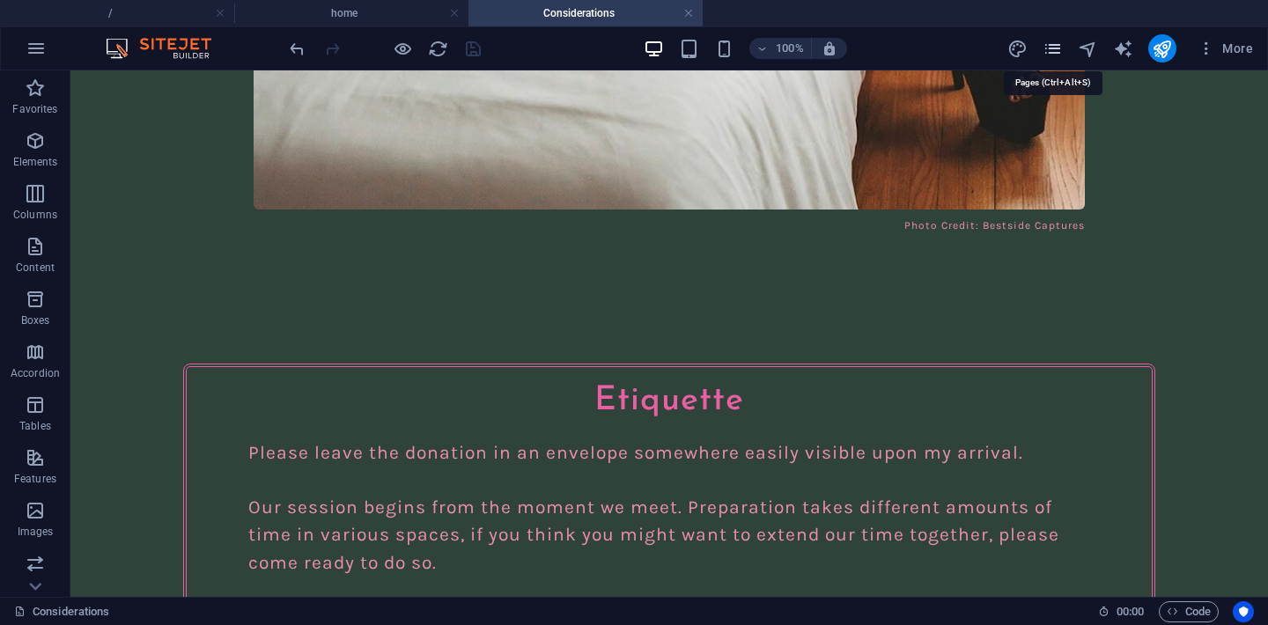
click at [1051, 49] on icon "pages" at bounding box center [1052, 49] width 20 height 20
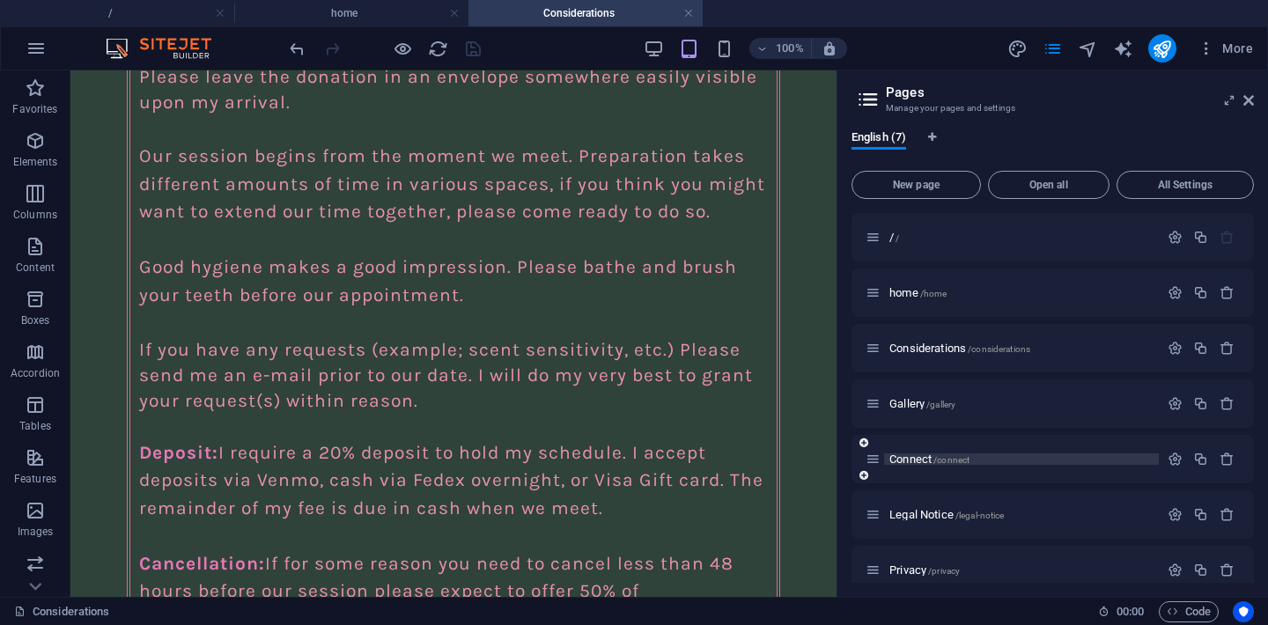
click at [947, 463] on span "/connect" at bounding box center [951, 460] width 36 height 10
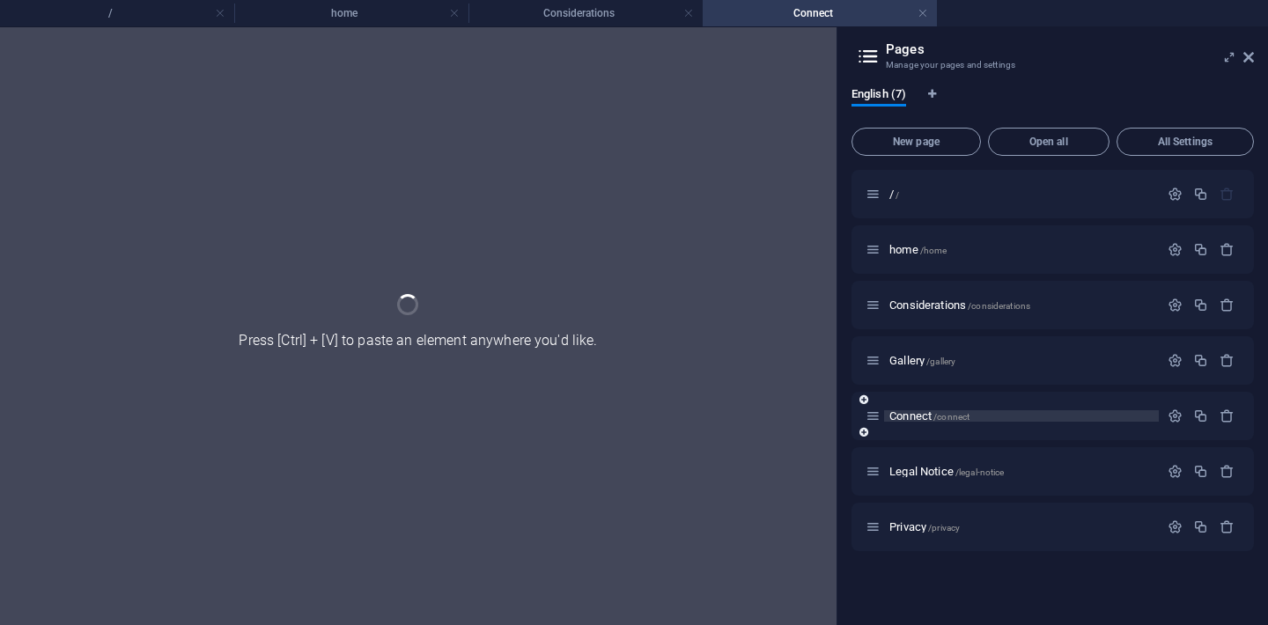
scroll to position [0, 0]
click at [947, 463] on div "Legal Notice /legal-notice" at bounding box center [1011, 471] width 293 height 20
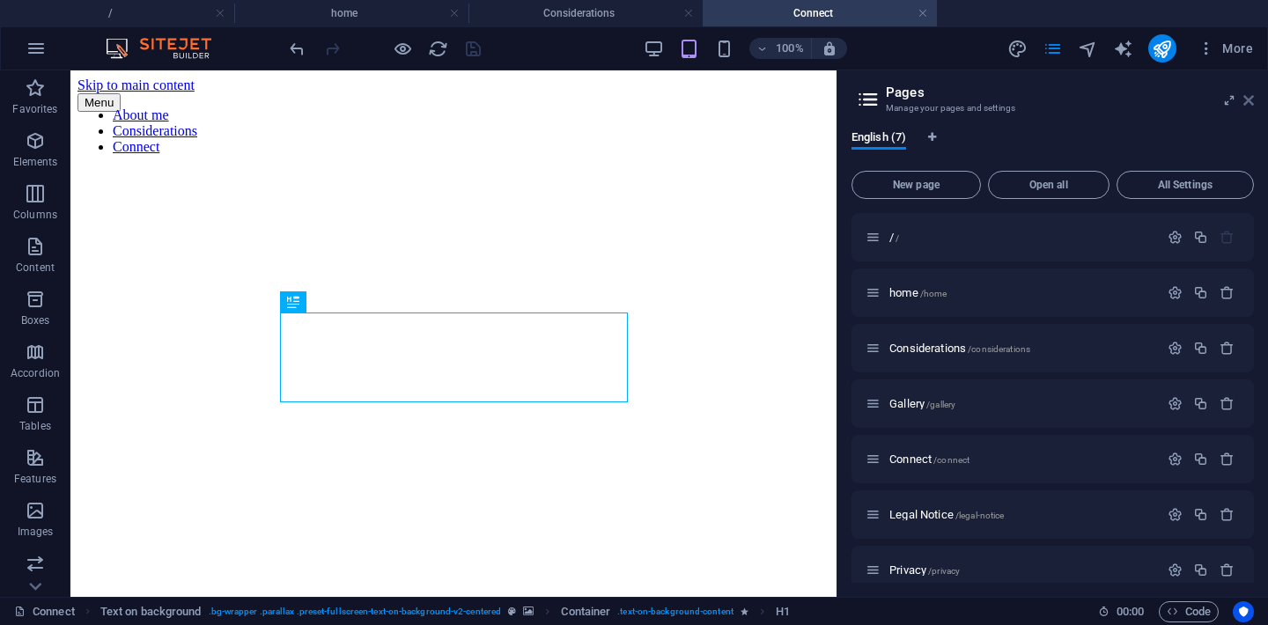
click at [1250, 98] on icon at bounding box center [1248, 100] width 11 height 14
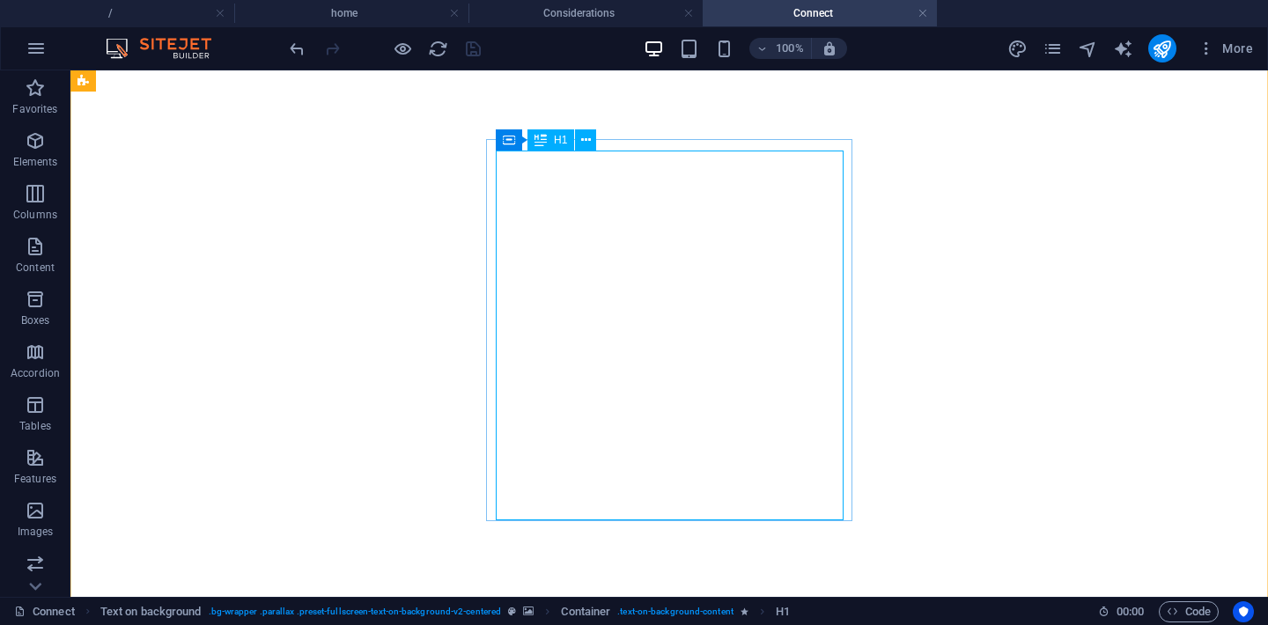
scroll to position [22, 0]
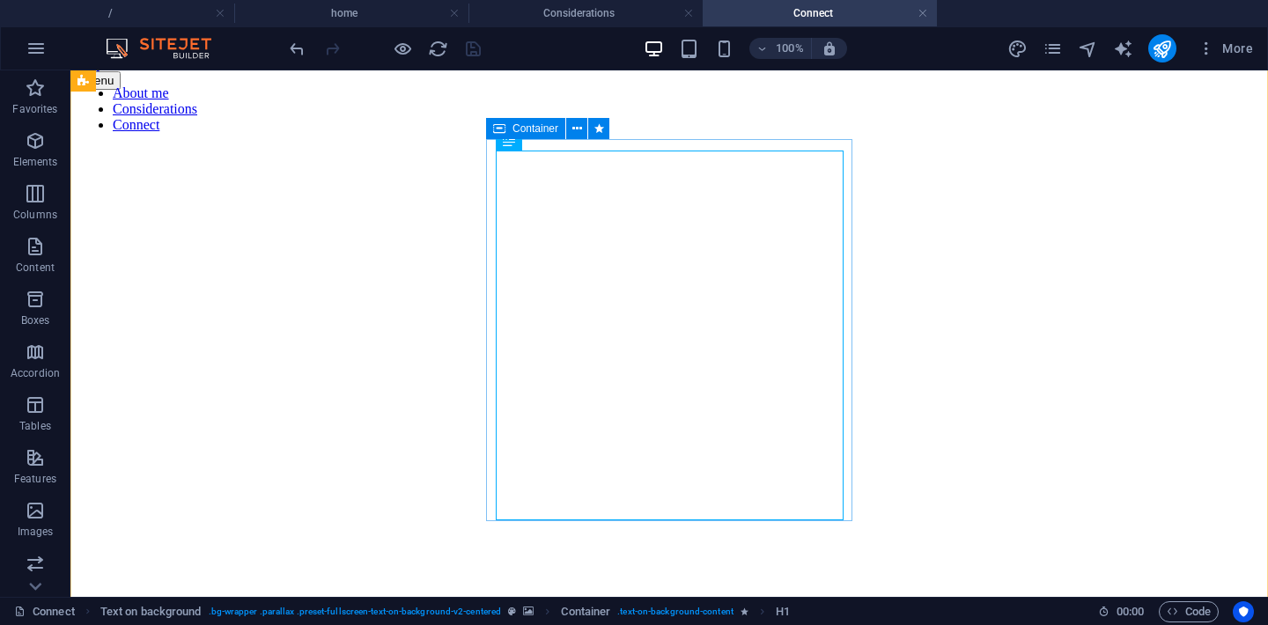
click at [507, 129] on div "Container" at bounding box center [525, 128] width 79 height 21
select select "rem"
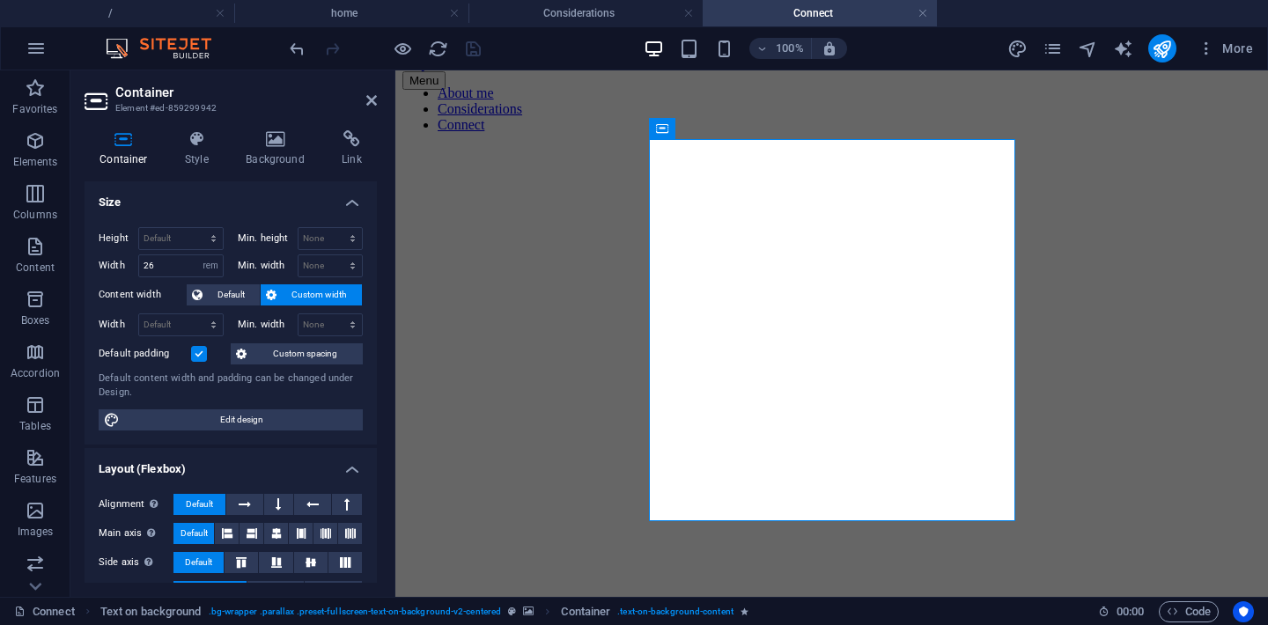
click at [507, 158] on figure at bounding box center [831, 158] width 858 height 0
select select "rem"
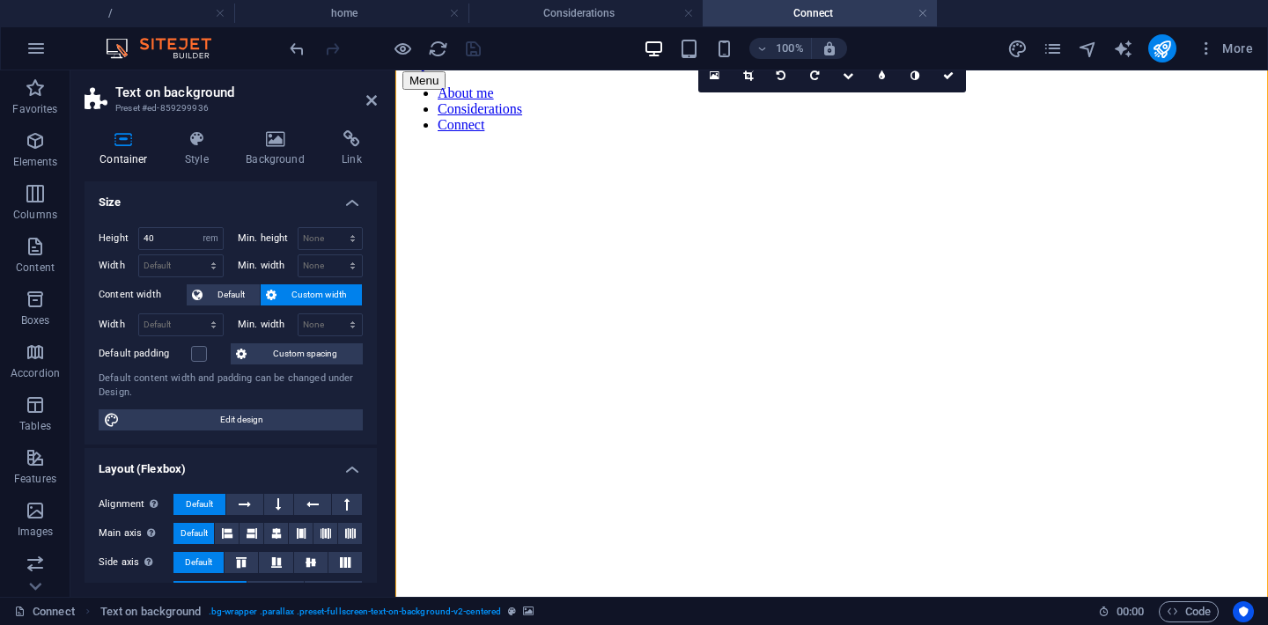
select select "%"
select select "rem"
select select "px"
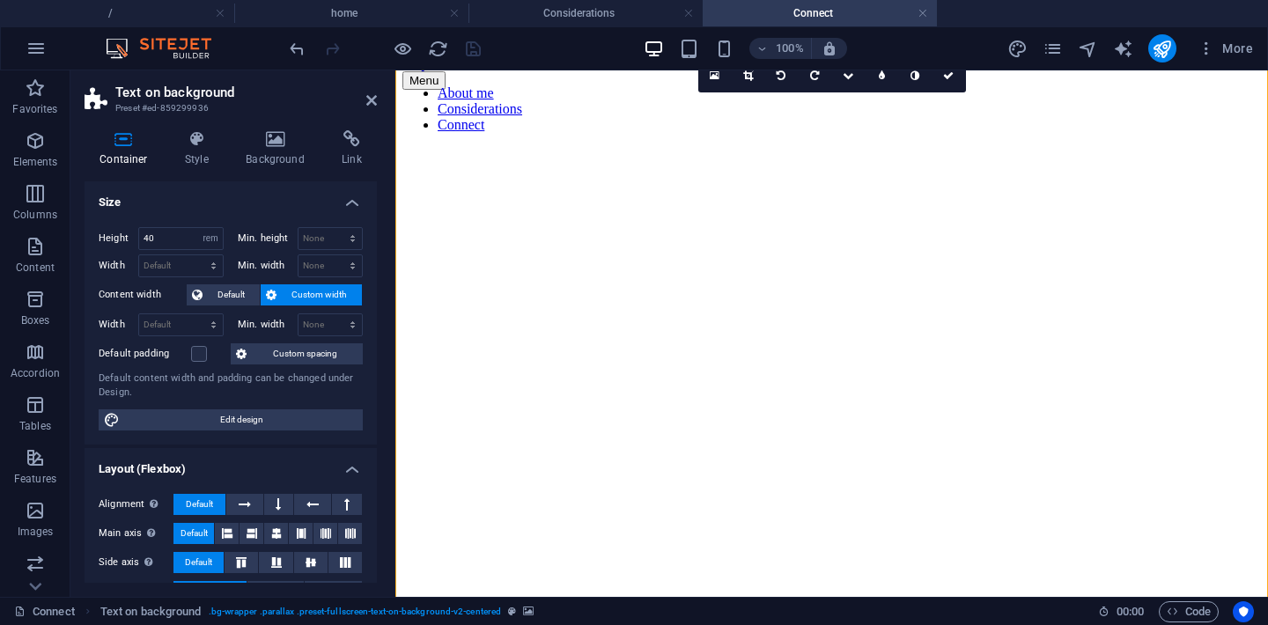
select select "px"
click at [201, 150] on h4 "Style" at bounding box center [200, 148] width 61 height 37
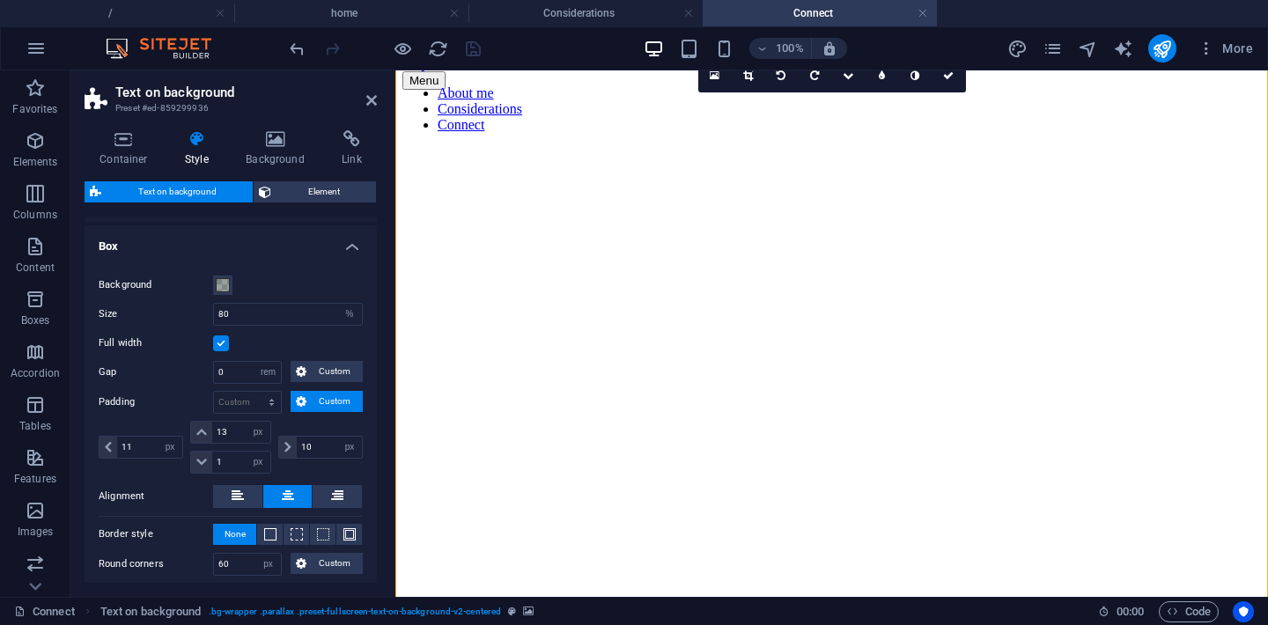
scroll to position [195, 0]
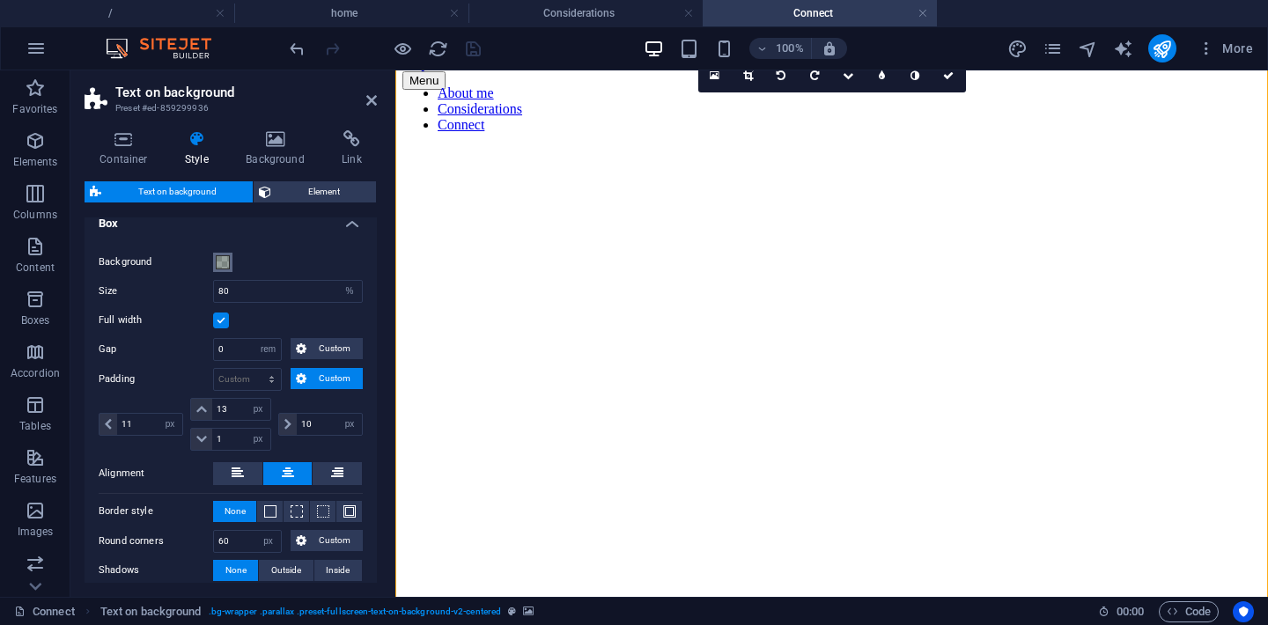
click at [225, 268] on span at bounding box center [223, 262] width 14 height 14
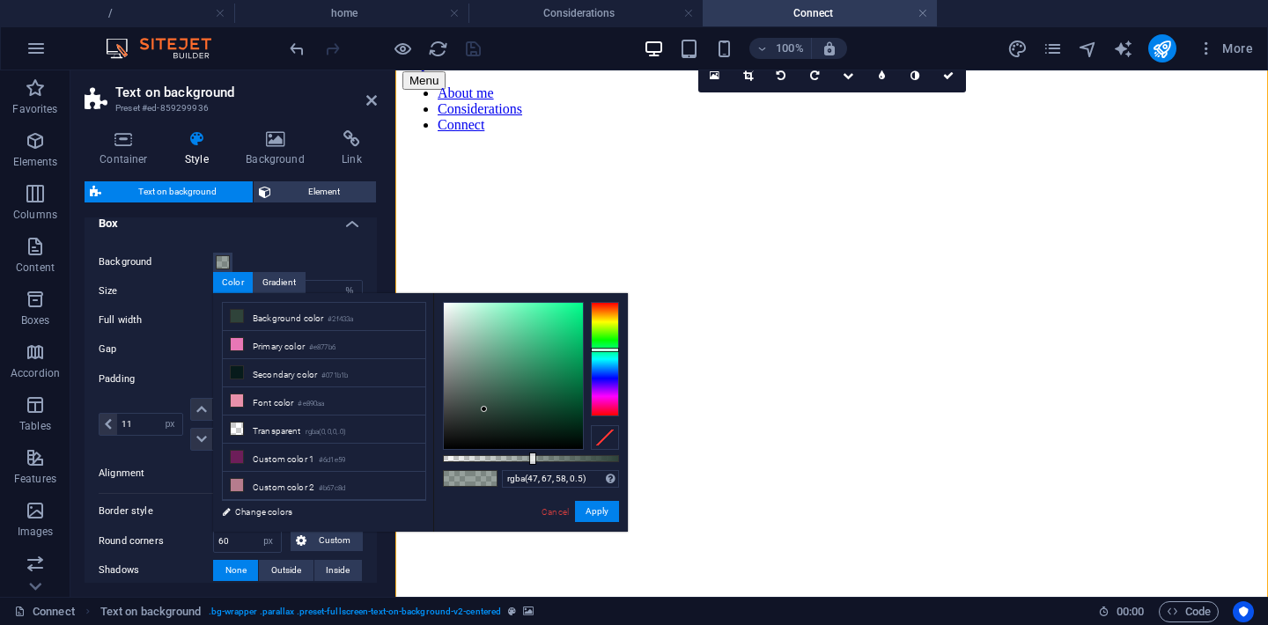
click at [277, 257] on div "Background" at bounding box center [231, 262] width 264 height 21
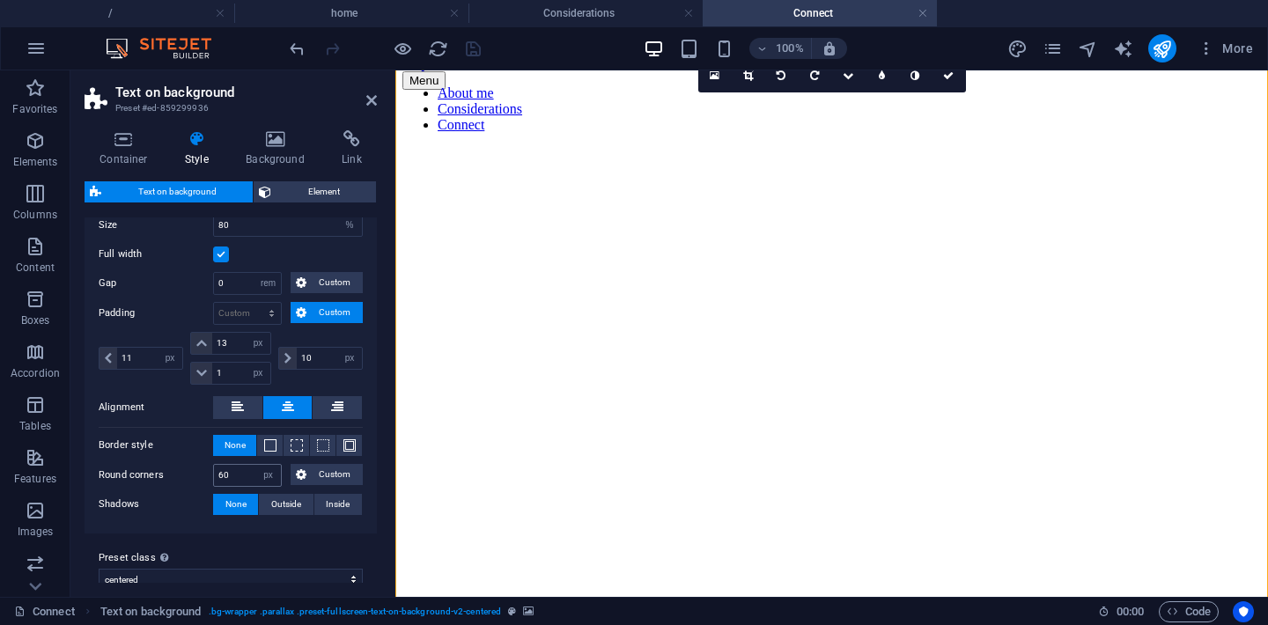
scroll to position [274, 0]
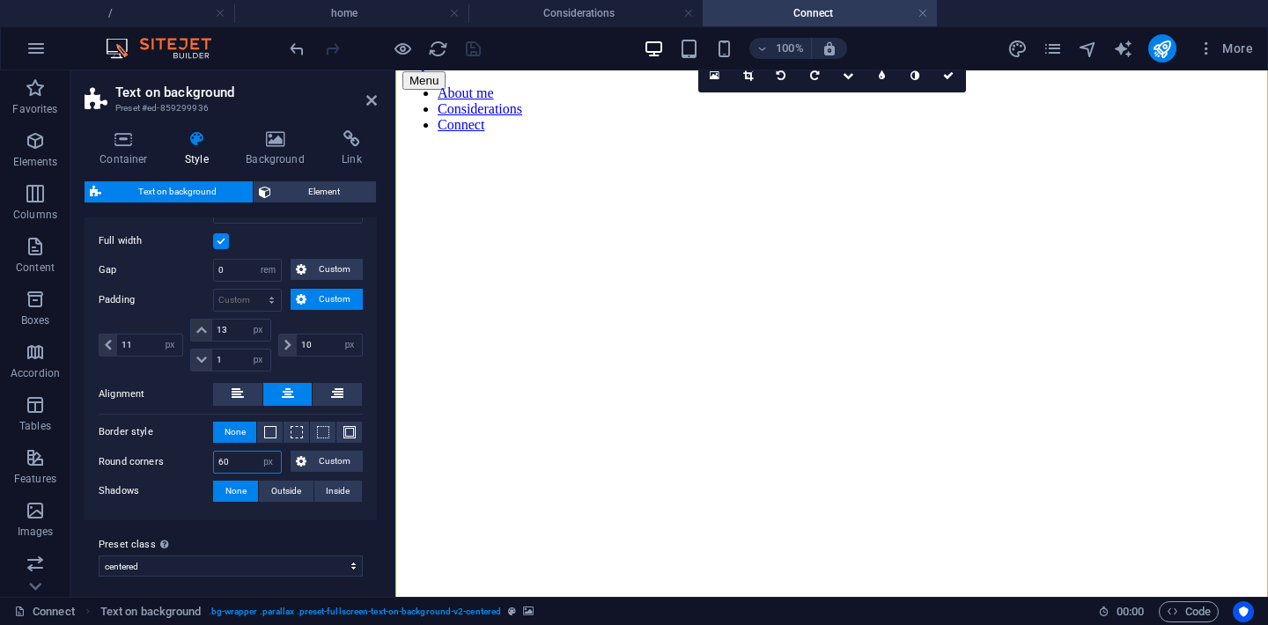
click at [246, 462] on input "60" at bounding box center [247, 462] width 67 height 21
type input "6"
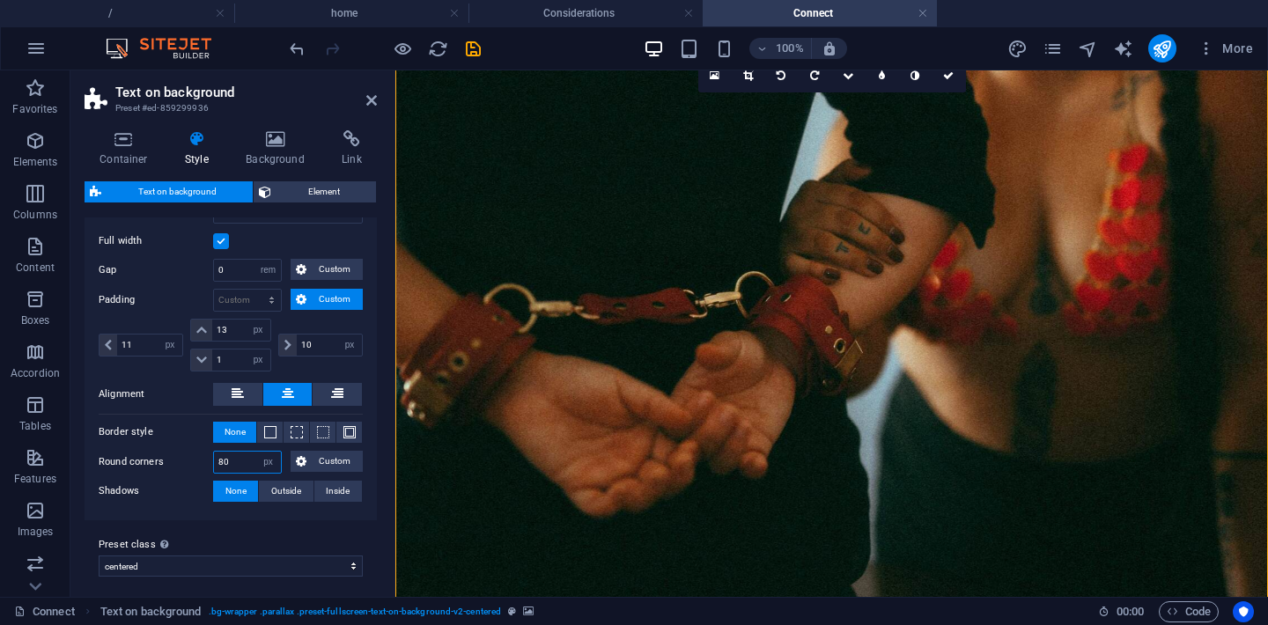
type input "80"
click at [189, 463] on label "Round corners" at bounding box center [156, 462] width 114 height 21
click at [265, 460] on select "px rem % vh vw Custom" at bounding box center [268, 462] width 25 height 21
click at [256, 452] on select "px rem % vh vw Custom" at bounding box center [268, 462] width 25 height 21
click at [241, 460] on input "80" at bounding box center [247, 462] width 67 height 21
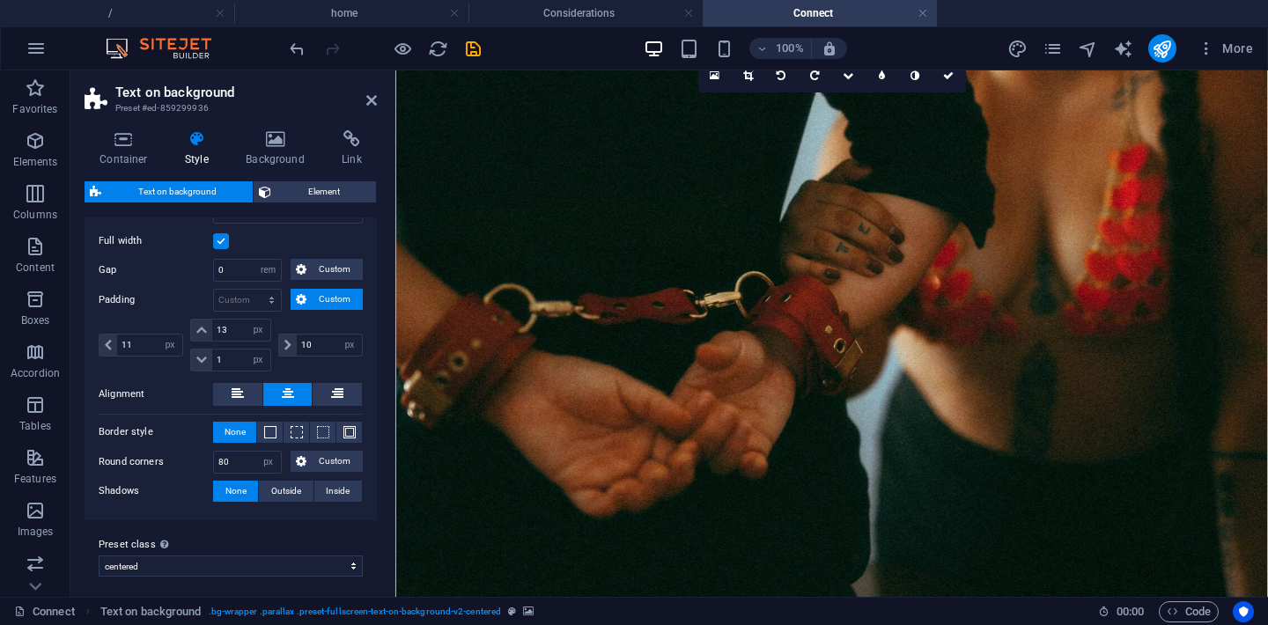
click at [190, 467] on label "Round corners" at bounding box center [156, 462] width 114 height 21
click at [370, 99] on icon at bounding box center [371, 100] width 11 height 14
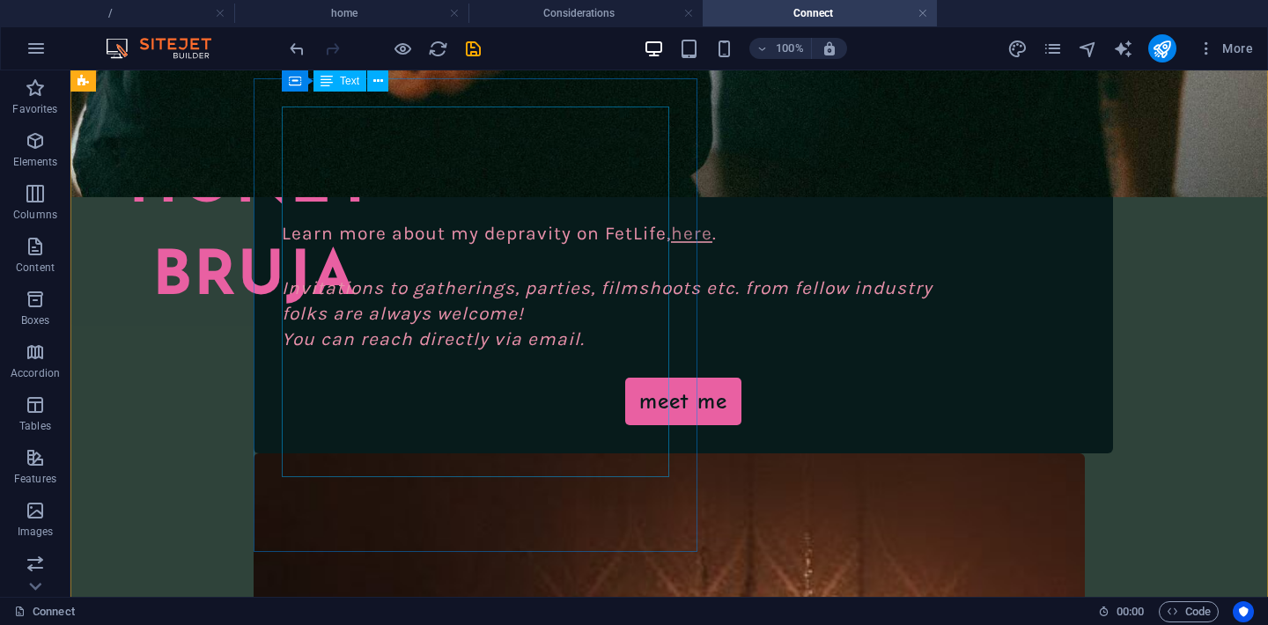
scroll to position [658, 0]
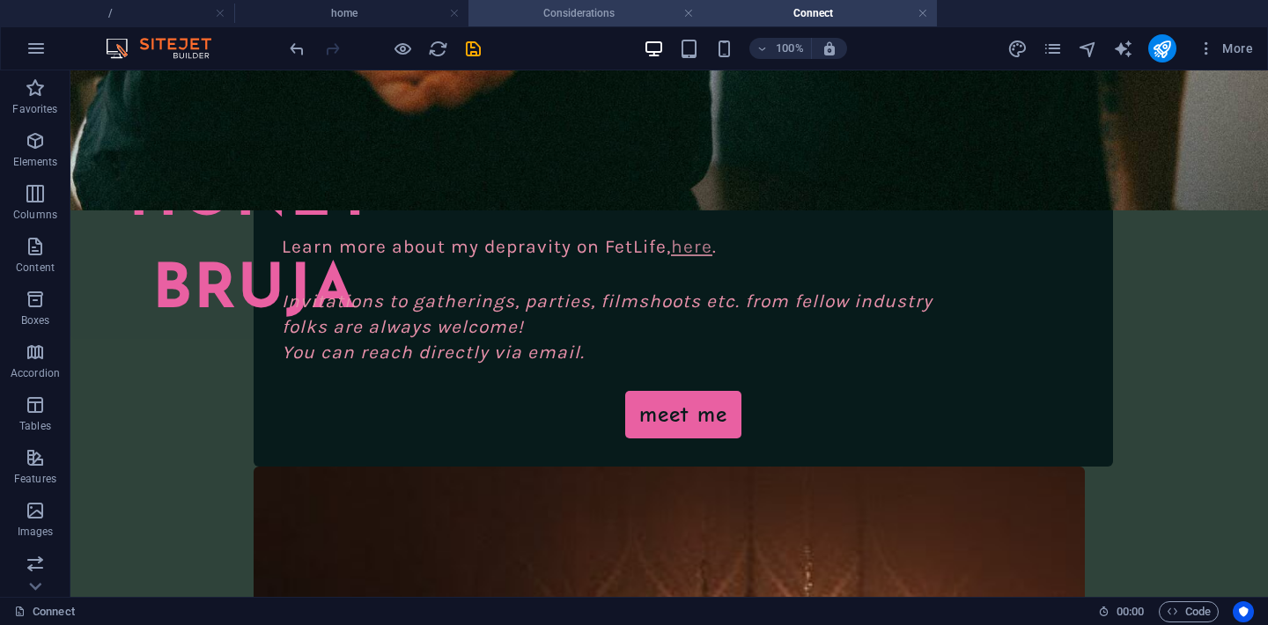
click at [518, 17] on h4 "Considerations" at bounding box center [585, 13] width 234 height 19
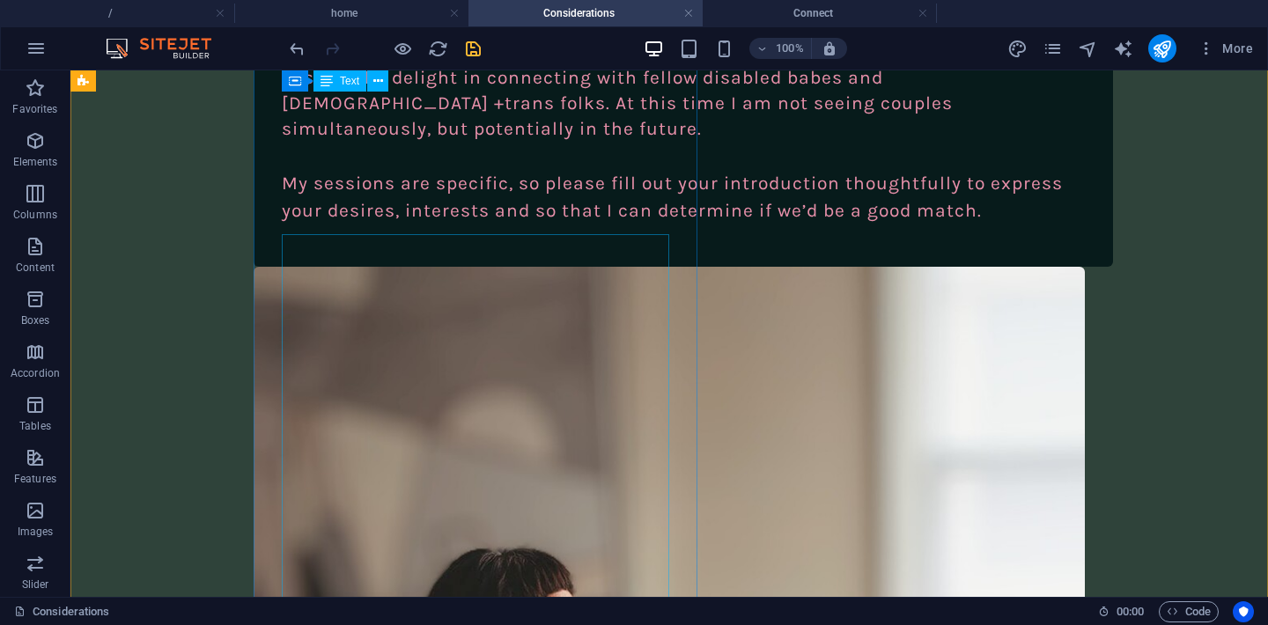
scroll to position [0, 0]
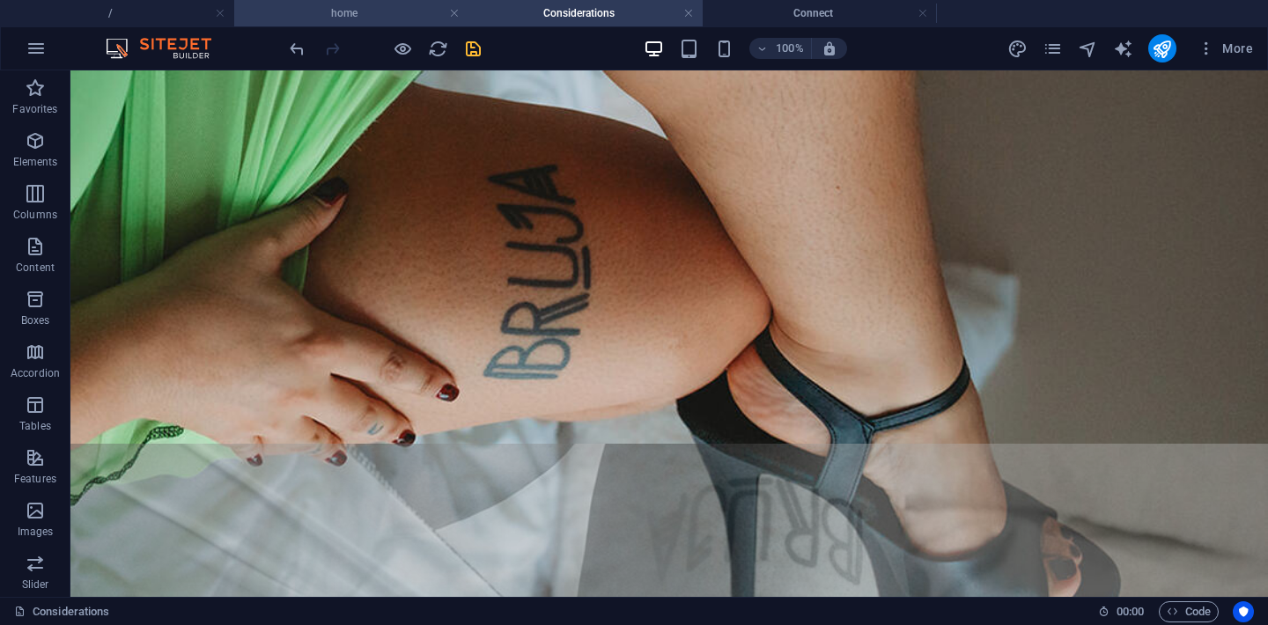
click at [408, 15] on h4 "home" at bounding box center [351, 13] width 234 height 19
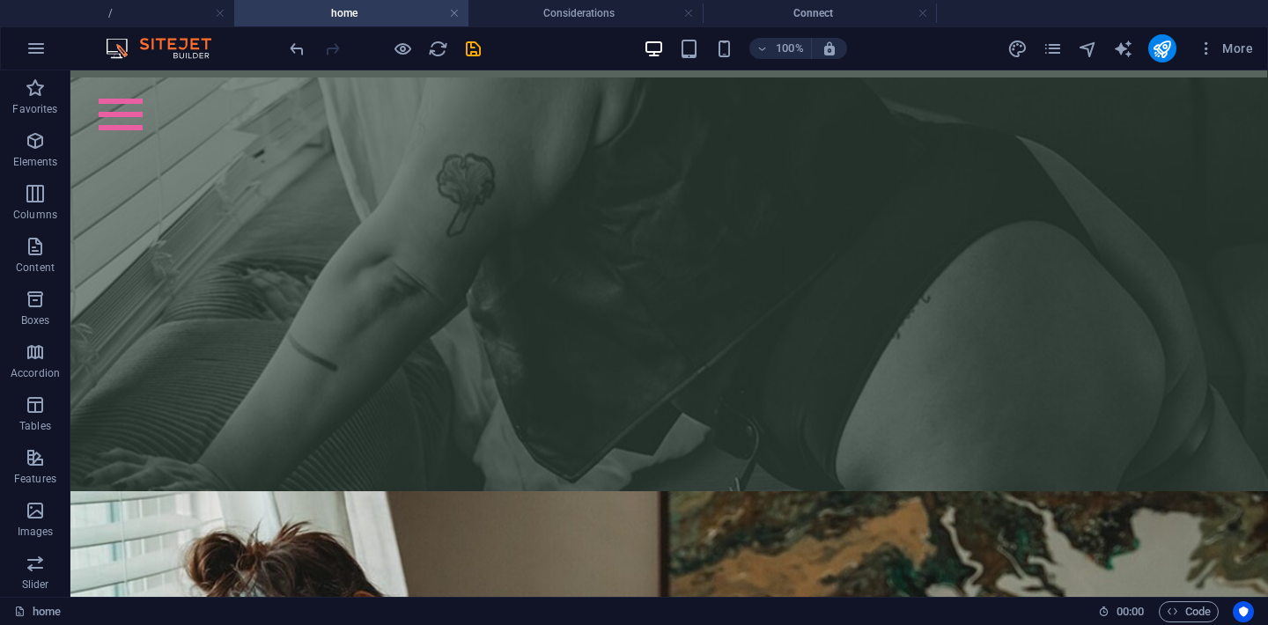
scroll to position [7569, 0]
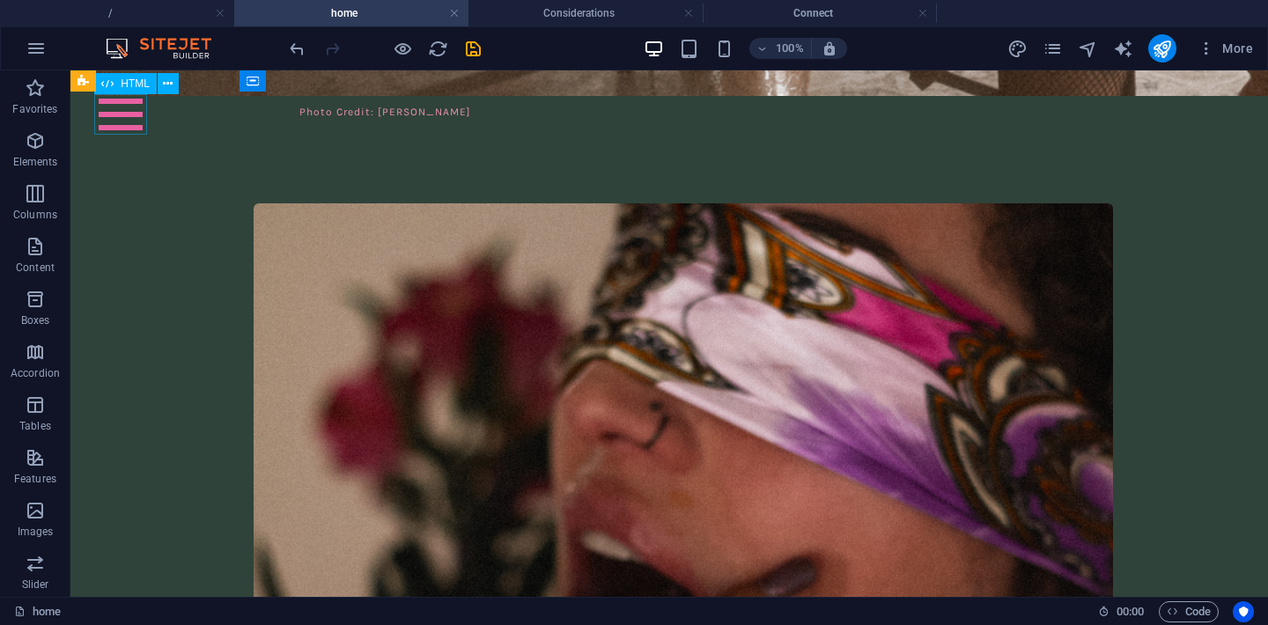
click at [118, 125] on div "Menu" at bounding box center [120, 114] width 53 height 40
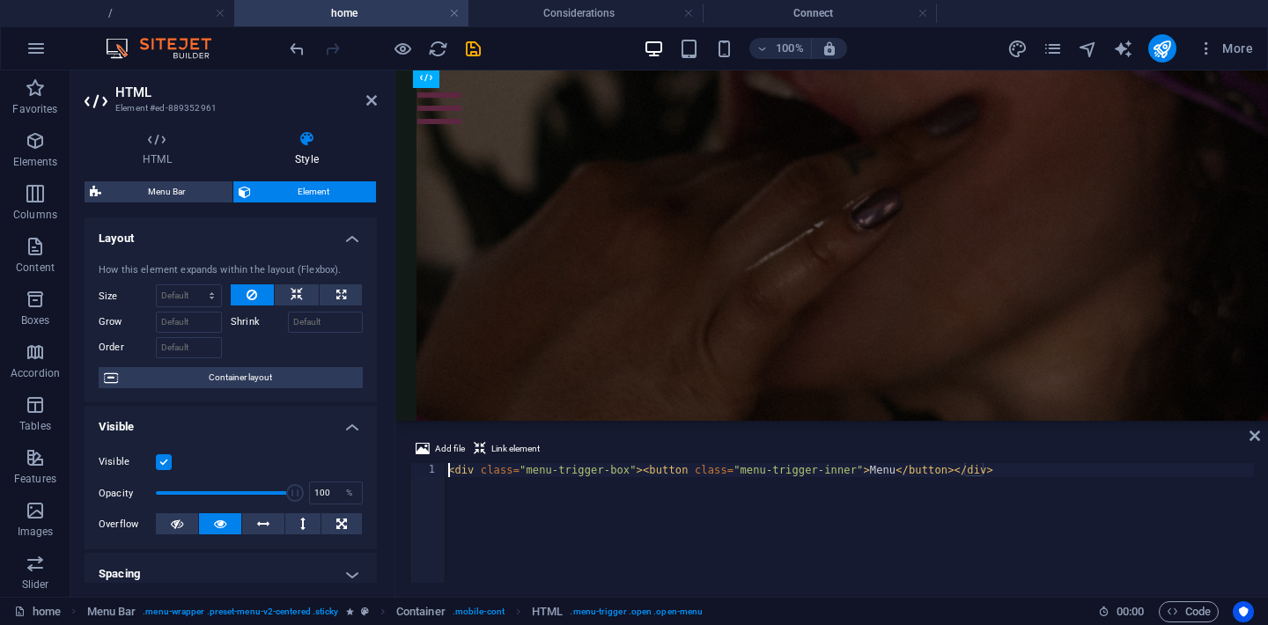
scroll to position [7671, 0]
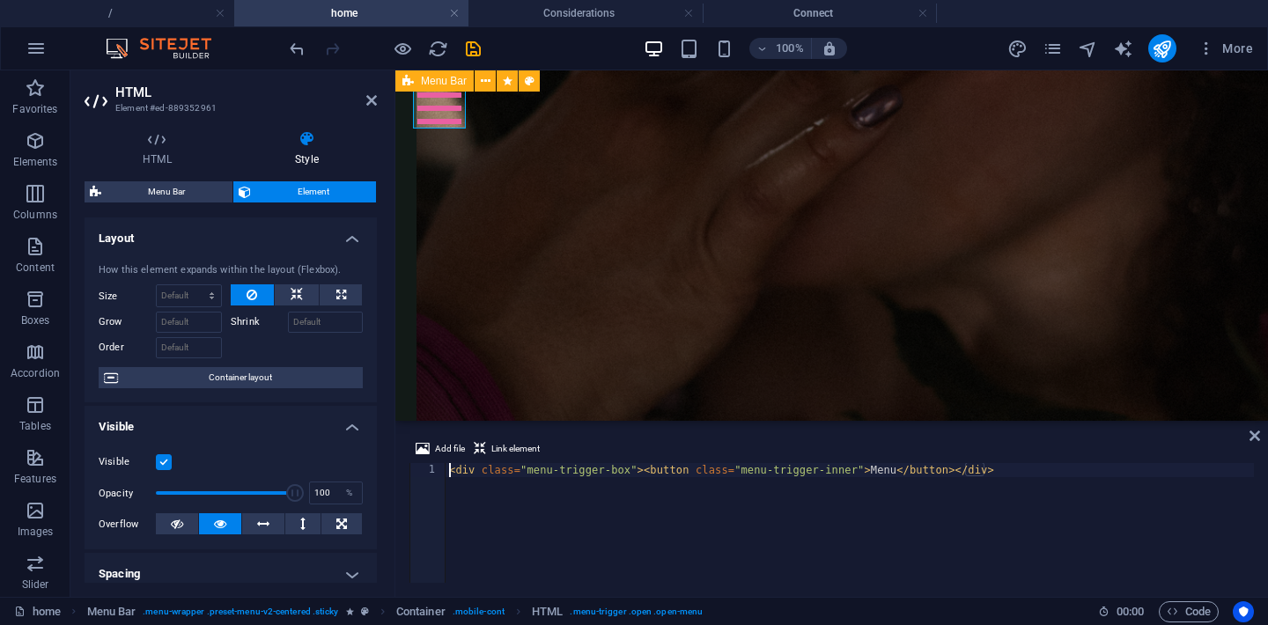
click at [436, 84] on span "Menu Bar" at bounding box center [444, 81] width 46 height 11
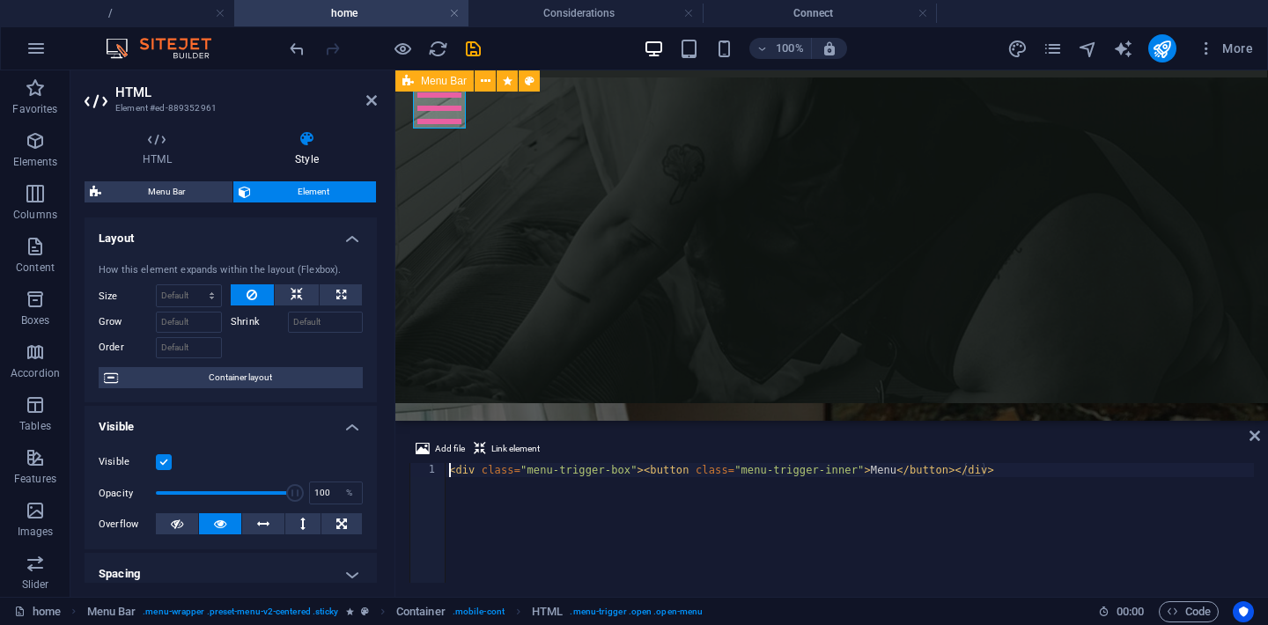
select select "rem"
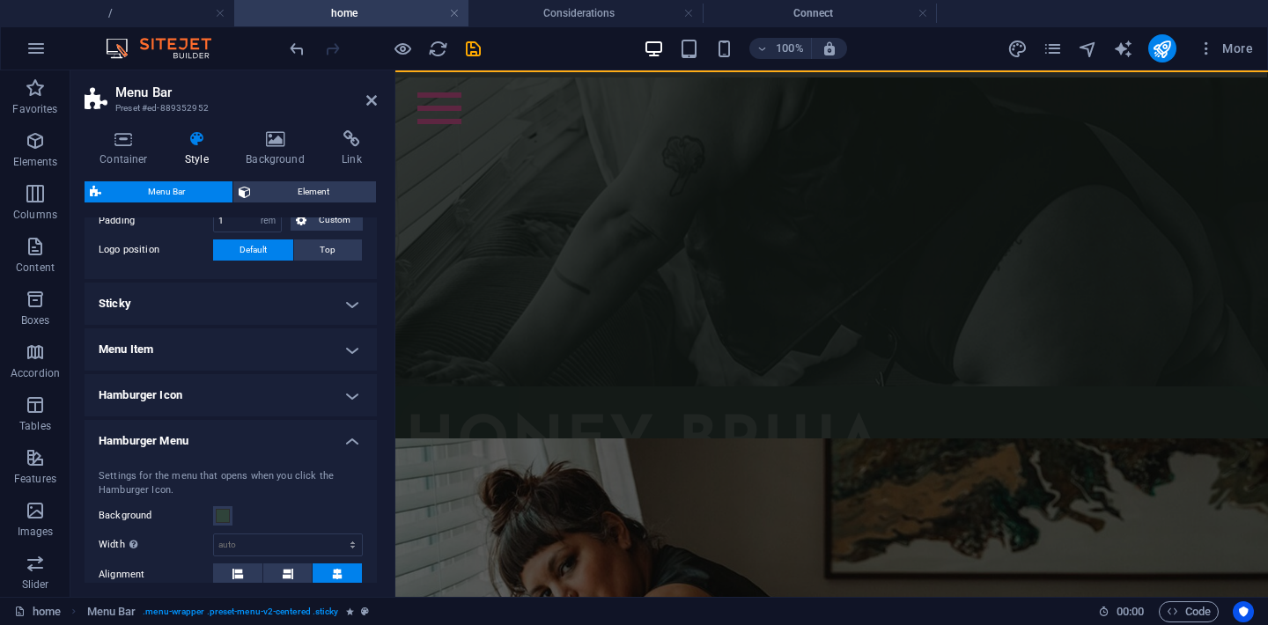
scroll to position [415, 0]
click at [197, 400] on h4 "Hamburger Icon" at bounding box center [231, 395] width 292 height 42
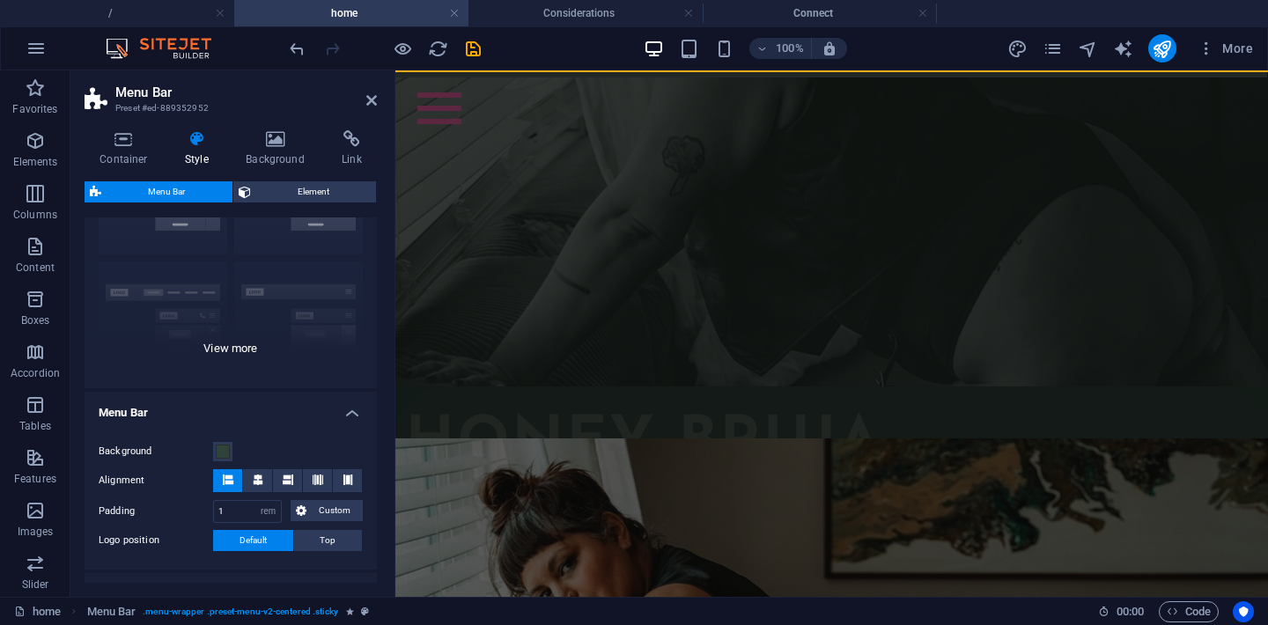
scroll to position [0, 0]
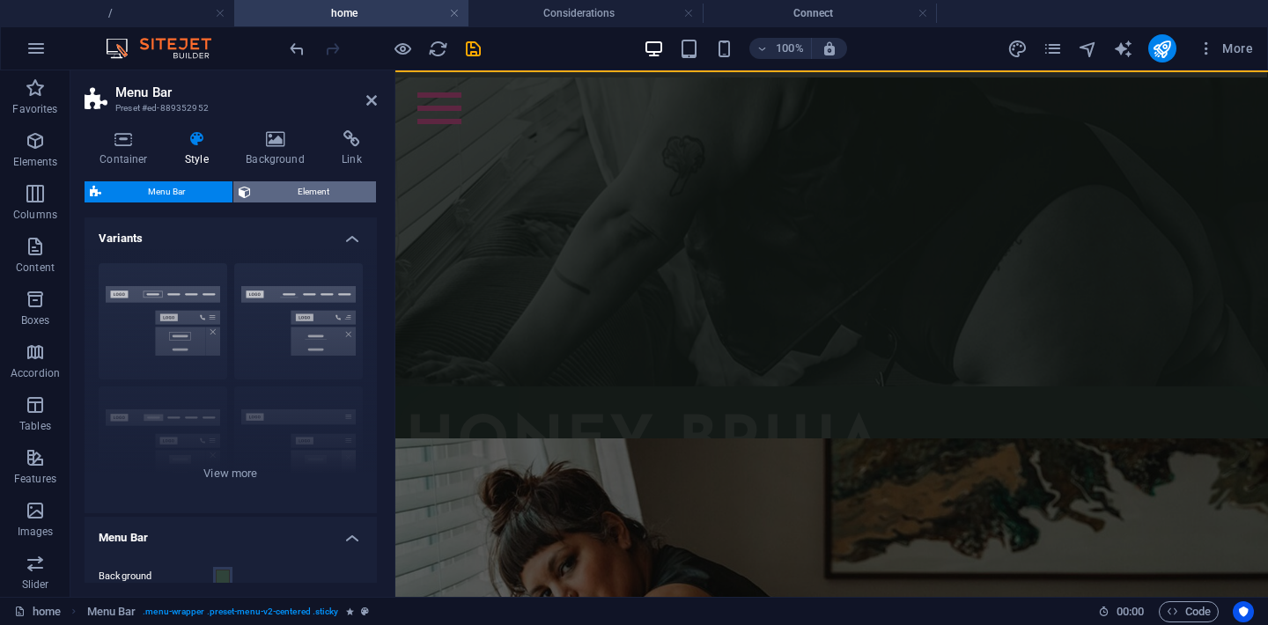
click at [283, 199] on span "Element" at bounding box center [313, 191] width 115 height 21
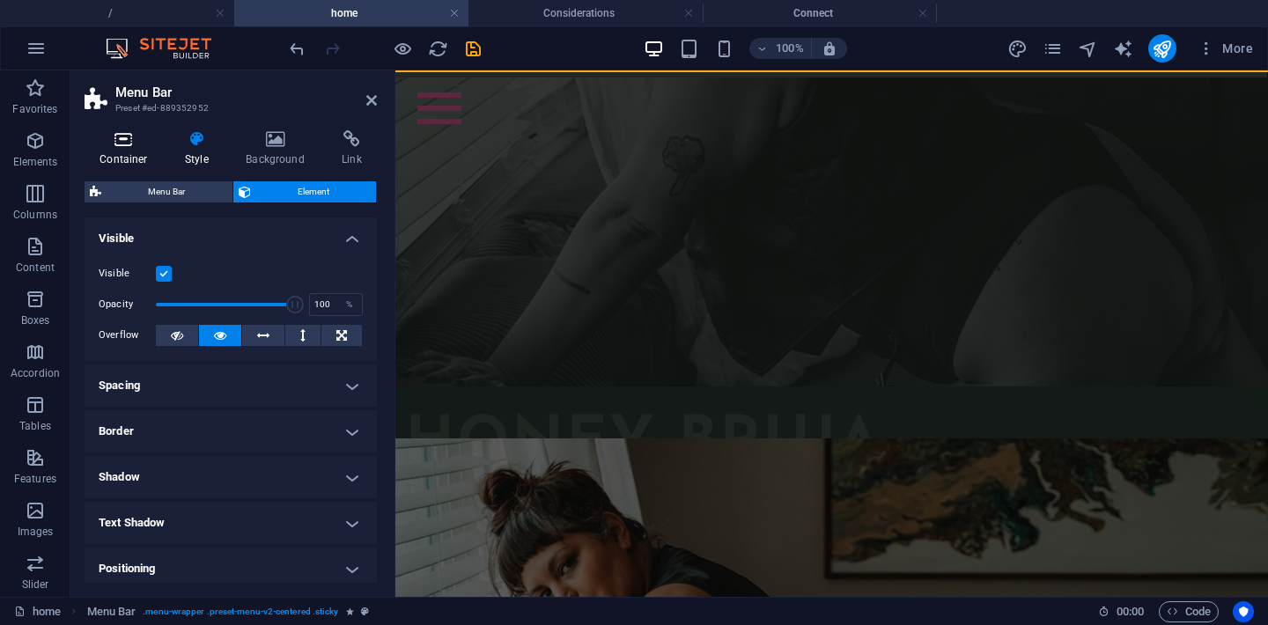
click at [128, 143] on icon at bounding box center [124, 139] width 78 height 18
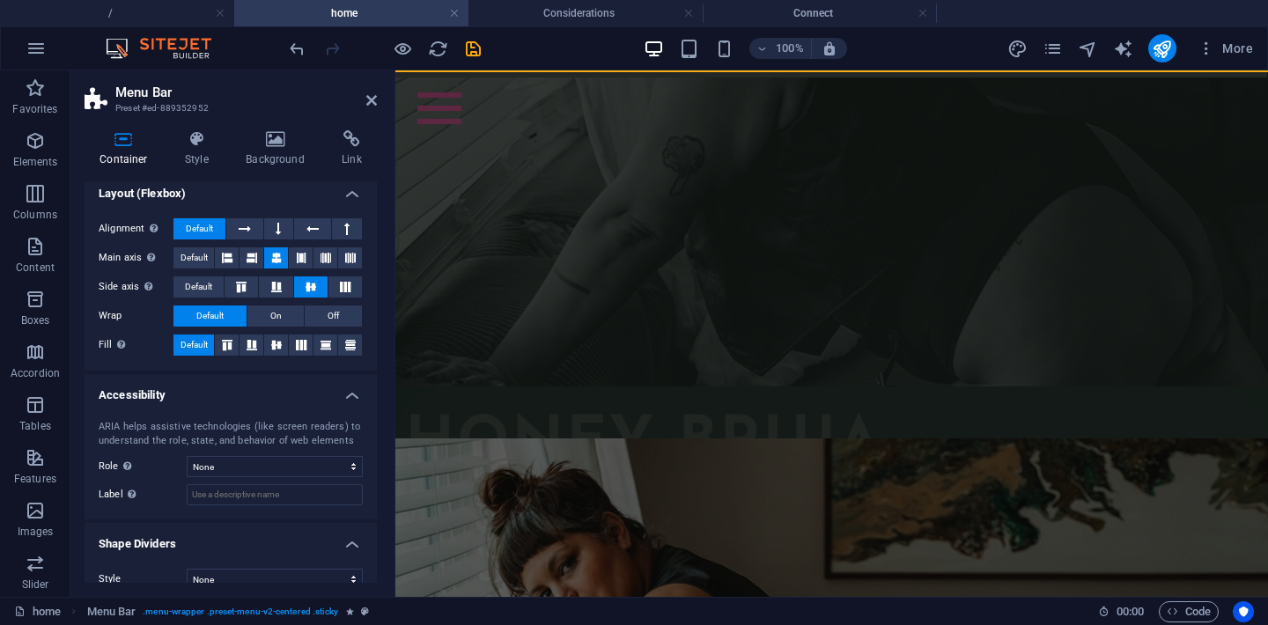
scroll to position [267, 0]
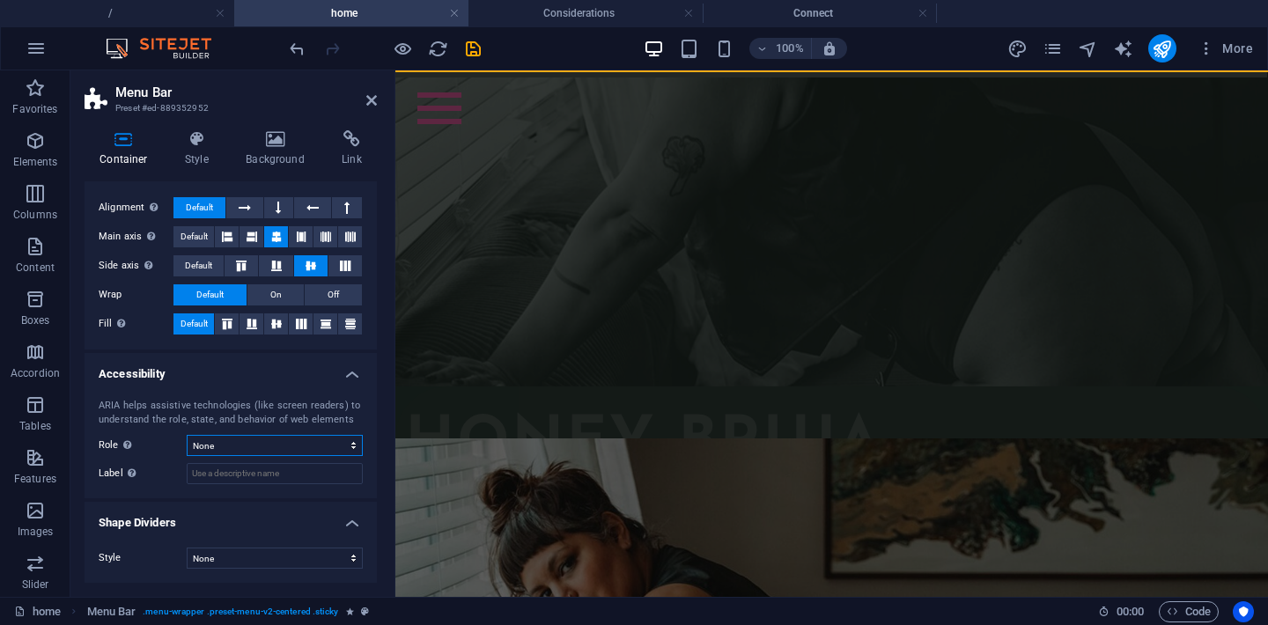
click at [242, 443] on select "None Alert Article Banner Comment Complementary Dialog Footer Header Marquee Pr…" at bounding box center [275, 445] width 176 height 21
click at [490, 85] on button at bounding box center [484, 80] width 21 height 21
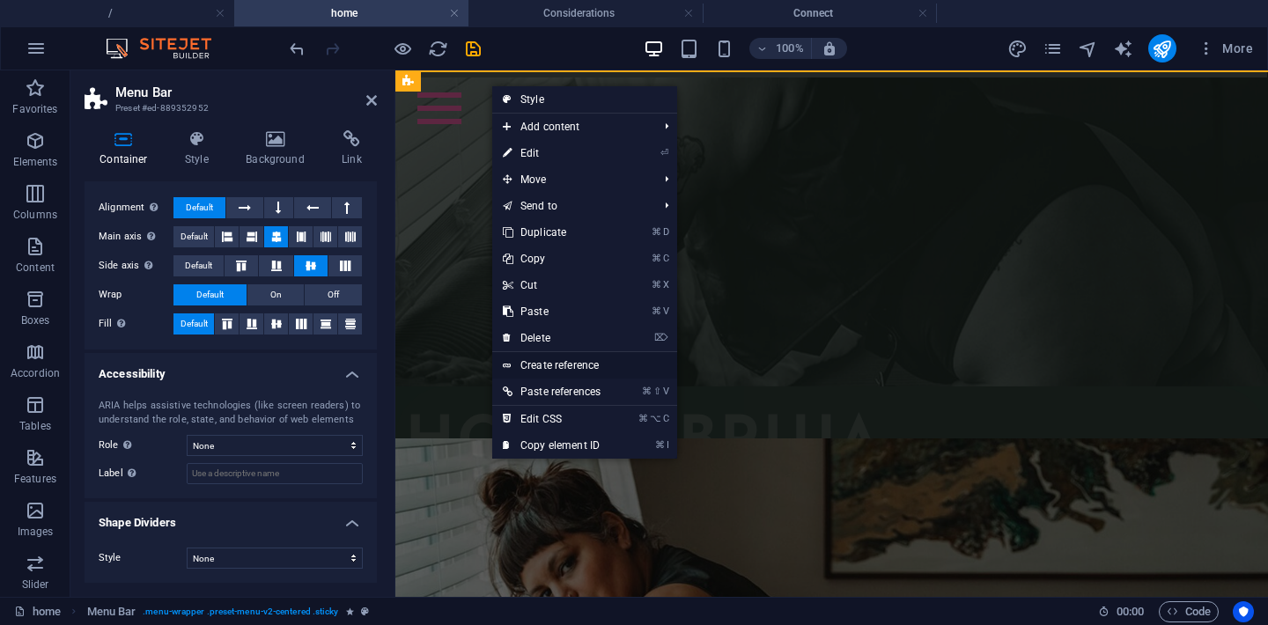
click at [562, 366] on link "Create reference" at bounding box center [584, 365] width 185 height 26
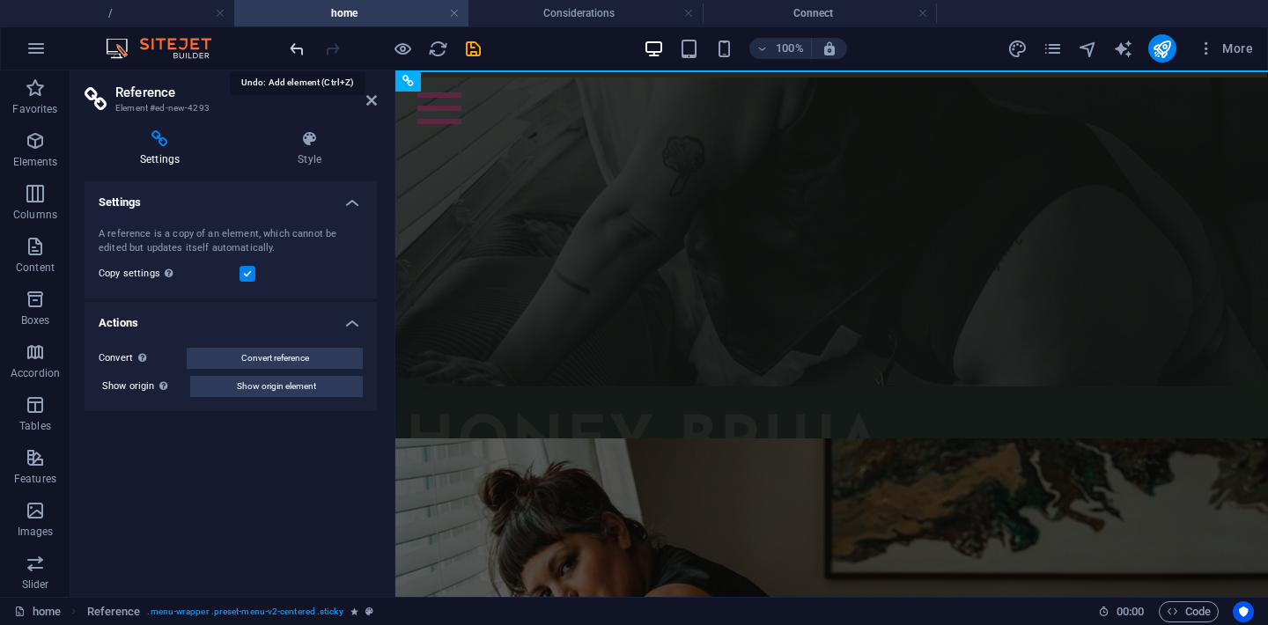
click at [298, 52] on icon "undo" at bounding box center [297, 49] width 20 height 20
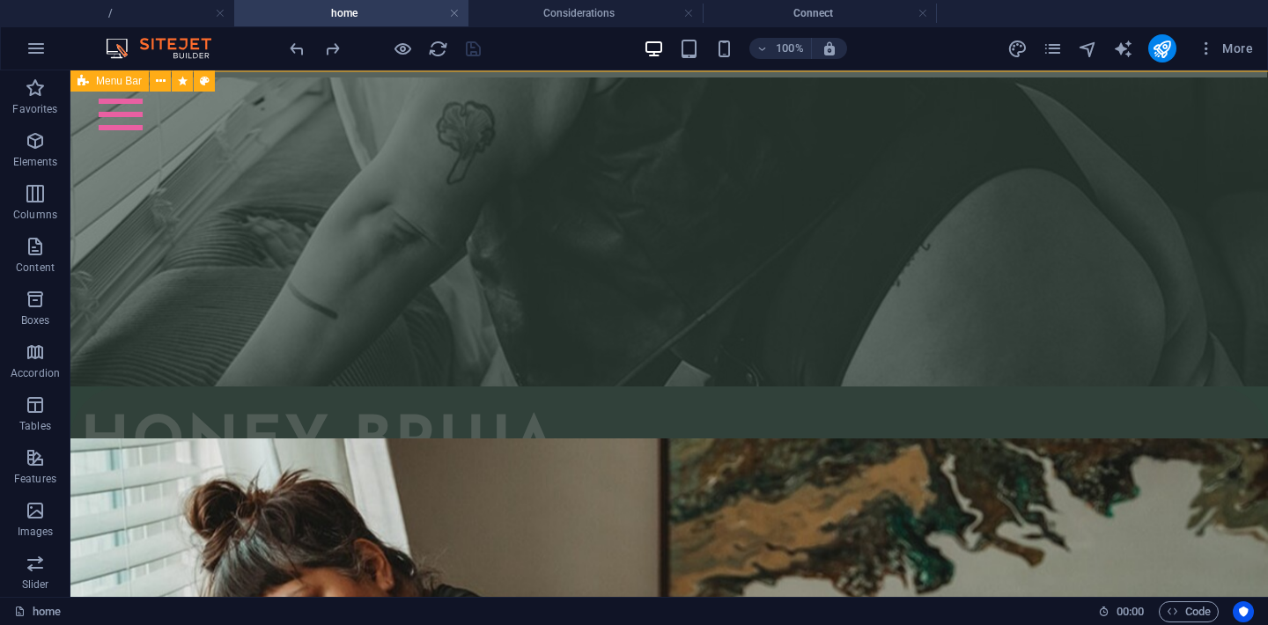
click at [98, 82] on span "Menu Bar" at bounding box center [119, 81] width 46 height 11
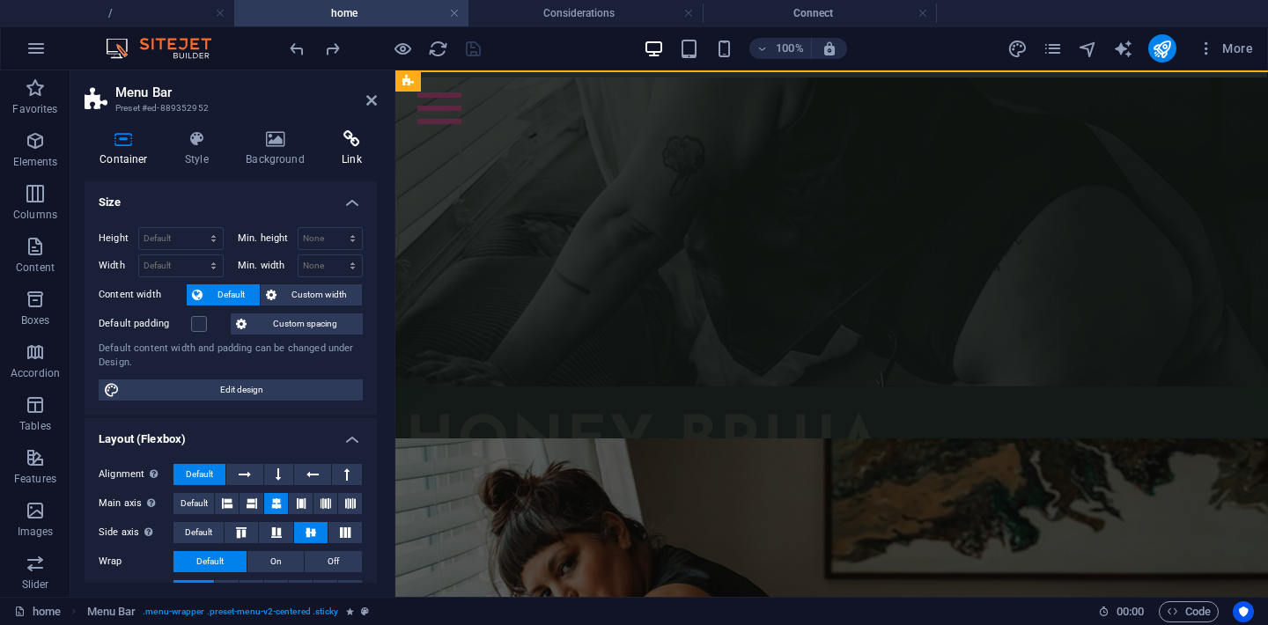
click at [347, 146] on icon at bounding box center [352, 139] width 50 height 18
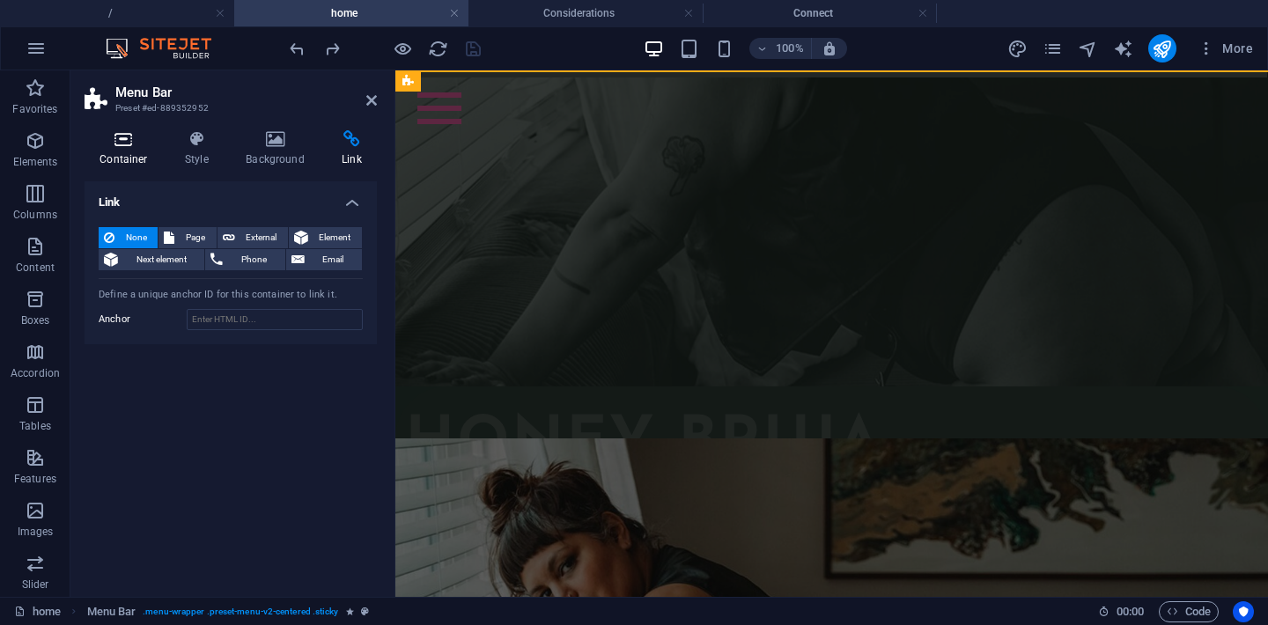
click at [115, 156] on h4 "Container" at bounding box center [127, 148] width 85 height 37
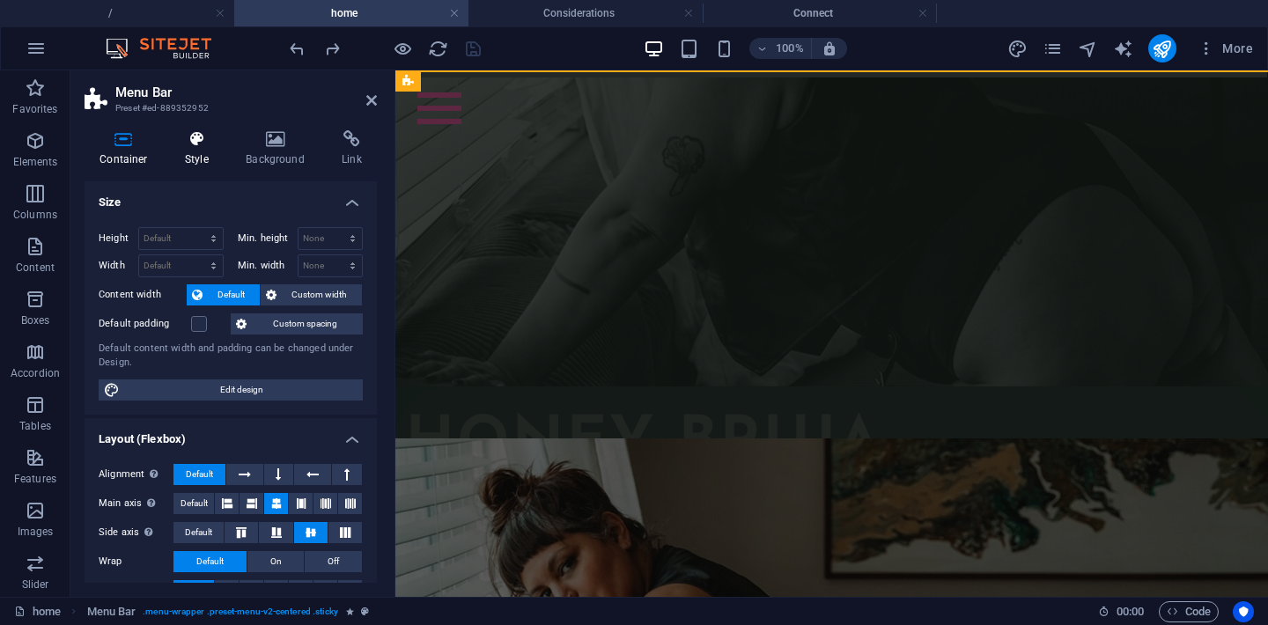
click at [176, 156] on h4 "Style" at bounding box center [200, 148] width 61 height 37
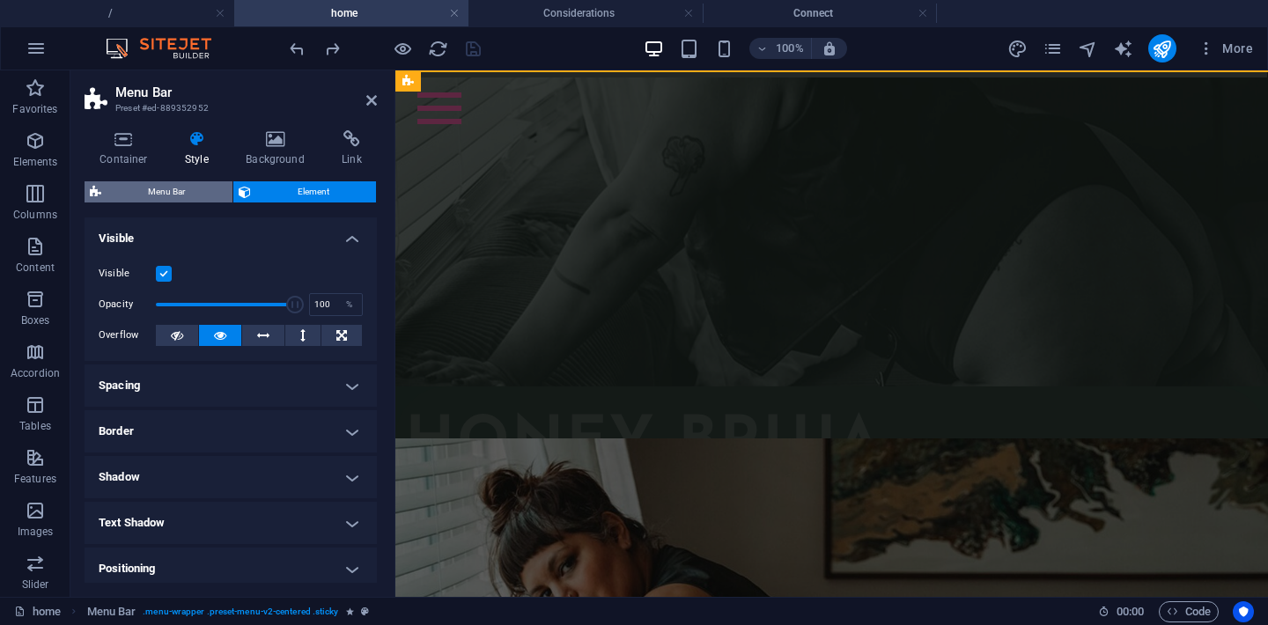
click at [165, 190] on span "Menu Bar" at bounding box center [167, 191] width 121 height 21
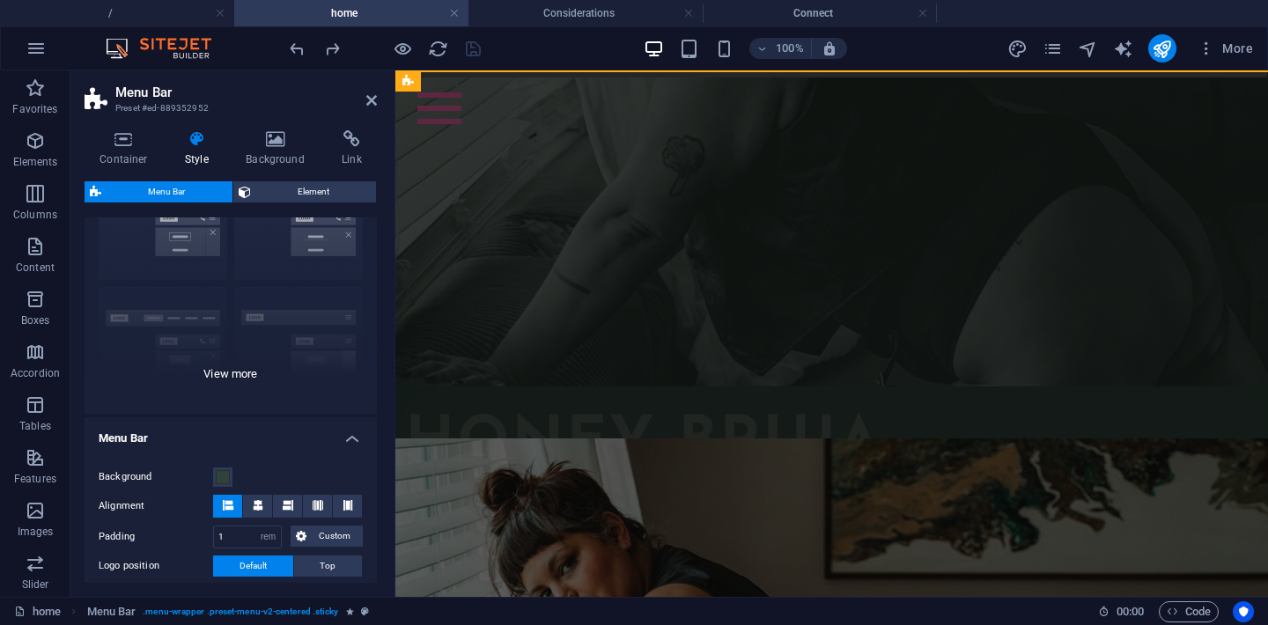
scroll to position [92, 0]
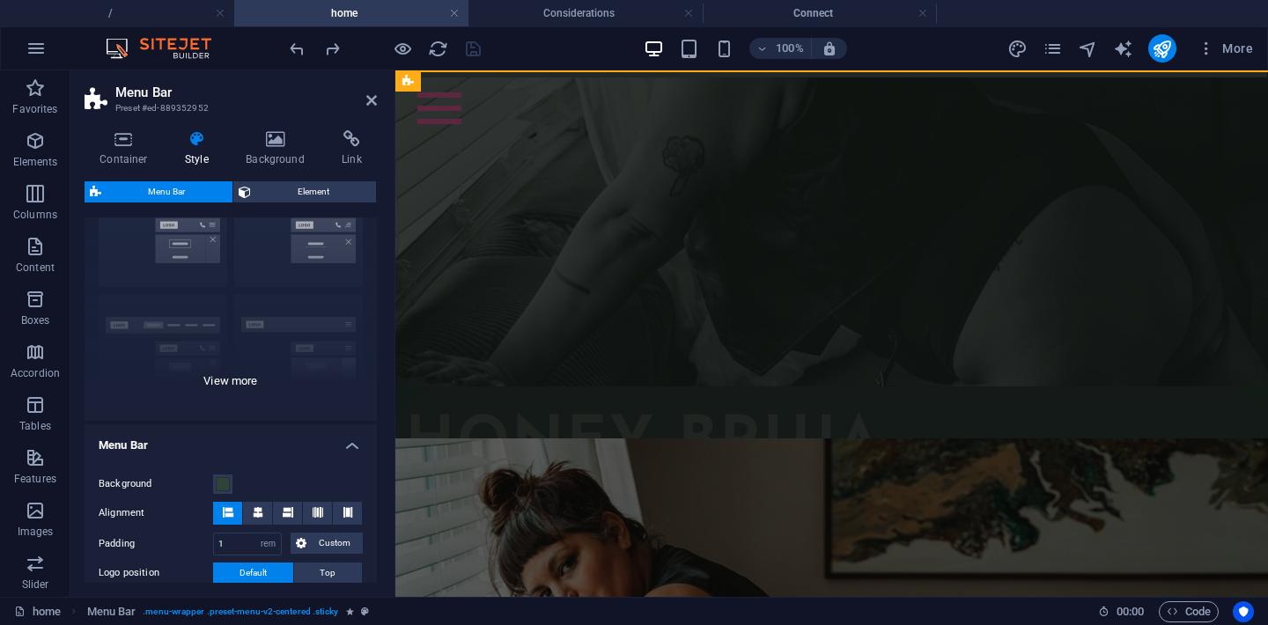
click at [218, 375] on div "Border Centered Default Fixed Loki Trigger Wide XXL" at bounding box center [231, 289] width 292 height 264
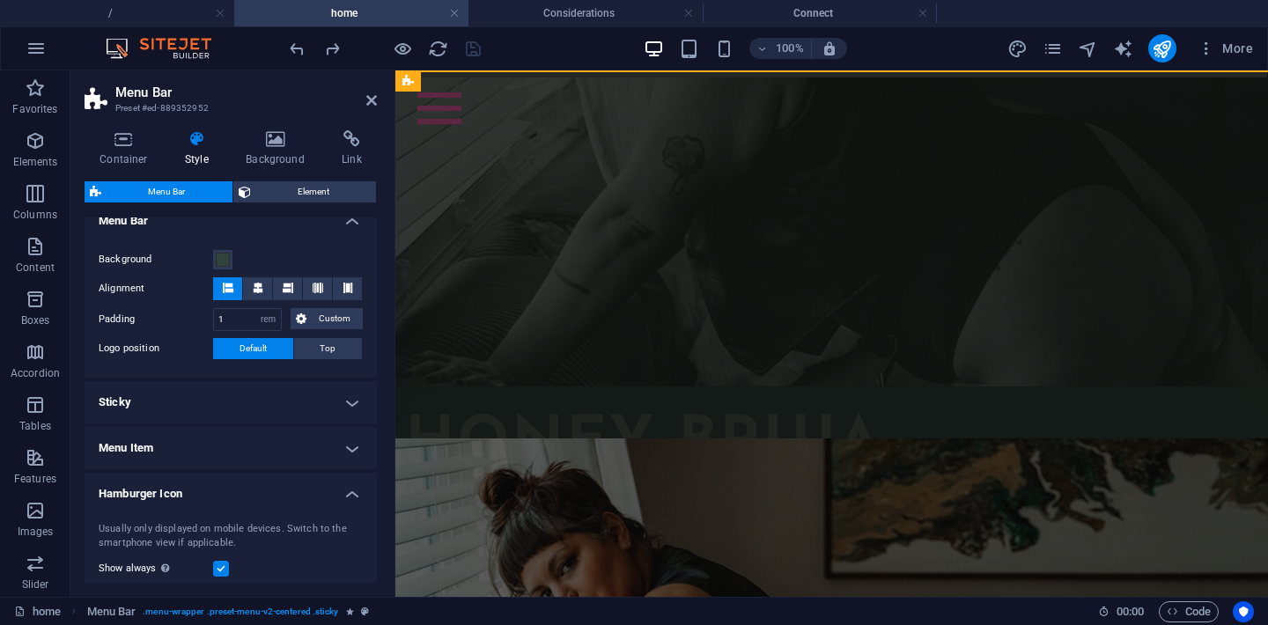
scroll to position [571, 0]
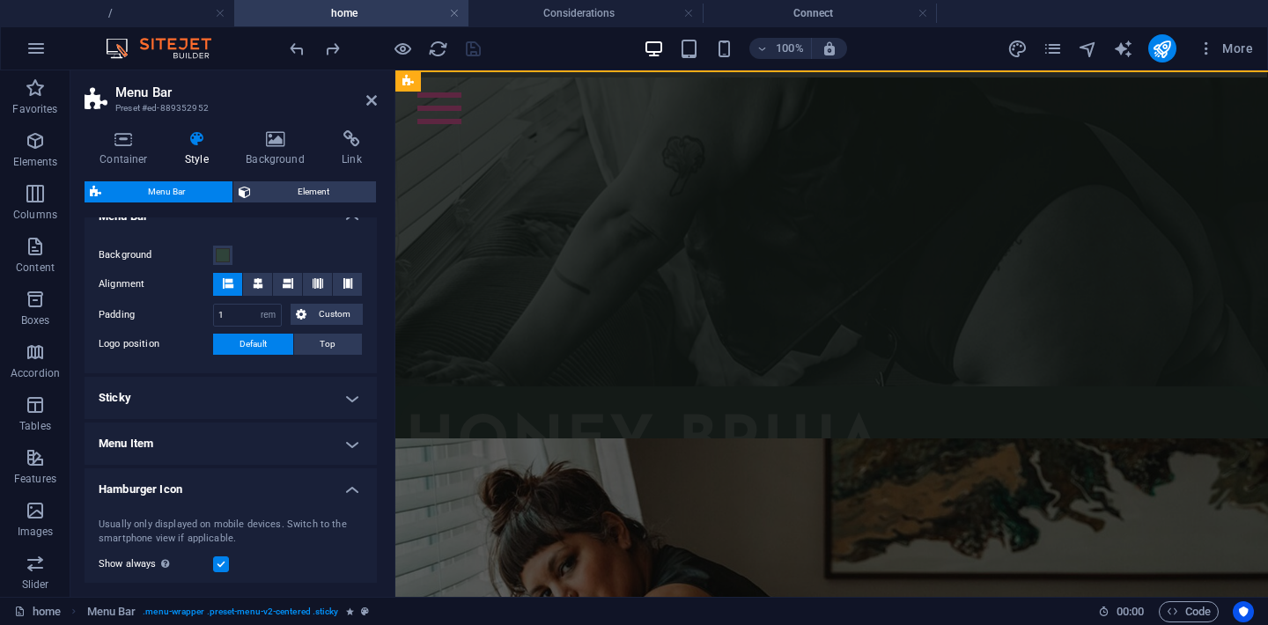
click at [307, 389] on h4 "Sticky" at bounding box center [231, 398] width 292 height 42
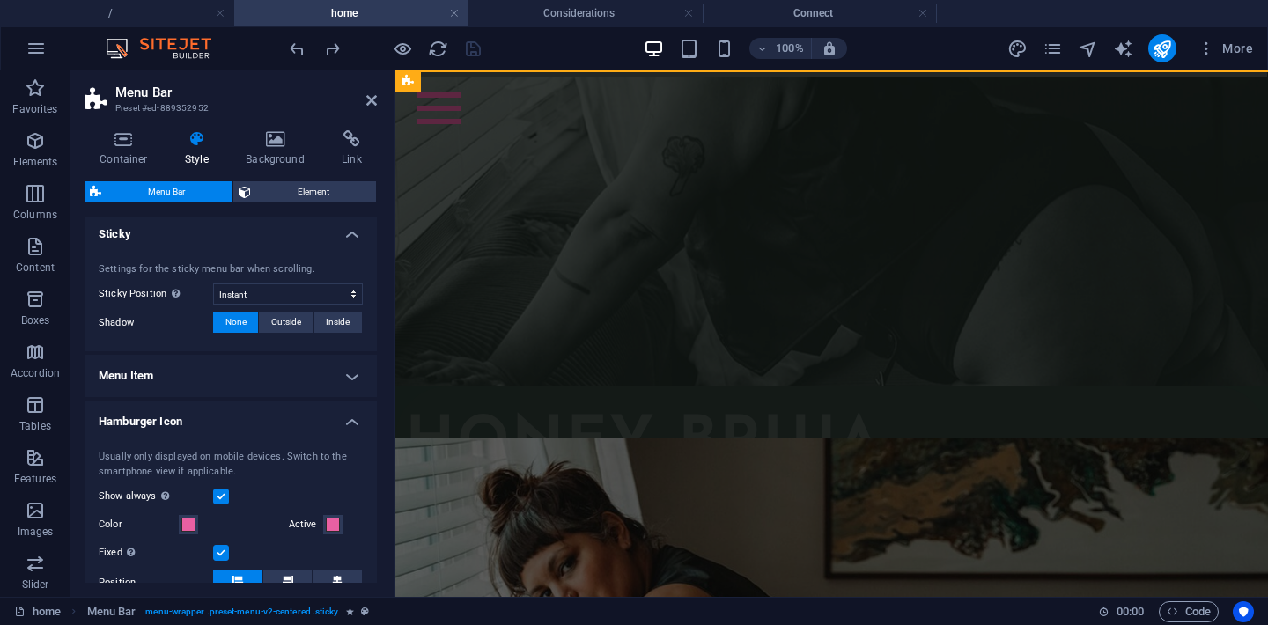
scroll to position [736, 0]
click at [214, 400] on h4 "Hamburger Icon" at bounding box center [231, 416] width 292 height 32
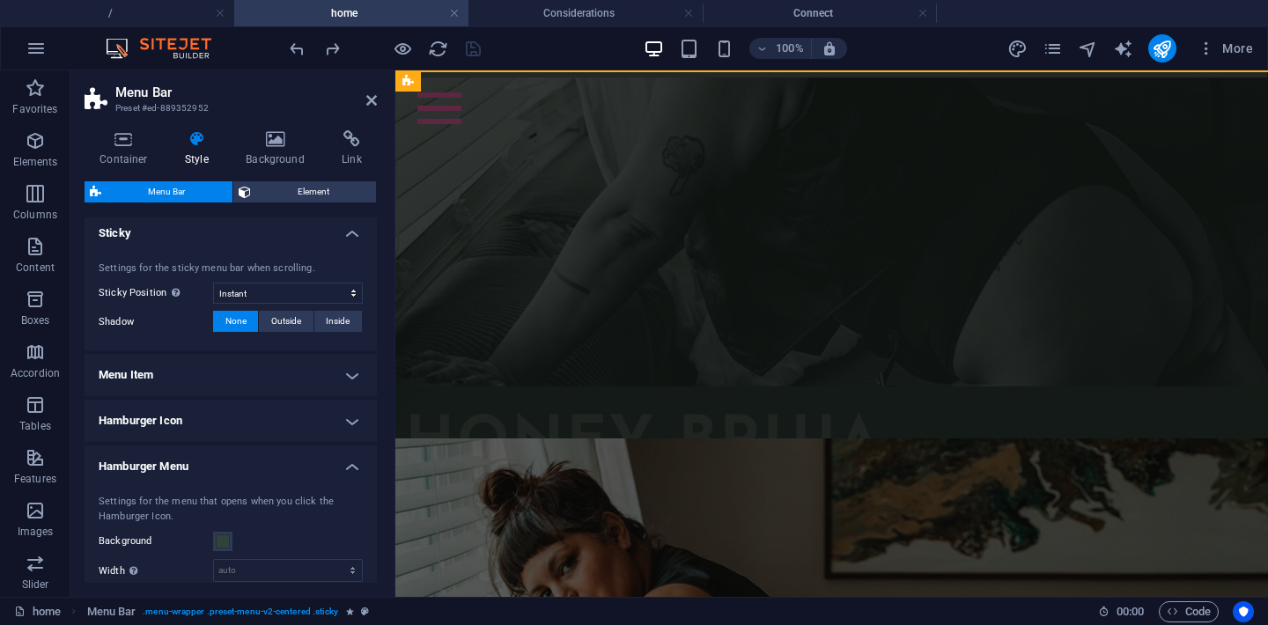
click at [227, 383] on h4 "Menu Item" at bounding box center [231, 375] width 292 height 42
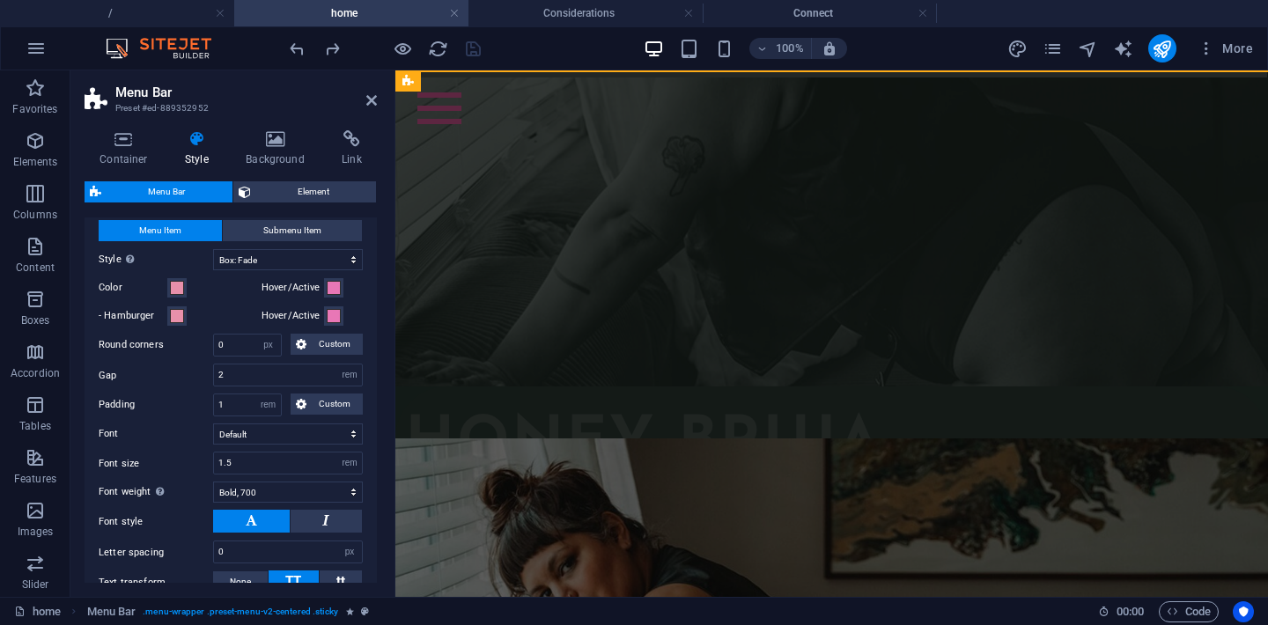
scroll to position [921, 0]
click at [268, 264] on select "Plain Text color Box: Fade Box: Flip vertical Box: Flip horizontal Box: Slide d…" at bounding box center [288, 257] width 150 height 21
click at [213, 247] on select "Plain Text color Box: Fade Box: Flip vertical Box: Flip horizontal Box: Slide d…" at bounding box center [288, 257] width 150 height 21
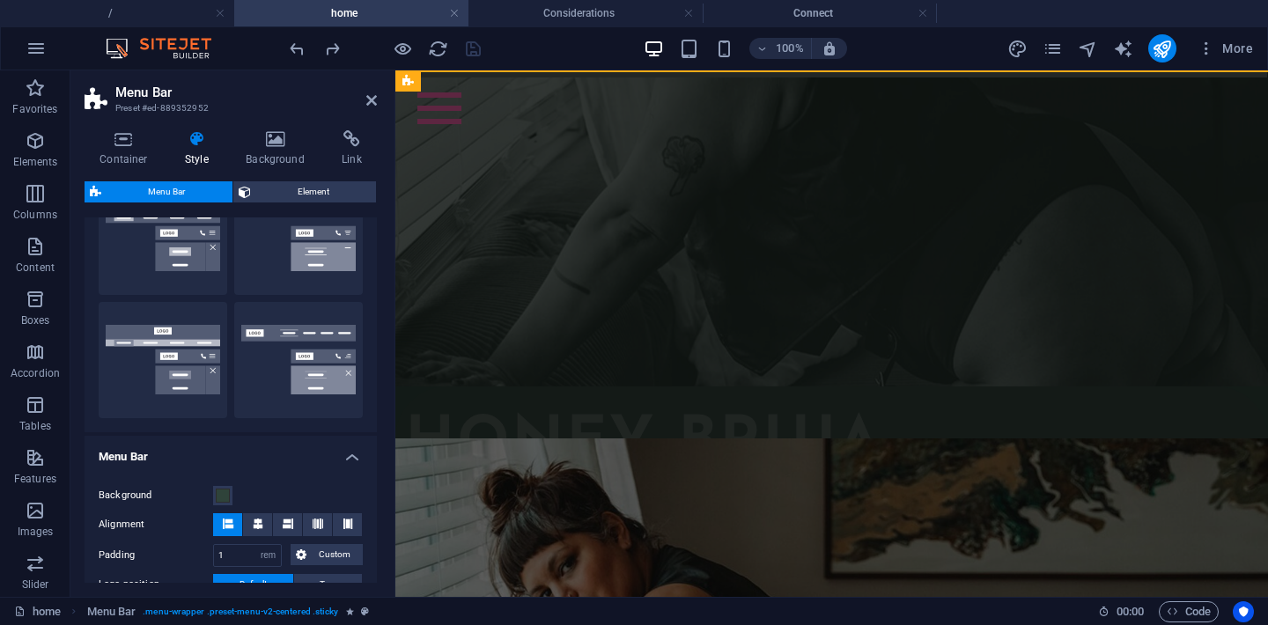
scroll to position [0, 0]
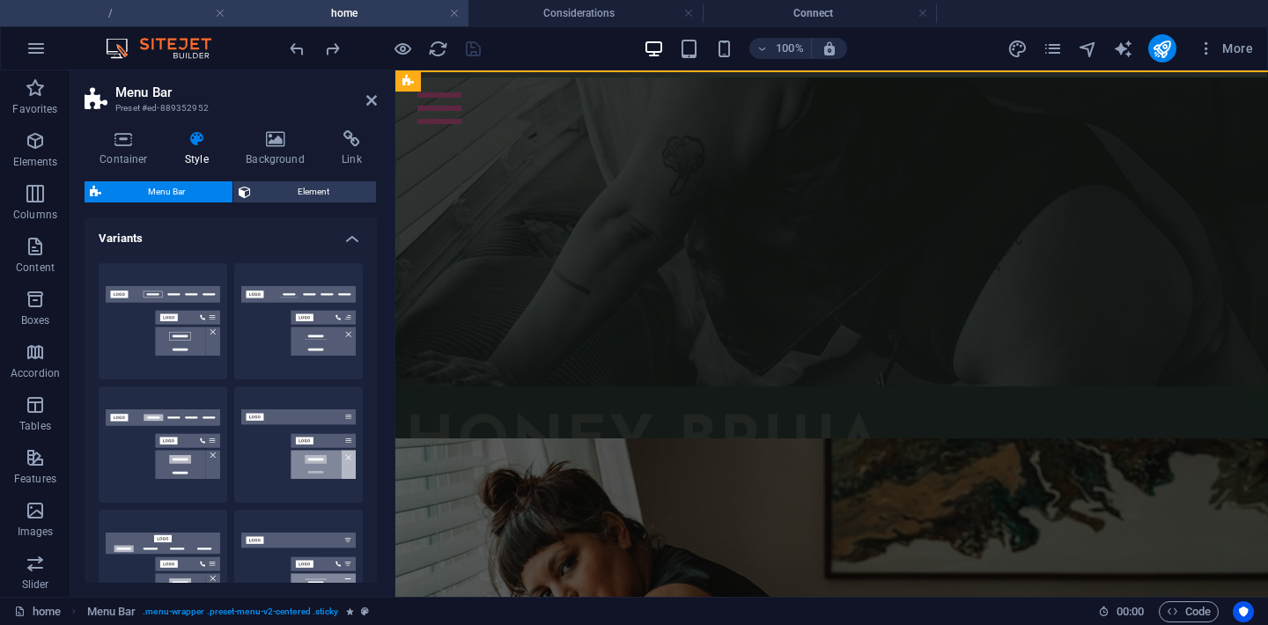
click at [162, 14] on h4 "/" at bounding box center [117, 13] width 234 height 19
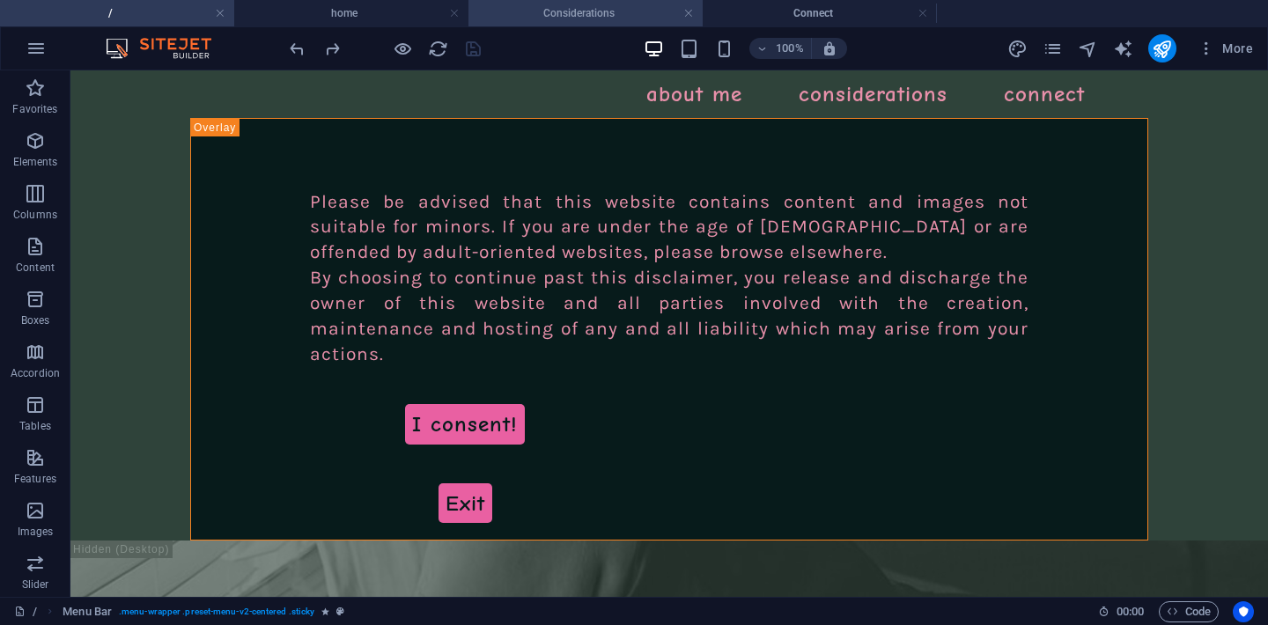
click at [550, 16] on h4 "Considerations" at bounding box center [585, 13] width 234 height 19
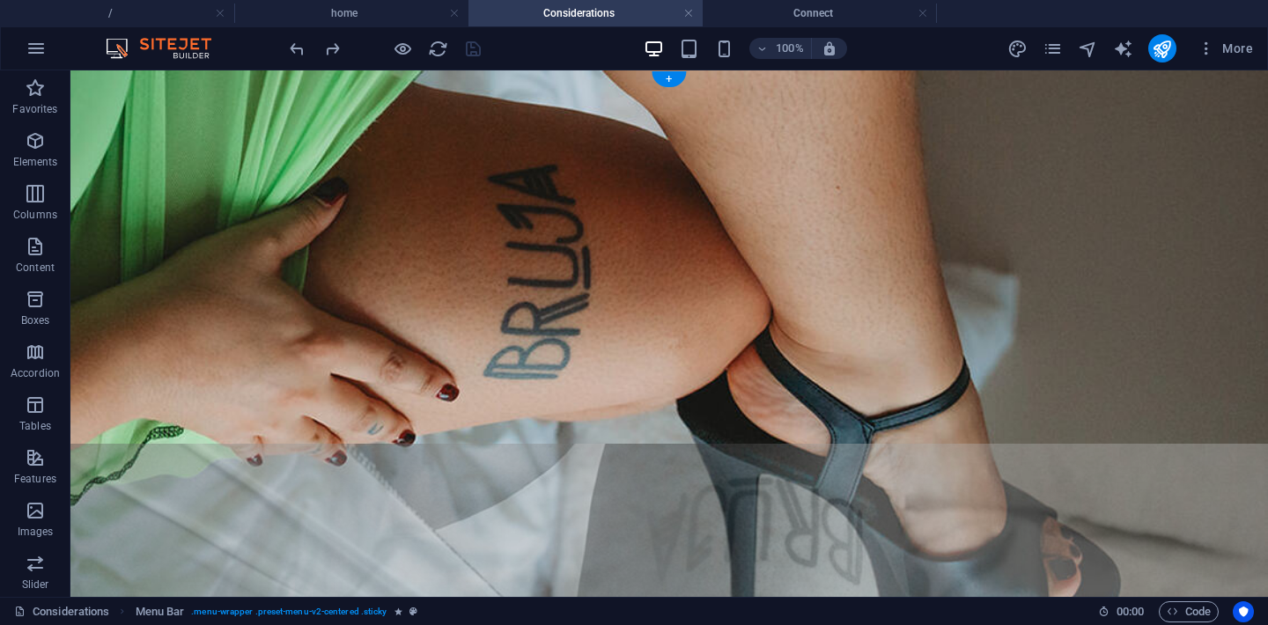
click at [262, 83] on figure at bounding box center [668, 342] width 1197 height 545
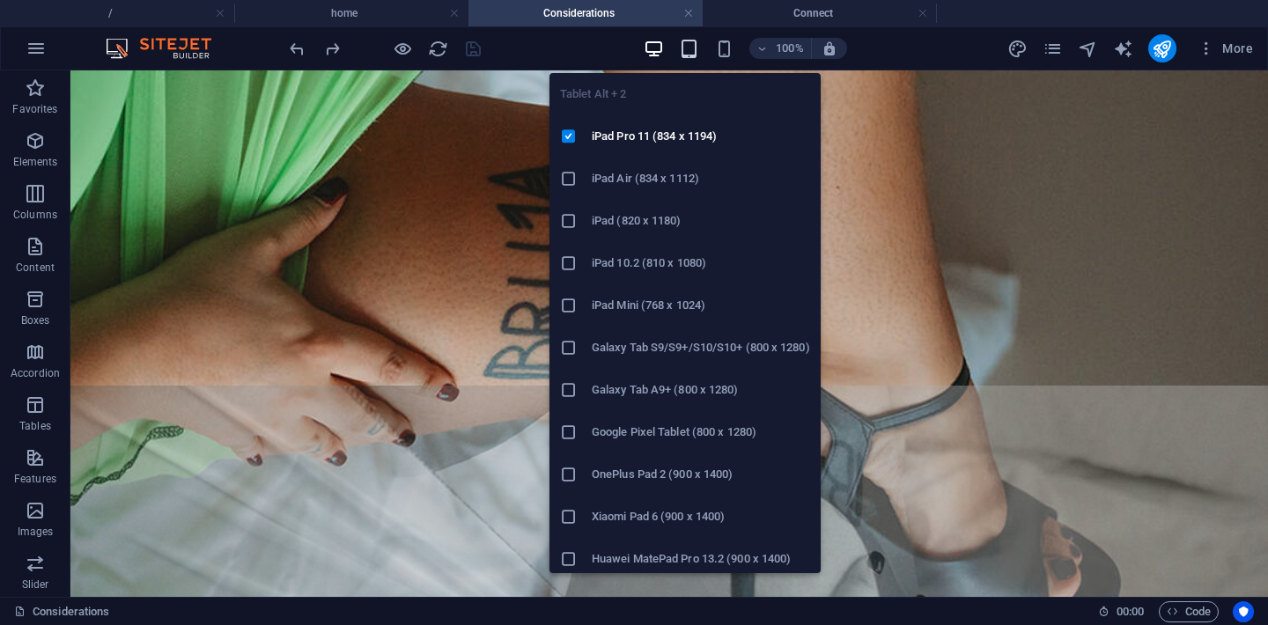
click at [695, 55] on icon "button" at bounding box center [689, 49] width 20 height 20
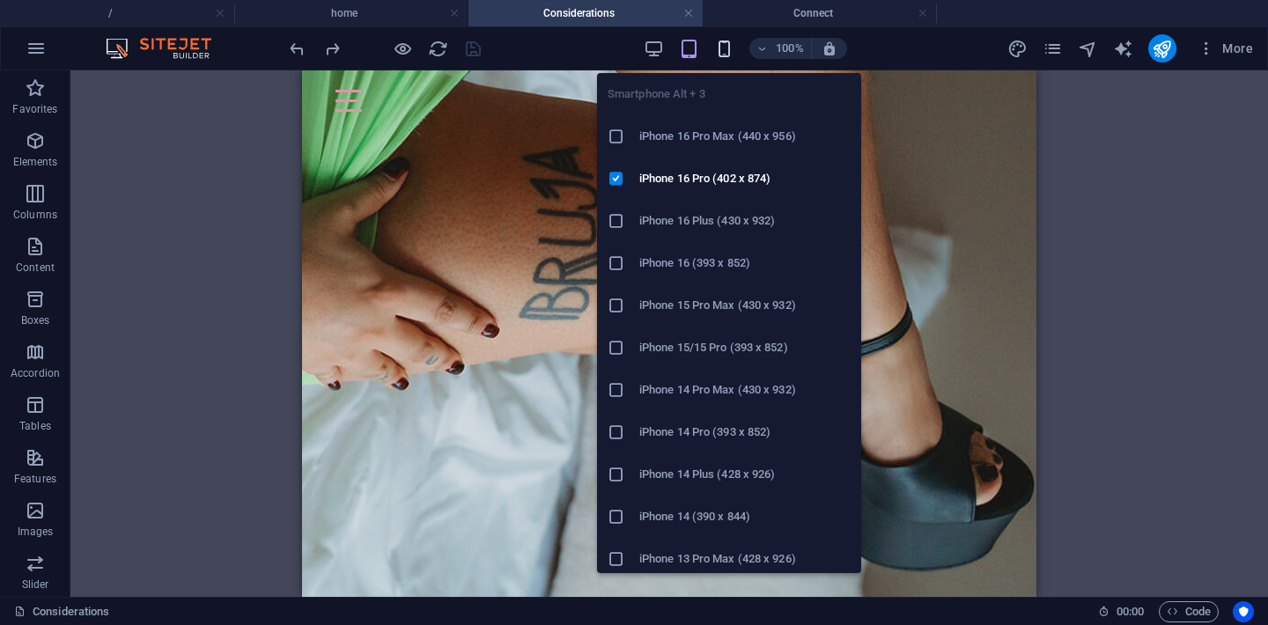
click at [729, 50] on icon "button" at bounding box center [724, 49] width 20 height 20
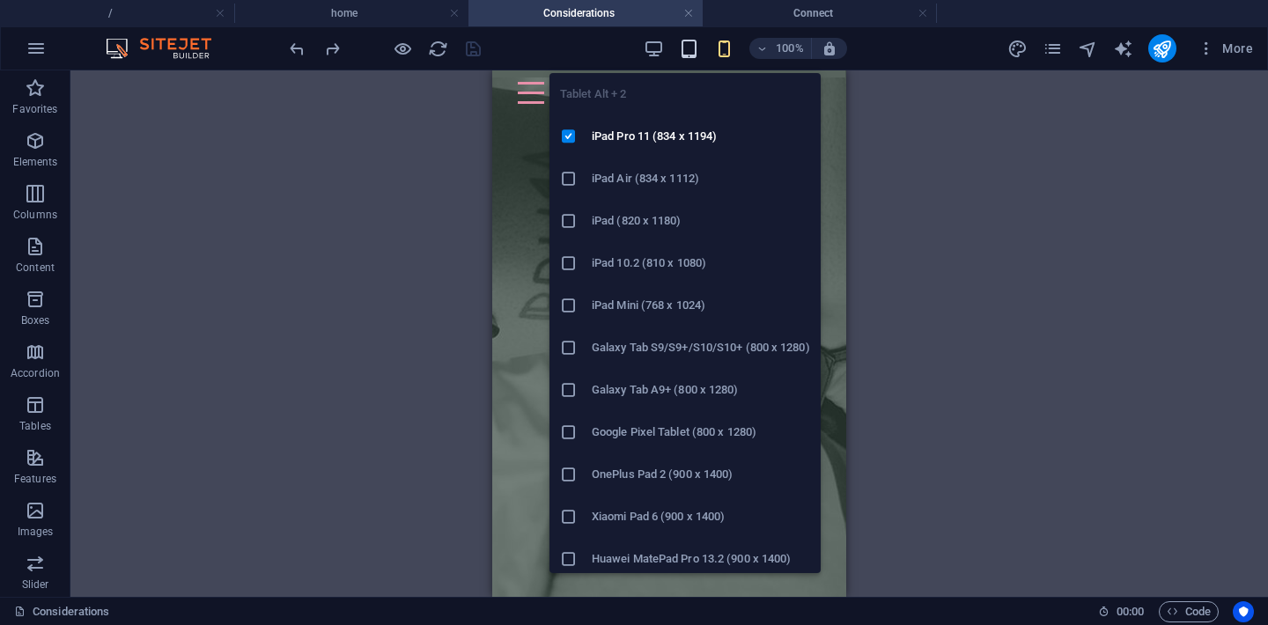
click at [695, 41] on icon "button" at bounding box center [689, 49] width 20 height 20
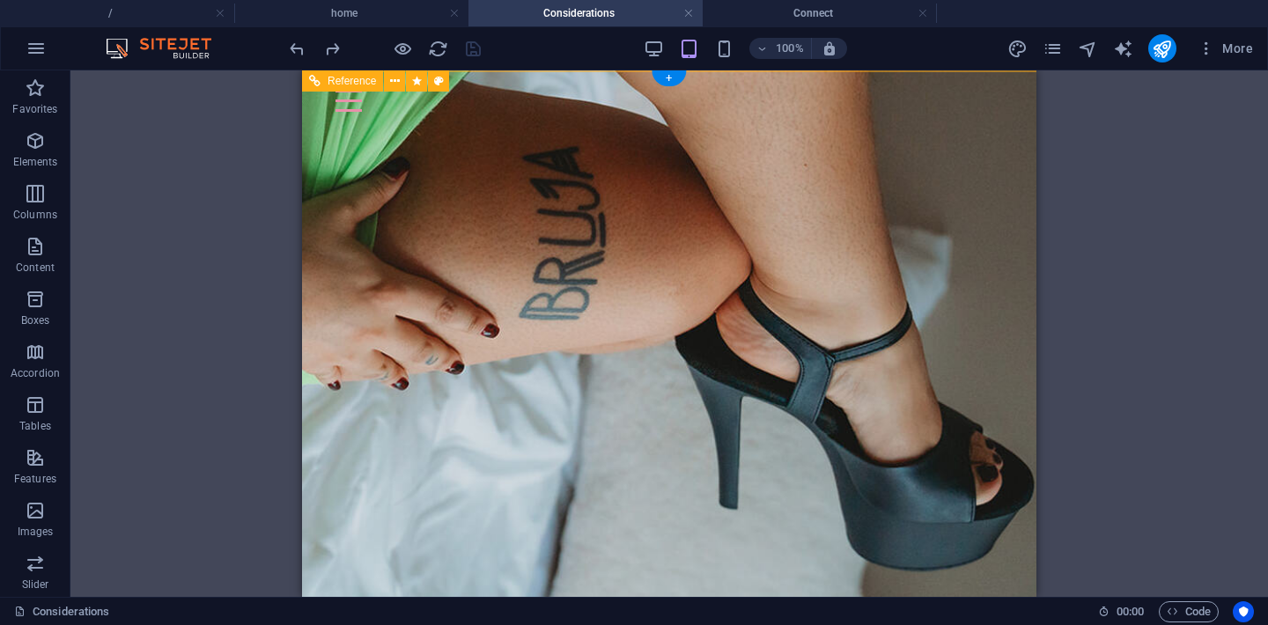
click at [1026, 104] on div "Menu" at bounding box center [684, 96] width 706 height 22
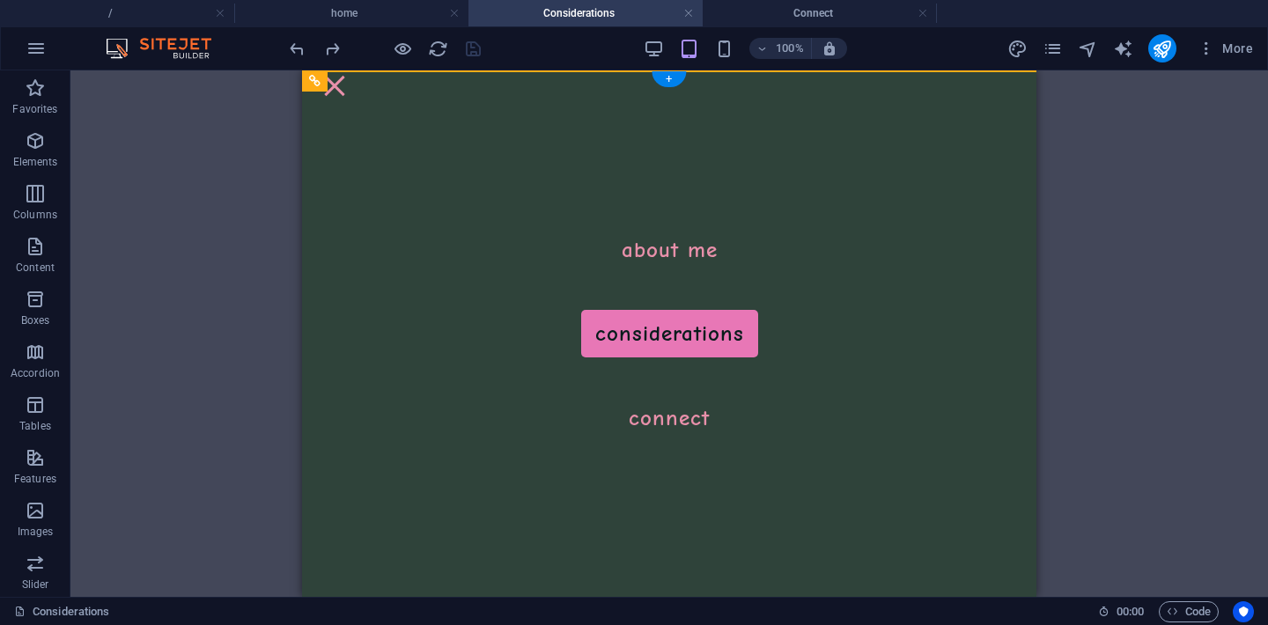
click at [1026, 104] on nav "About me Considerations Connect" at bounding box center [669, 333] width 734 height 526
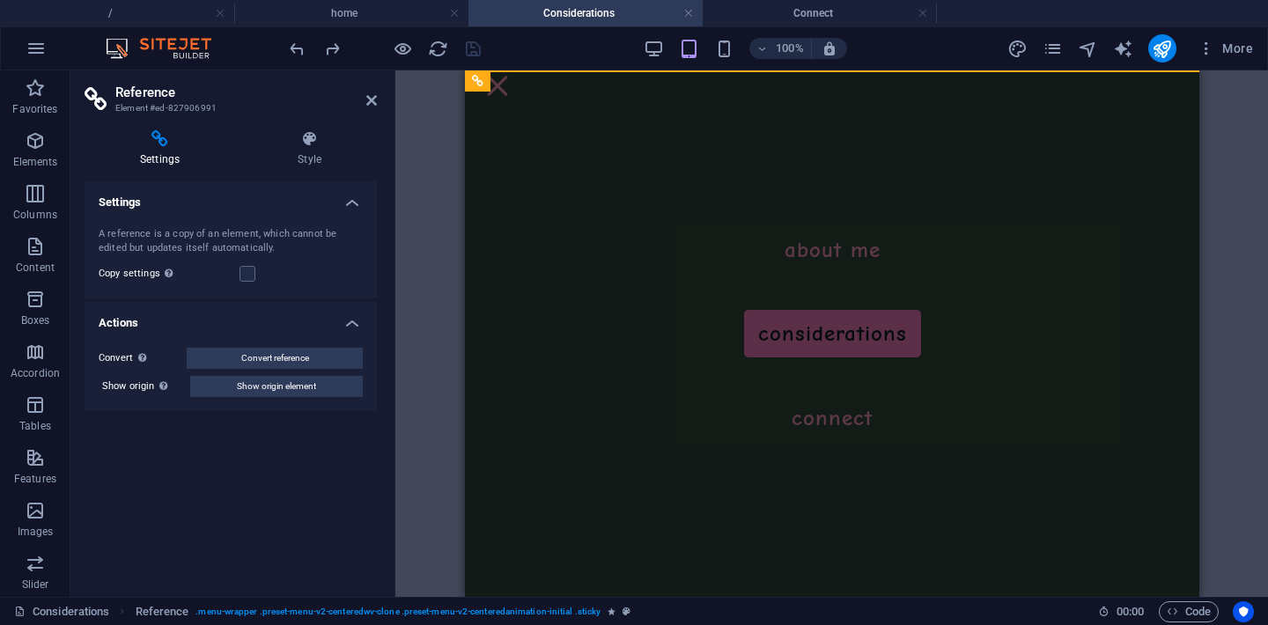
click at [246, 273] on label at bounding box center [247, 274] width 16 height 16
click at [0, 0] on input "Copy settings Use the same settings (flex, animation, position, style) as for t…" at bounding box center [0, 0] width 0 height 0
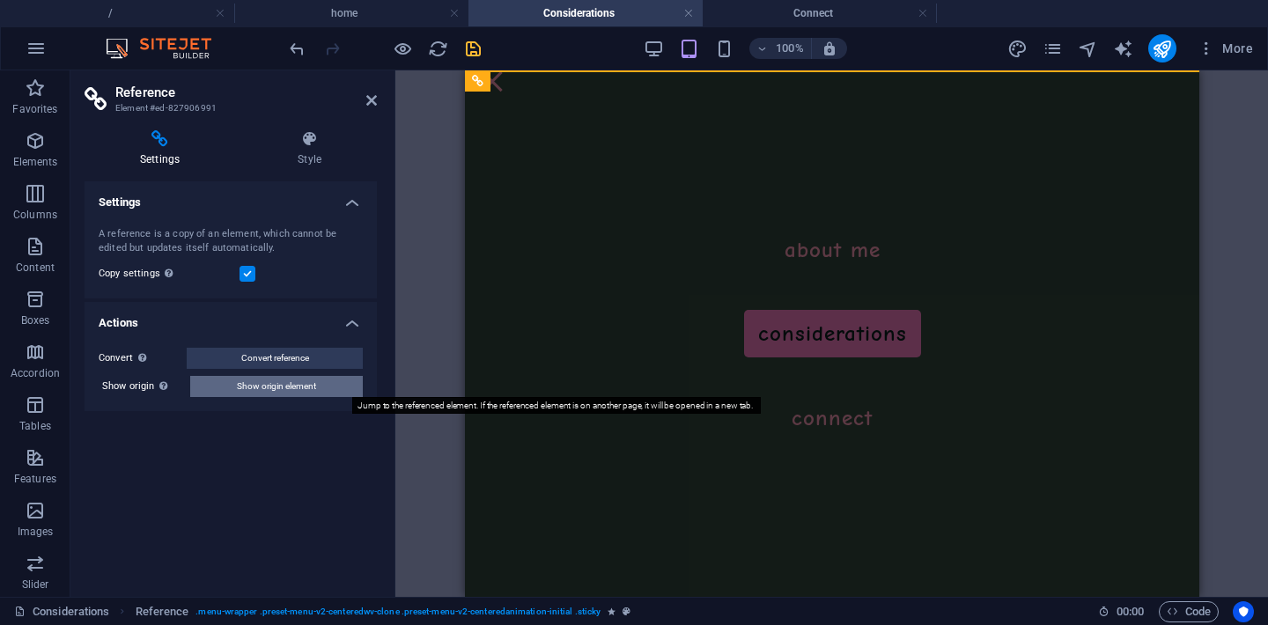
click at [290, 383] on span "Show origin element" at bounding box center [276, 386] width 79 height 21
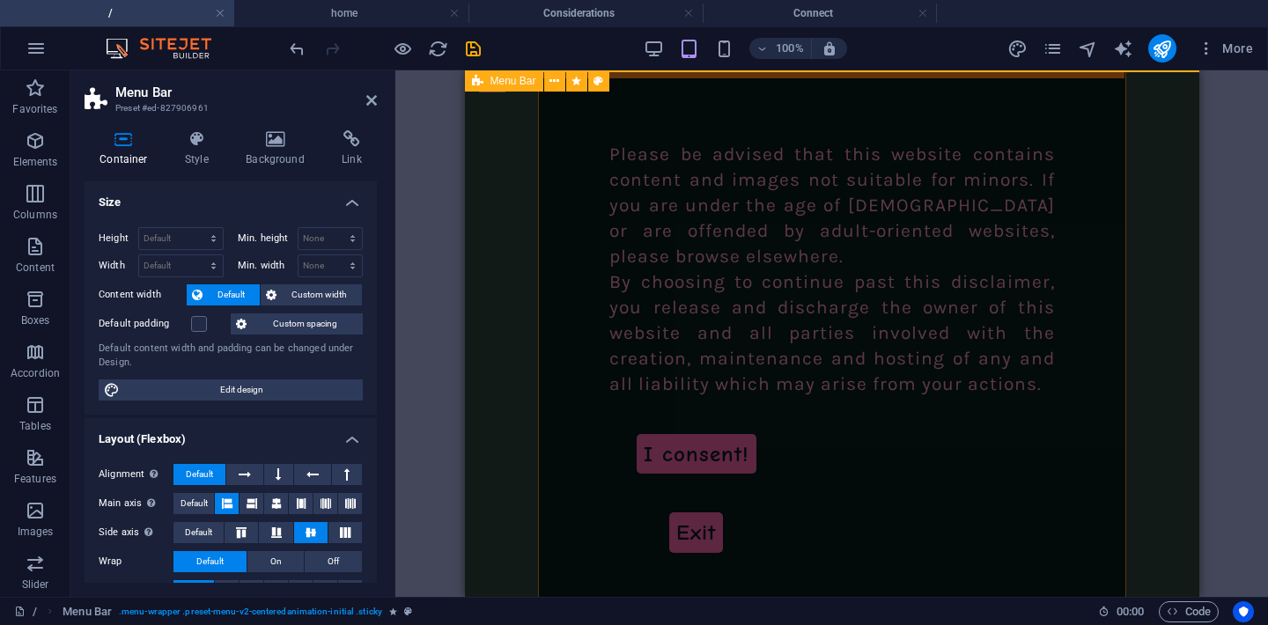
click at [493, 82] on span "Menu Bar" at bounding box center [513, 81] width 46 height 11
click at [212, 154] on h4 "Style" at bounding box center [200, 148] width 61 height 37
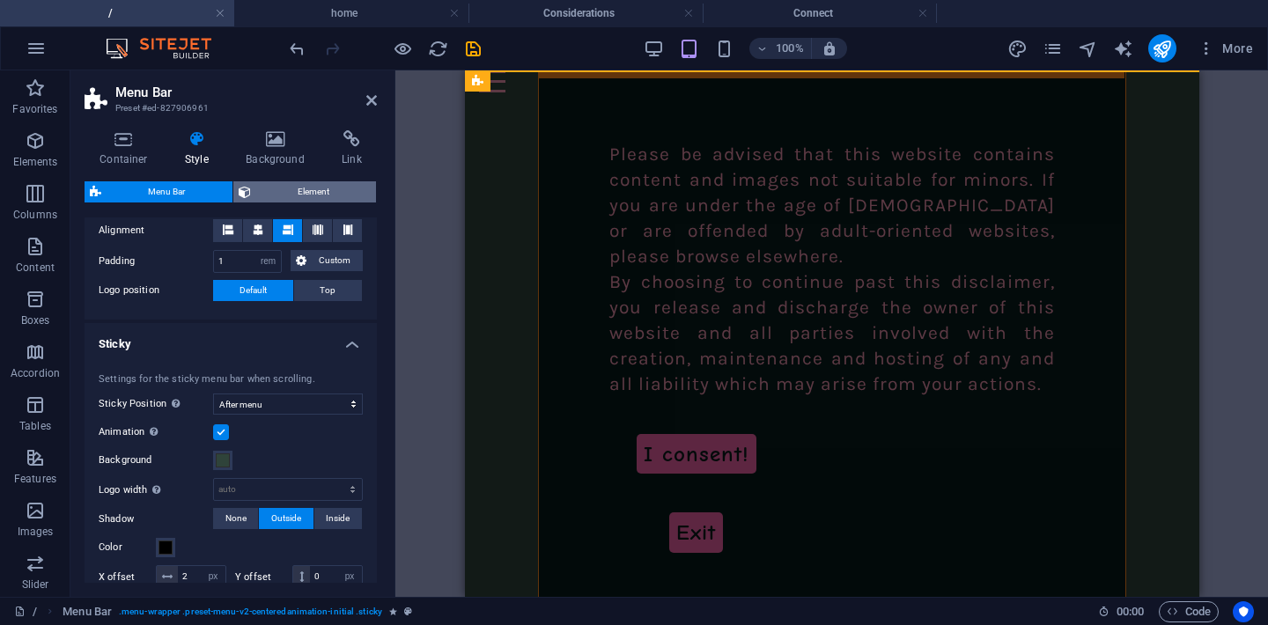
scroll to position [376, 0]
click at [323, 182] on span "Element" at bounding box center [313, 191] width 115 height 21
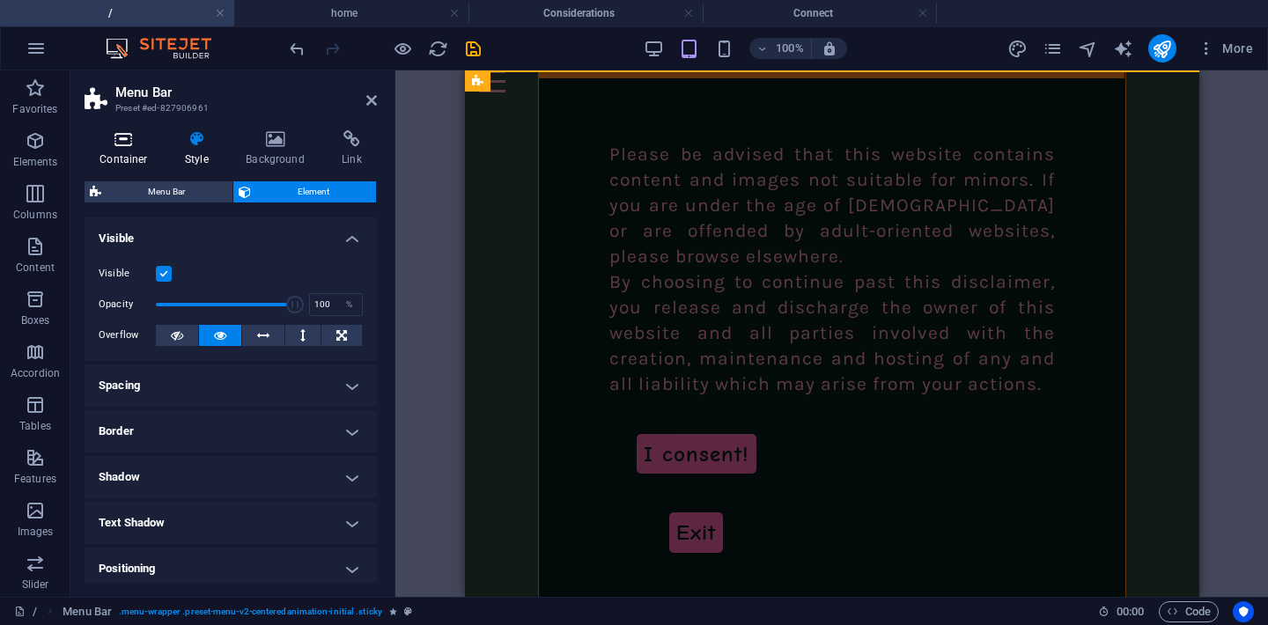
click at [127, 143] on icon at bounding box center [124, 139] width 78 height 18
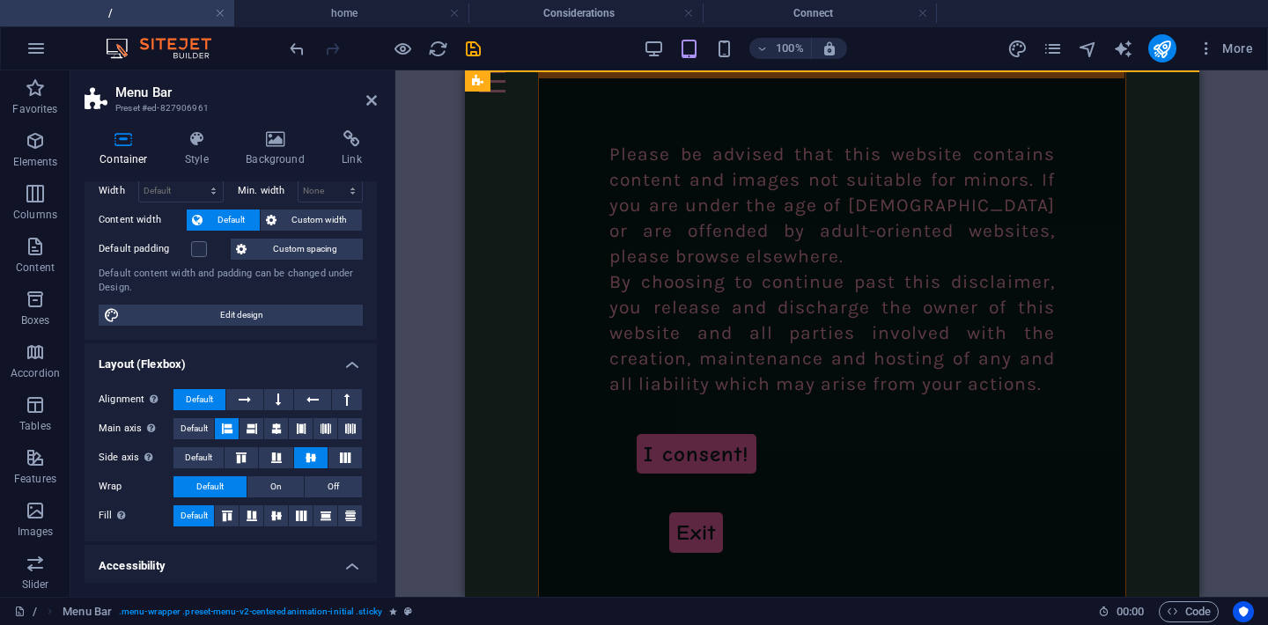
scroll to position [78, 0]
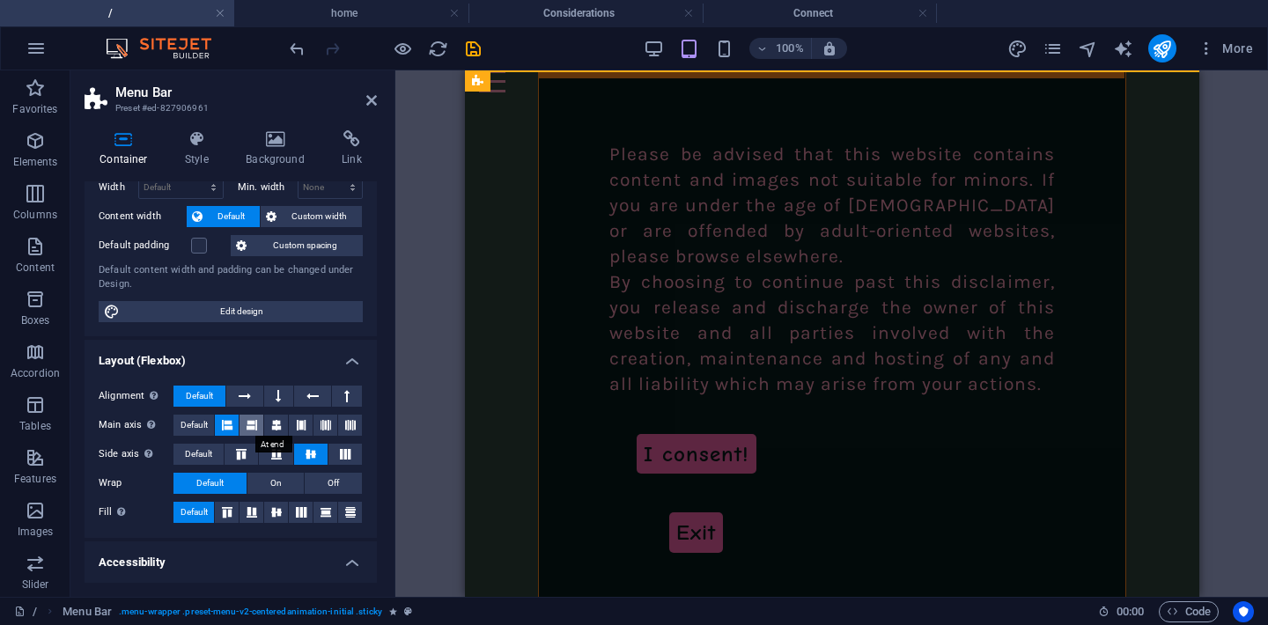
click at [251, 425] on icon at bounding box center [251, 425] width 11 height 21
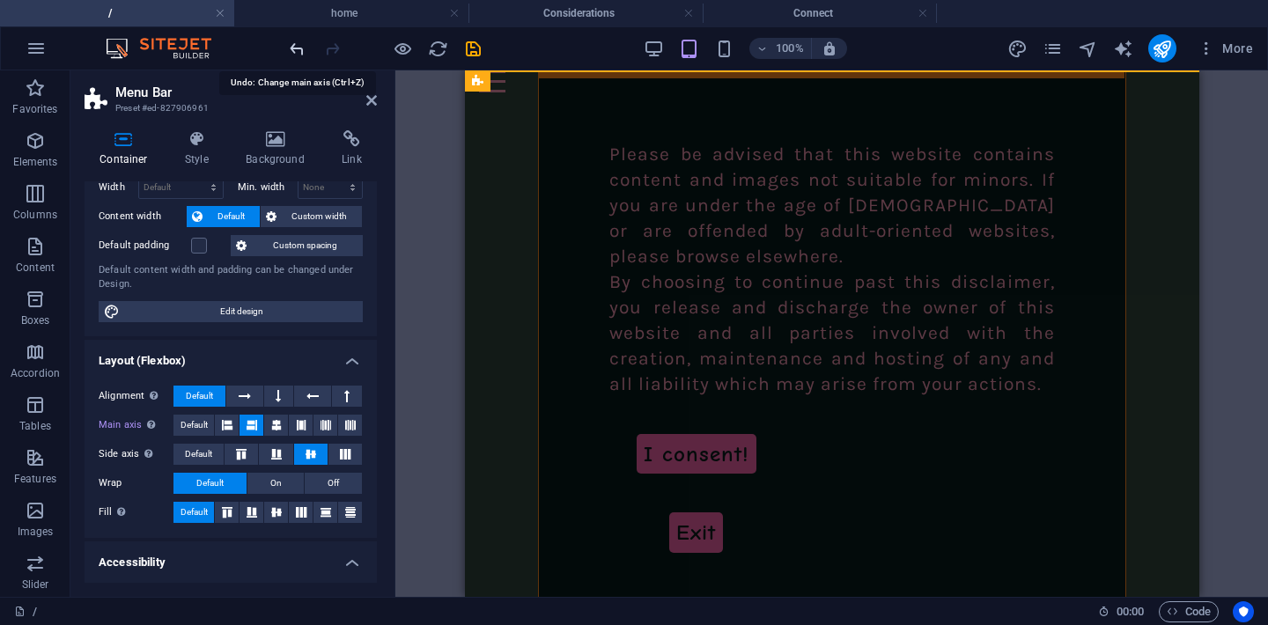
click at [292, 53] on icon "undo" at bounding box center [297, 49] width 20 height 20
click at [373, 97] on icon at bounding box center [371, 100] width 11 height 14
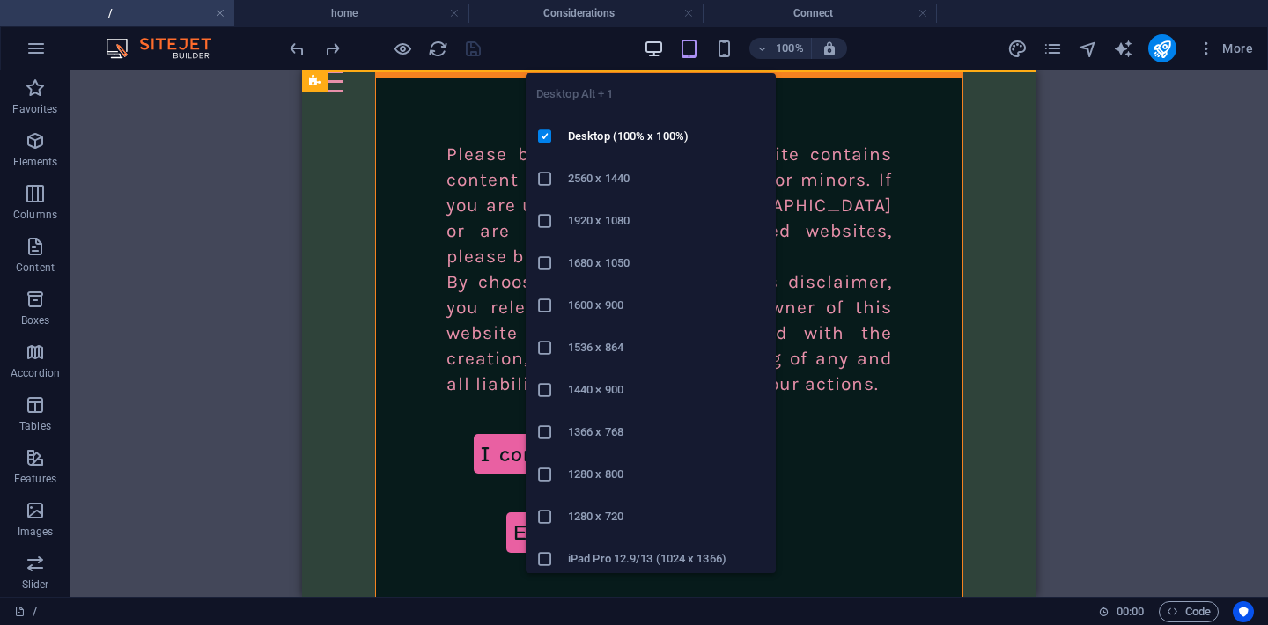
click at [659, 48] on icon "button" at bounding box center [653, 49] width 20 height 20
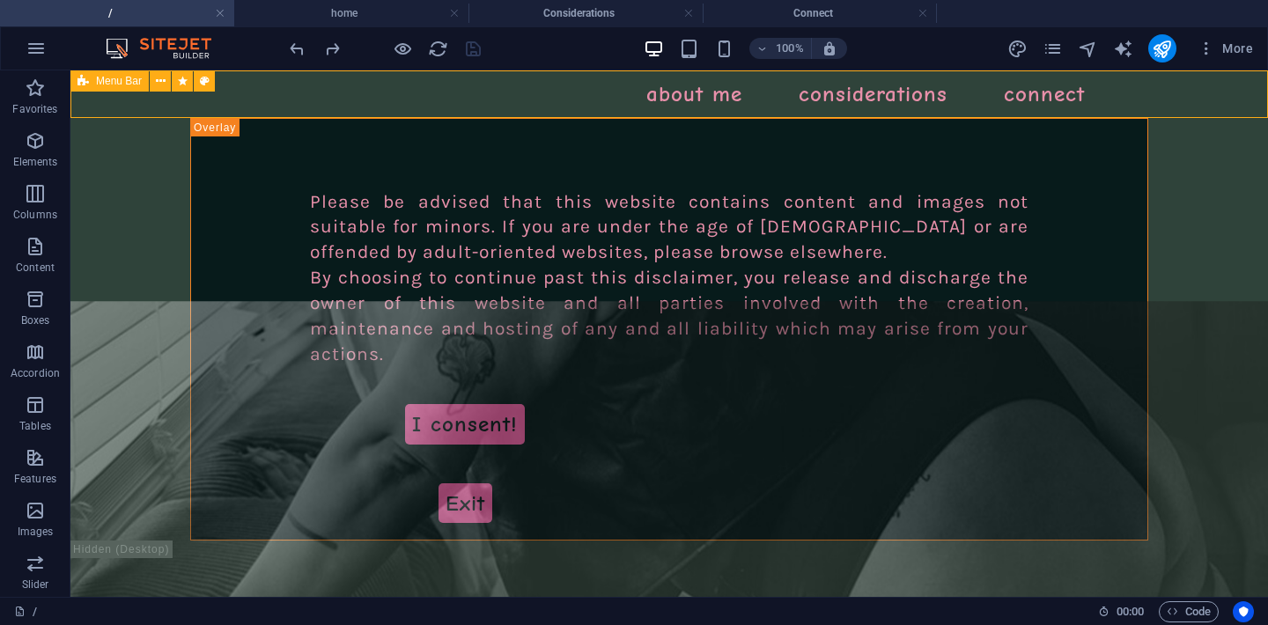
click at [101, 83] on span "Menu Bar" at bounding box center [119, 81] width 46 height 11
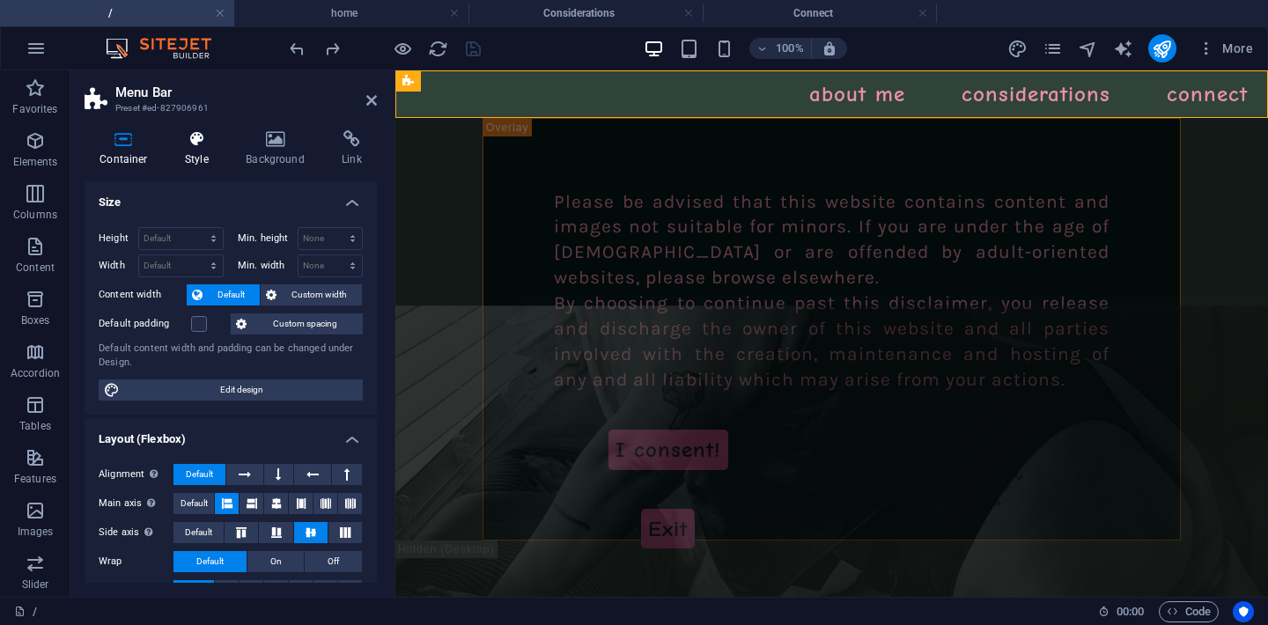
click at [193, 142] on icon at bounding box center [197, 139] width 54 height 18
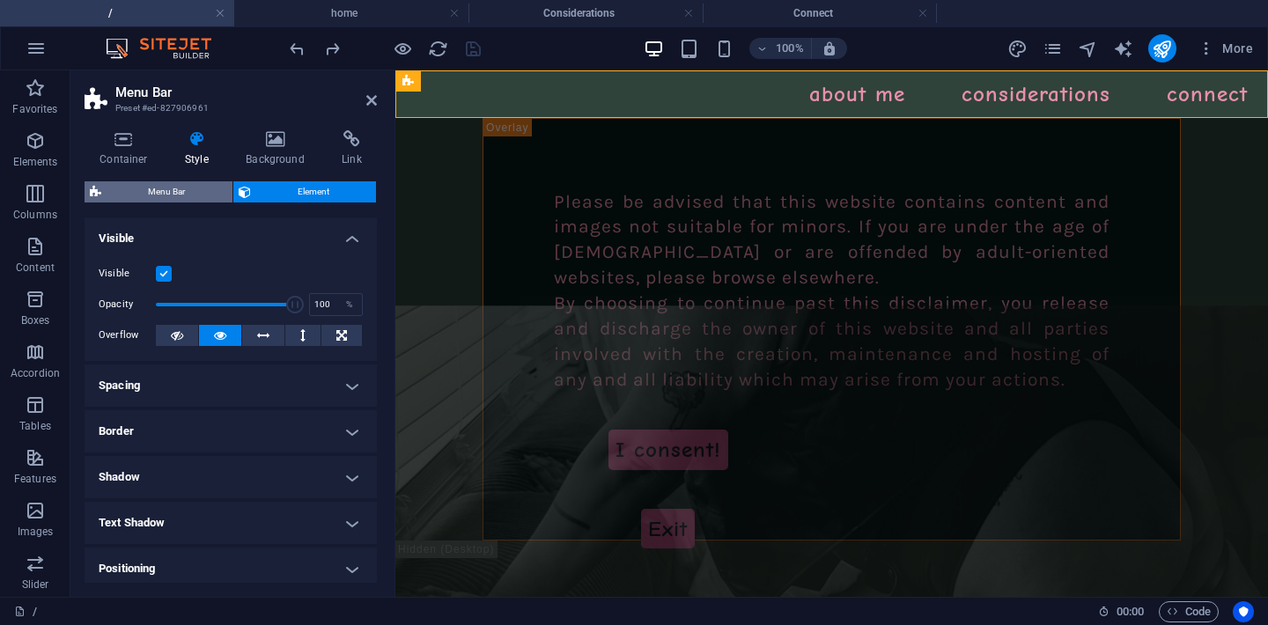
click at [172, 186] on span "Menu Bar" at bounding box center [167, 191] width 121 height 21
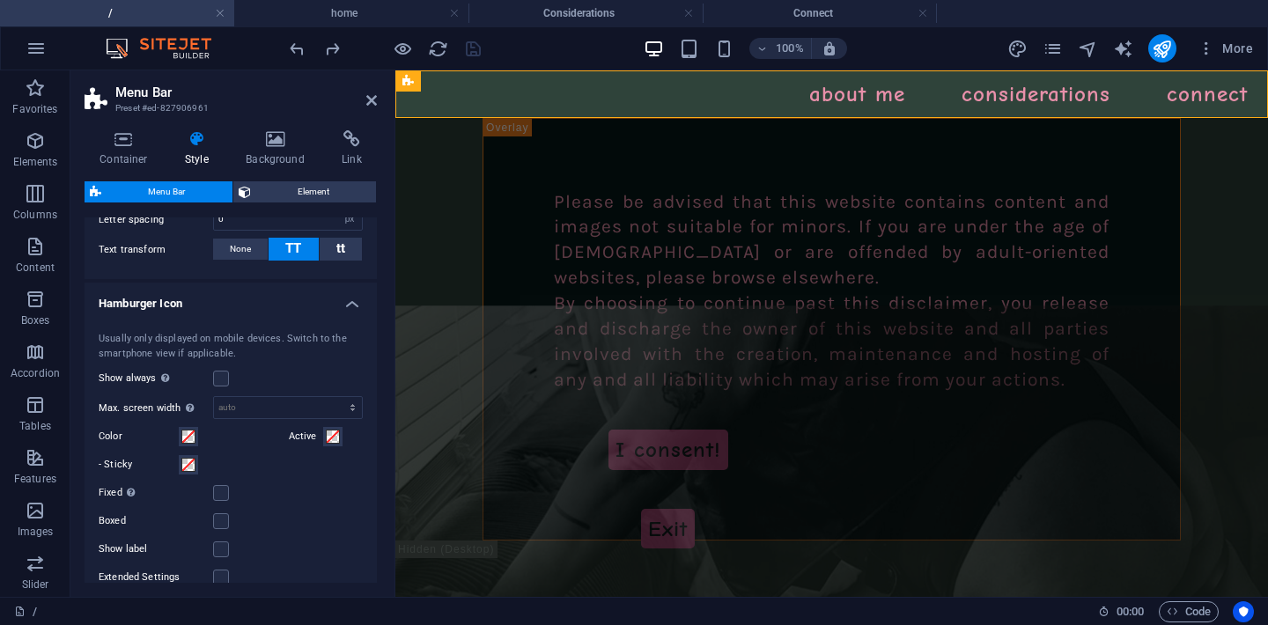
scroll to position [1254, 0]
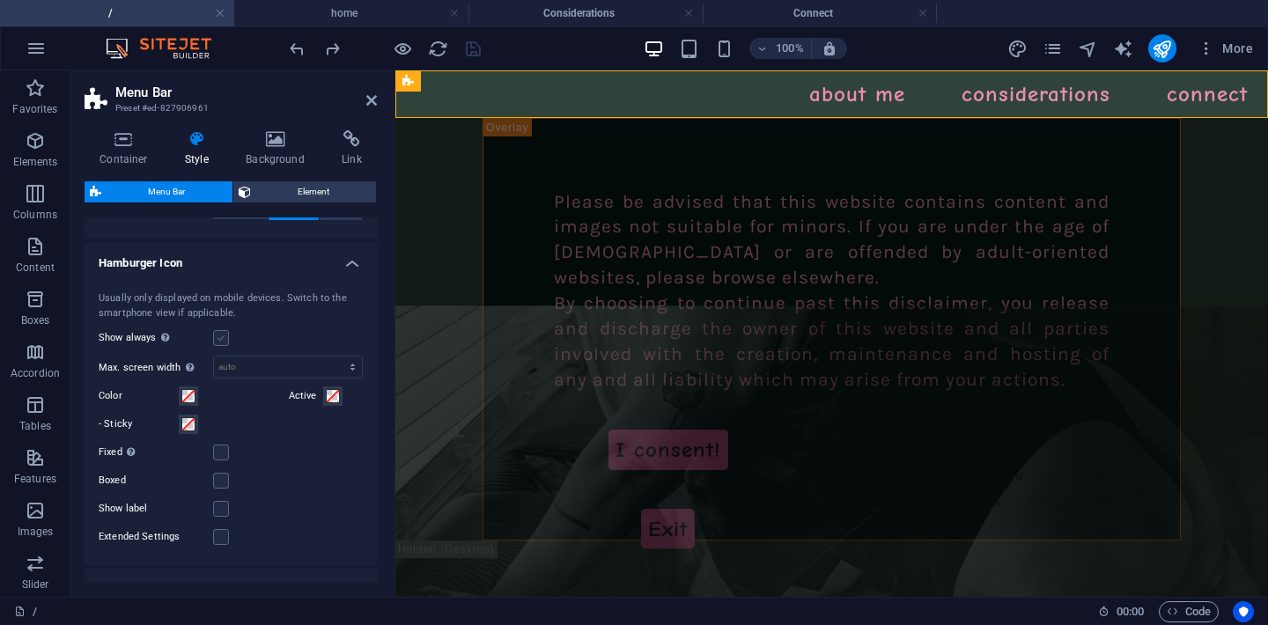
click at [225, 346] on label at bounding box center [221, 338] width 16 height 16
click at [0, 0] on input "Show always Shows the trigger for all viewports." at bounding box center [0, 0] width 0 height 0
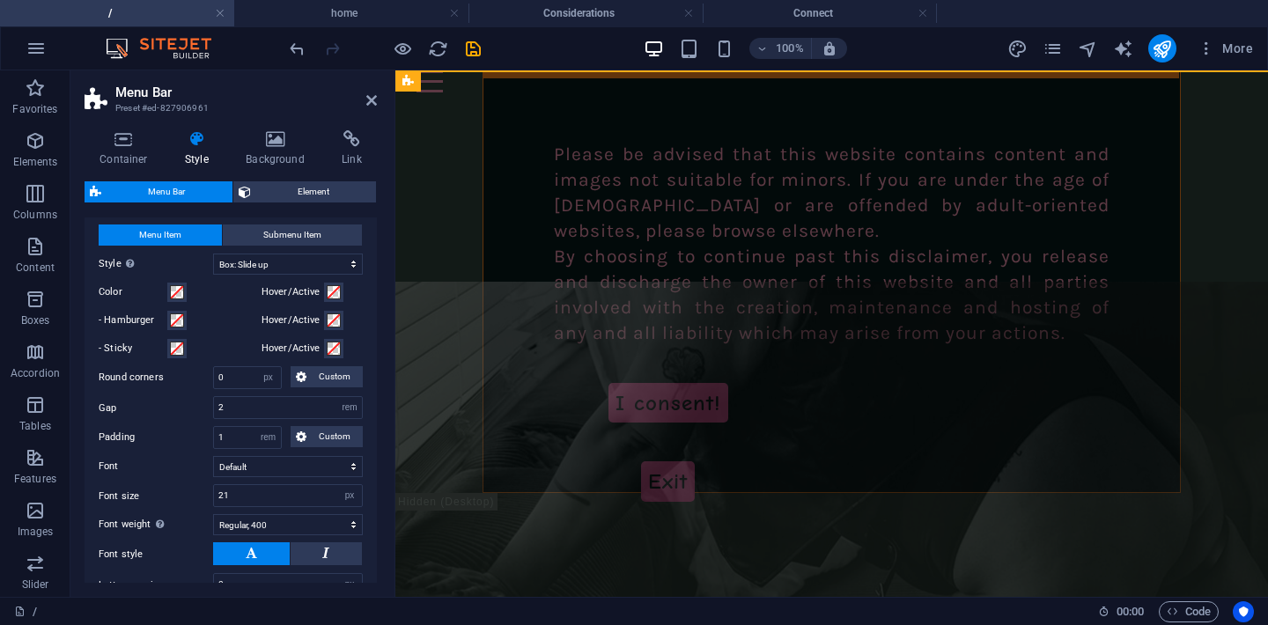
scroll to position [0, 0]
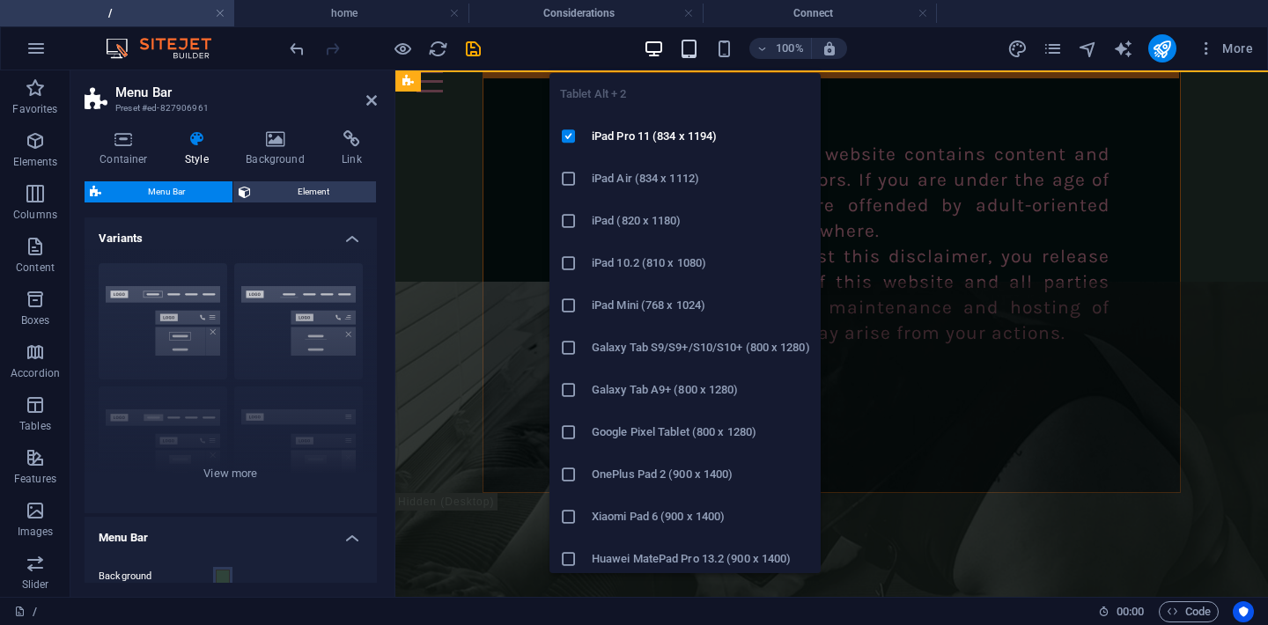
click at [689, 48] on icon "button" at bounding box center [689, 49] width 20 height 20
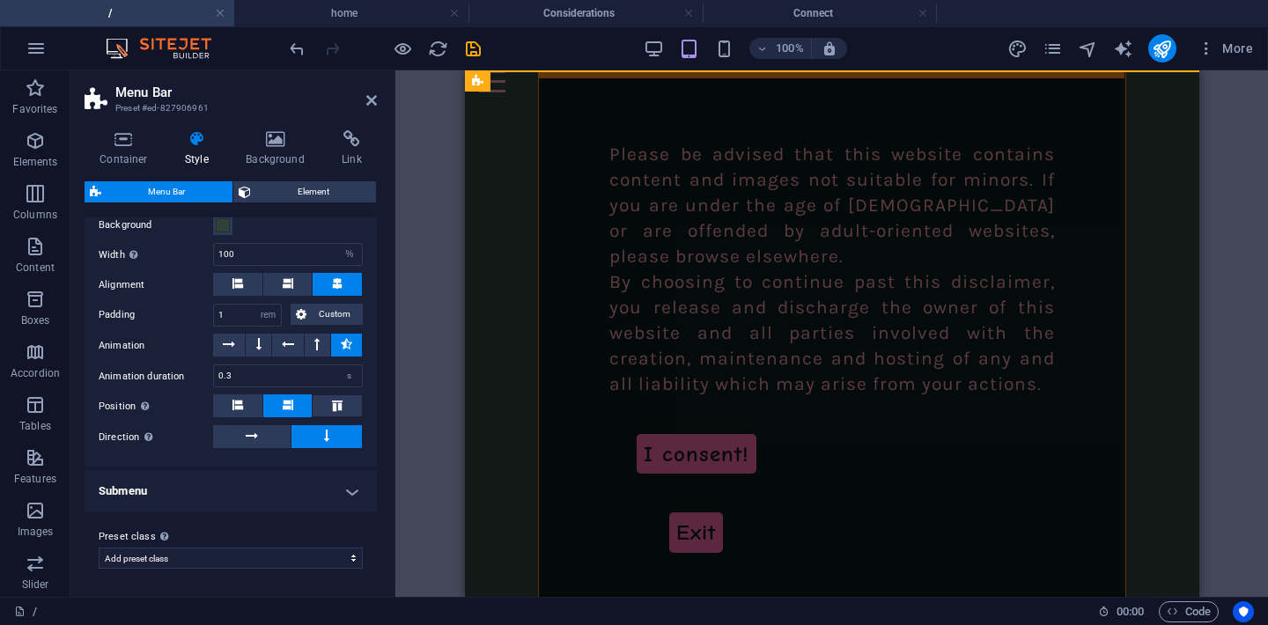
scroll to position [1686, 0]
click at [150, 491] on h4 "Submenu" at bounding box center [231, 490] width 292 height 42
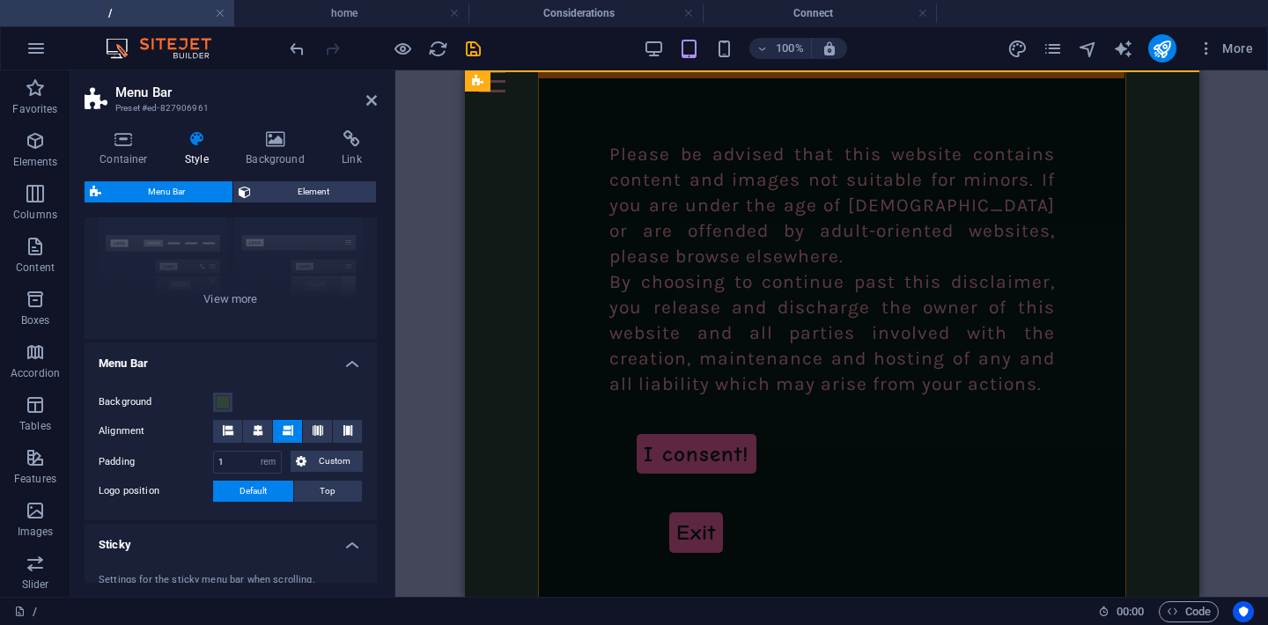
scroll to position [164, 0]
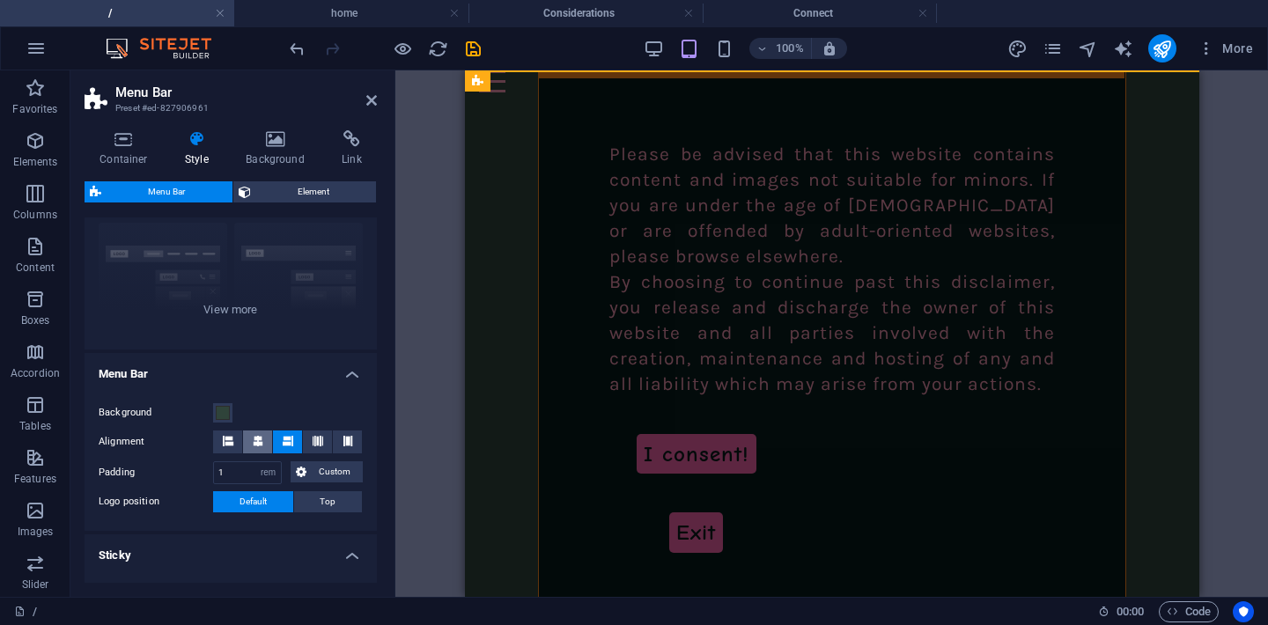
click at [261, 442] on icon at bounding box center [258, 441] width 11 height 11
click at [0, 0] on button at bounding box center [0, 0] width 0 height 0
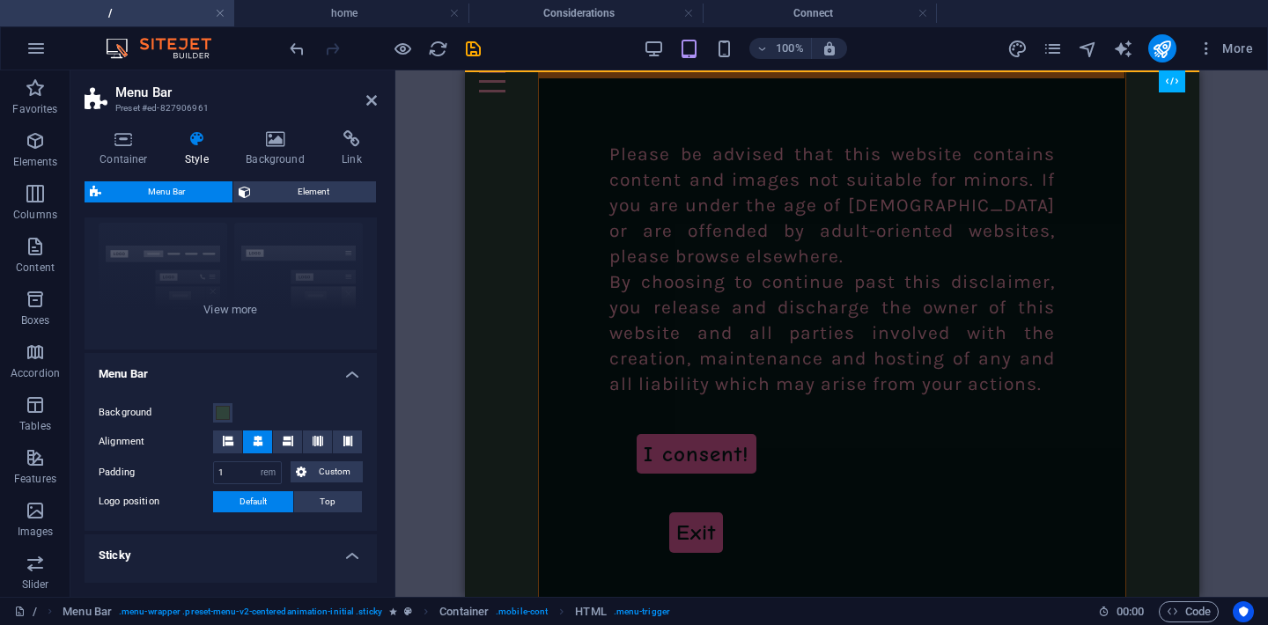
click at [1218, 129] on div "Container H1 Text on background Container Text Overlay 2 columns 2 columns Cont…" at bounding box center [831, 333] width 872 height 526
click at [300, 48] on icon "undo" at bounding box center [297, 49] width 20 height 20
click at [476, 48] on icon "save" at bounding box center [473, 49] width 20 height 20
